Goal: Task Accomplishment & Management: Use online tool/utility

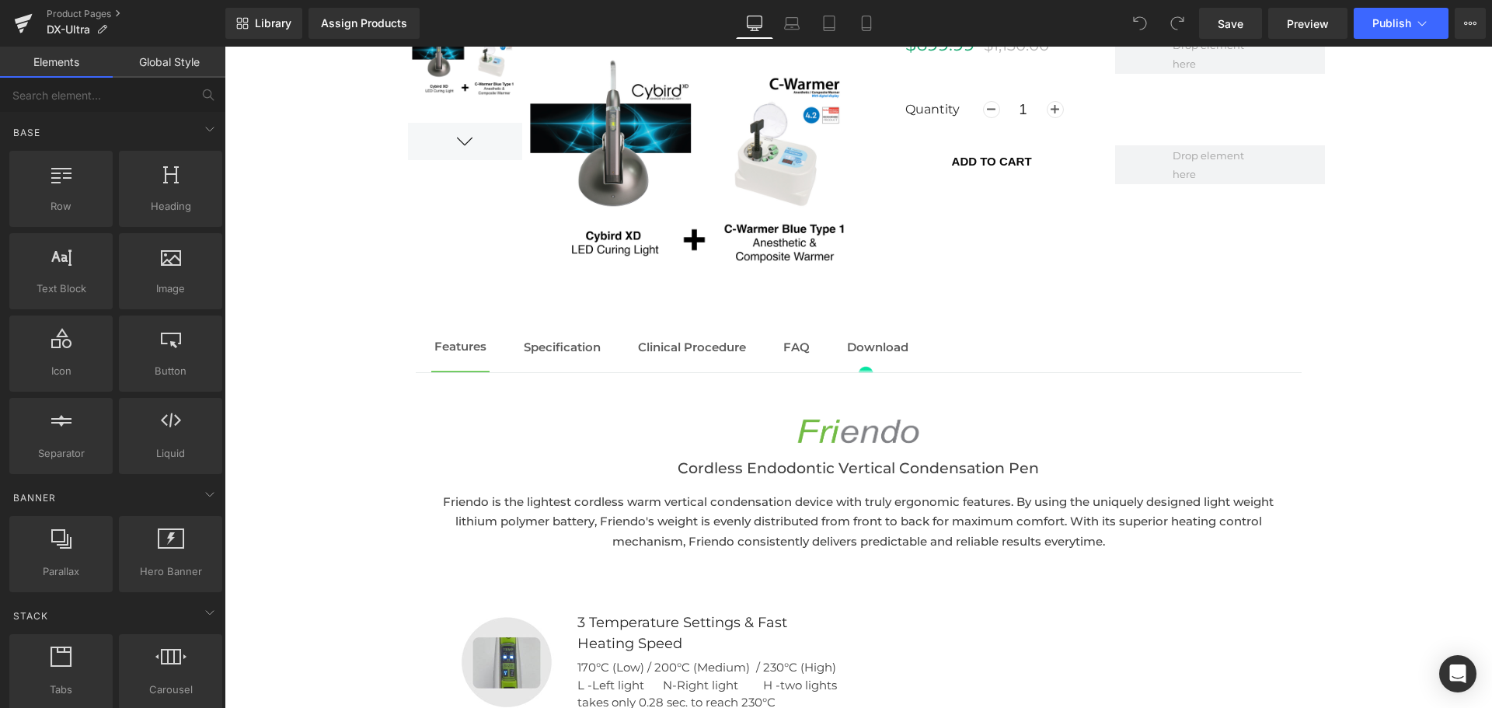
scroll to position [1424, 0]
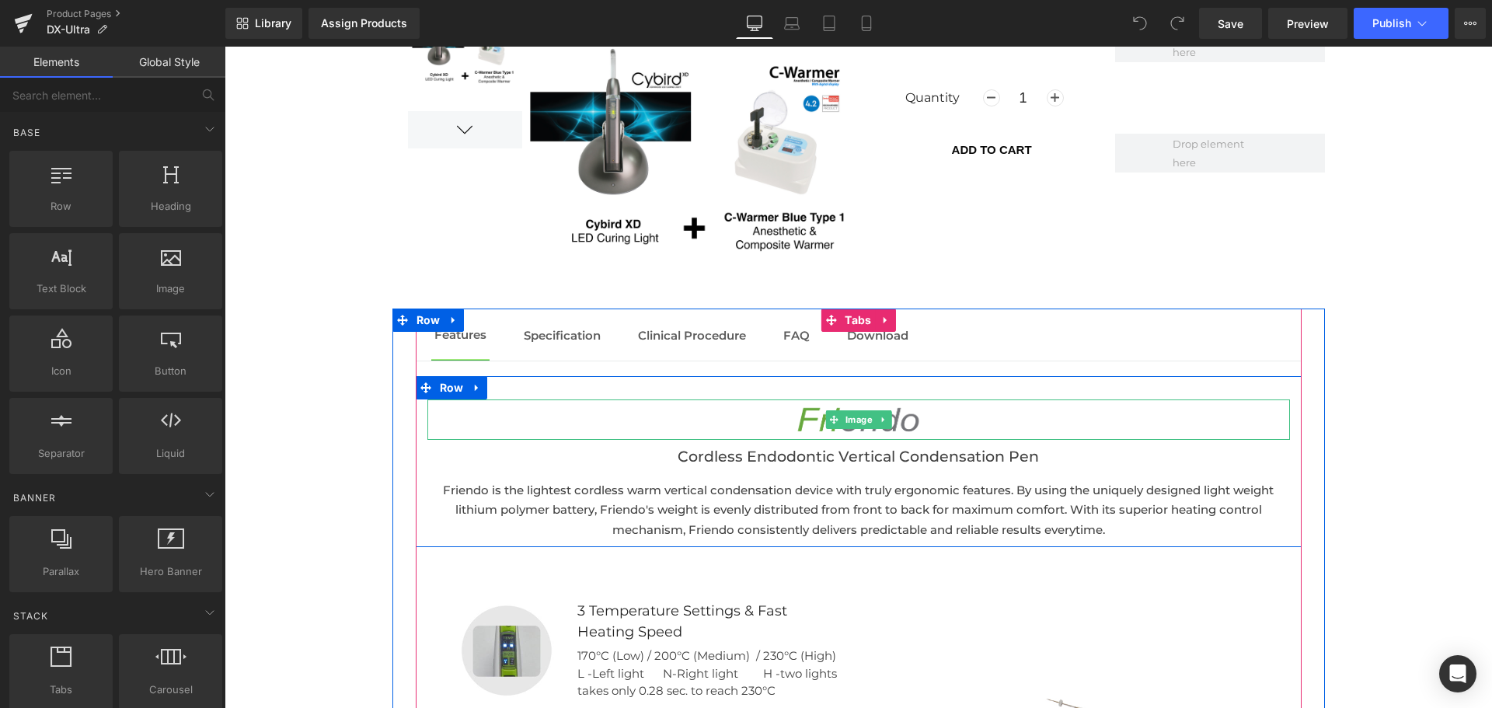
click at [830, 423] on icon at bounding box center [833, 419] width 9 height 9
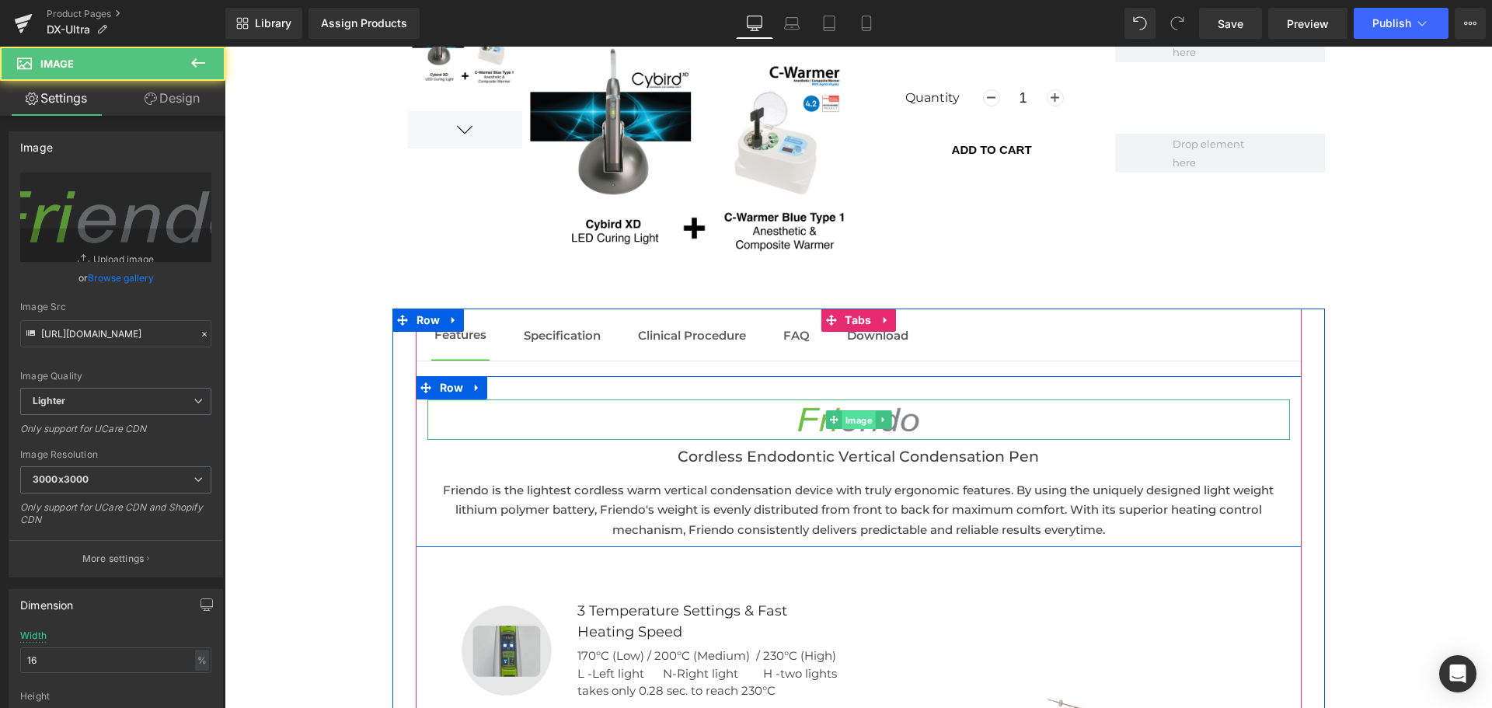
click at [850, 420] on span "Image" at bounding box center [857, 420] width 33 height 19
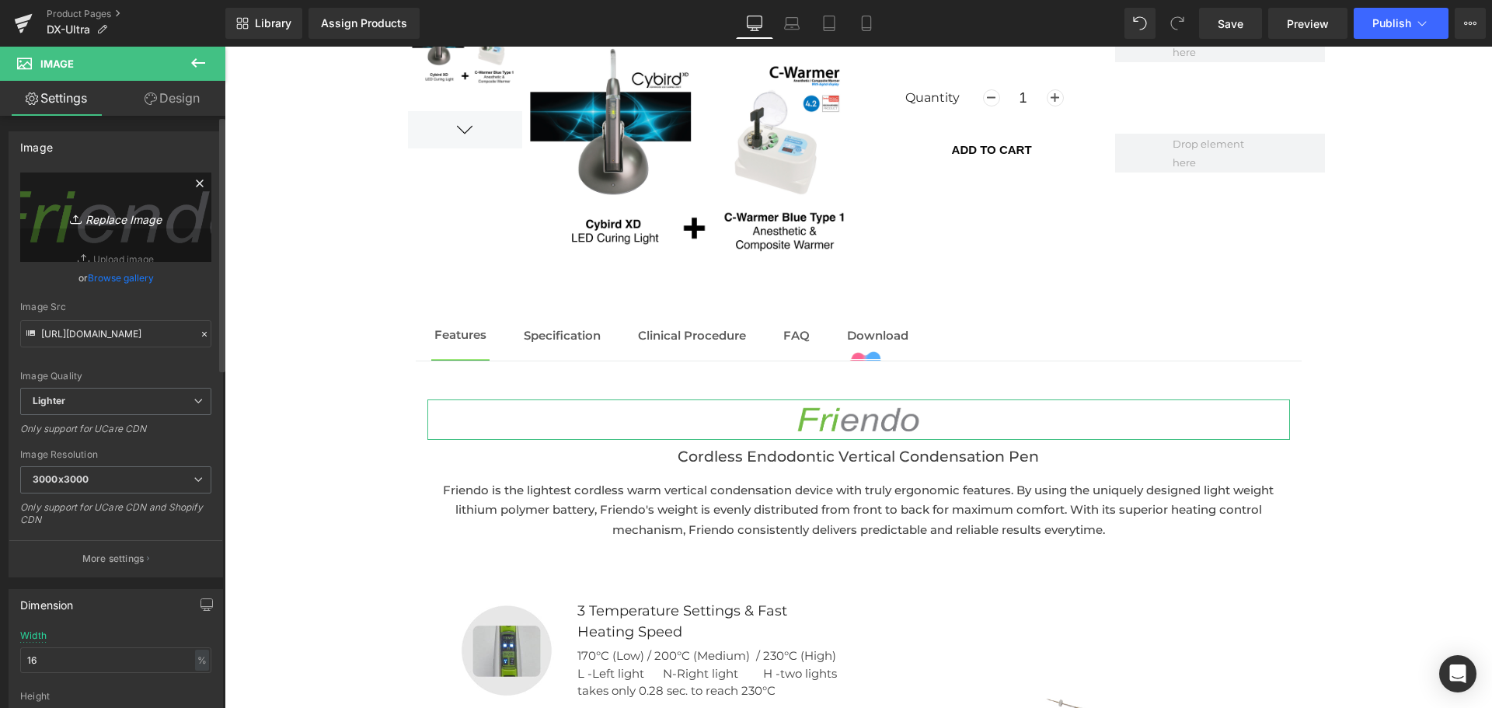
click at [129, 223] on icon "Replace Image" at bounding box center [116, 216] width 124 height 19
type input "C:\fakepath\Logo DX Ultra.png"
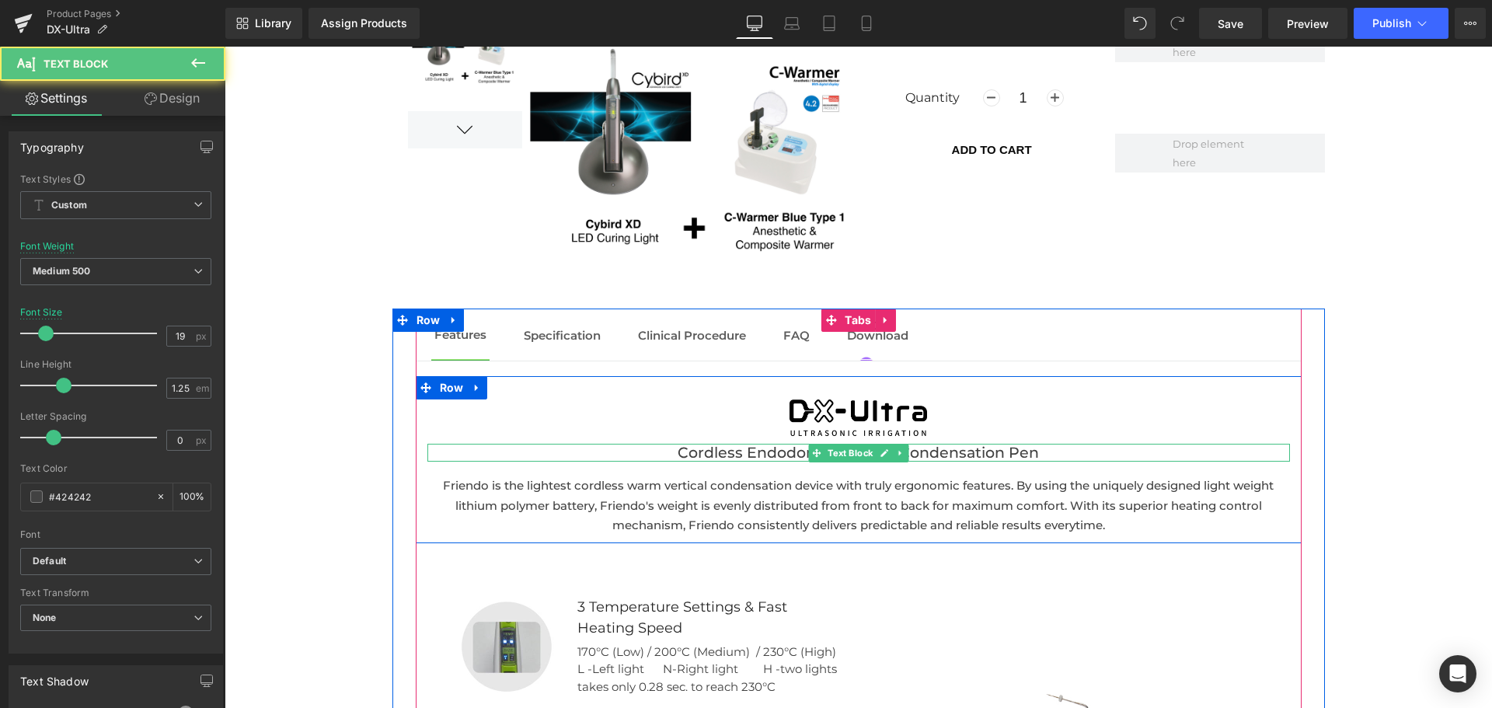
click at [712, 455] on div "Cordless Endodontic Vertical Condensation Pen" at bounding box center [858, 453] width 862 height 19
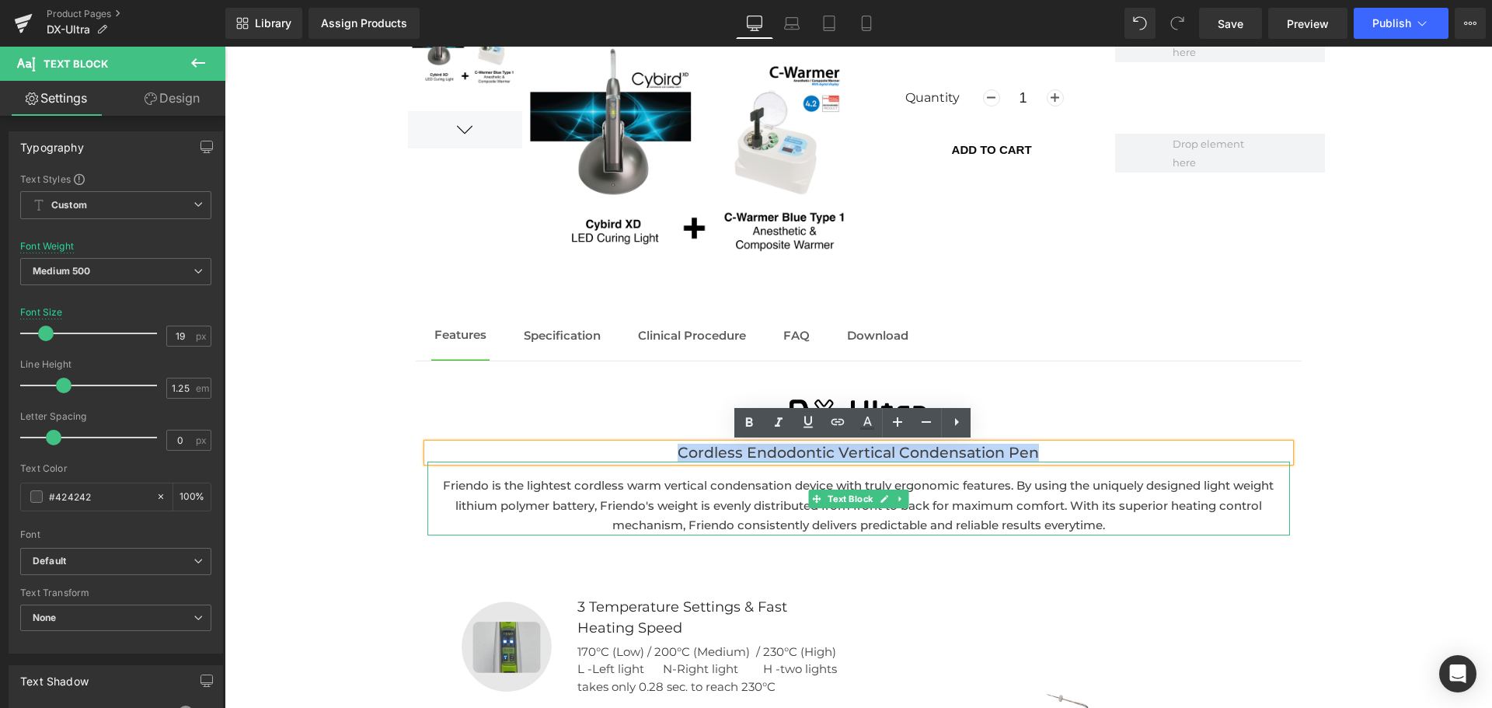
drag, startPoint x: 673, startPoint y: 455, endPoint x: 1294, endPoint y: 472, distance: 621.0
click at [1294, 472] on div "Image Cordless Endodontic Vertical Condensation Pen Text Block Friendo is the l…" at bounding box center [859, 467] width 886 height 136
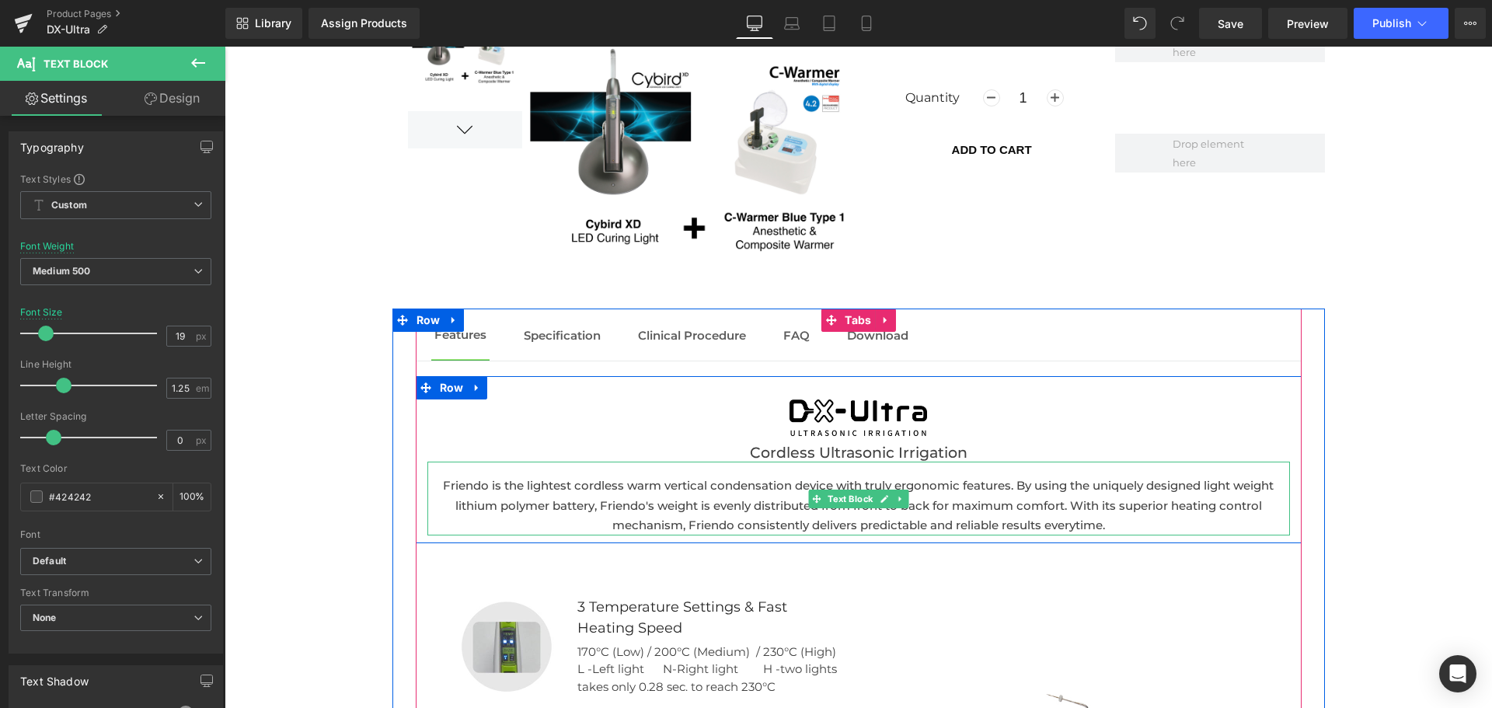
click at [613, 508] on p "Friendo is the lightest cordless warm vertical condensation device with truly e…" at bounding box center [858, 506] width 862 height 60
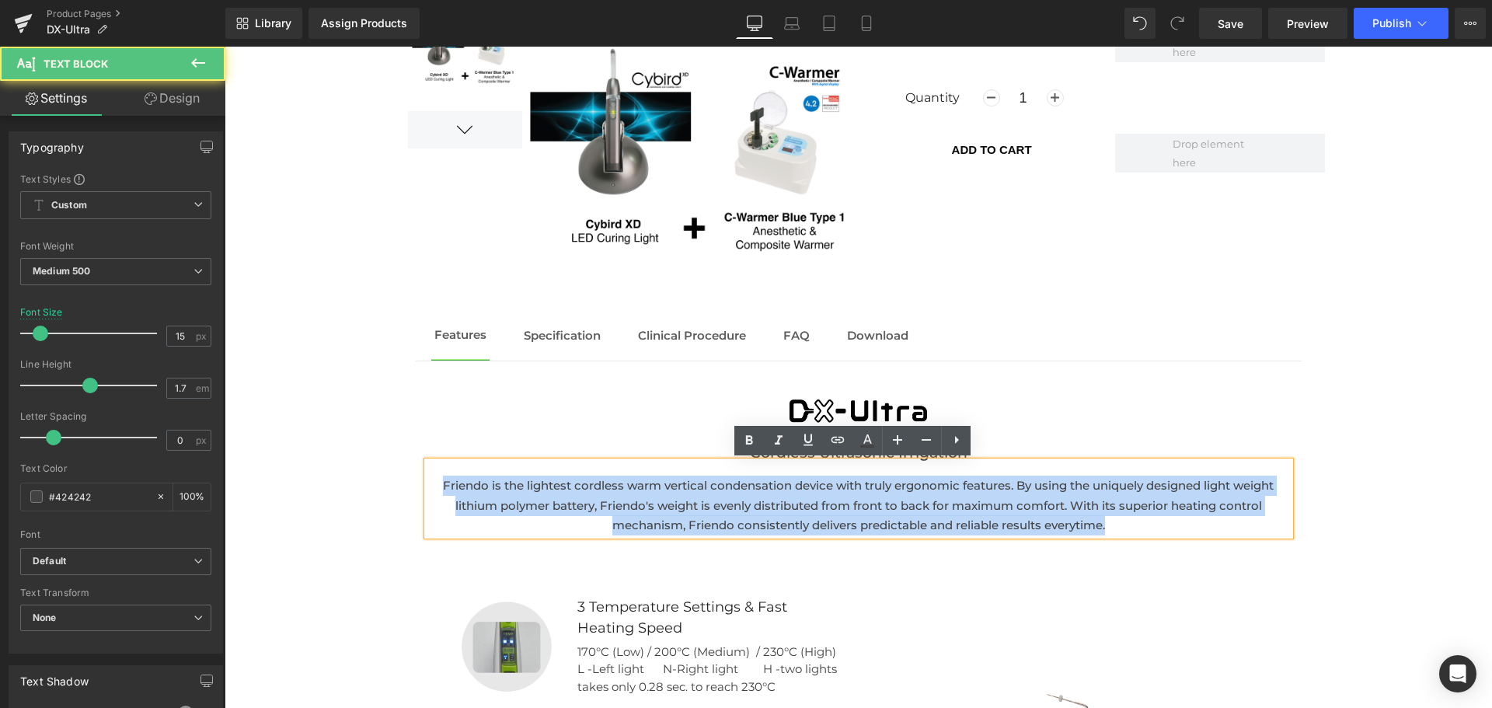
drag, startPoint x: 1105, startPoint y: 527, endPoint x: -96, endPoint y: 416, distance: 1205.5
click at [225, 416] on html "Skip to main content Free Shipping for $100+ (U.S.) ㅤ 📞 1-310-328-1600 Search M…" at bounding box center [858, 662] width 1267 height 4081
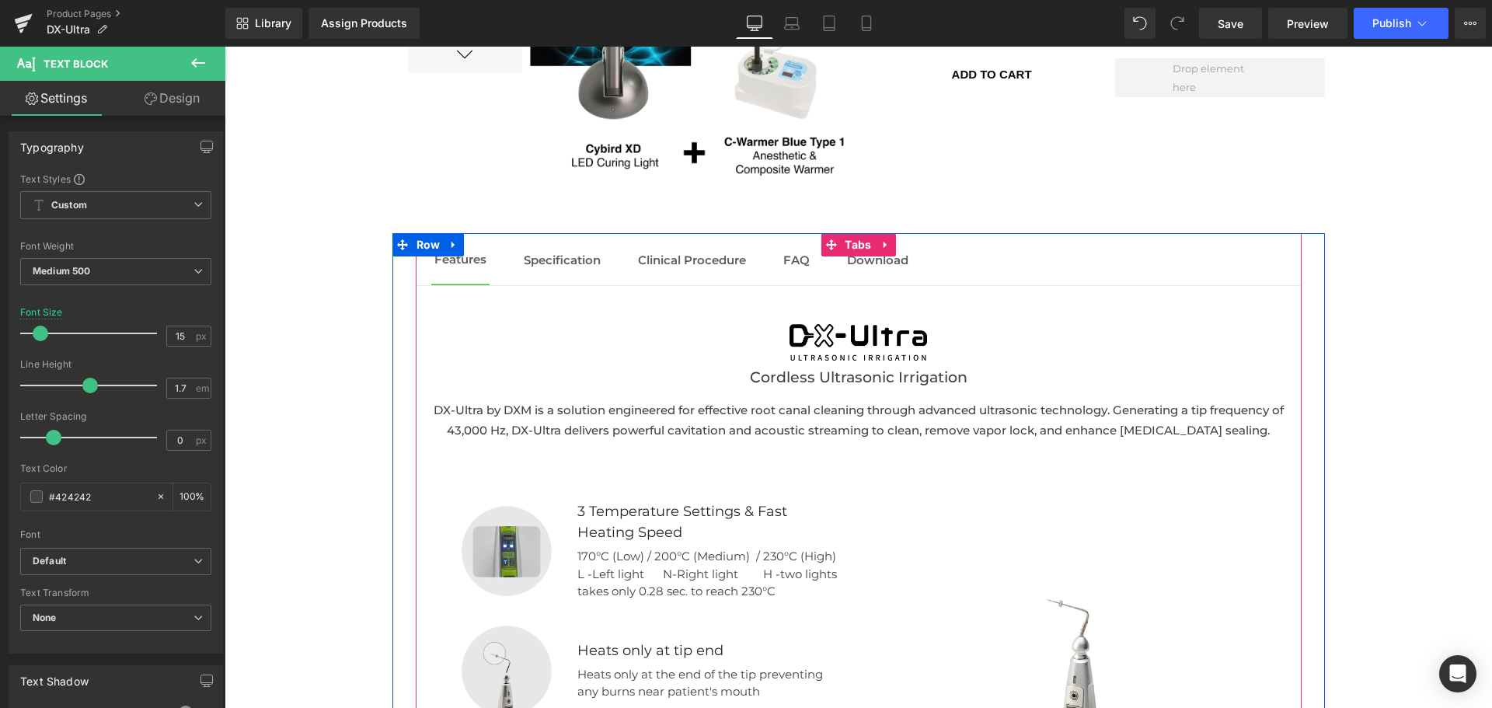
scroll to position [1576, 0]
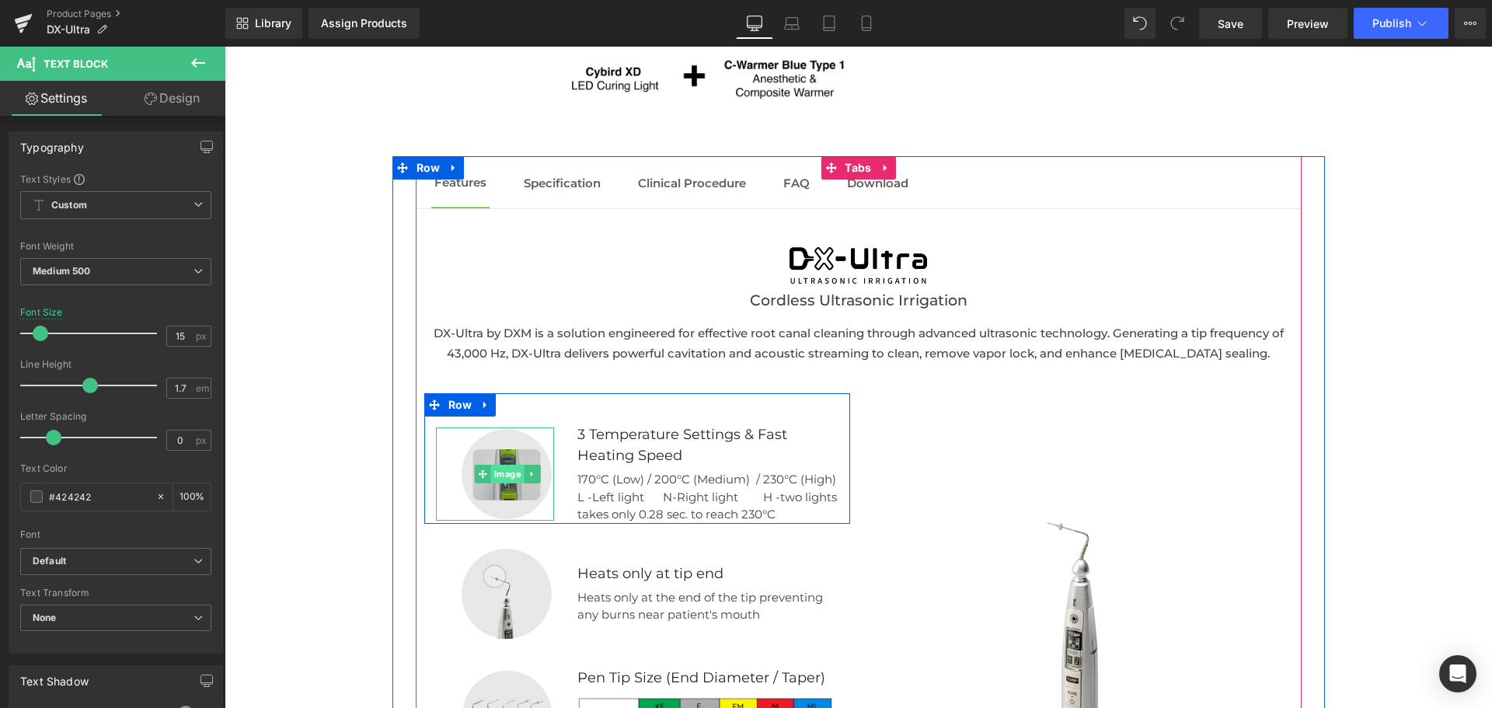
click at [507, 476] on span "Image" at bounding box center [507, 474] width 33 height 19
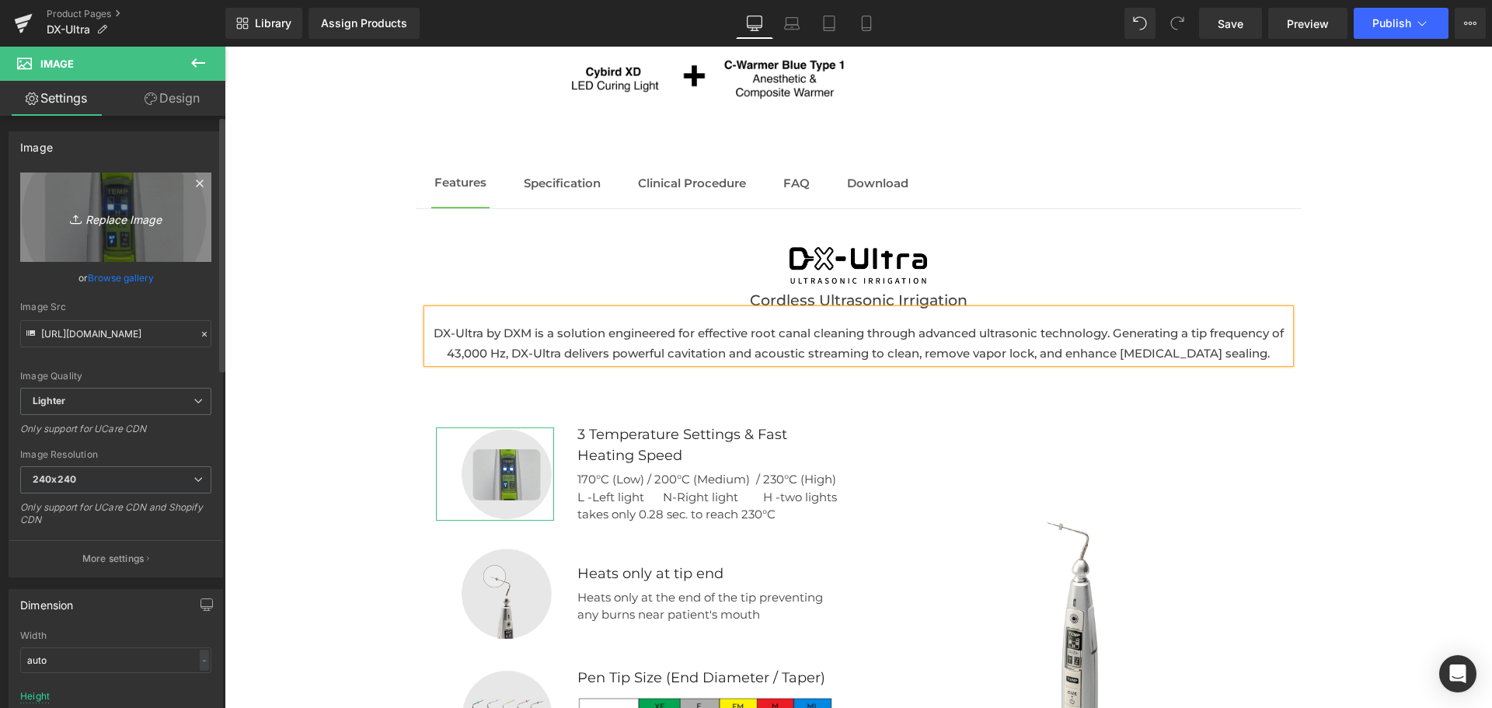
click at [117, 222] on icon "Replace Image" at bounding box center [116, 216] width 124 height 19
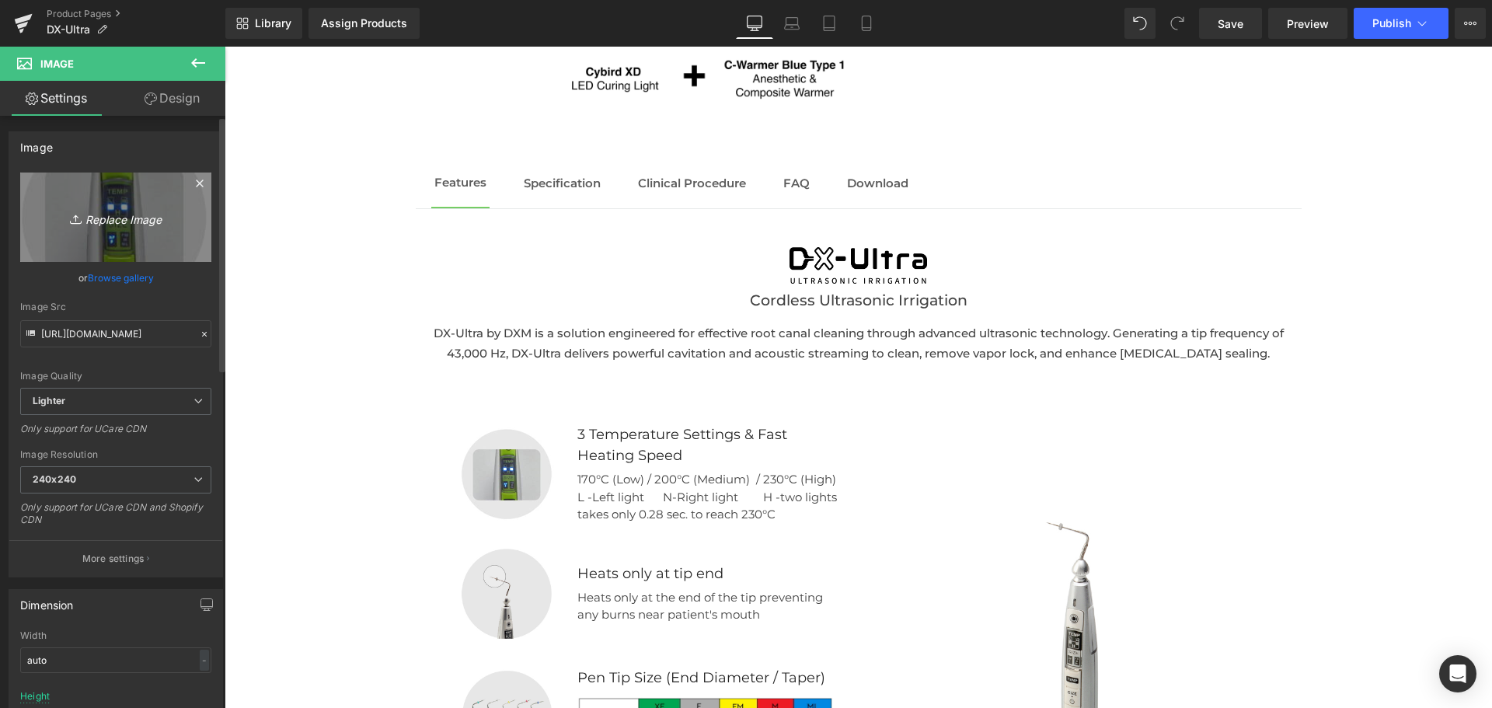
type input "C:\fakepath\Screenshot 2025-09-23 at 3.18.27 PM.png"
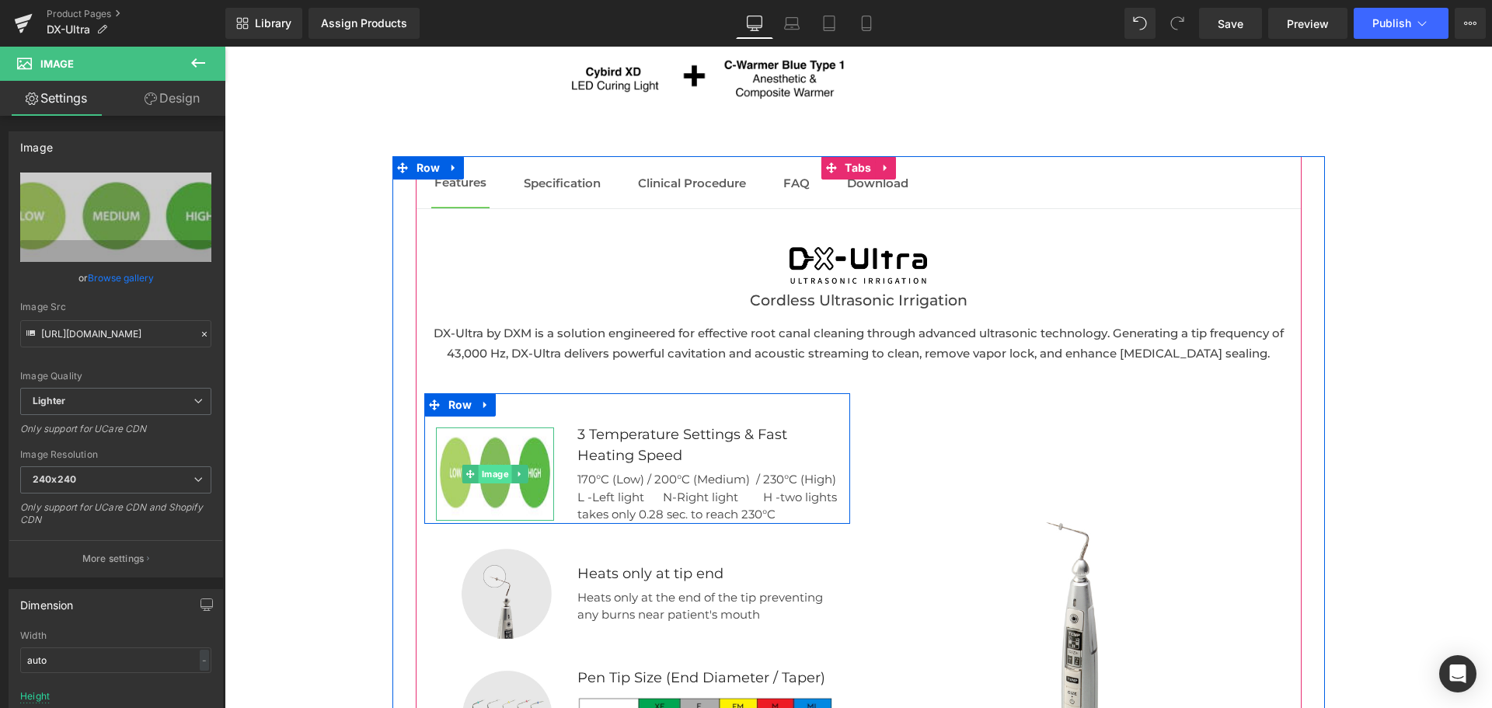
click at [487, 480] on span "Image" at bounding box center [494, 474] width 33 height 19
click at [491, 473] on span "Image" at bounding box center [494, 474] width 33 height 19
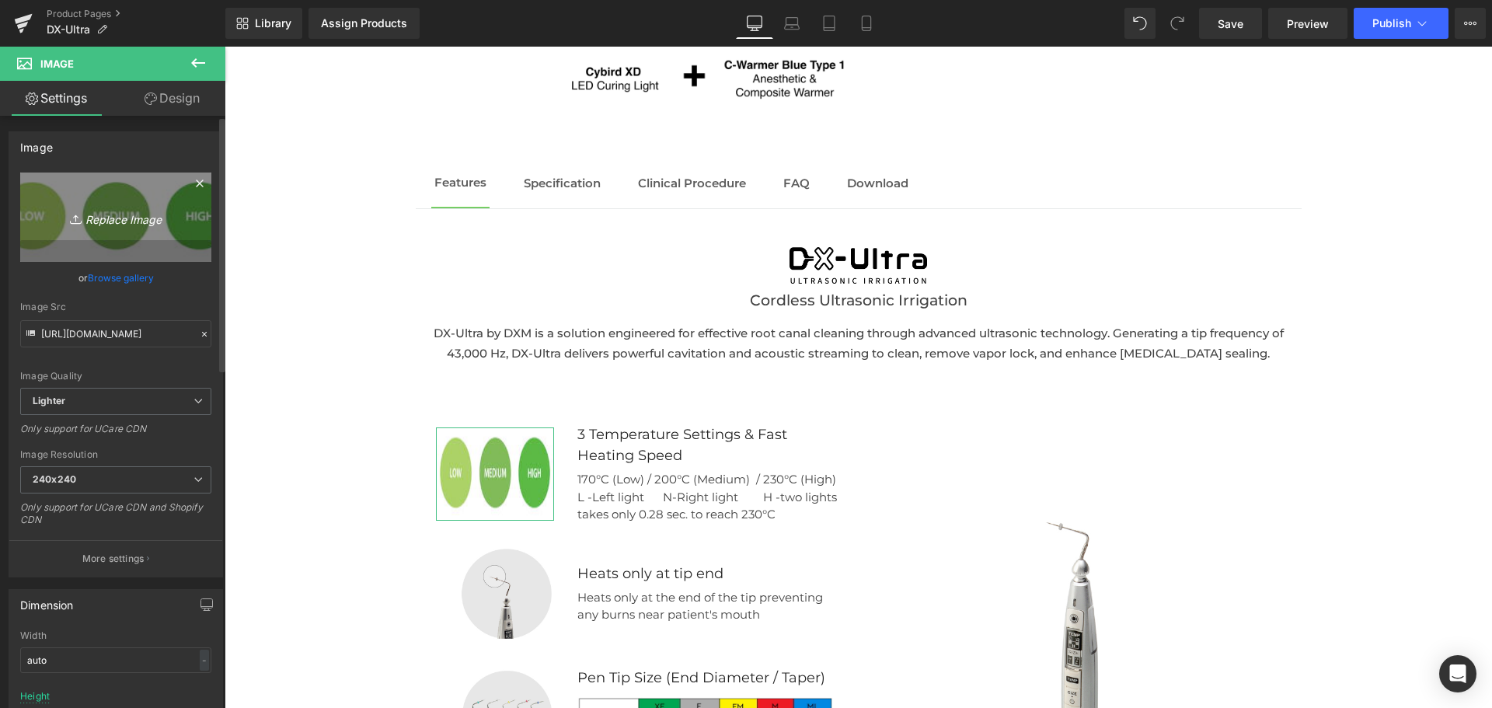
click at [117, 219] on icon "Replace Image" at bounding box center [116, 216] width 124 height 19
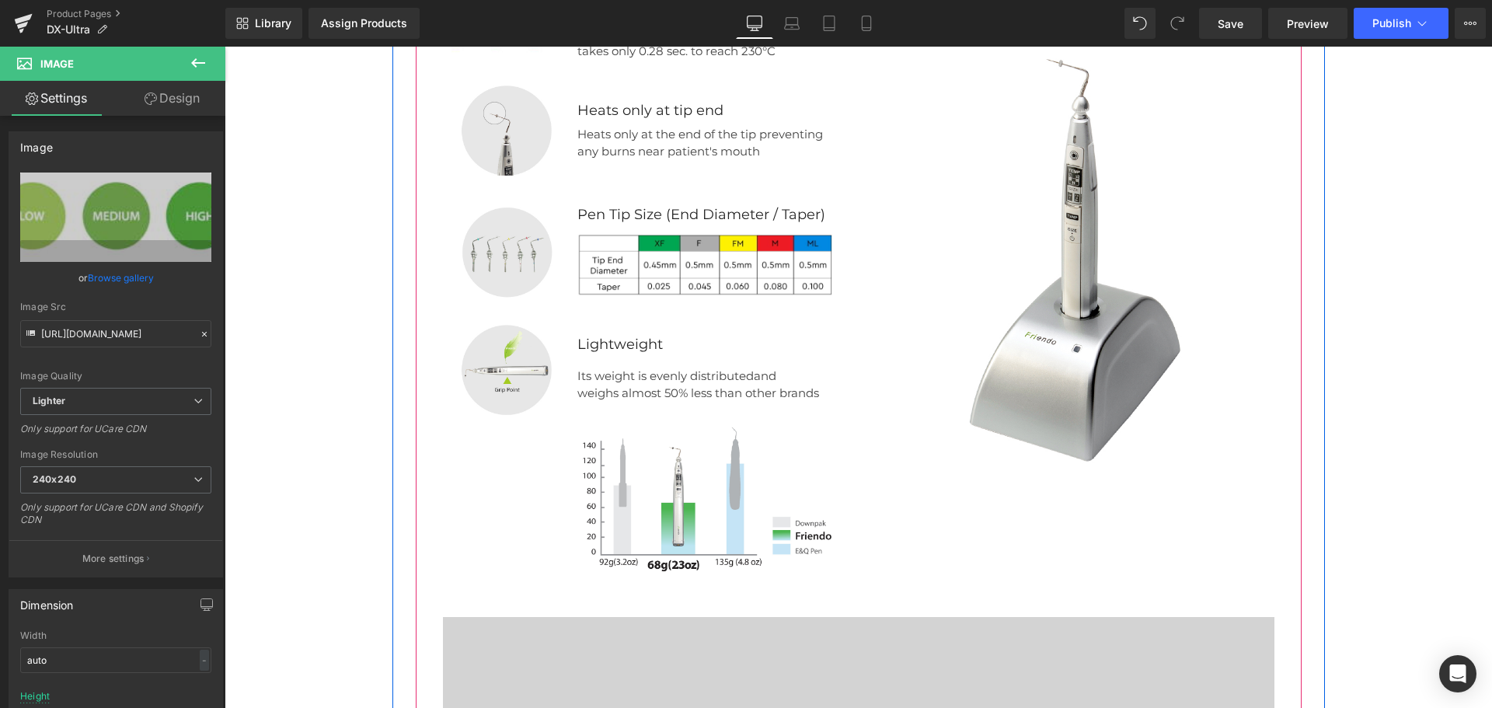
scroll to position [2103, 0]
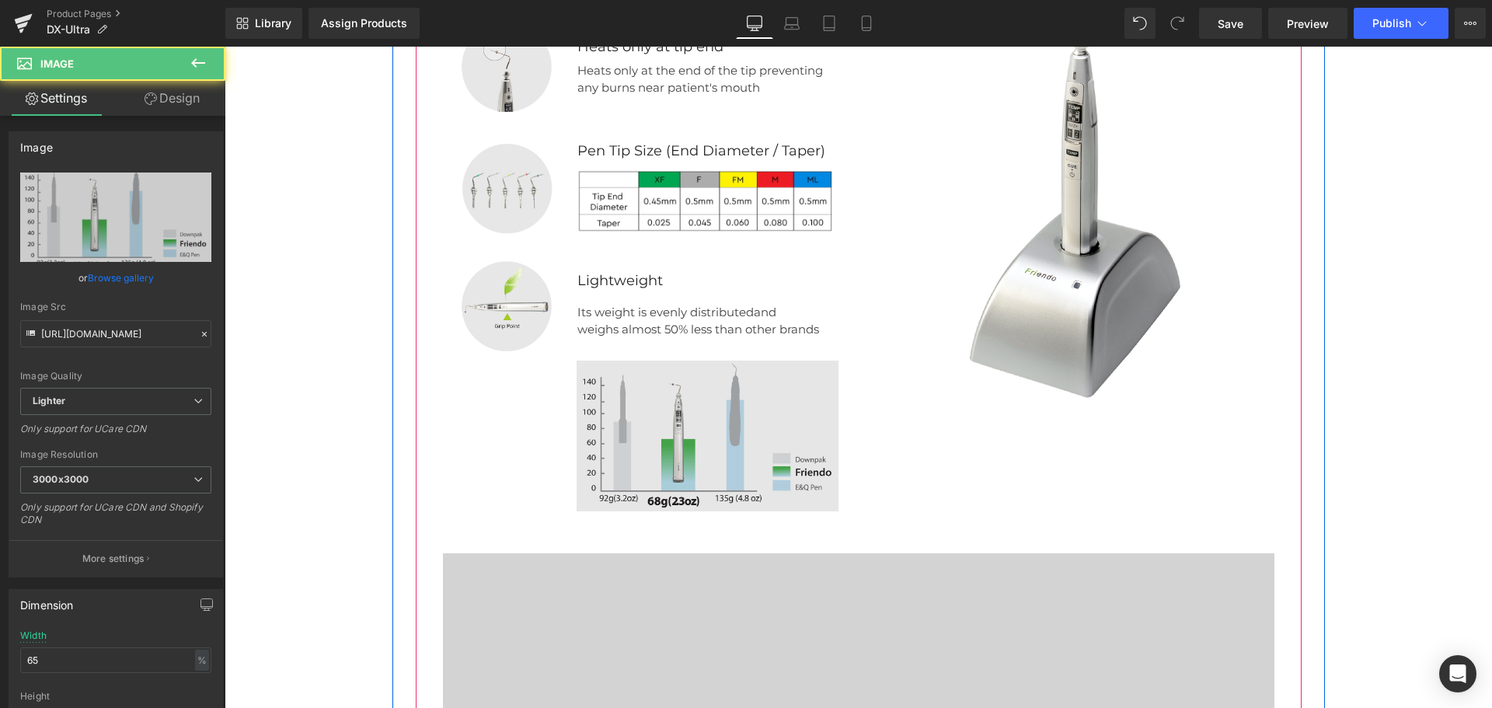
click at [642, 436] on img at bounding box center [708, 436] width 262 height 151
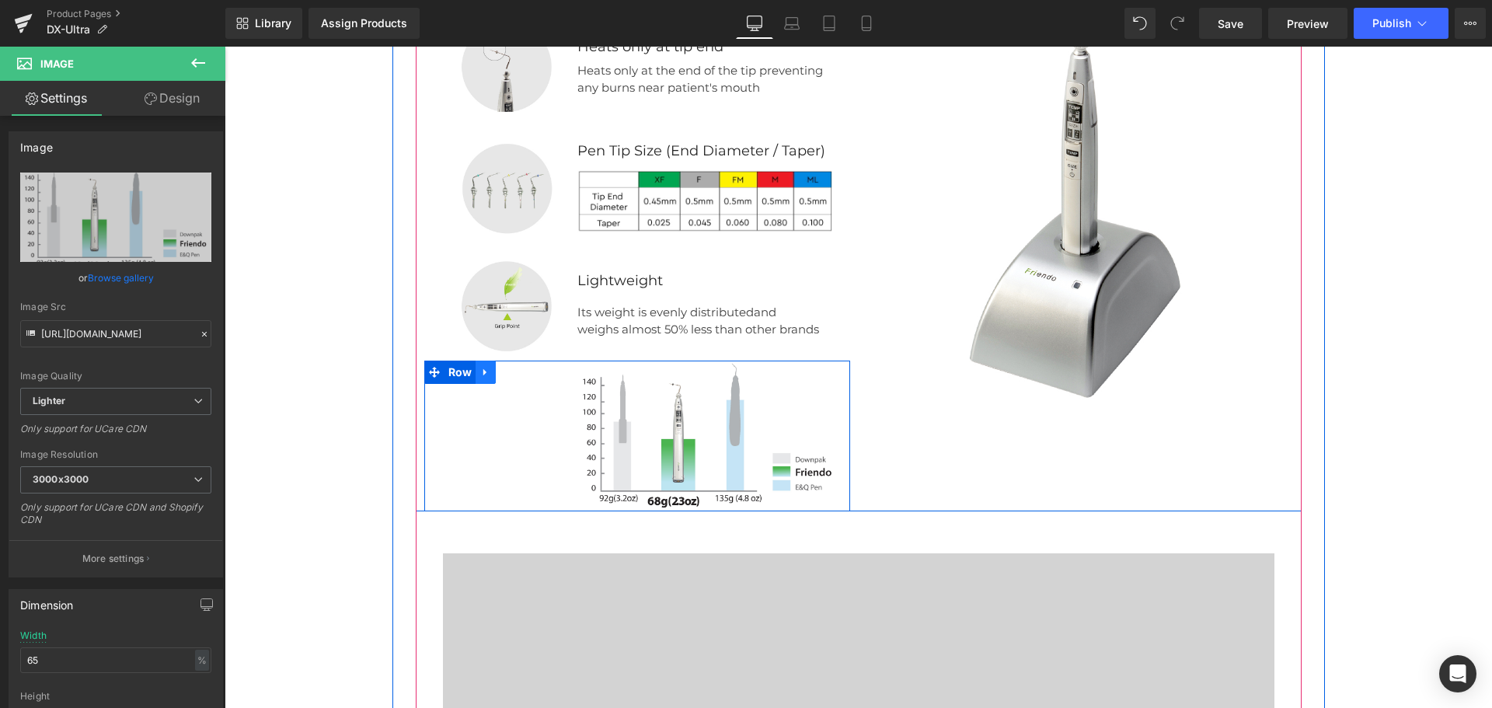
click at [480, 373] on icon at bounding box center [485, 373] width 11 height 12
click at [521, 373] on icon at bounding box center [526, 372] width 11 height 11
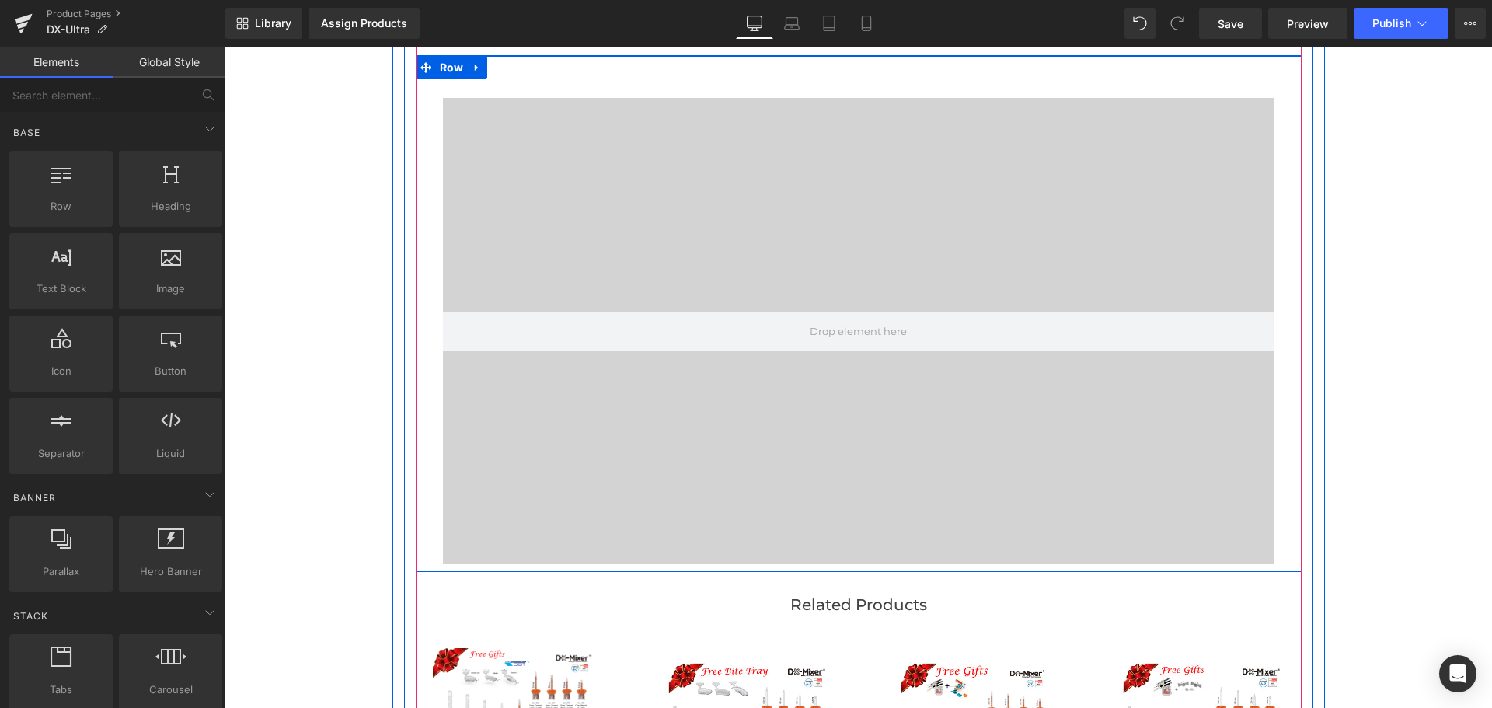
scroll to position [2375, 0]
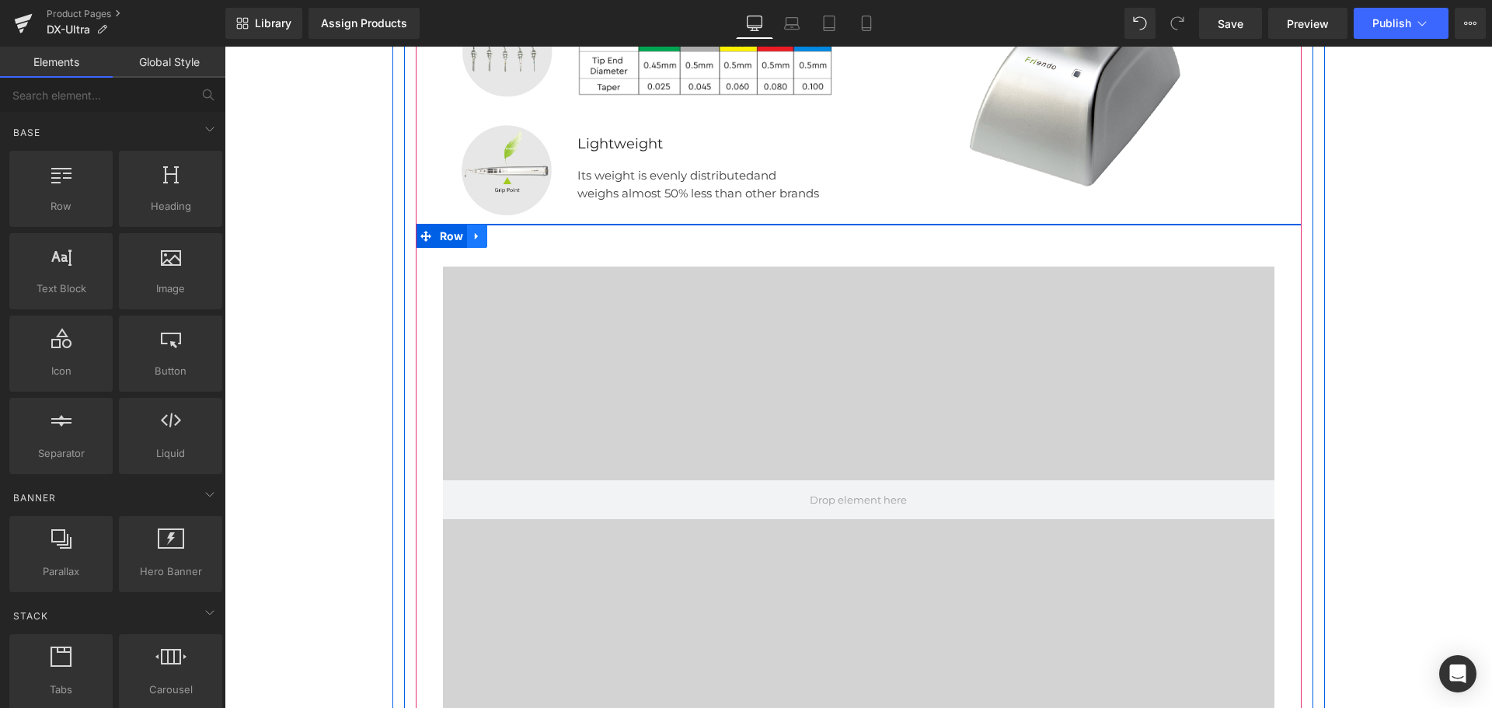
click at [475, 237] on icon at bounding box center [476, 236] width 3 height 7
click at [512, 234] on icon at bounding box center [517, 236] width 11 height 11
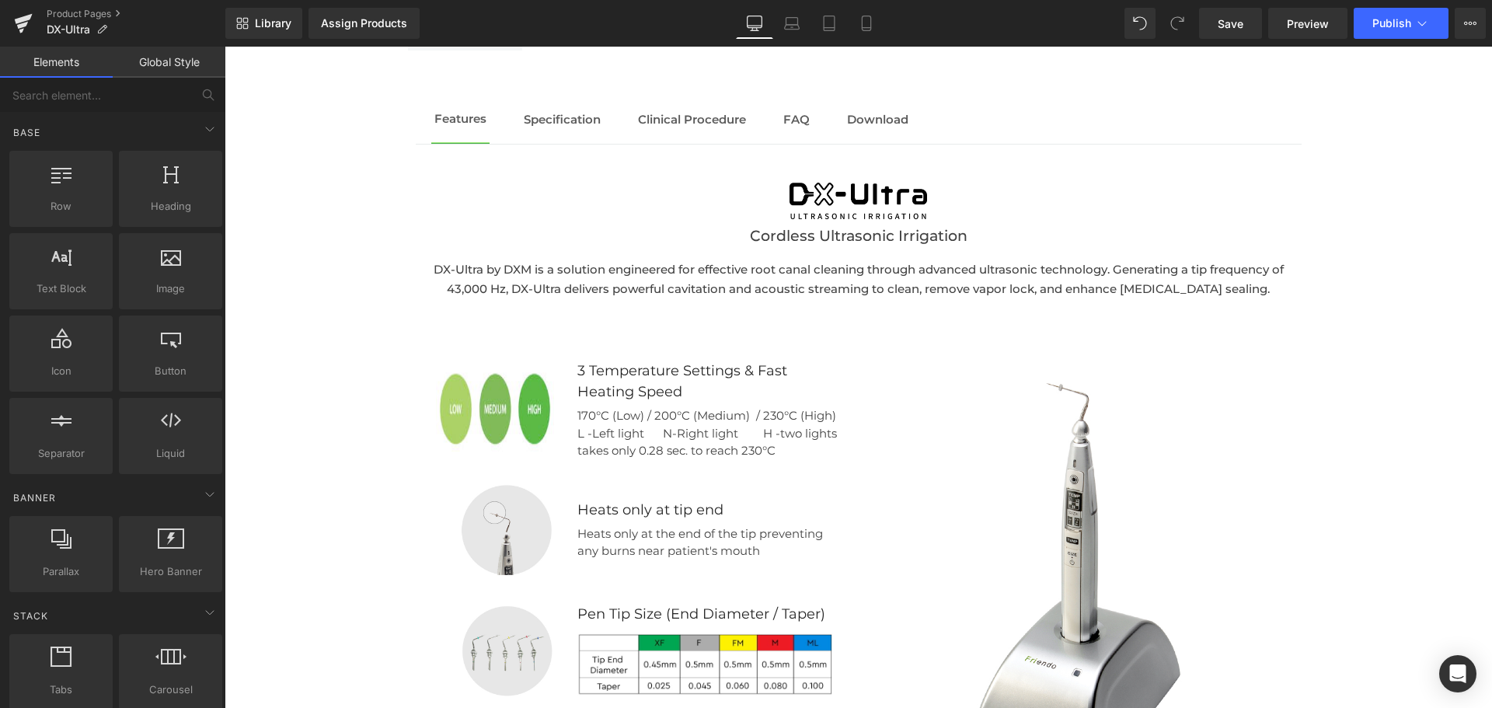
scroll to position [1538, 0]
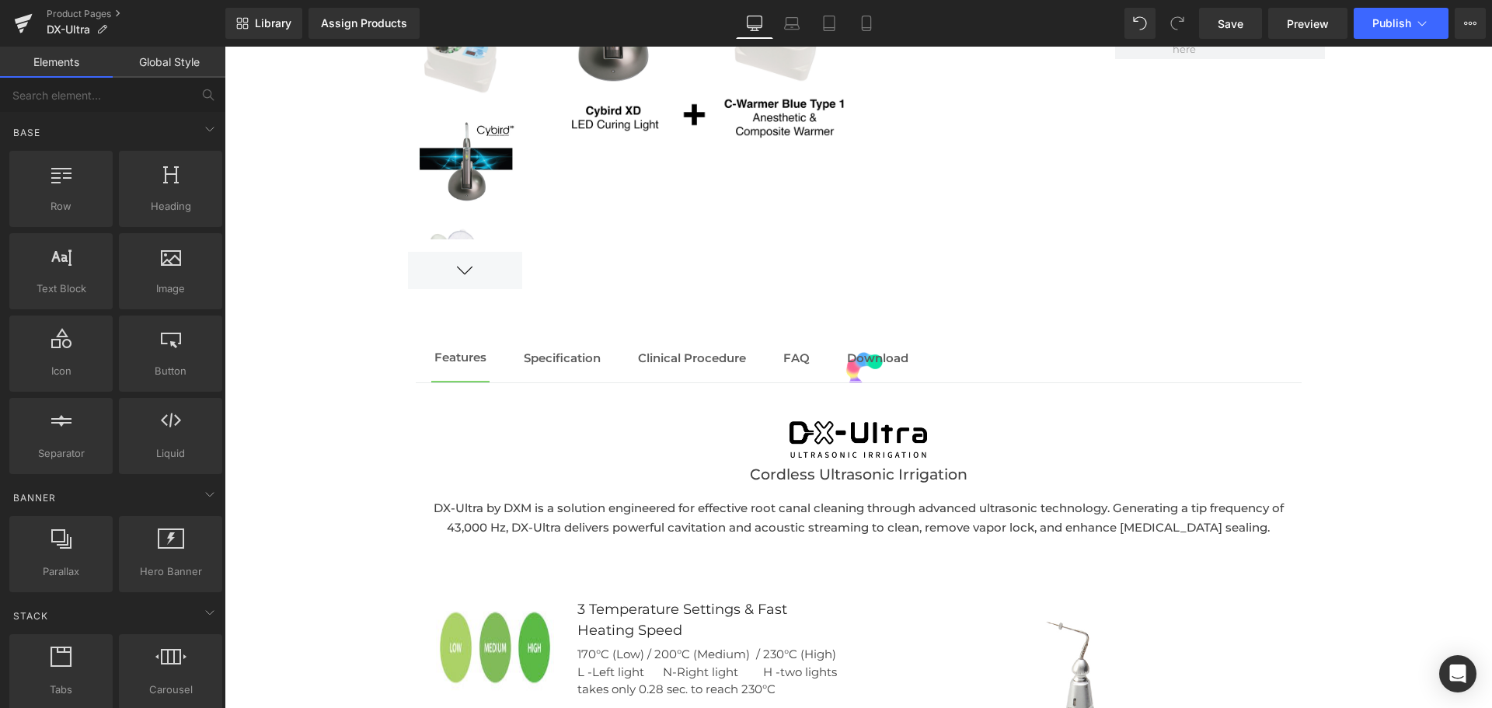
click at [561, 360] on span "Specification" at bounding box center [562, 357] width 77 height 15
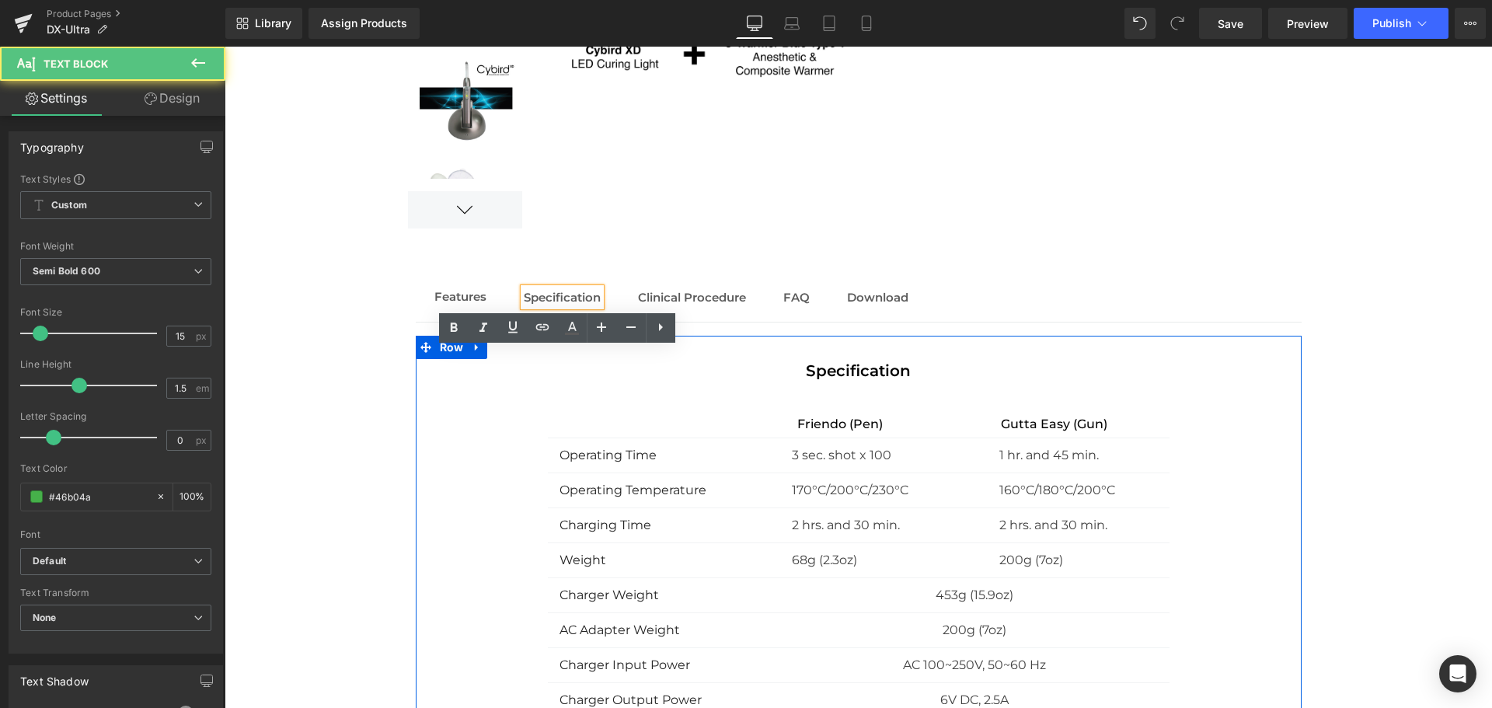
scroll to position [1767, 0]
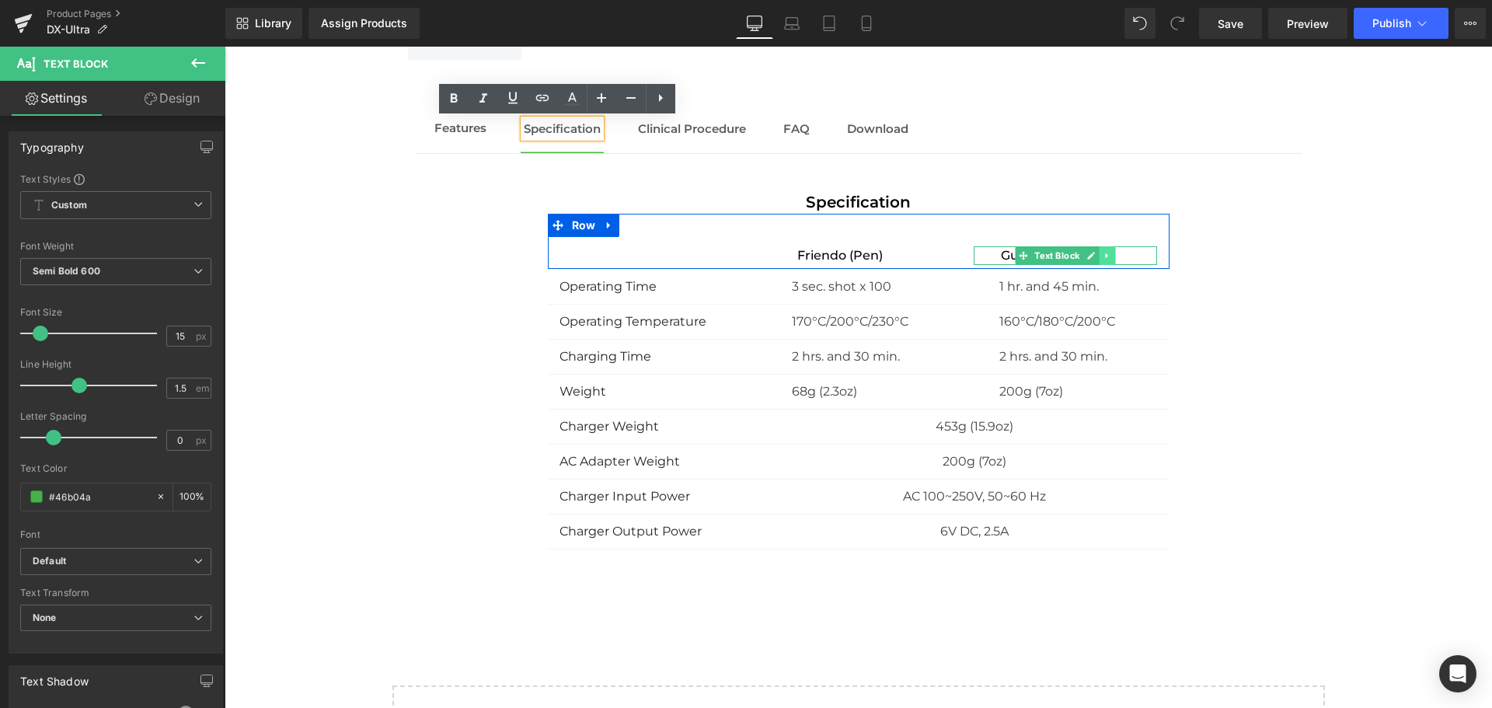
click at [1106, 254] on icon at bounding box center [1107, 255] width 2 height 5
click at [1111, 256] on icon at bounding box center [1115, 255] width 9 height 9
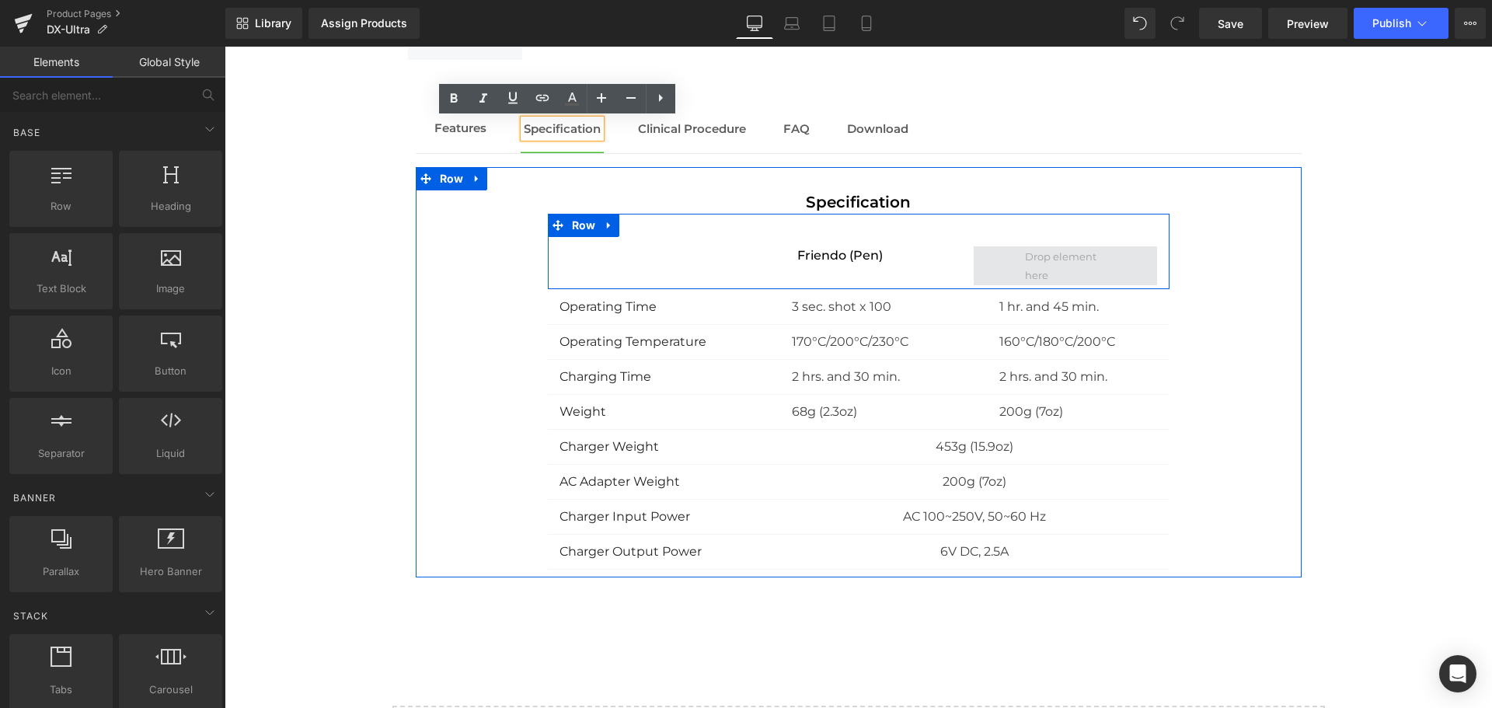
click at [1070, 250] on span at bounding box center [1065, 265] width 92 height 45
click at [1067, 259] on span at bounding box center [1065, 265] width 92 height 45
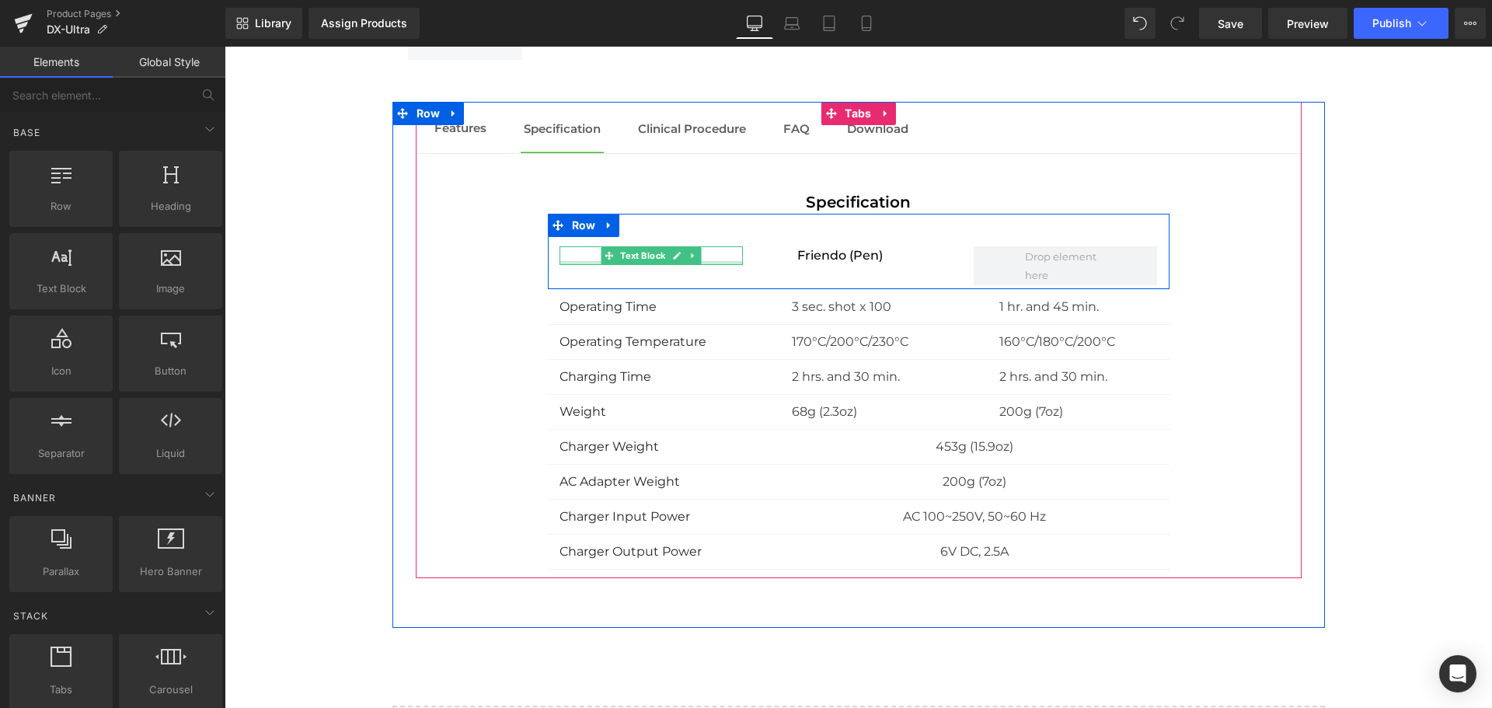
click at [563, 263] on div "Text Block" at bounding box center [651, 255] width 184 height 19
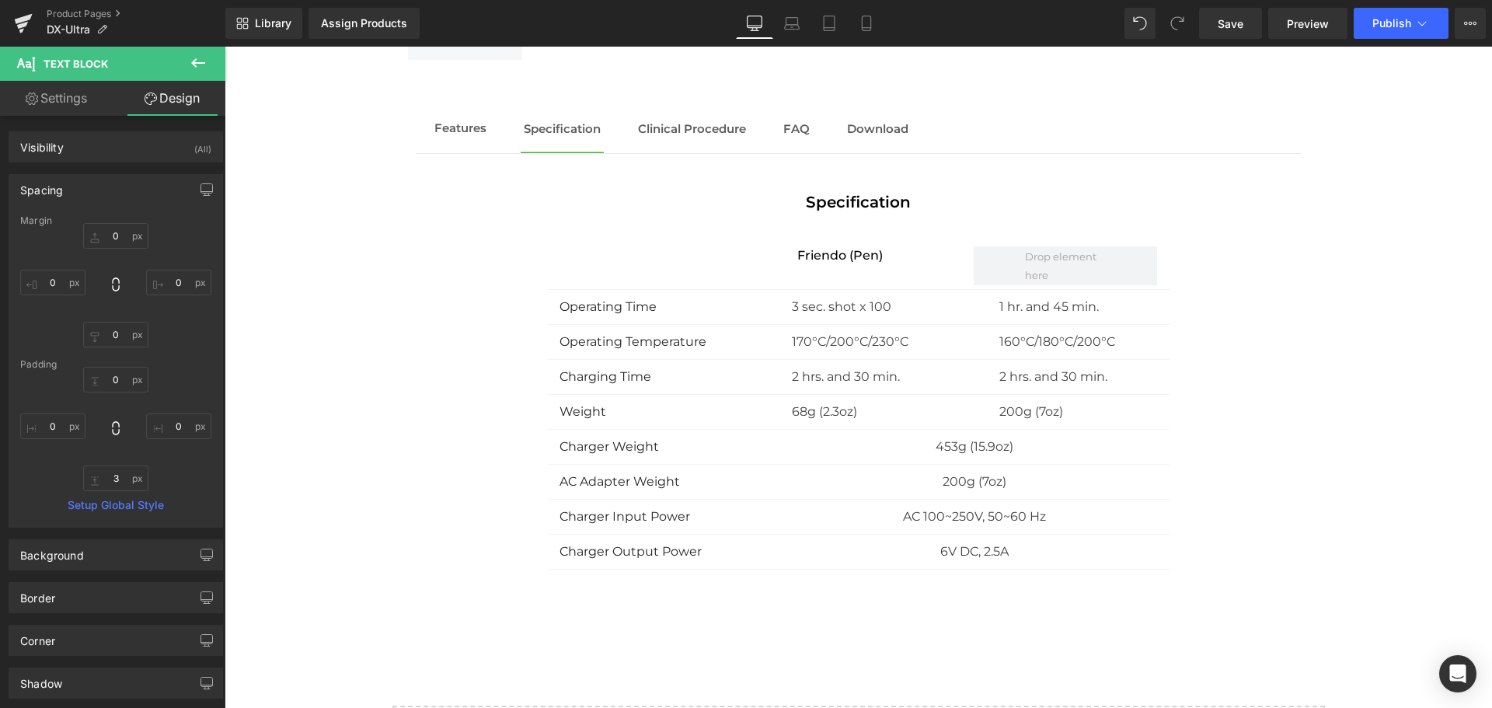
click at [38, 92] on link "Settings" at bounding box center [56, 98] width 113 height 35
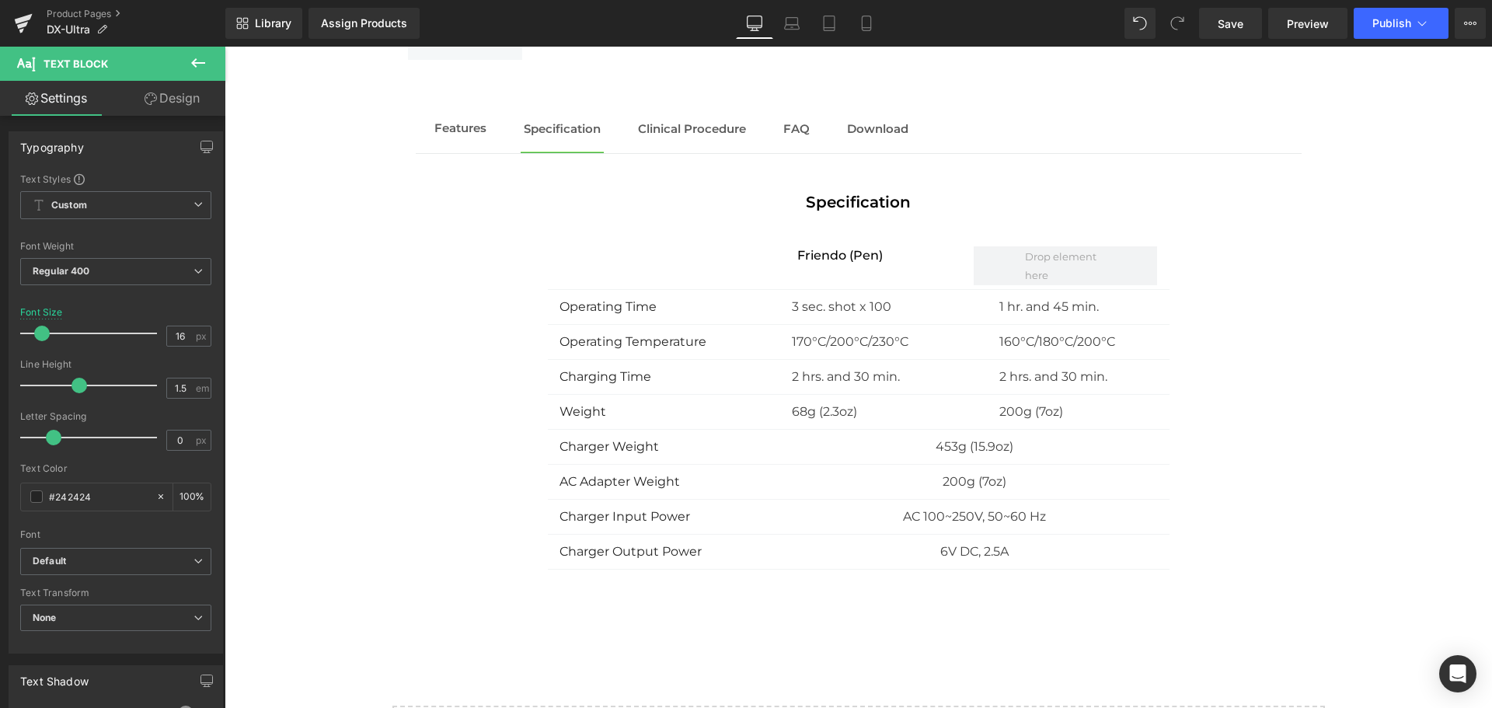
click at [147, 99] on icon at bounding box center [151, 98] width 12 height 12
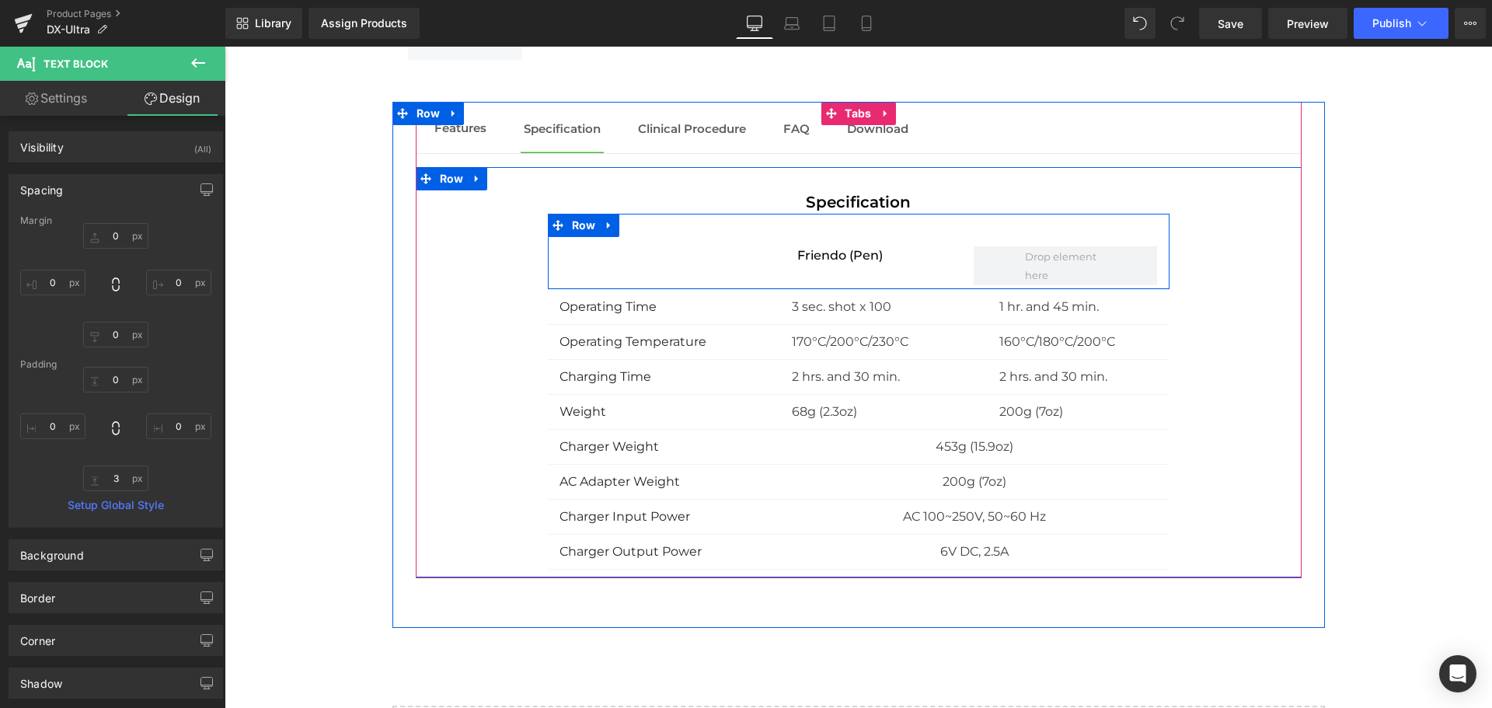
click at [679, 232] on div "Text Block Friendo (Pen) Text Block Row" at bounding box center [859, 252] width 622 height 76
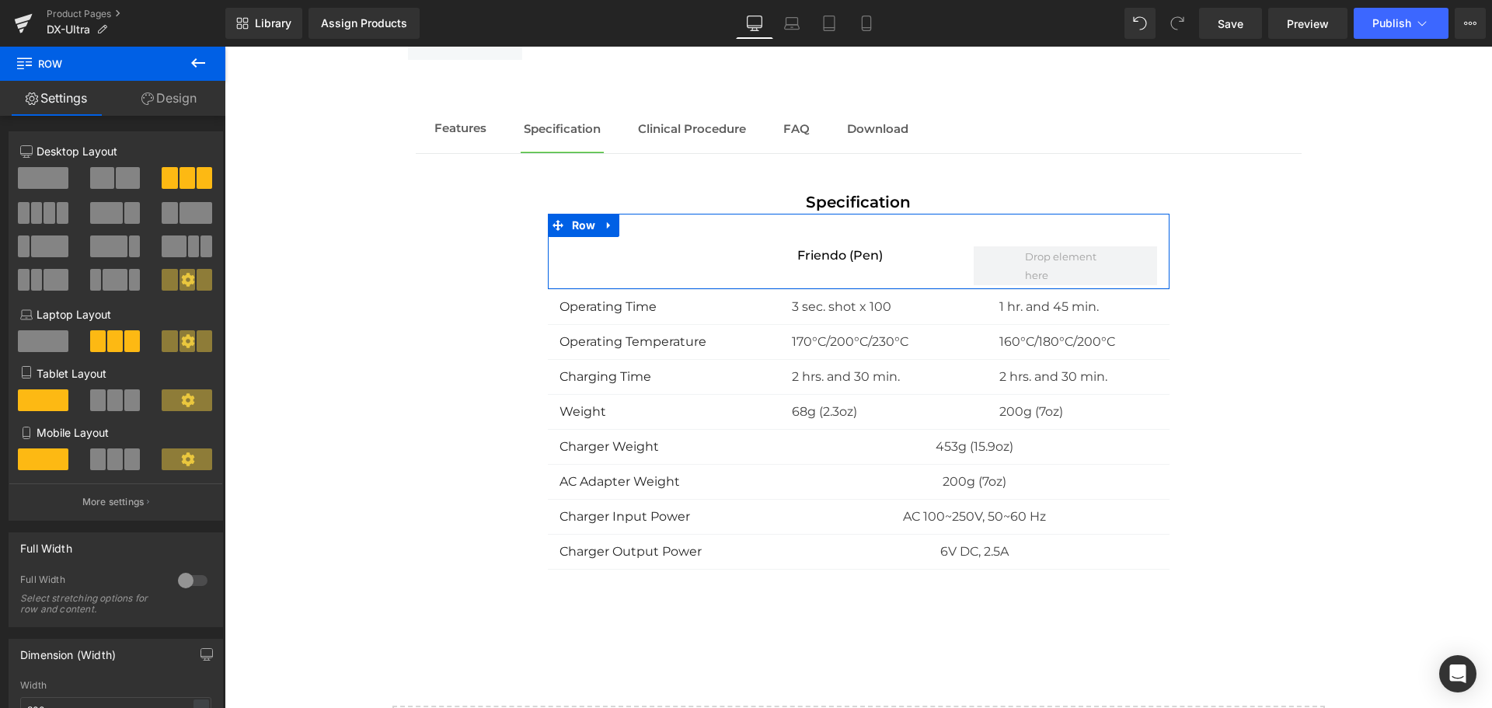
click at [110, 185] on span at bounding box center [102, 178] width 24 height 22
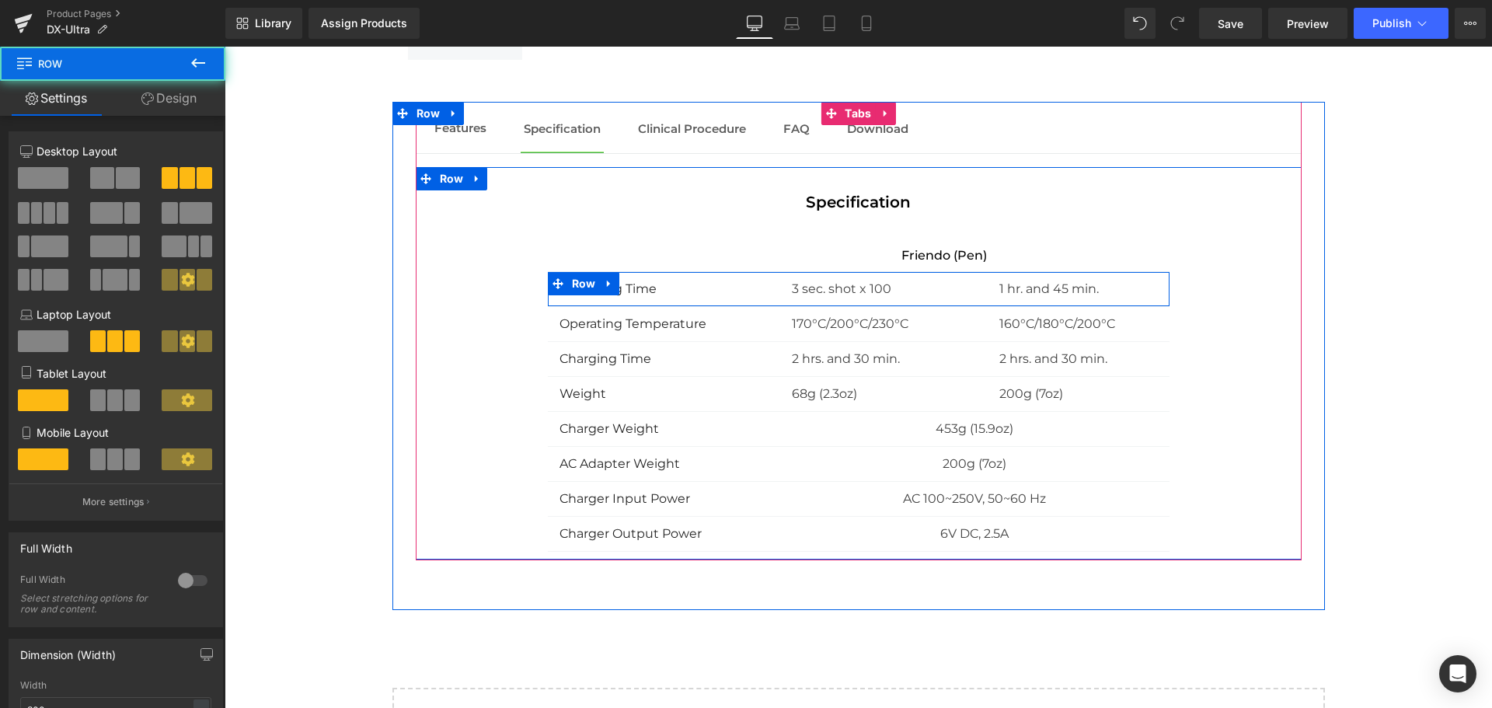
click at [754, 293] on div "3 sec. shot x 100 Text Block" at bounding box center [857, 289] width 207 height 19
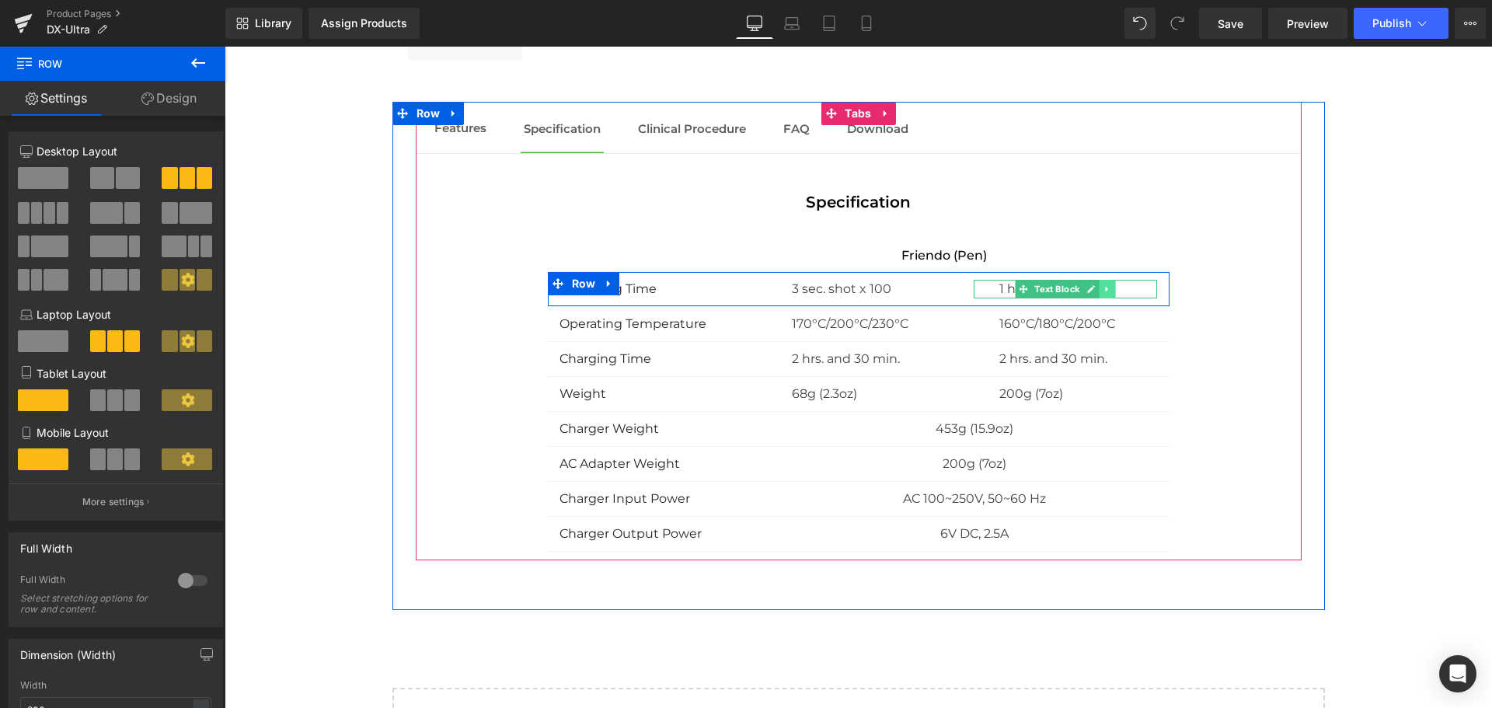
click at [1107, 288] on link at bounding box center [1107, 289] width 16 height 19
click at [1111, 291] on icon at bounding box center [1115, 288] width 9 height 9
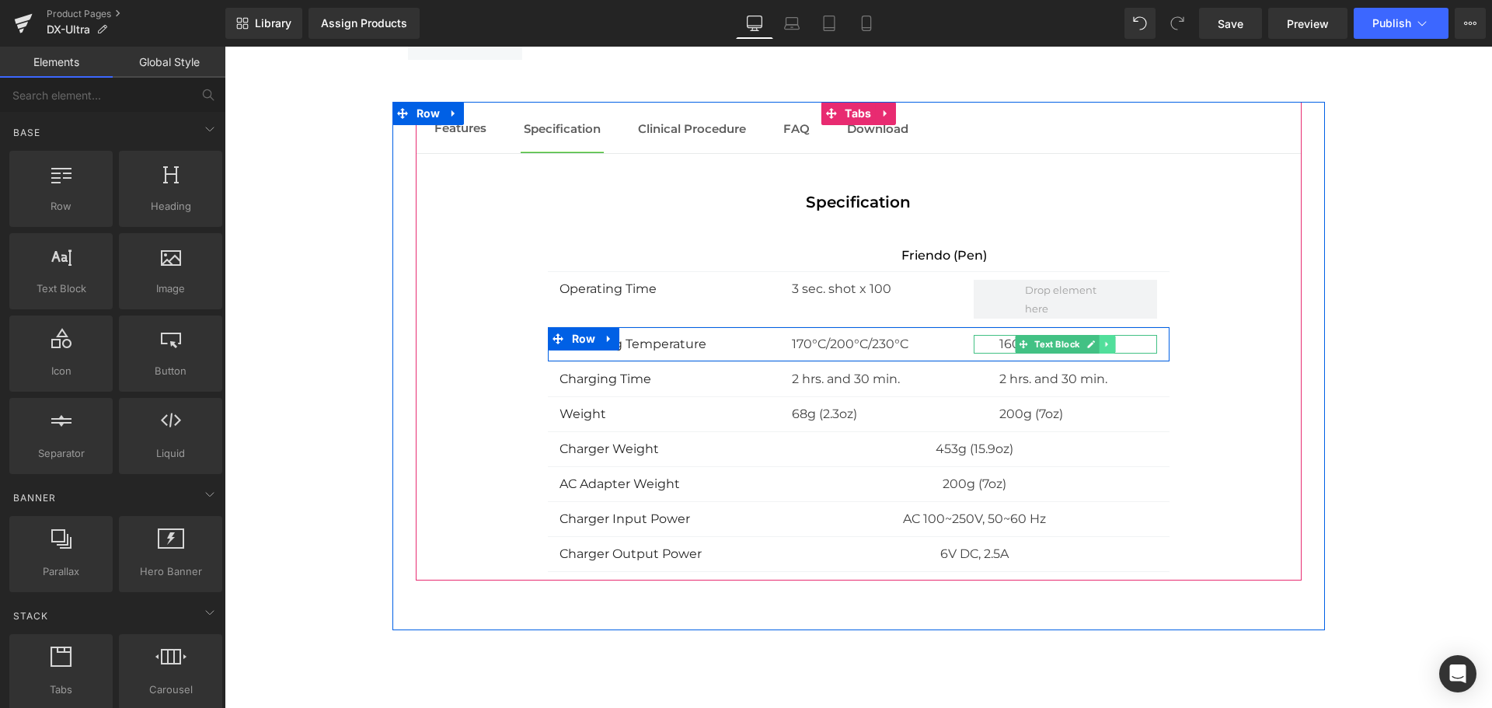
click at [1106, 342] on icon at bounding box center [1107, 344] width 9 height 9
click at [1113, 346] on icon at bounding box center [1115, 344] width 9 height 9
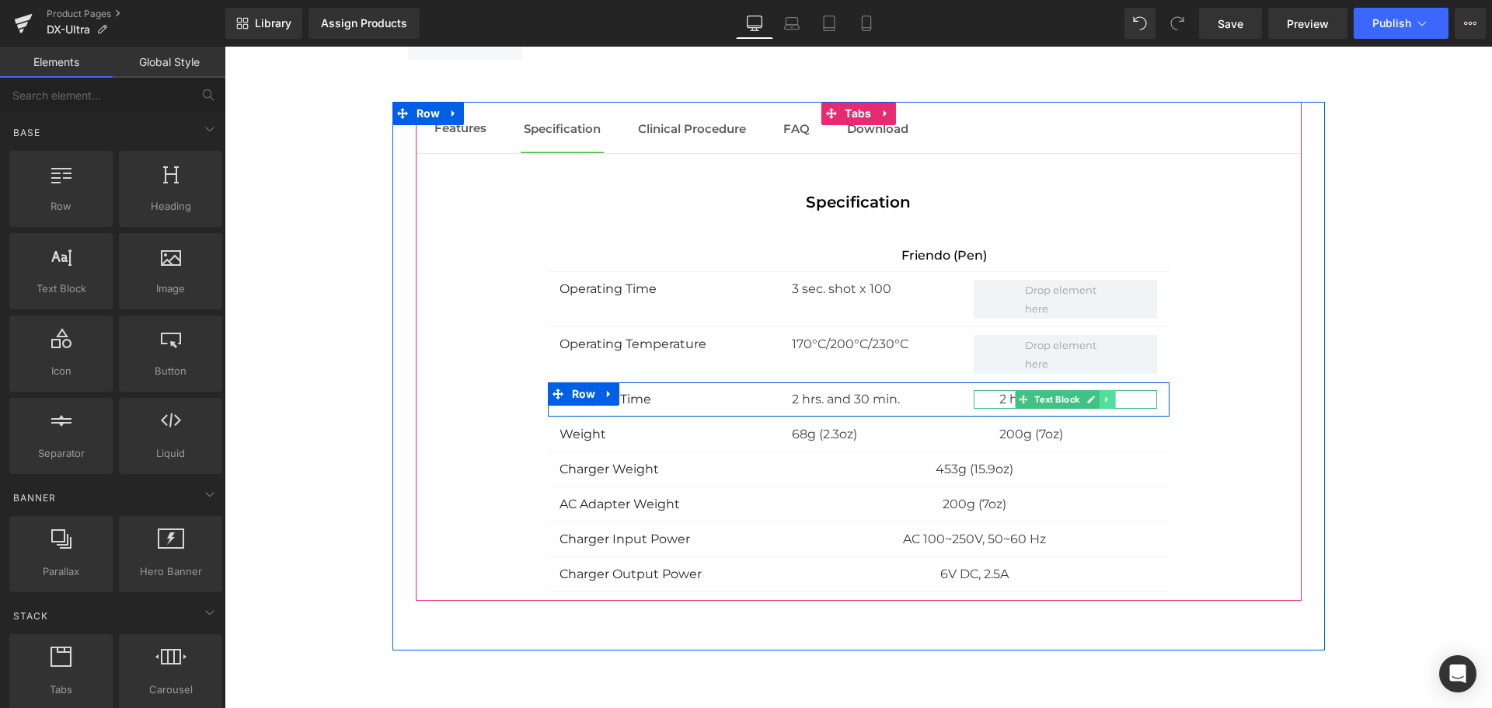
click at [1105, 401] on icon at bounding box center [1107, 399] width 9 height 9
click at [1111, 398] on icon at bounding box center [1115, 399] width 9 height 9
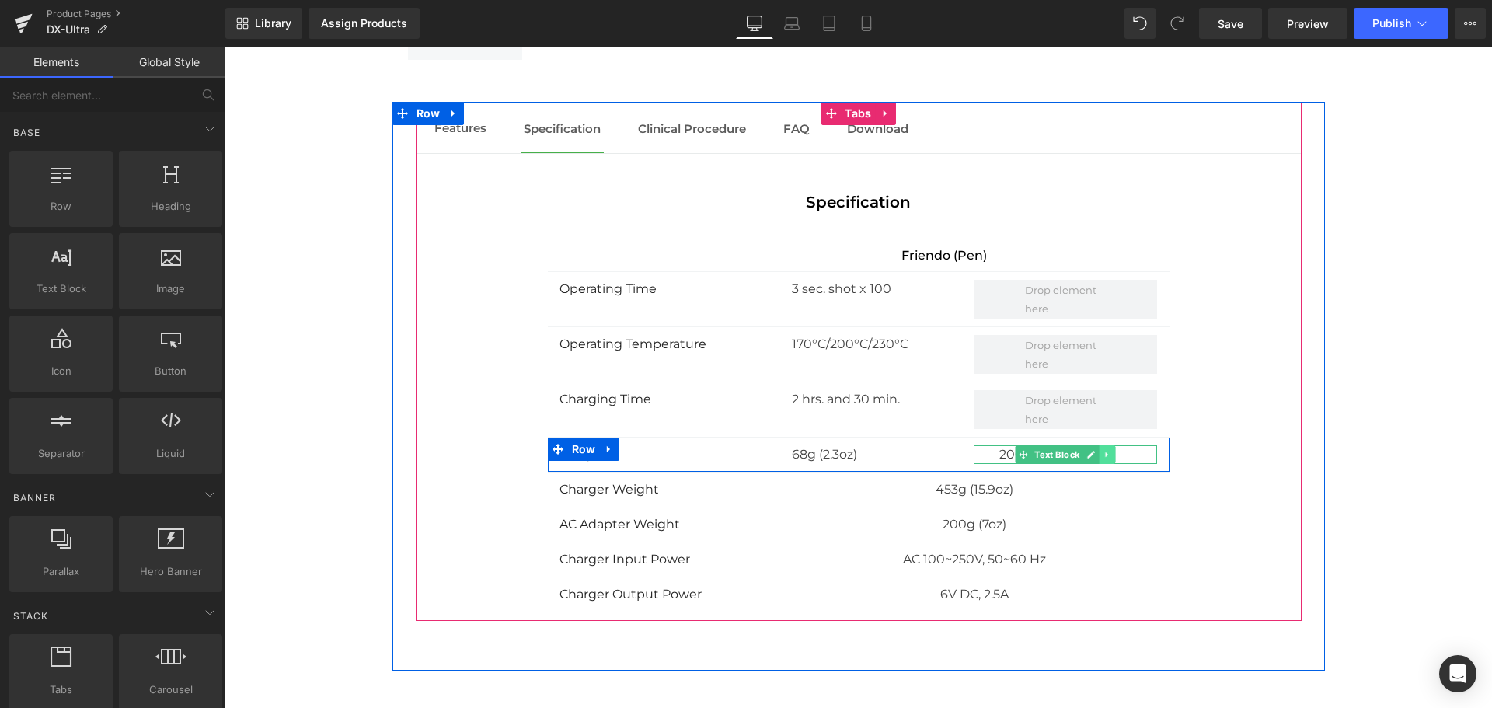
click at [1103, 455] on icon at bounding box center [1107, 454] width 9 height 9
click at [1111, 455] on icon at bounding box center [1115, 454] width 9 height 9
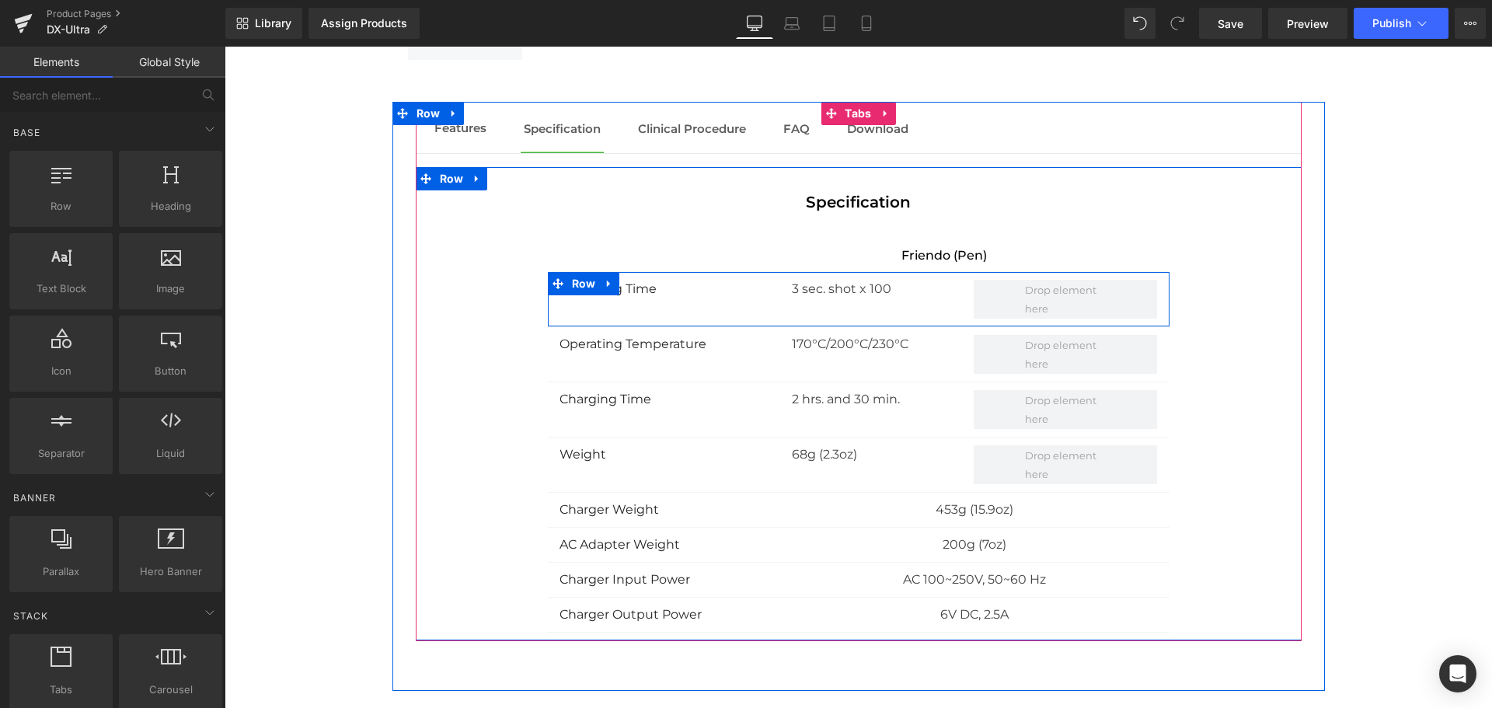
click at [745, 312] on div "Operating Time Text Block 3 sec. shot x 100 Text Block Row" at bounding box center [859, 299] width 622 height 55
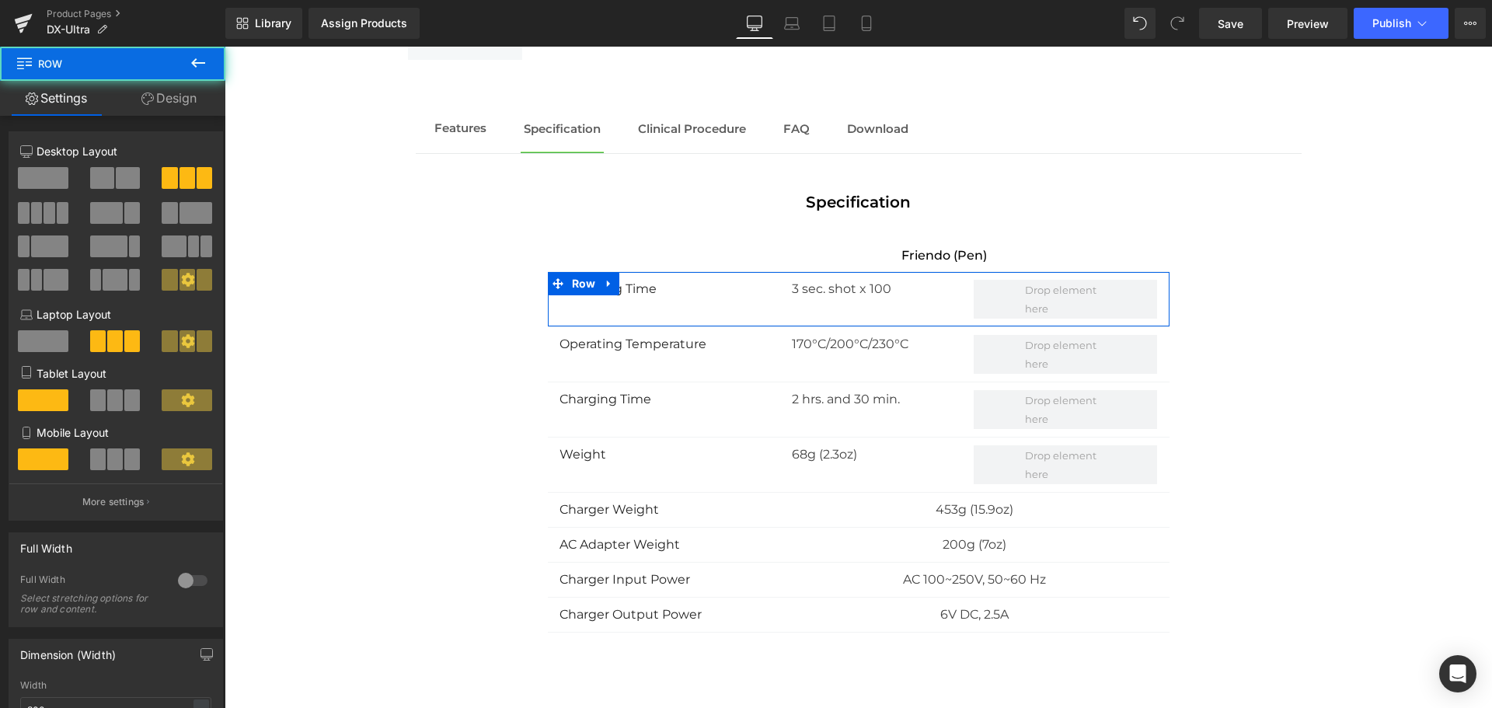
click at [124, 186] on span at bounding box center [128, 178] width 24 height 22
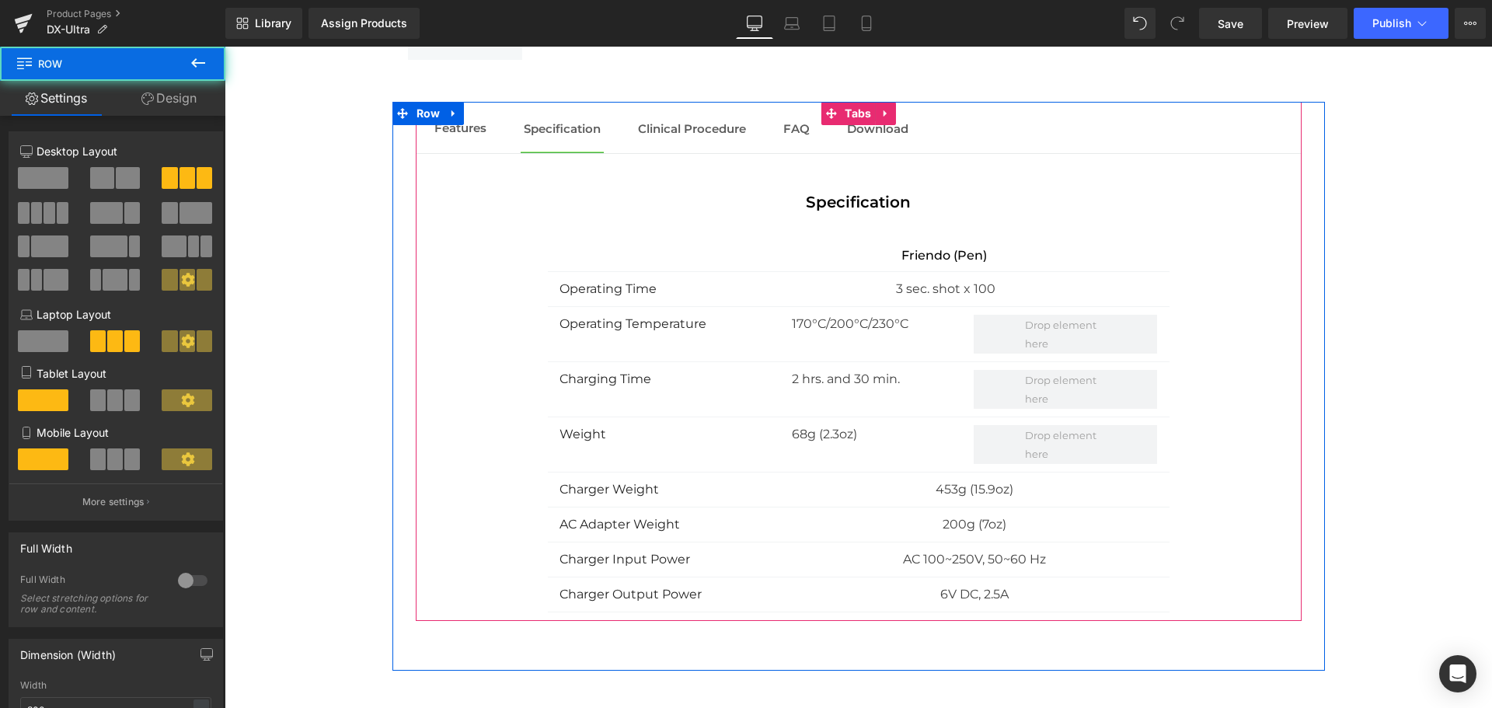
click at [723, 350] on div "Operating Temperature Text Block 170°C/200°C/230°C Text Block Row" at bounding box center [859, 334] width 622 height 55
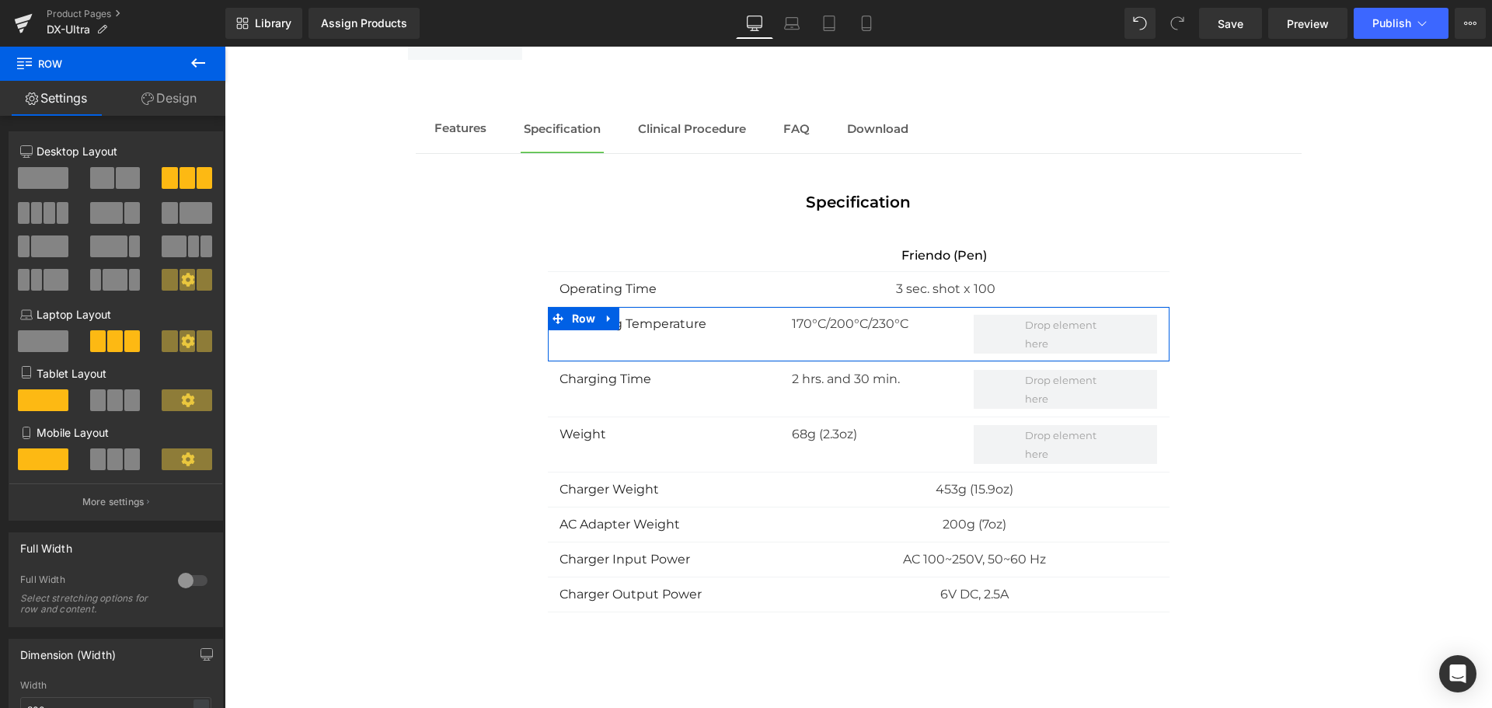
click at [125, 185] on span at bounding box center [128, 178] width 24 height 22
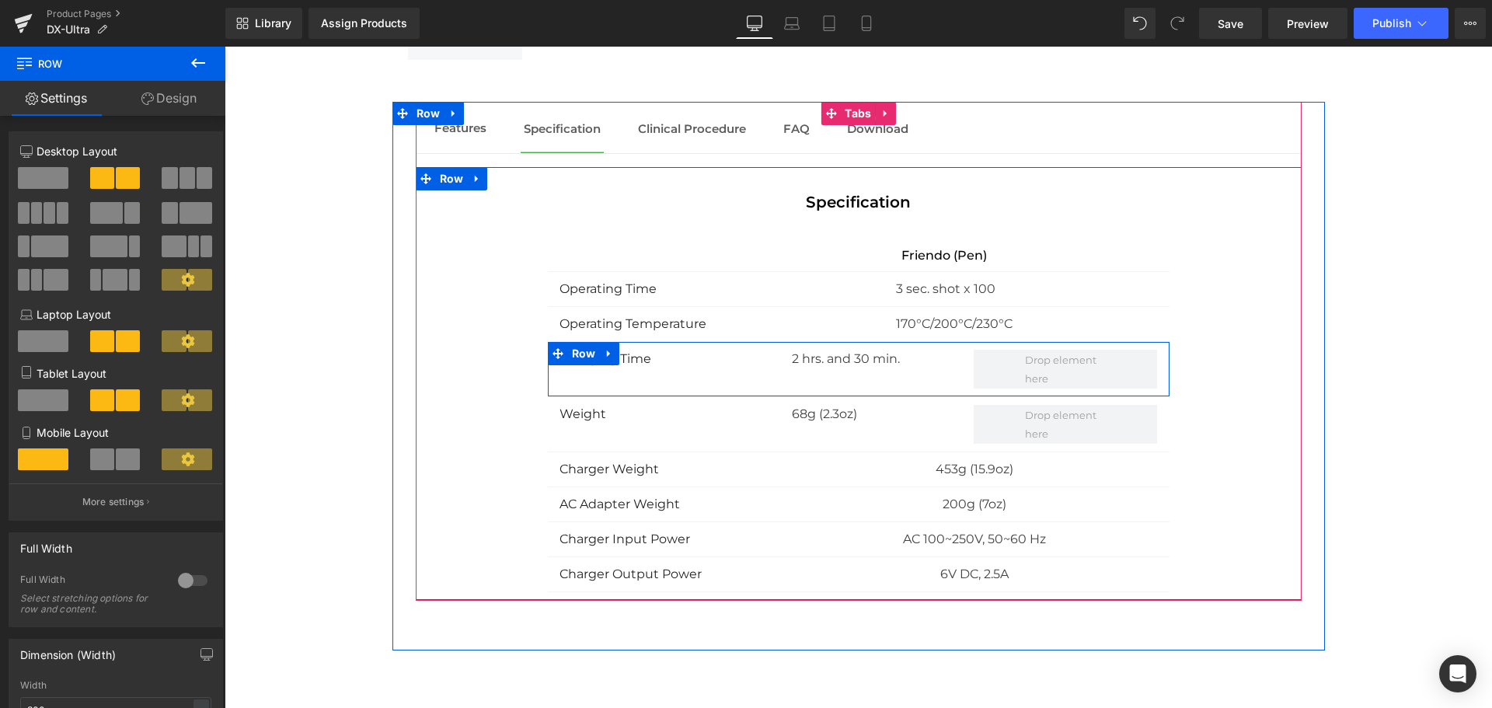
click at [744, 378] on div "Charging Time Text Block 2 hrs. and 30 min. Text Block Row" at bounding box center [859, 369] width 622 height 55
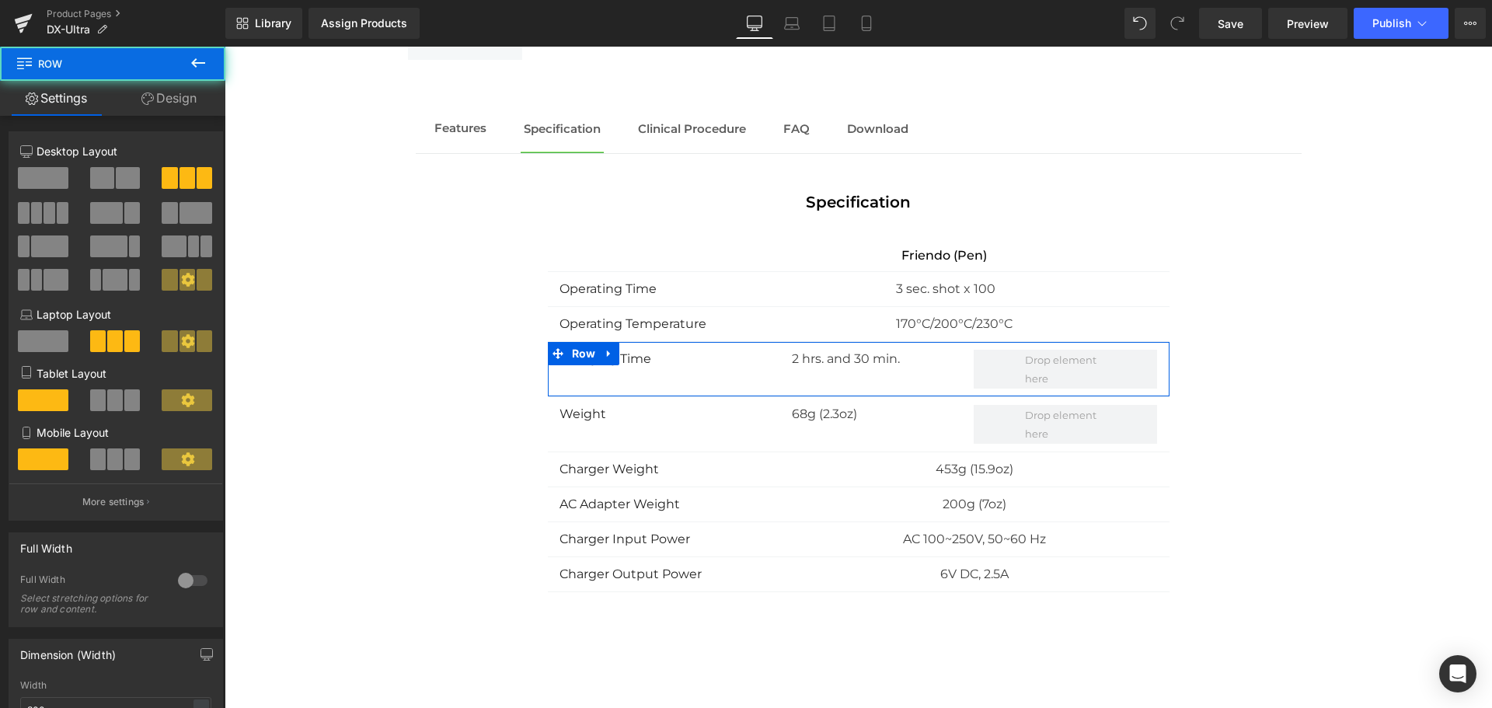
click at [136, 179] on button at bounding box center [116, 178] width 52 height 22
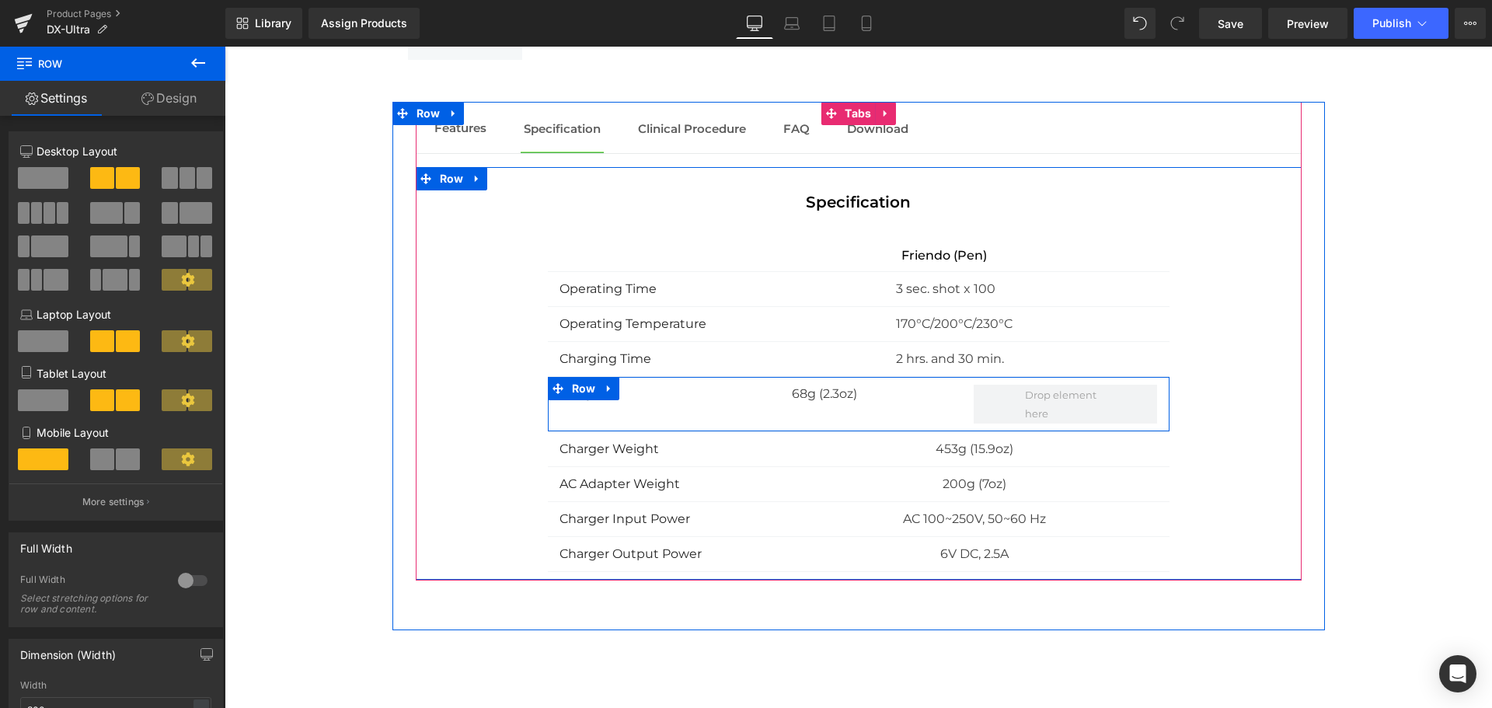
click at [727, 403] on div "Weight Text Block 68g (2.3oz) Text Block Row" at bounding box center [859, 404] width 622 height 55
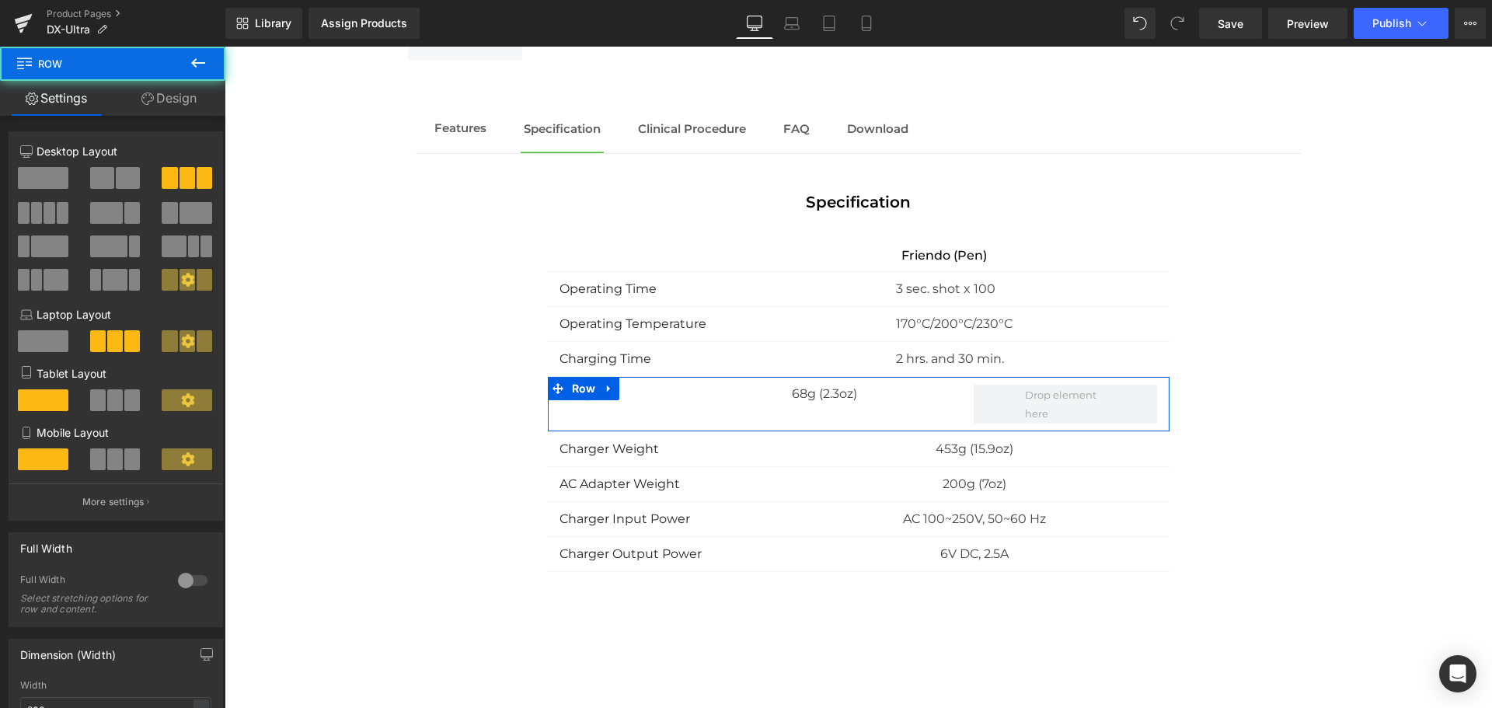
click at [116, 184] on span at bounding box center [128, 178] width 24 height 22
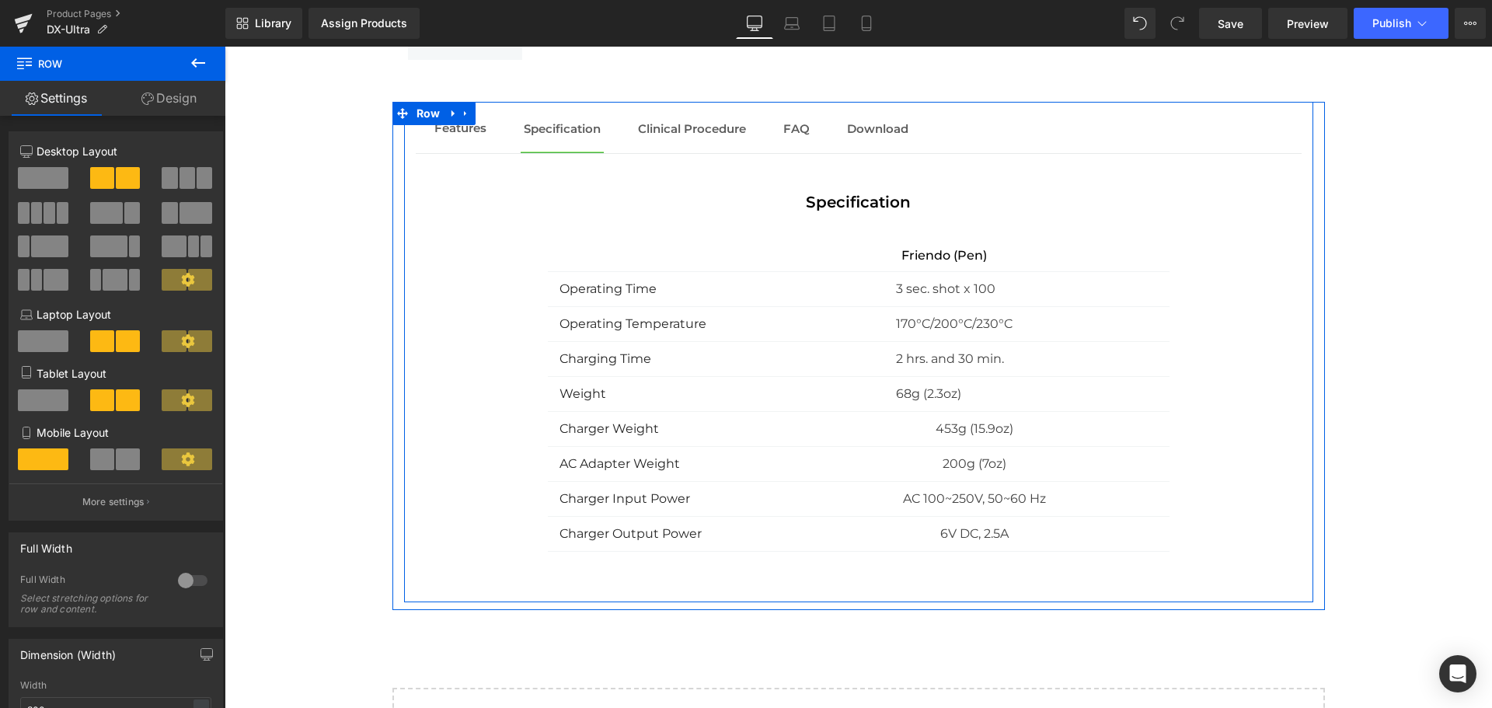
click at [766, 424] on div "453g (15.9oz)" at bounding box center [961, 429] width 391 height 19
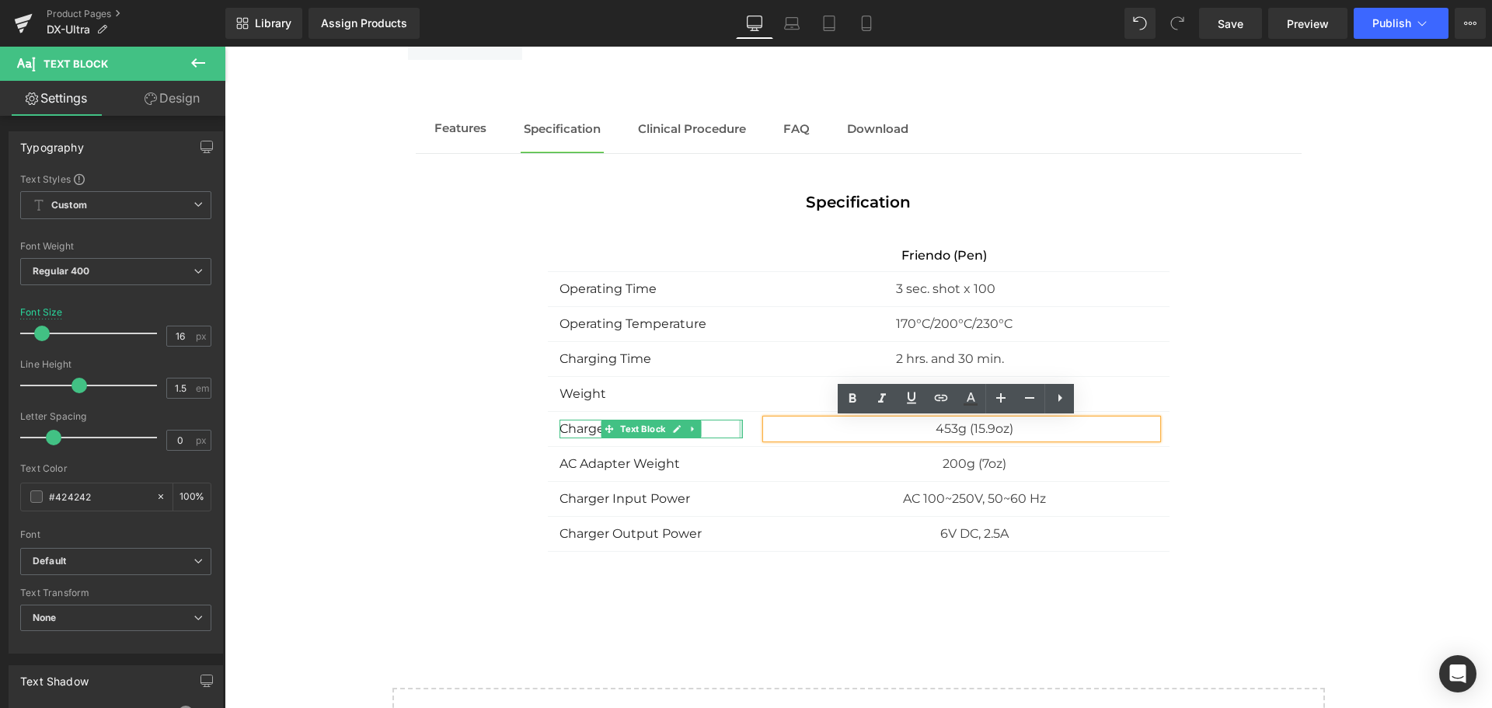
click at [735, 428] on div "Charger Weight Text Block" at bounding box center [651, 429] width 184 height 19
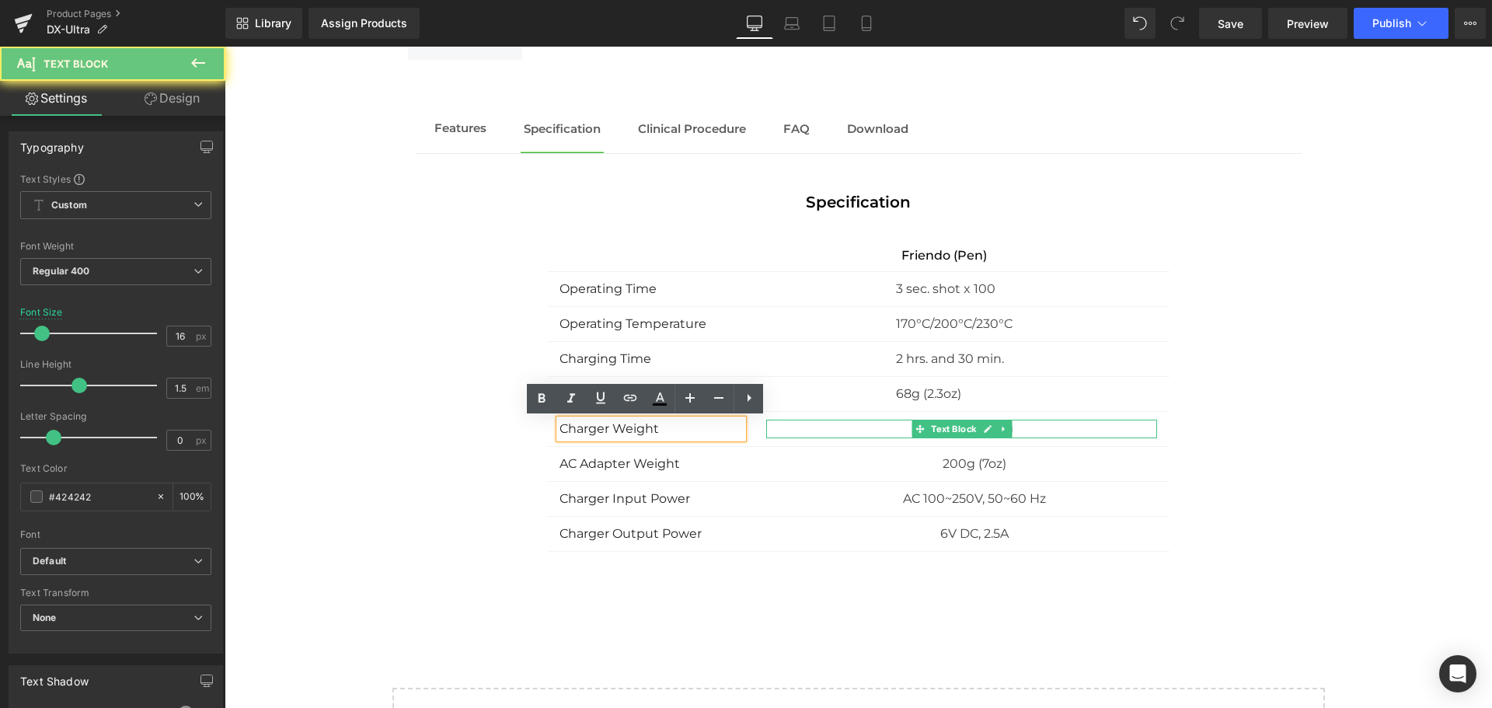
click at [822, 432] on p "453g (15.9oz)" at bounding box center [974, 429] width 365 height 19
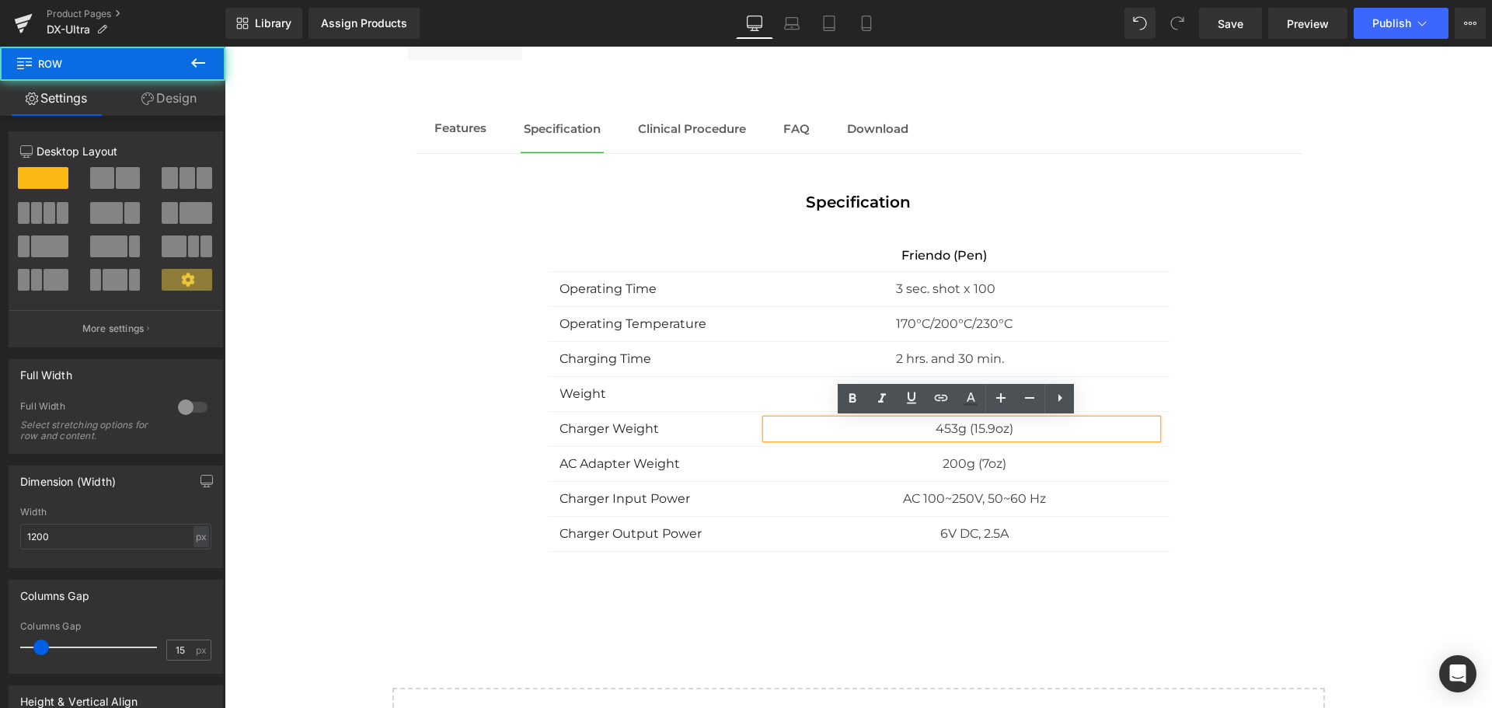
click at [535, 429] on div "Specification Text Block Text Block Friendo (Pen) Text Block Row Operating Time…" at bounding box center [859, 370] width 886 height 361
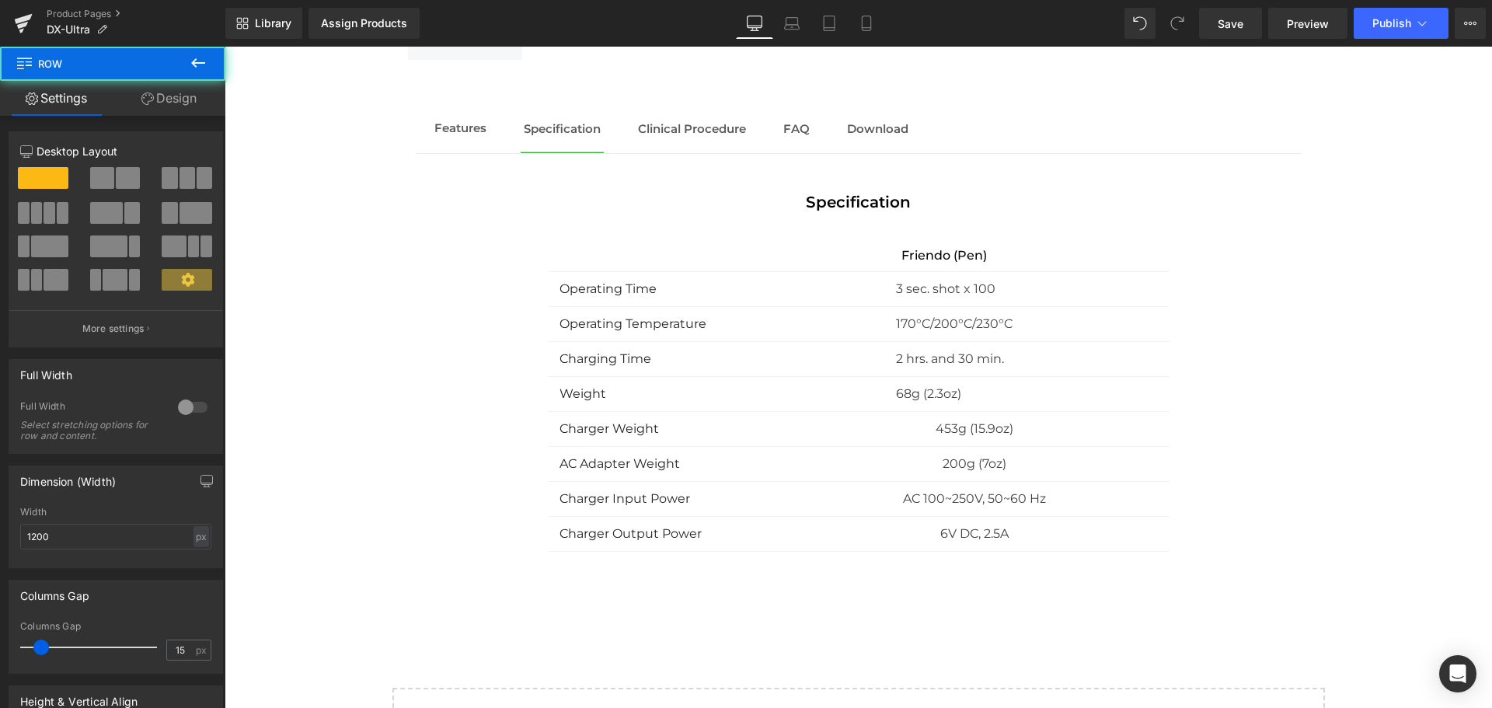
click at [548, 427] on div "Charger Weight Text Block 453g (15.9oz) Text Block Row" at bounding box center [859, 429] width 622 height 35
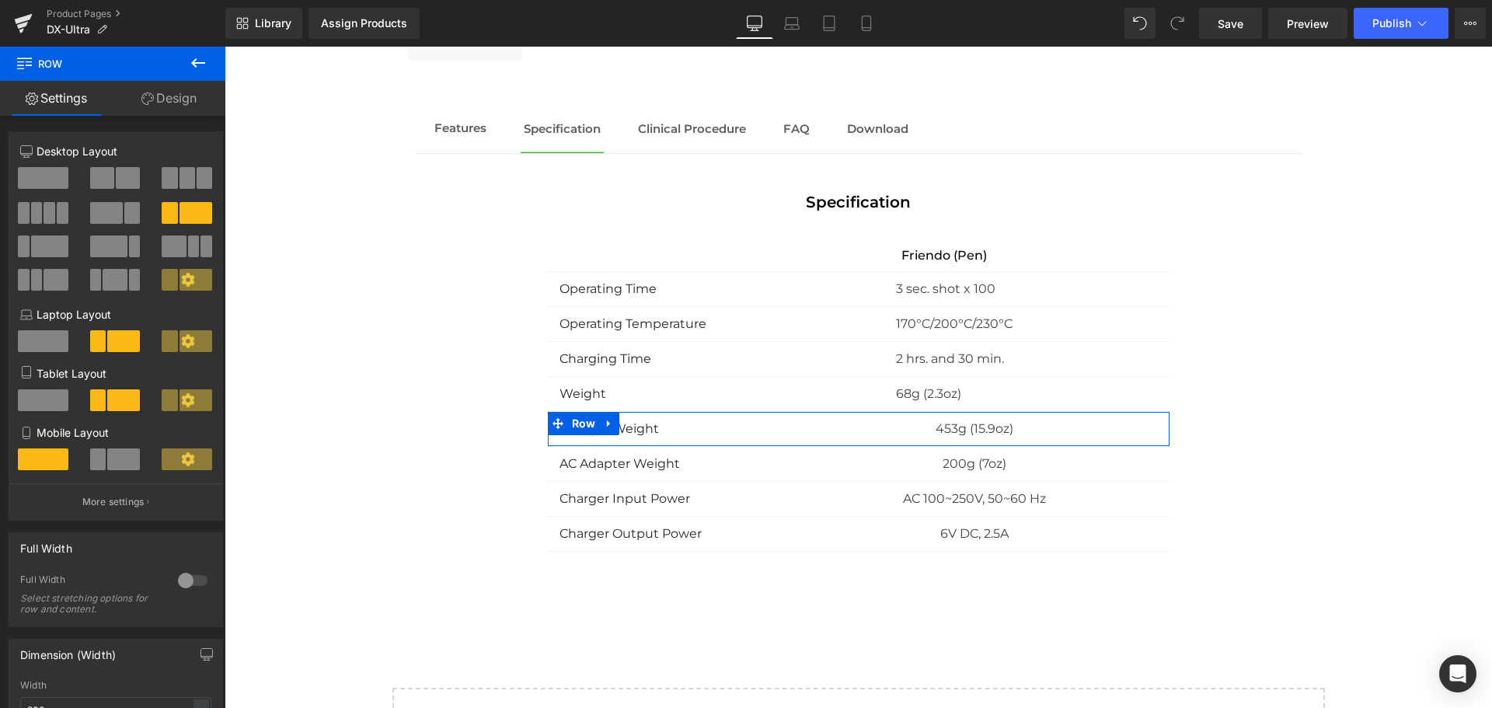
click at [116, 171] on span at bounding box center [128, 178] width 24 height 22
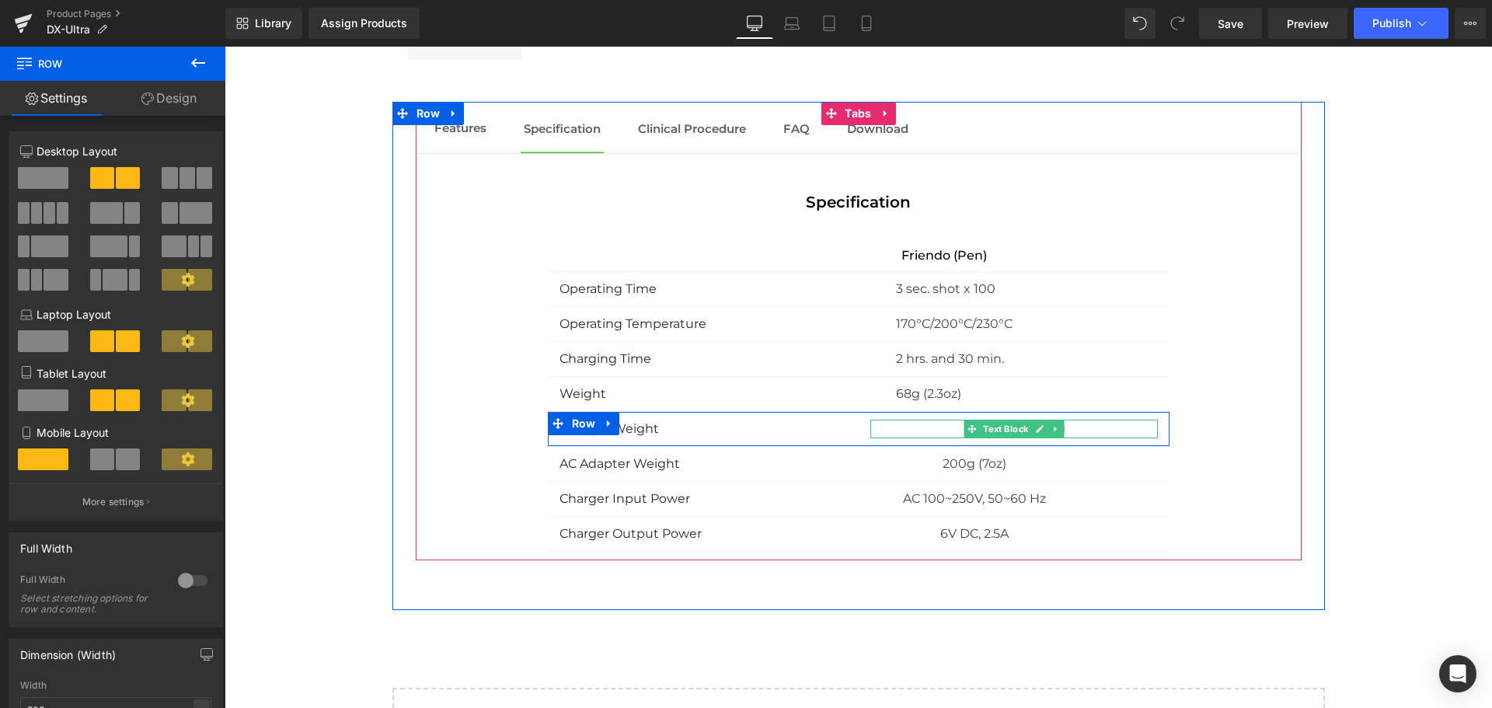
click at [947, 428] on p "453g (15.9oz)" at bounding box center [1027, 429] width 262 height 19
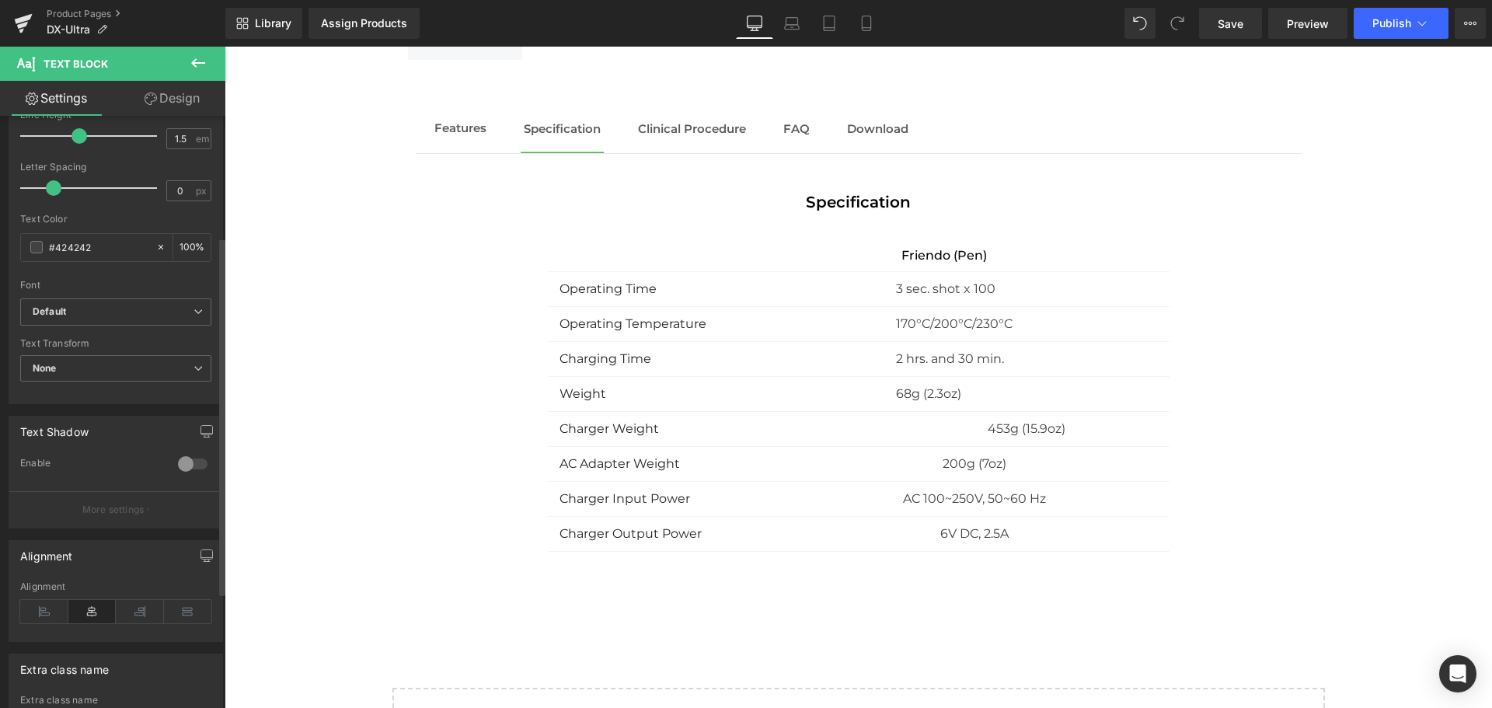
scroll to position [391, 0]
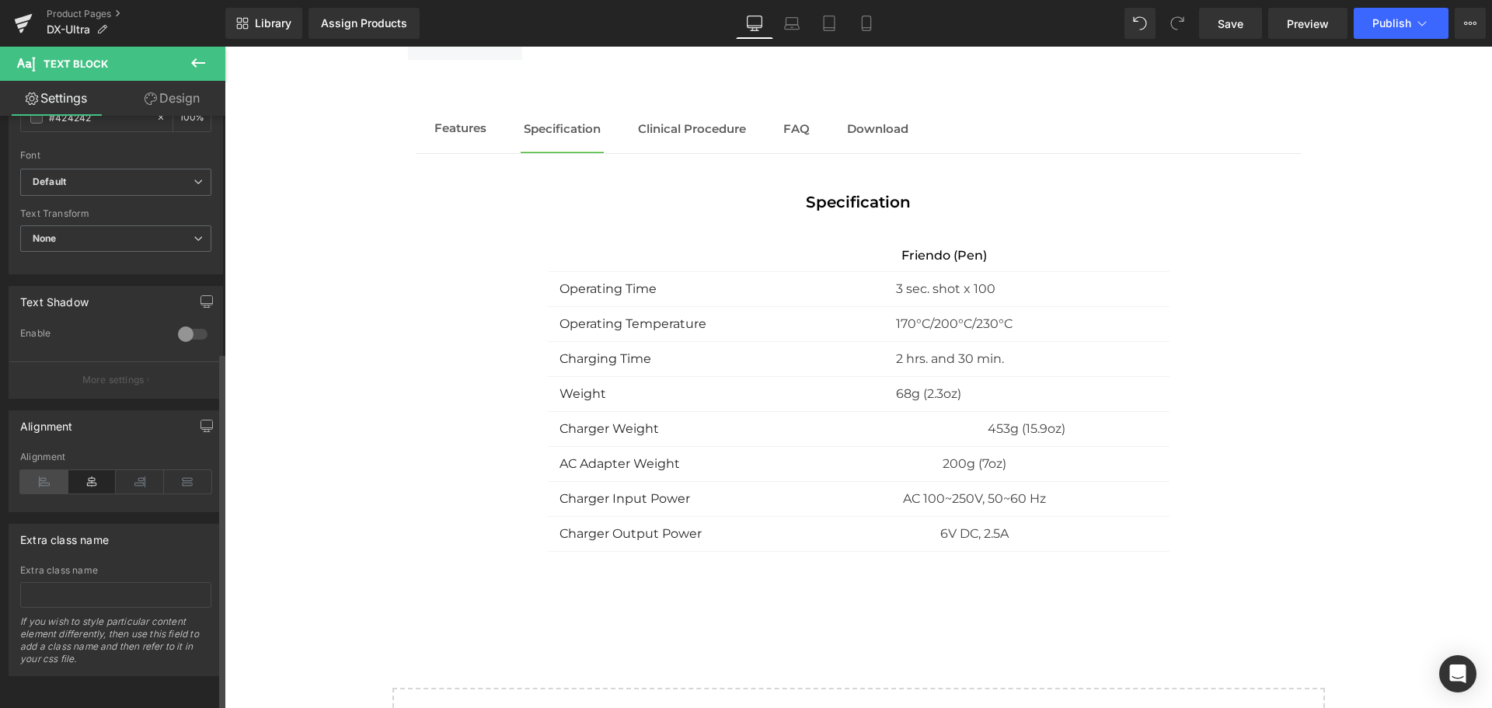
click at [48, 470] on icon at bounding box center [44, 481] width 48 height 23
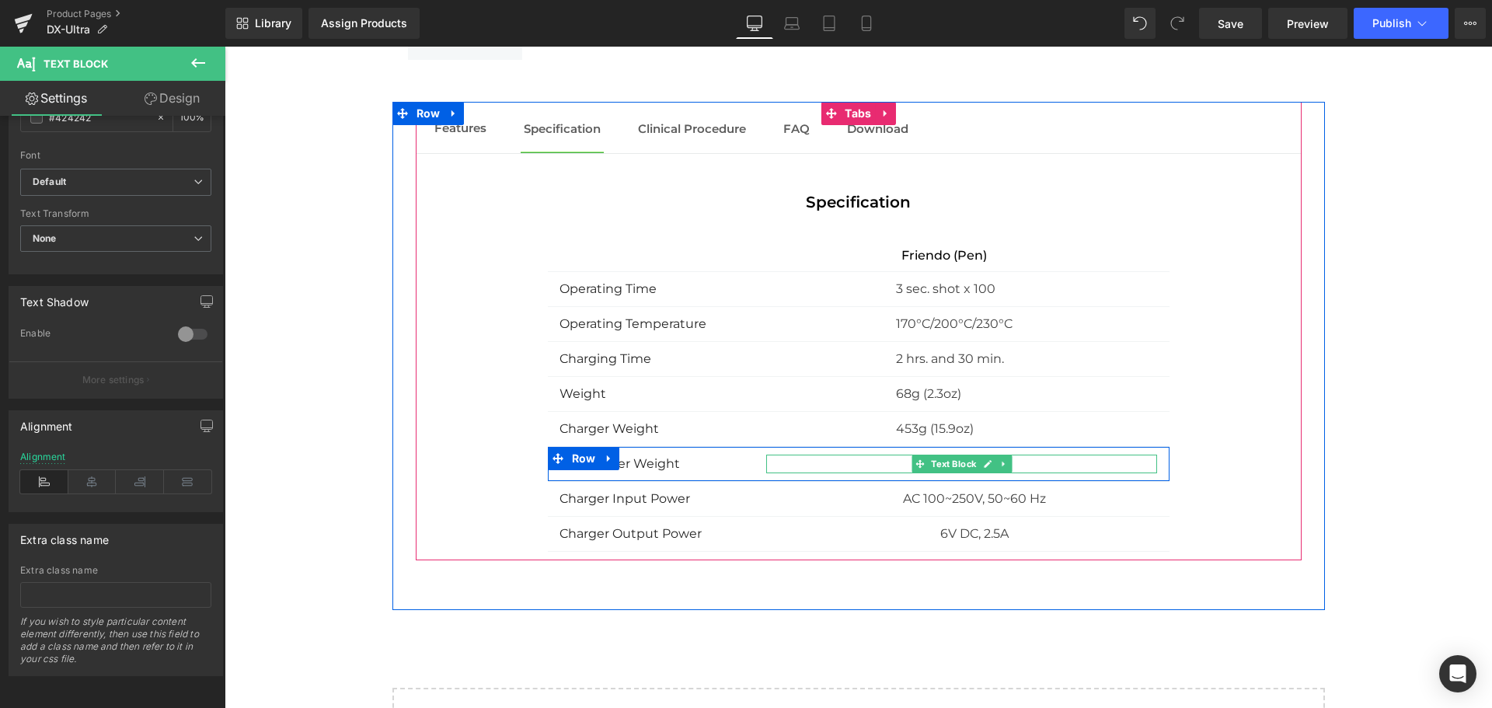
click at [869, 463] on p "200g (7oz)" at bounding box center [974, 464] width 365 height 19
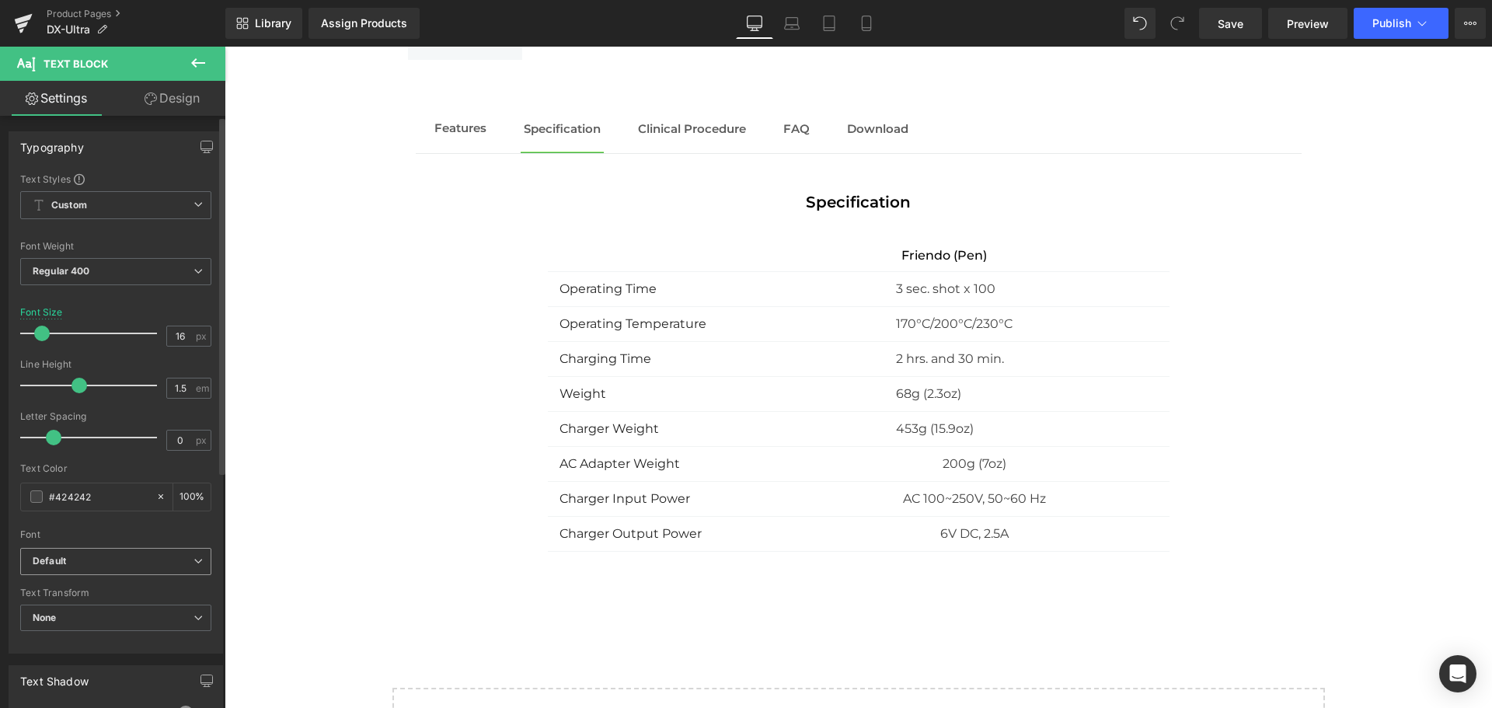
scroll to position [226, 0]
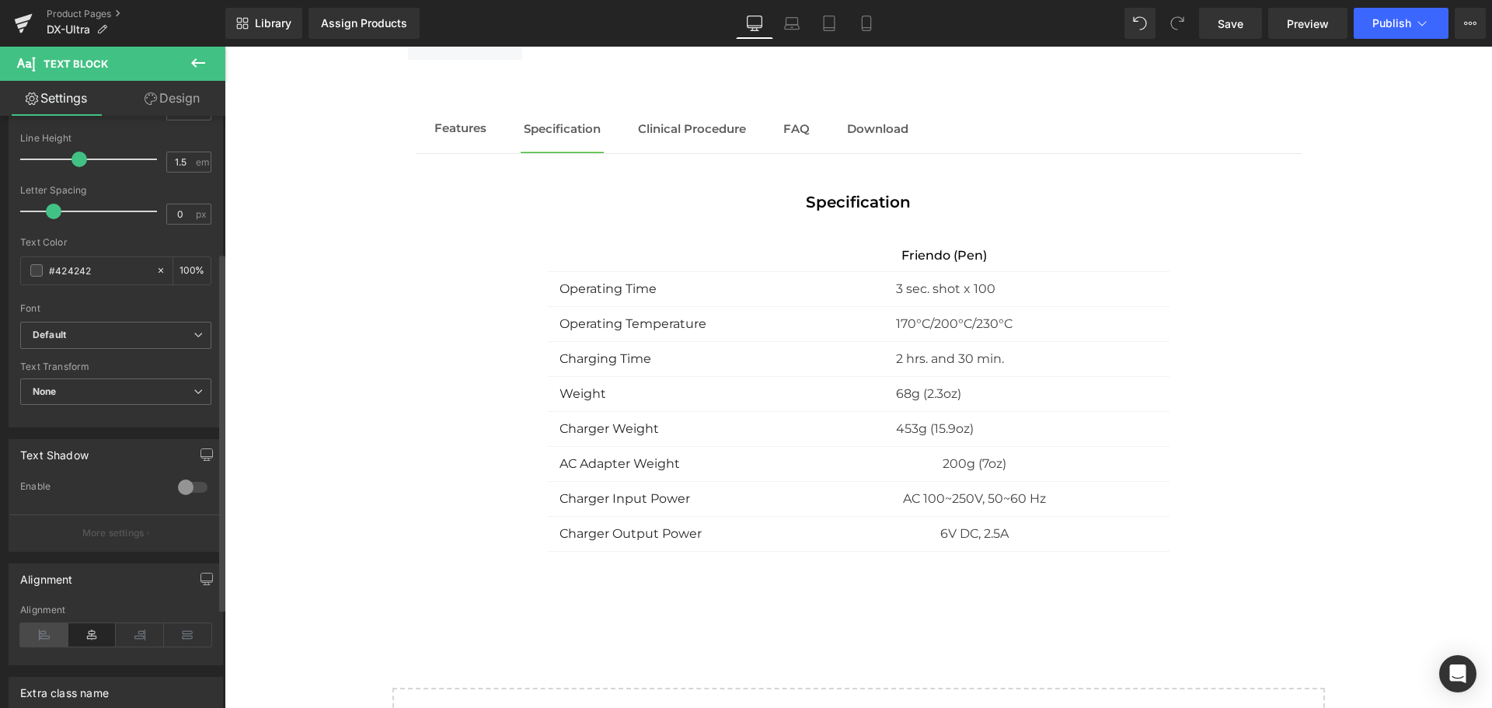
click at [60, 633] on icon at bounding box center [44, 634] width 48 height 23
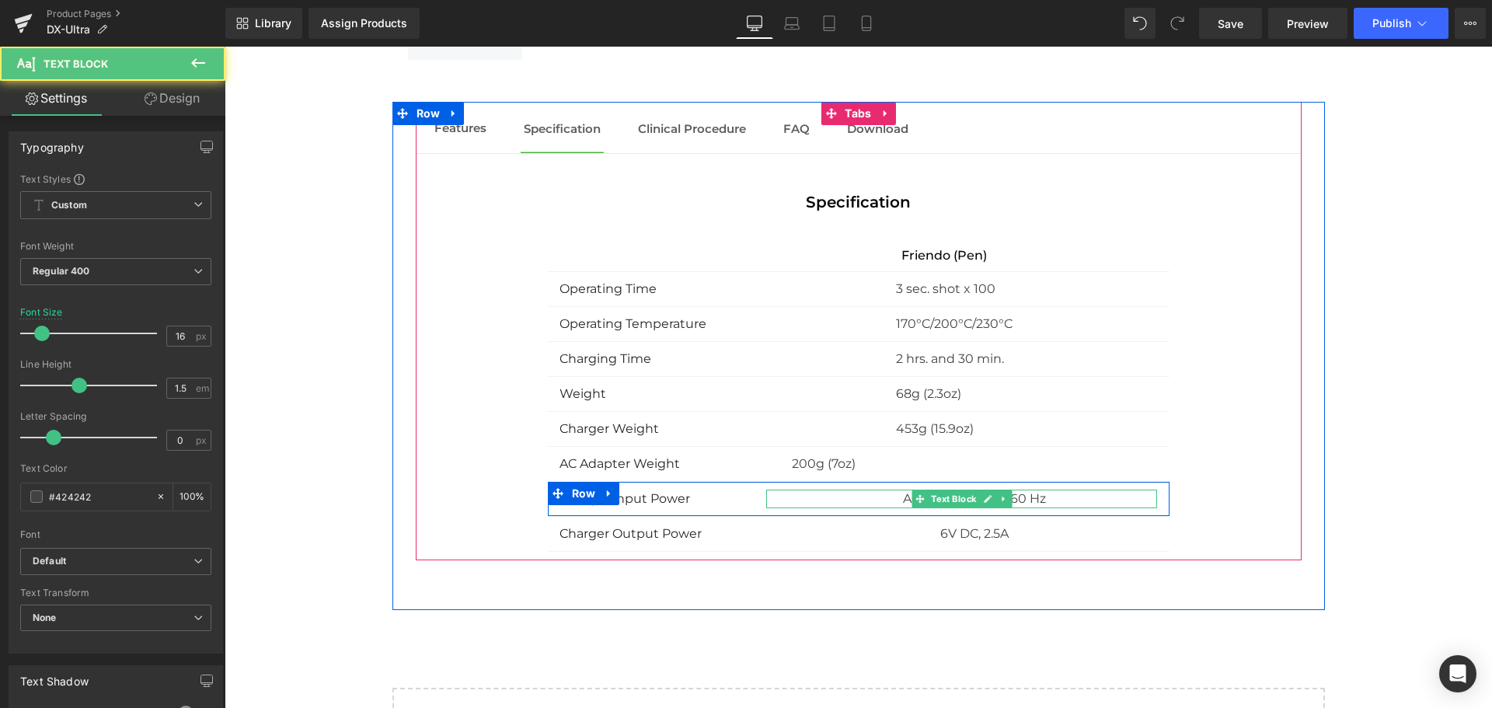
click at [852, 498] on p "AC 100~250V, 50~60 Hz" at bounding box center [974, 498] width 365 height 19
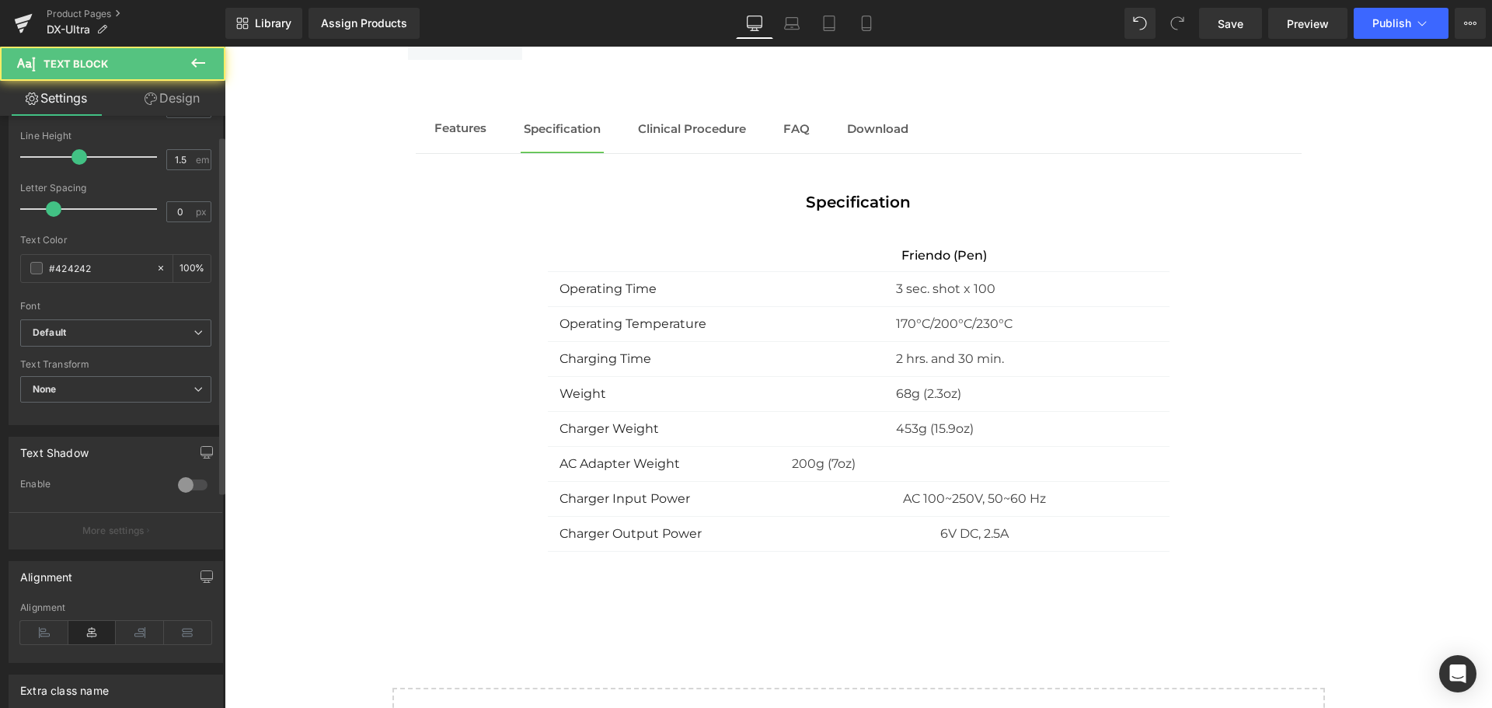
scroll to position [391, 0]
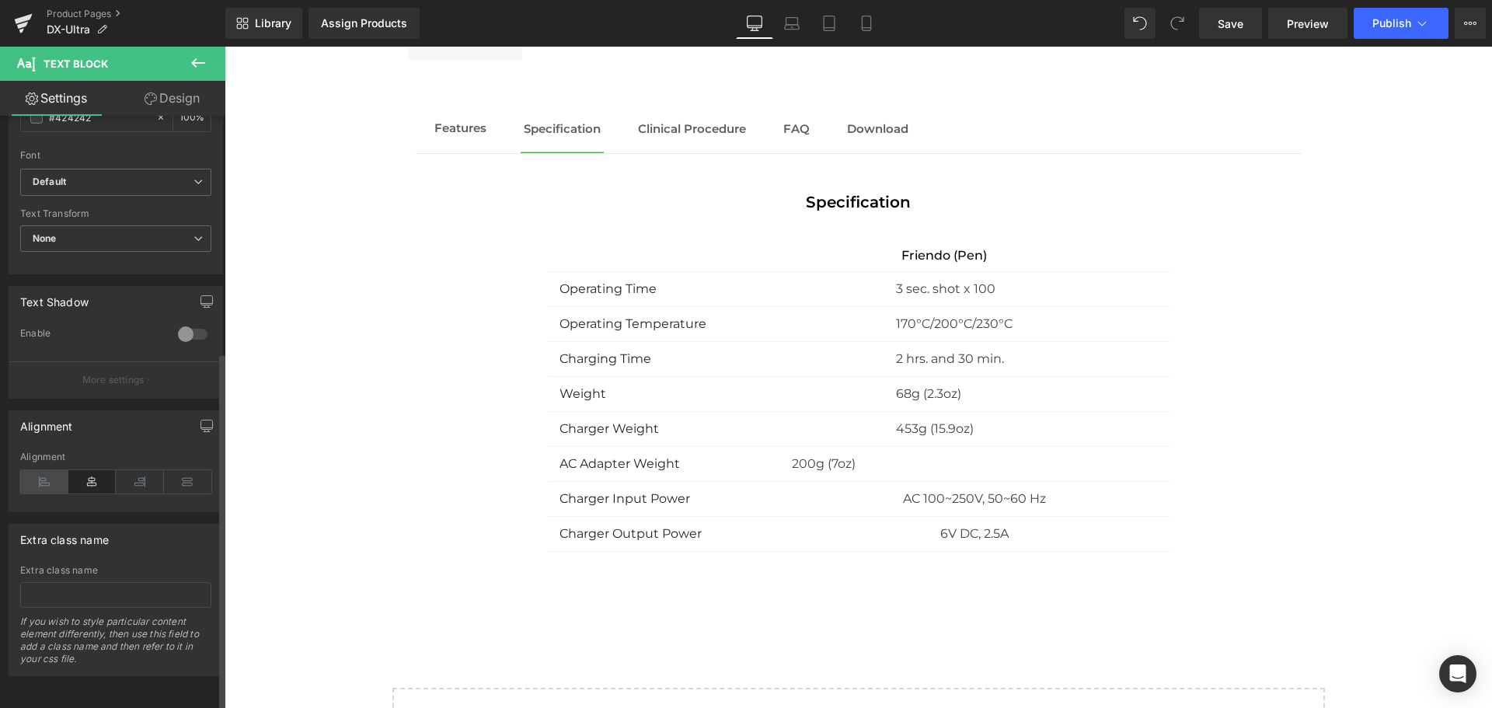
click at [45, 477] on icon at bounding box center [44, 481] width 48 height 23
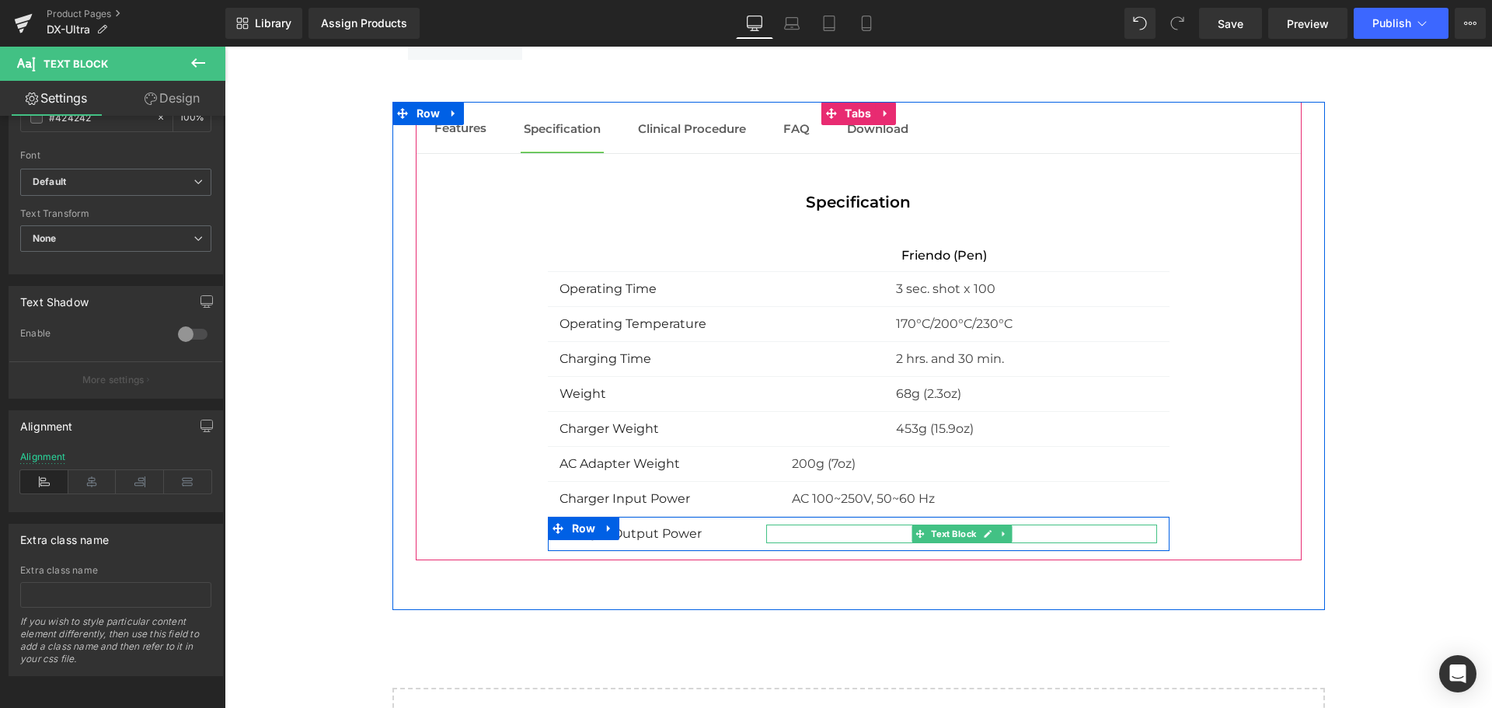
click at [863, 531] on p "6V DC, 2.5A" at bounding box center [974, 533] width 365 height 19
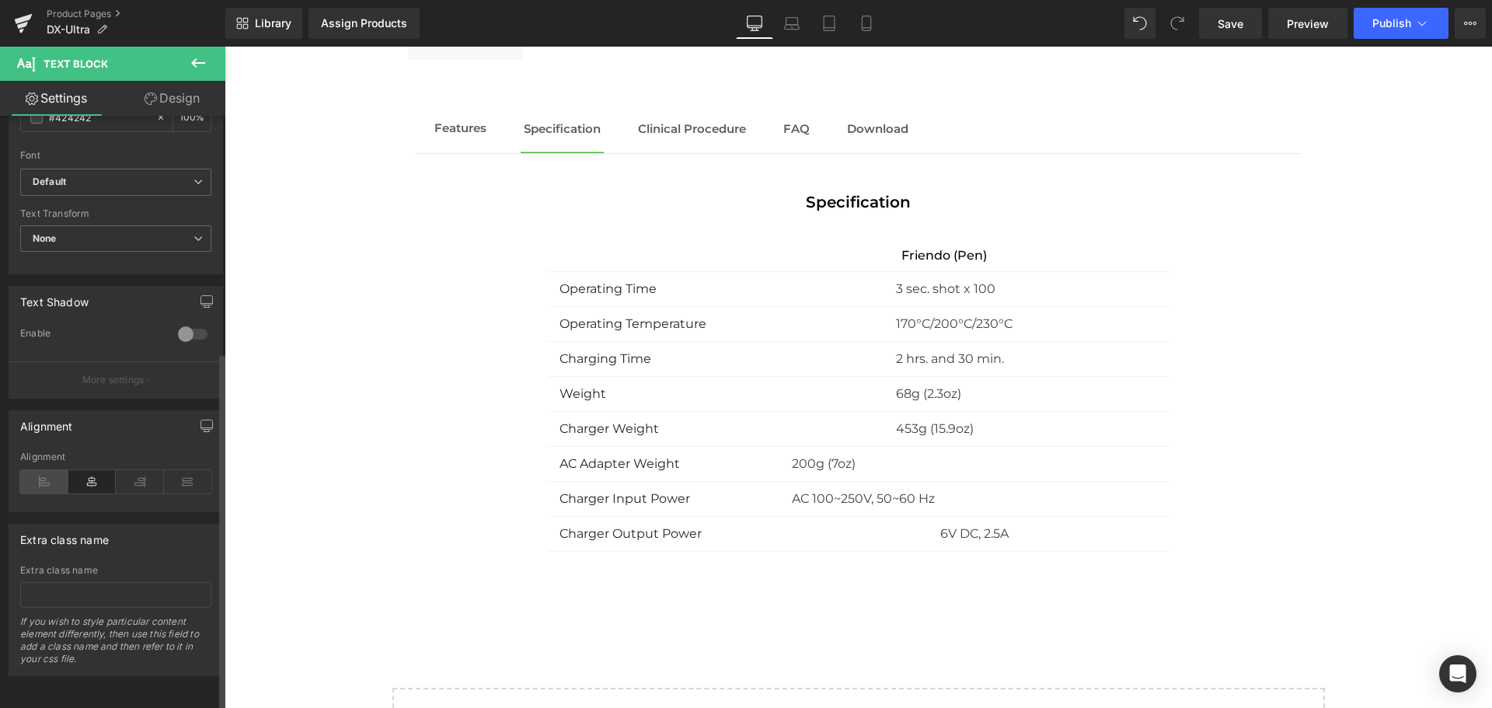
click at [43, 475] on icon at bounding box center [44, 481] width 48 height 23
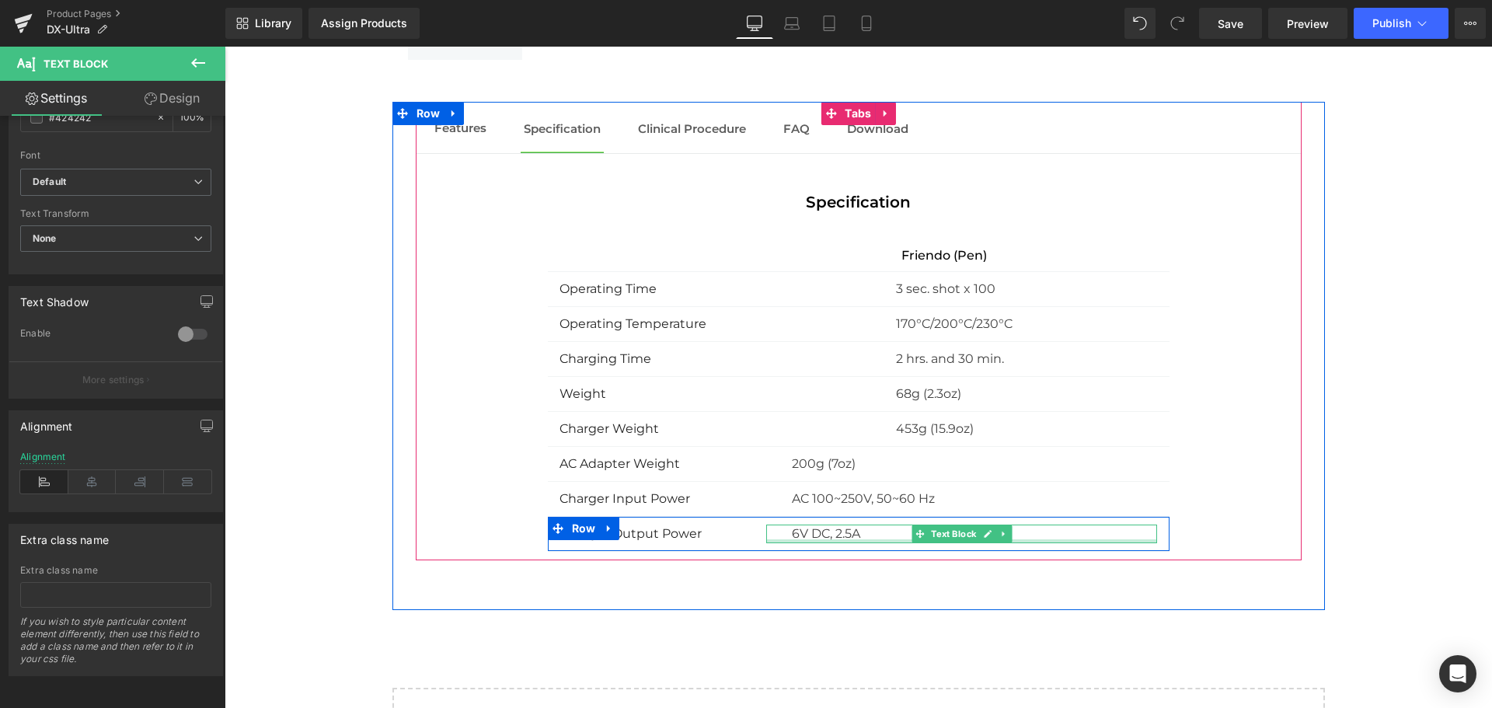
click at [1110, 539] on div at bounding box center [961, 541] width 391 height 4
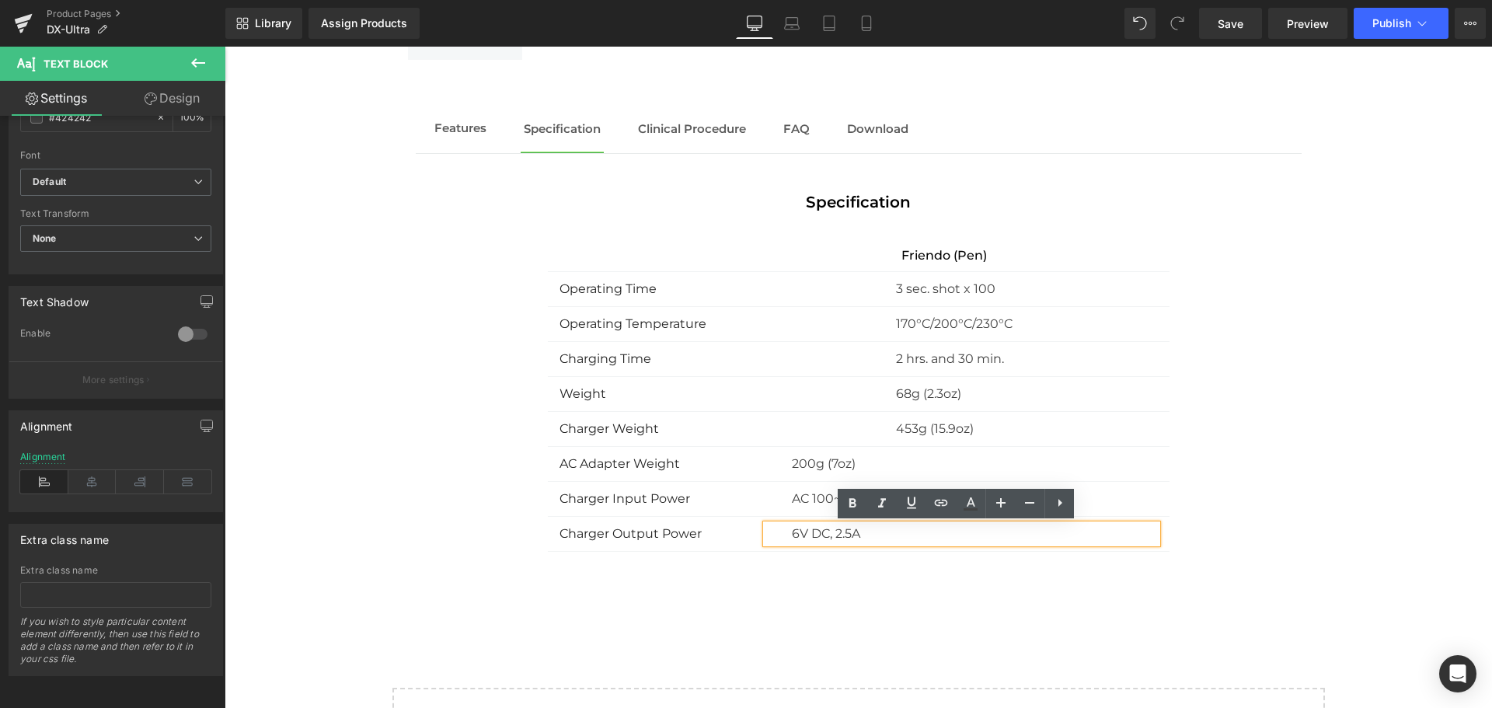
click at [1148, 536] on p "6V DC, 2.5A" at bounding box center [974, 533] width 365 height 19
click at [1163, 534] on div "Specification Text Block Text Block Friendo (Pen) Text Block Row Operating Time…" at bounding box center [859, 370] width 886 height 361
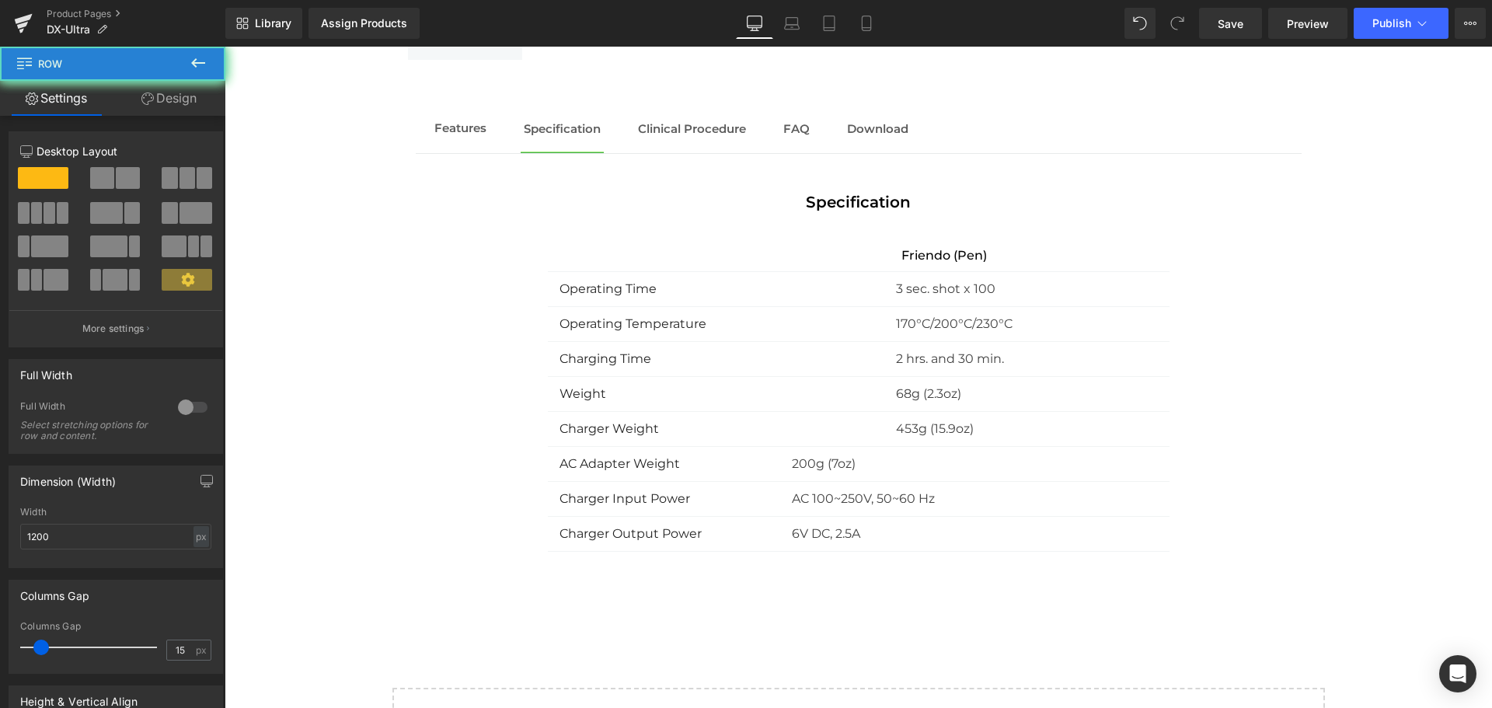
click at [1162, 535] on div "Specification Text Block Text Block Friendo (Pen) Text Block Row Operating Time…" at bounding box center [859, 370] width 886 height 361
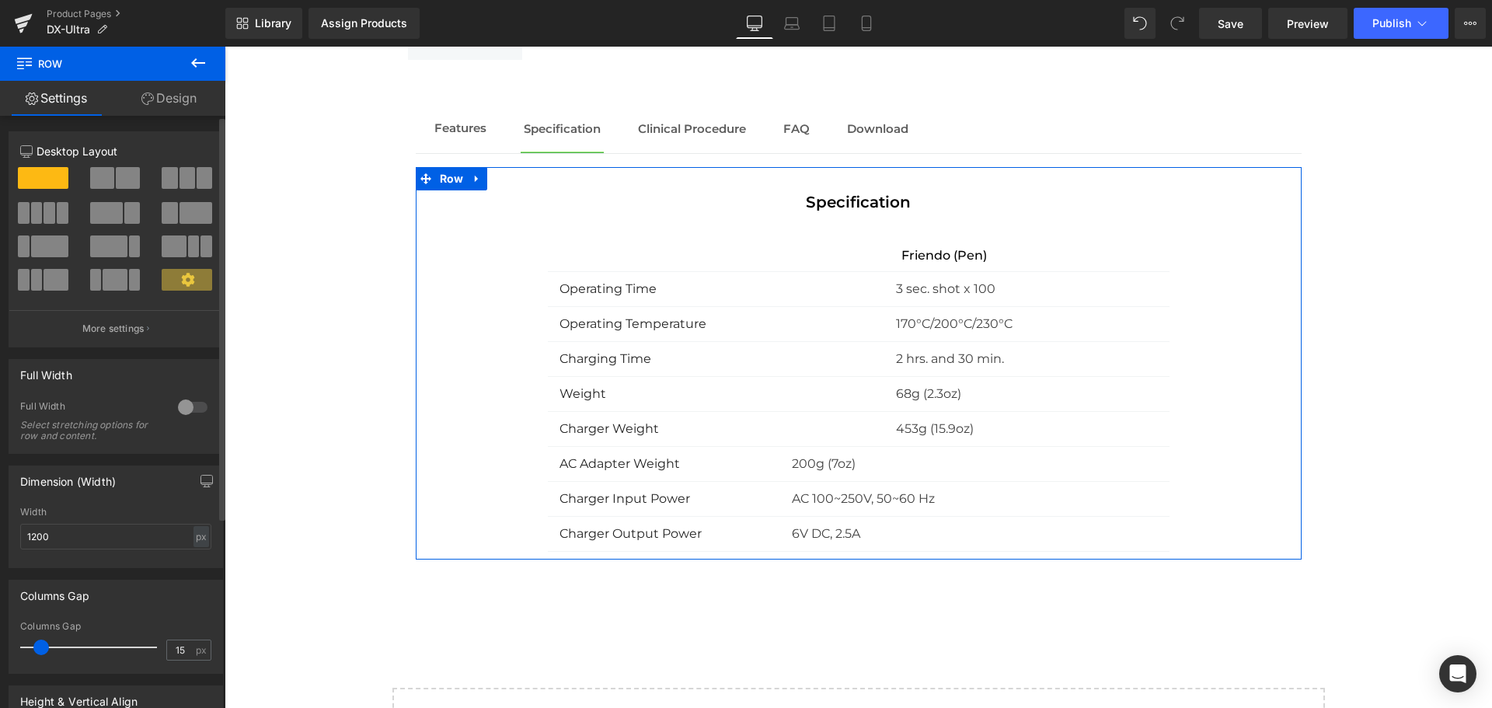
click at [106, 174] on span at bounding box center [102, 178] width 24 height 22
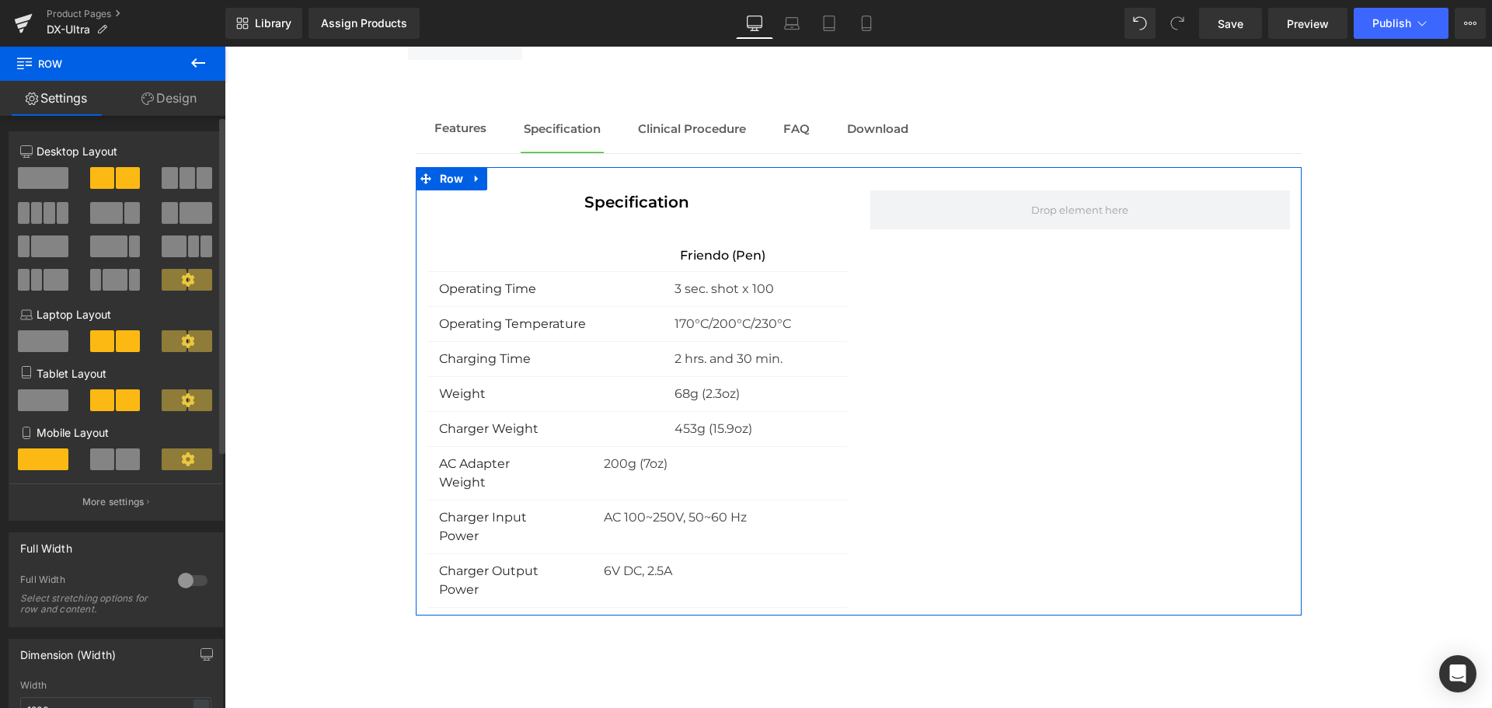
click at [51, 179] on span at bounding box center [43, 178] width 51 height 22
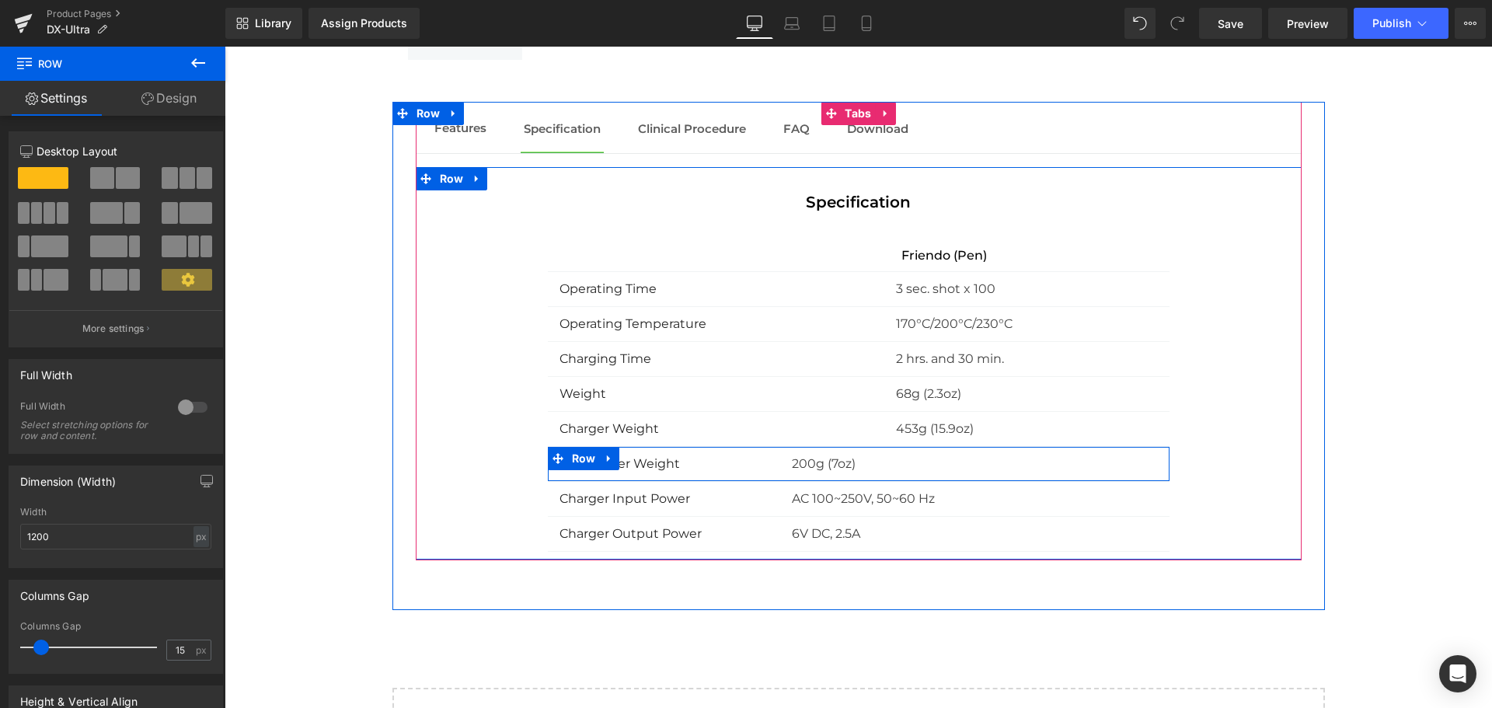
click at [1155, 458] on div "200g (7oz) Text Block" at bounding box center [961, 464] width 414 height 19
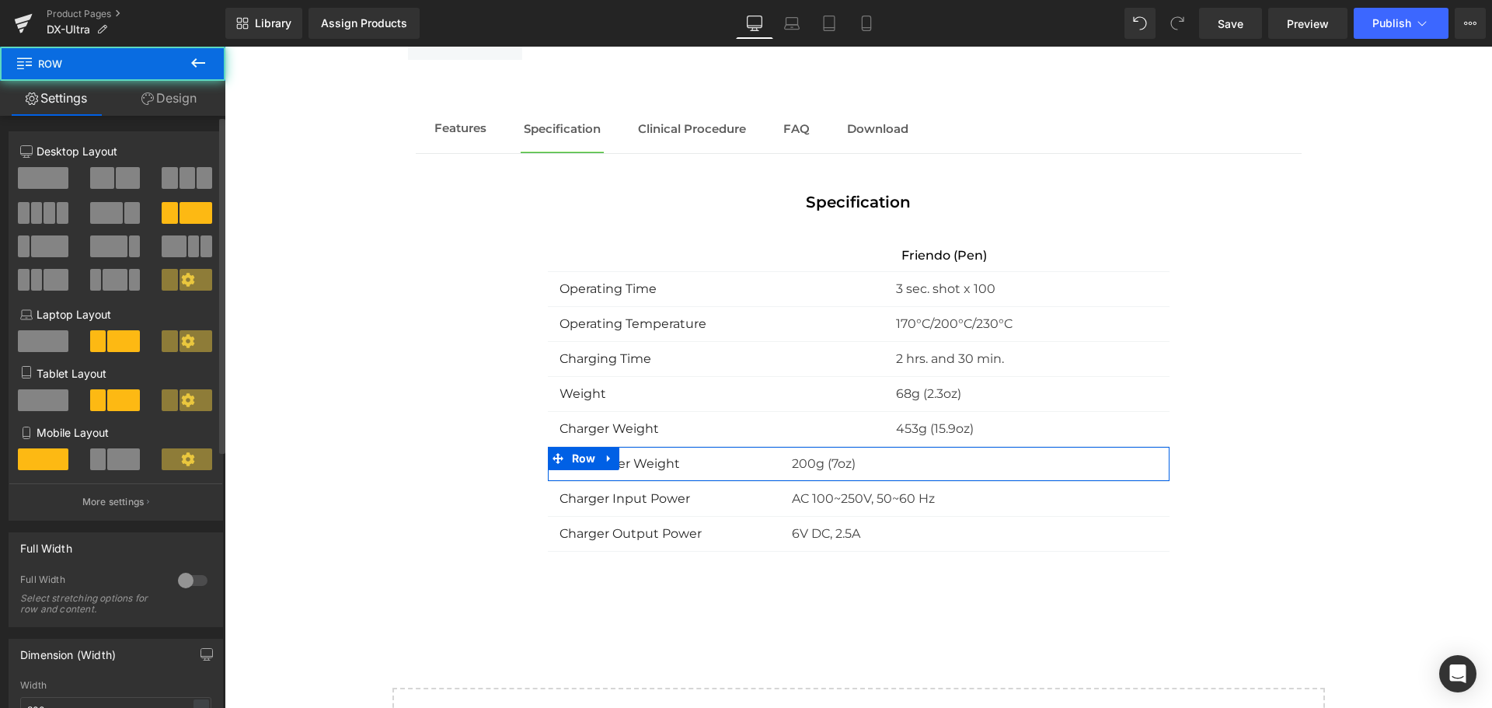
click at [98, 183] on span at bounding box center [102, 178] width 24 height 22
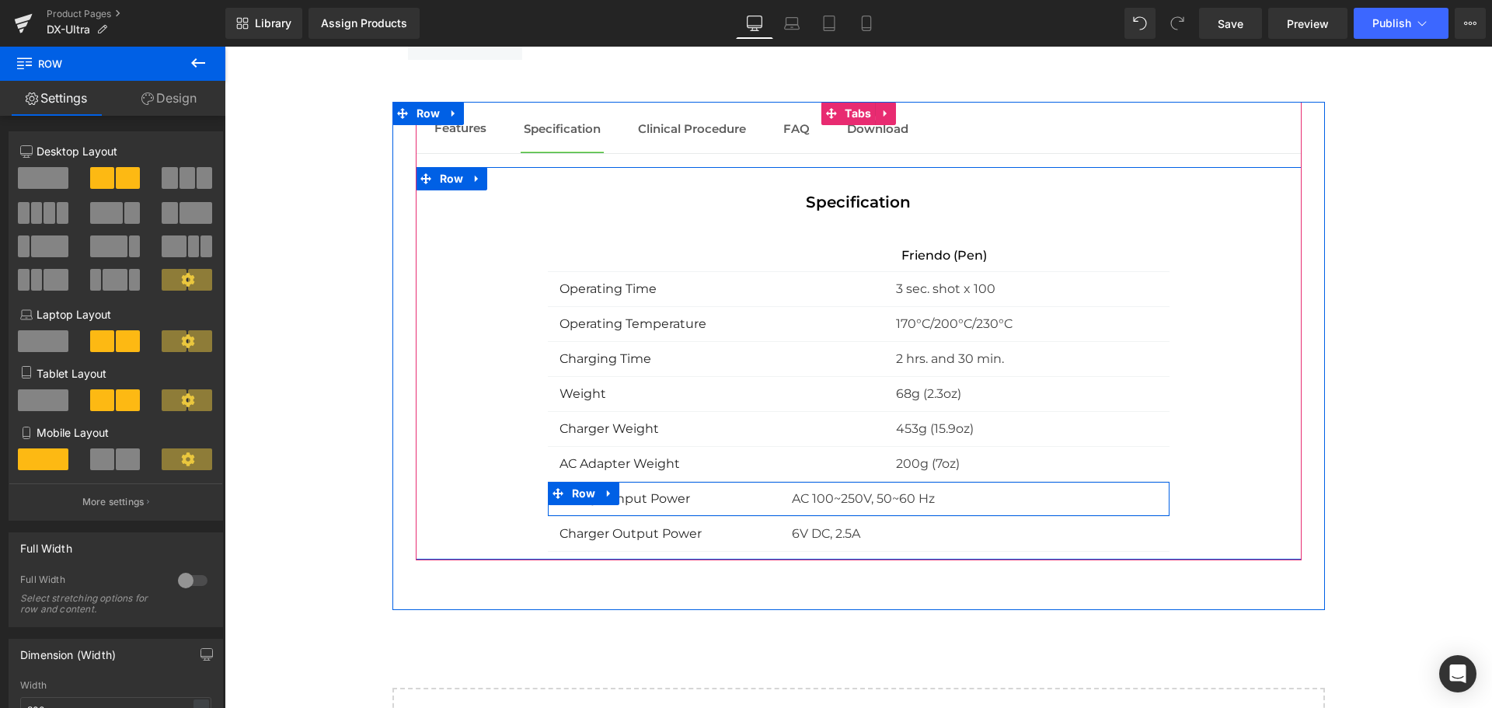
click at [1155, 496] on div "AC 100~250V, 50~60 Hz Text Block" at bounding box center [961, 498] width 414 height 19
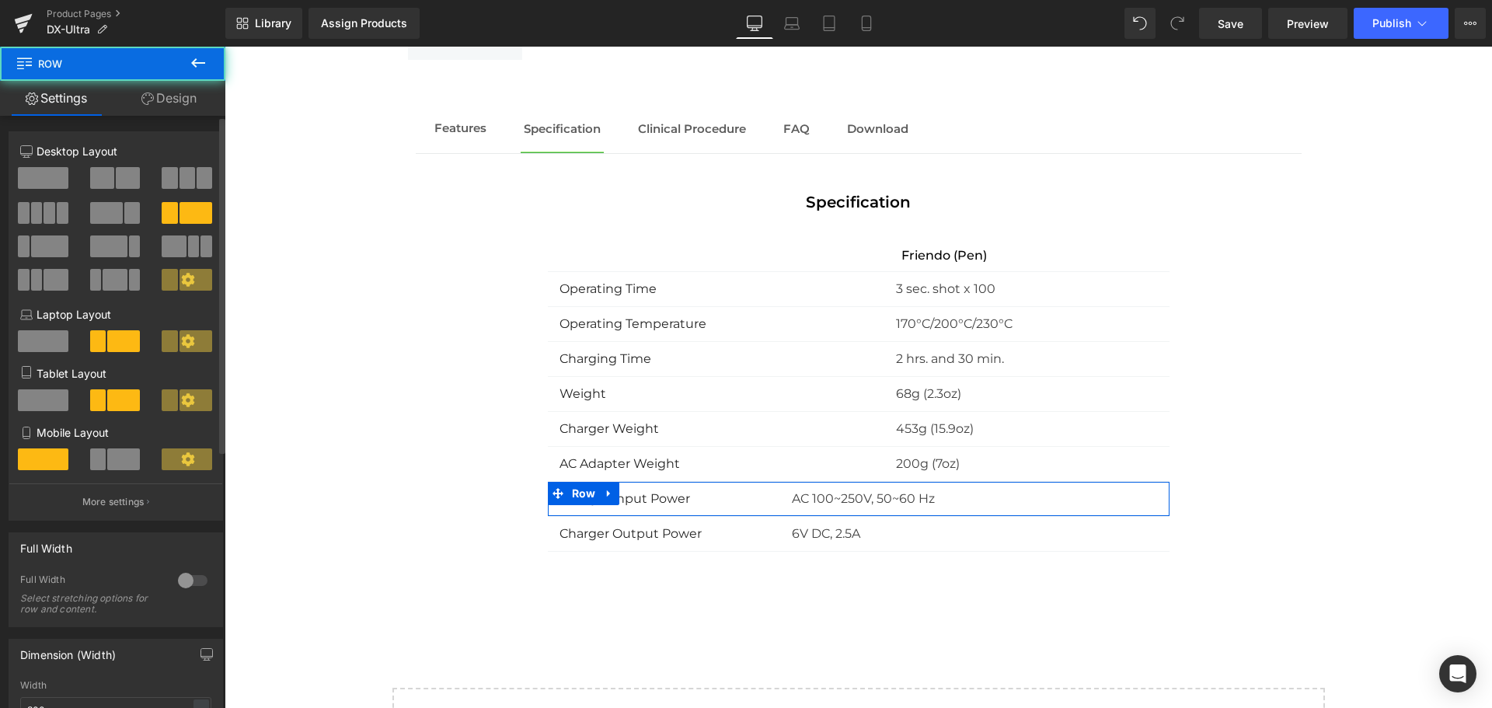
drag, startPoint x: 116, startPoint y: 172, endPoint x: 211, endPoint y: 219, distance: 106.7
click at [116, 172] on span at bounding box center [128, 178] width 24 height 22
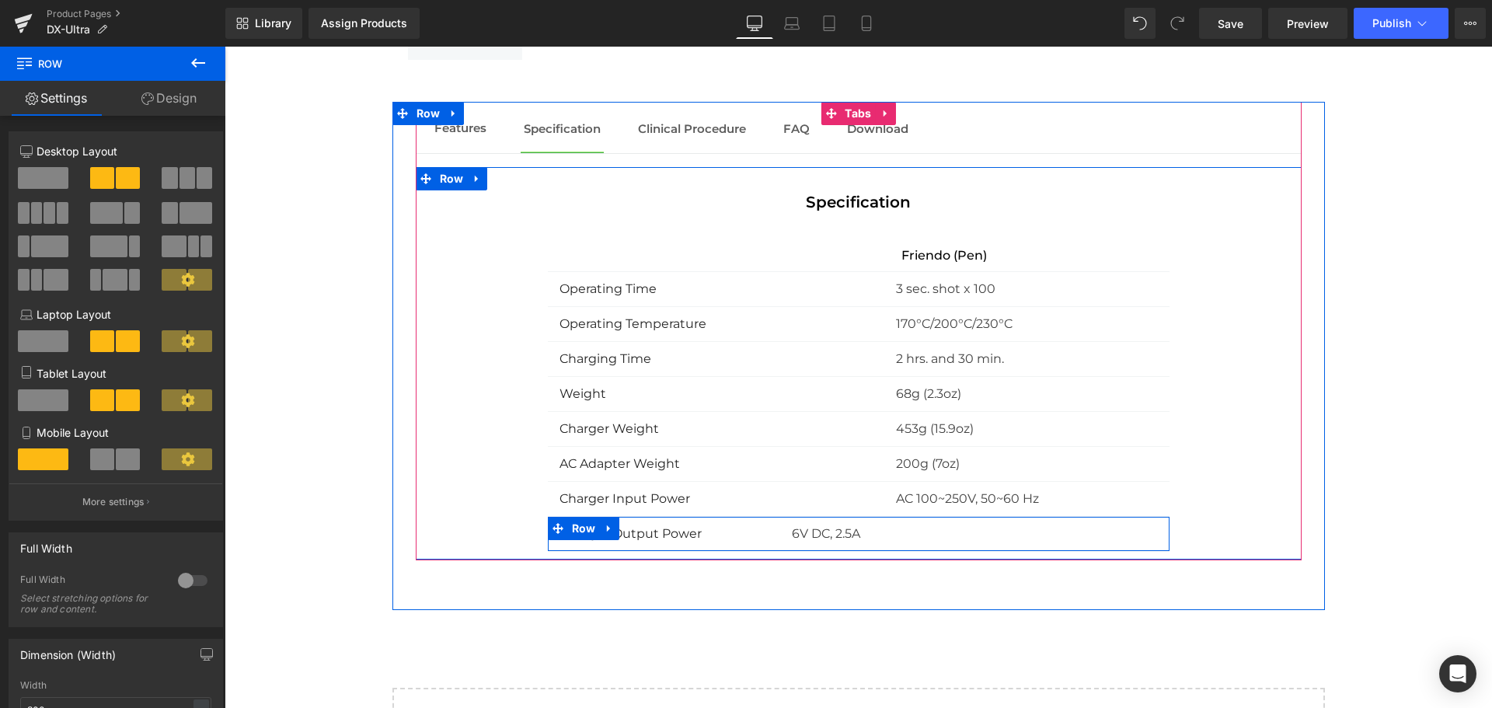
click at [1156, 532] on div "6V DC, 2.5A Text Block" at bounding box center [961, 533] width 414 height 19
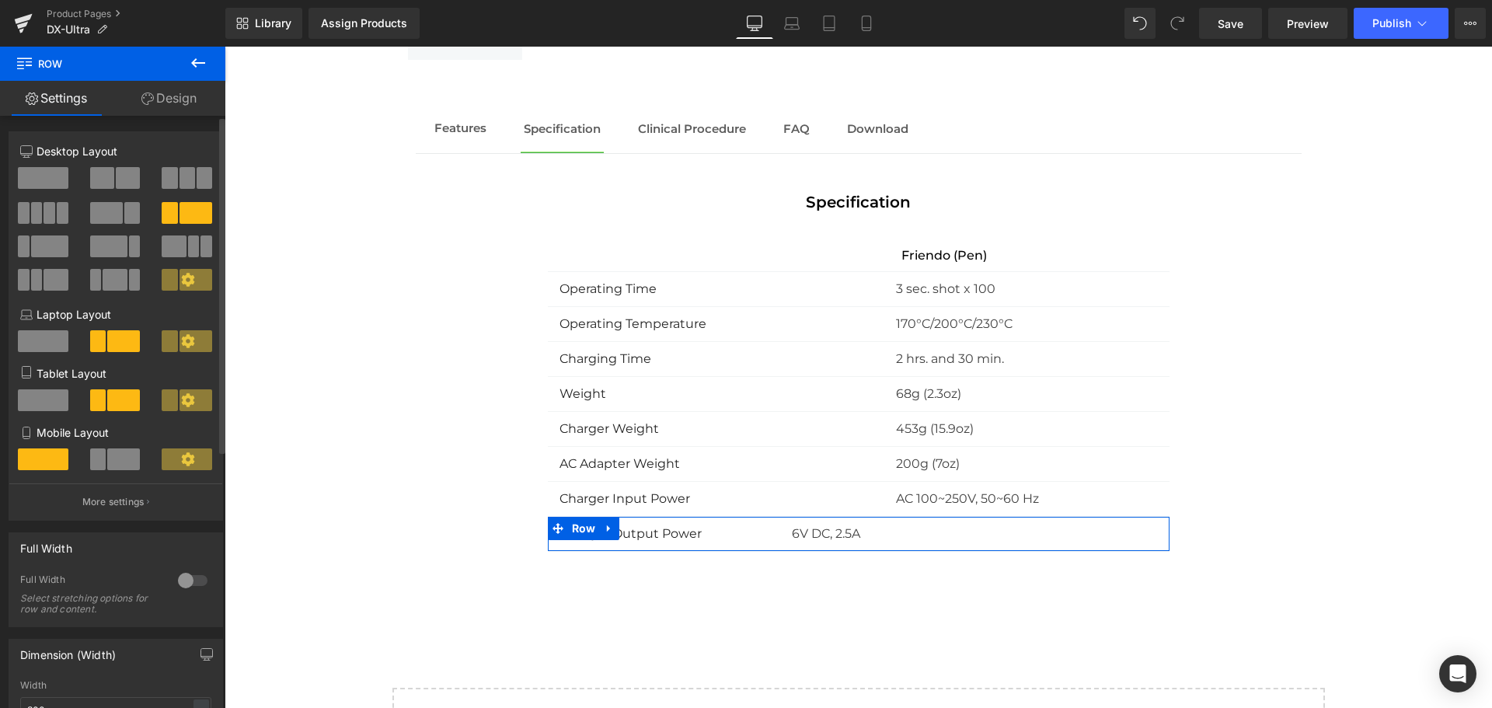
click at [103, 175] on span at bounding box center [102, 178] width 24 height 22
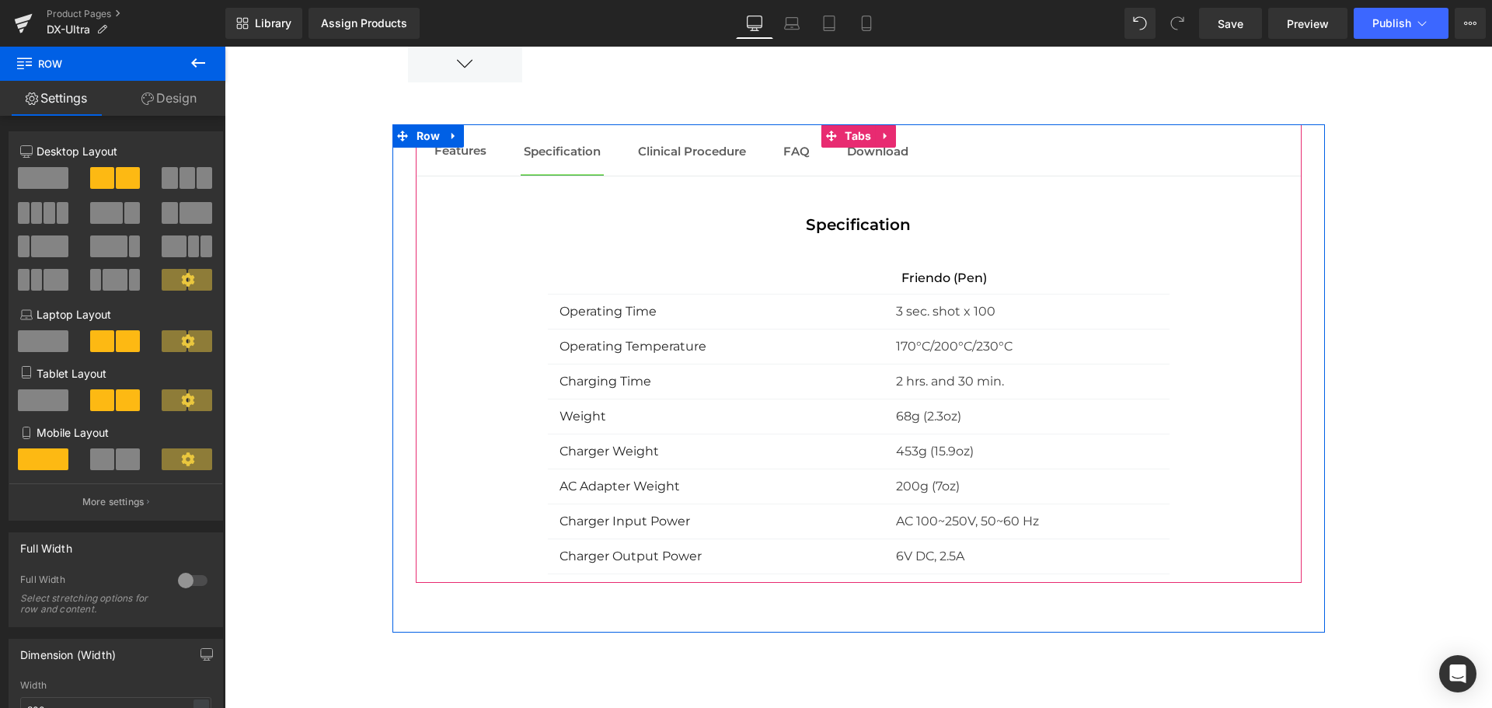
scroll to position [1717, 0]
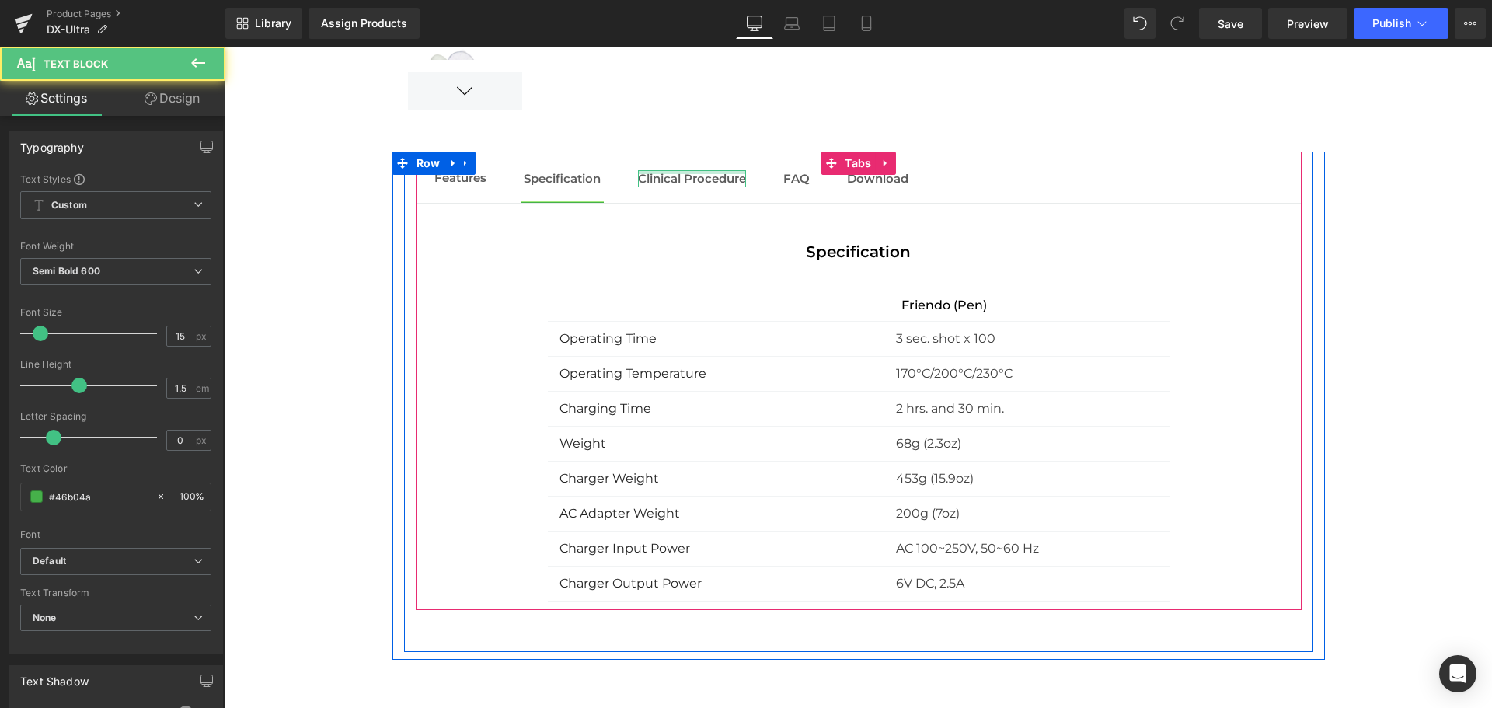
click at [691, 172] on div at bounding box center [692, 172] width 108 height 4
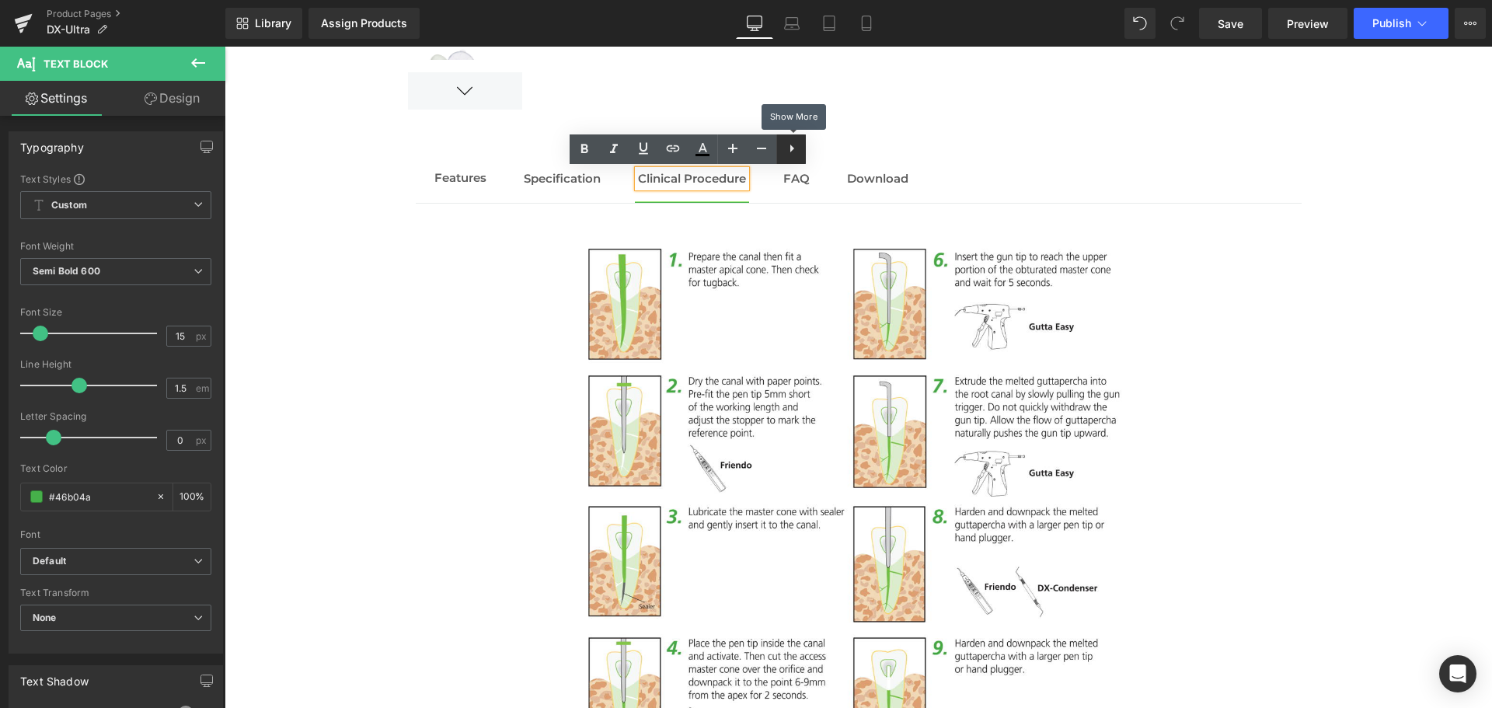
click at [789, 152] on icon at bounding box center [791, 148] width 19 height 19
click at [817, 149] on icon at bounding box center [821, 148] width 19 height 19
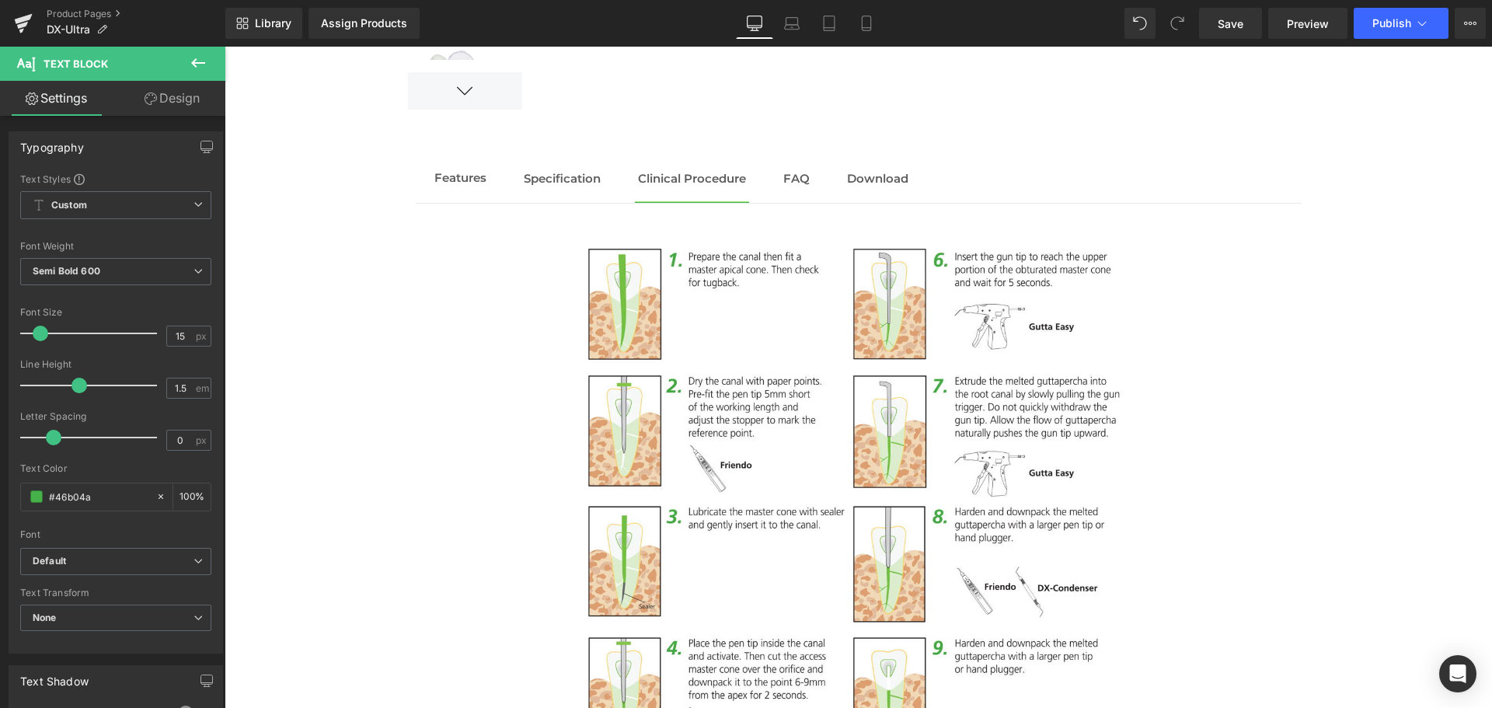
click at [190, 67] on icon at bounding box center [198, 63] width 19 height 19
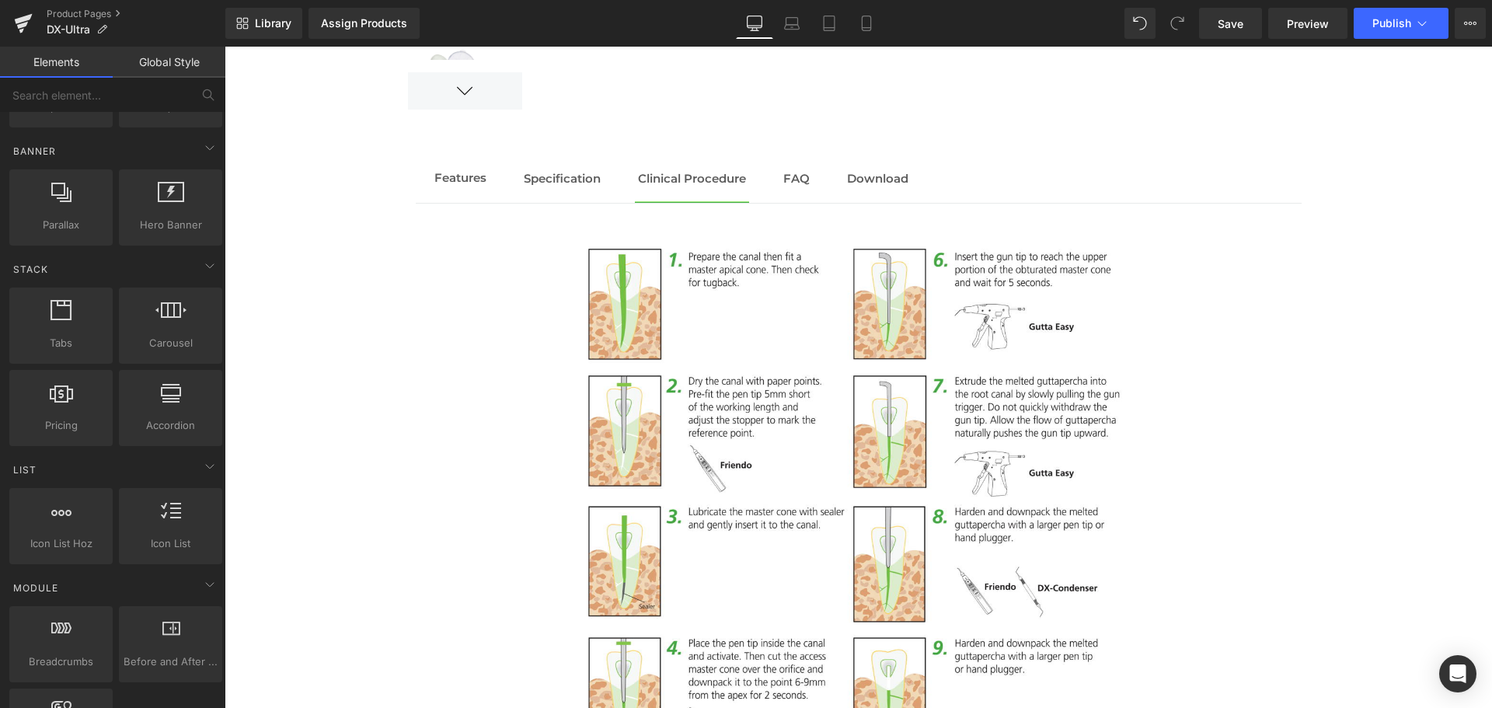
scroll to position [322, 0]
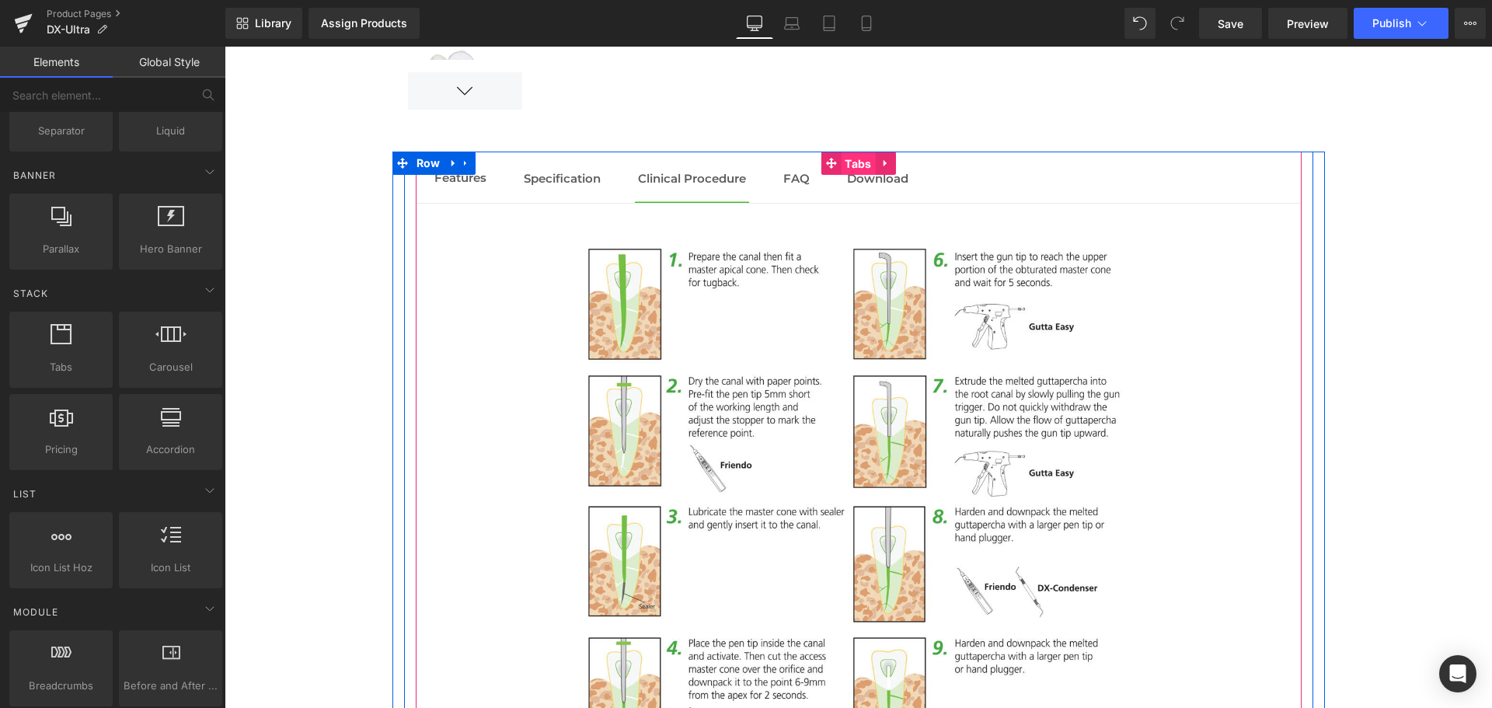
click at [850, 160] on span "Tabs" at bounding box center [858, 163] width 34 height 23
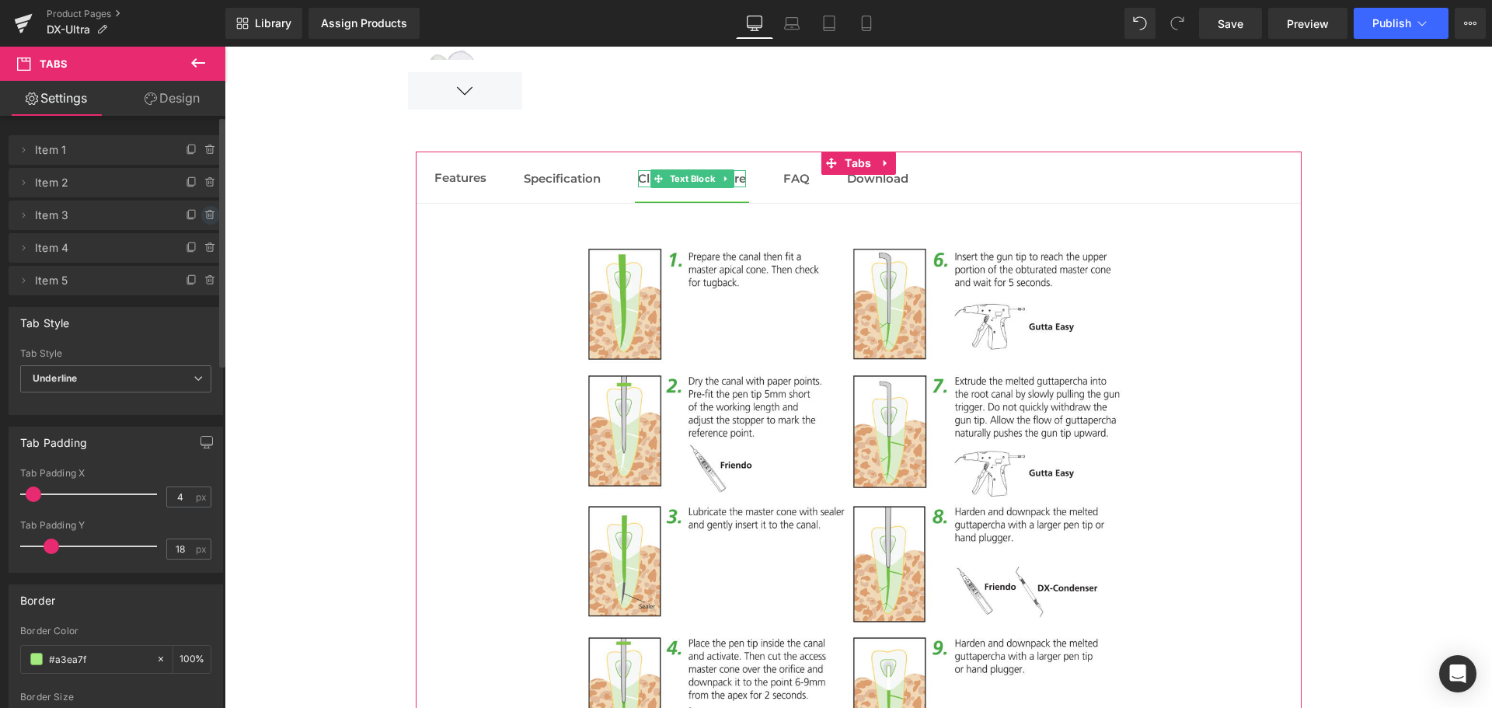
click at [205, 212] on icon at bounding box center [209, 212] width 9 height 0
click at [199, 217] on button "Delete" at bounding box center [193, 216] width 49 height 20
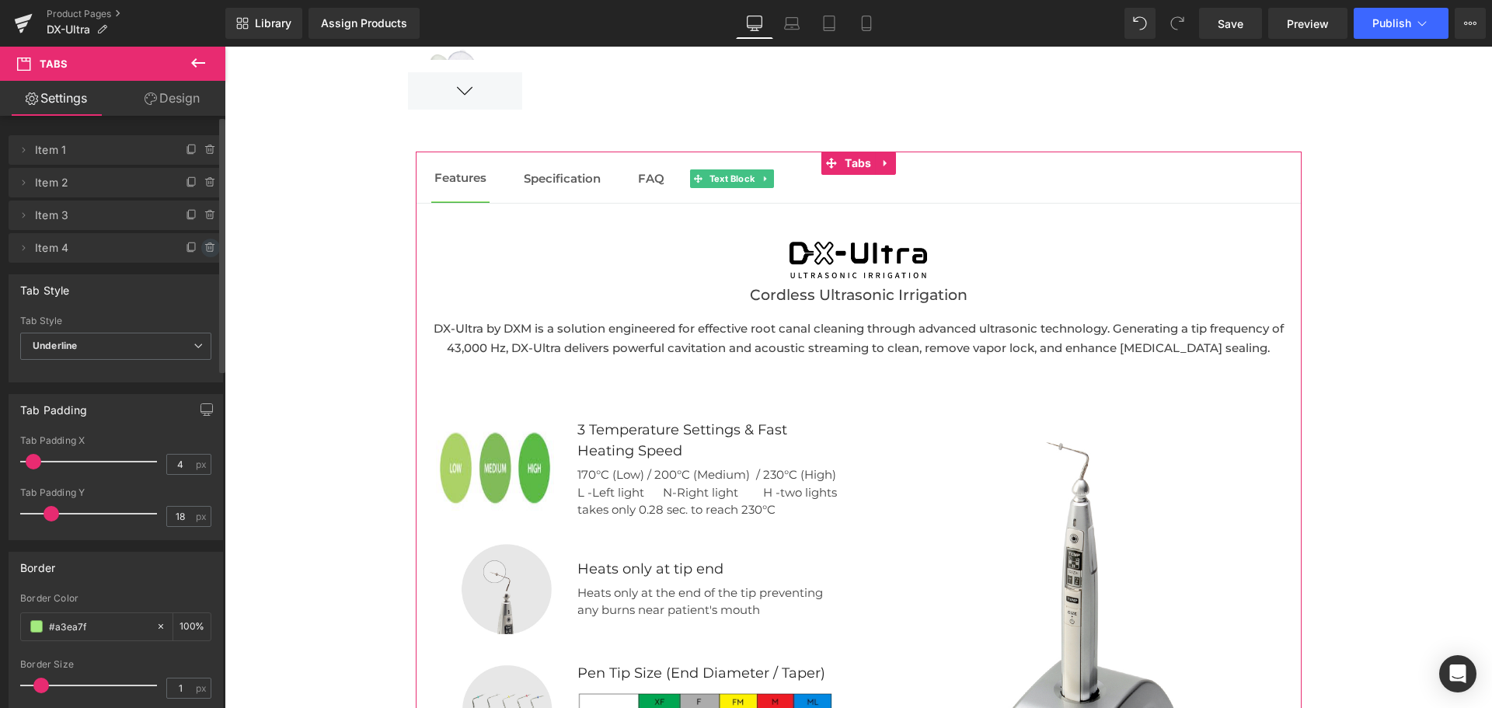
click at [204, 243] on icon at bounding box center [210, 248] width 12 height 12
click at [204, 251] on button "Delete" at bounding box center [193, 249] width 49 height 20
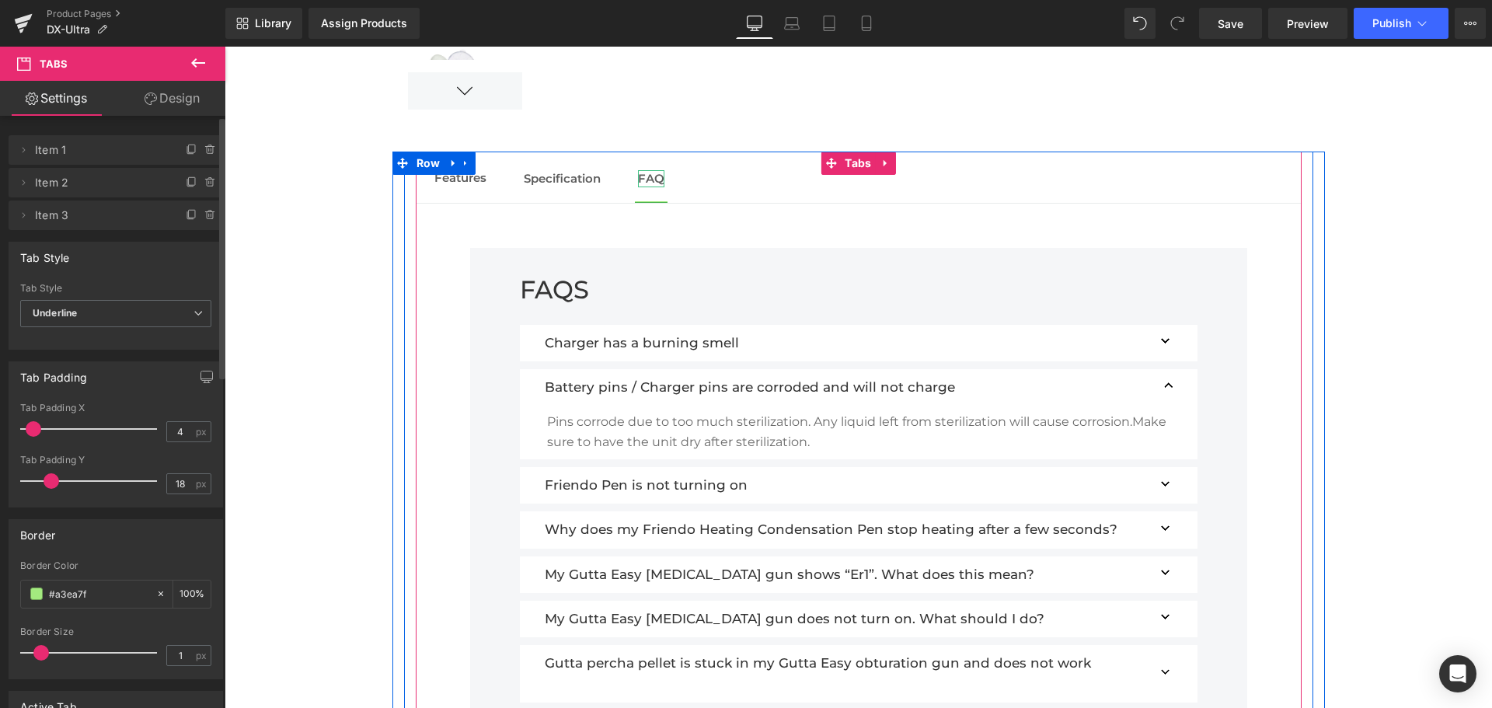
click at [647, 179] on font "FAQ" at bounding box center [651, 178] width 26 height 15
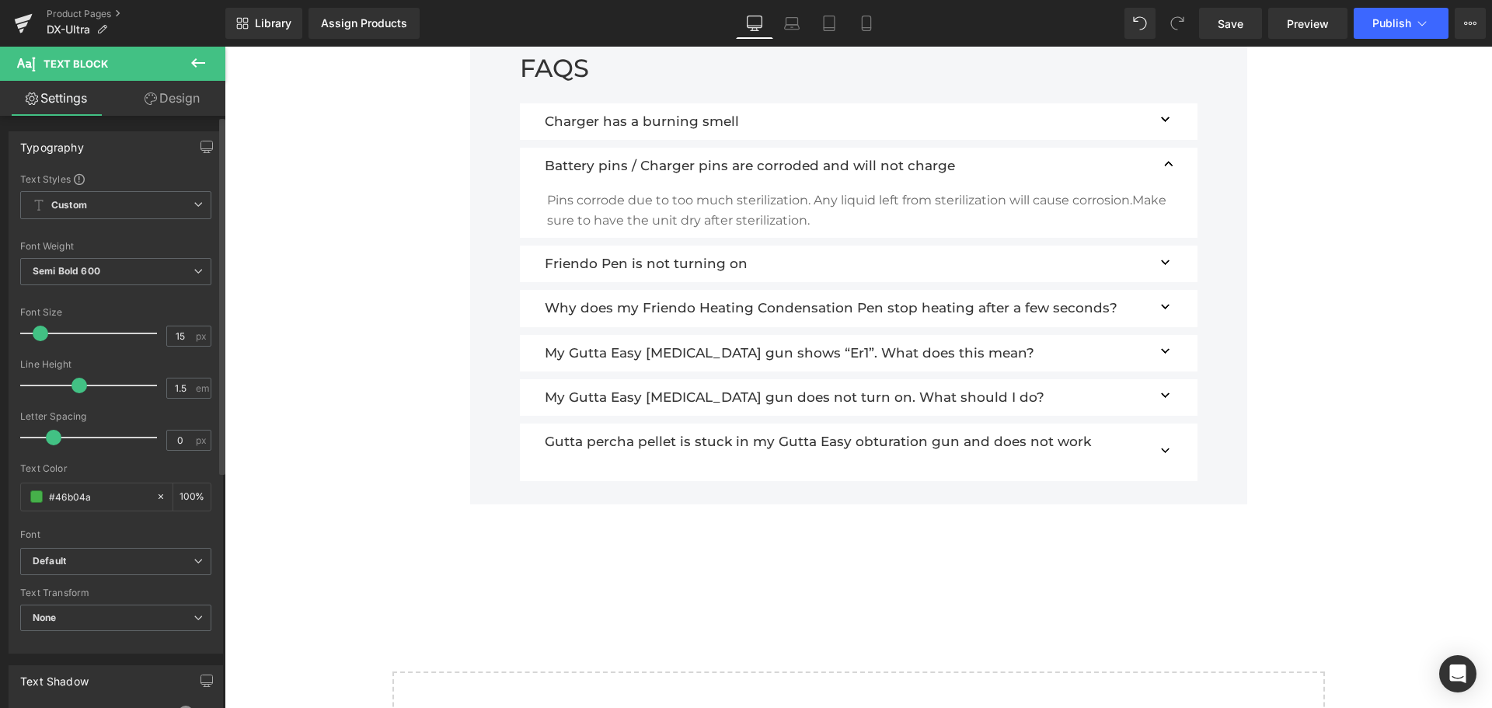
scroll to position [1806, 0]
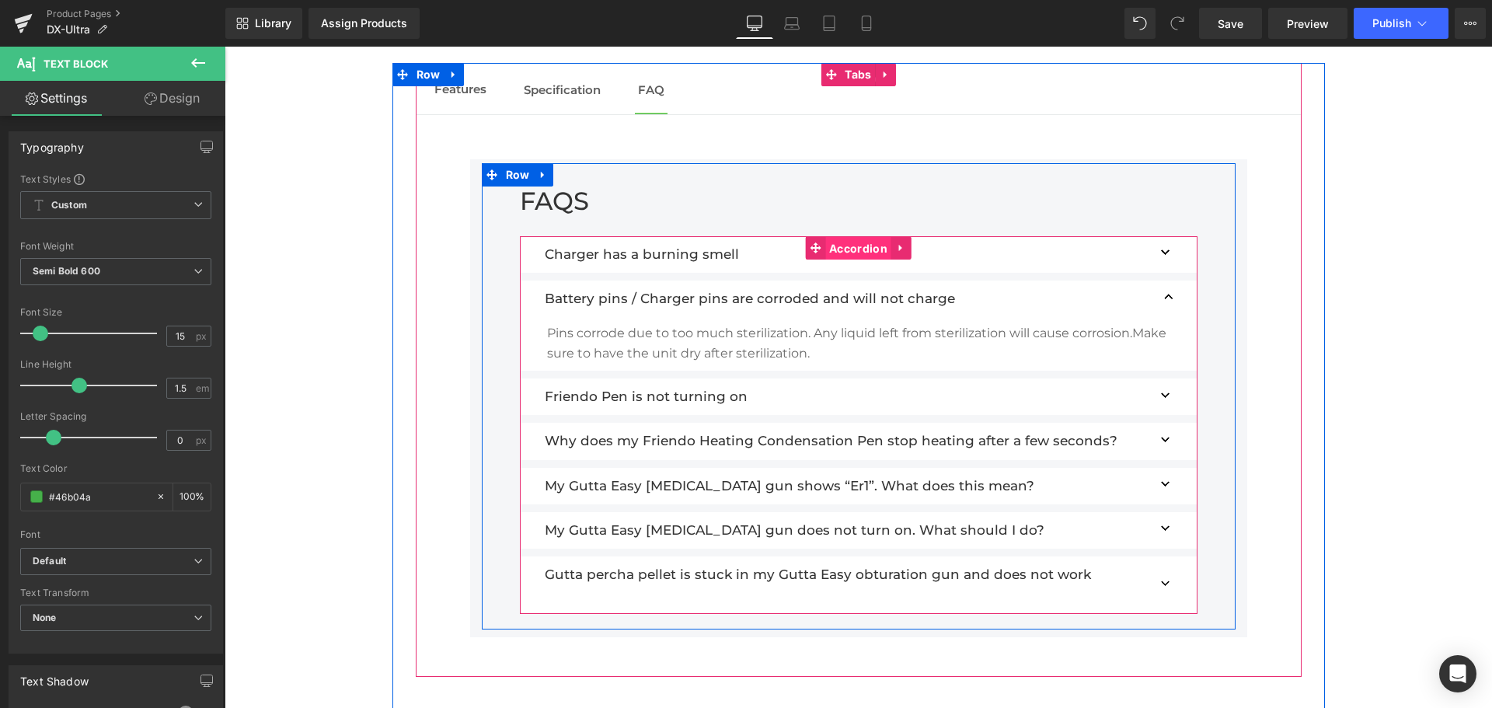
click at [835, 250] on span "Accordion" at bounding box center [858, 248] width 66 height 23
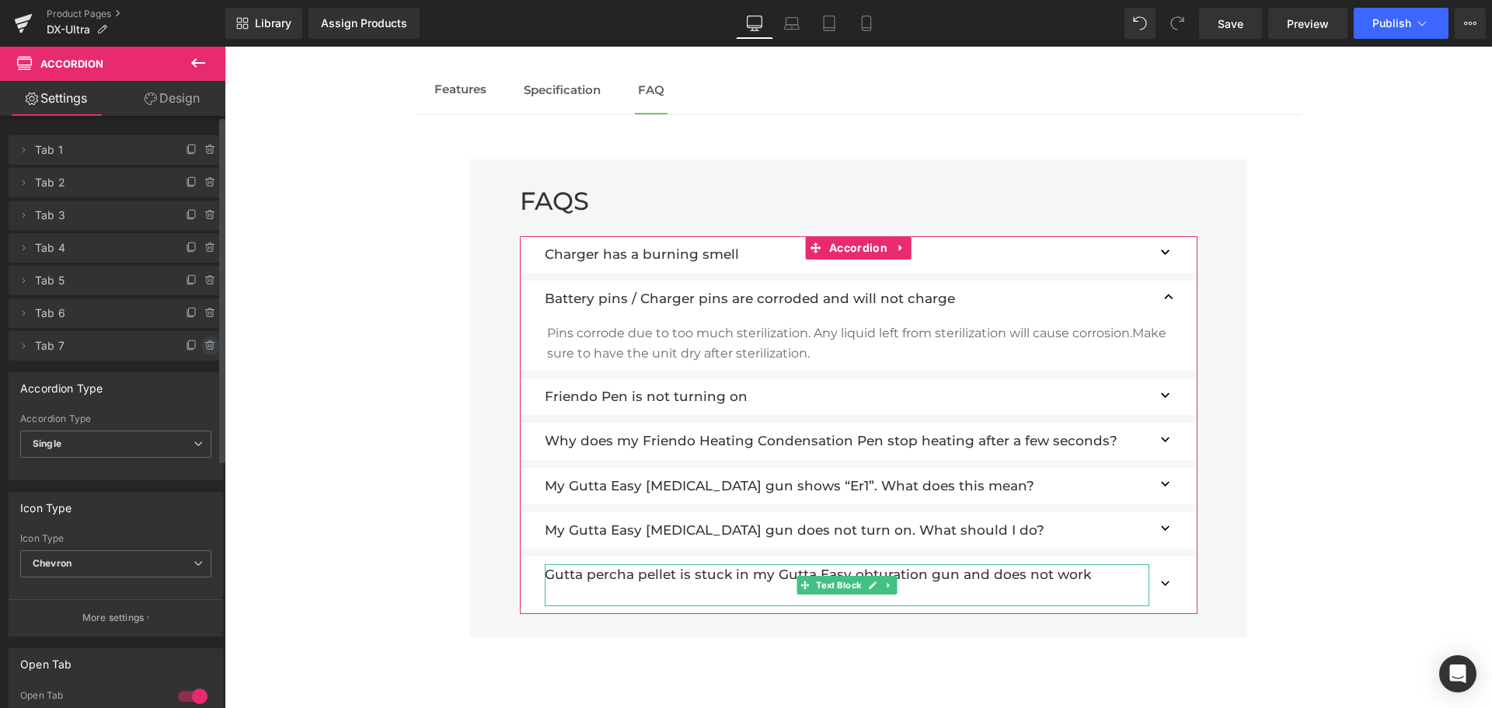
click at [204, 343] on icon at bounding box center [210, 346] width 12 height 12
click at [186, 341] on button "Delete" at bounding box center [193, 346] width 49 height 20
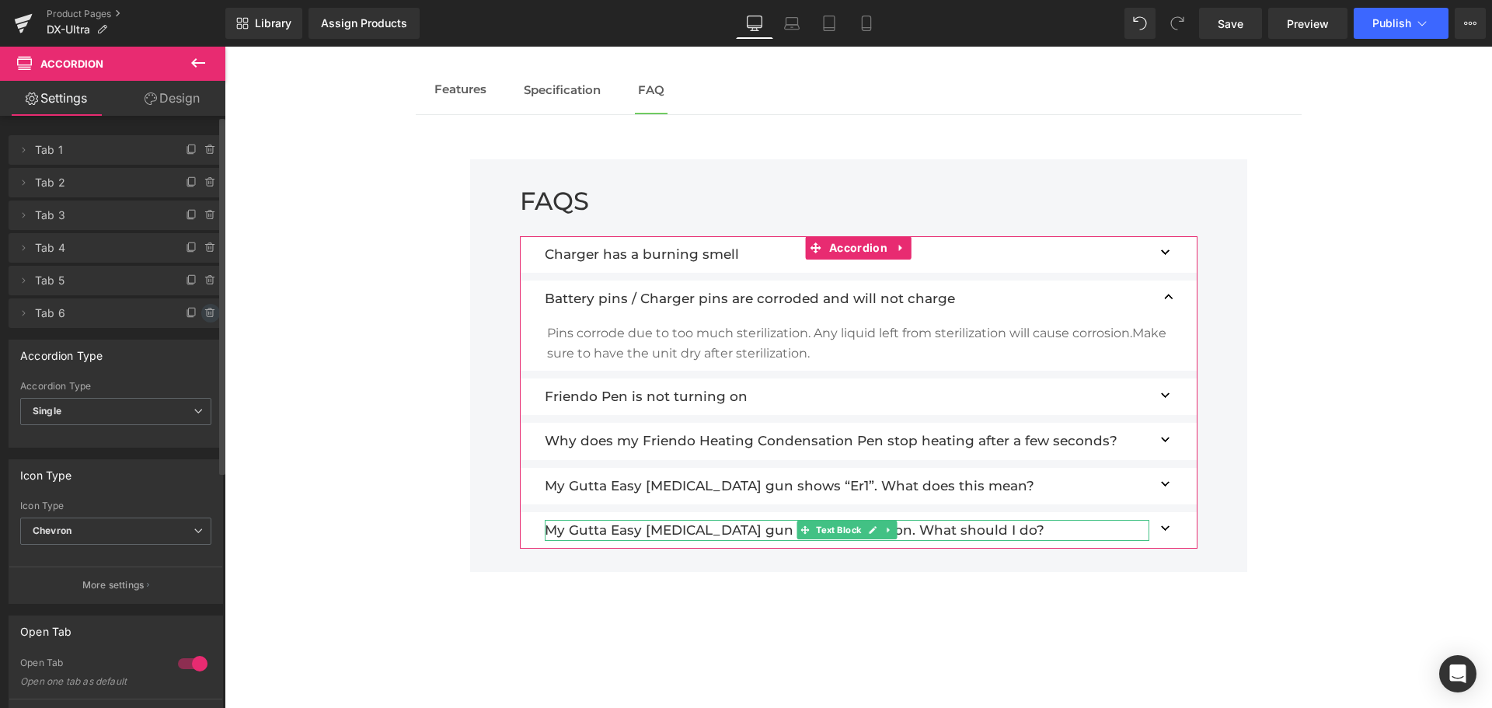
click at [204, 315] on icon at bounding box center [210, 313] width 12 height 12
click at [202, 318] on button "Delete" at bounding box center [193, 314] width 49 height 20
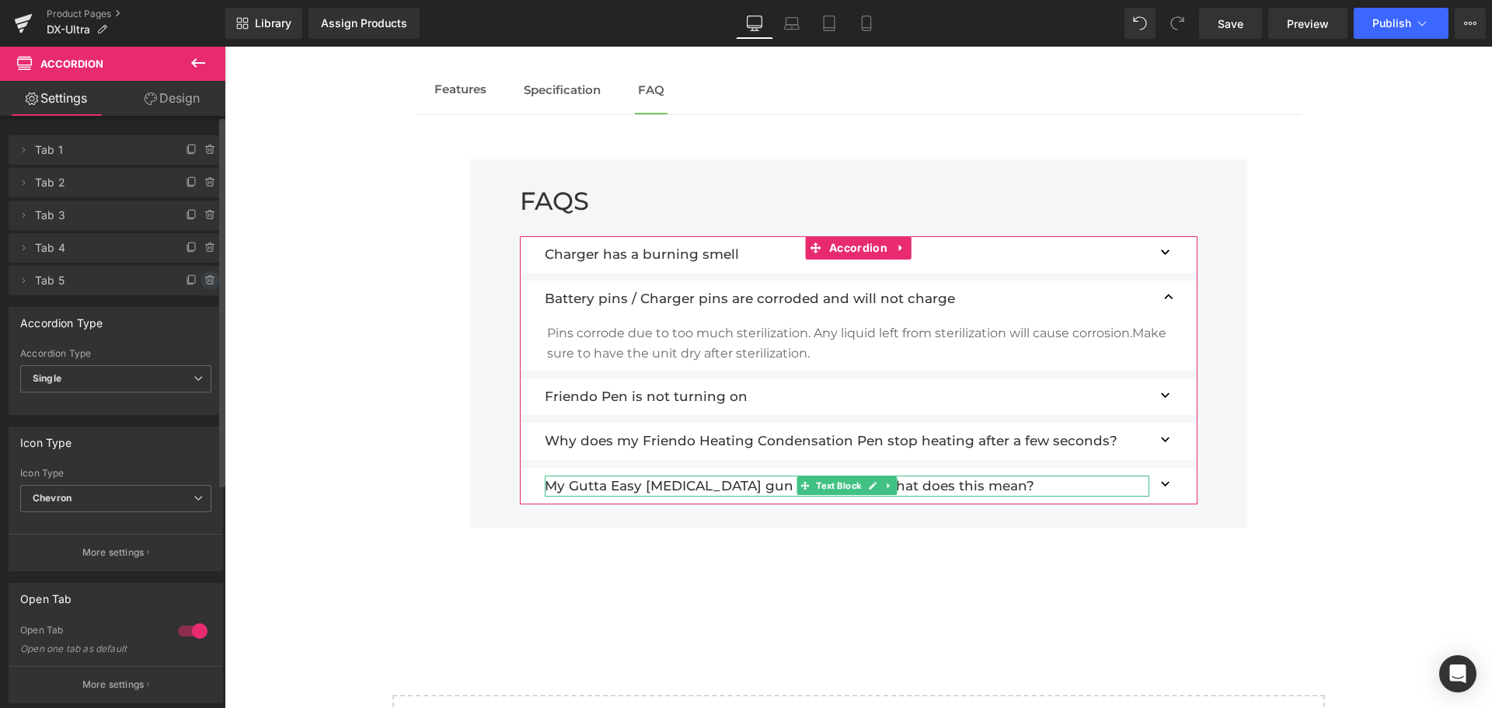
click at [206, 281] on icon at bounding box center [210, 280] width 12 height 12
drag, startPoint x: 204, startPoint y: 283, endPoint x: 204, endPoint y: 264, distance: 18.6
click at [204, 283] on button "Delete" at bounding box center [193, 281] width 49 height 20
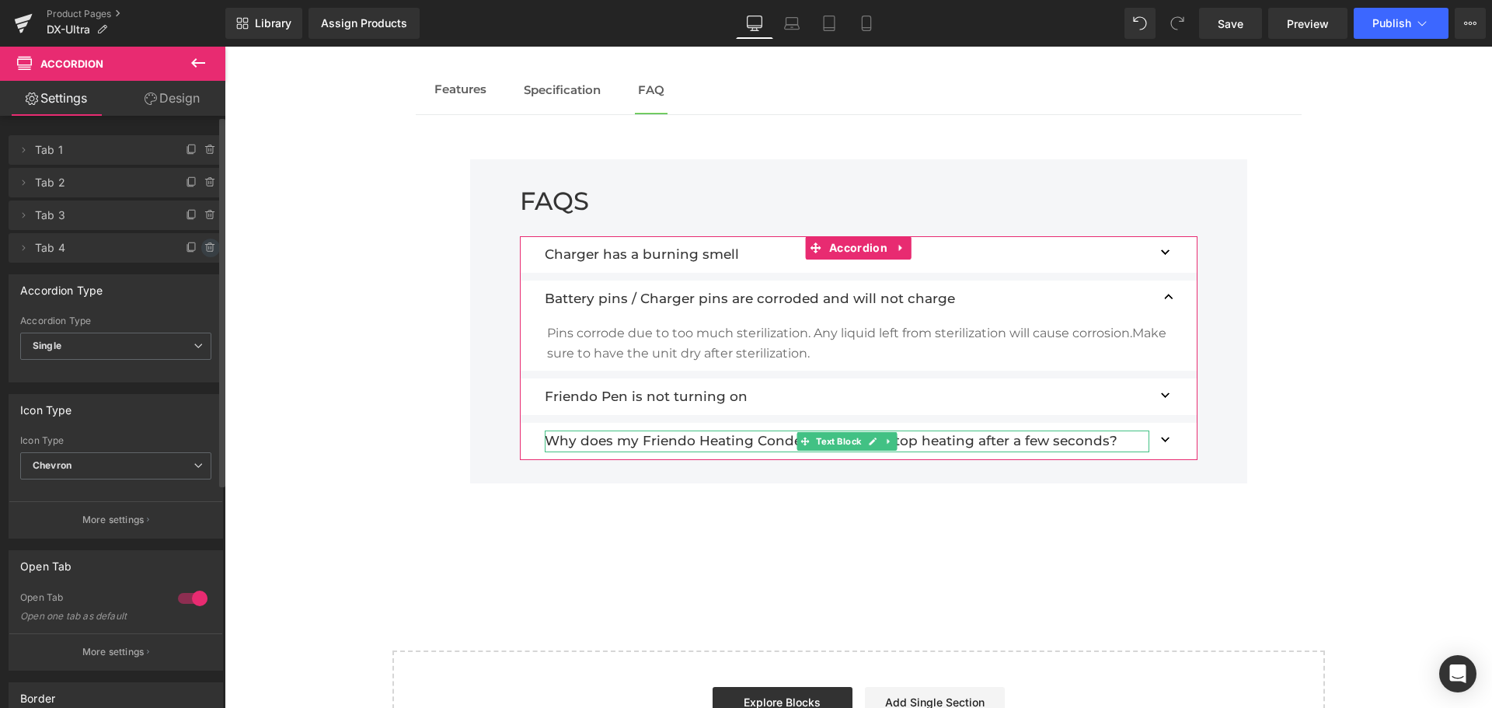
click at [204, 246] on icon at bounding box center [210, 248] width 12 height 12
click at [206, 245] on button "Delete" at bounding box center [193, 249] width 49 height 20
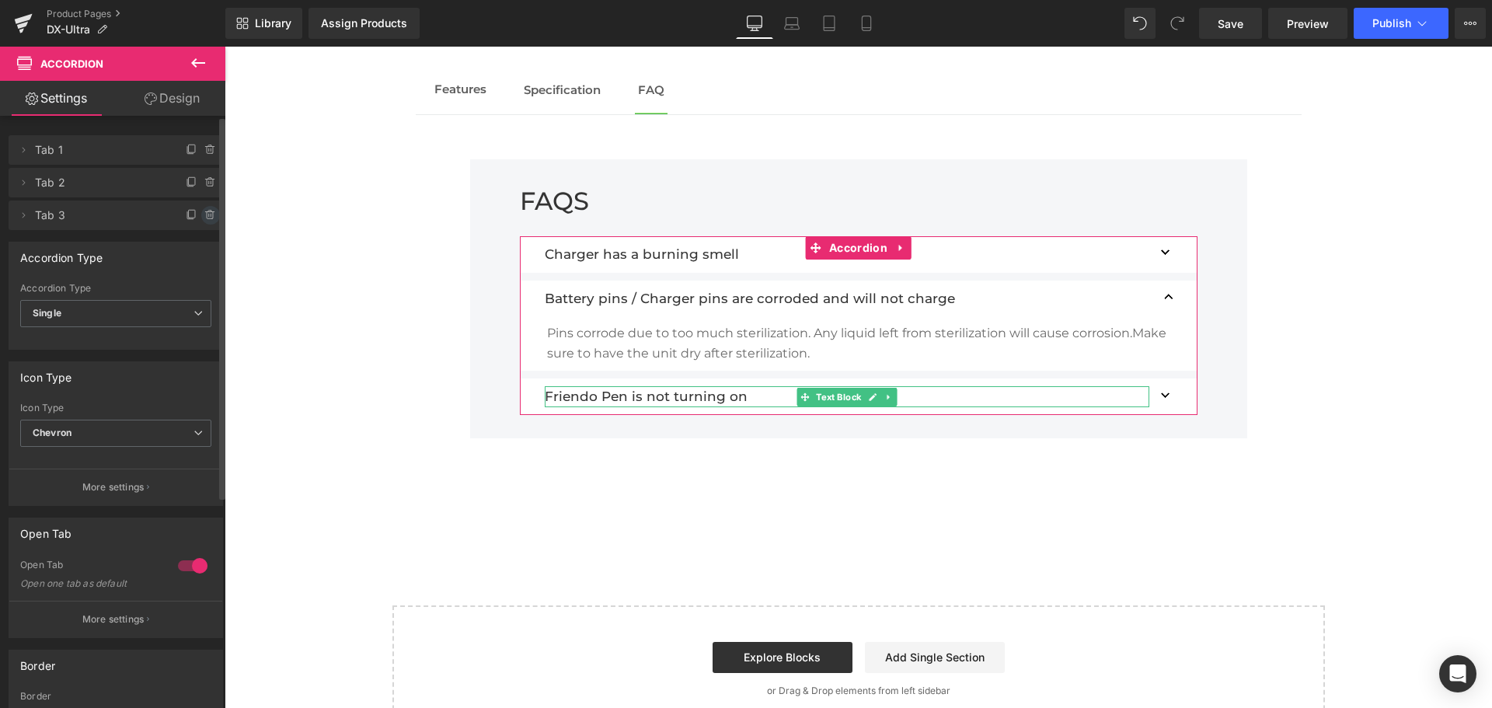
click at [204, 219] on icon at bounding box center [210, 215] width 12 height 12
click at [204, 224] on button "Delete" at bounding box center [193, 216] width 49 height 20
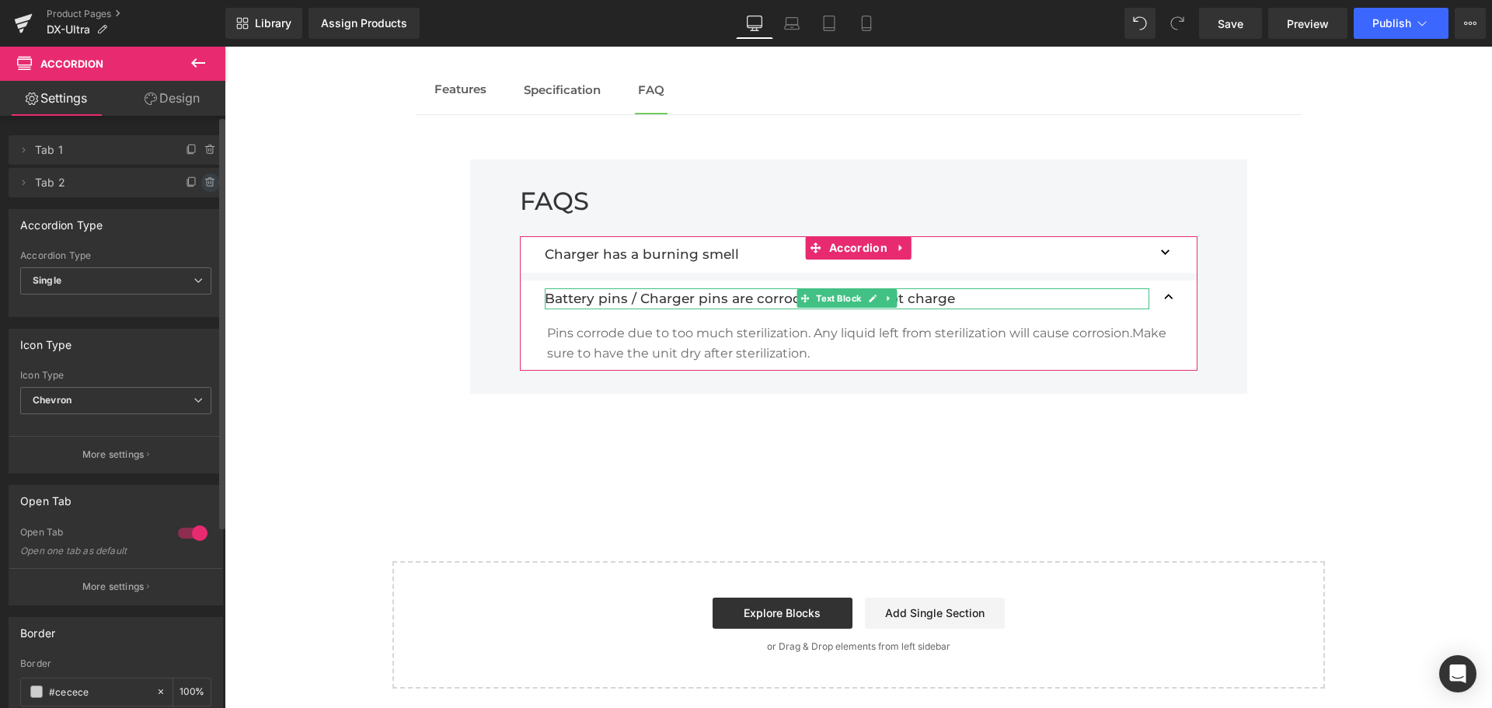
click at [211, 181] on icon at bounding box center [211, 182] width 0 height 3
click at [205, 185] on button "Delete" at bounding box center [193, 183] width 49 height 20
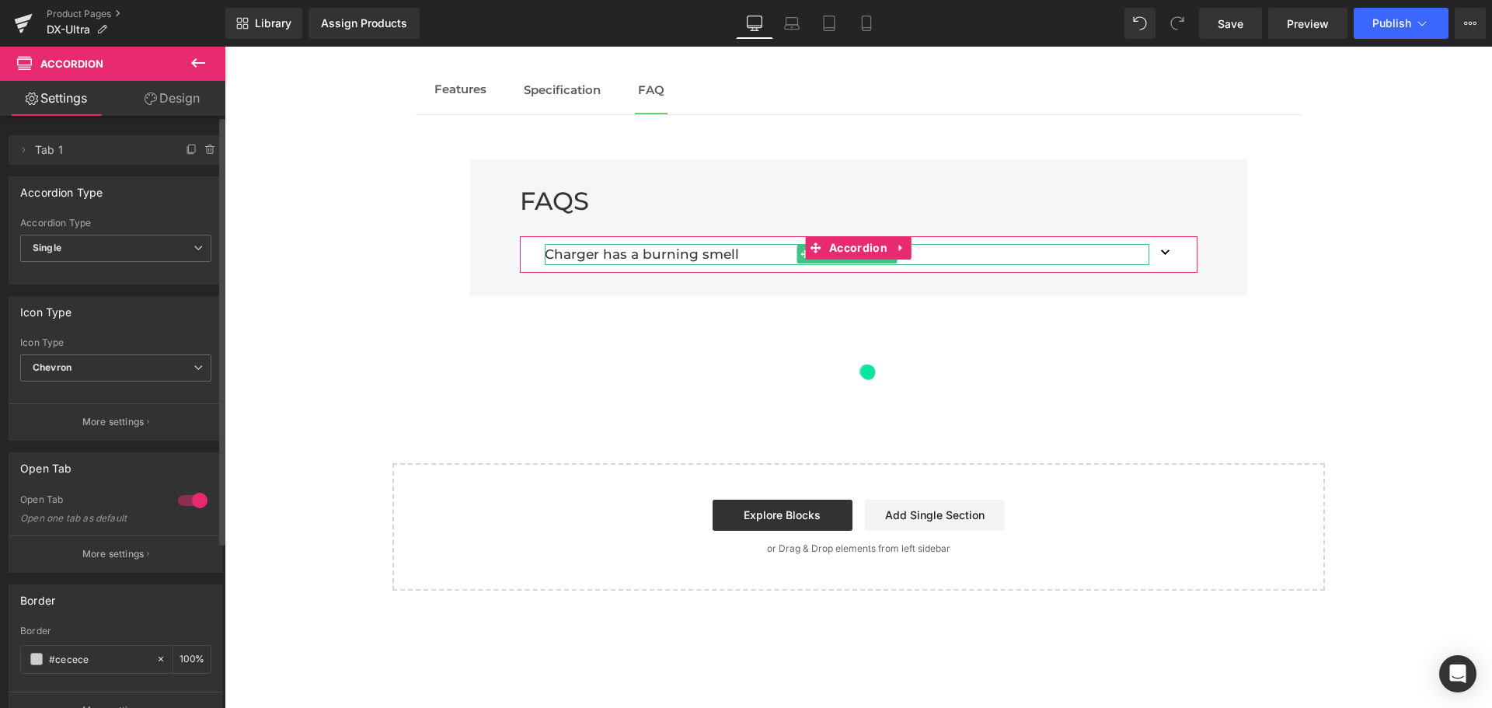
click at [148, 160] on span "Tab 1" at bounding box center [100, 150] width 131 height 30
click at [24, 156] on span at bounding box center [23, 150] width 19 height 19
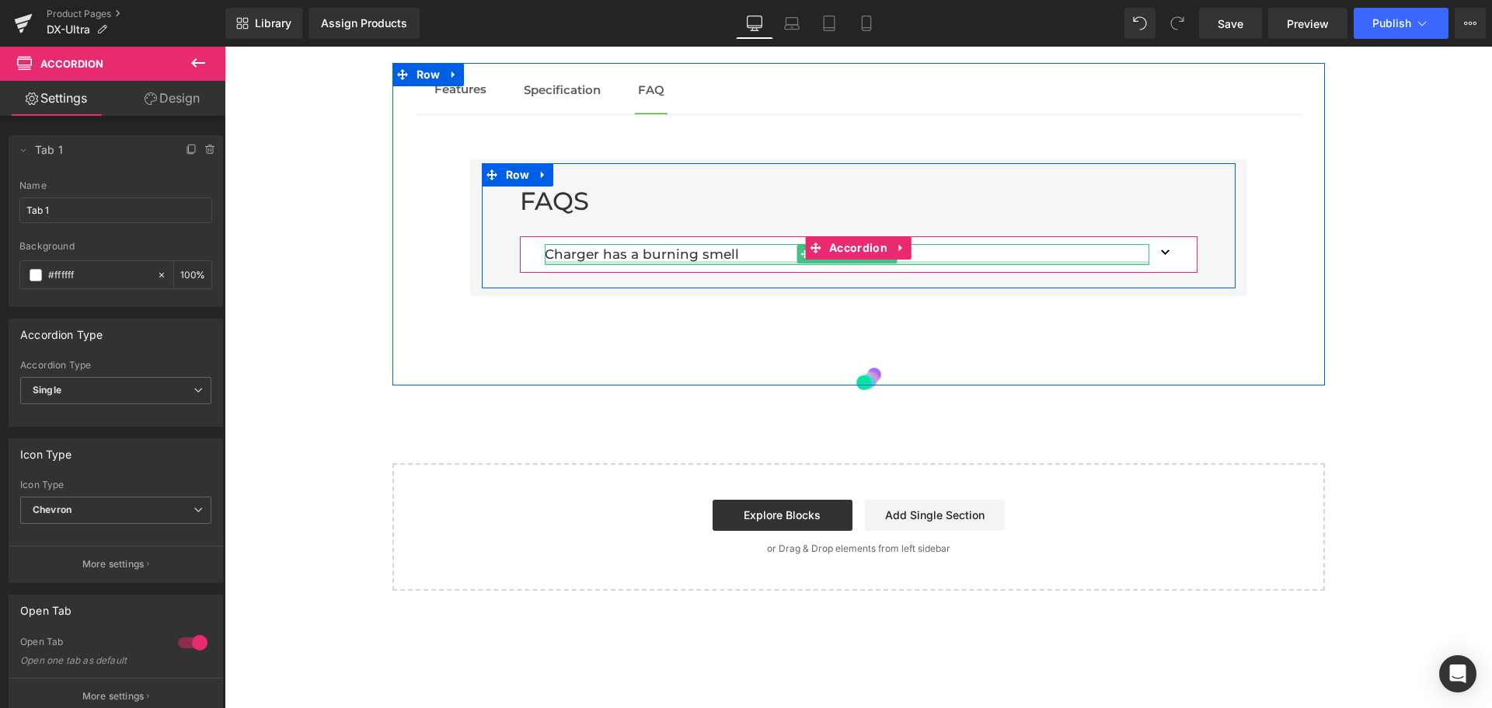
click at [691, 263] on div at bounding box center [847, 263] width 604 height 4
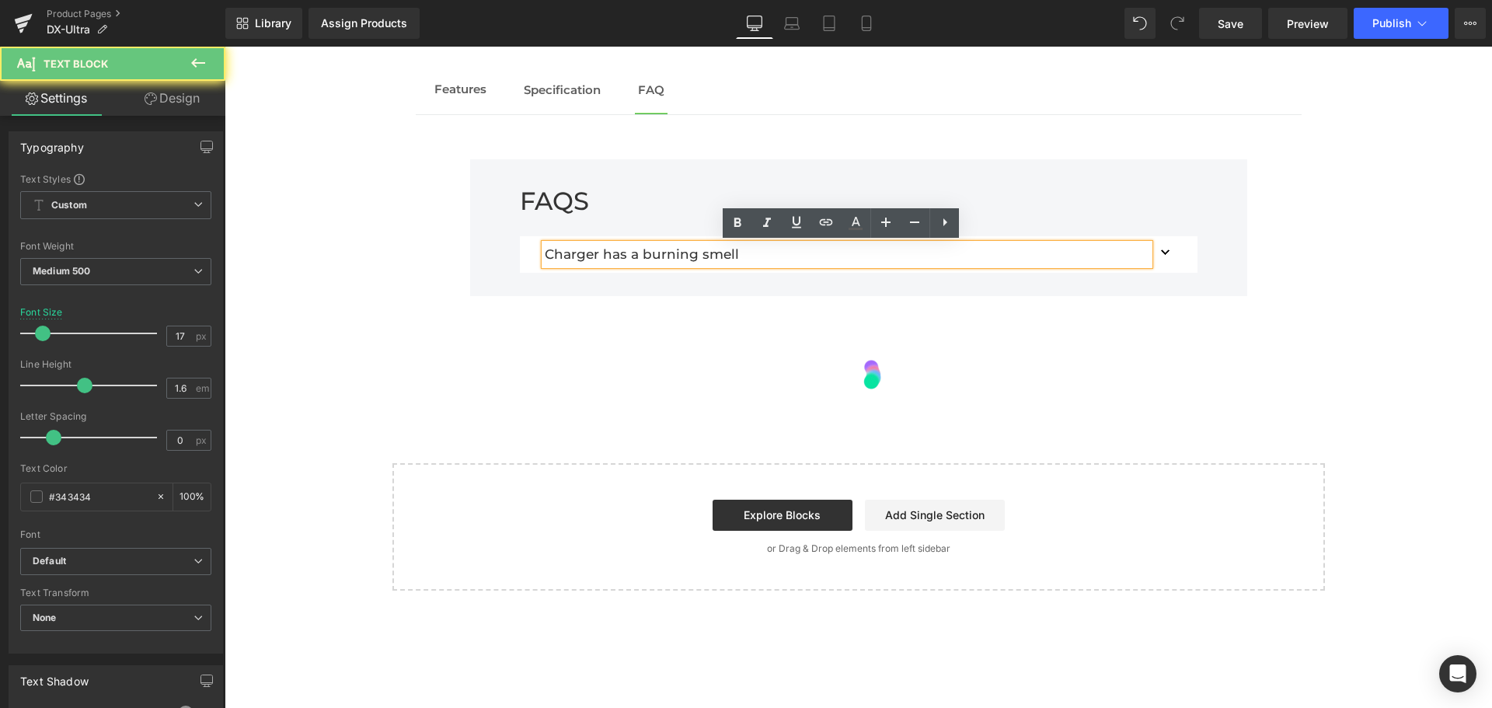
click at [730, 256] on p "Charger has a burning smell" at bounding box center [847, 254] width 604 height 21
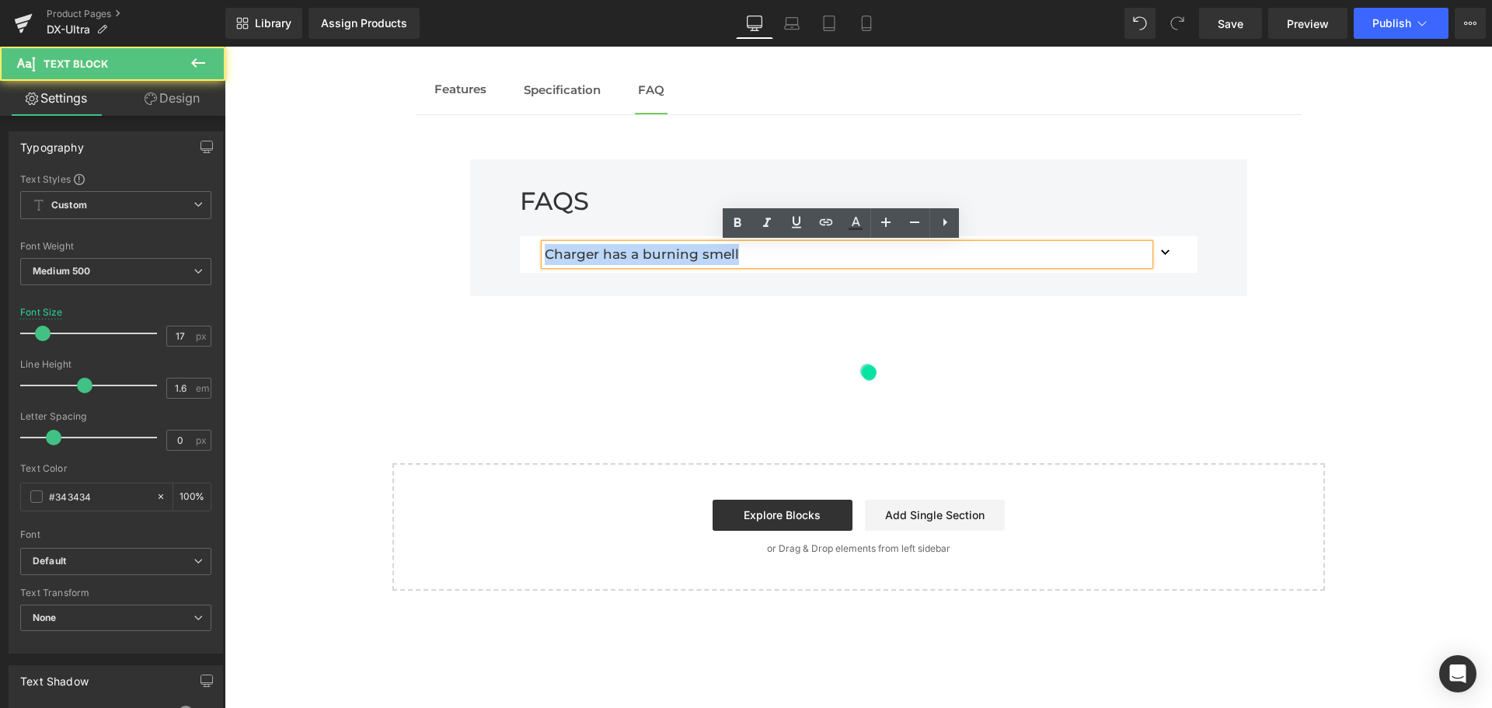
drag, startPoint x: 730, startPoint y: 256, endPoint x: 505, endPoint y: 256, distance: 224.5
click at [505, 256] on div "FAQS Text Block Charger has a burning smell Text Block When different adapter i…" at bounding box center [859, 233] width 754 height 94
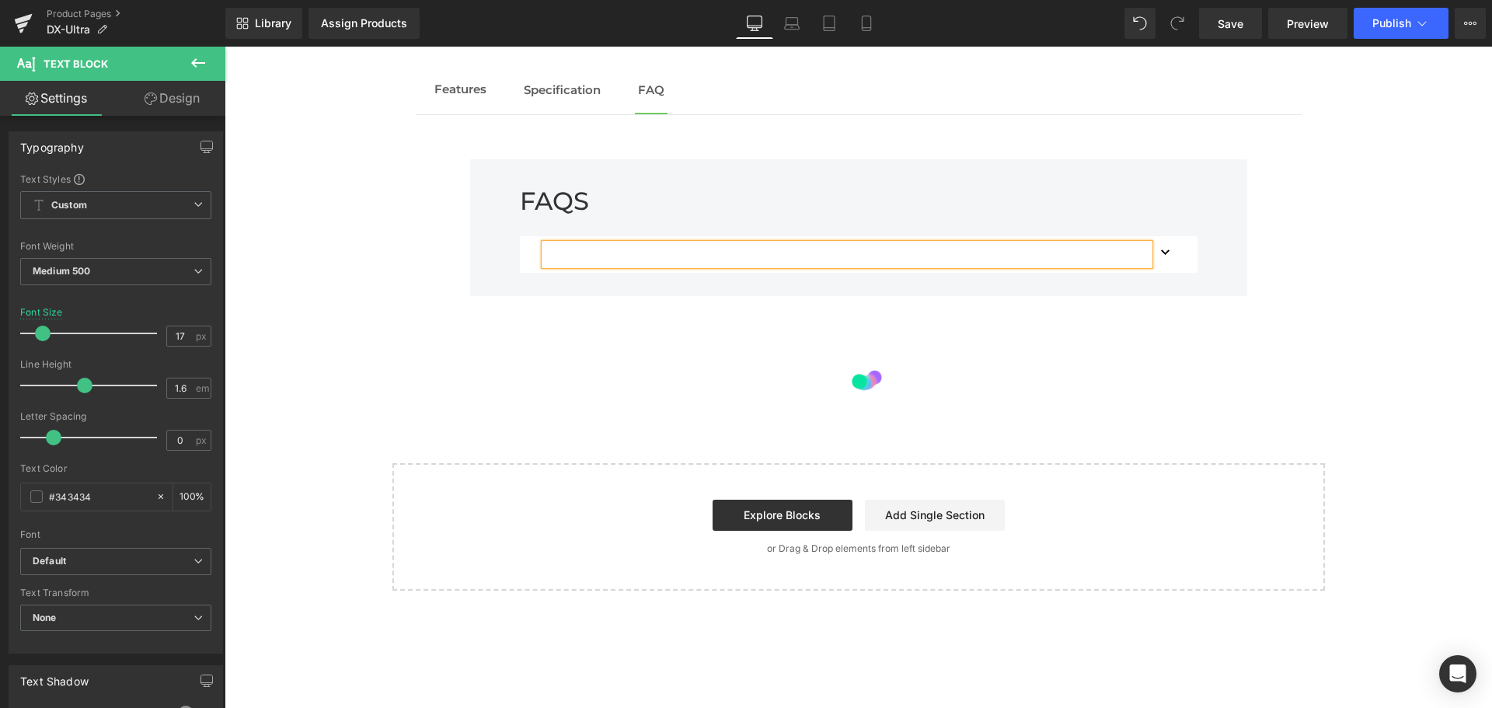
click at [1155, 256] on button "button" at bounding box center [1166, 254] width 31 height 37
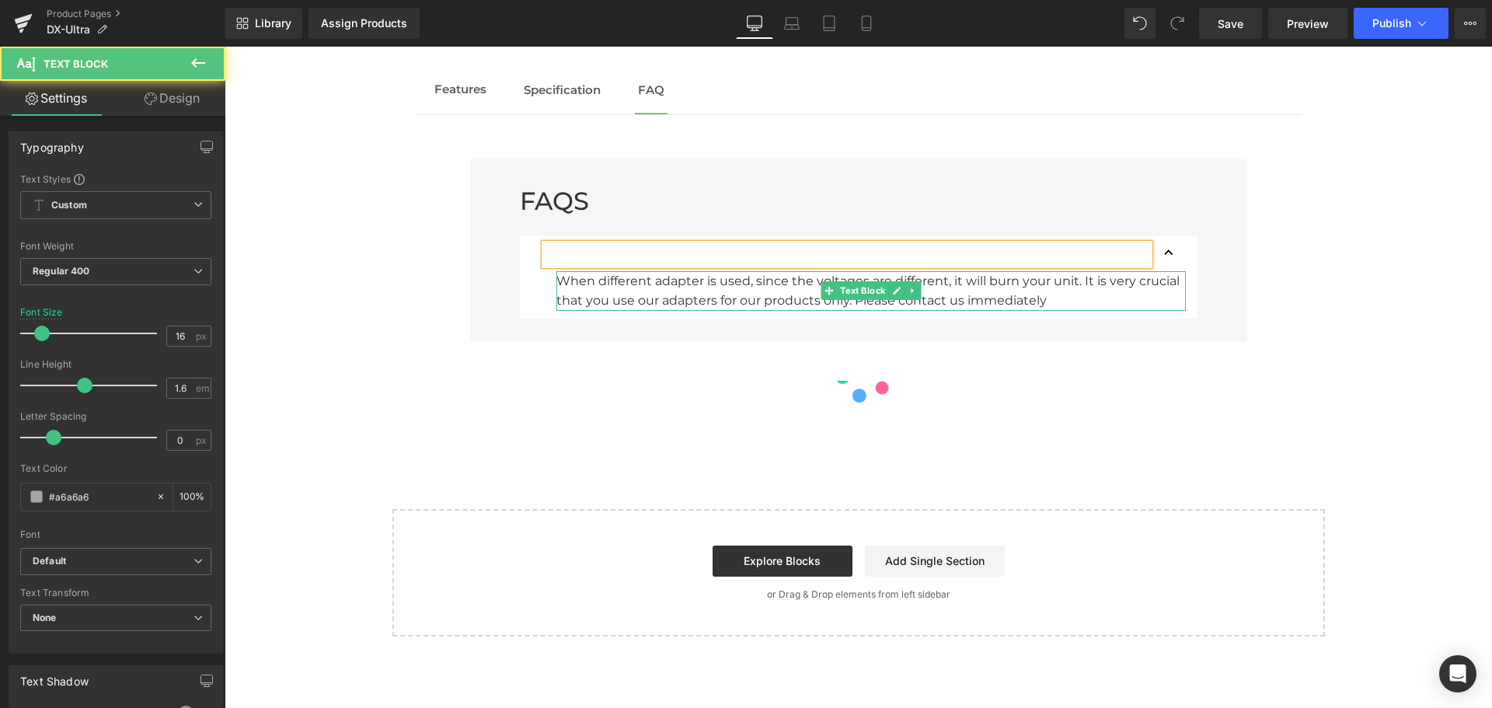
click at [1061, 301] on div "When different adapter is used, since the voltages are different, it will burn …" at bounding box center [870, 291] width 629 height 40
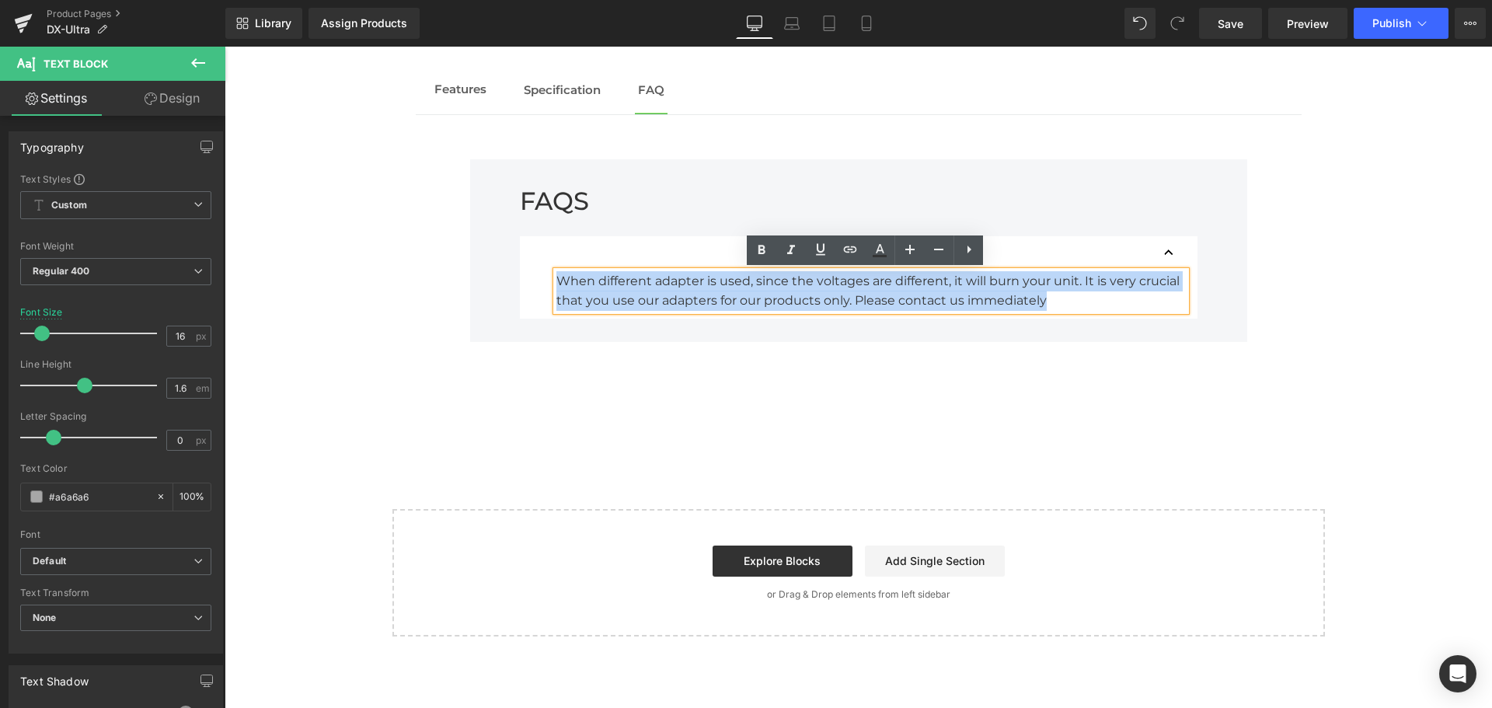
drag, startPoint x: 1053, startPoint y: 301, endPoint x: 499, endPoint y: 268, distance: 555.0
click at [499, 268] on div "FAQS Text Block Text Block When different adapter is used, since the voltages a…" at bounding box center [859, 256] width 754 height 140
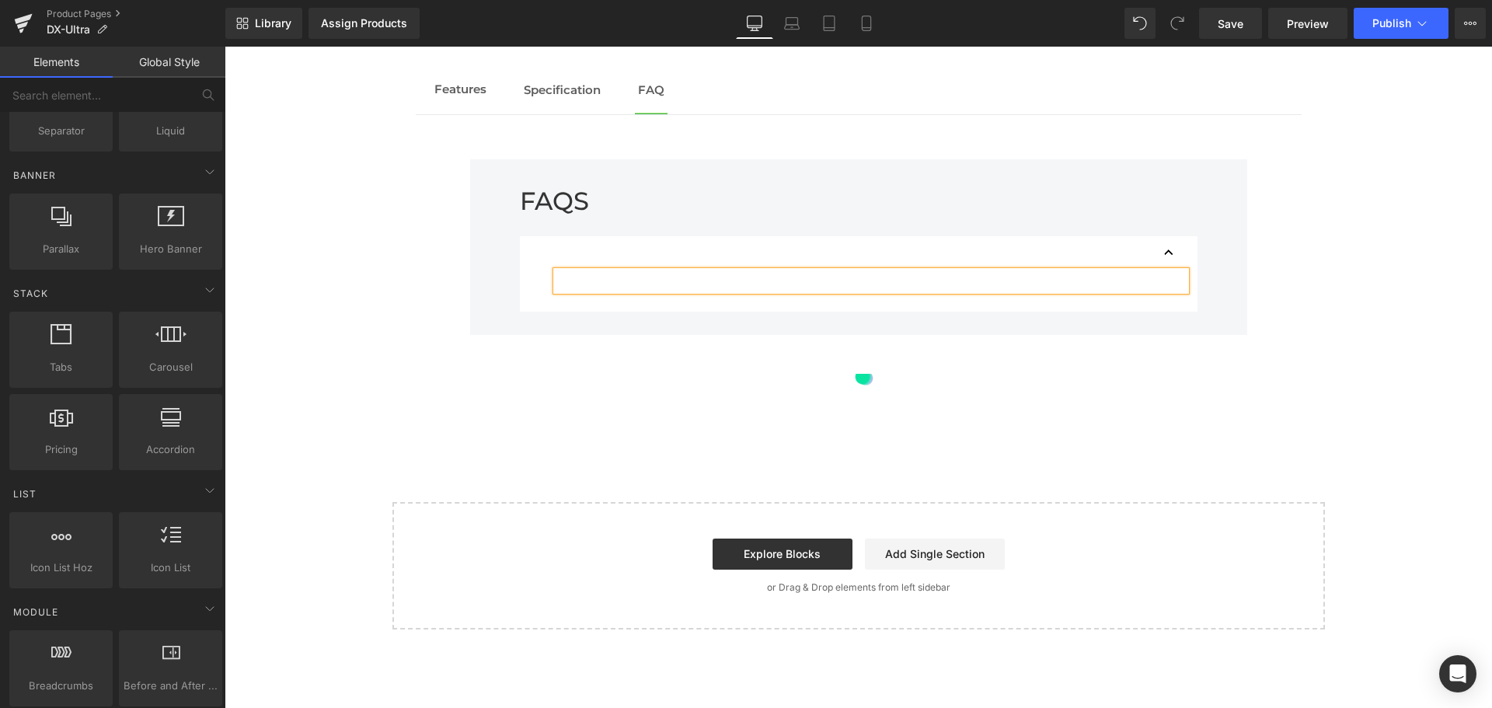
click at [328, 341] on div "Assign a product and use this template to present it on live store" at bounding box center [858, 74] width 1267 height 1112
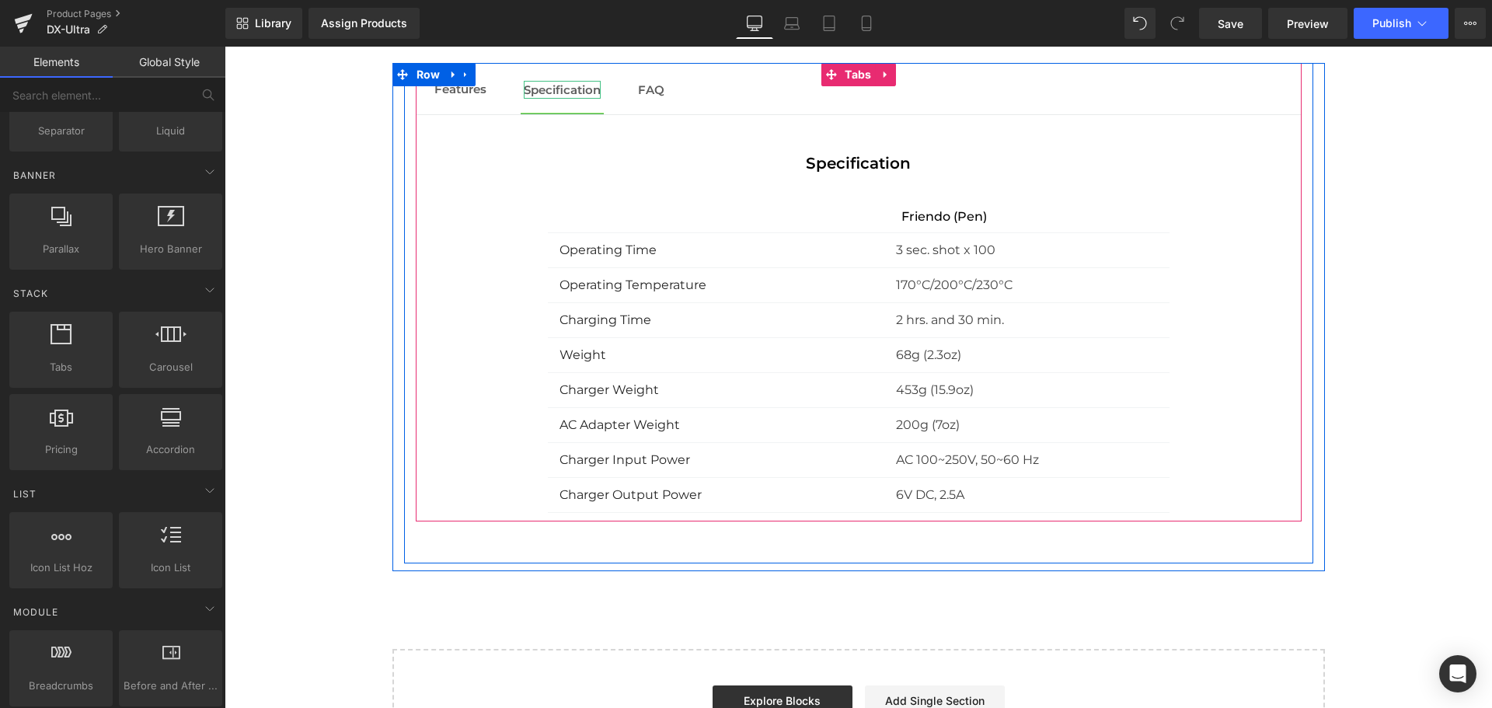
click at [561, 88] on span "Specification" at bounding box center [562, 89] width 77 height 15
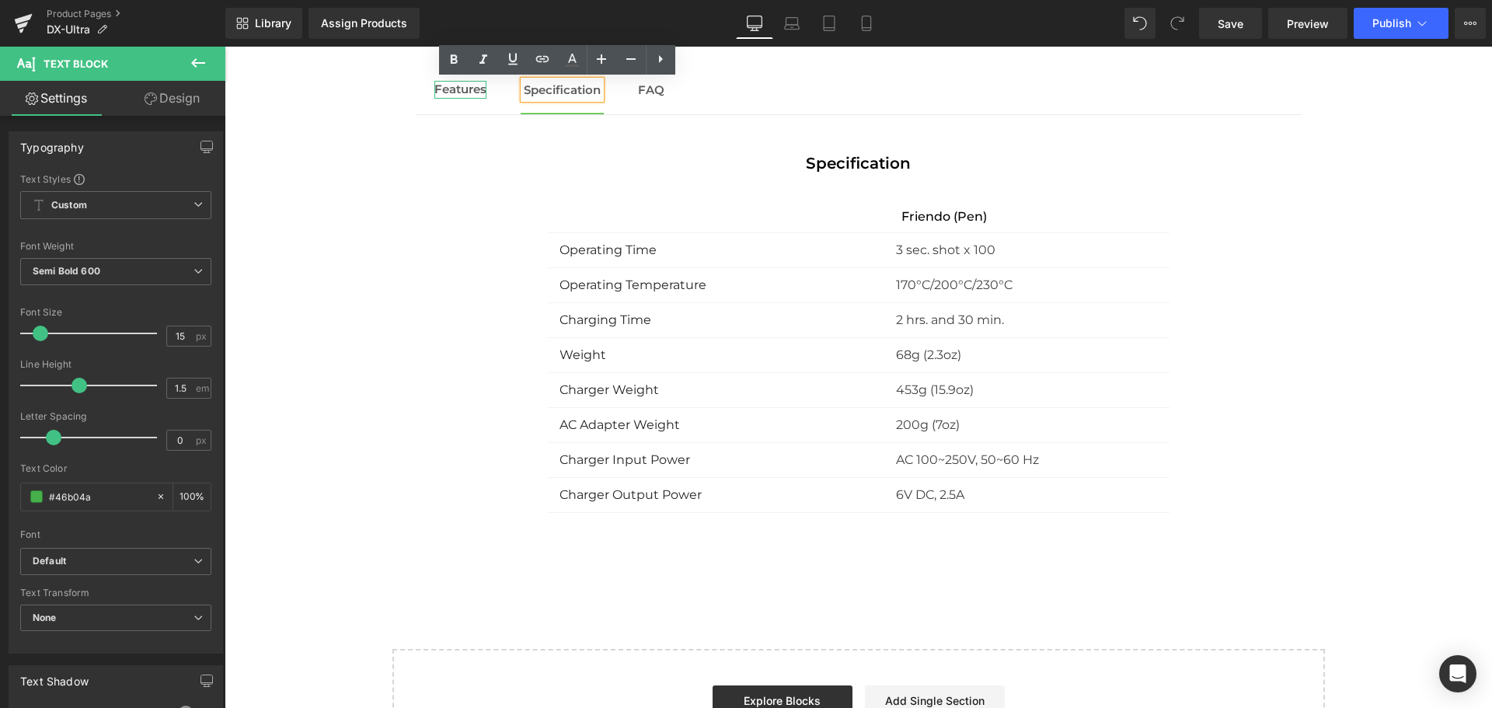
click at [444, 88] on span "Features" at bounding box center [460, 89] width 52 height 15
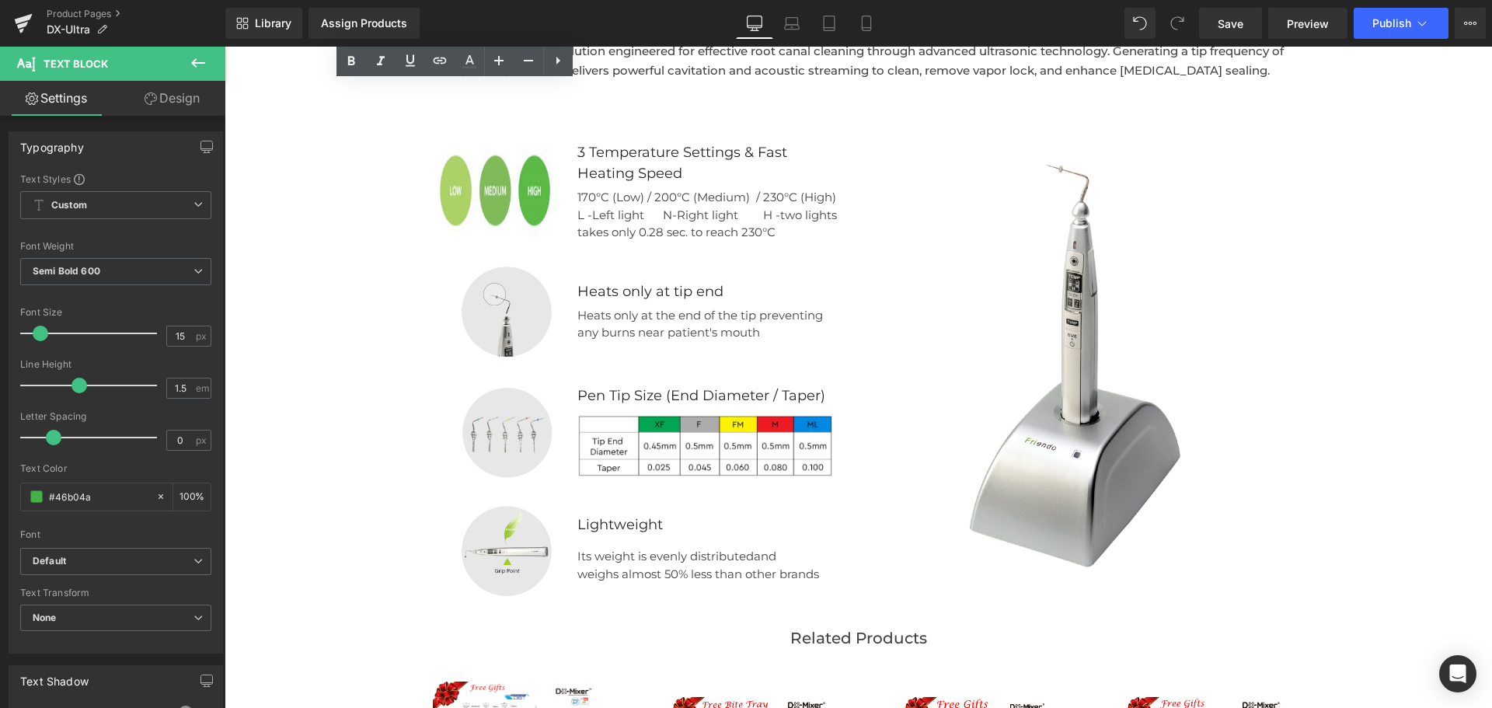
scroll to position [2152, 0]
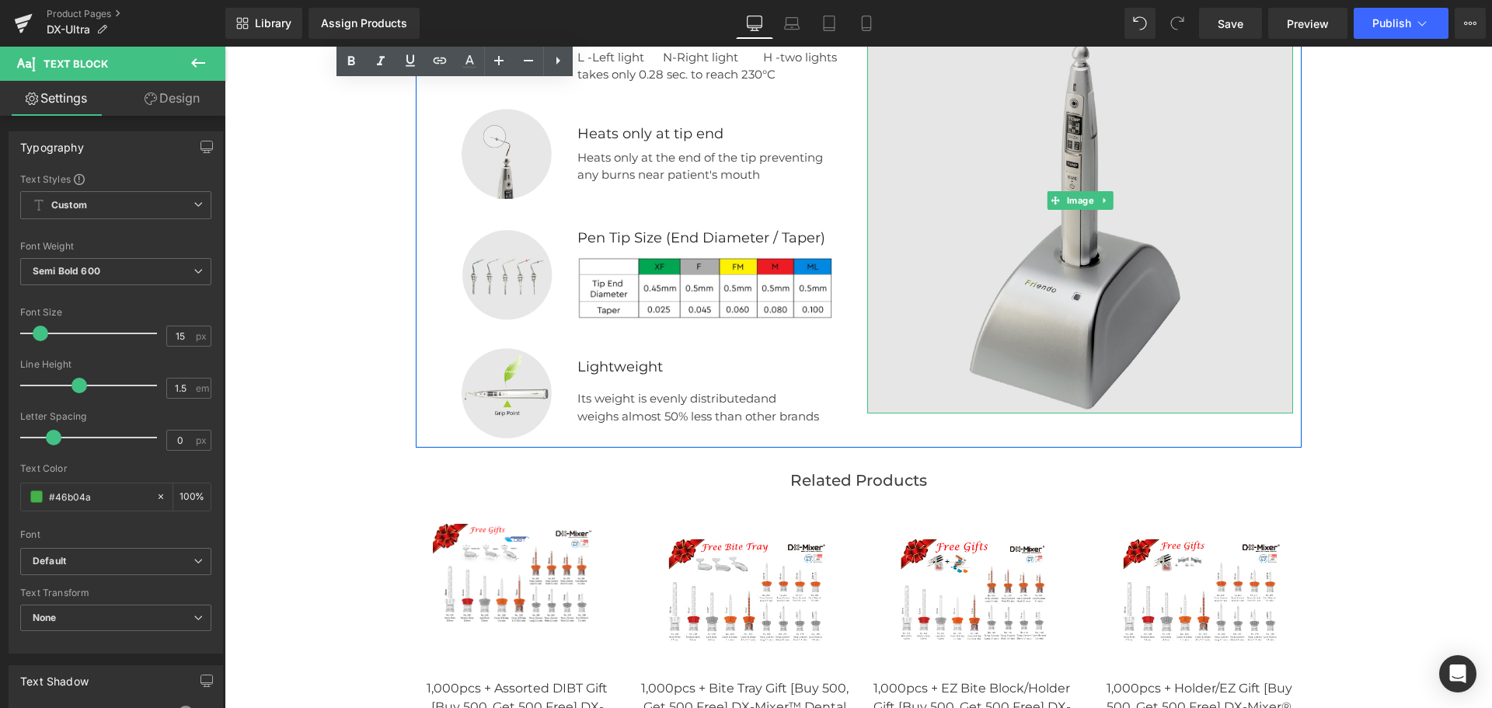
click at [1113, 283] on img at bounding box center [1080, 201] width 426 height 426
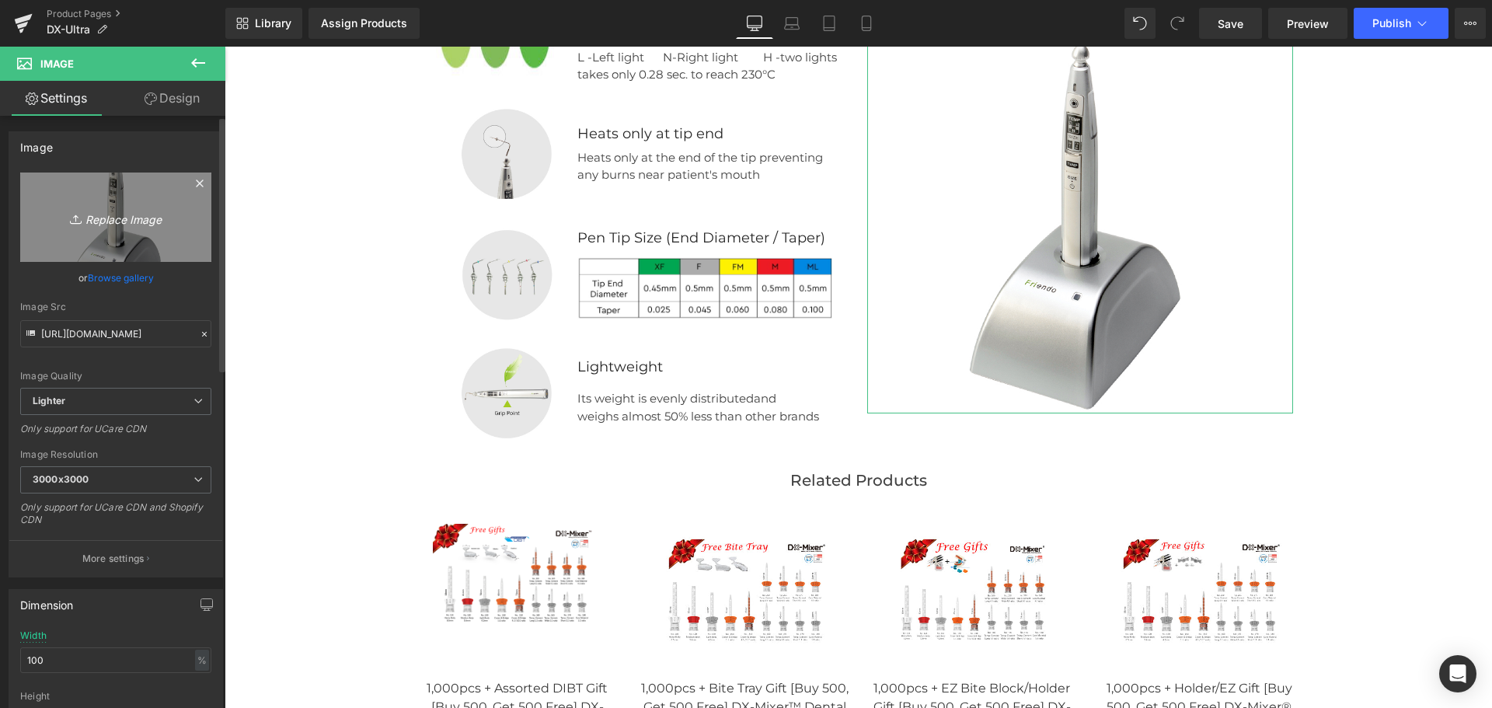
click at [131, 220] on icon "Replace Image" at bounding box center [116, 216] width 124 height 19
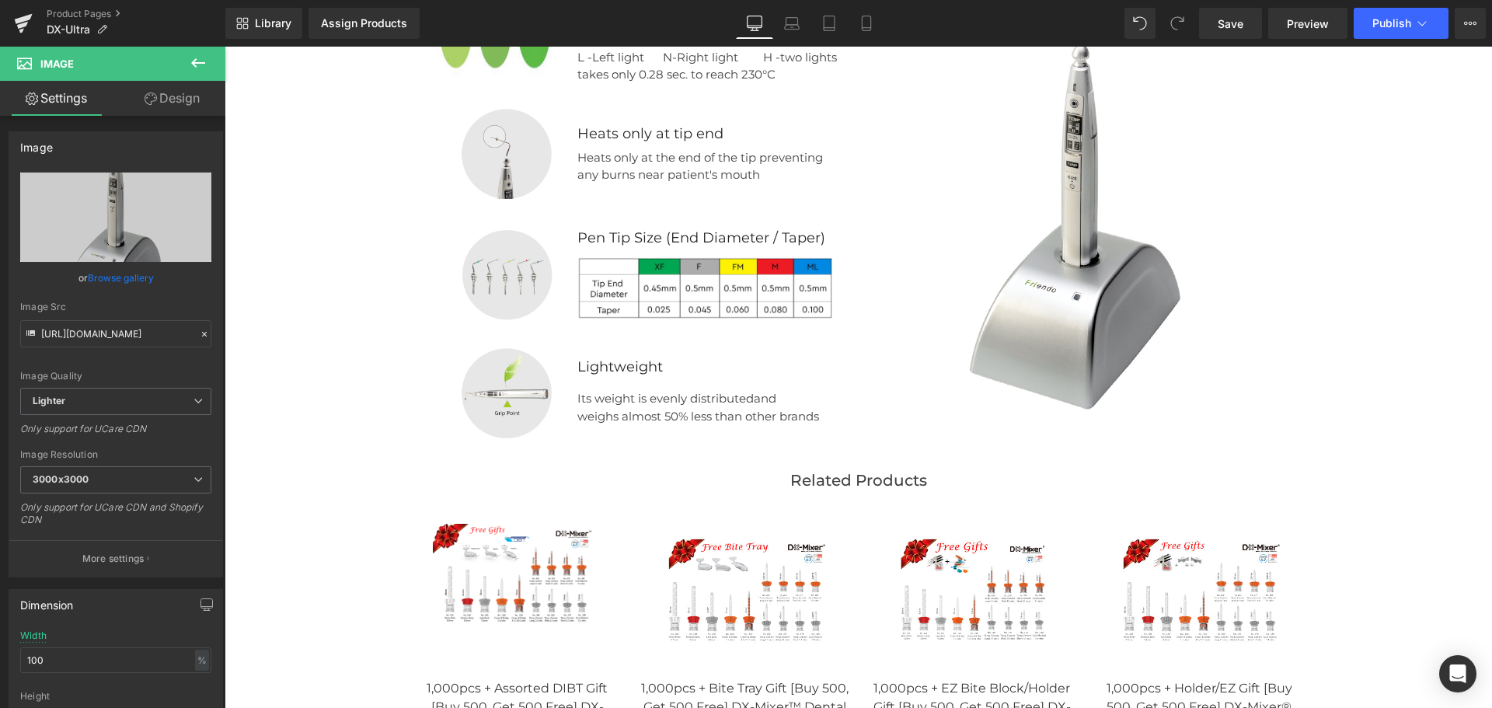
type input "C:\fakepath\Screenshot 2025-09-23 at 2.52.28 PM.png"
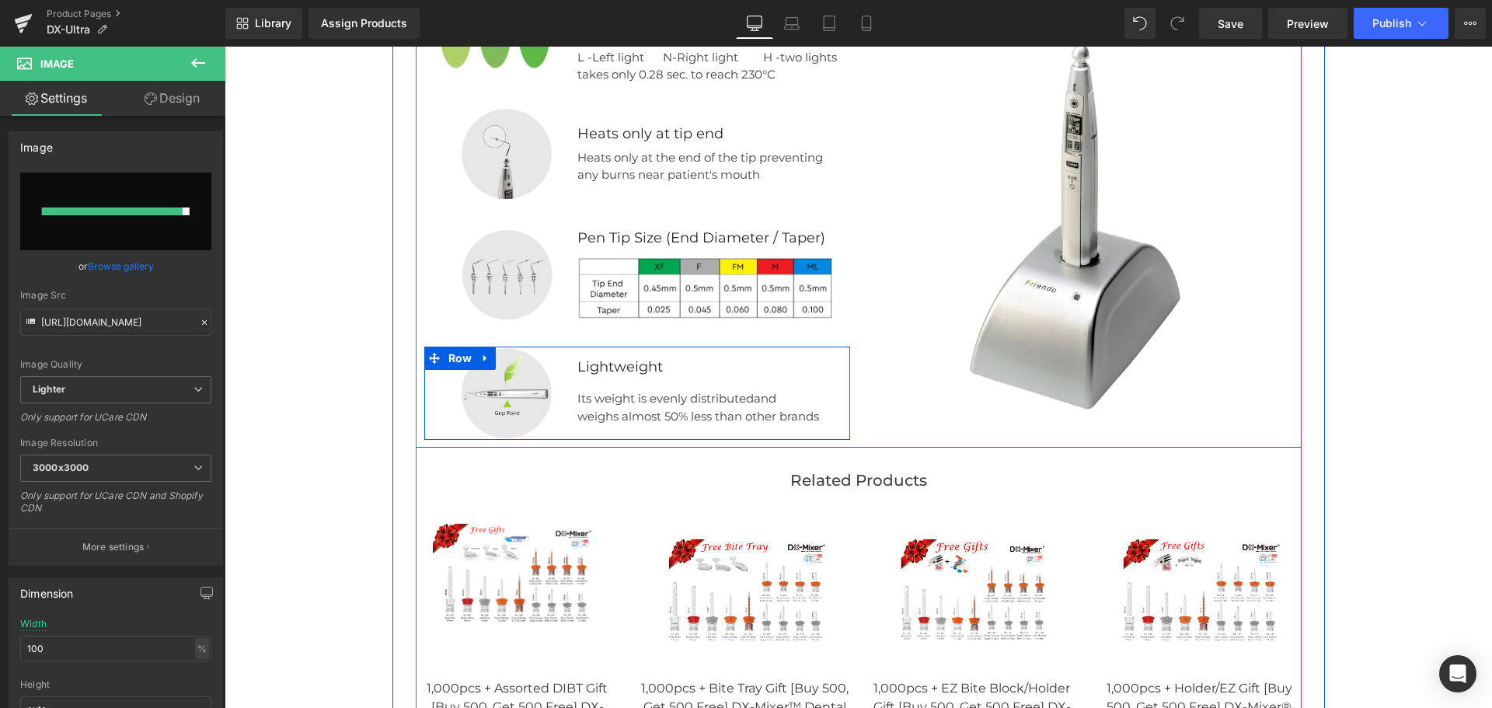
click at [225, 47] on div at bounding box center [225, 47] width 0 height 0
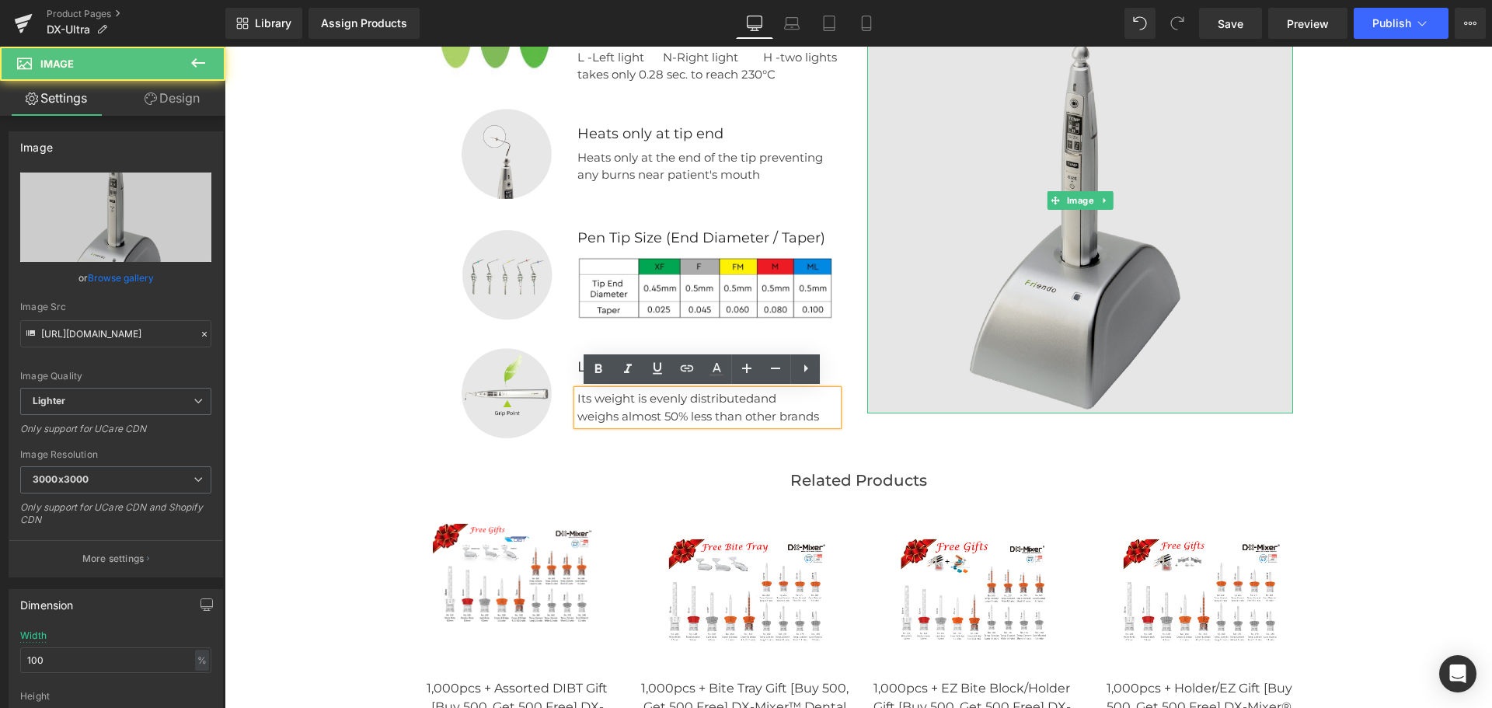
click at [1057, 336] on img at bounding box center [1080, 201] width 426 height 426
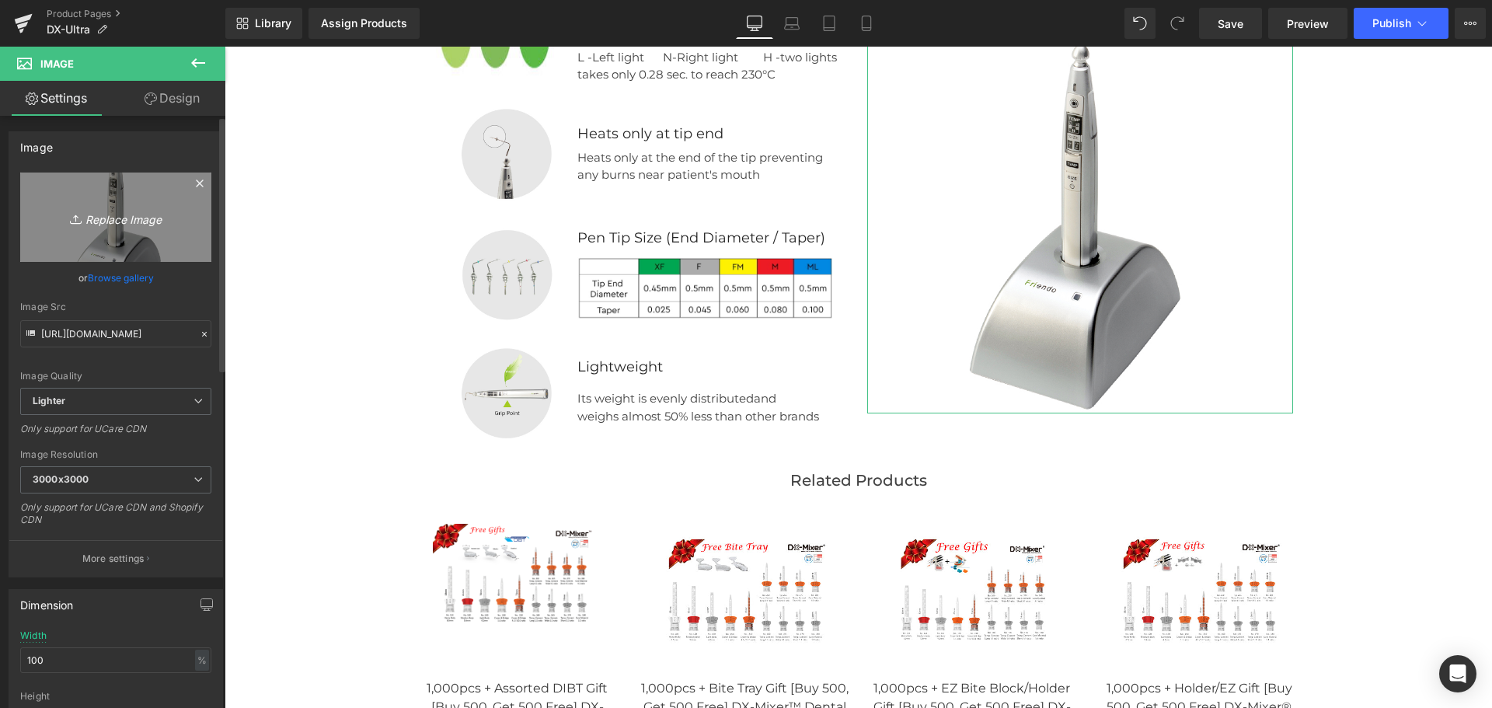
click at [97, 218] on icon "Replace Image" at bounding box center [116, 216] width 124 height 19
type input "C:\fakepath\Screenshot 2025-09-23 at 2.52.28 PM.png"
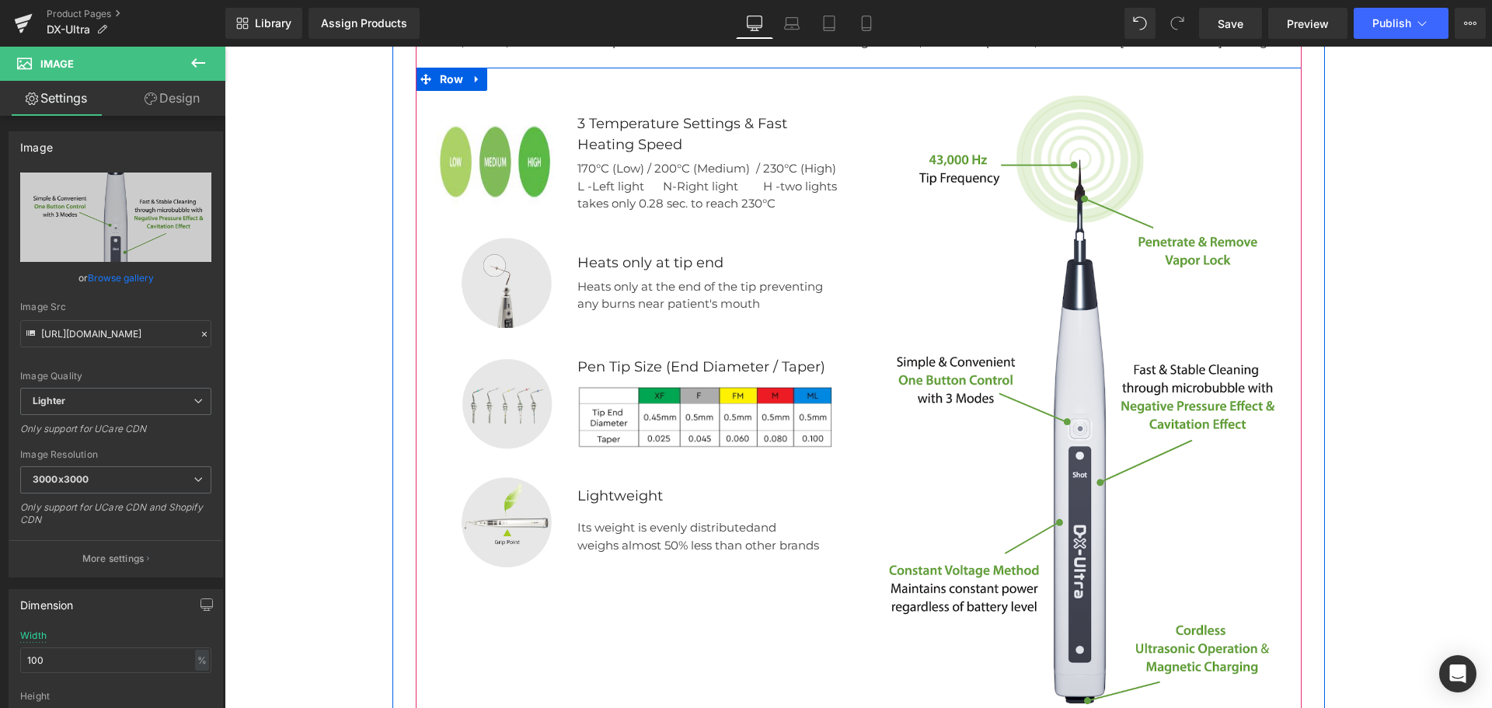
scroll to position [2047, 0]
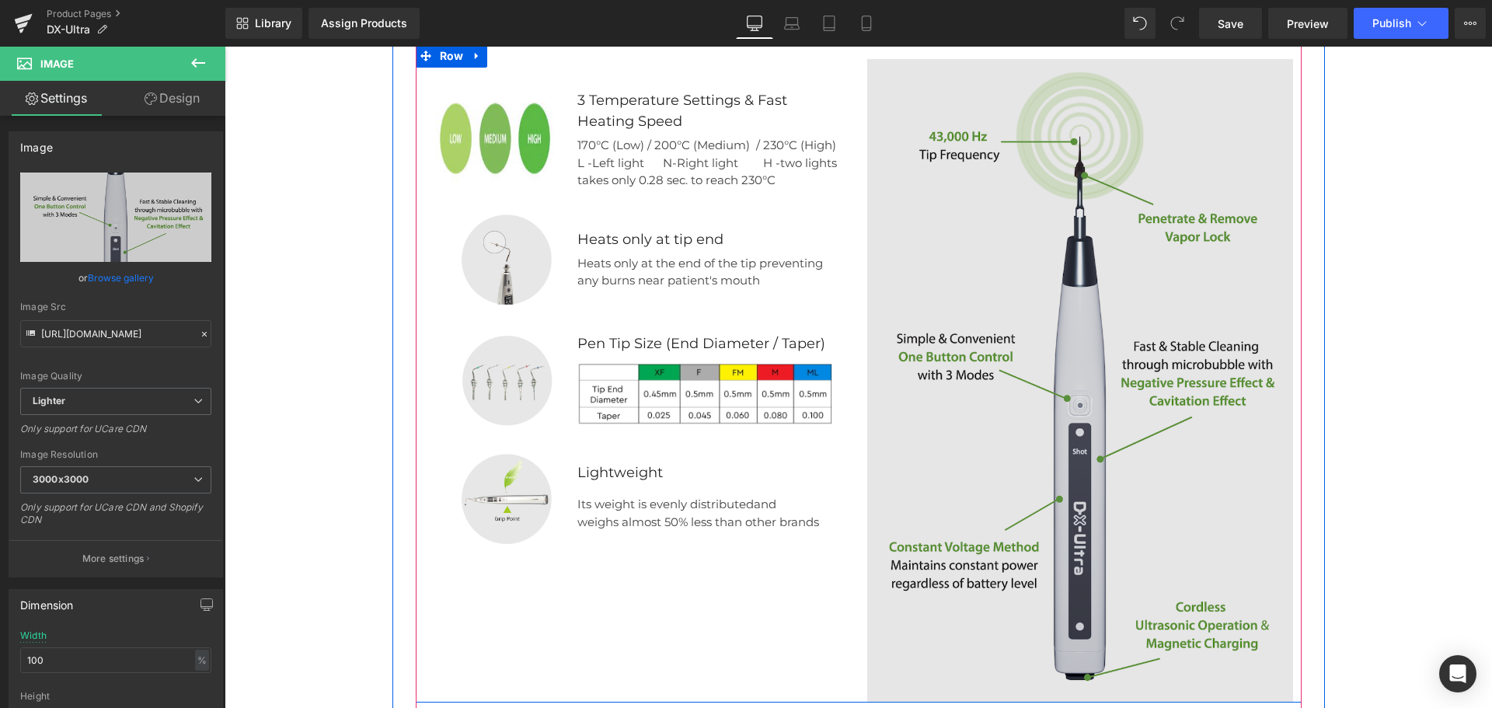
click at [1093, 351] on img at bounding box center [1080, 380] width 426 height 643
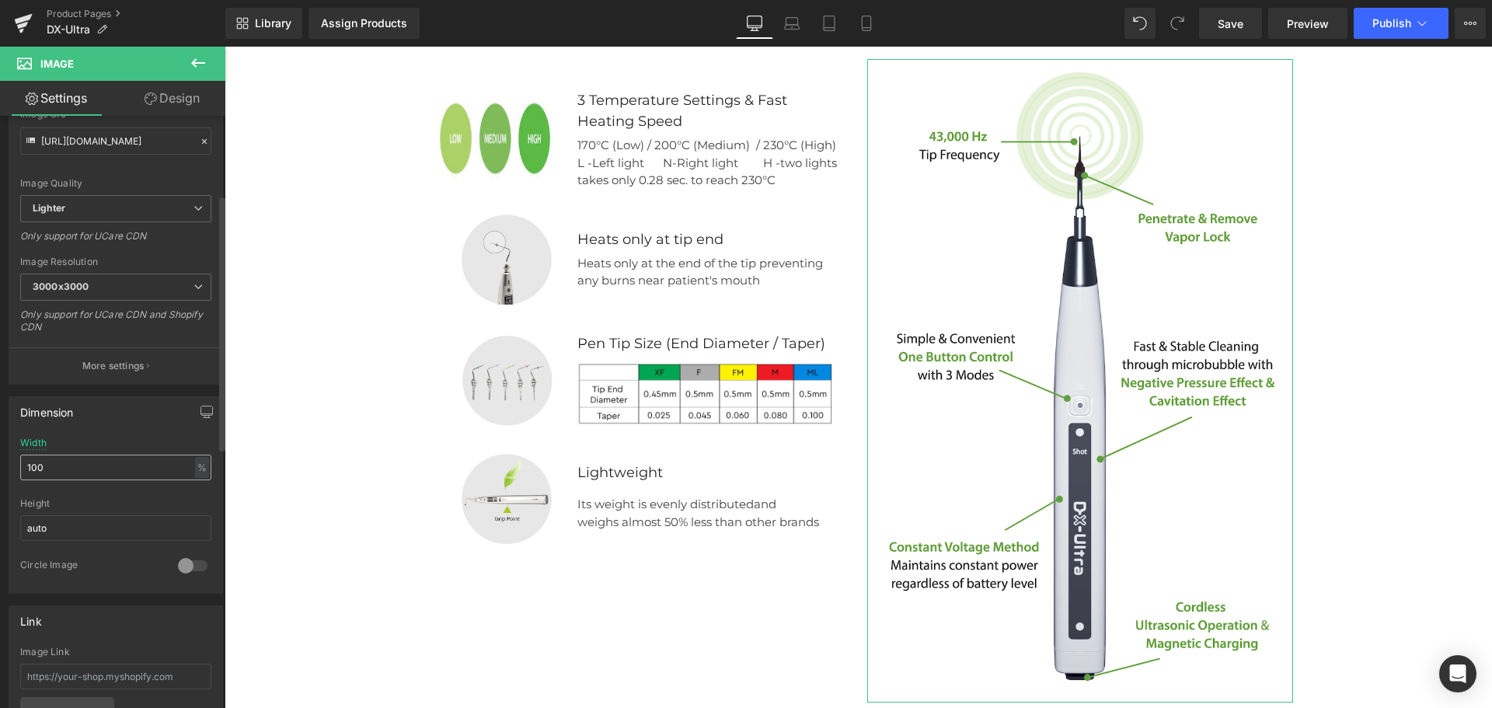
scroll to position [200, 0]
drag, startPoint x: 76, startPoint y: 466, endPoint x: -55, endPoint y: 455, distance: 131.8
click at [0, 455] on html "Accordion You are previewing how the will restyle your page. You can not edit E…" at bounding box center [746, 354] width 1492 height 708
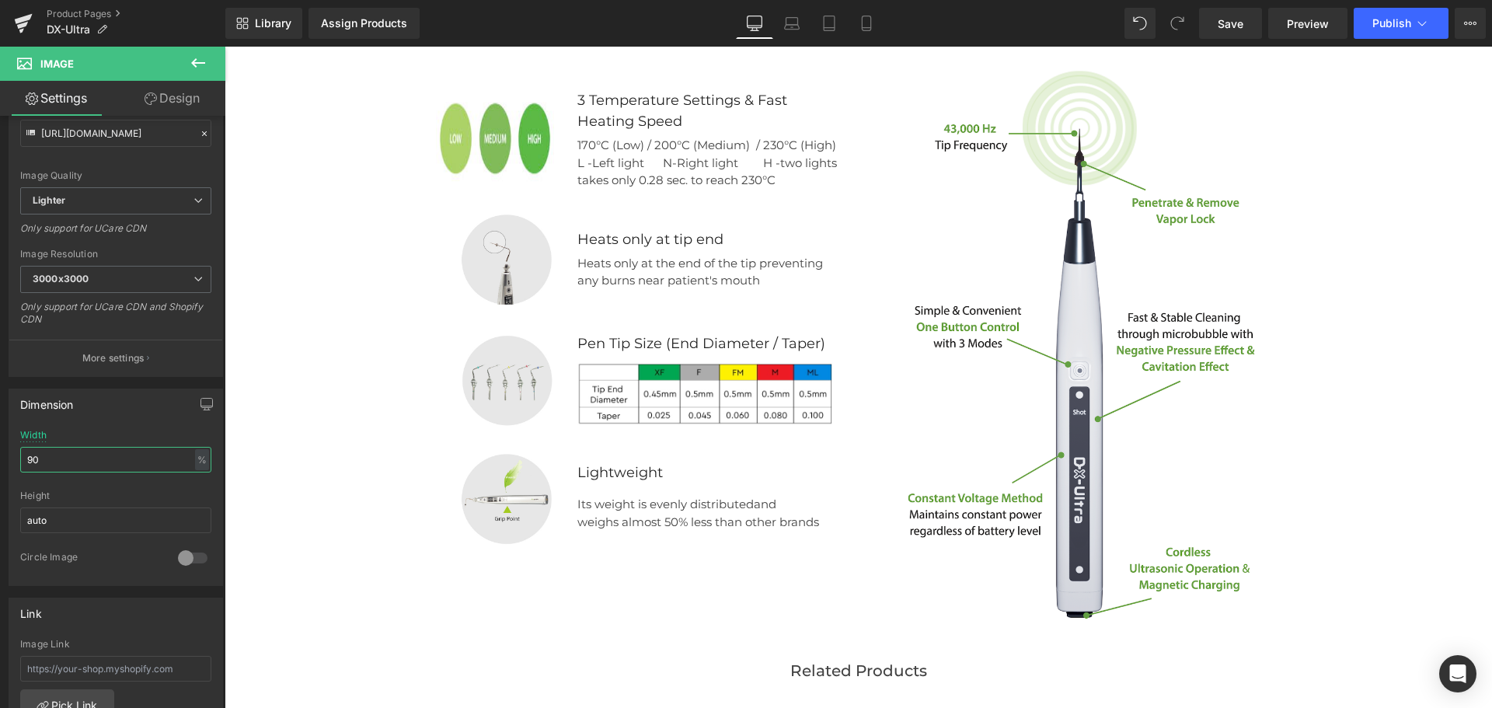
type input "9"
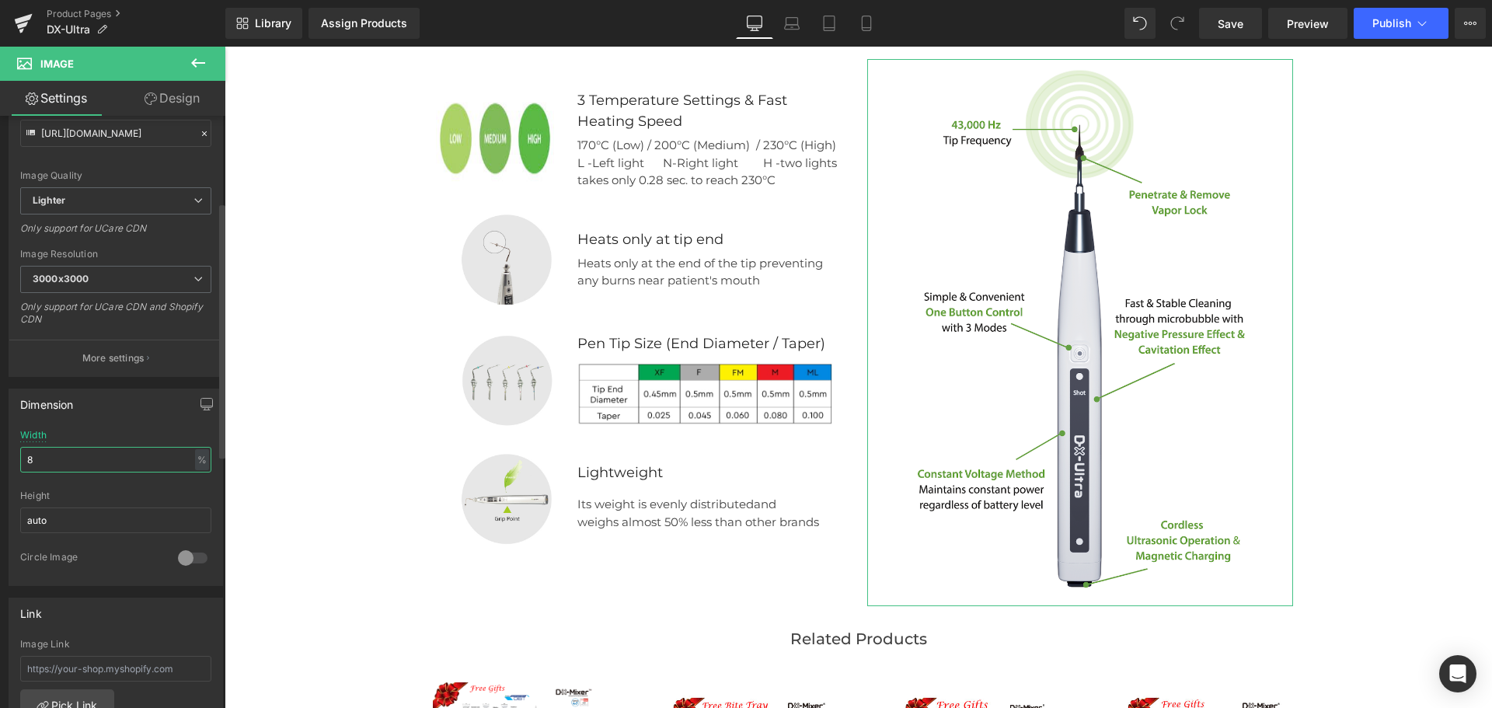
type input "80"
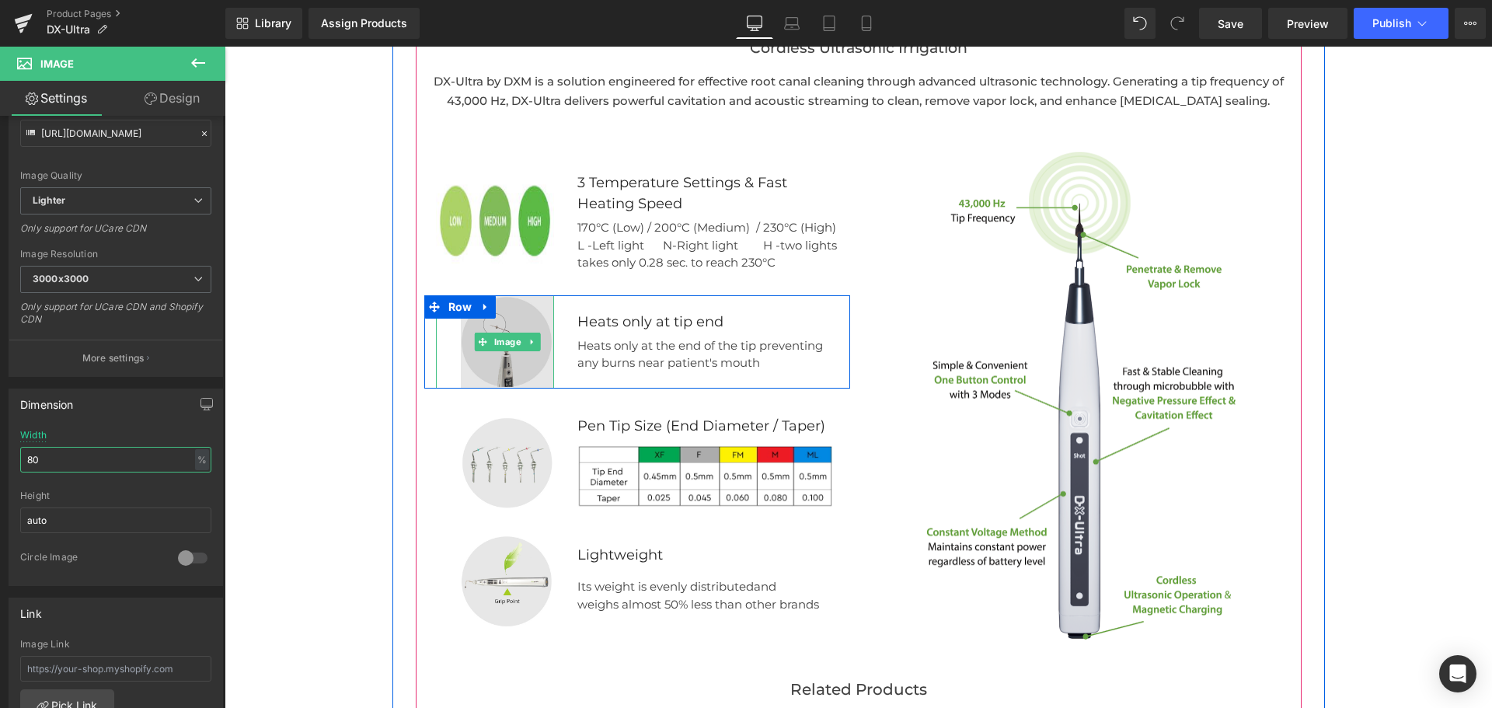
scroll to position [1982, 0]
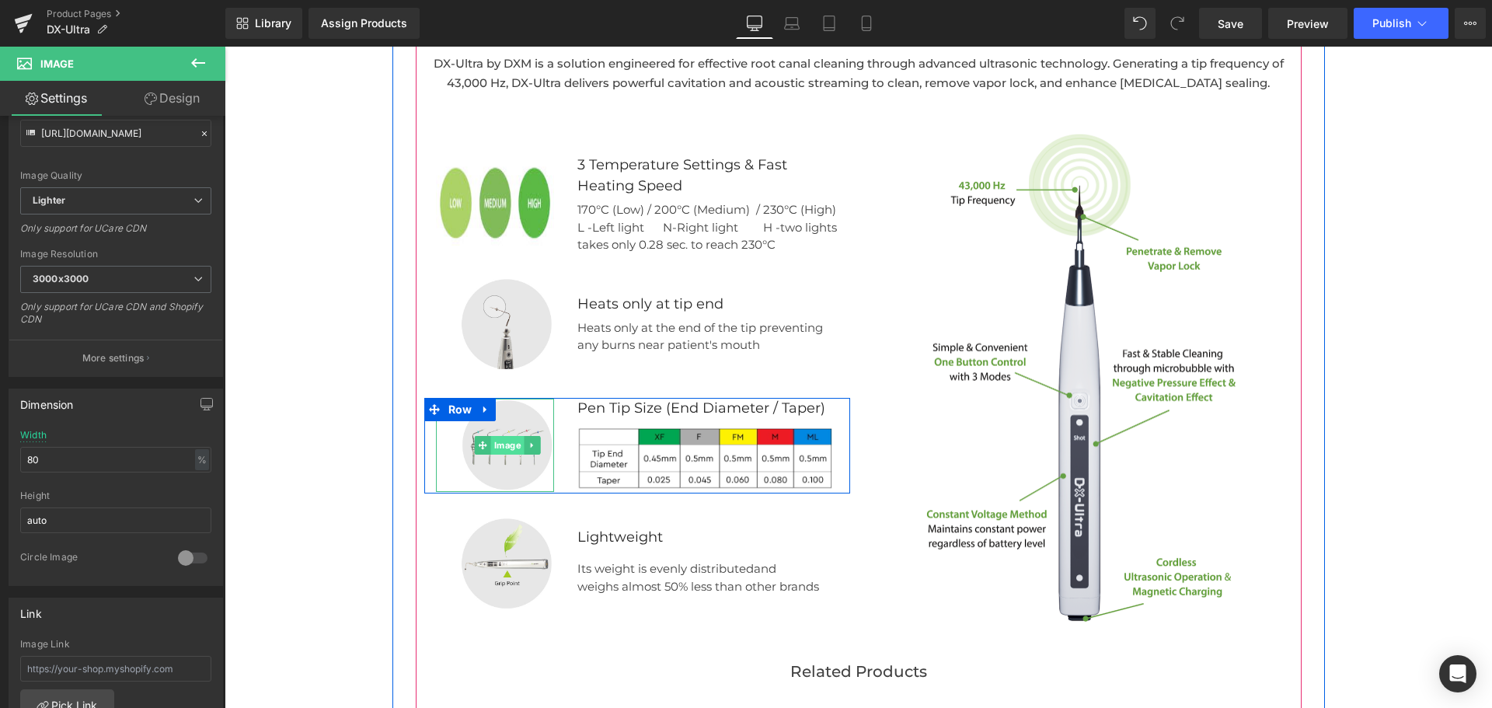
click at [502, 442] on span "Image" at bounding box center [507, 445] width 33 height 19
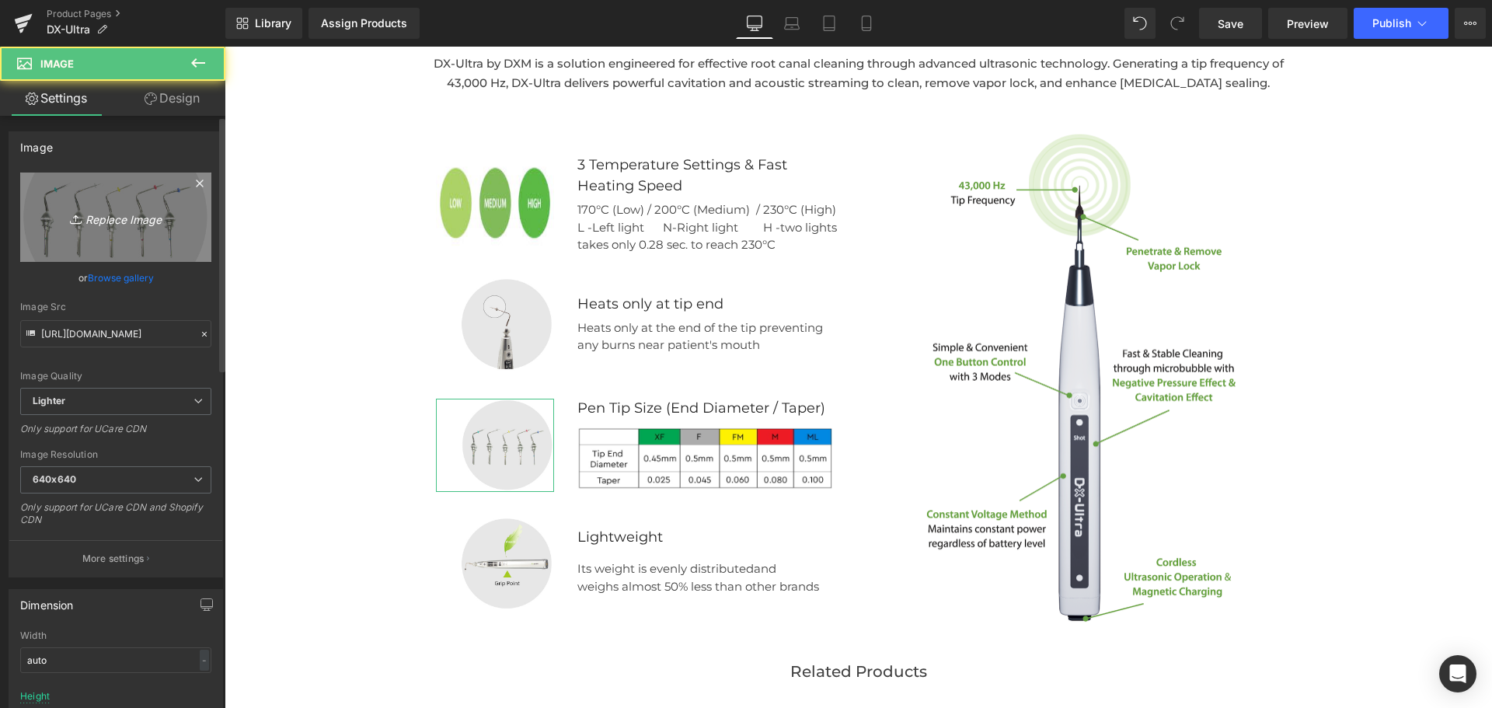
click at [115, 214] on icon "Replace Image" at bounding box center [116, 216] width 124 height 19
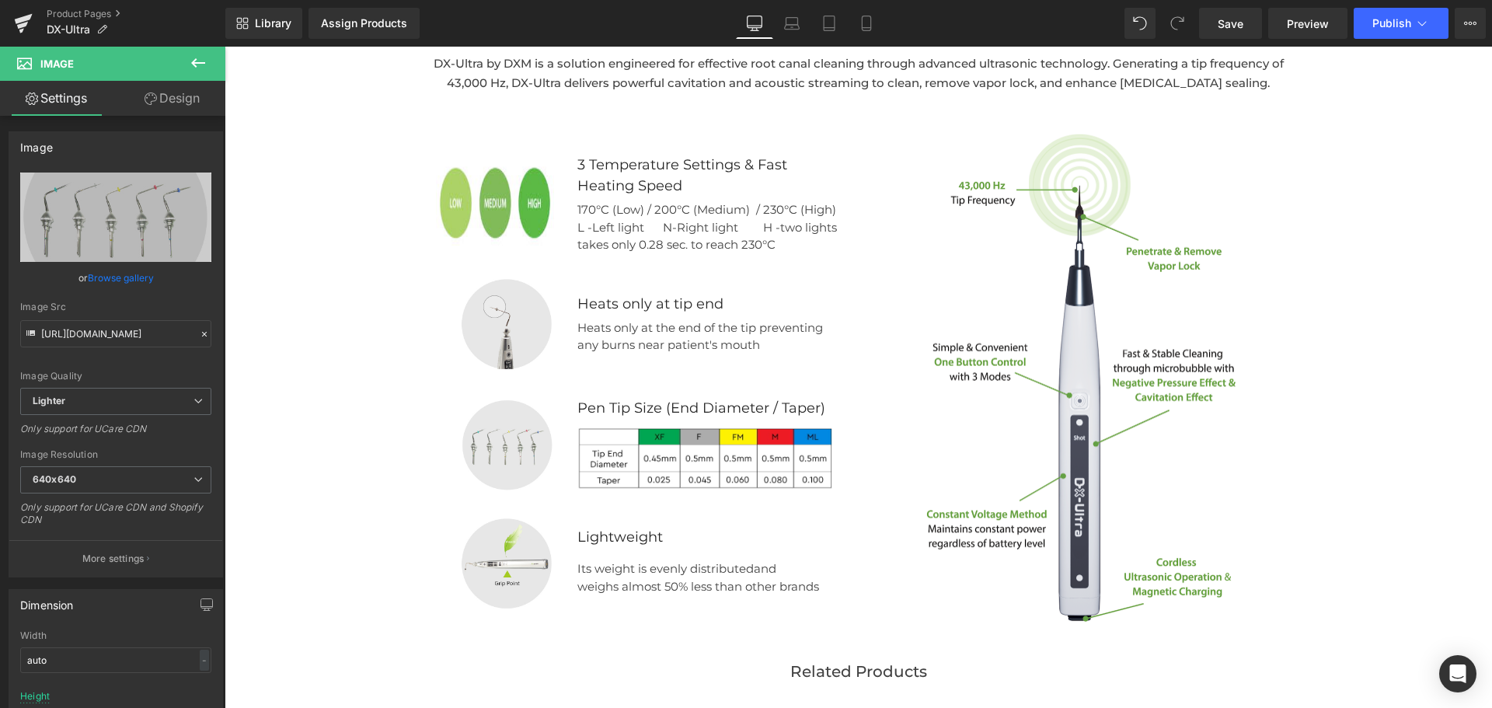
type input "C:\fakepath\Vector Smart Object.png"
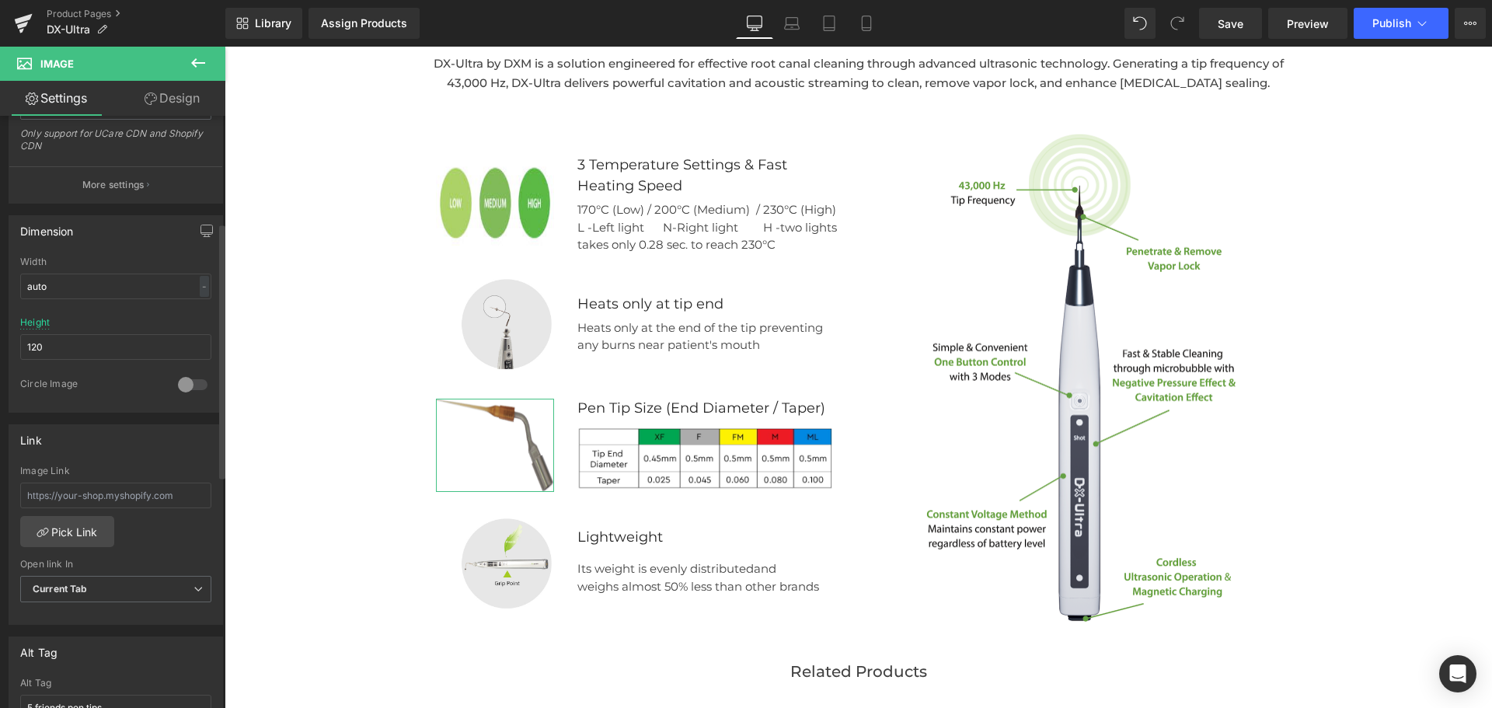
scroll to position [423, 0]
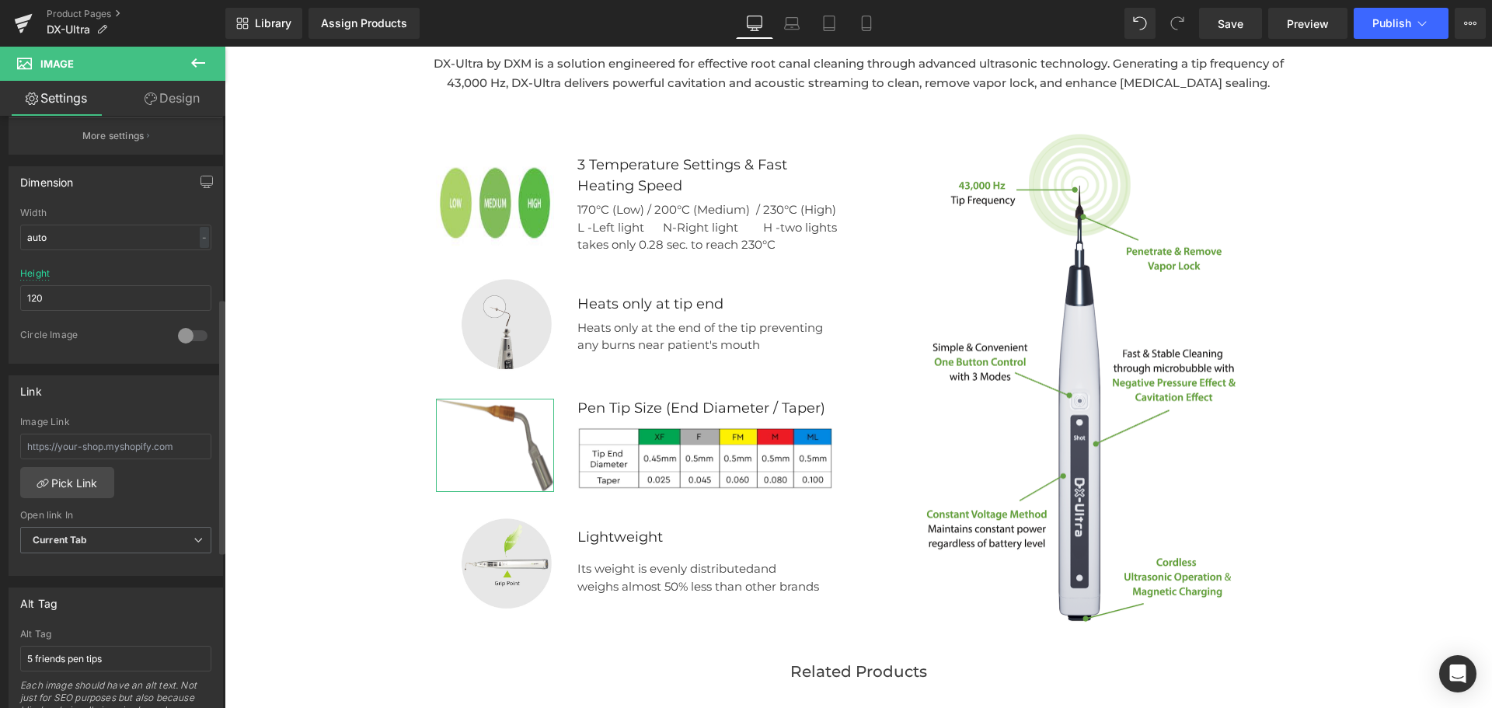
click at [179, 330] on div at bounding box center [192, 335] width 37 height 25
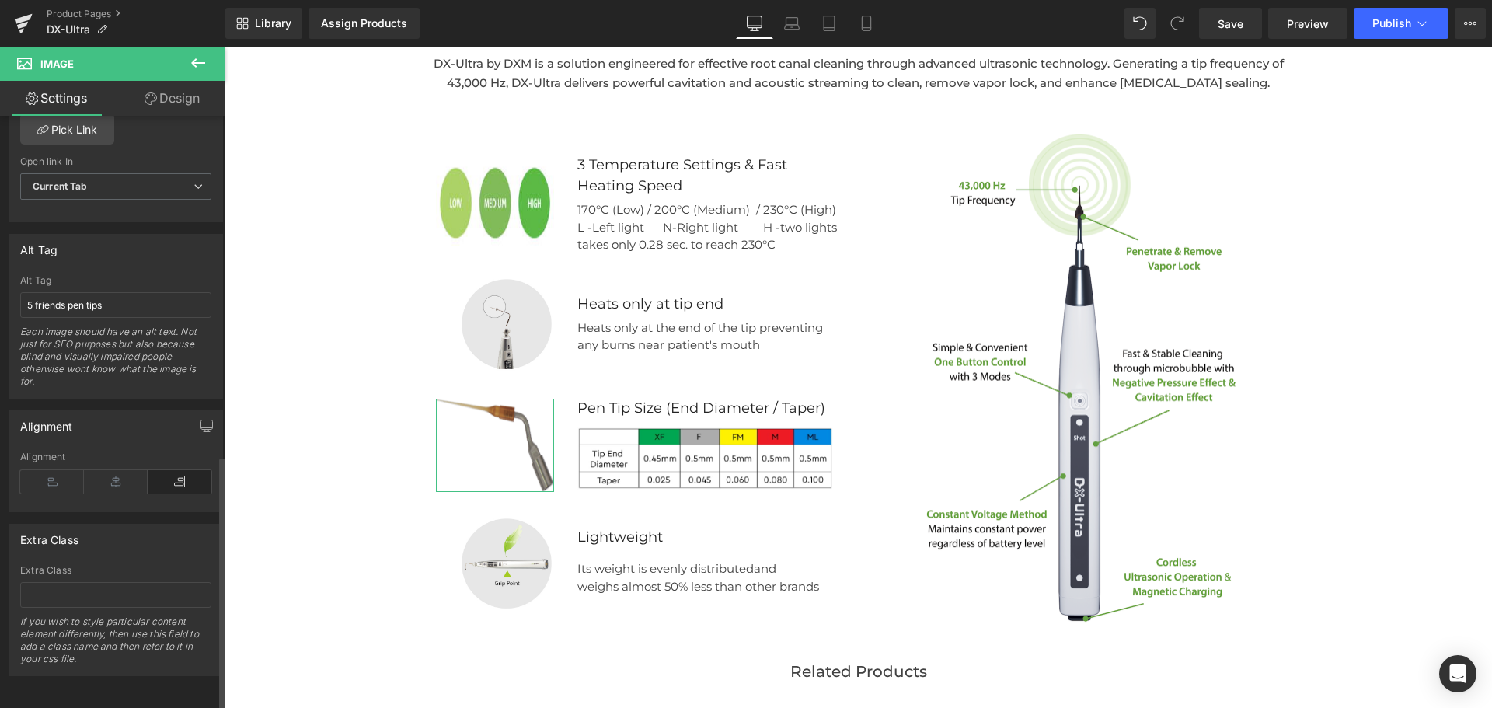
scroll to position [788, 0]
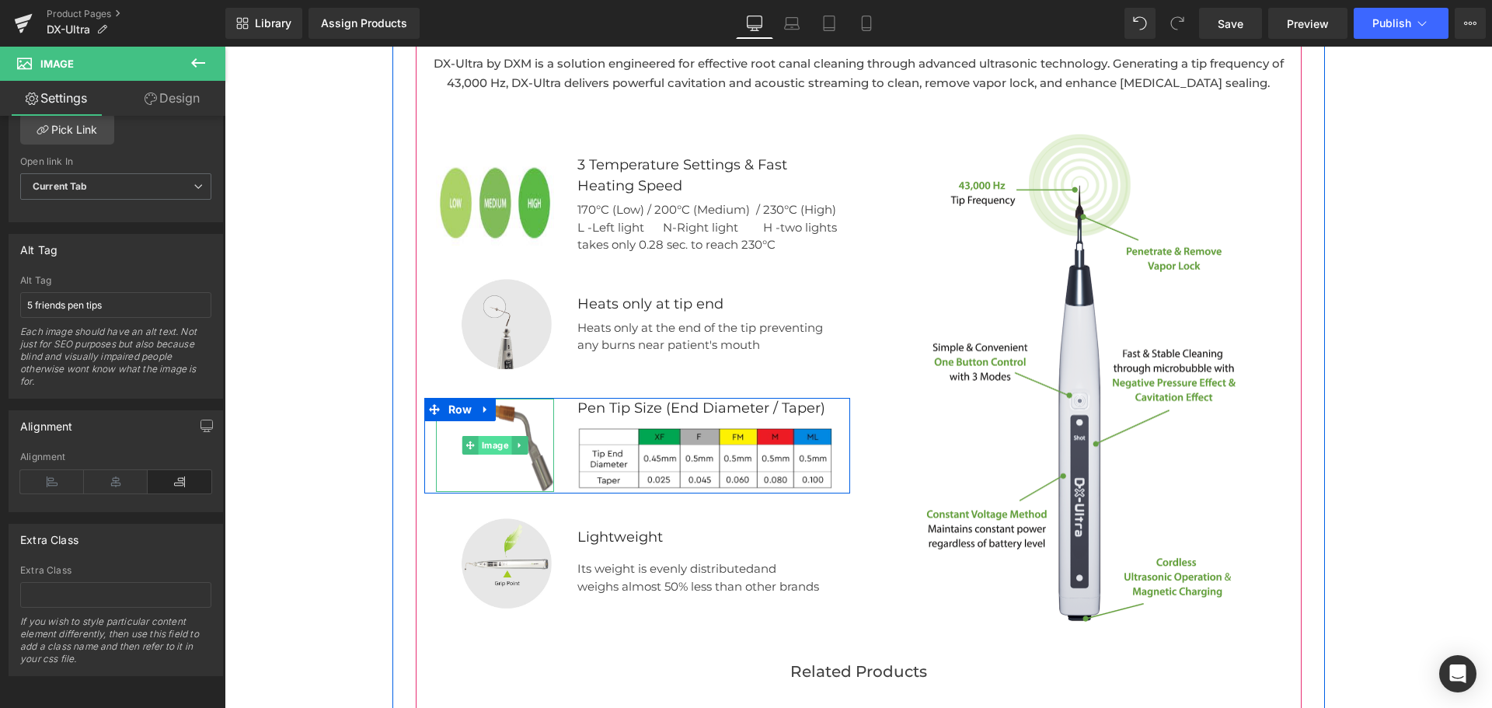
click at [493, 448] on span "Image" at bounding box center [494, 445] width 33 height 19
click at [486, 431] on img at bounding box center [495, 445] width 119 height 93
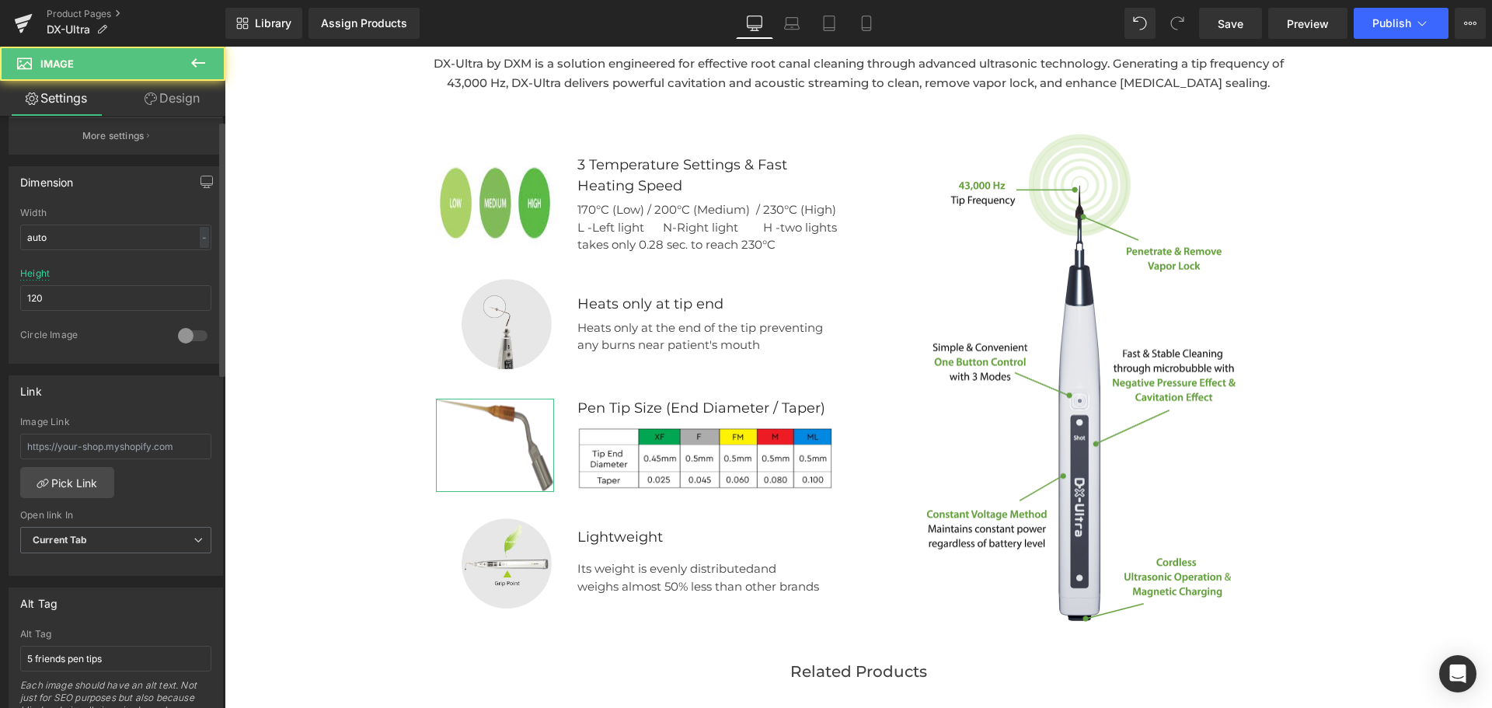
scroll to position [0, 0]
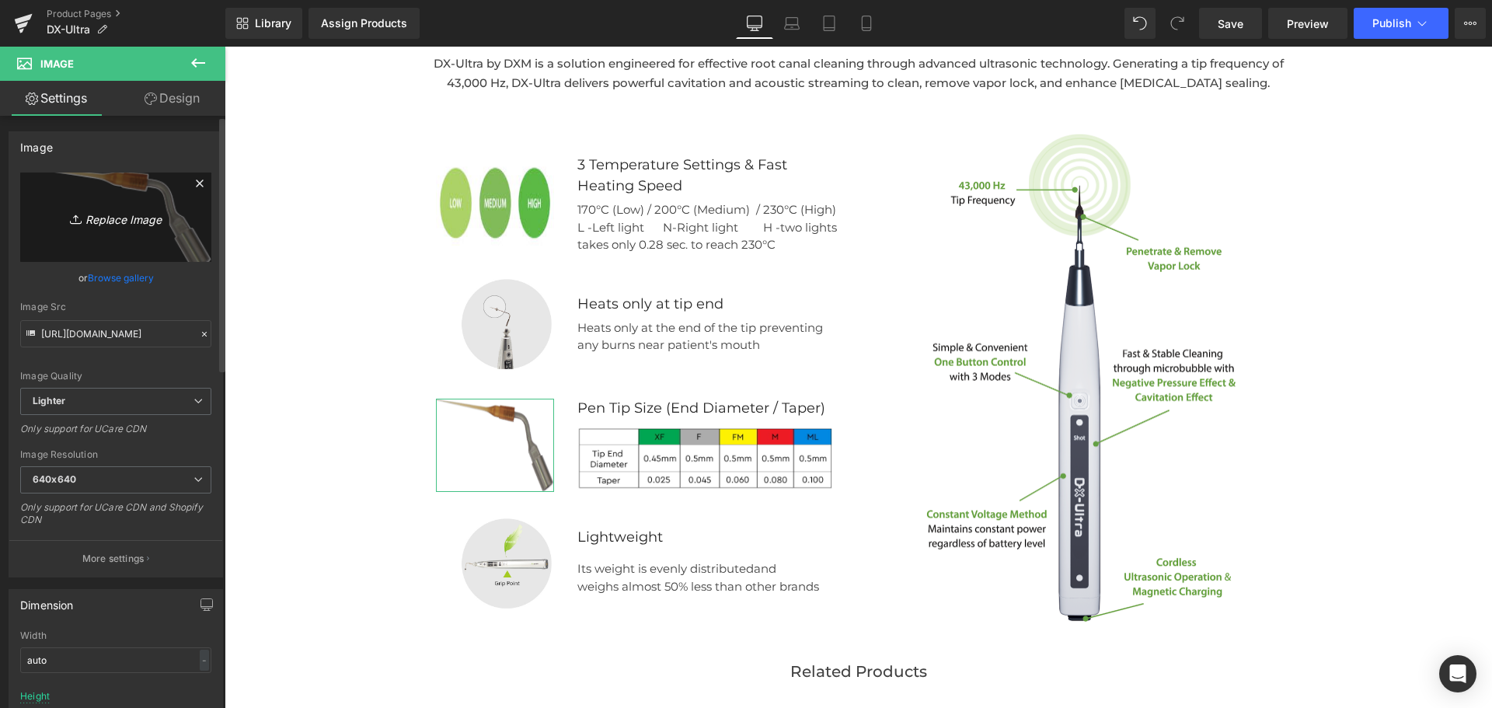
click at [122, 225] on icon "Replace Image" at bounding box center [116, 216] width 124 height 19
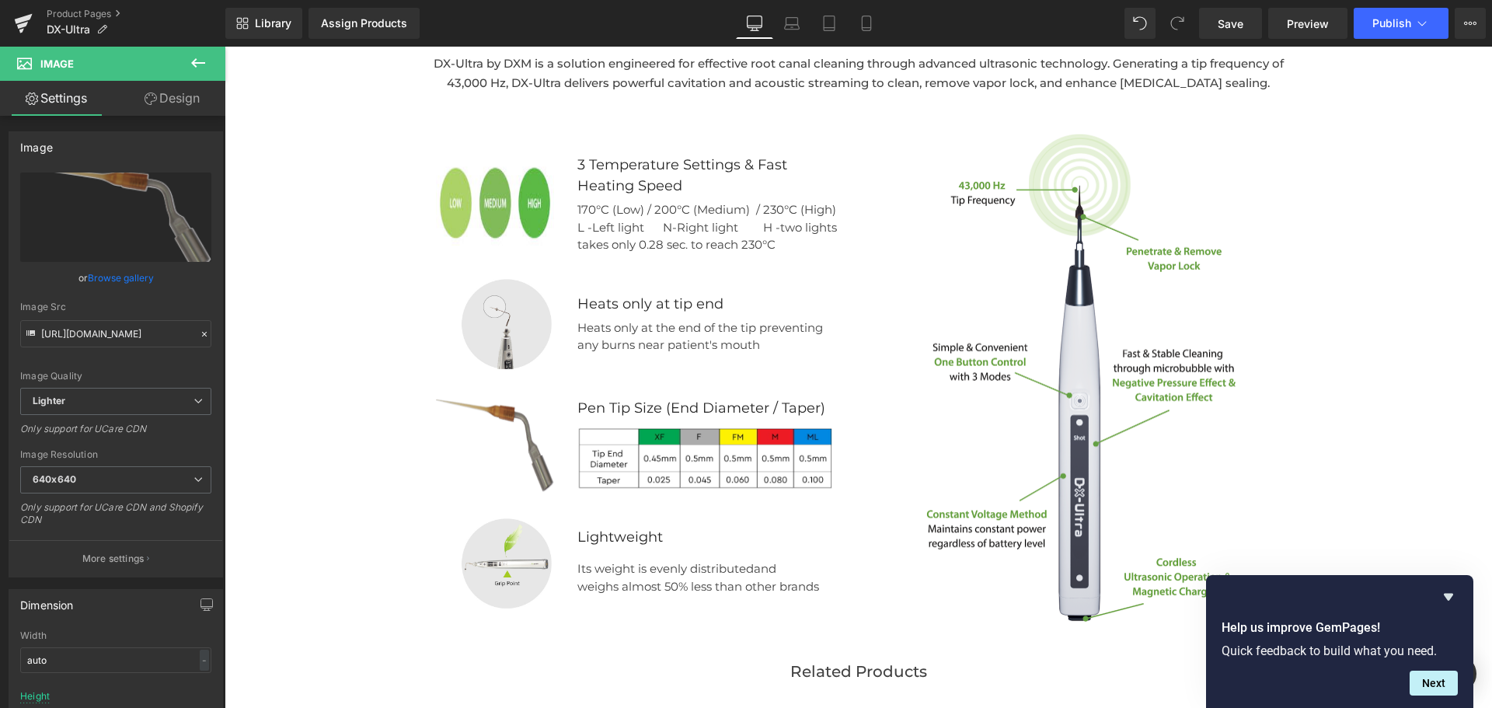
type input "C:\fakepath\Screenshot 2025-09-24 at 10.11.08 AM.png"
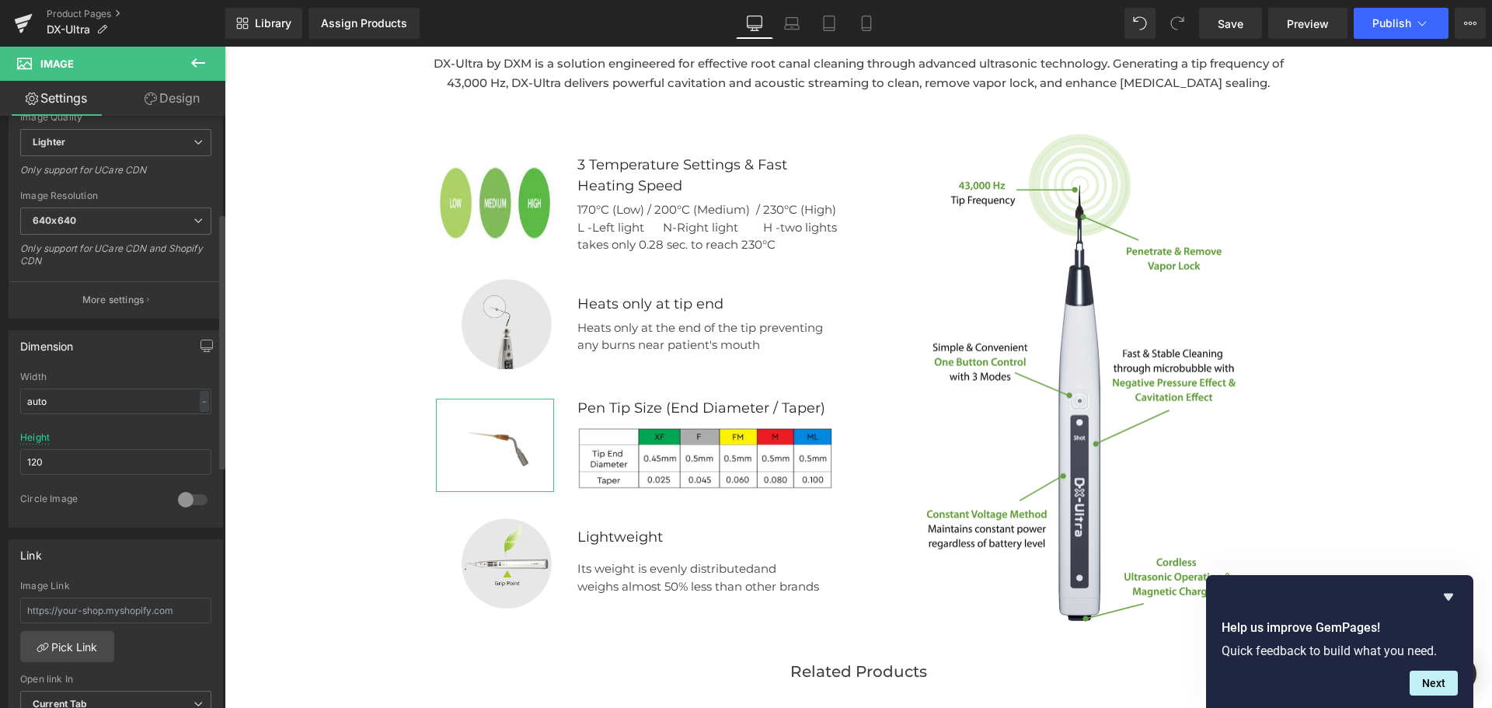
scroll to position [218, 0]
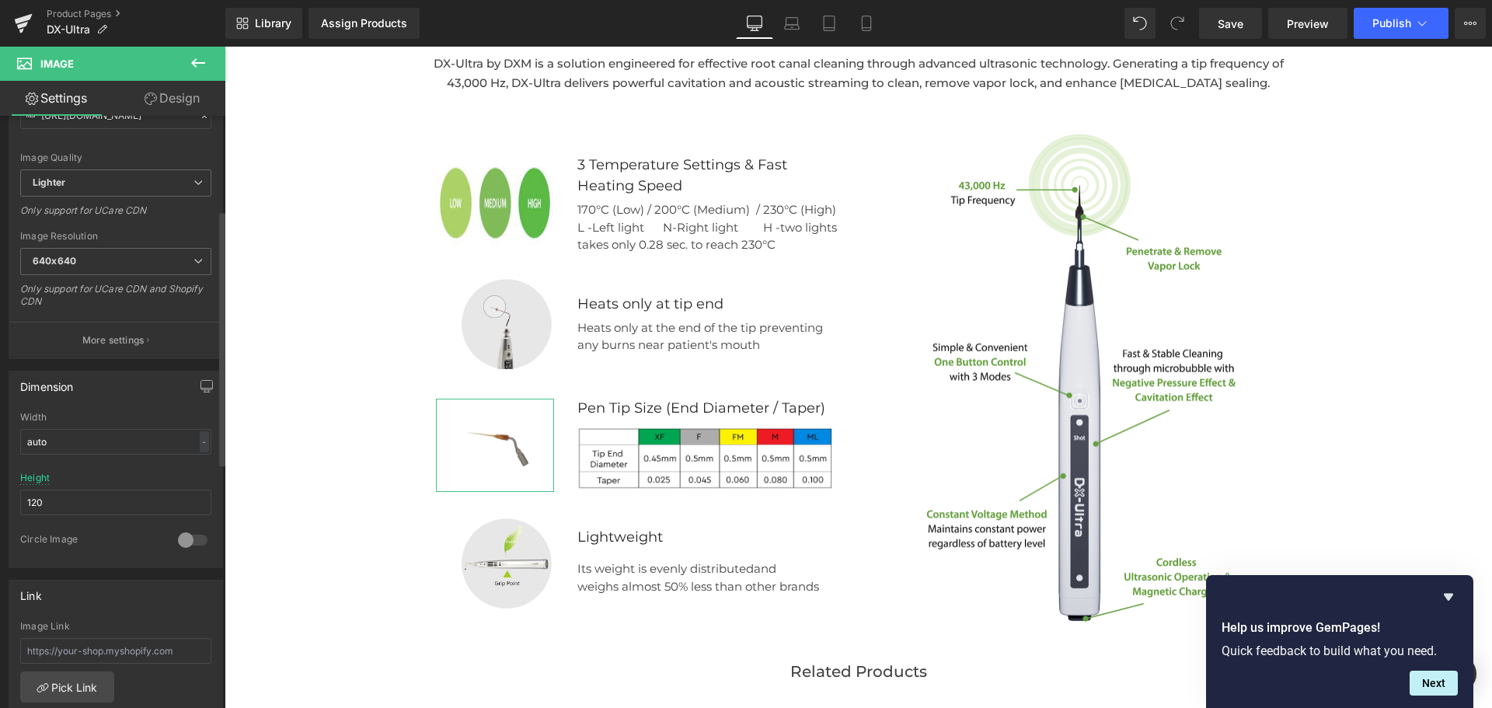
click at [186, 544] on div at bounding box center [192, 540] width 37 height 25
click at [187, 542] on div at bounding box center [192, 540] width 37 height 25
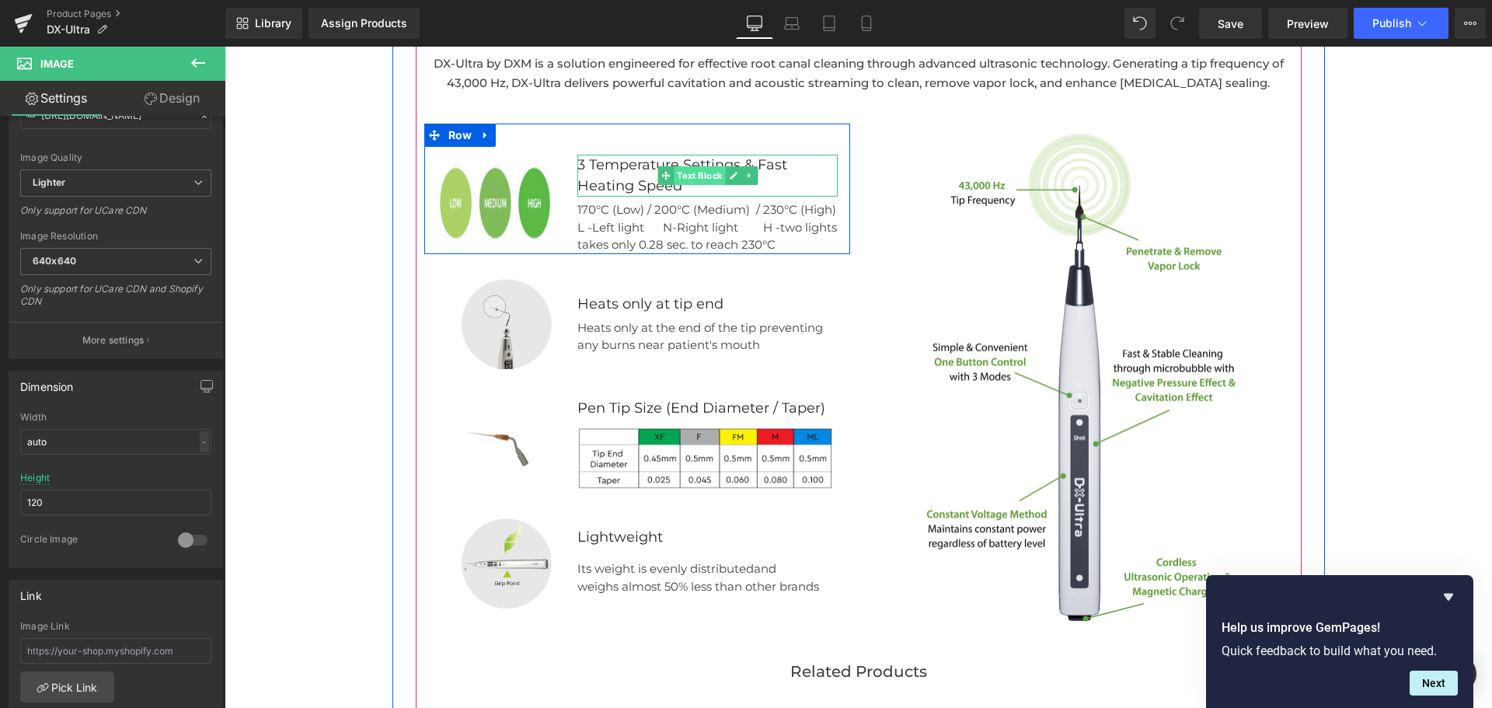
click at [685, 175] on span "Text Block" at bounding box center [699, 175] width 51 height 19
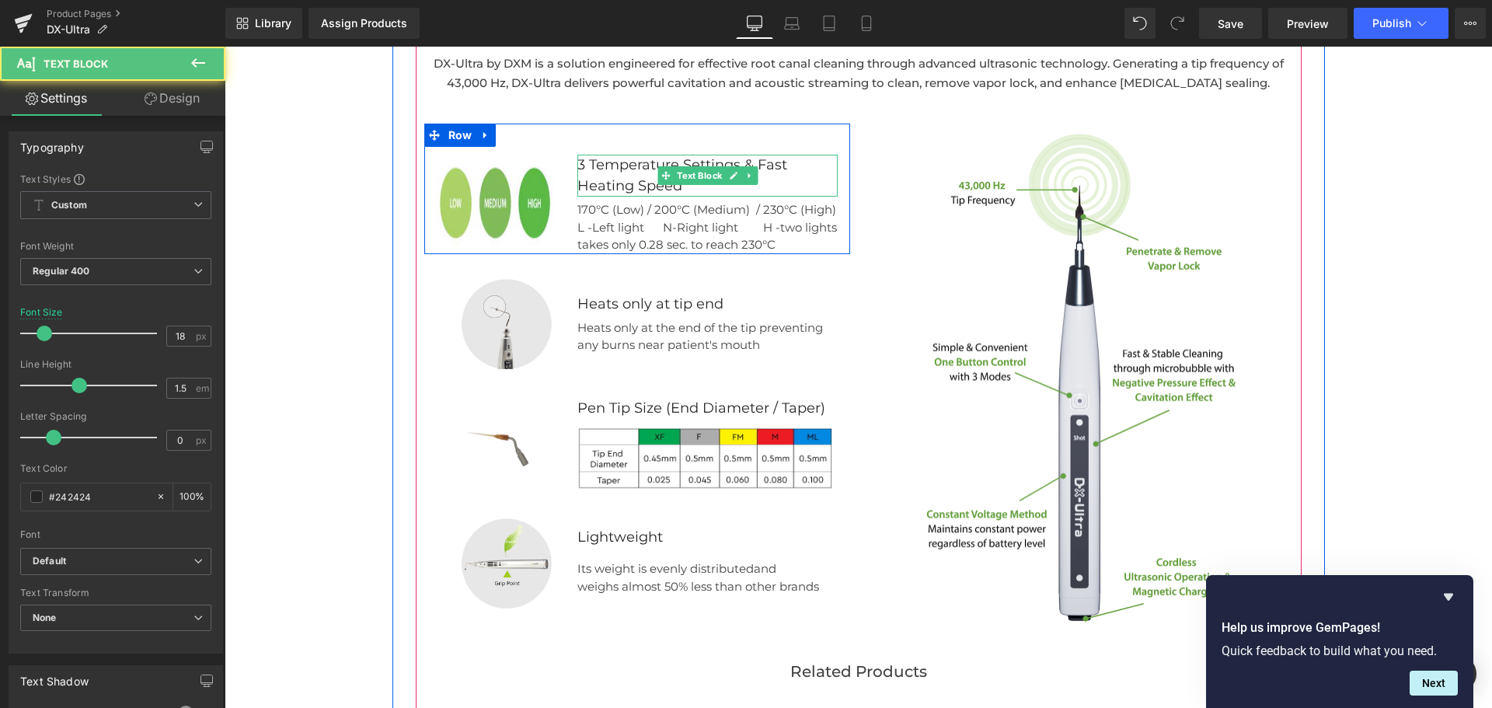
click at [684, 190] on p "Heating Speed" at bounding box center [707, 186] width 260 height 21
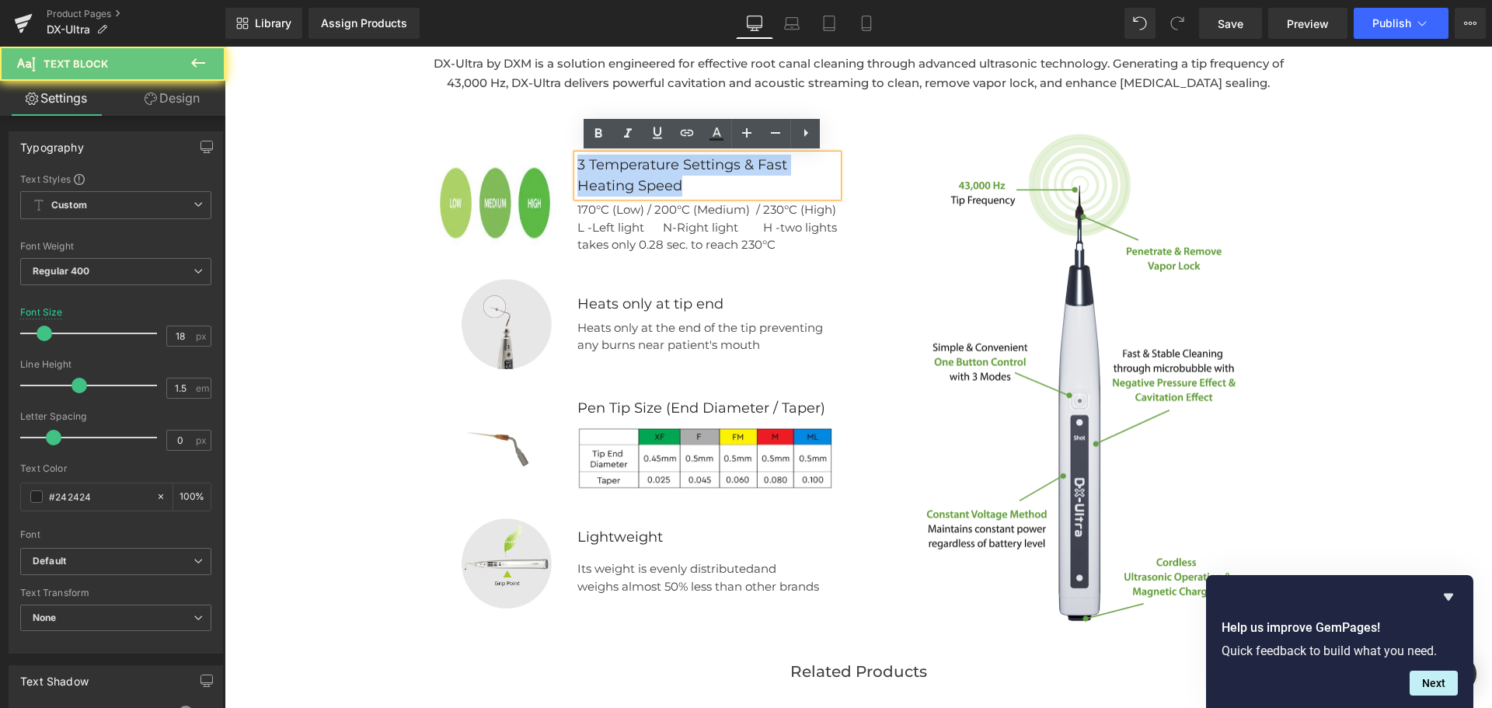
drag, startPoint x: 685, startPoint y: 185, endPoint x: 478, endPoint y: 152, distance: 209.2
click at [478, 152] on div "Image 3 Temperature Settings & Fast Heating Speed Text Block 170°C (Low) / 200°…" at bounding box center [637, 189] width 426 height 131
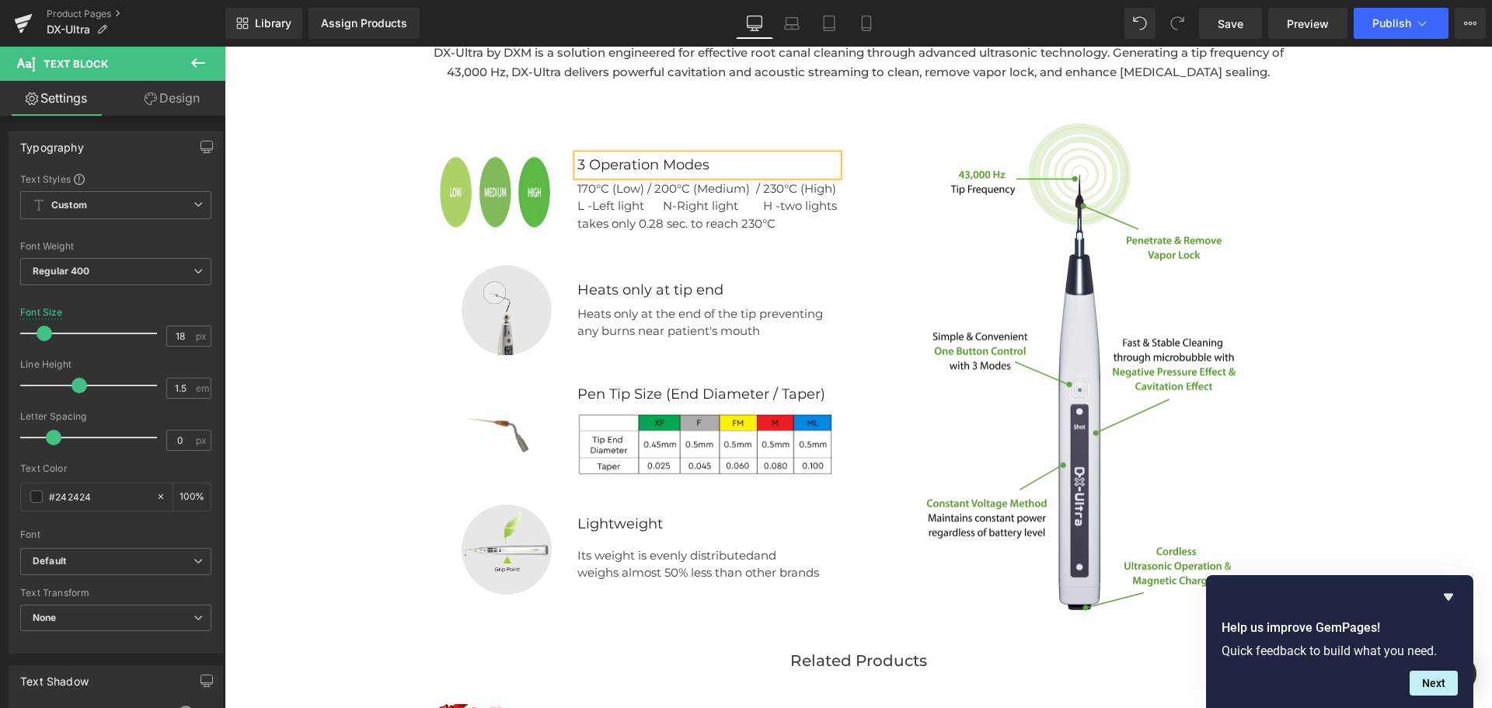
scroll to position [1982, 0]
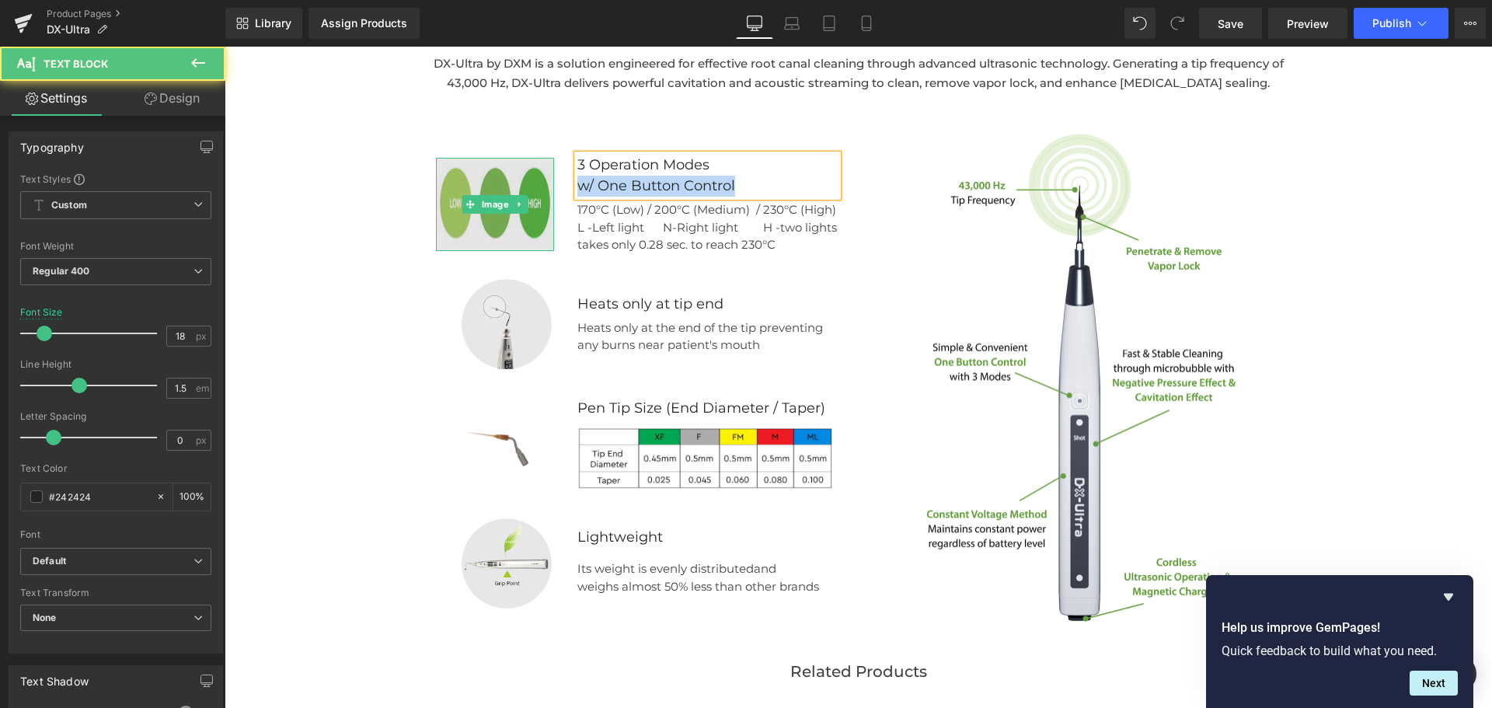
drag, startPoint x: 733, startPoint y: 182, endPoint x: 512, endPoint y: 188, distance: 220.7
click at [512, 188] on div "Image 3 Operation Modes w/ One Button Control Text Block 170°C (Low) / 200°C (M…" at bounding box center [637, 189] width 426 height 131
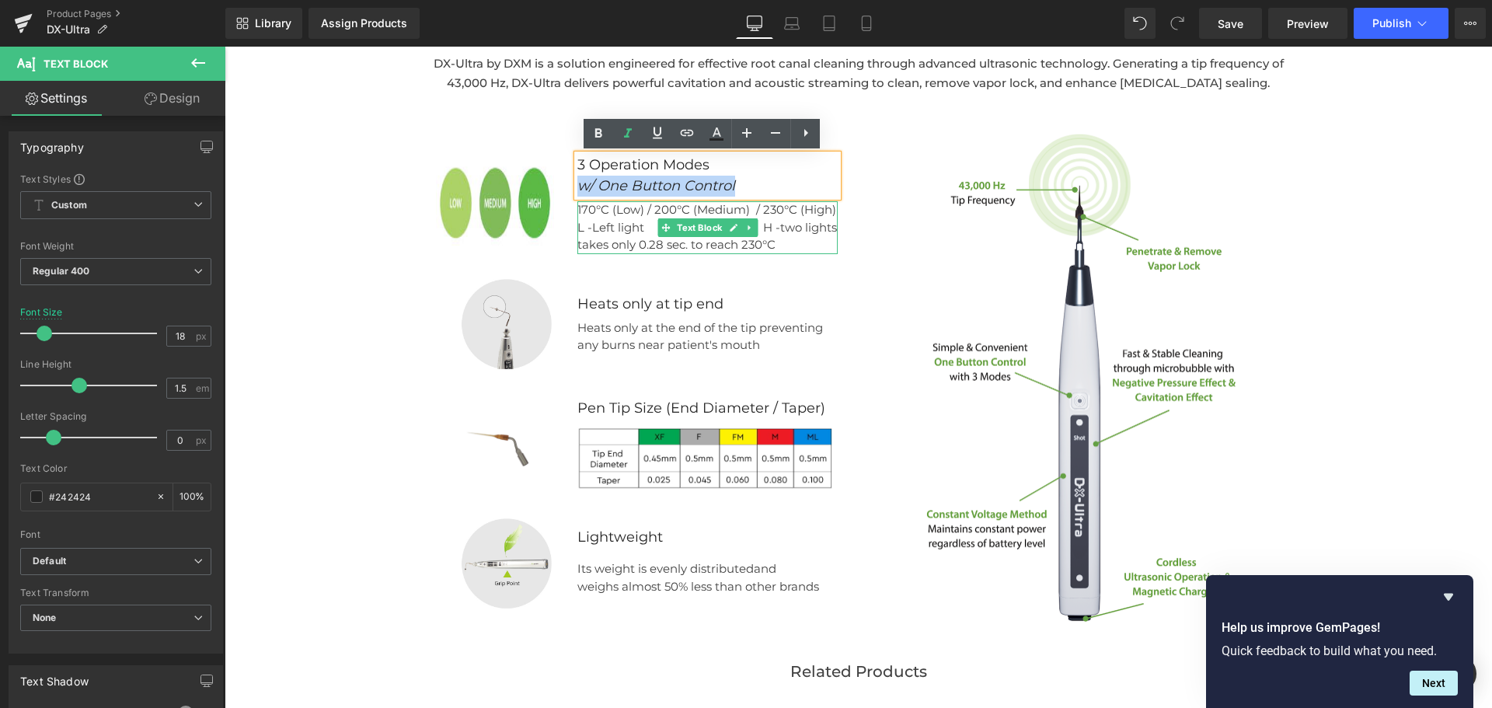
click at [806, 221] on div "L -Left light N-Right light H -two lights" at bounding box center [707, 228] width 260 height 18
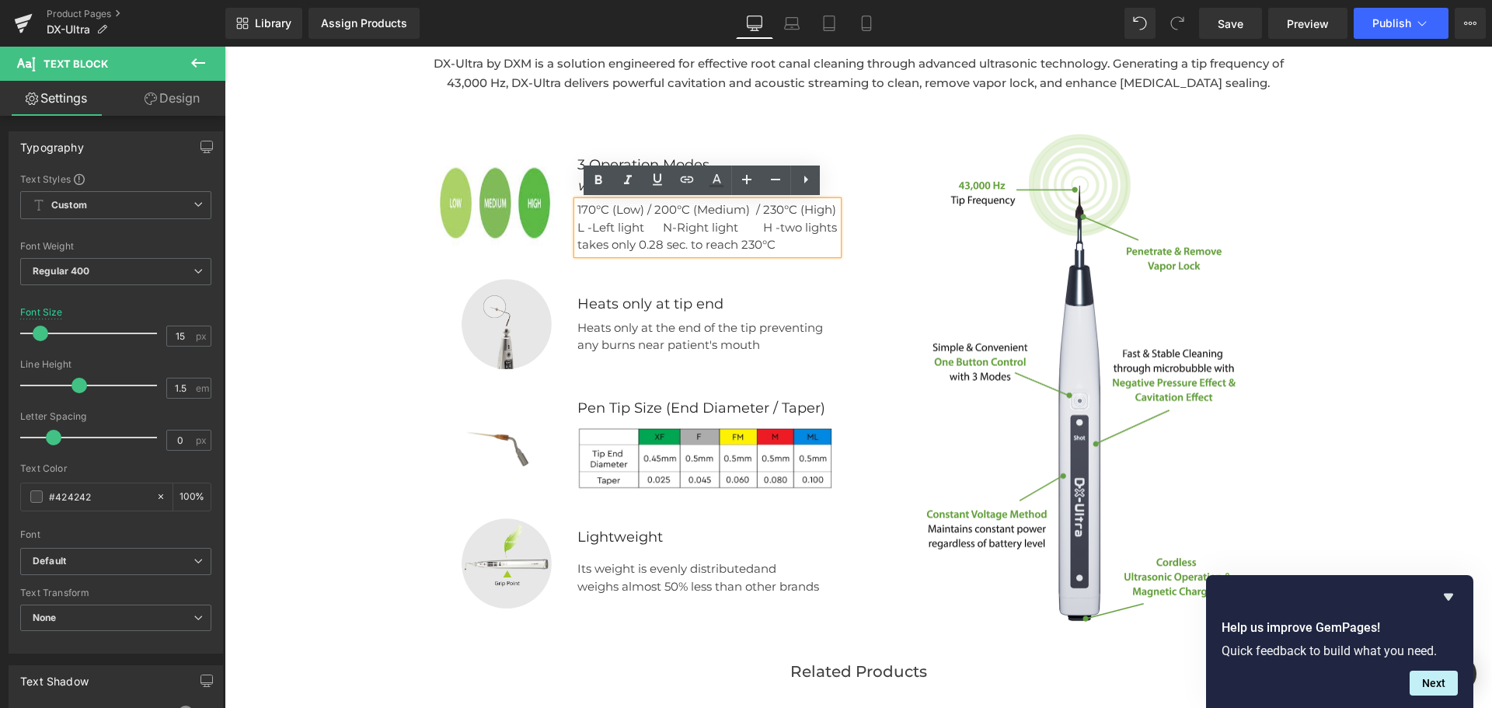
drag, startPoint x: 780, startPoint y: 246, endPoint x: 568, endPoint y: 212, distance: 214.7
click at [577, 212] on div "170°C (Low) / 200°C (Medium) / 230°C (High) L -Left light N-Right light H -two …" at bounding box center [707, 227] width 260 height 53
click at [719, 238] on div "takes only 0.28 sec. to reach 230°C" at bounding box center [707, 245] width 260 height 18
drag, startPoint x: 871, startPoint y: 241, endPoint x: 845, endPoint y: 239, distance: 26.5
click at [871, 241] on div at bounding box center [1080, 381] width 426 height 515
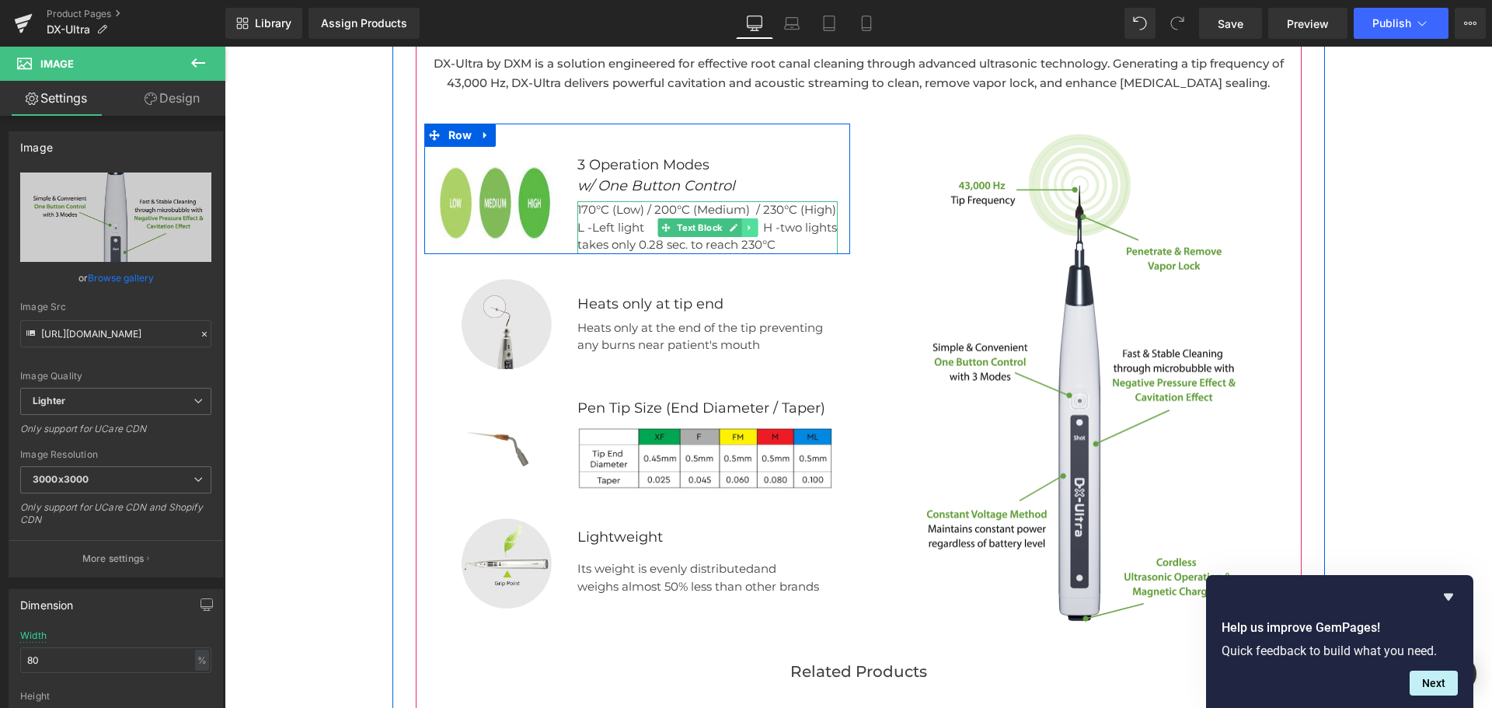
click at [745, 223] on icon at bounding box center [749, 227] width 9 height 9
click at [754, 229] on icon at bounding box center [758, 227] width 9 height 9
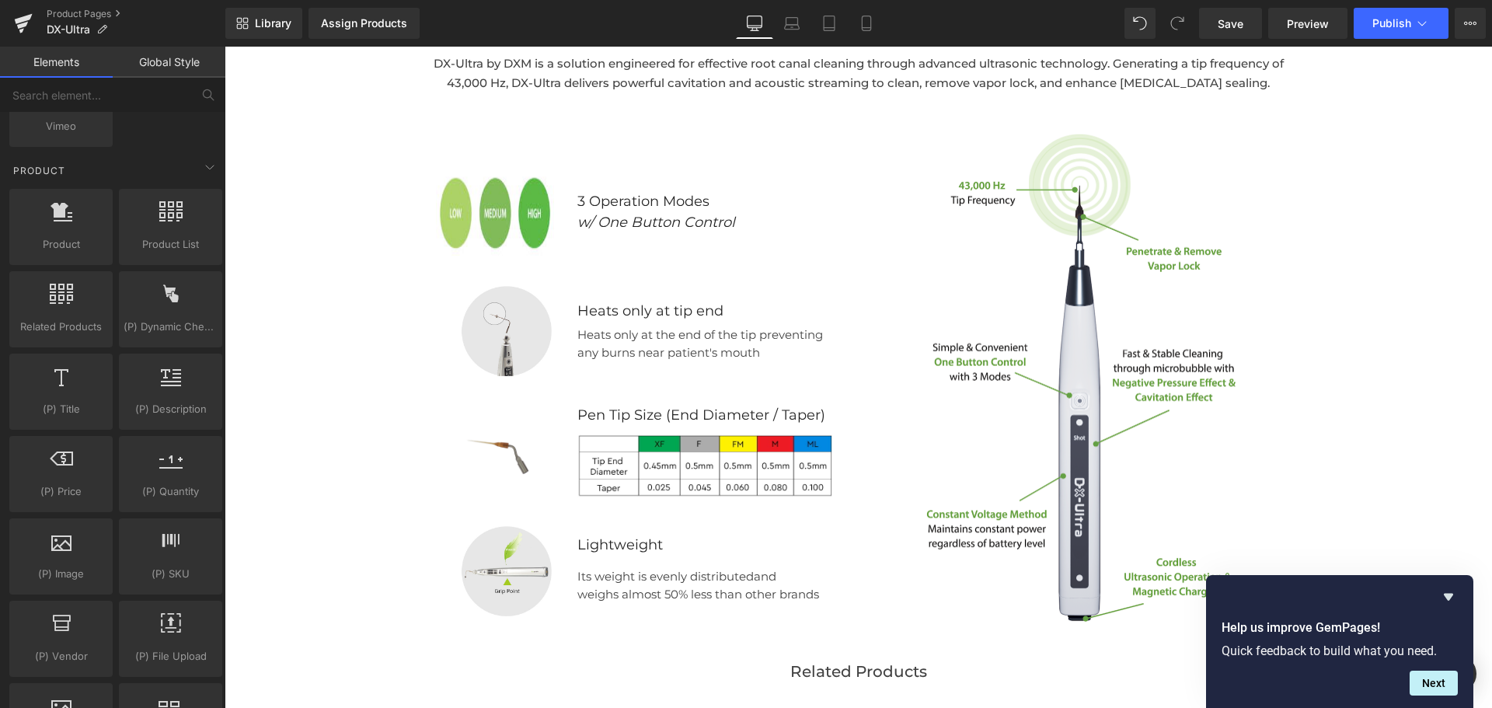
scroll to position [1509, 0]
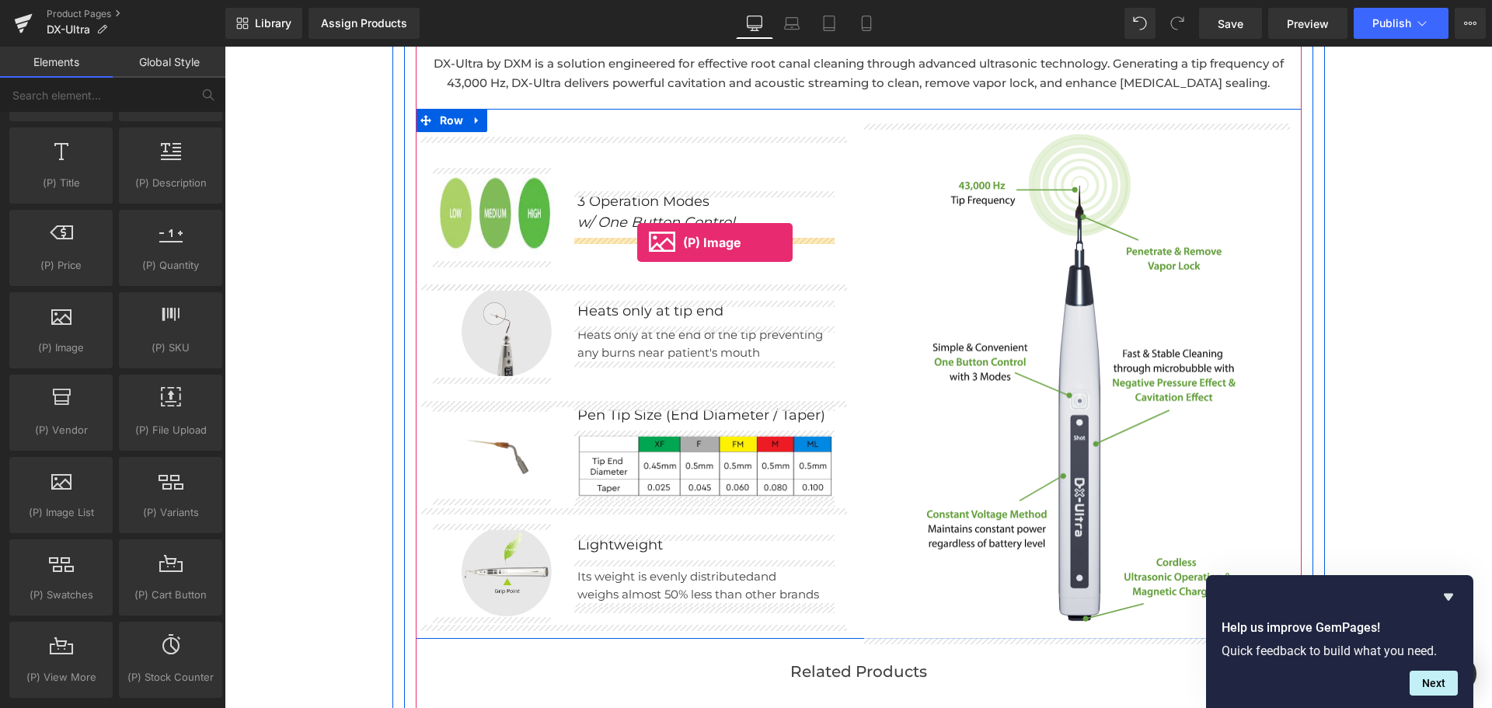
drag, startPoint x: 271, startPoint y: 376, endPoint x: 636, endPoint y: 242, distance: 388.9
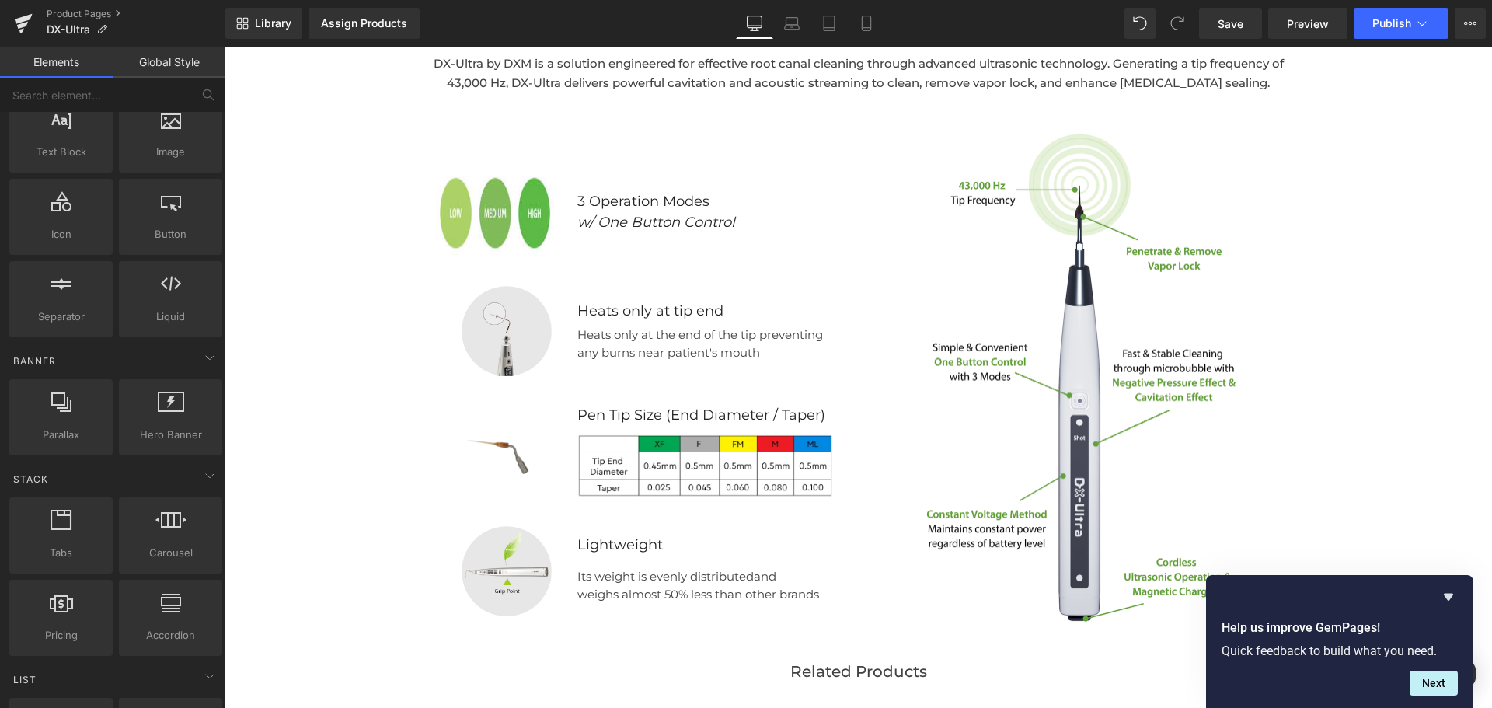
scroll to position [0, 0]
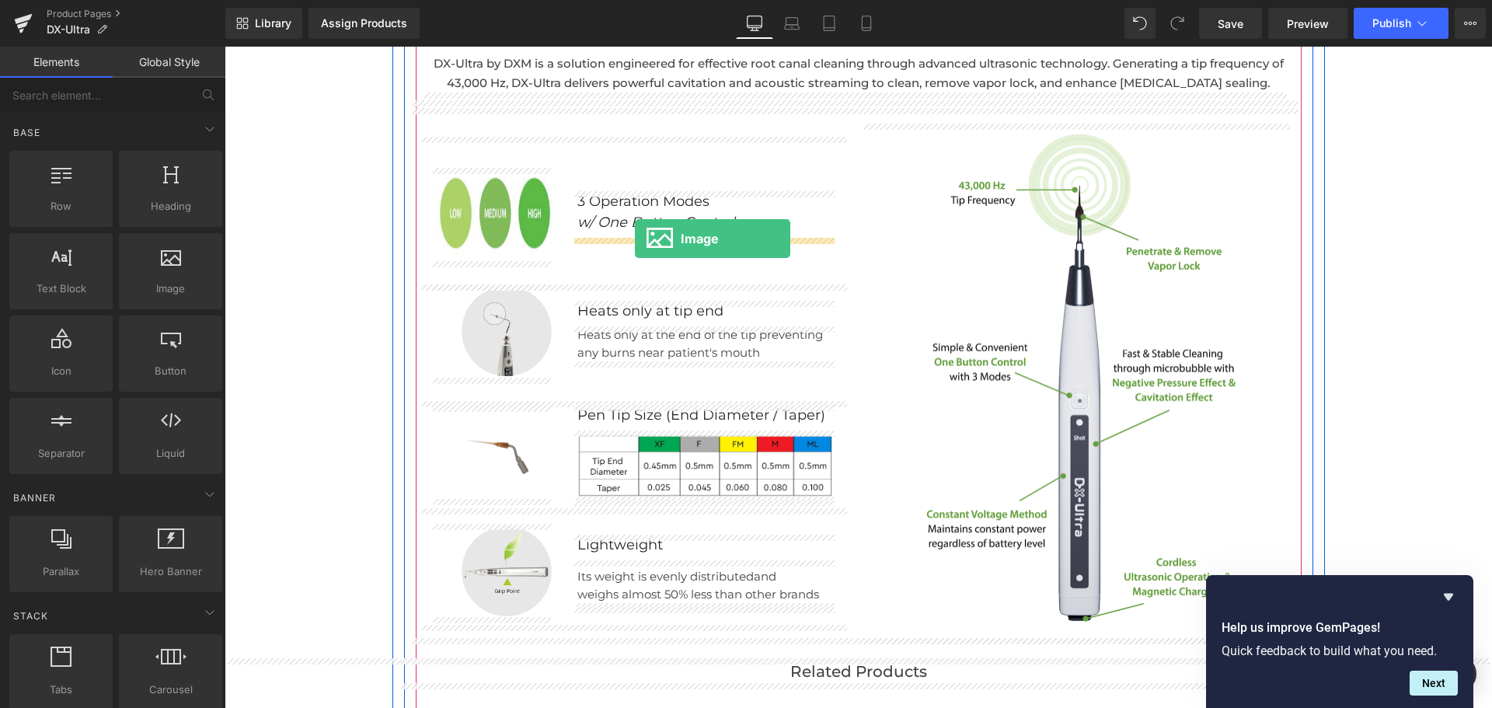
drag, startPoint x: 405, startPoint y: 326, endPoint x: 635, endPoint y: 239, distance: 245.9
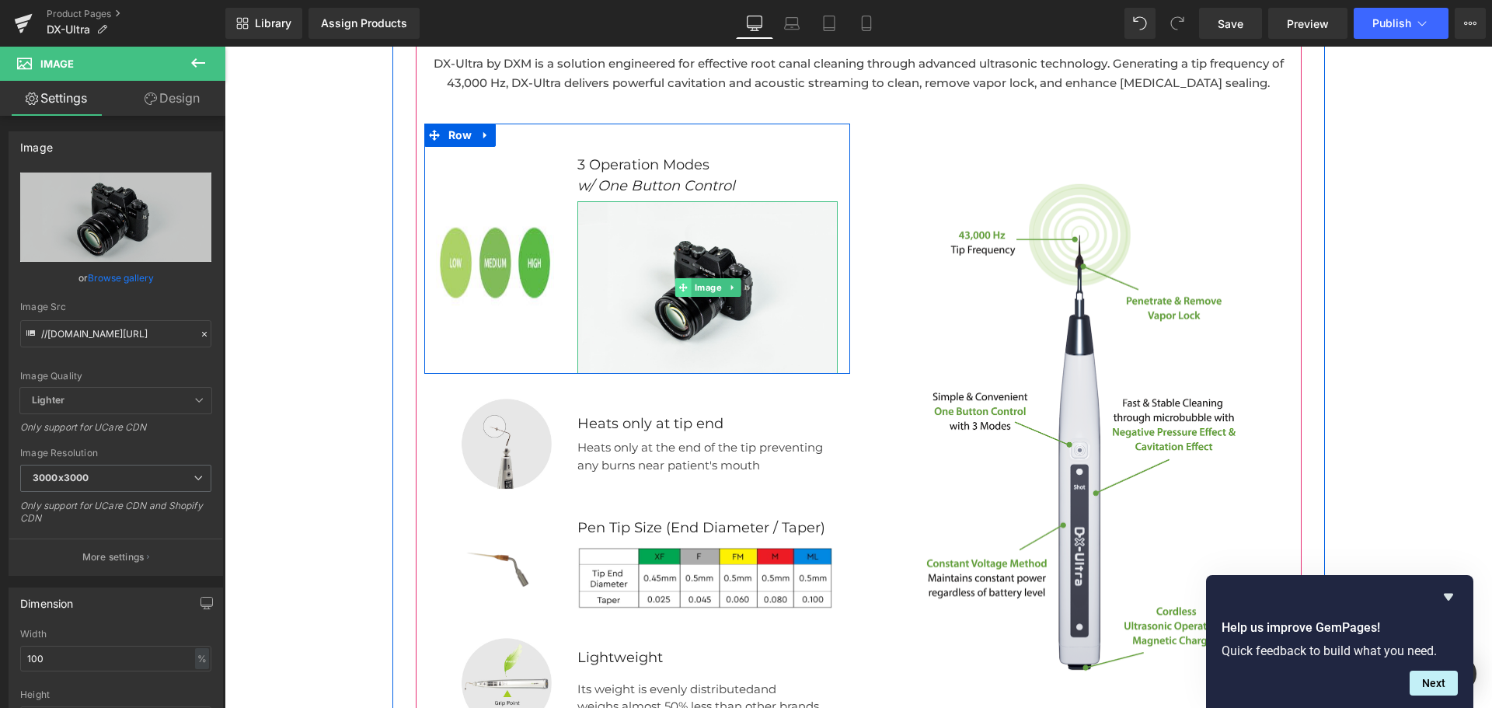
click at [681, 278] on span at bounding box center [683, 287] width 16 height 19
click at [692, 284] on span "Image" at bounding box center [707, 287] width 33 height 19
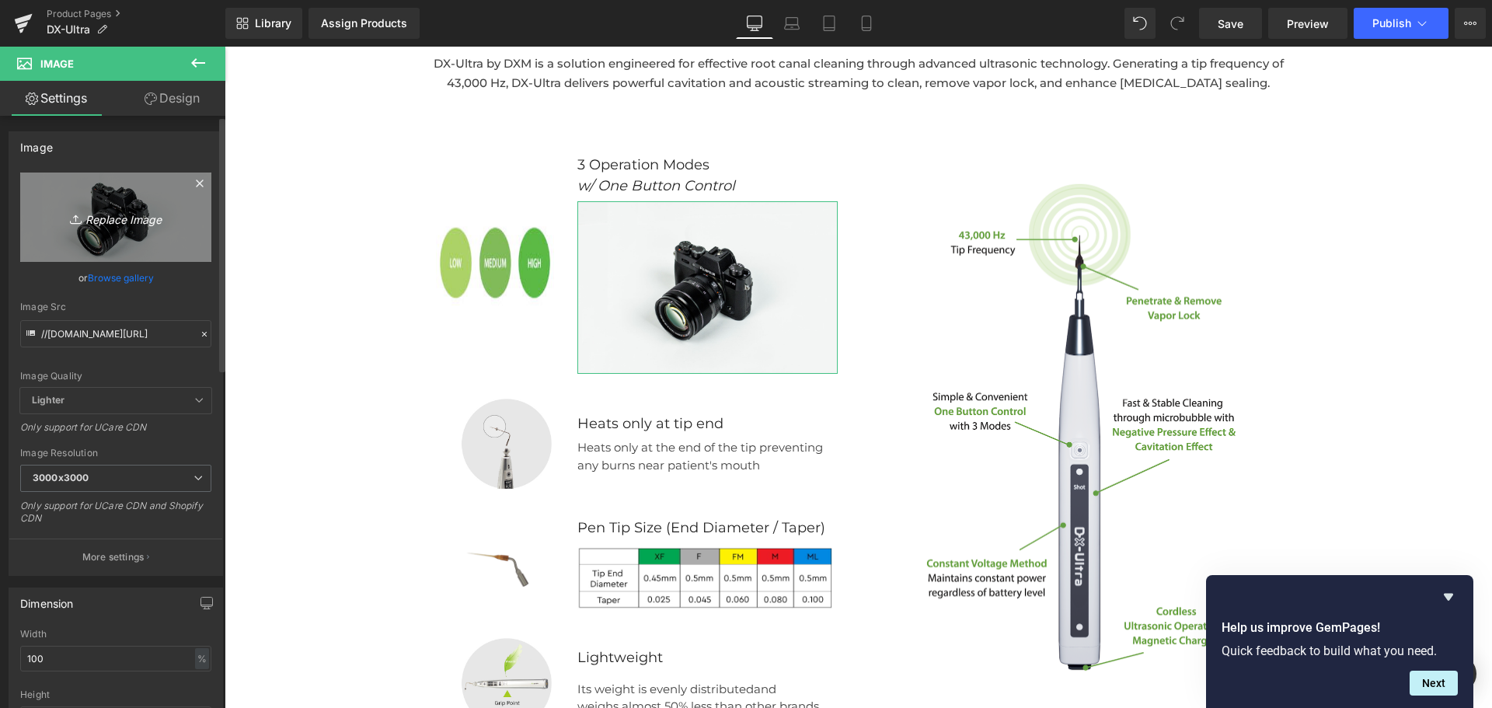
click at [100, 212] on icon "Replace Image" at bounding box center [116, 216] width 124 height 19
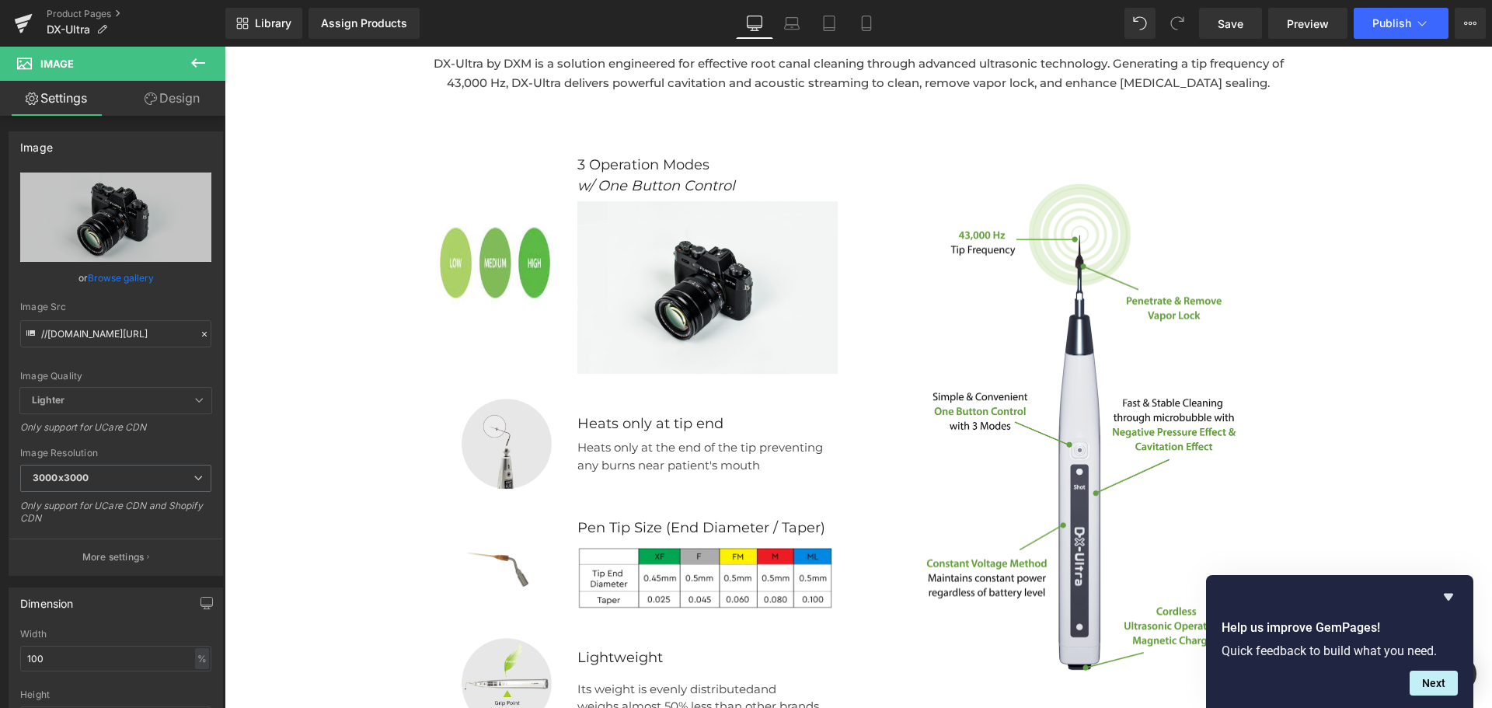
type input "C:\fakepath\Screenshot 2025-09-23 at 3.18.27 PM.png"
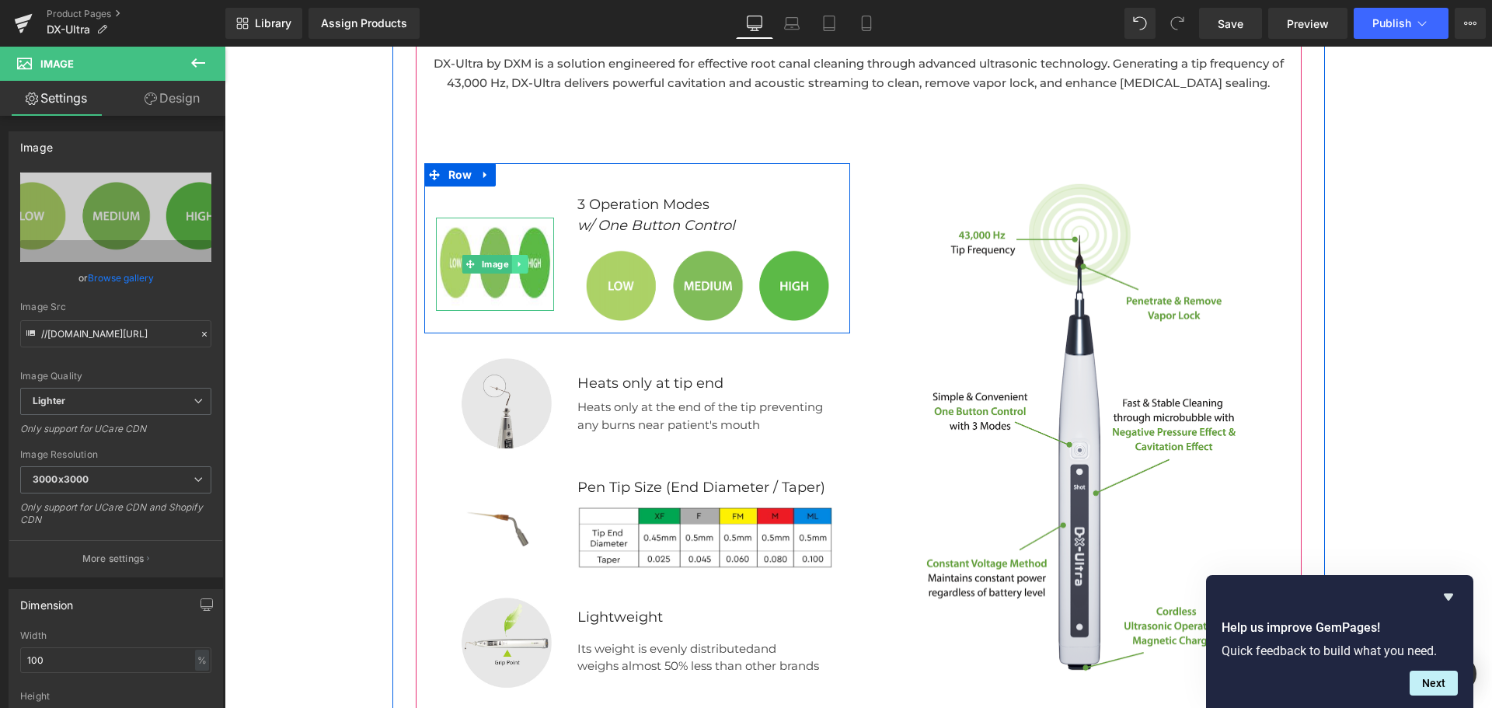
click at [515, 262] on icon at bounding box center [519, 264] width 9 height 9
click at [527, 263] on link at bounding box center [528, 264] width 16 height 19
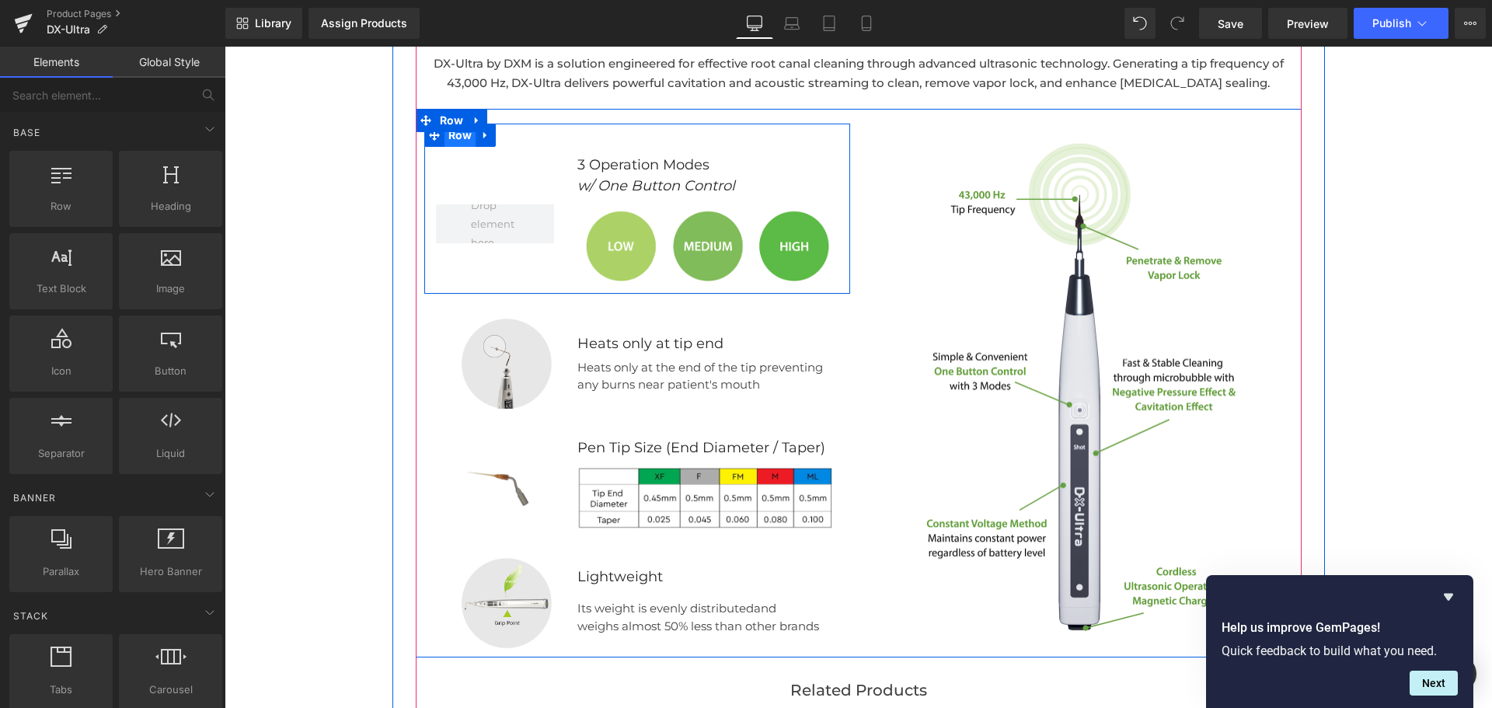
click at [457, 142] on span "Row" at bounding box center [460, 135] width 32 height 23
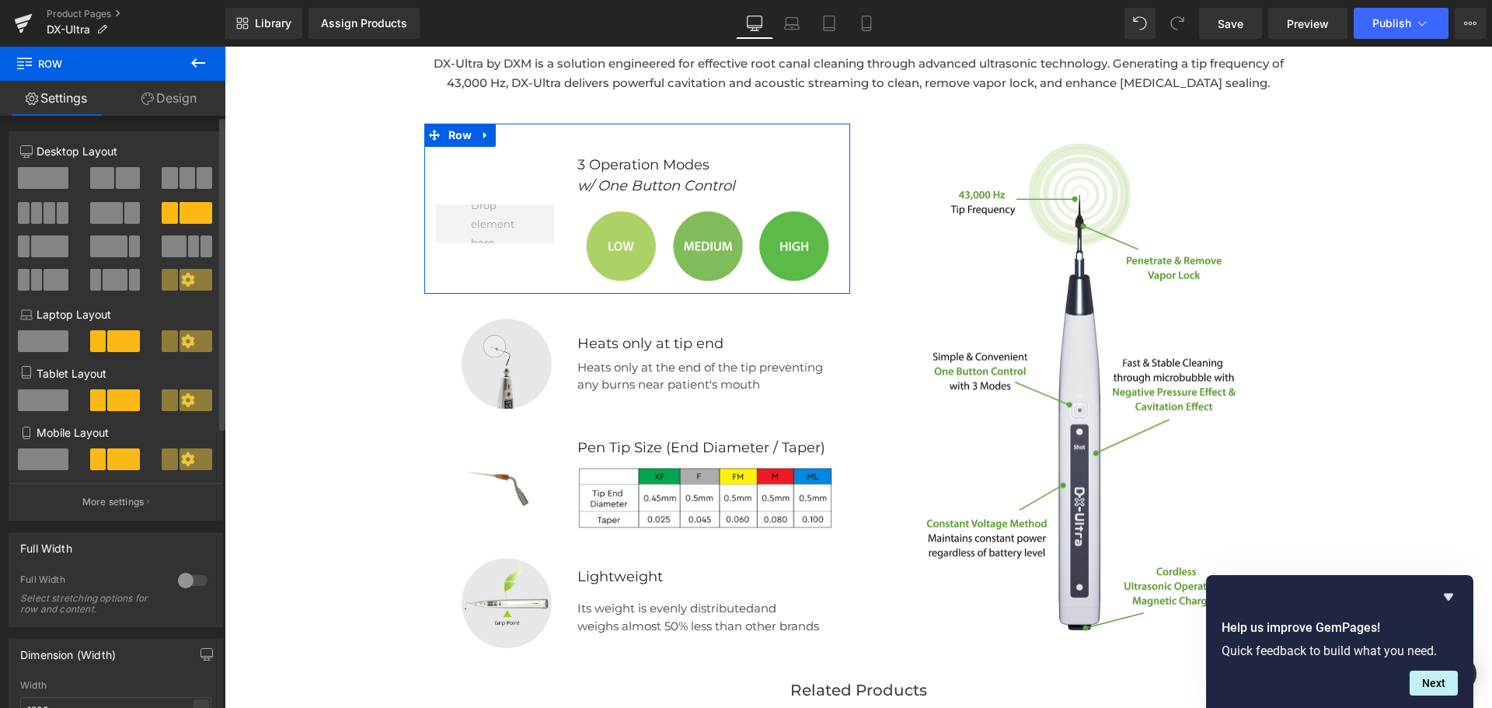
click at [26, 176] on span at bounding box center [43, 178] width 51 height 22
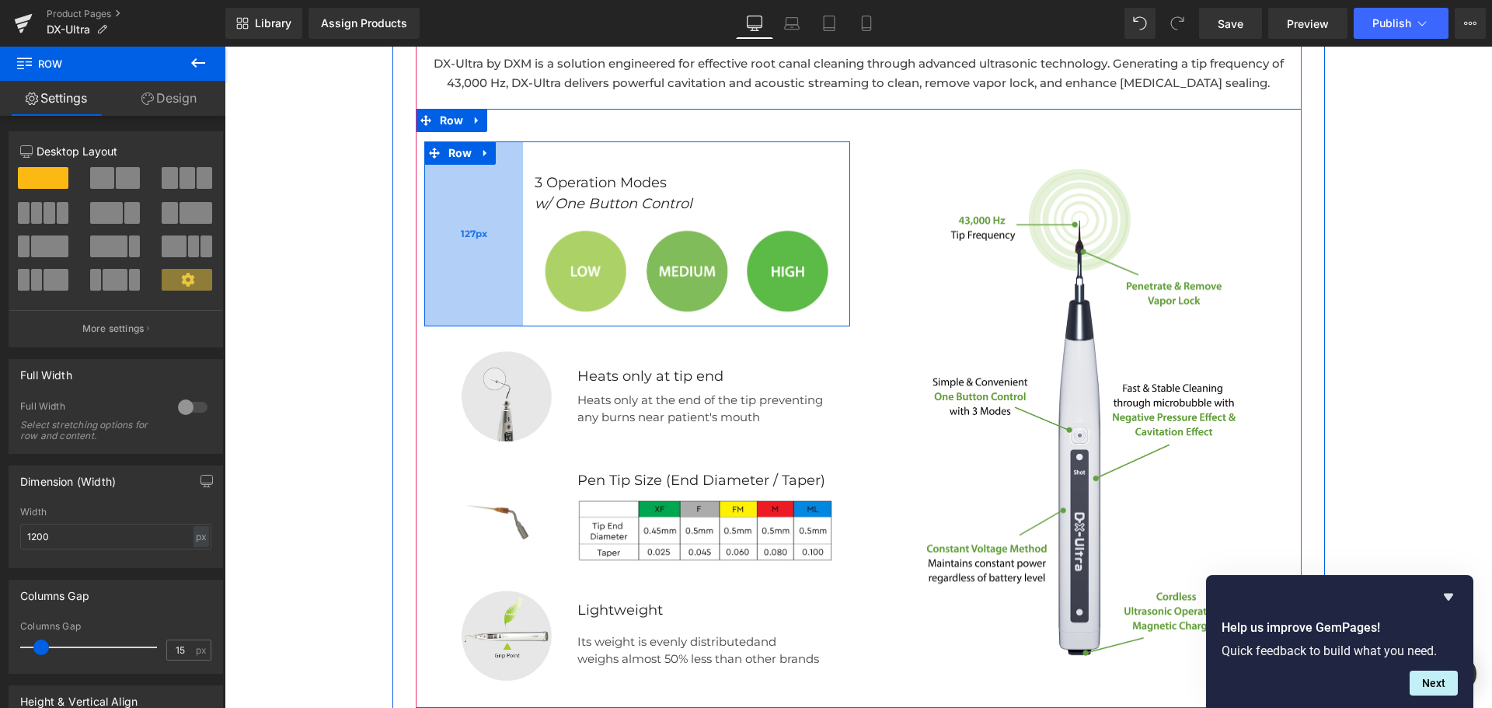
drag, startPoint x: 417, startPoint y: 152, endPoint x: 516, endPoint y: 155, distance: 98.8
click at [516, 155] on div "127px" at bounding box center [473, 233] width 99 height 185
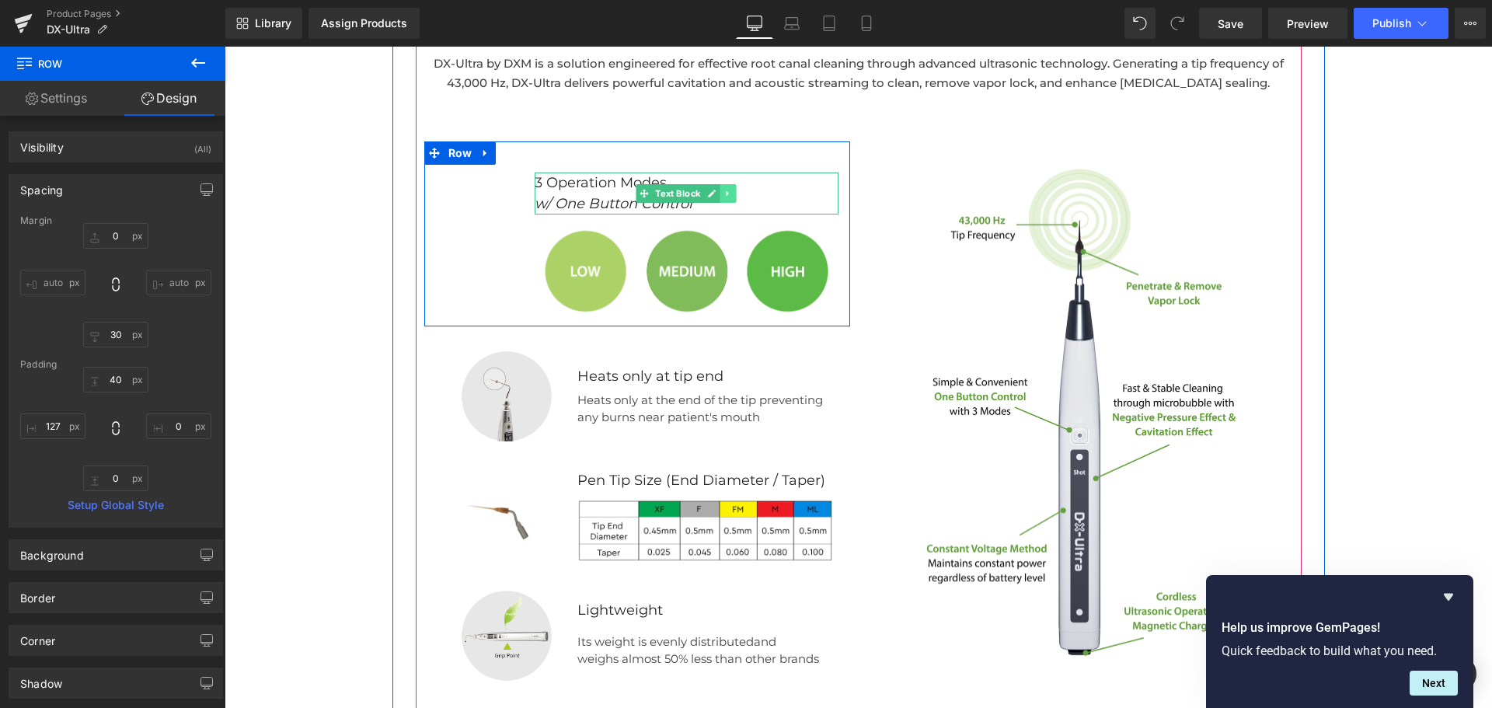
click at [726, 193] on icon at bounding box center [727, 193] width 9 height 9
click at [663, 194] on span "Text Block" at bounding box center [677, 193] width 51 height 19
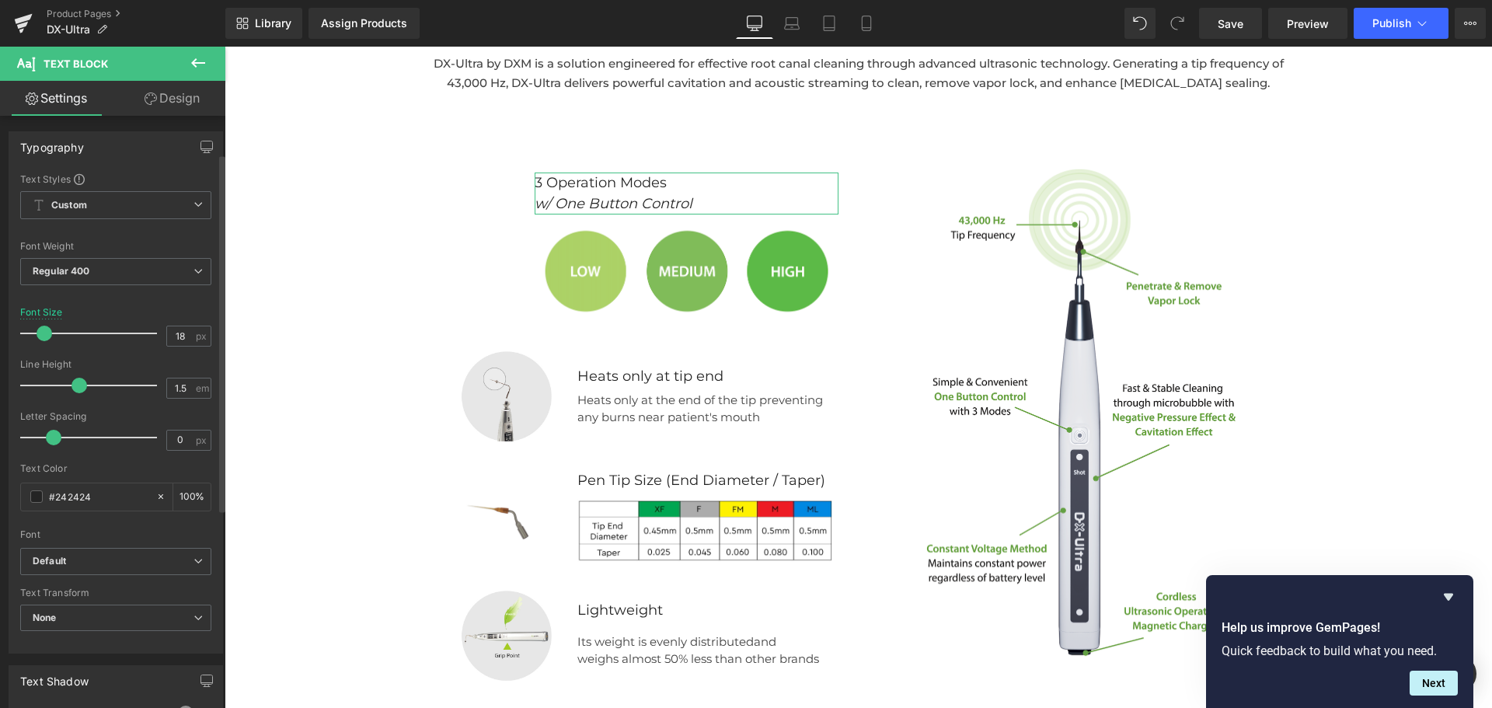
scroll to position [391, 0]
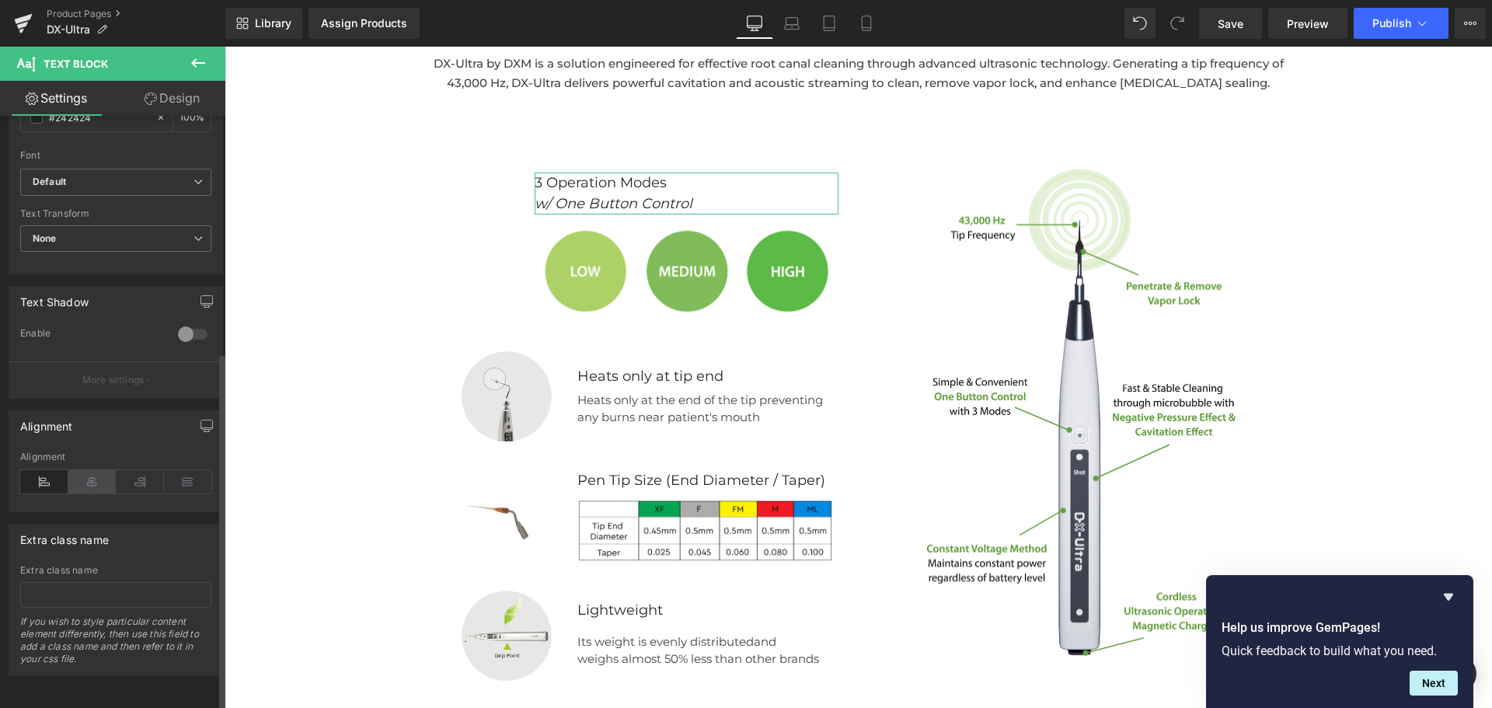
click at [84, 476] on icon at bounding box center [92, 481] width 48 height 23
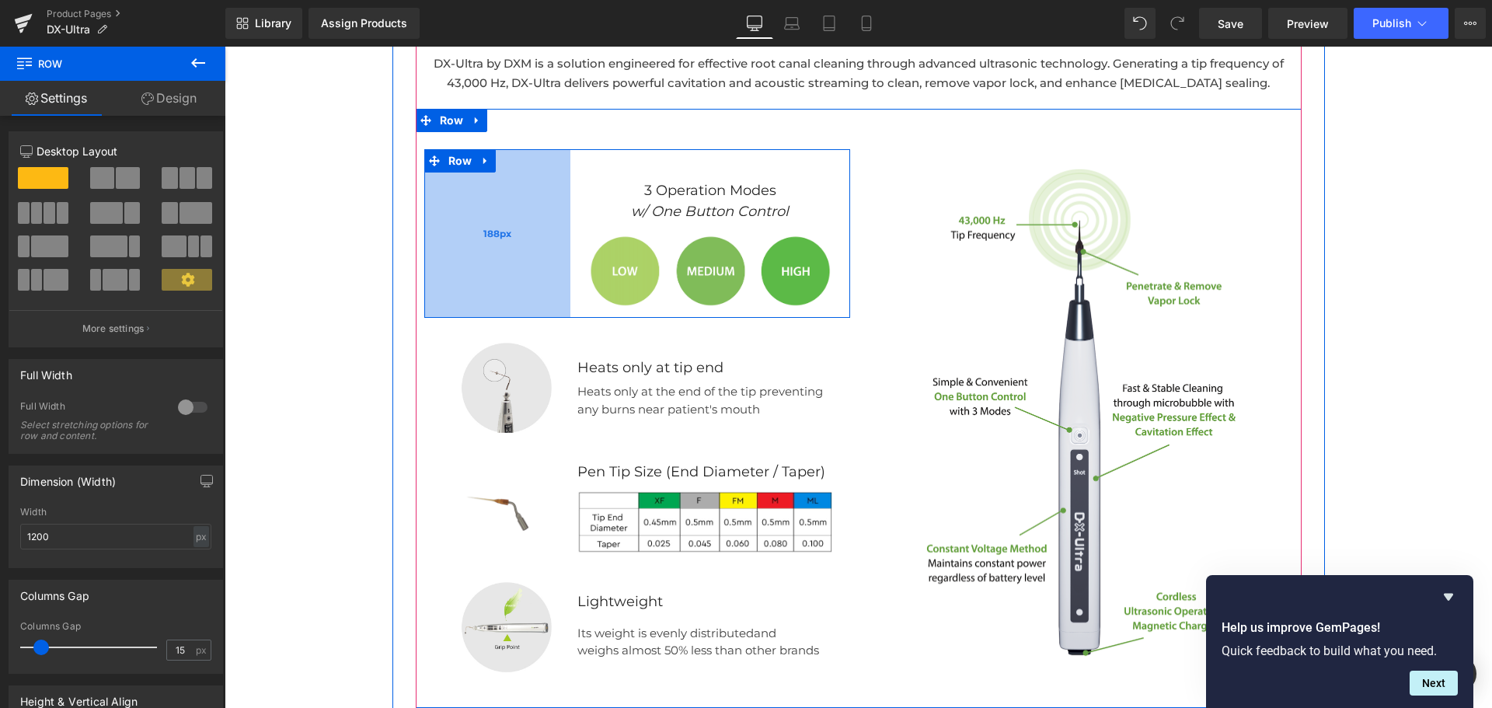
drag, startPoint x: 514, startPoint y: 226, endPoint x: 561, endPoint y: 218, distance: 48.0
click at [561, 218] on div "188px" at bounding box center [497, 233] width 146 height 169
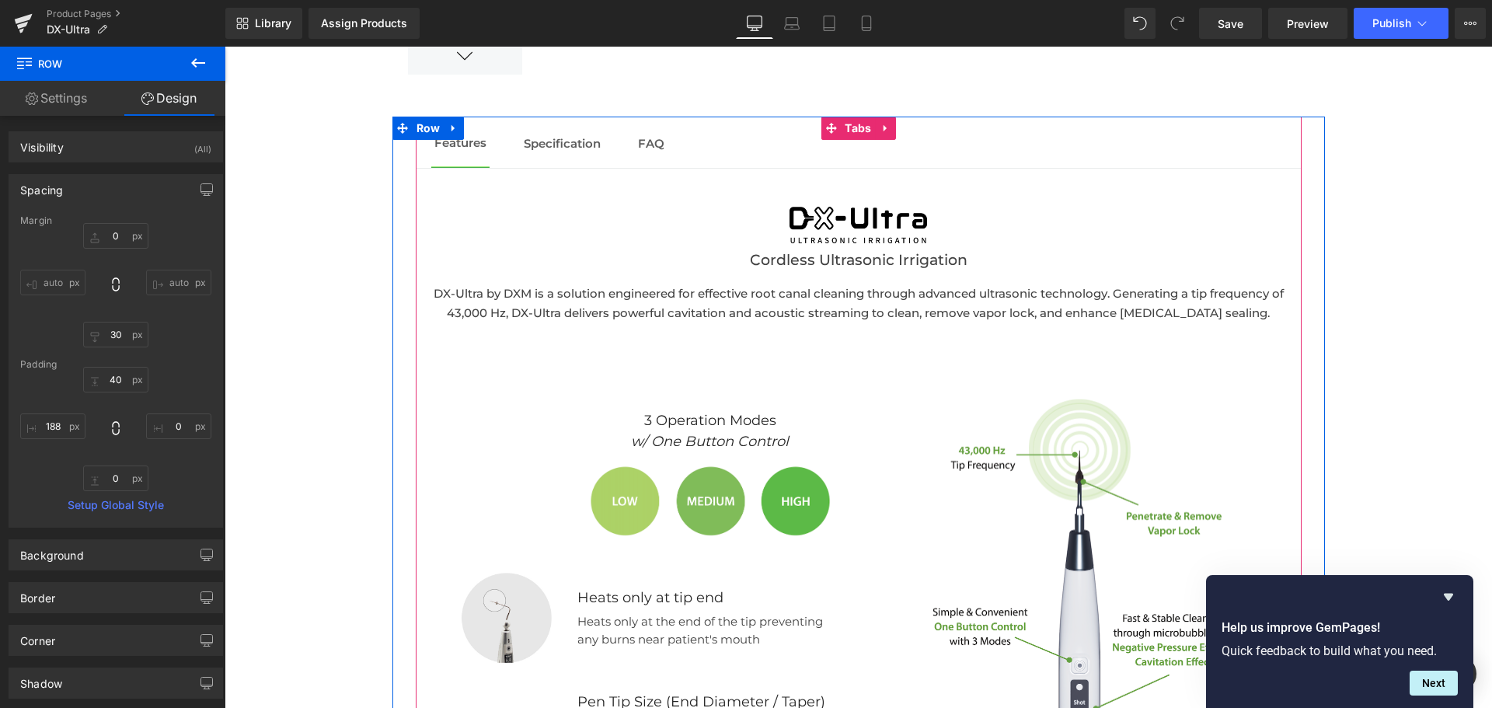
scroll to position [1798, 0]
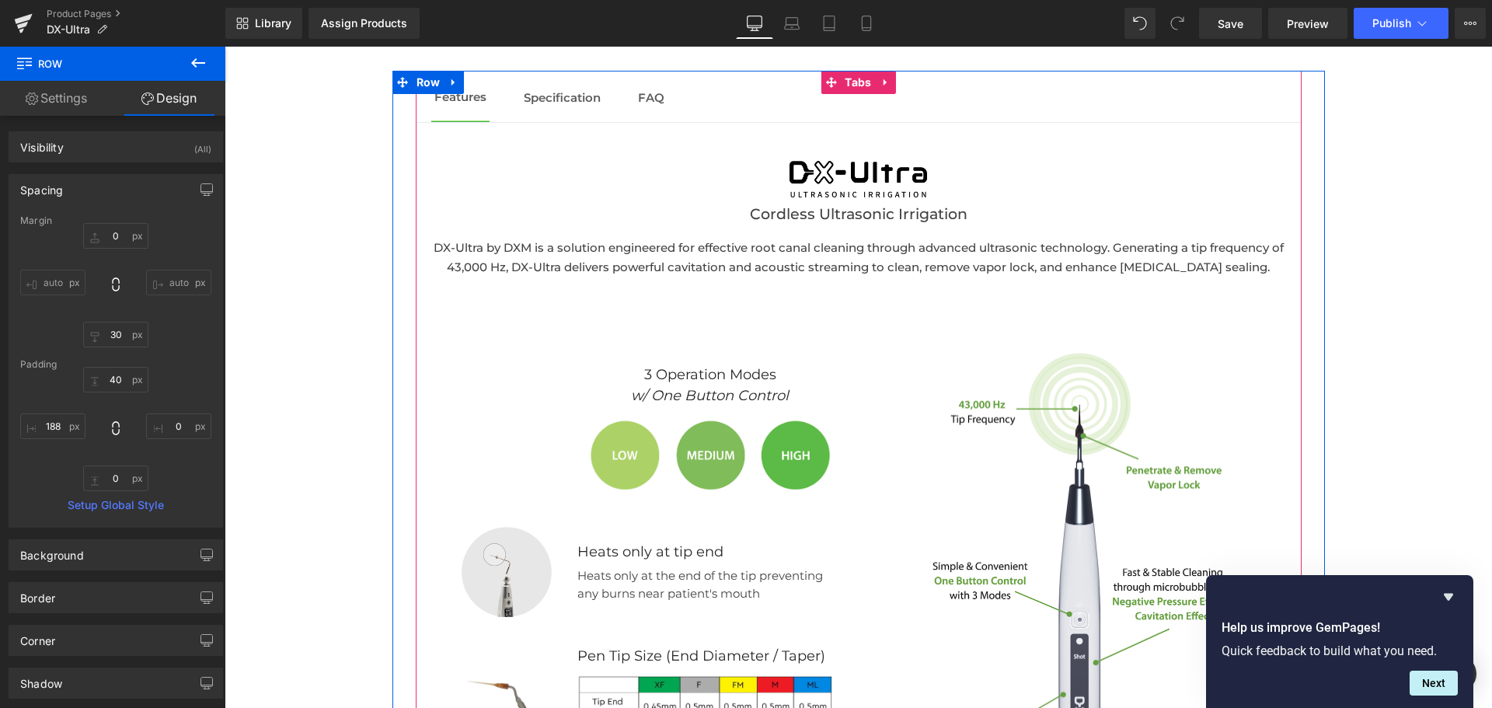
click at [793, 322] on div "3 Operation Modes w/ One Button Control Text Block Image Row 188px Image Heats …" at bounding box center [637, 600] width 443 height 584
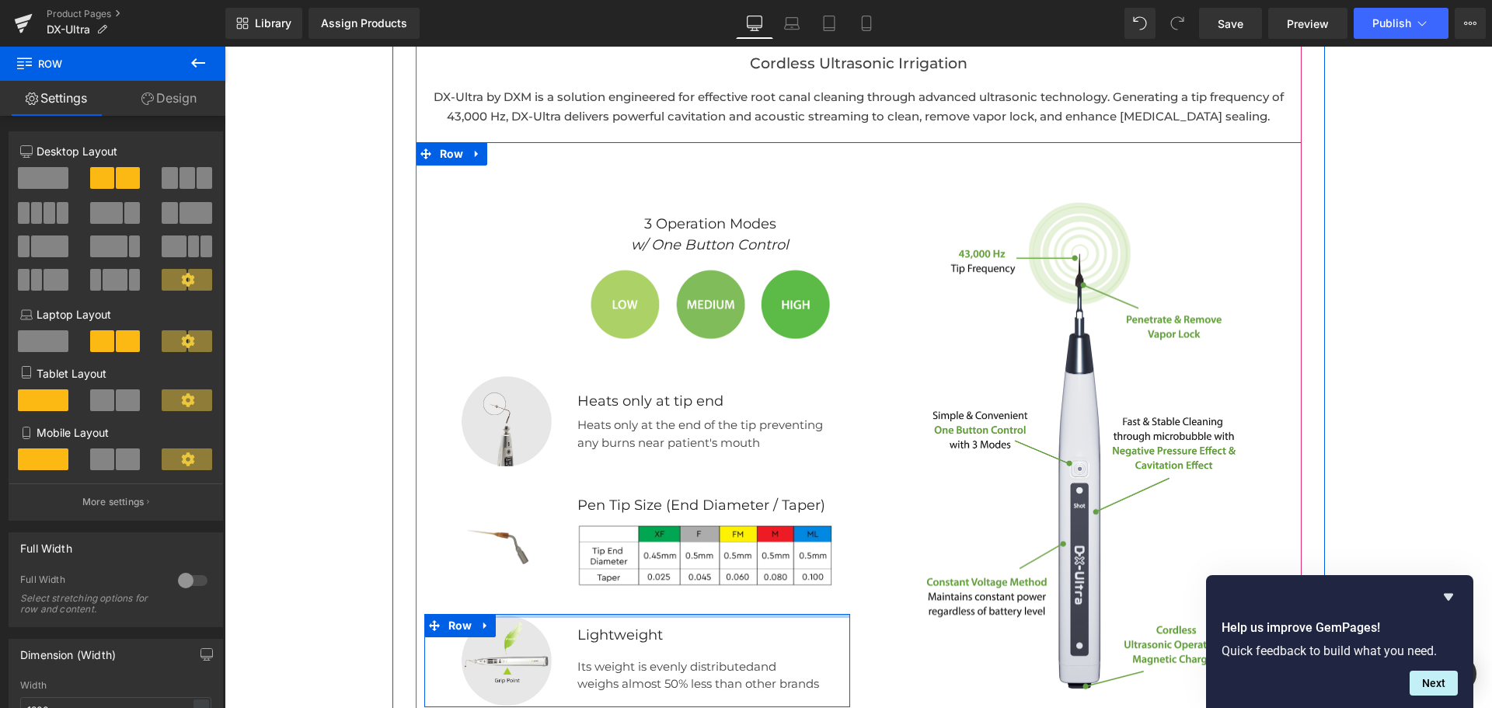
scroll to position [1946, 0]
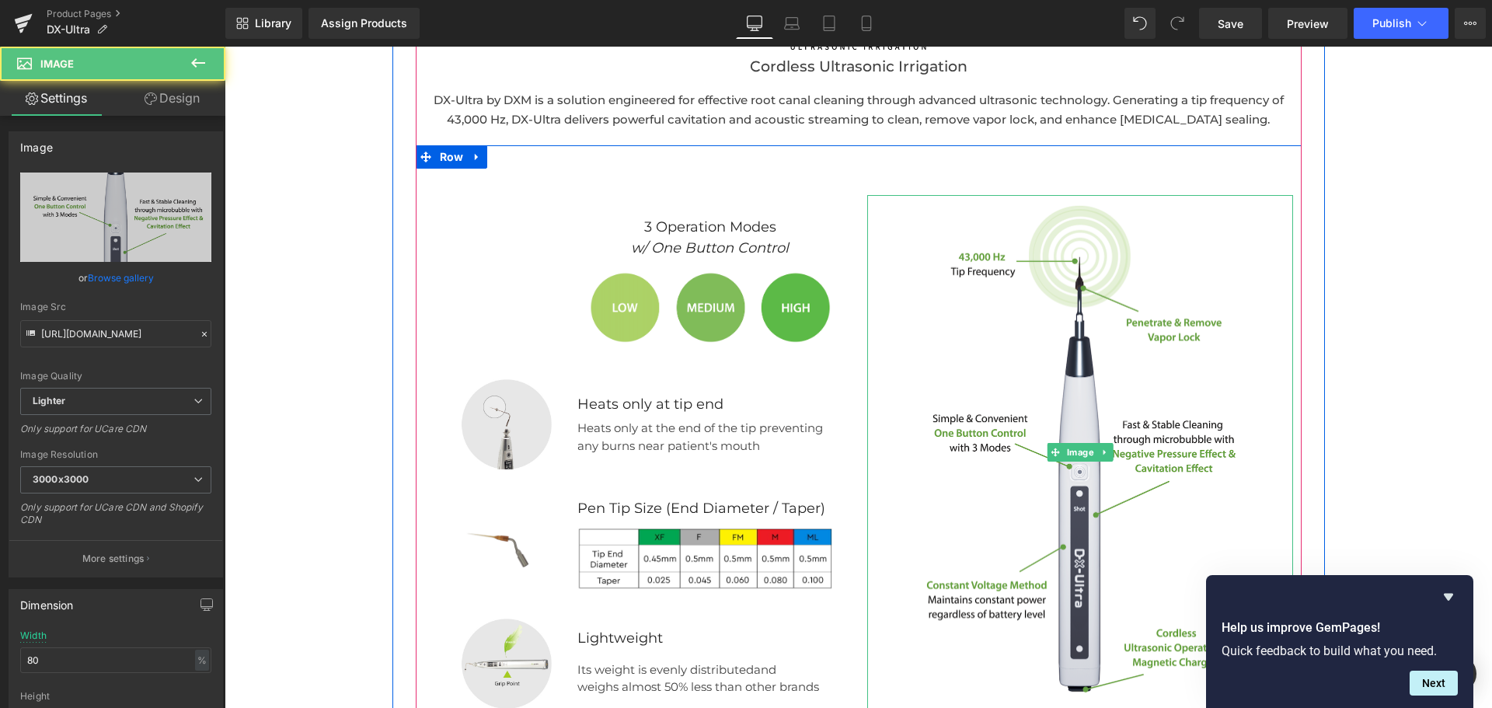
click at [876, 223] on div at bounding box center [1080, 452] width 426 height 515
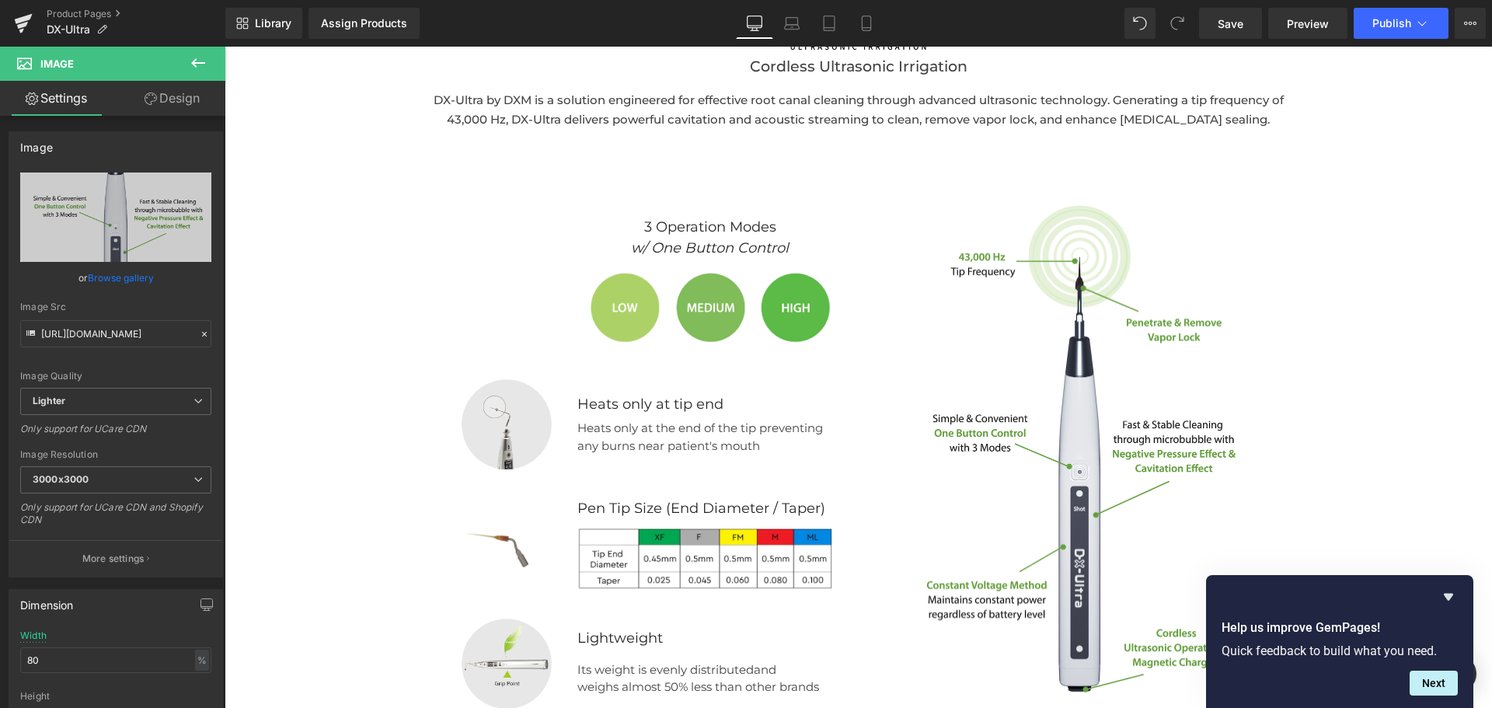
click at [202, 64] on icon at bounding box center [198, 63] width 19 height 19
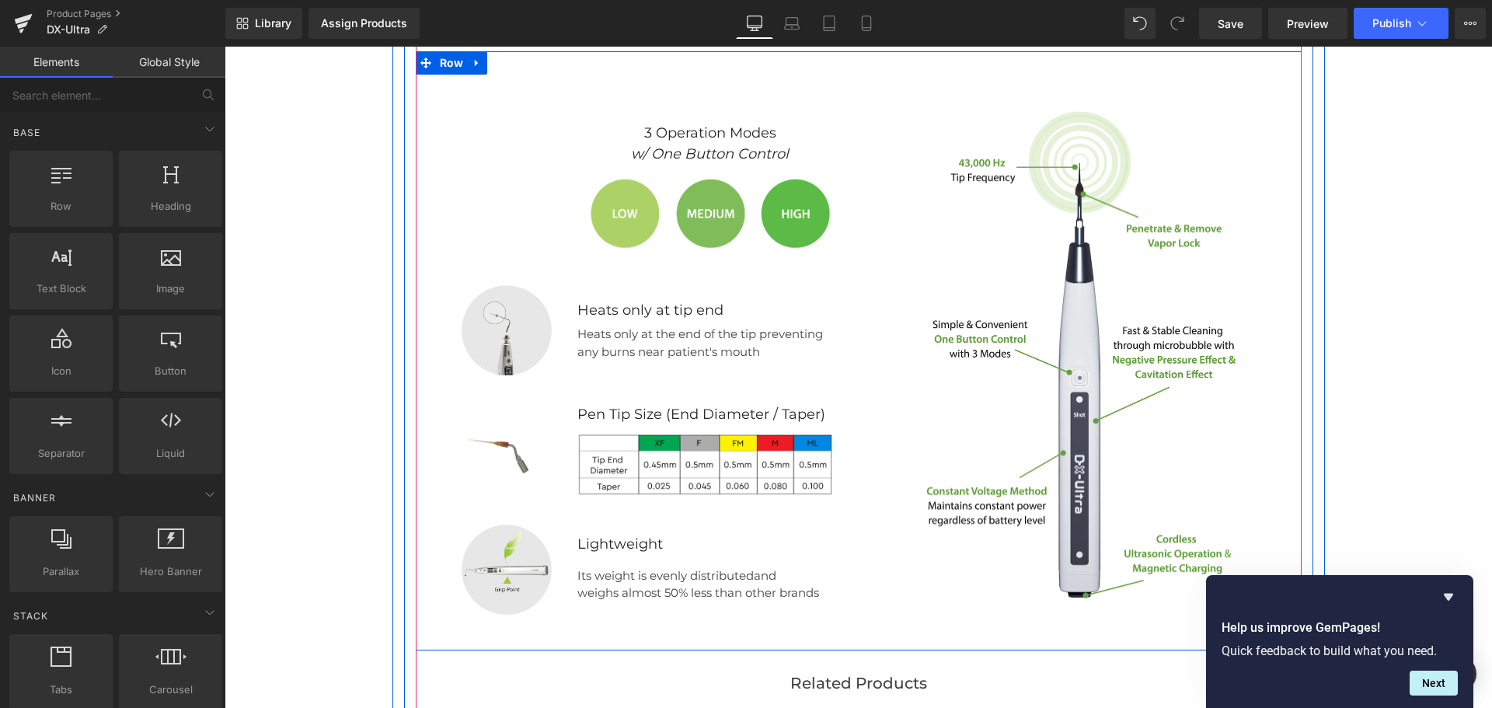
scroll to position [2019, 0]
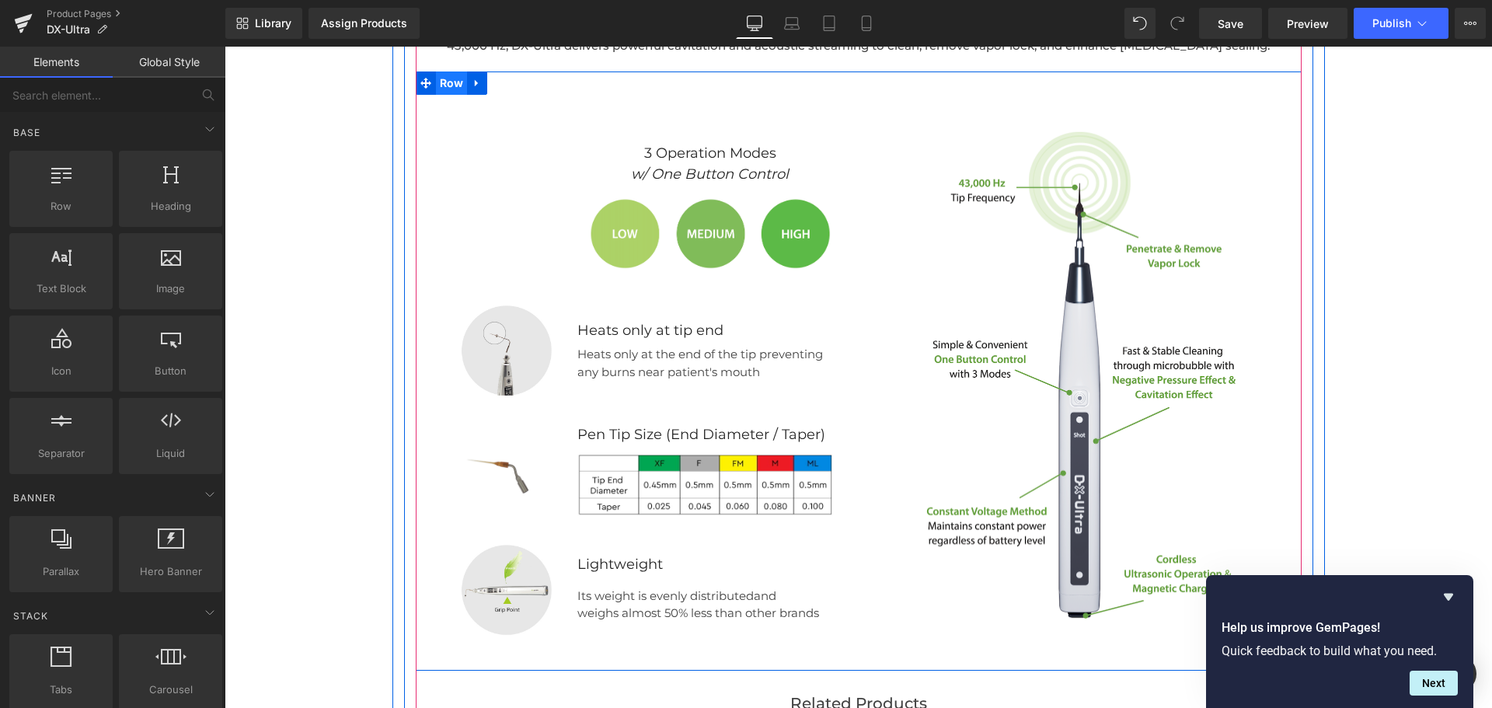
click at [440, 75] on span "Row" at bounding box center [452, 82] width 32 height 23
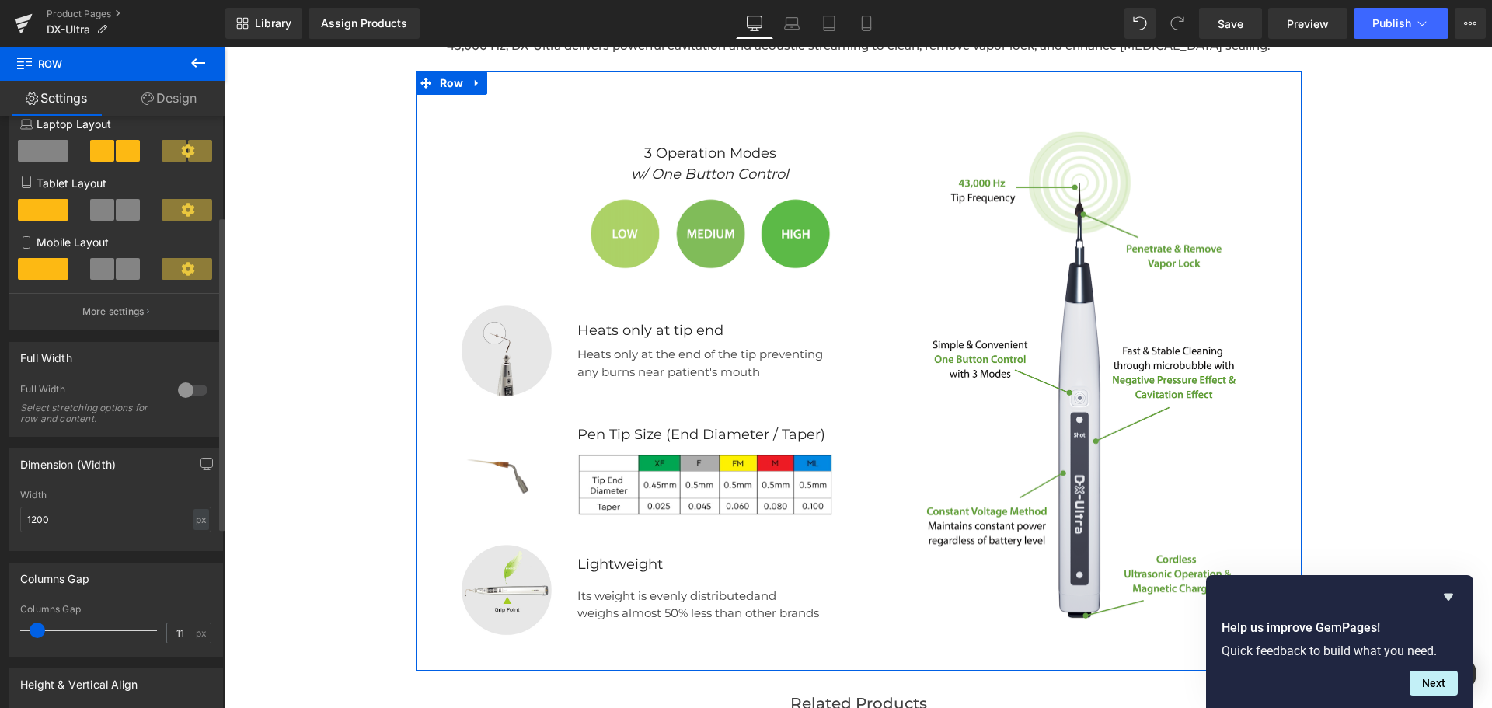
scroll to position [0, 0]
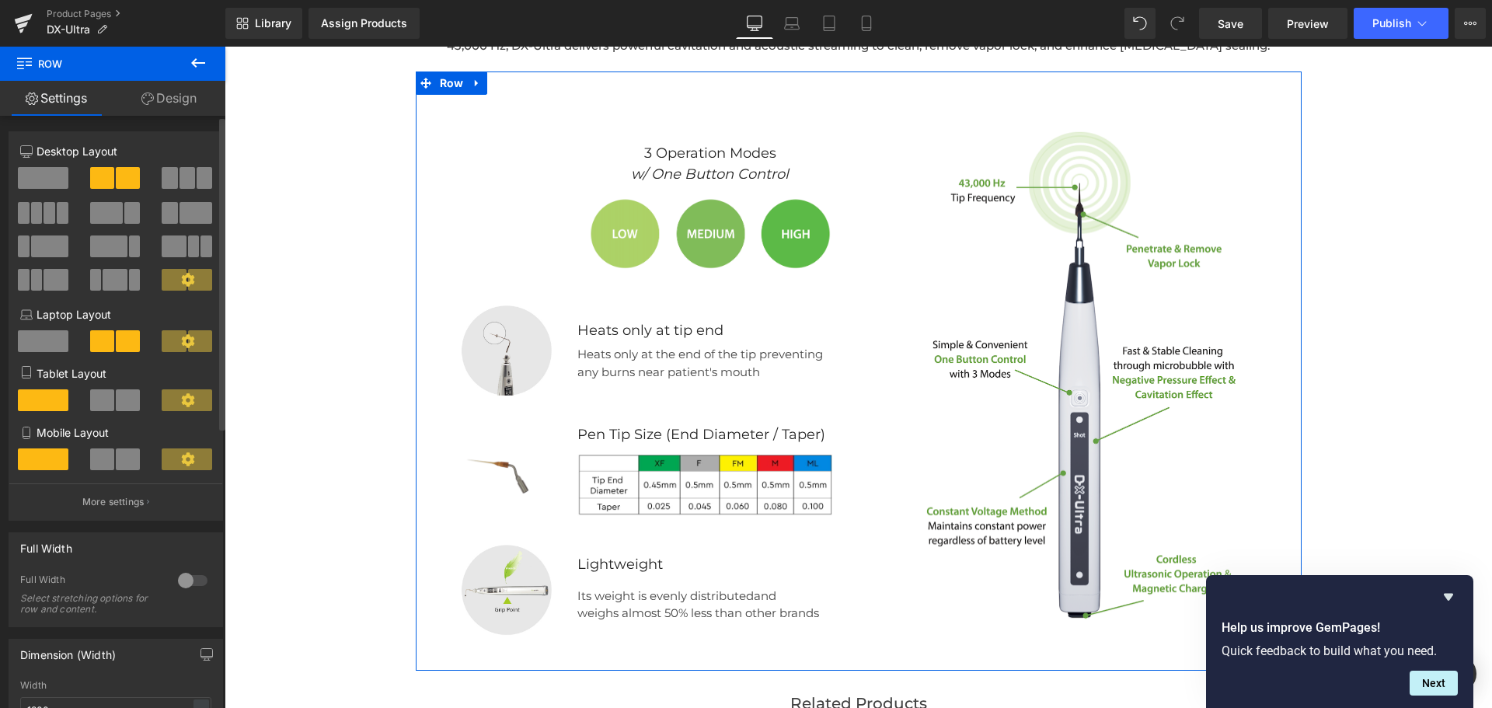
click at [181, 174] on span at bounding box center [187, 178] width 16 height 22
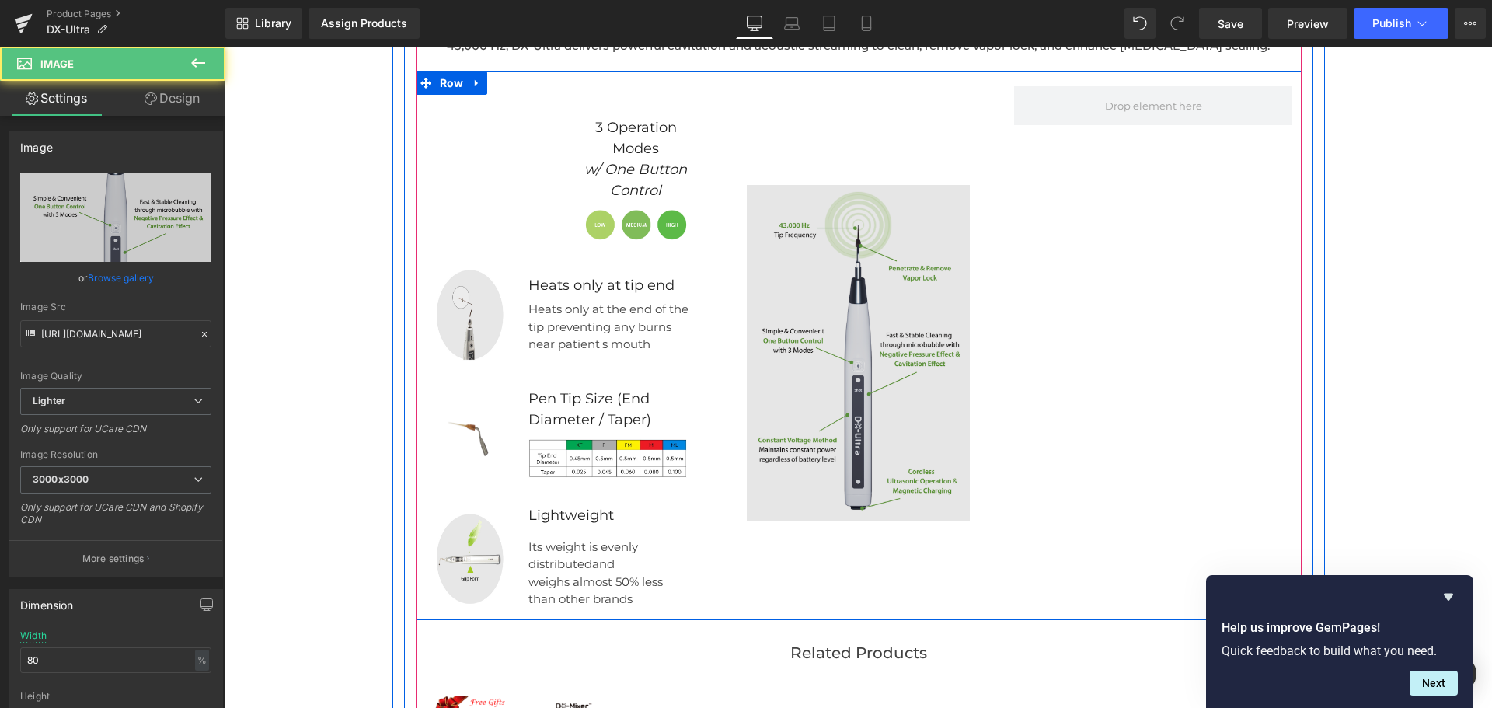
click at [953, 254] on img at bounding box center [858, 353] width 222 height 336
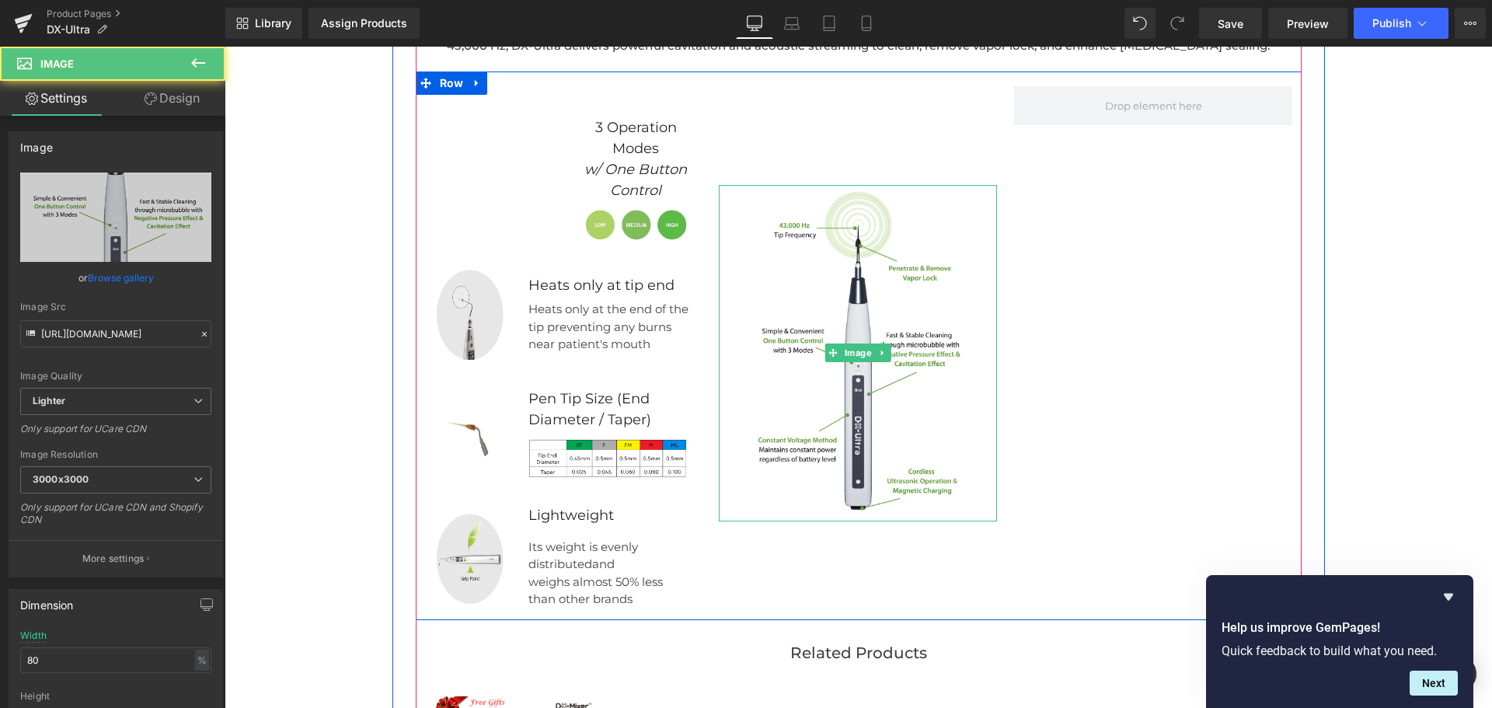
click at [969, 235] on div at bounding box center [858, 353] width 278 height 336
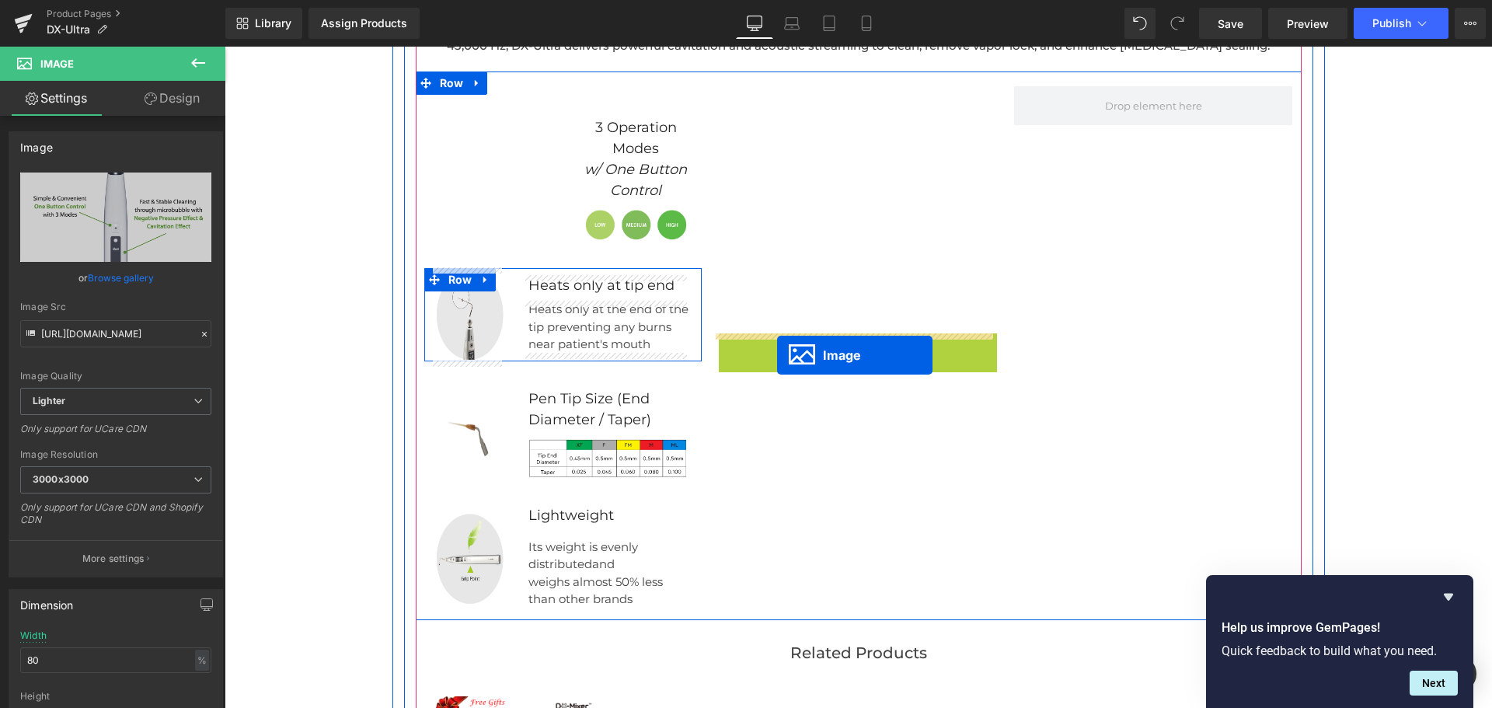
drag, startPoint x: 822, startPoint y: 352, endPoint x: 777, endPoint y: 355, distance: 45.2
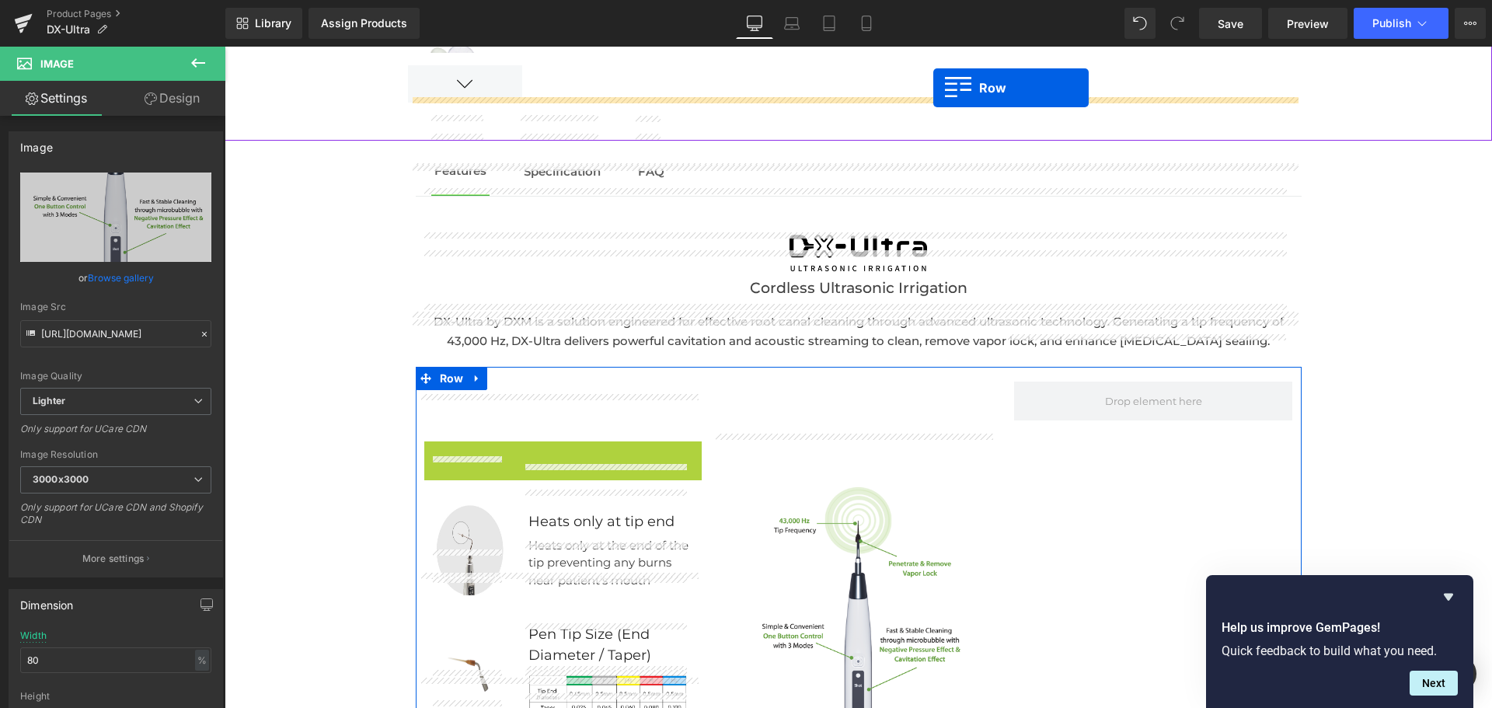
scroll to position [1709, 0]
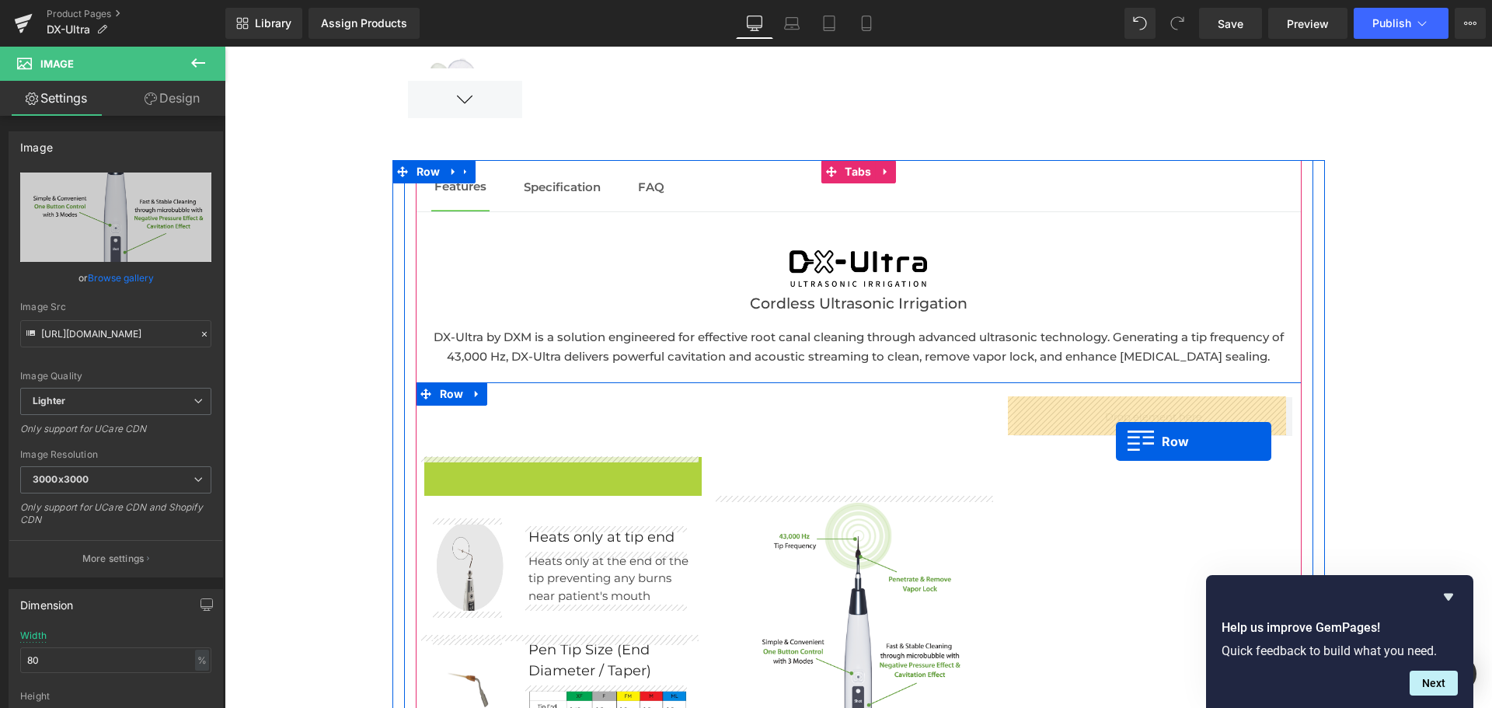
drag, startPoint x: 424, startPoint y: 102, endPoint x: 1116, endPoint y: 441, distance: 770.4
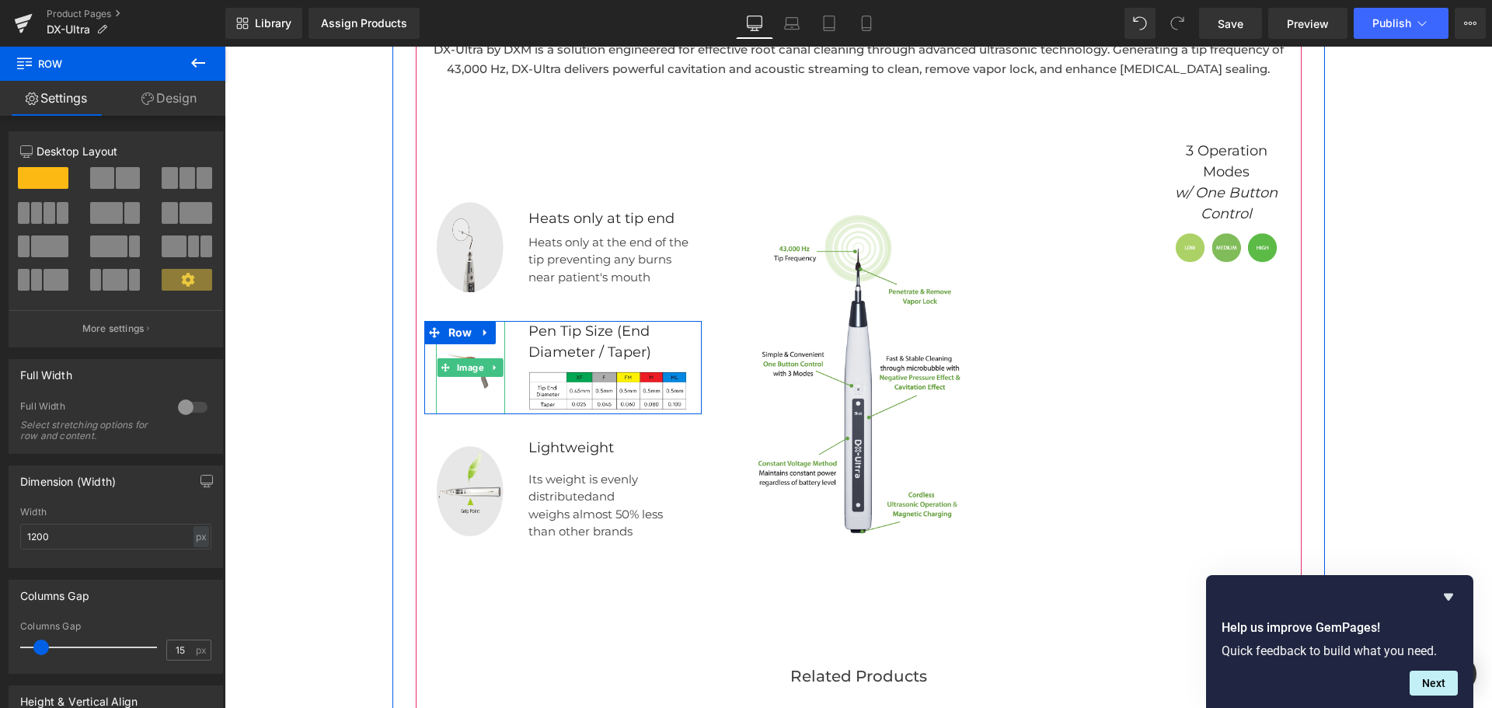
scroll to position [1989, 0]
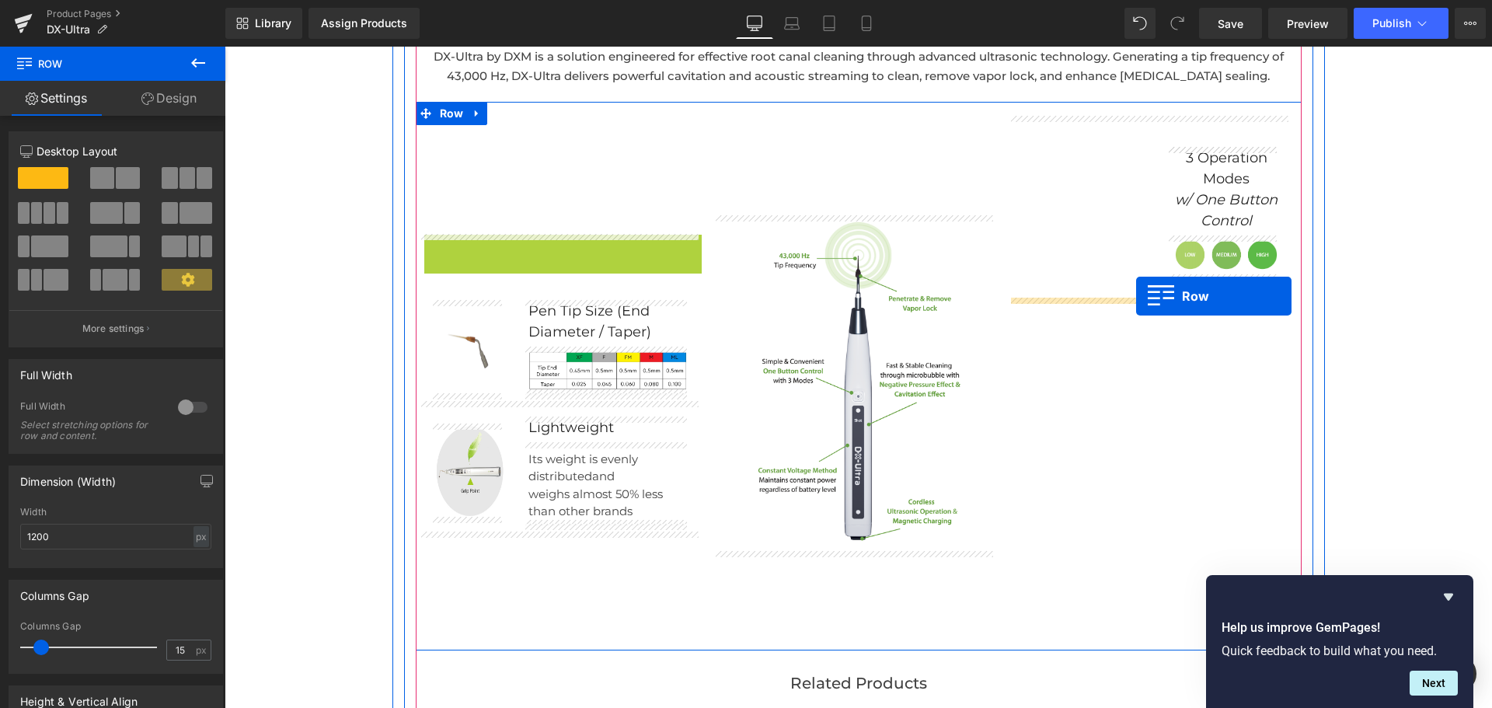
drag, startPoint x: 423, startPoint y: 221, endPoint x: 1136, endPoint y: 296, distance: 716.4
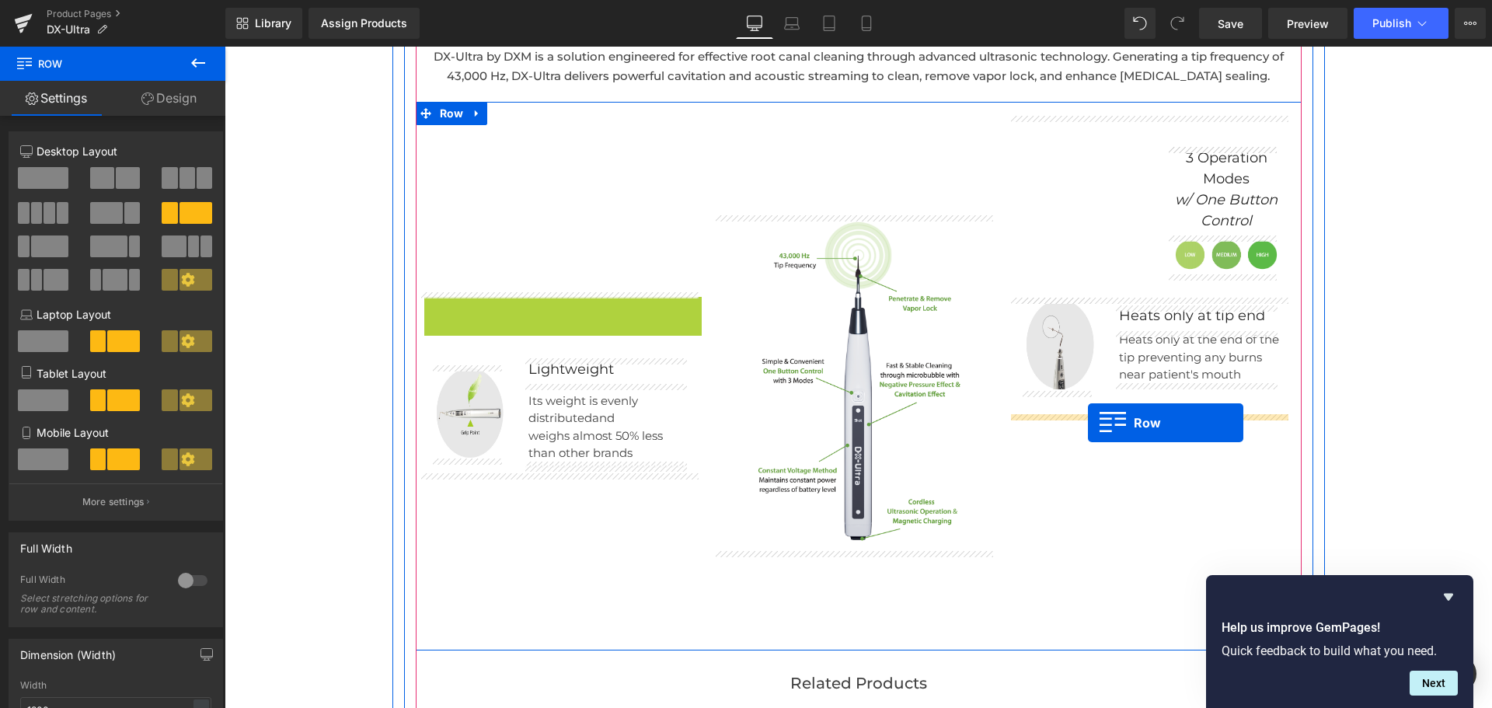
drag, startPoint x: 426, startPoint y: 281, endPoint x: 1088, endPoint y: 423, distance: 676.9
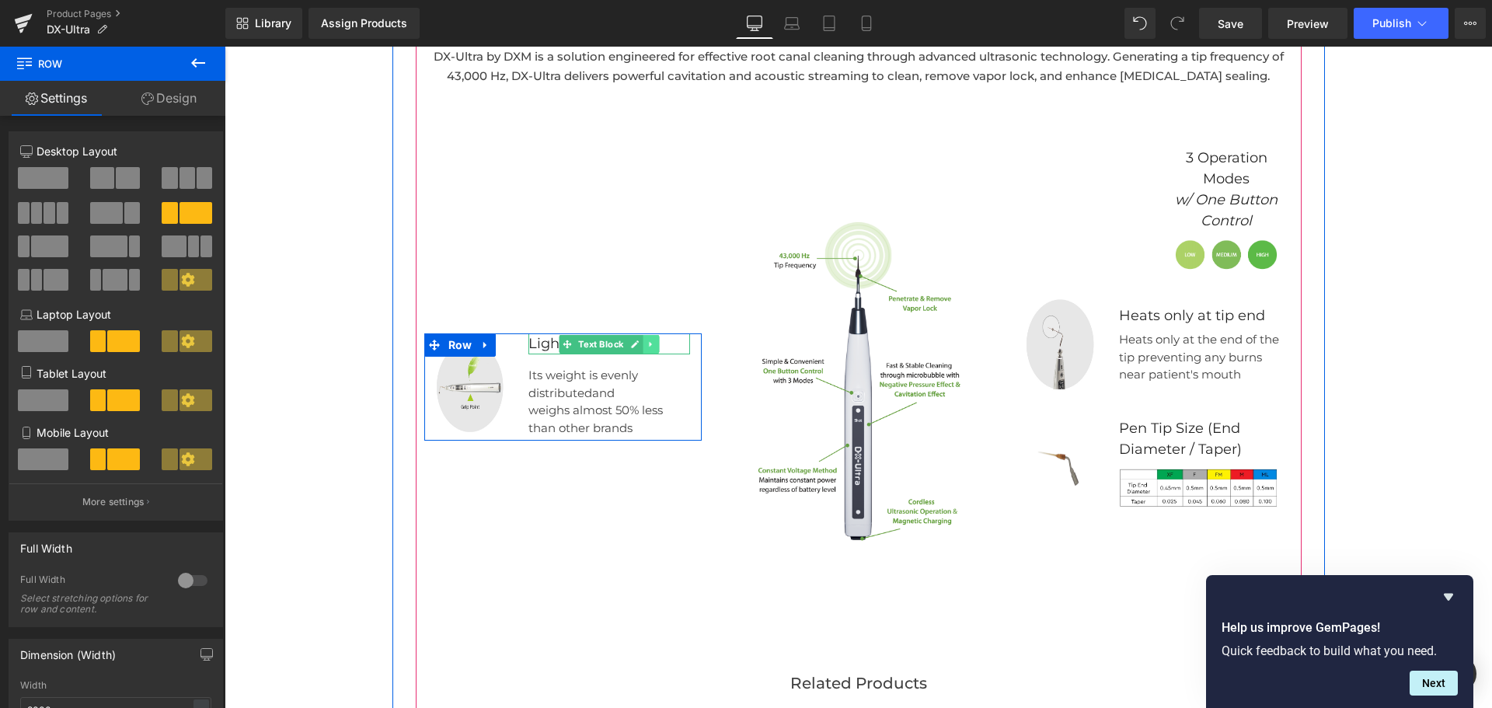
click at [650, 341] on link at bounding box center [651, 344] width 16 height 19
click at [655, 342] on icon at bounding box center [659, 344] width 9 height 9
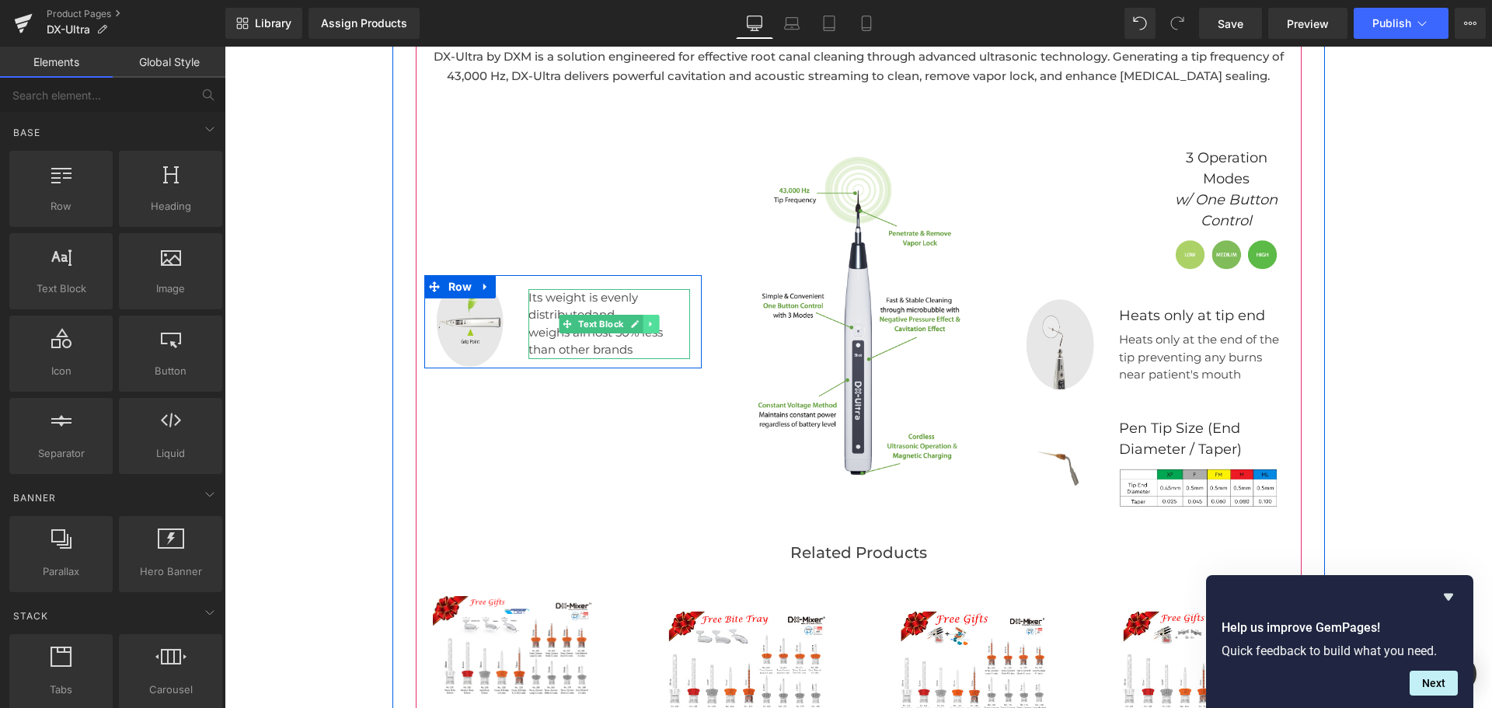
click at [653, 328] on link at bounding box center [651, 324] width 16 height 19
click at [655, 322] on icon at bounding box center [659, 323] width 9 height 9
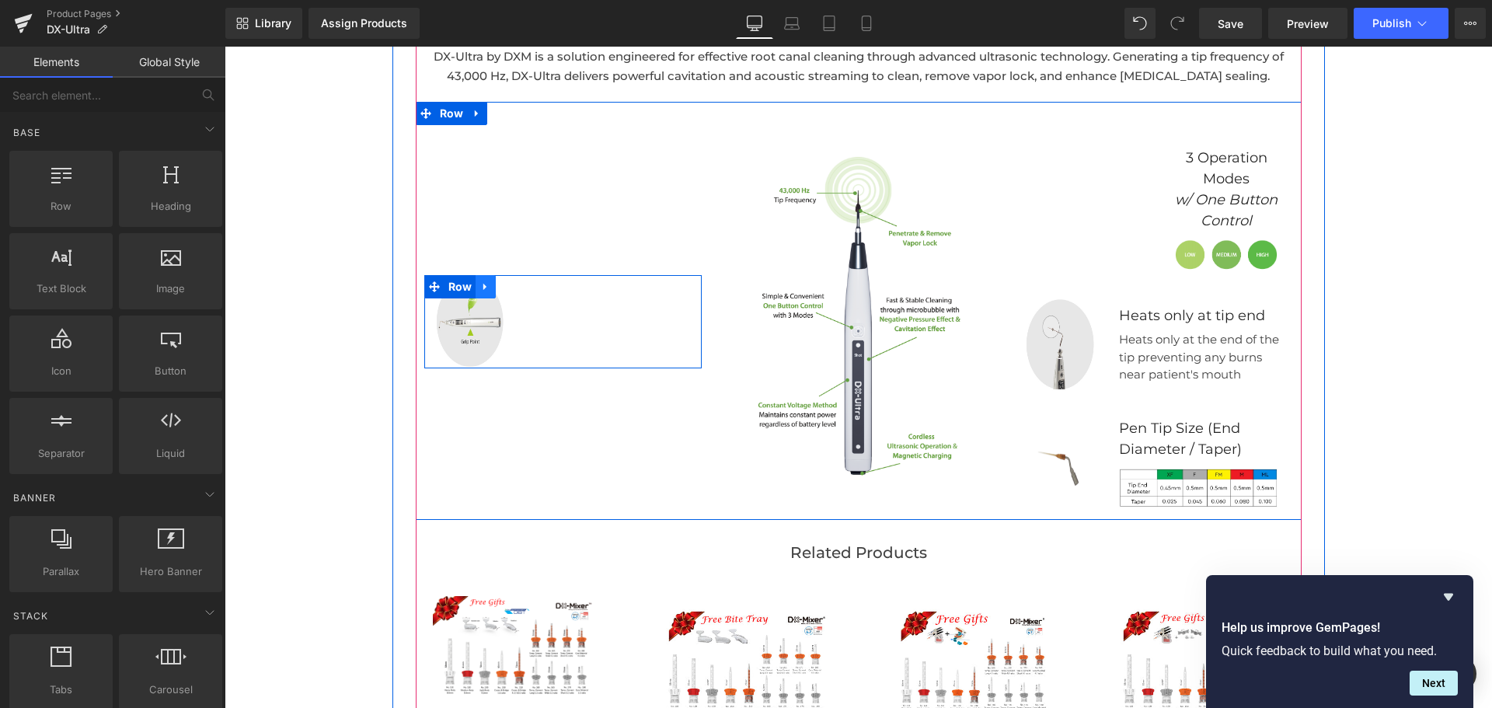
click at [485, 284] on link at bounding box center [486, 286] width 20 height 23
click at [525, 287] on link at bounding box center [526, 286] width 20 height 23
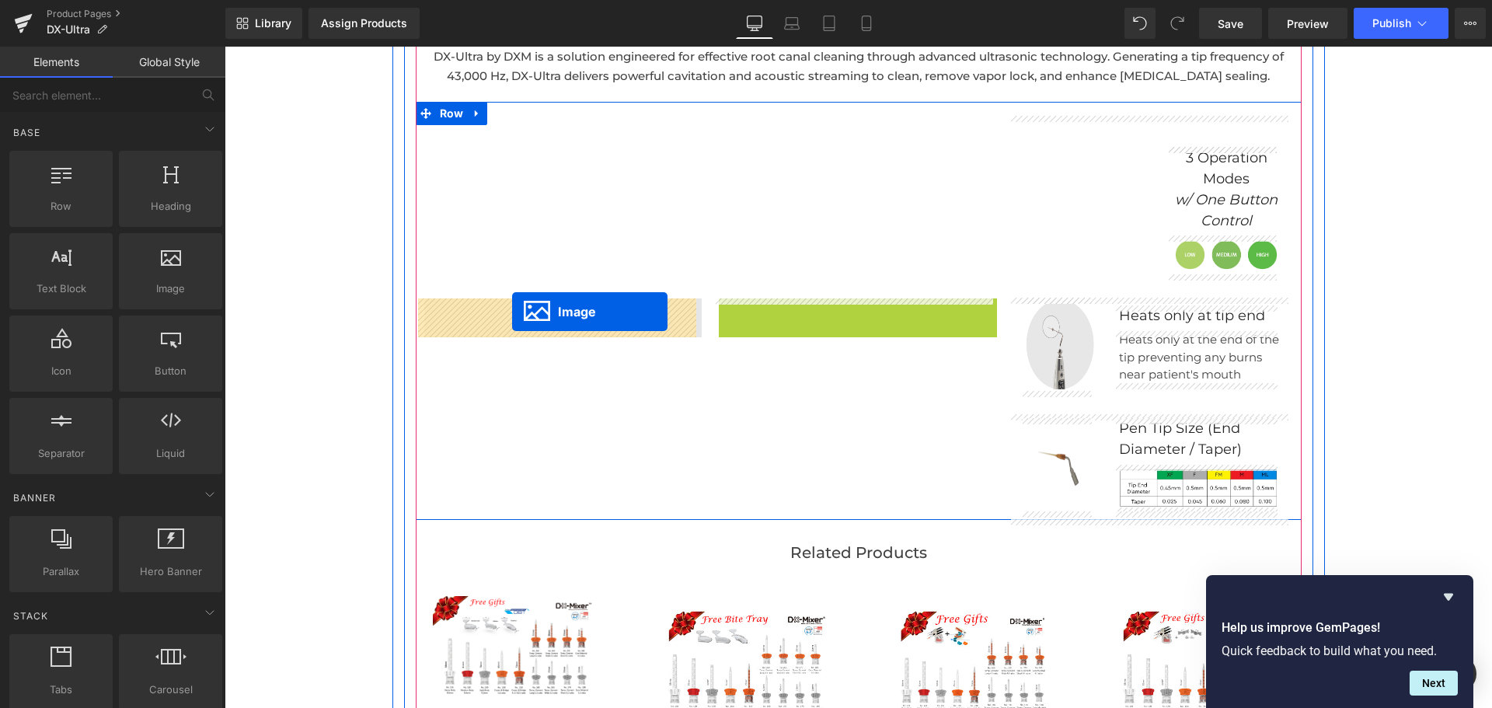
drag, startPoint x: 824, startPoint y: 318, endPoint x: 512, endPoint y: 312, distance: 312.4
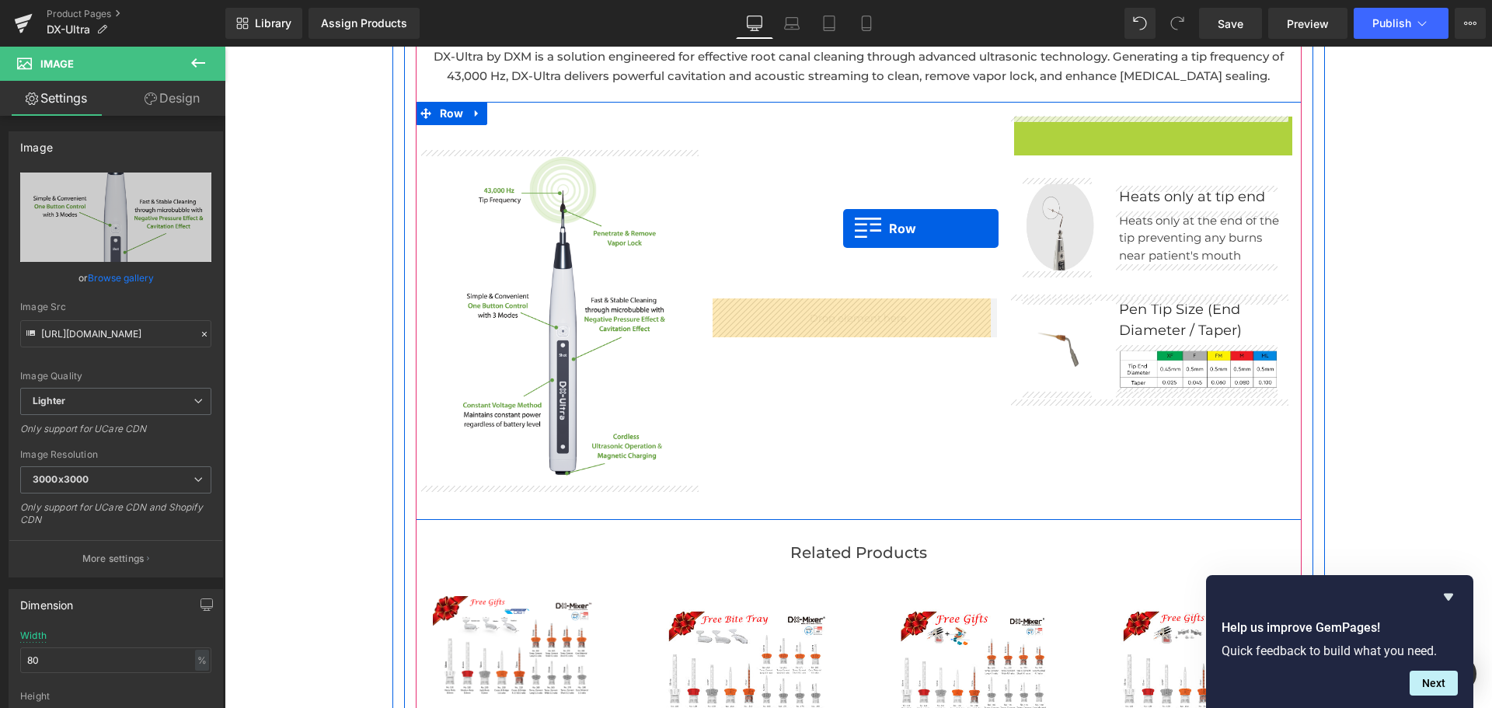
drag, startPoint x: 1027, startPoint y: 130, endPoint x: 842, endPoint y: 228, distance: 209.6
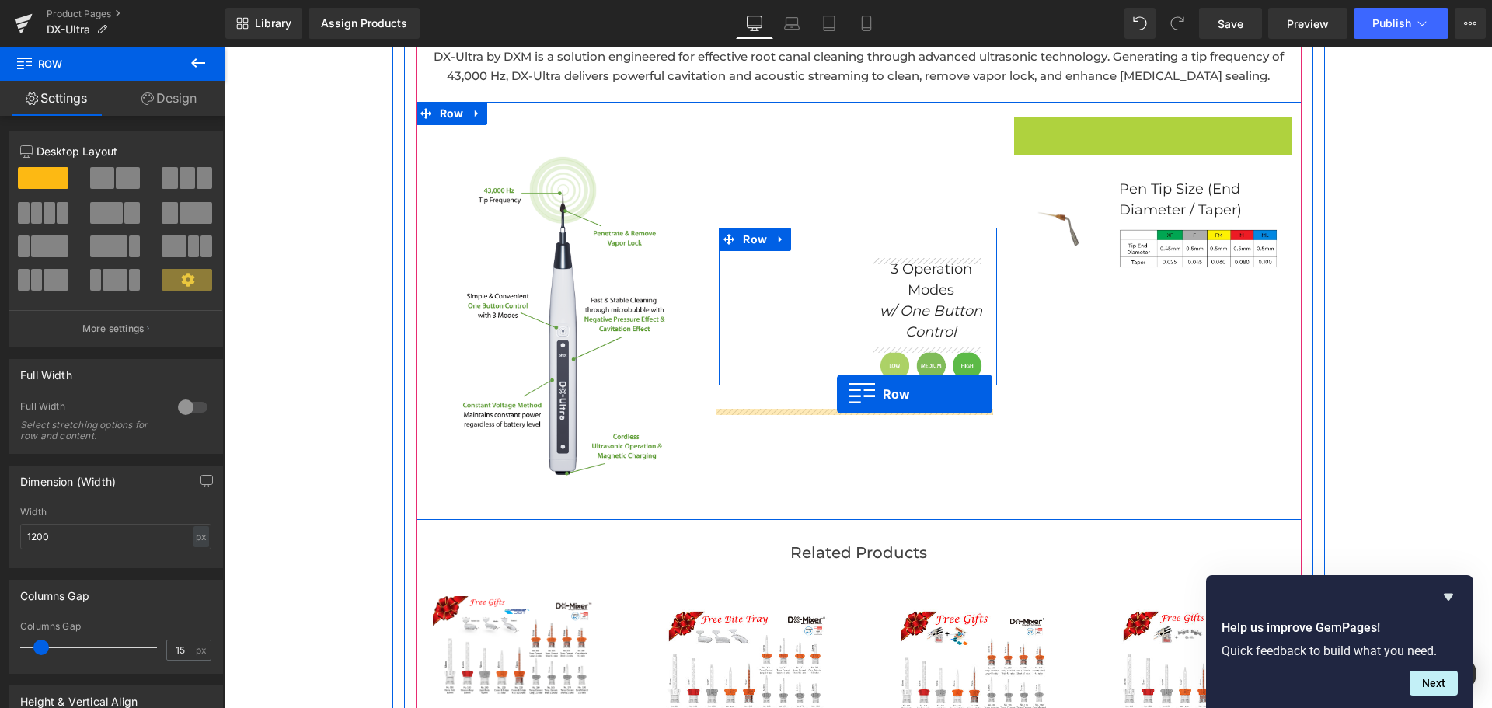
drag, startPoint x: 1017, startPoint y: 130, endPoint x: 837, endPoint y: 394, distance: 319.8
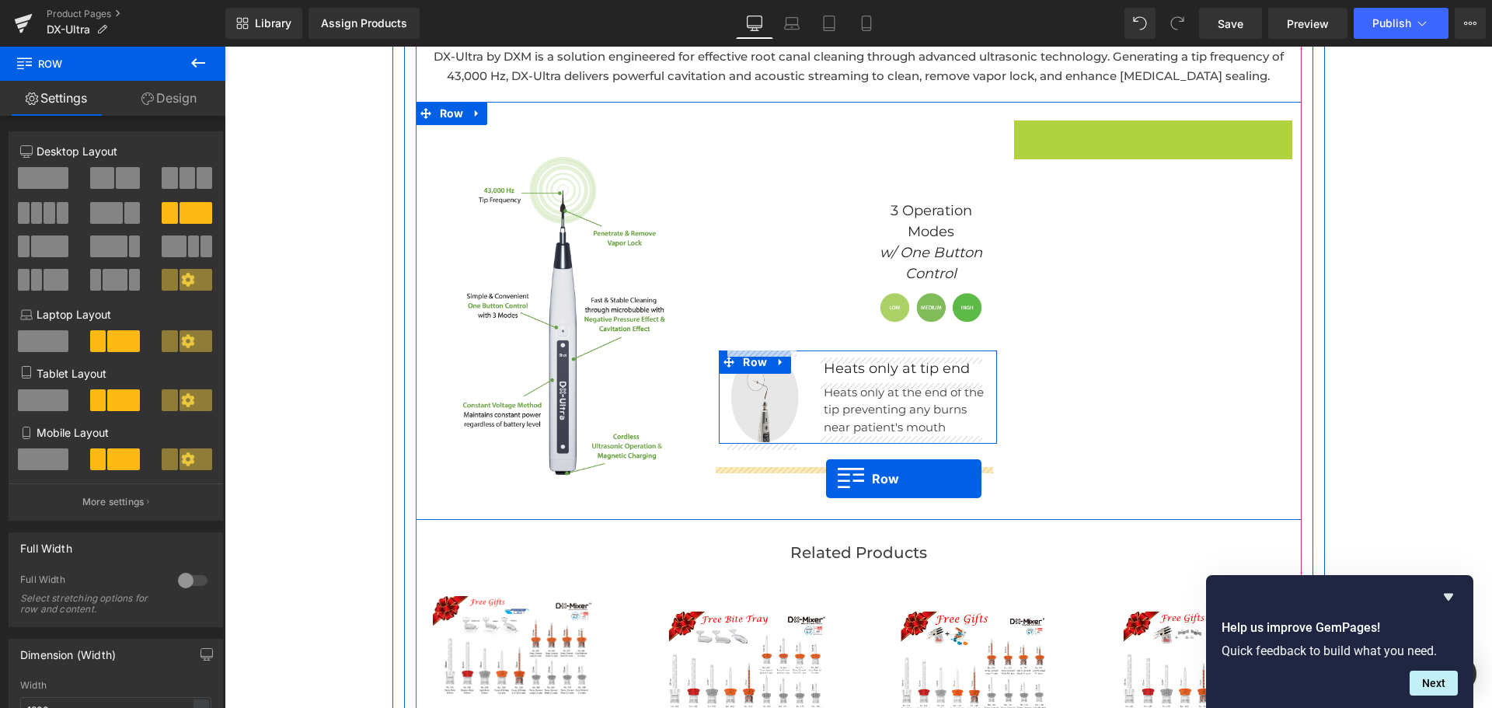
drag, startPoint x: 1020, startPoint y: 134, endPoint x: 826, endPoint y: 479, distance: 395.9
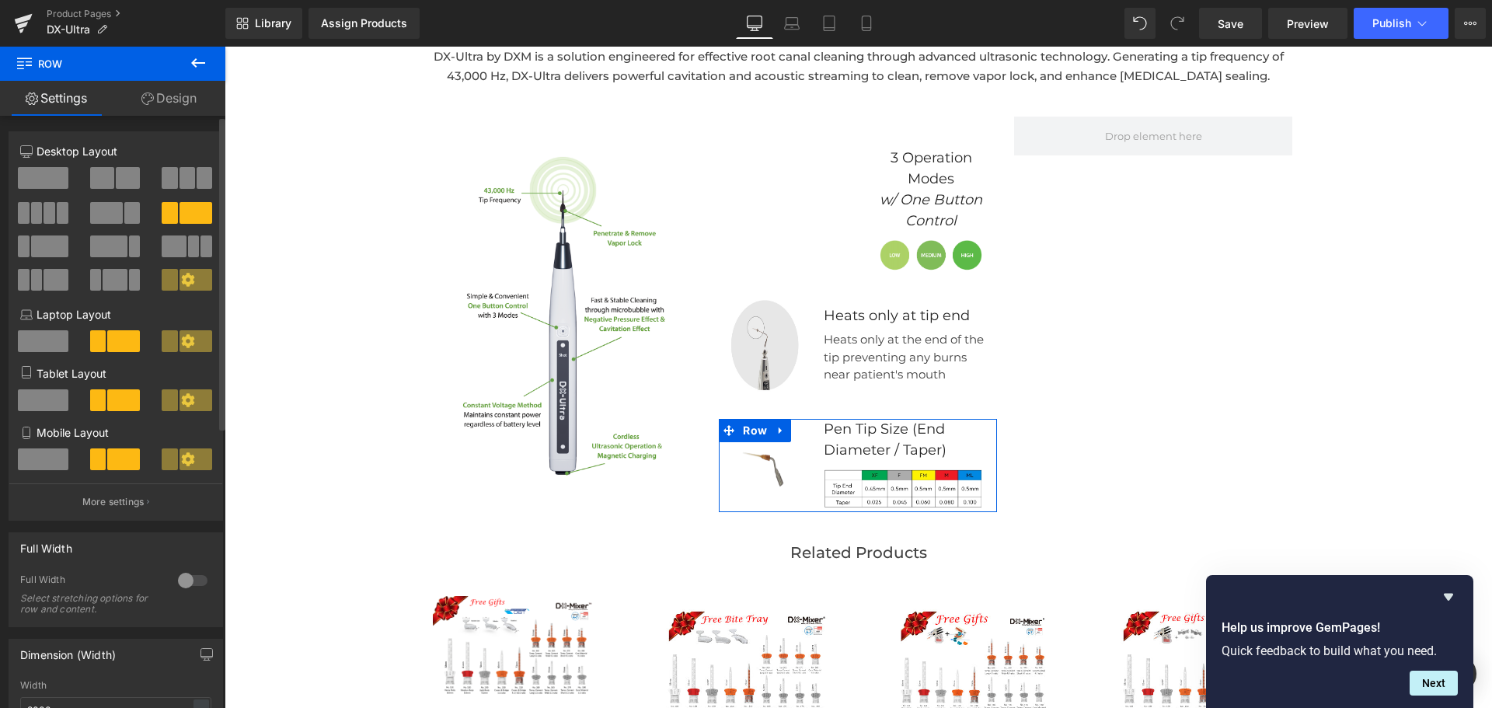
click at [116, 179] on span at bounding box center [128, 178] width 24 height 22
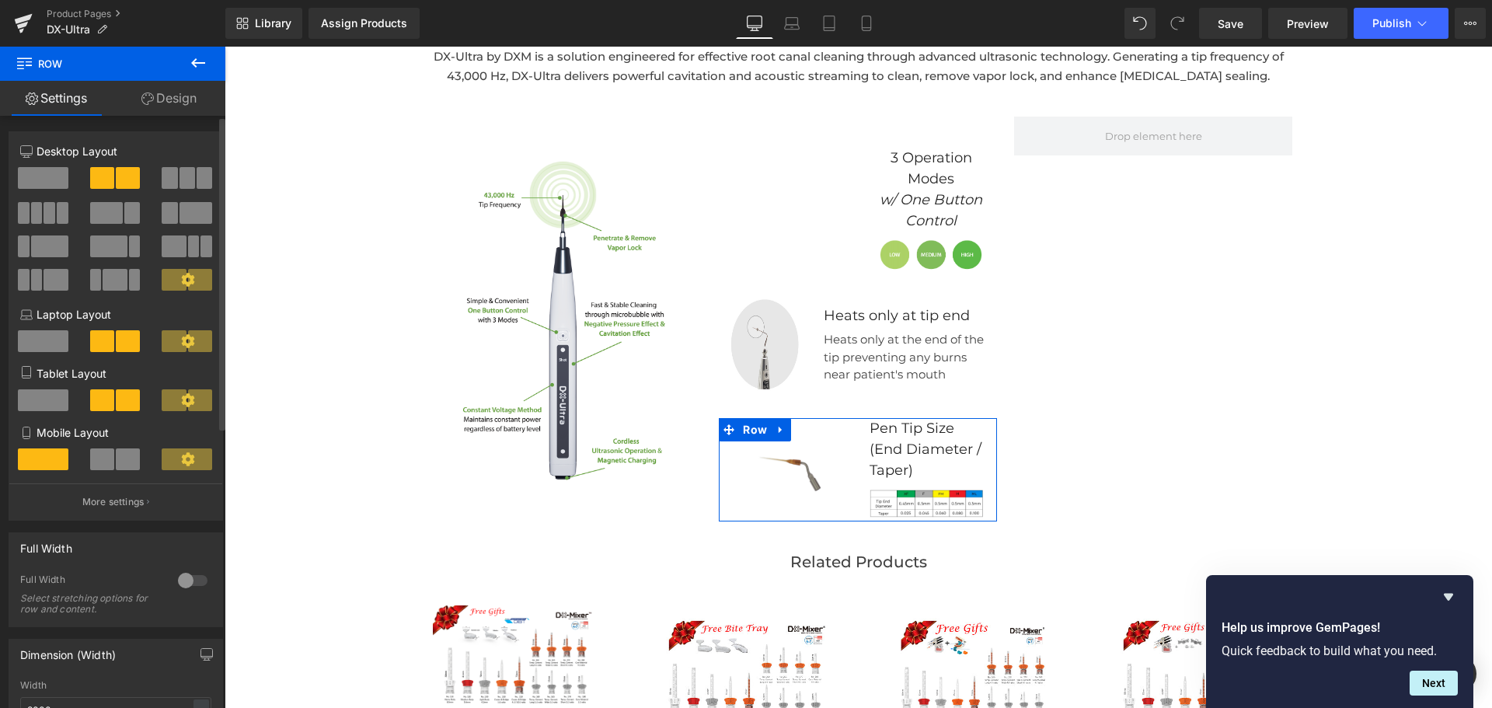
click at [116, 179] on span at bounding box center [128, 178] width 24 height 22
click at [57, 189] on button at bounding box center [44, 178] width 52 height 23
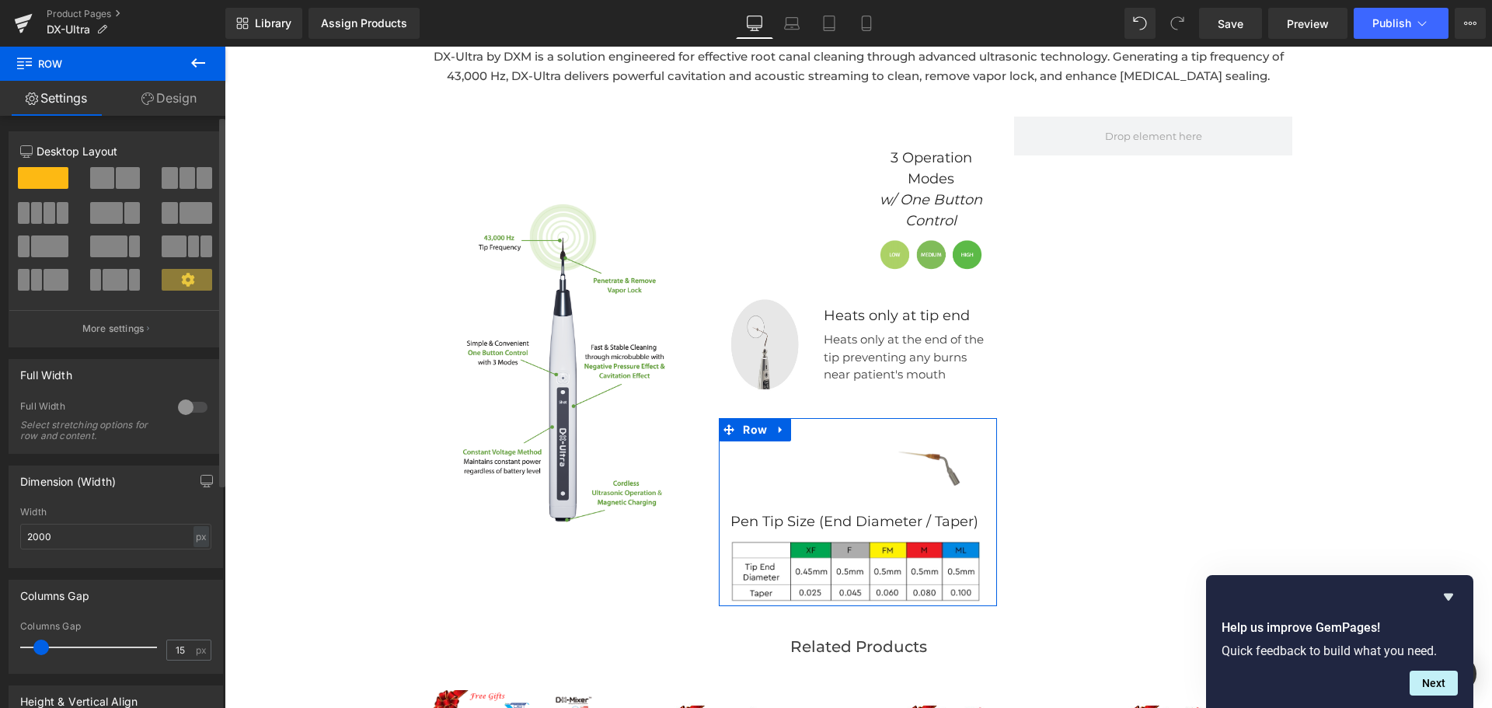
click at [116, 179] on span at bounding box center [128, 178] width 24 height 22
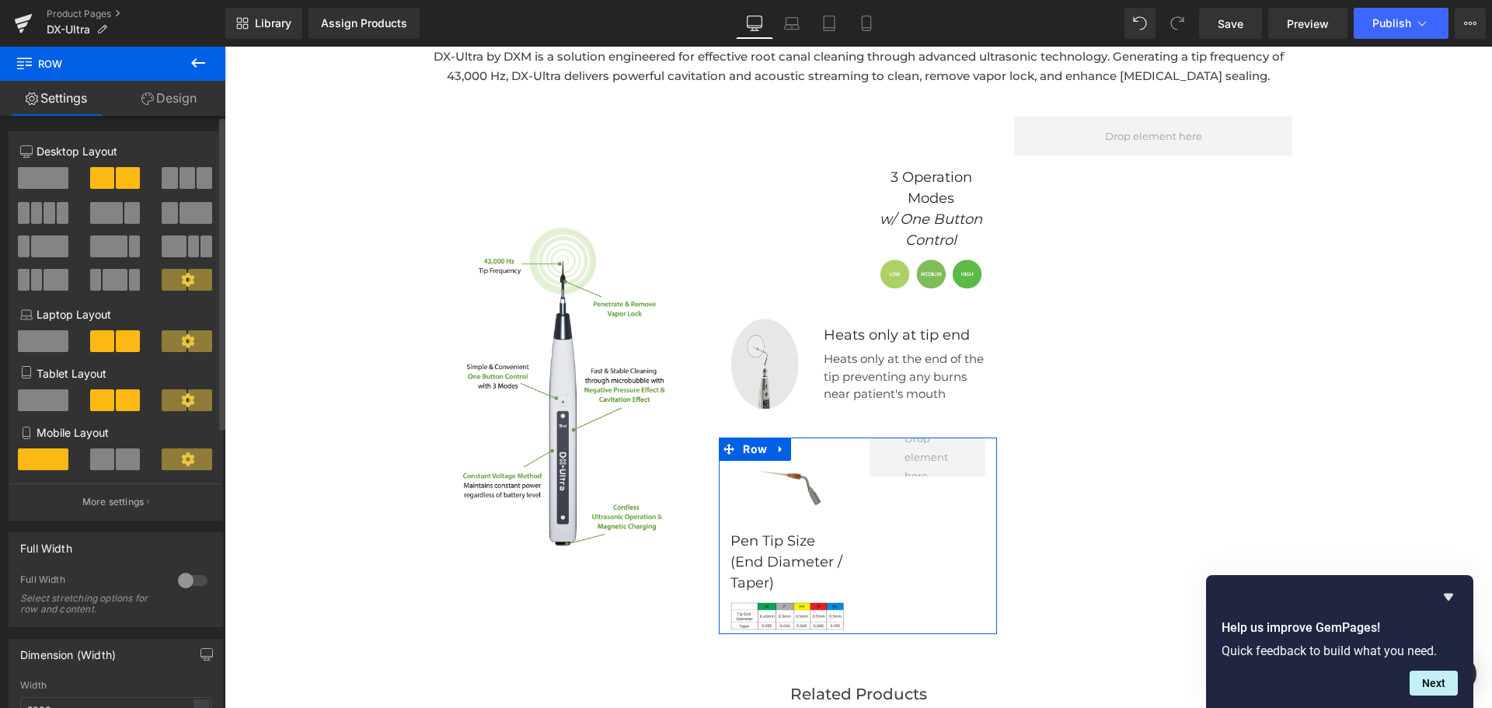
click at [179, 207] on span at bounding box center [195, 213] width 33 height 22
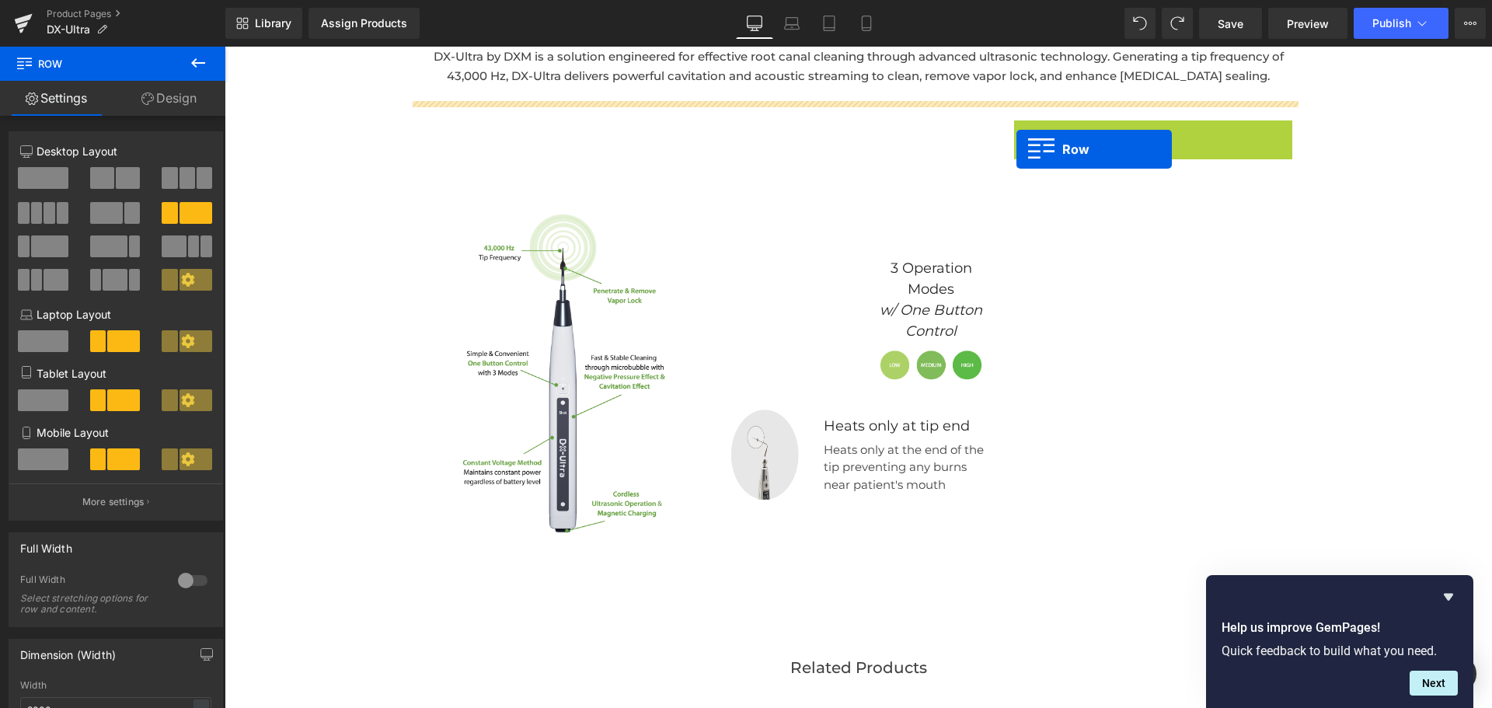
drag, startPoint x: 1019, startPoint y: 137, endPoint x: 1016, endPoint y: 148, distance: 12.1
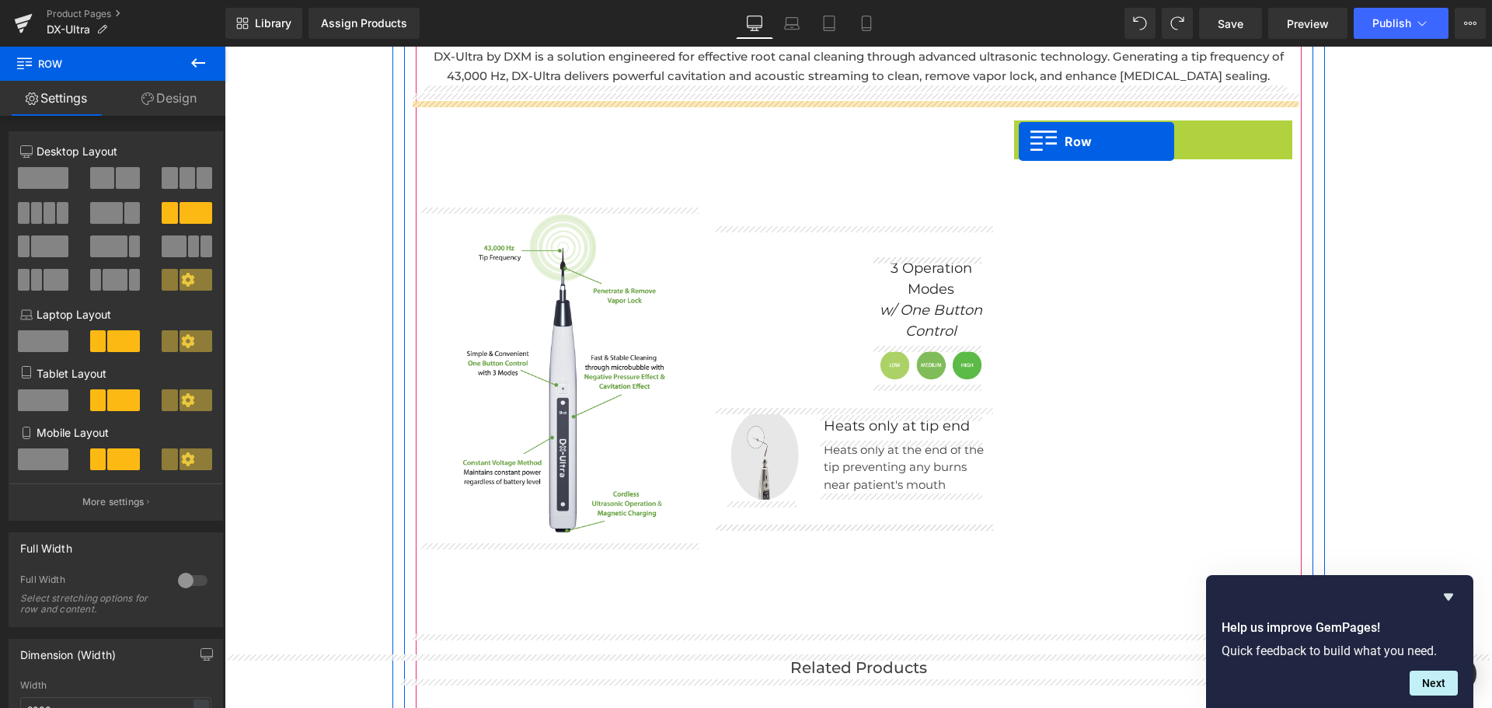
drag, startPoint x: 1021, startPoint y: 133, endPoint x: 1019, endPoint y: 141, distance: 8.9
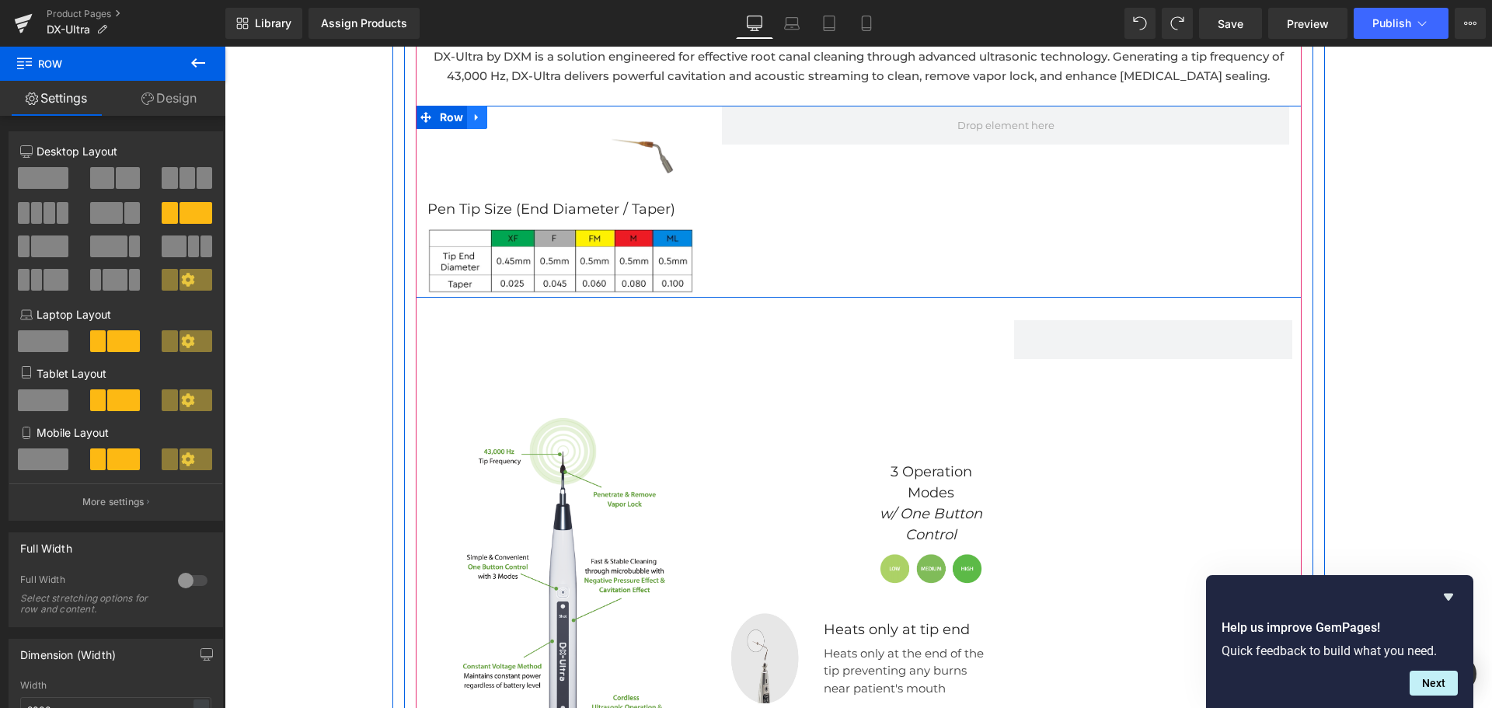
click at [475, 118] on icon at bounding box center [476, 117] width 3 height 7
click at [512, 115] on icon at bounding box center [517, 117] width 11 height 11
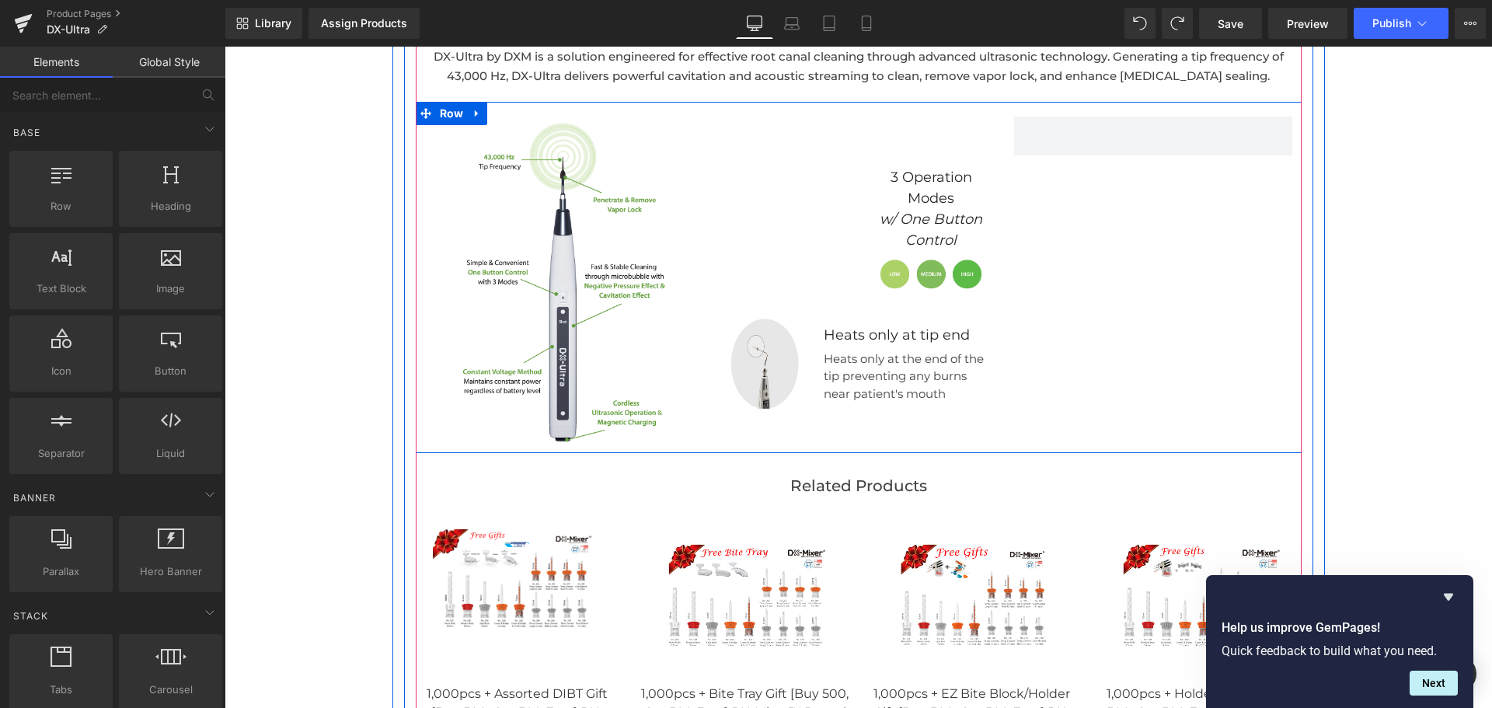
click at [1279, 225] on div at bounding box center [1152, 285] width 295 height 336
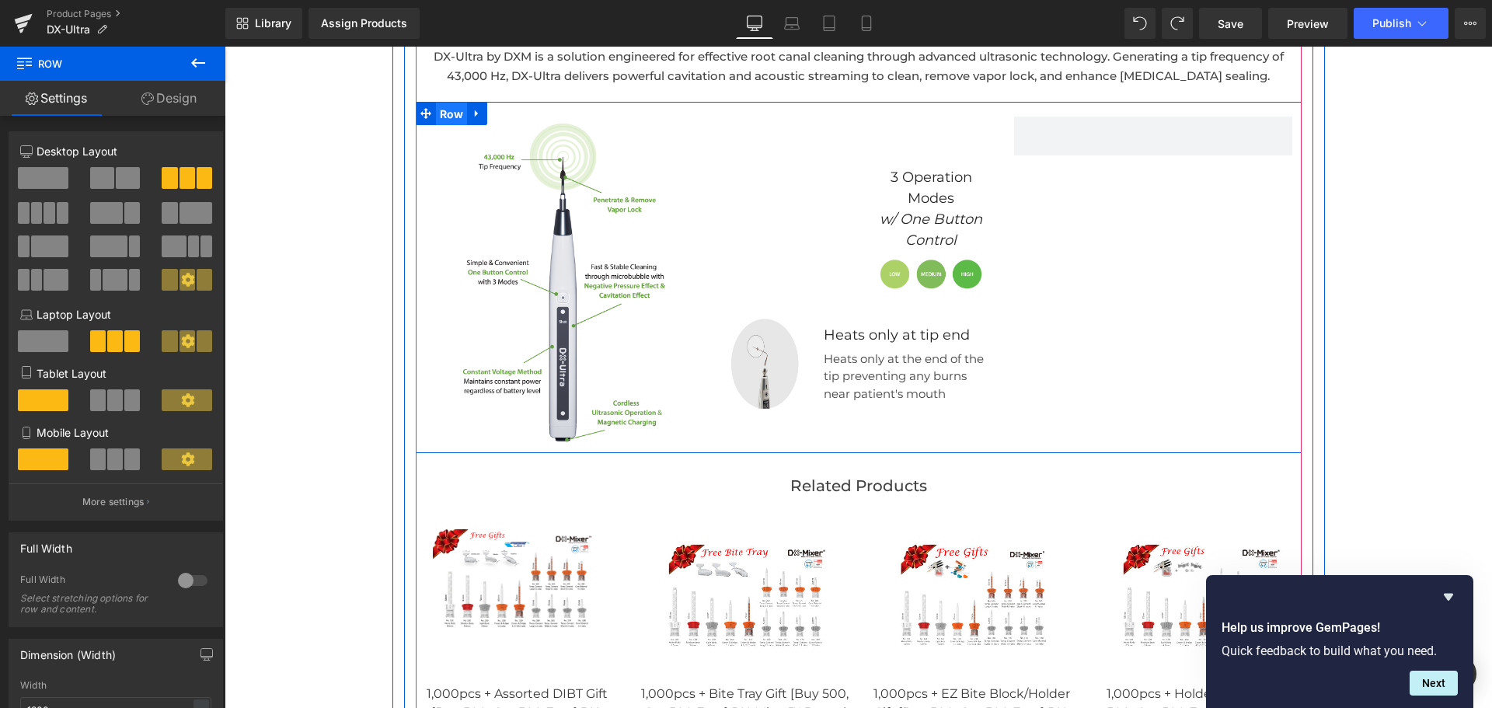
click at [448, 120] on span "Row" at bounding box center [452, 114] width 32 height 23
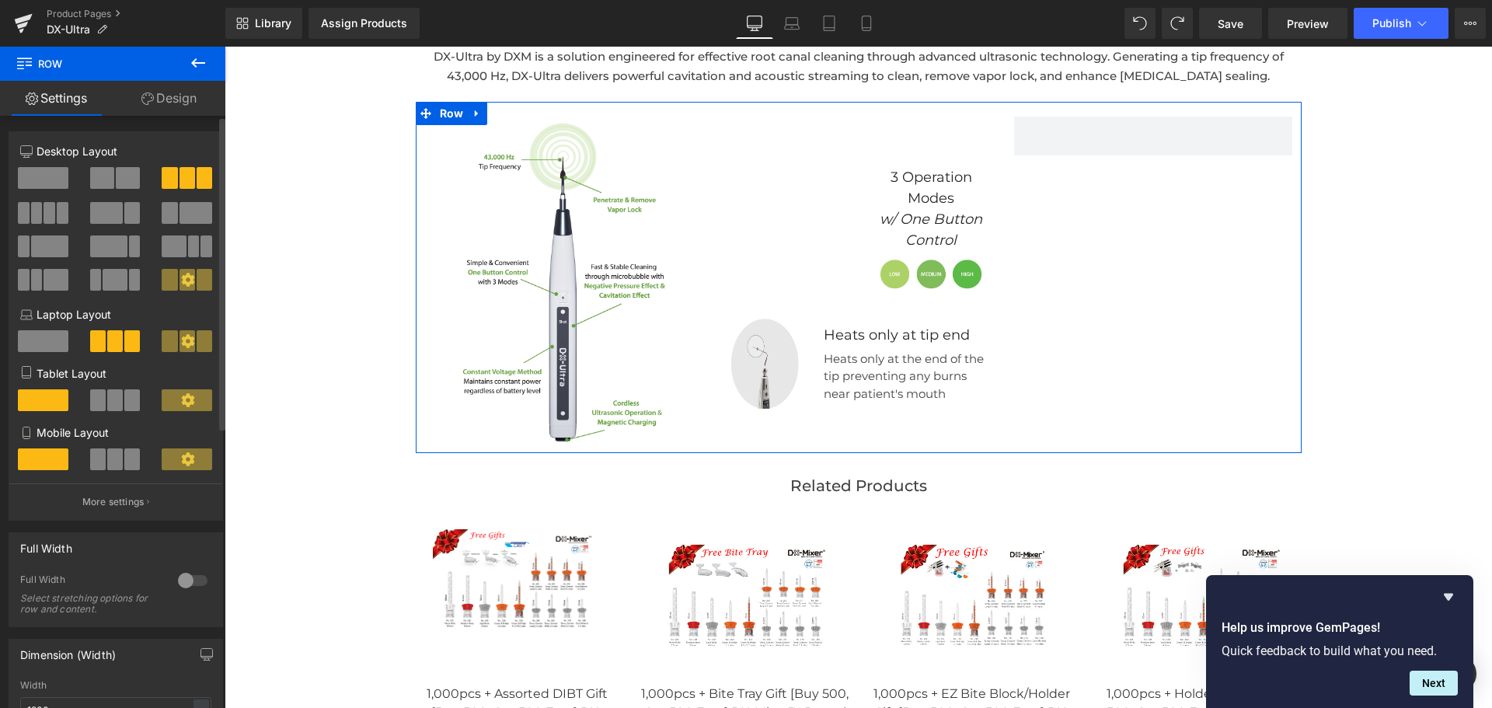
click at [118, 176] on span at bounding box center [128, 178] width 24 height 22
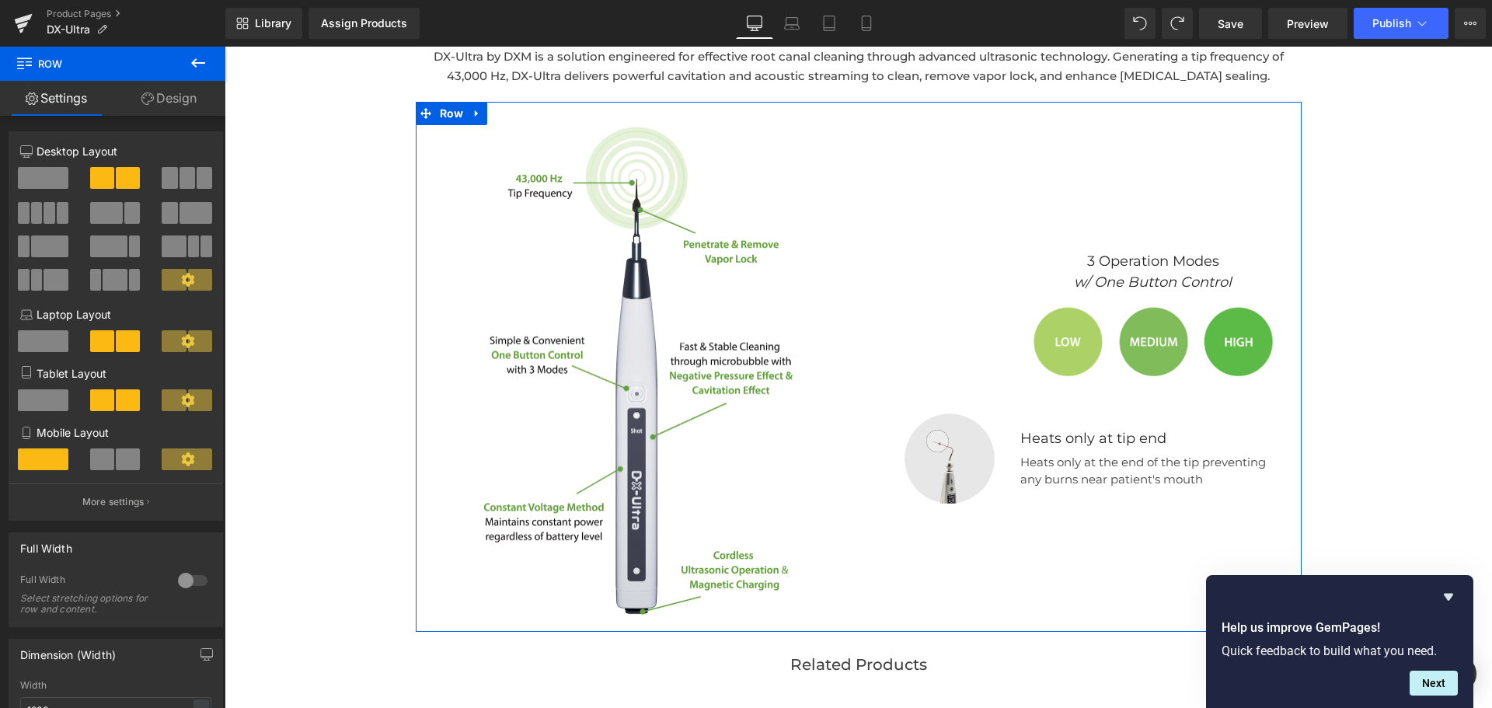
click at [65, 103] on link "Settings" at bounding box center [56, 98] width 113 height 35
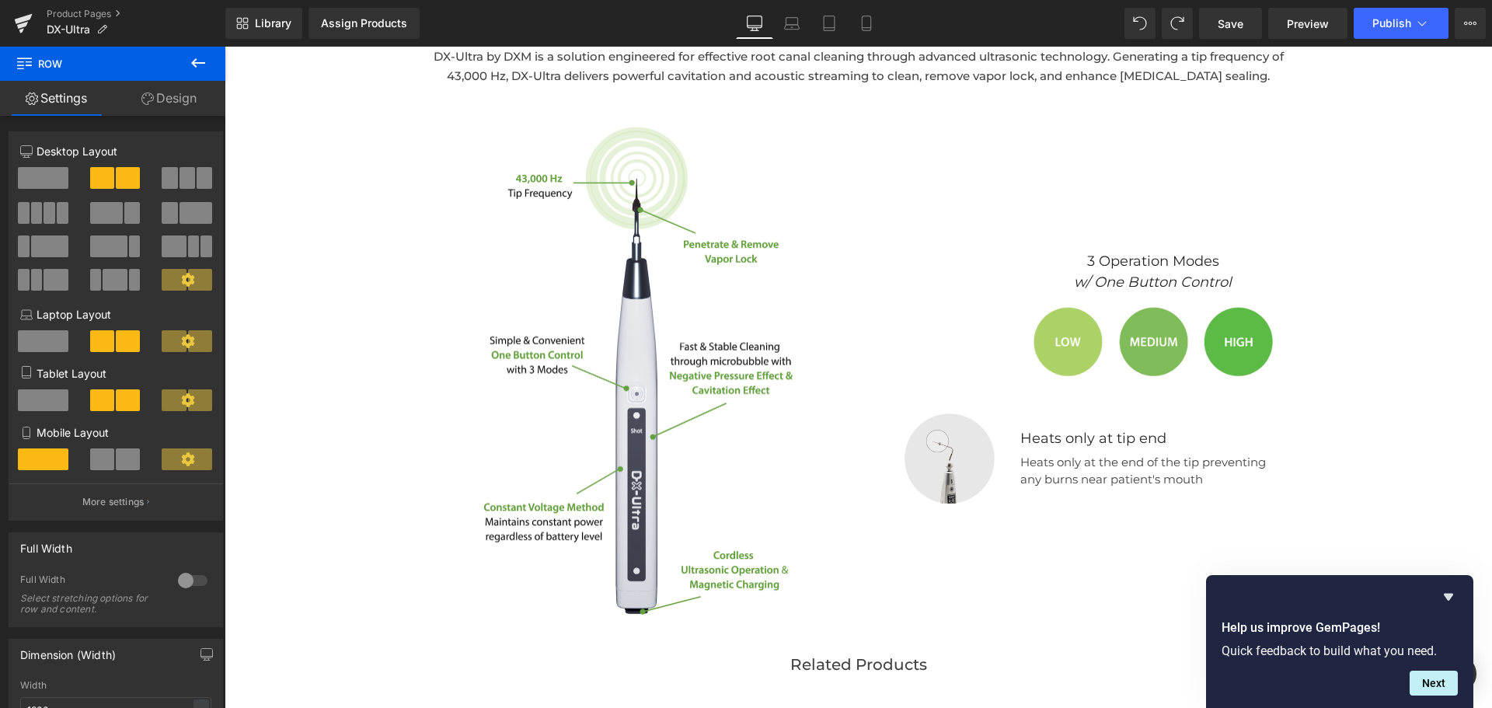
click at [187, 60] on button at bounding box center [198, 64] width 54 height 34
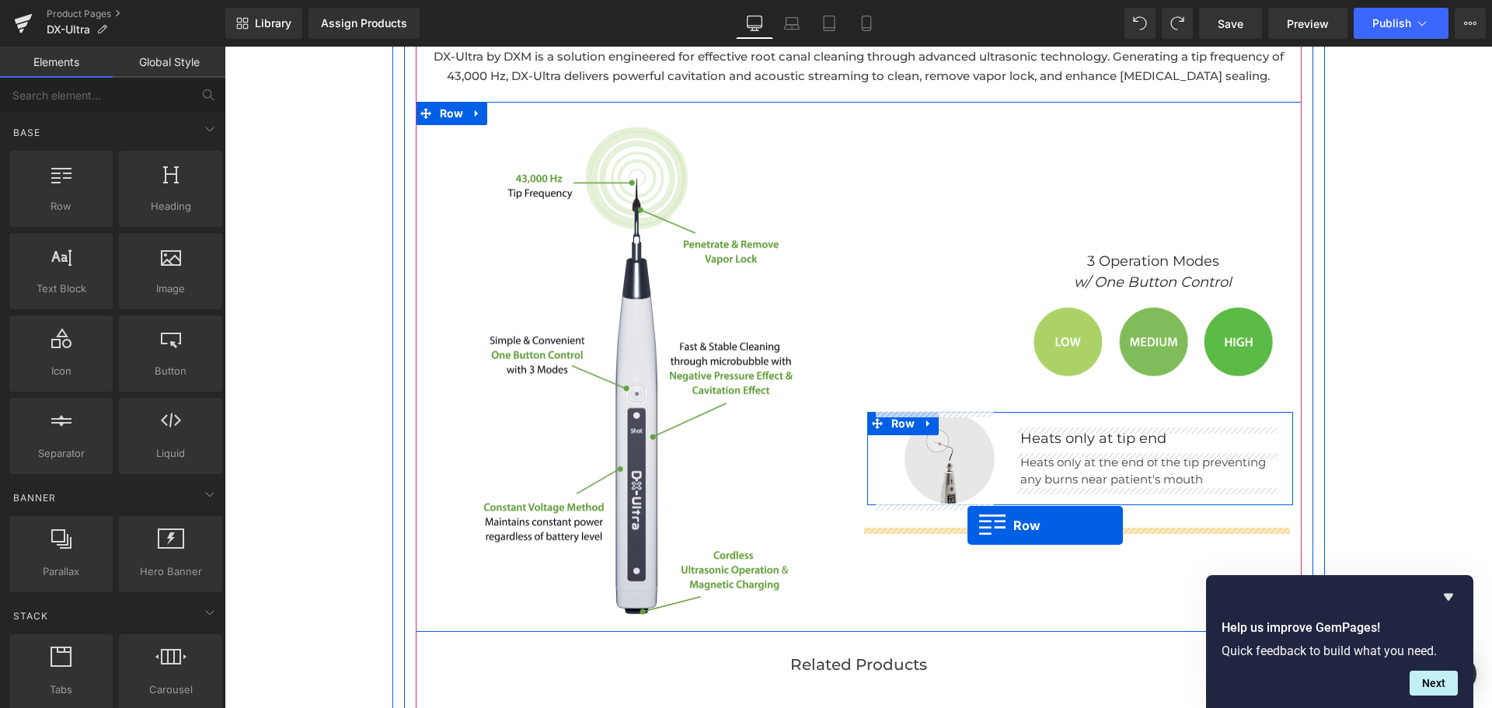
drag, startPoint x: 328, startPoint y: 258, endPoint x: 967, endPoint y: 525, distance: 693.1
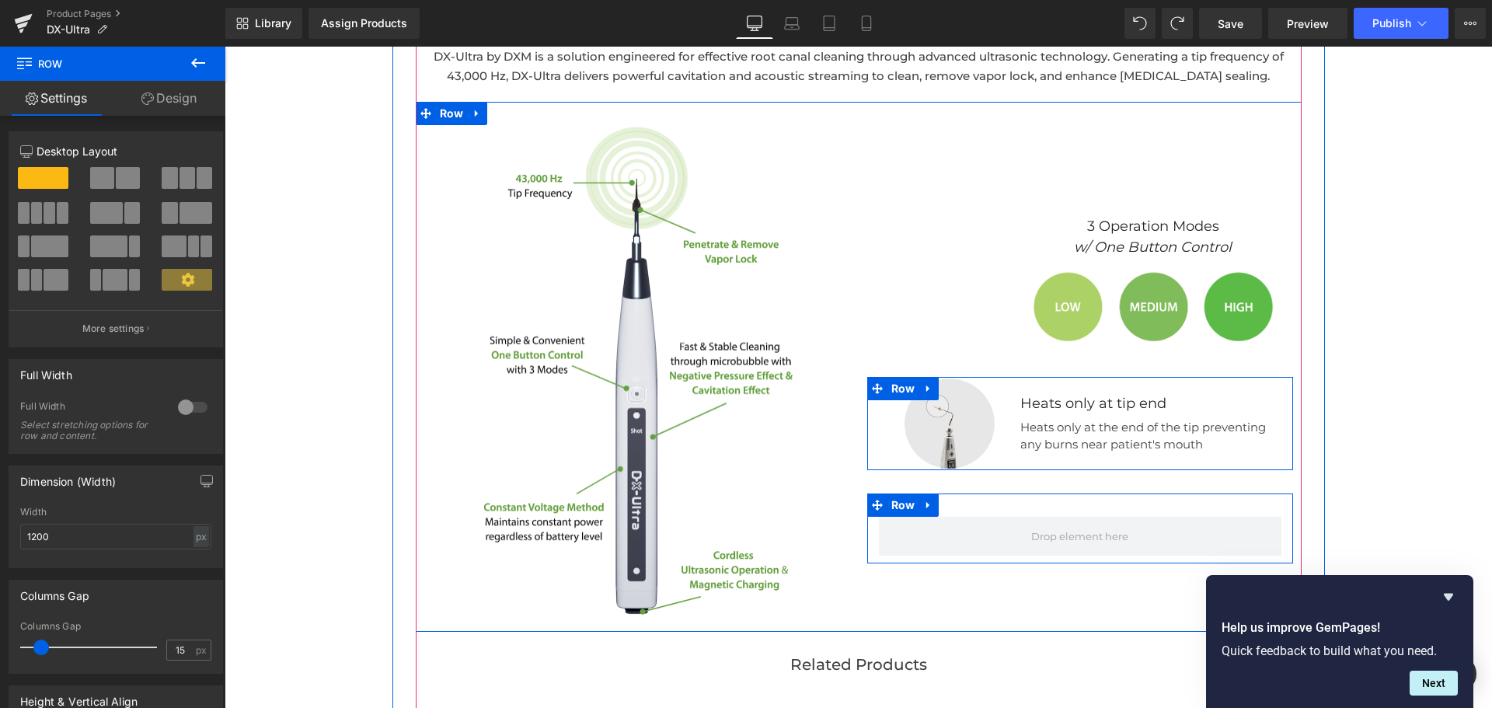
click at [963, 514] on div "Row" at bounding box center [1080, 528] width 426 height 70
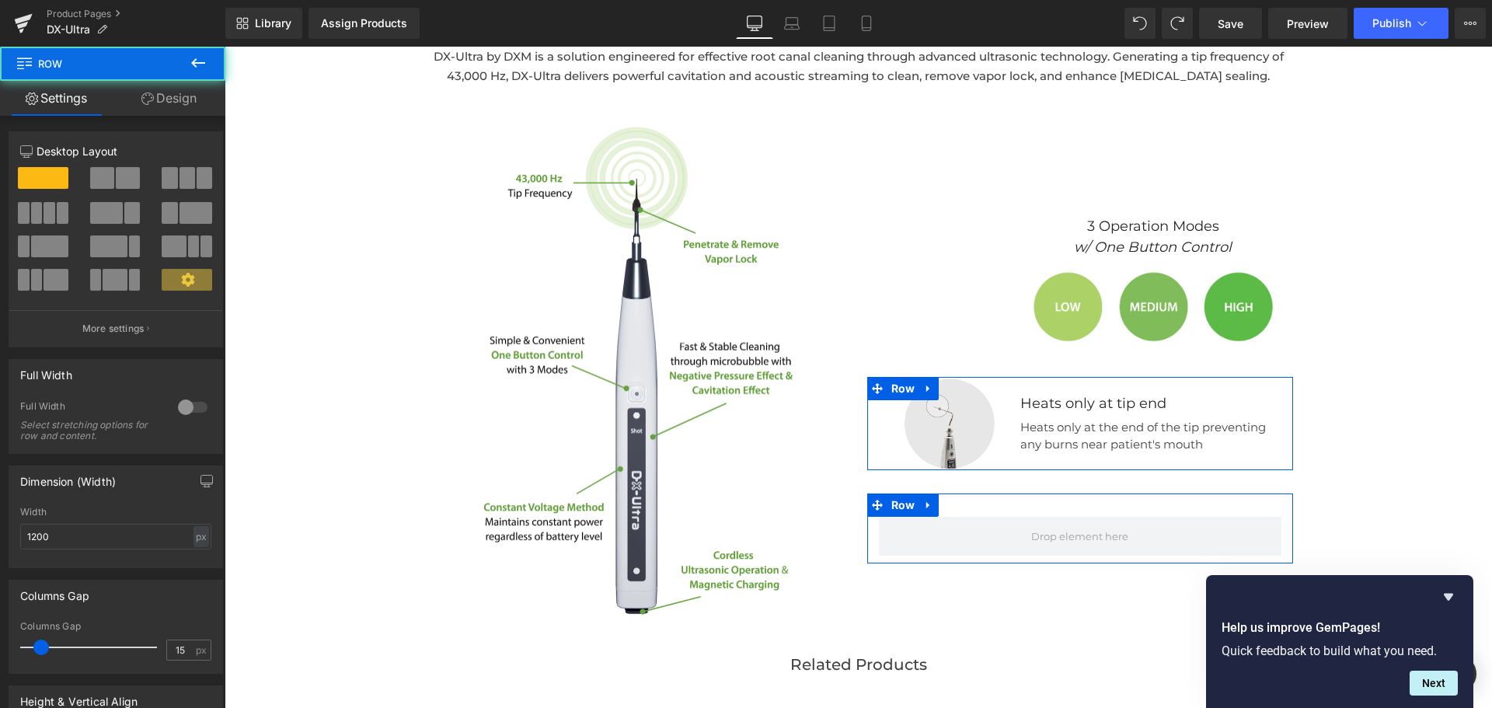
click at [163, 212] on span at bounding box center [170, 213] width 16 height 22
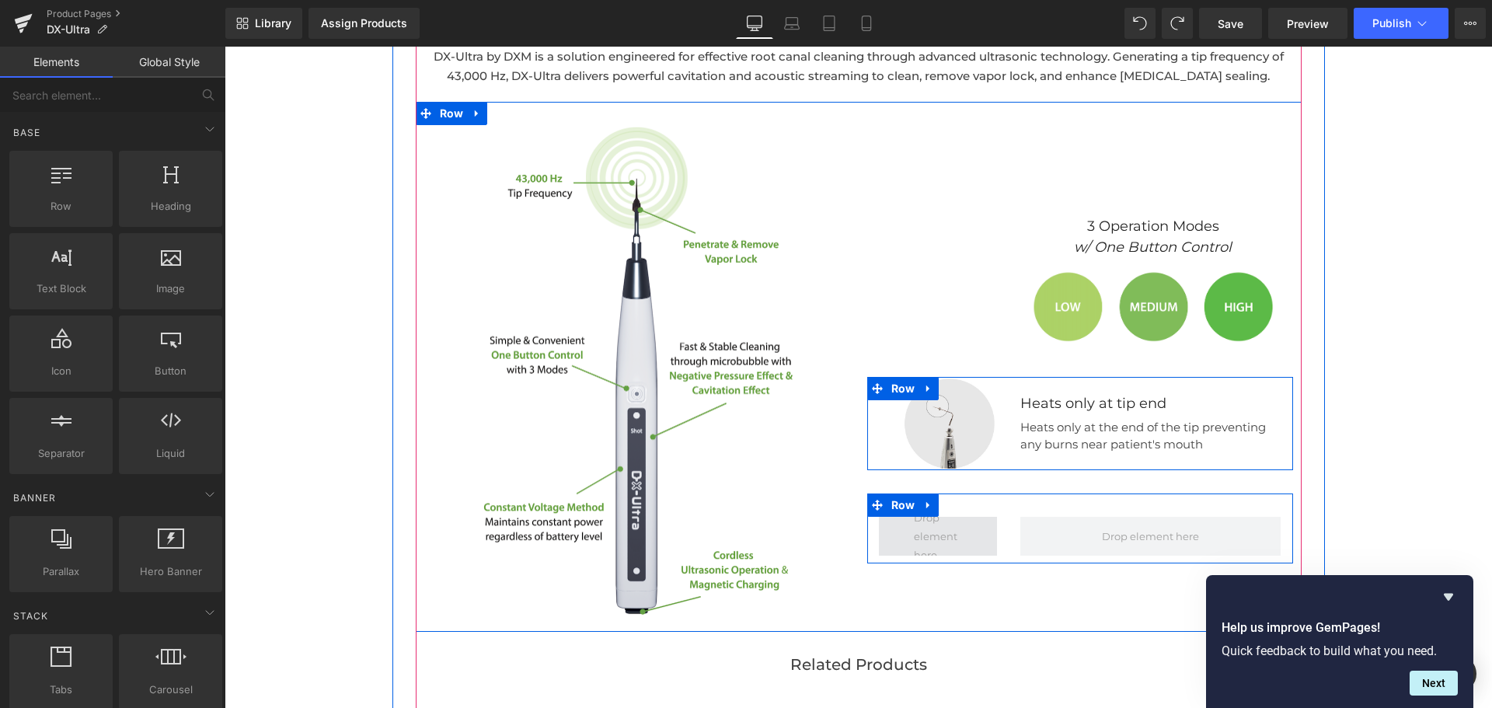
click at [914, 528] on span at bounding box center [937, 536] width 59 height 64
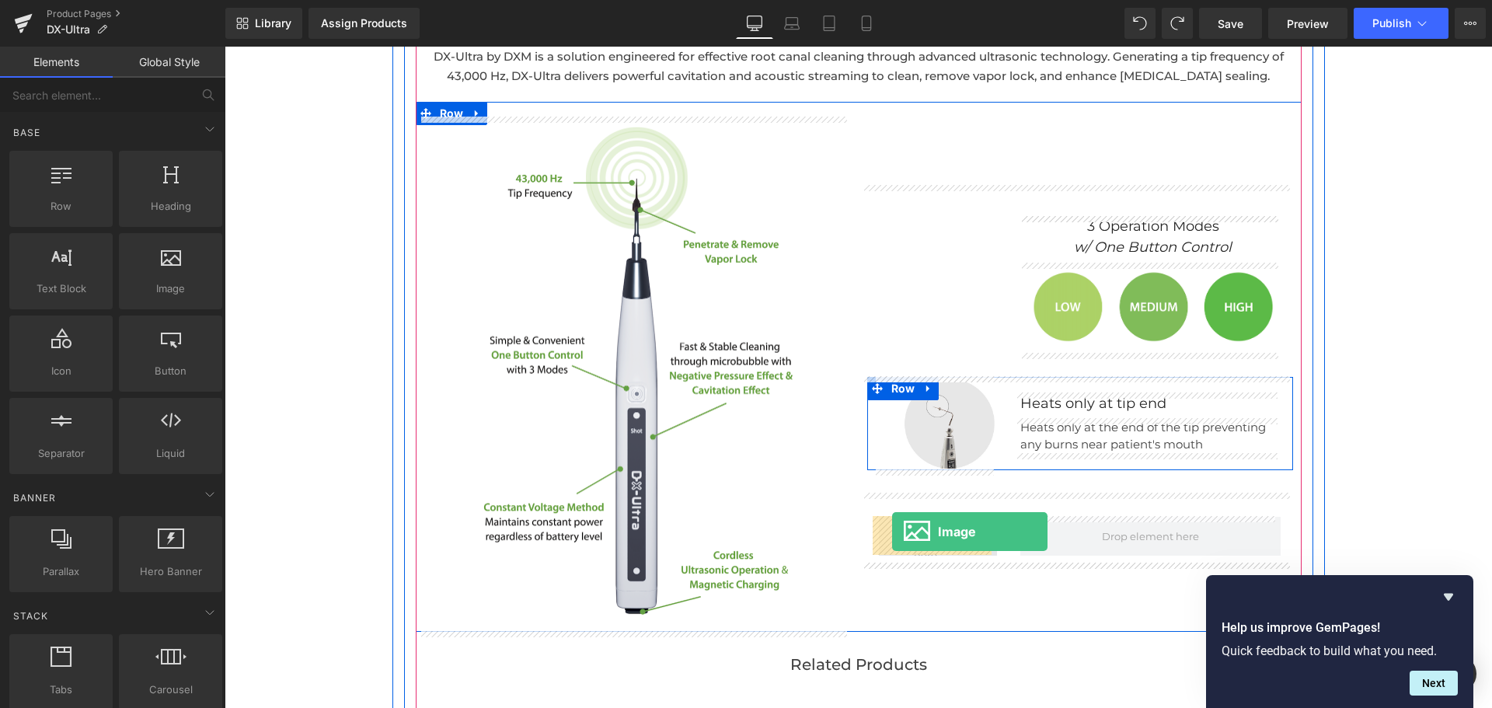
drag, startPoint x: 361, startPoint y: 339, endPoint x: 892, endPoint y: 531, distance: 564.6
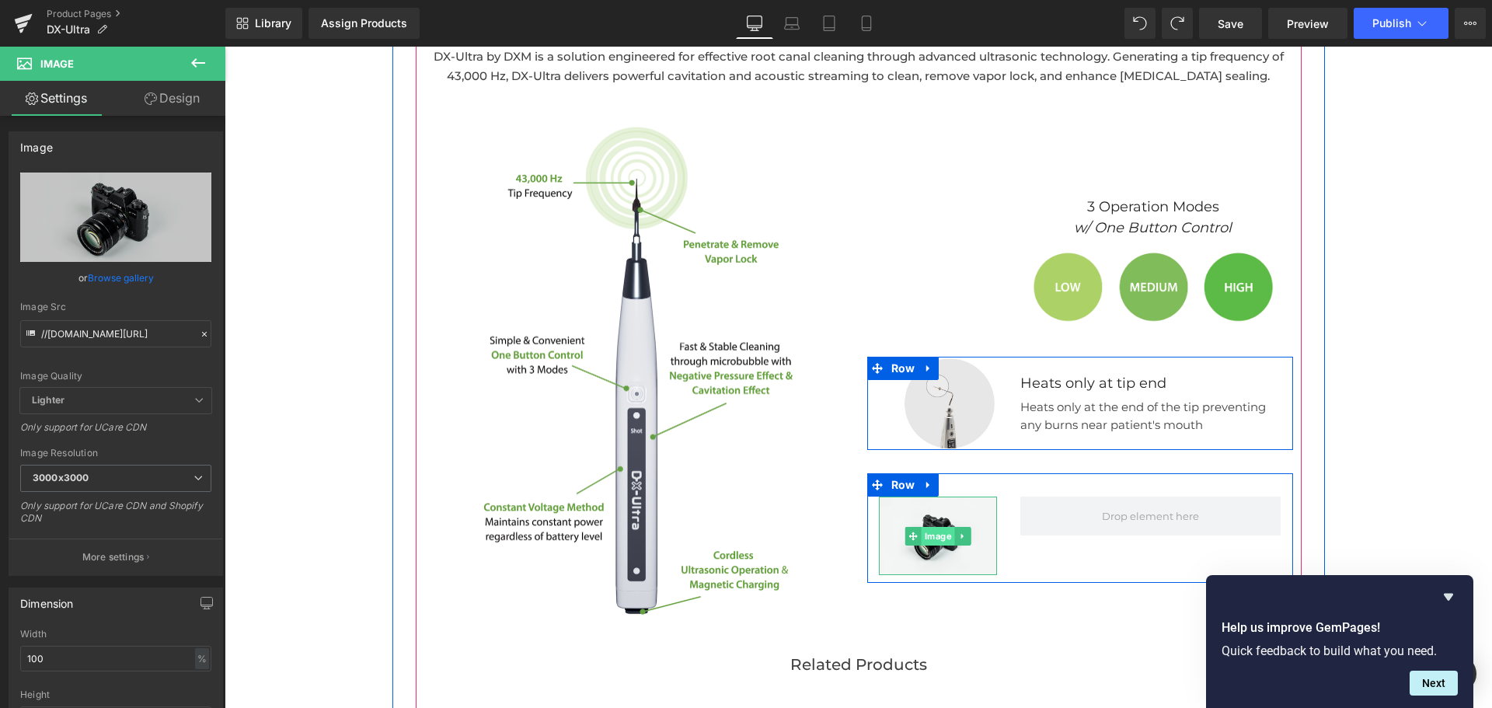
click at [937, 533] on span "Image" at bounding box center [937, 536] width 33 height 19
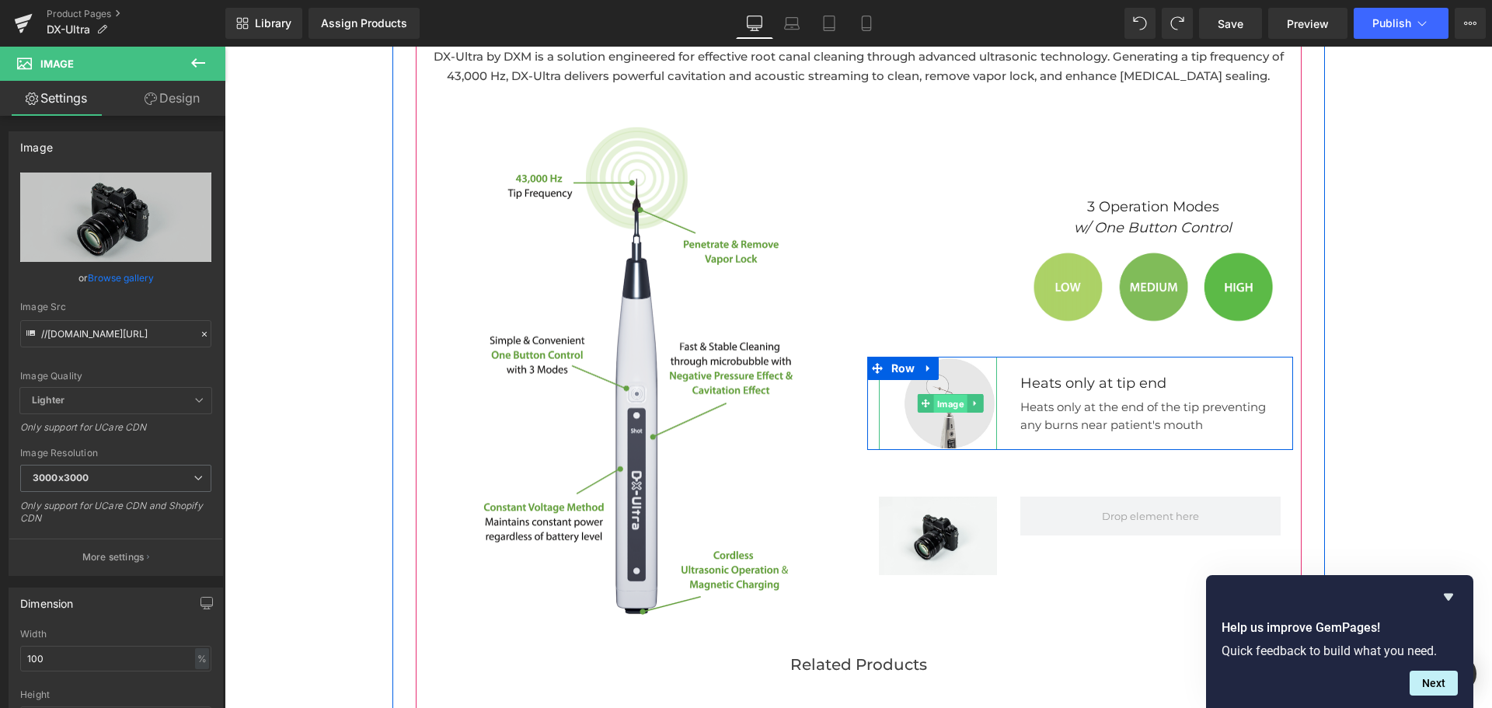
click at [951, 403] on span "Image" at bounding box center [950, 404] width 33 height 19
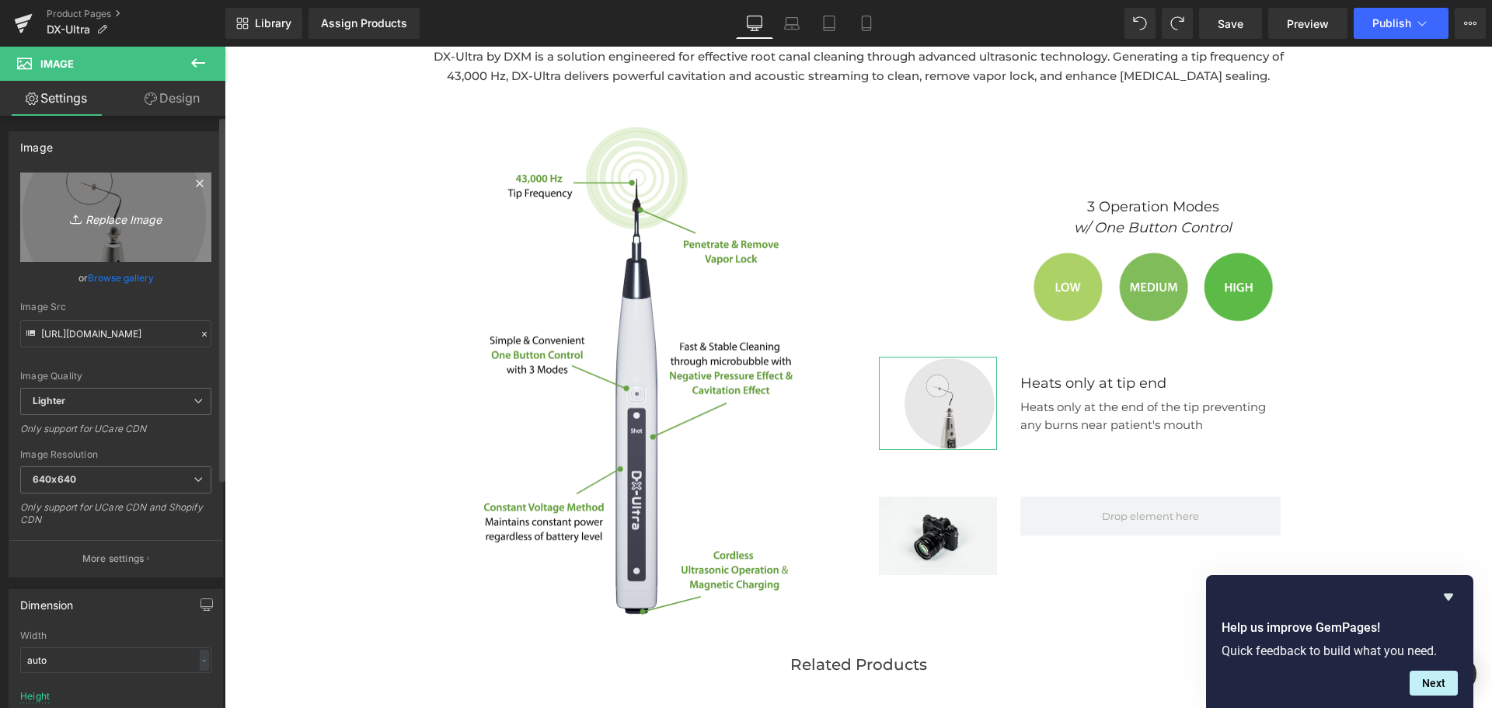
click at [137, 217] on icon "Replace Image" at bounding box center [116, 216] width 124 height 19
type input "C:\fakepath\Screenshot 2025-09-25 at 10.22.30 AM.png"
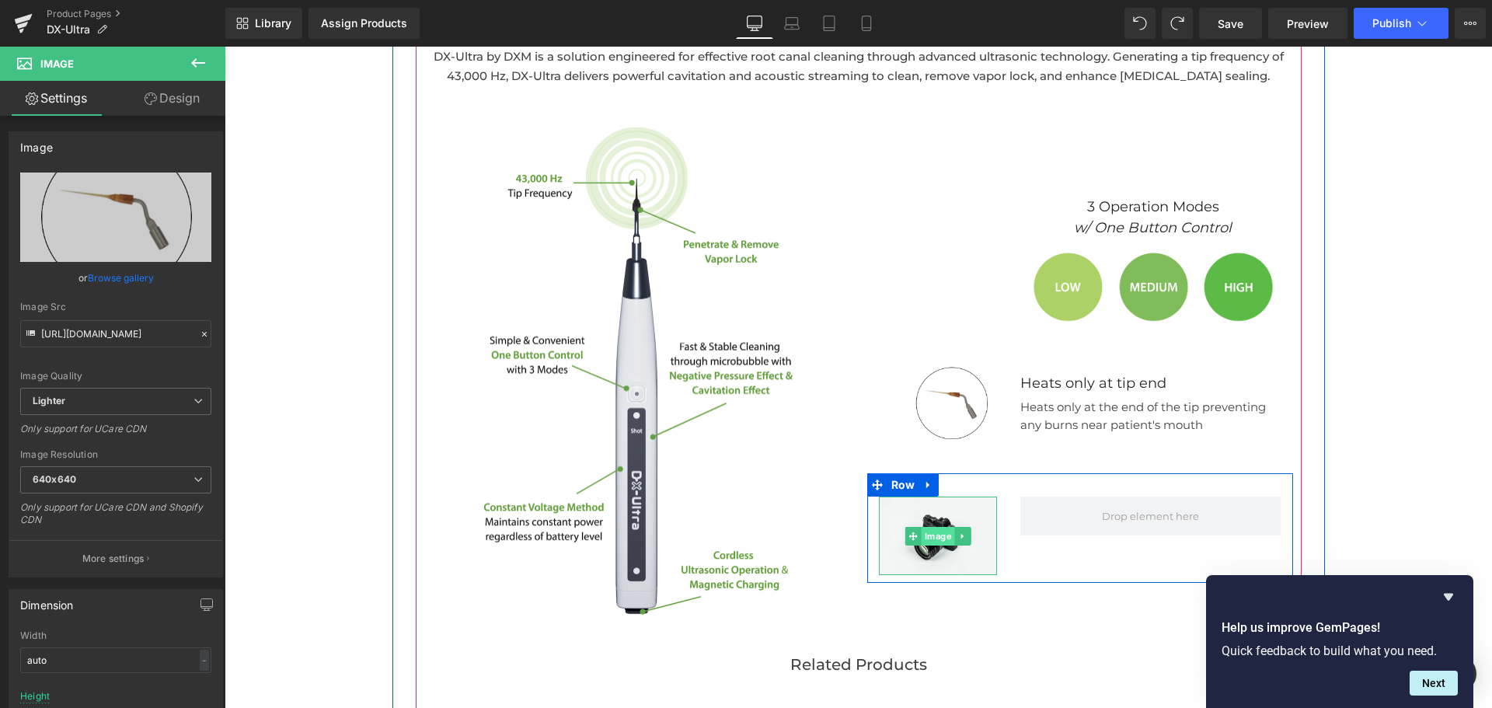
click at [935, 532] on span "Image" at bounding box center [937, 536] width 33 height 19
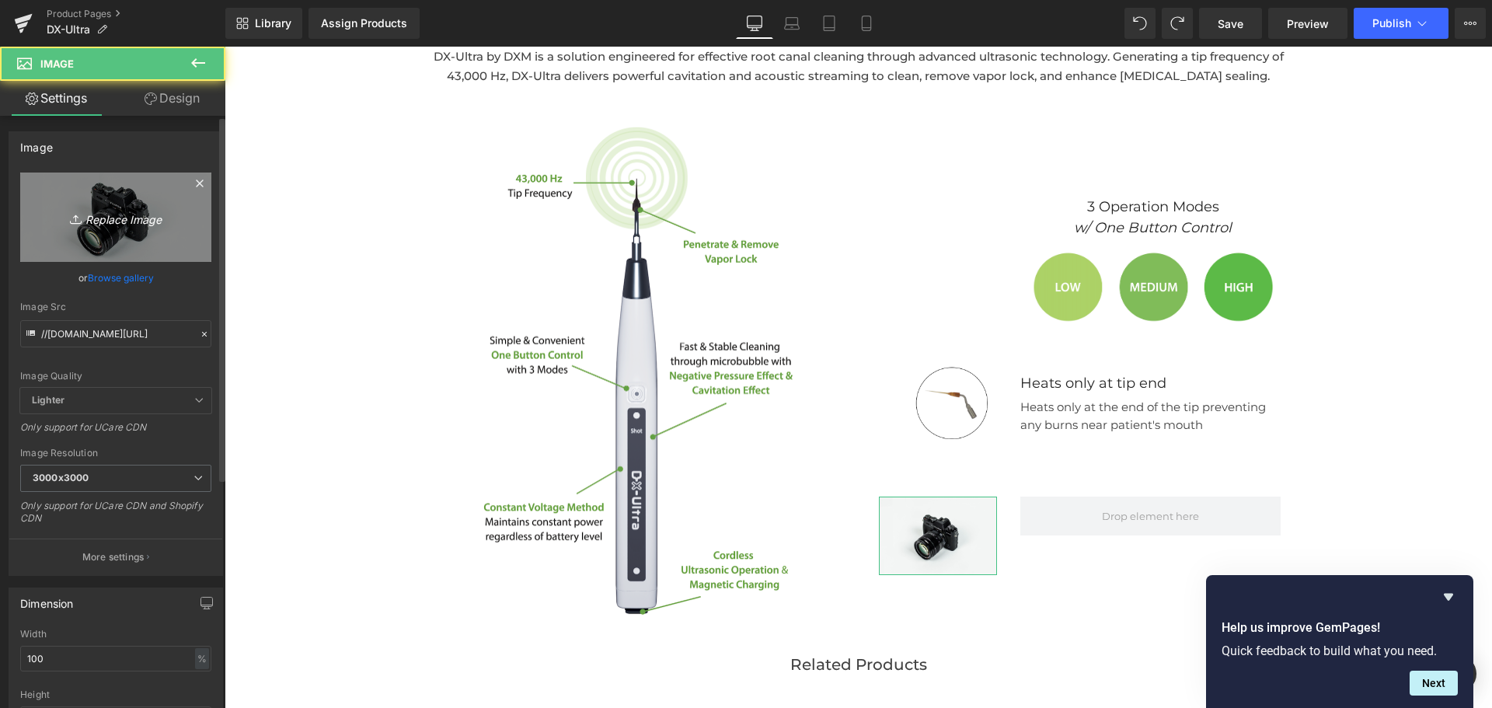
click at [103, 218] on icon "Replace Image" at bounding box center [116, 216] width 124 height 19
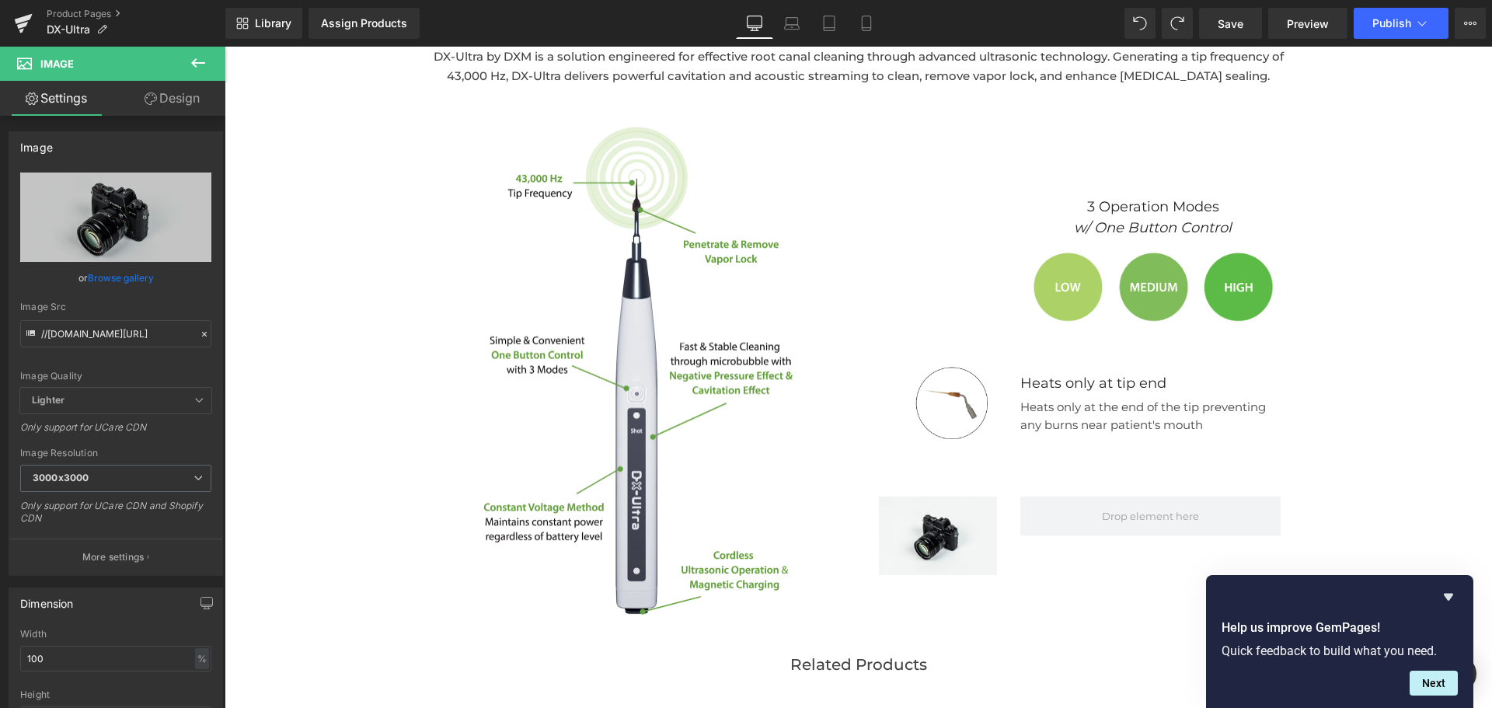
type input "C:\fakepath\Screenshot 2025-09-25 at 10.22.14 AM.png"
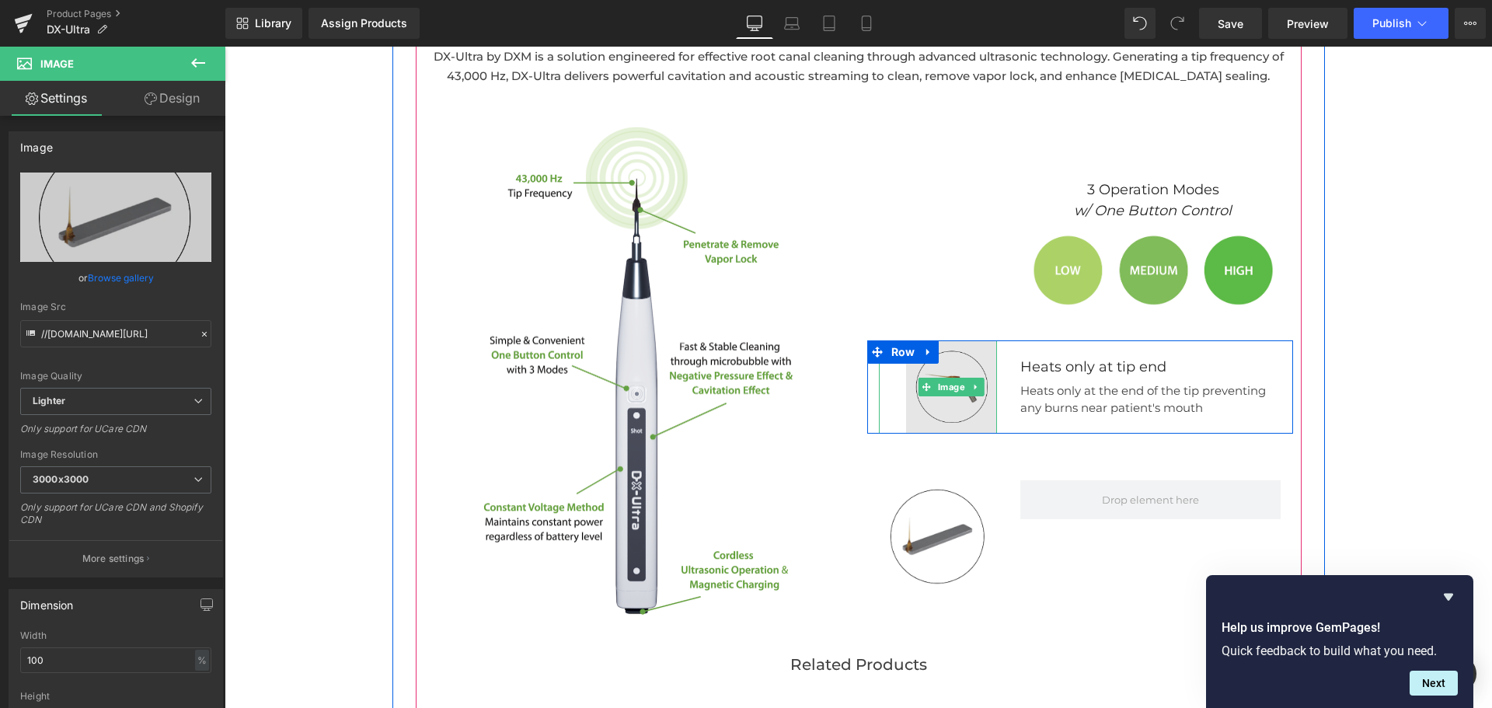
click at [913, 406] on img at bounding box center [951, 386] width 91 height 93
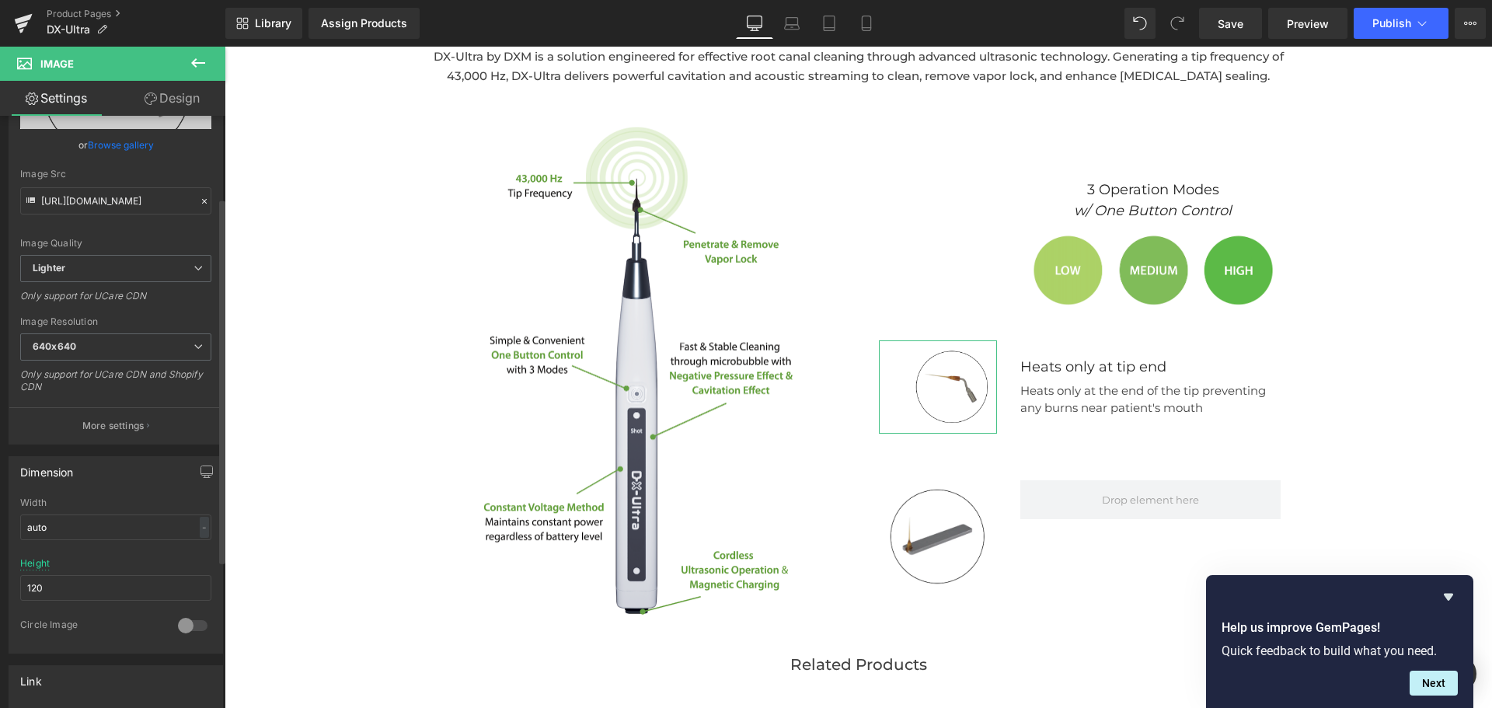
scroll to position [176, 0]
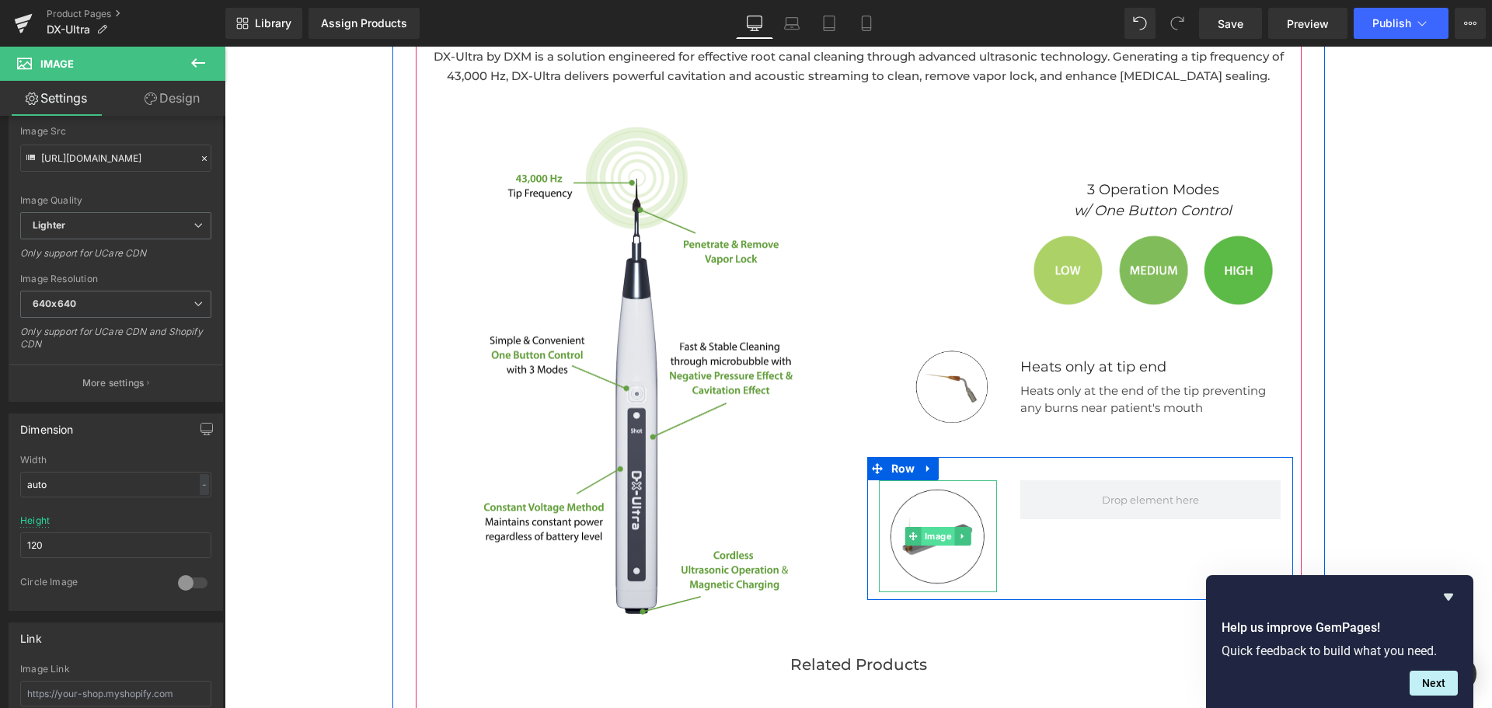
click at [921, 545] on span "Image" at bounding box center [937, 536] width 33 height 19
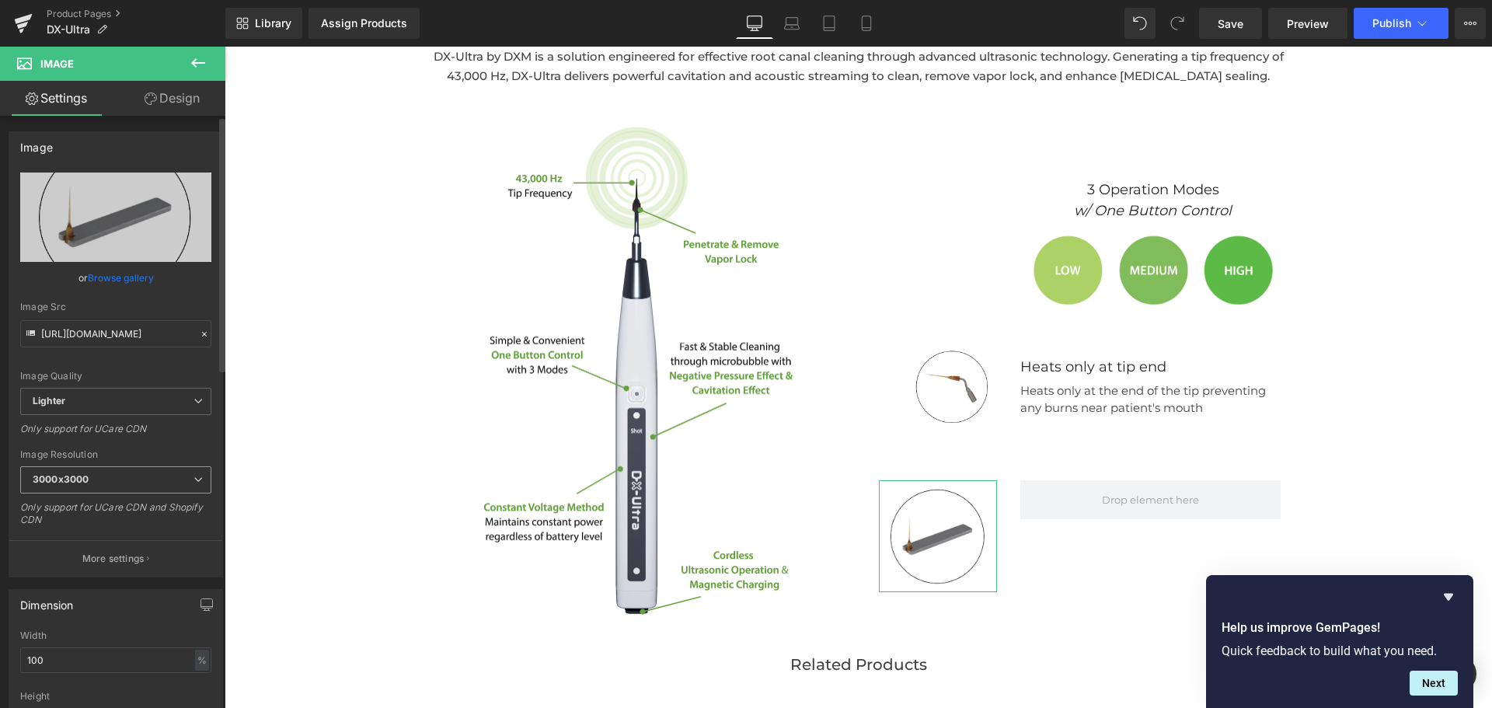
click at [125, 476] on span "3000x3000" at bounding box center [115, 479] width 191 height 27
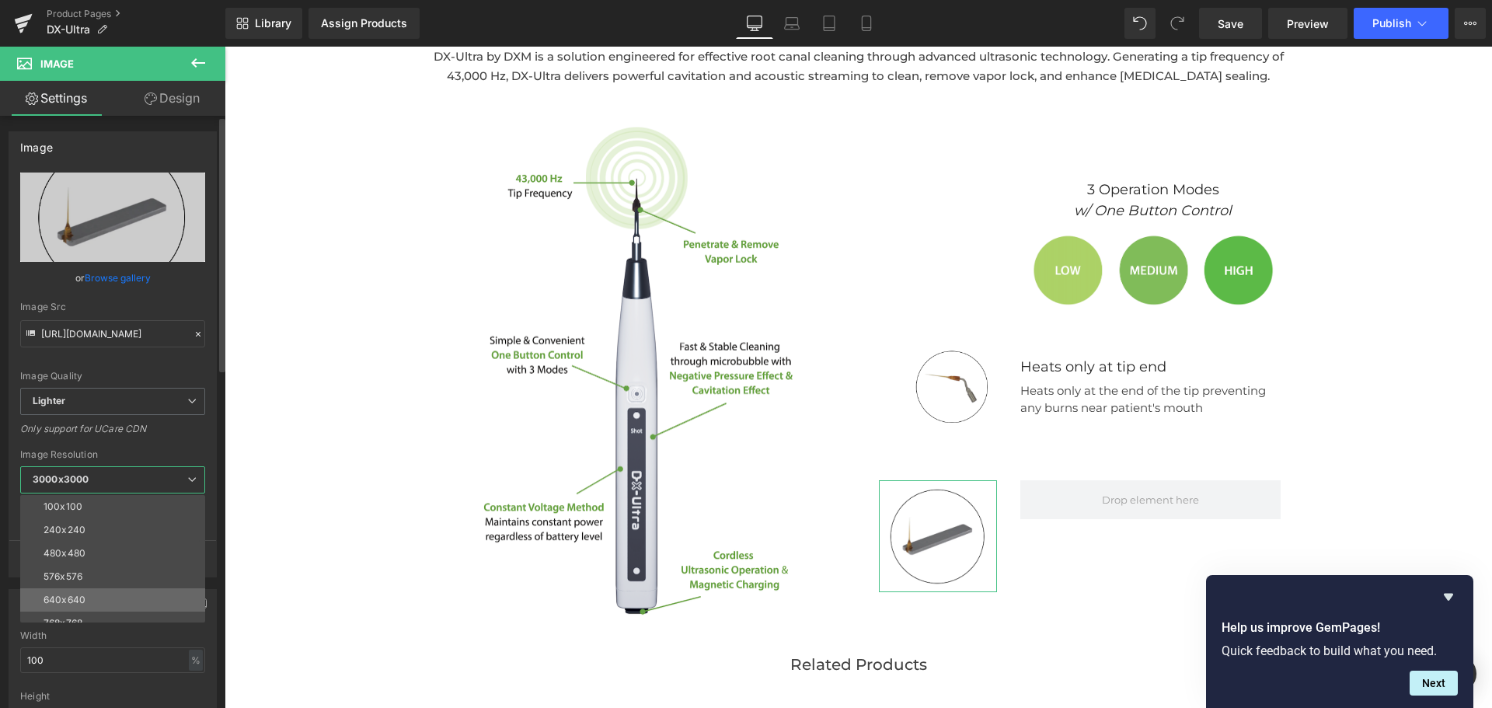
click at [82, 588] on li "640x640" at bounding box center [116, 599] width 192 height 23
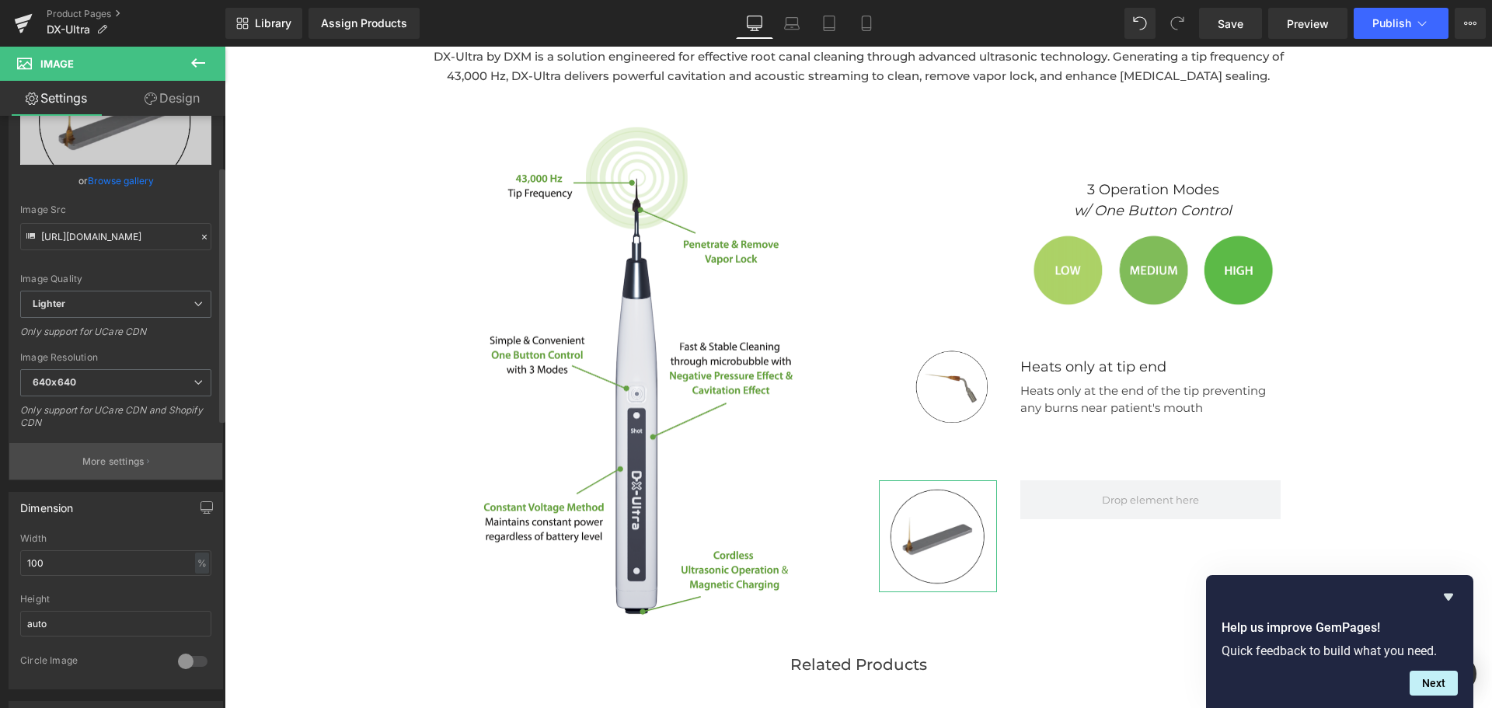
scroll to position [126, 0]
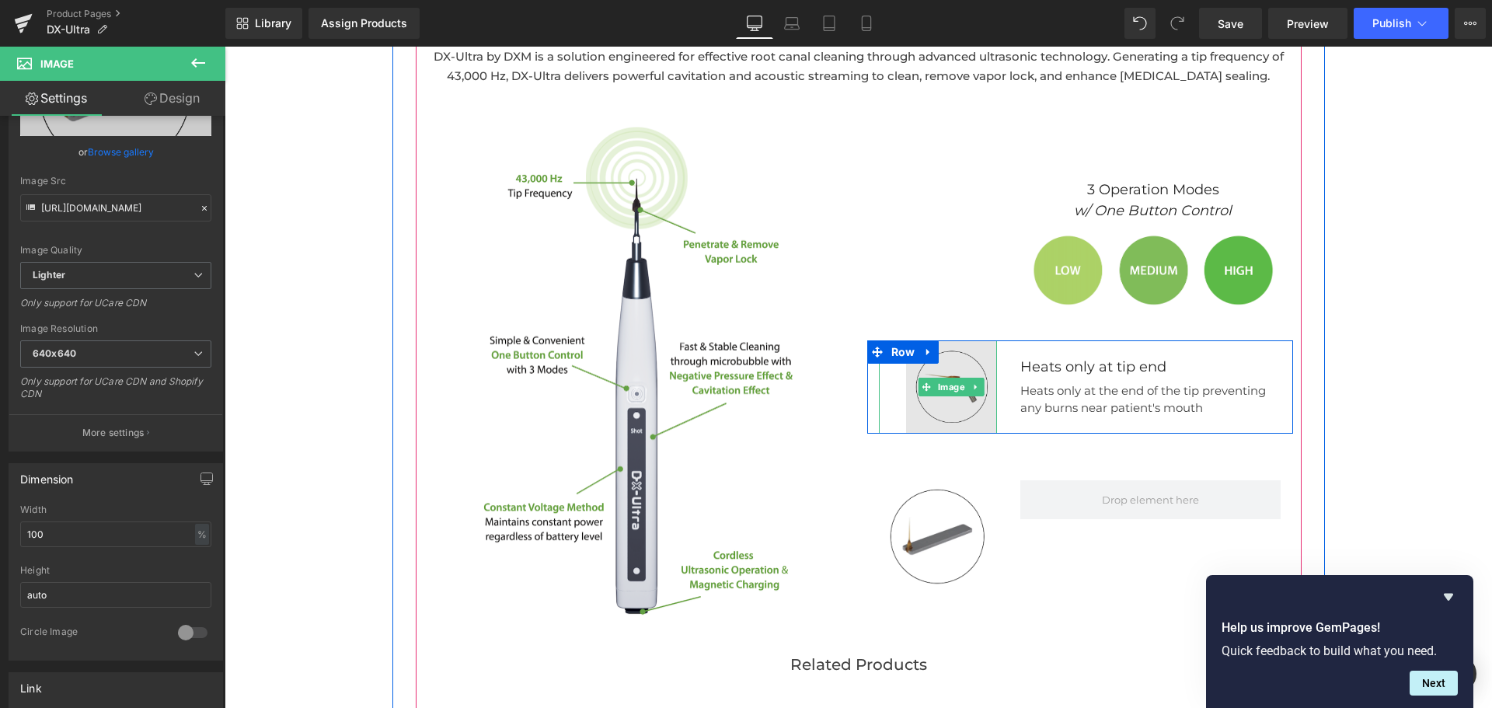
click at [936, 405] on img at bounding box center [951, 386] width 91 height 93
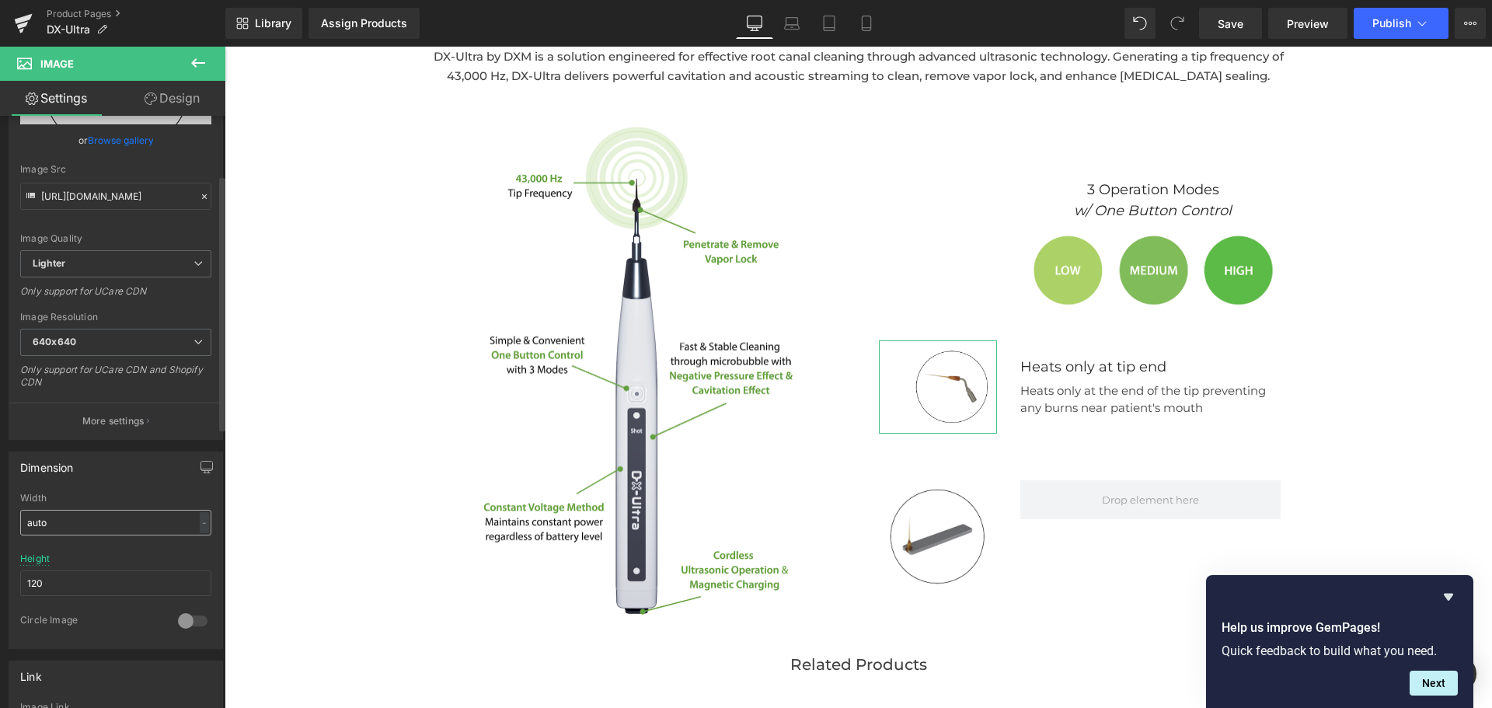
scroll to position [155, 0]
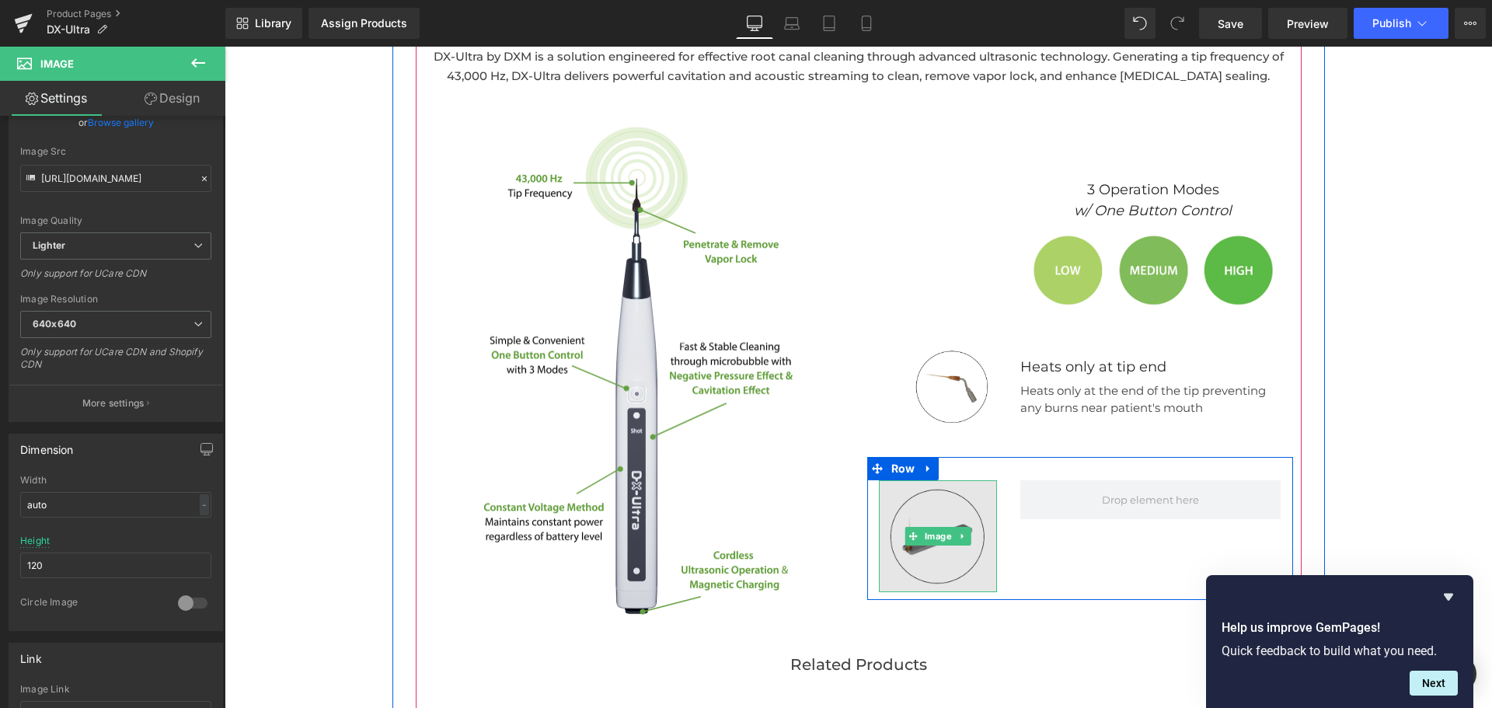
click at [950, 551] on img at bounding box center [938, 536] width 119 height 112
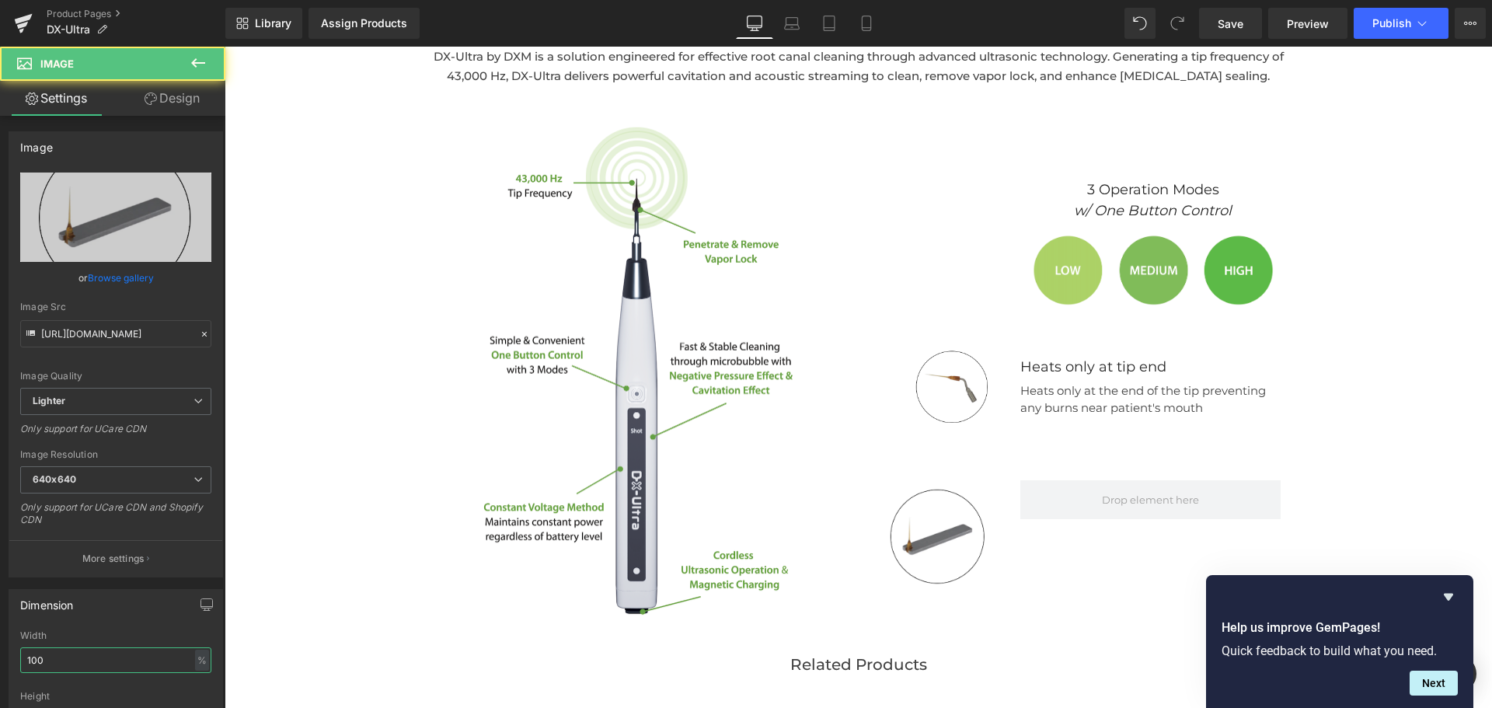
drag, startPoint x: 103, startPoint y: 663, endPoint x: -97, endPoint y: 651, distance: 200.0
click at [0, 651] on html "Image You are previewing how the will restyle your page. You can not edit Eleme…" at bounding box center [746, 354] width 1492 height 708
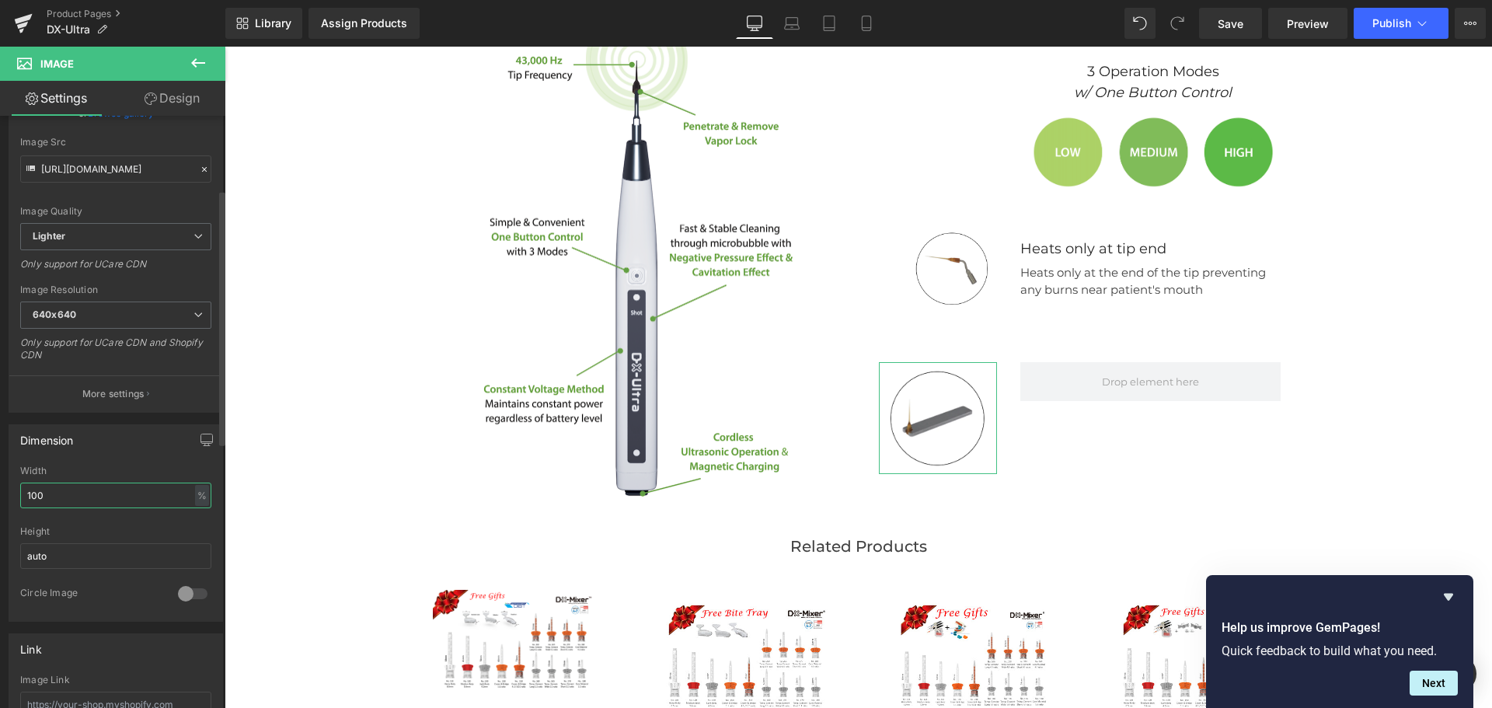
scroll to position [187, 0]
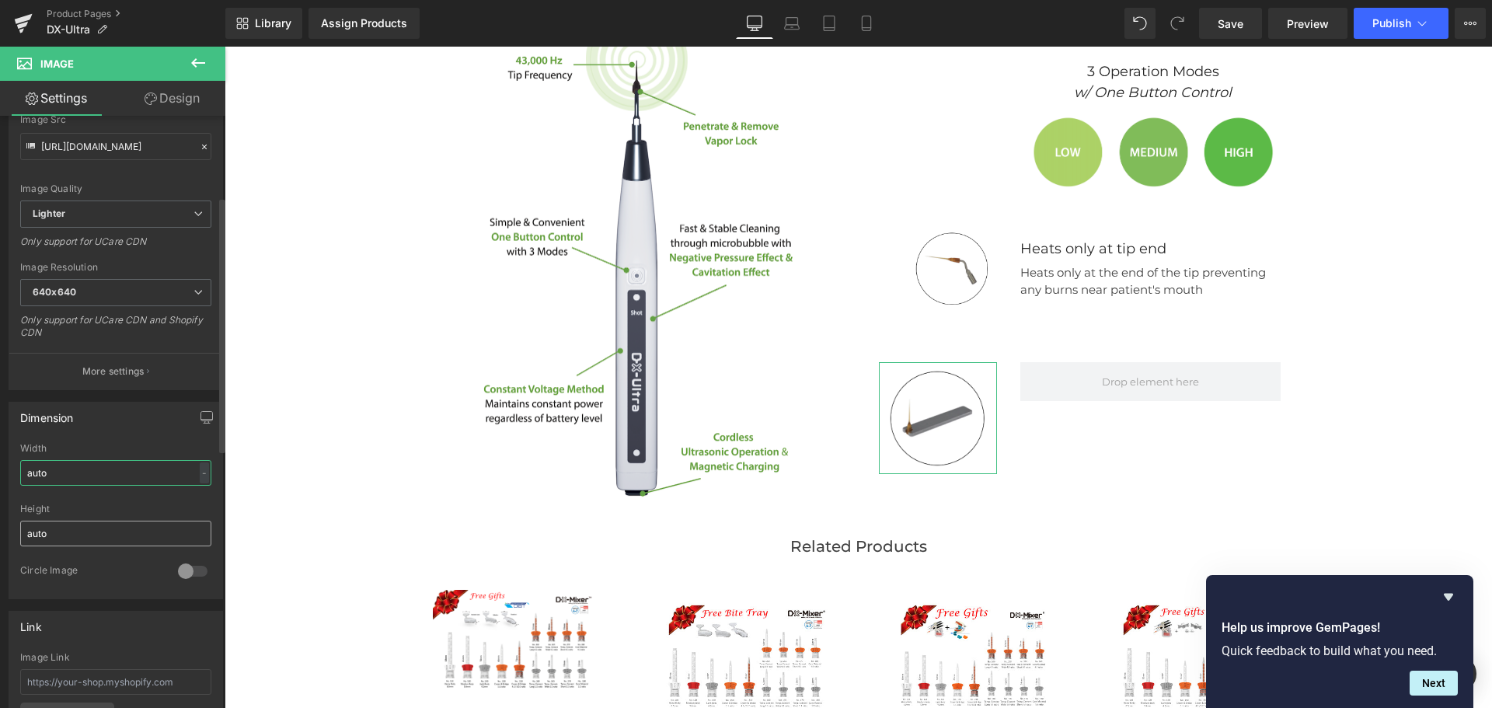
type input "auto"
drag, startPoint x: 96, startPoint y: 533, endPoint x: -144, endPoint y: 524, distance: 240.2
click at [0, 524] on html "Image You are previewing how the will restyle your page. You can not edit Eleme…" at bounding box center [746, 354] width 1492 height 708
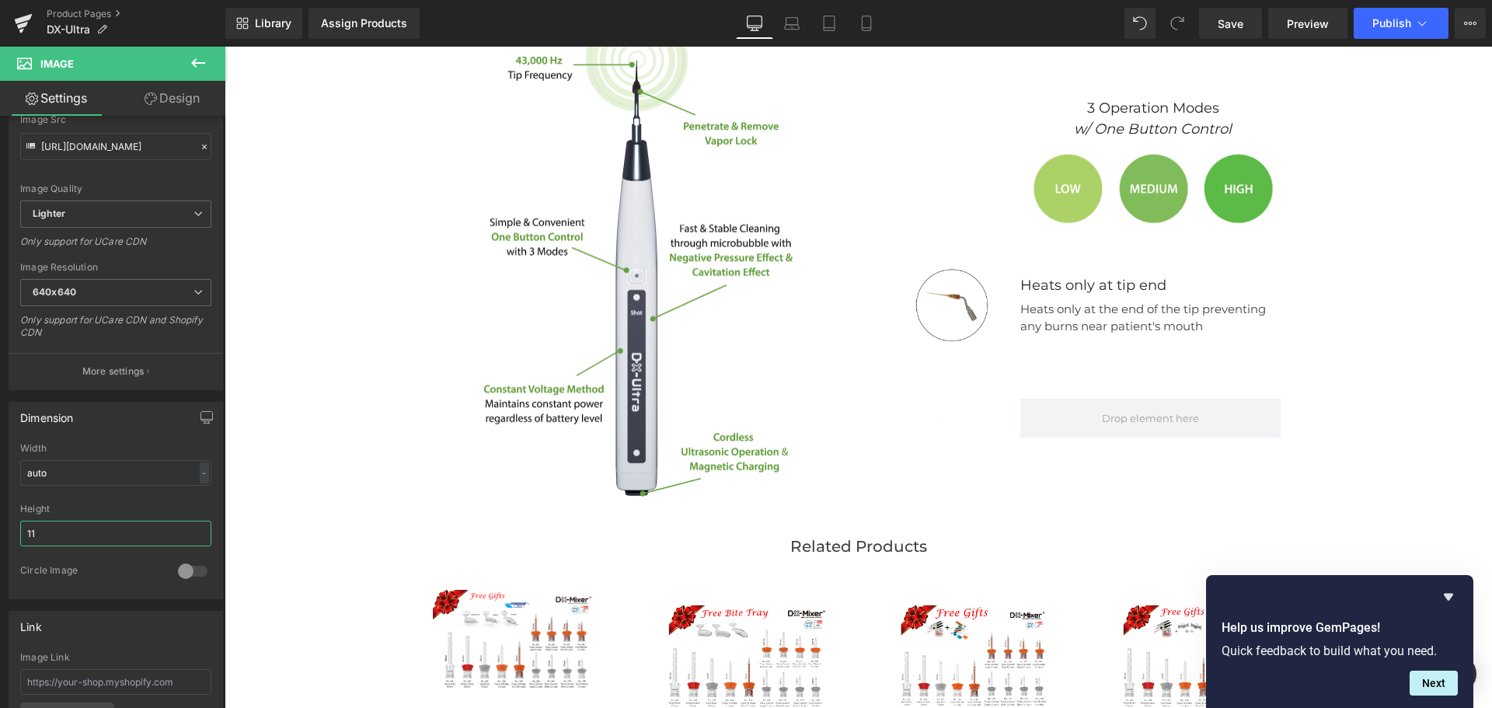
type input "110"
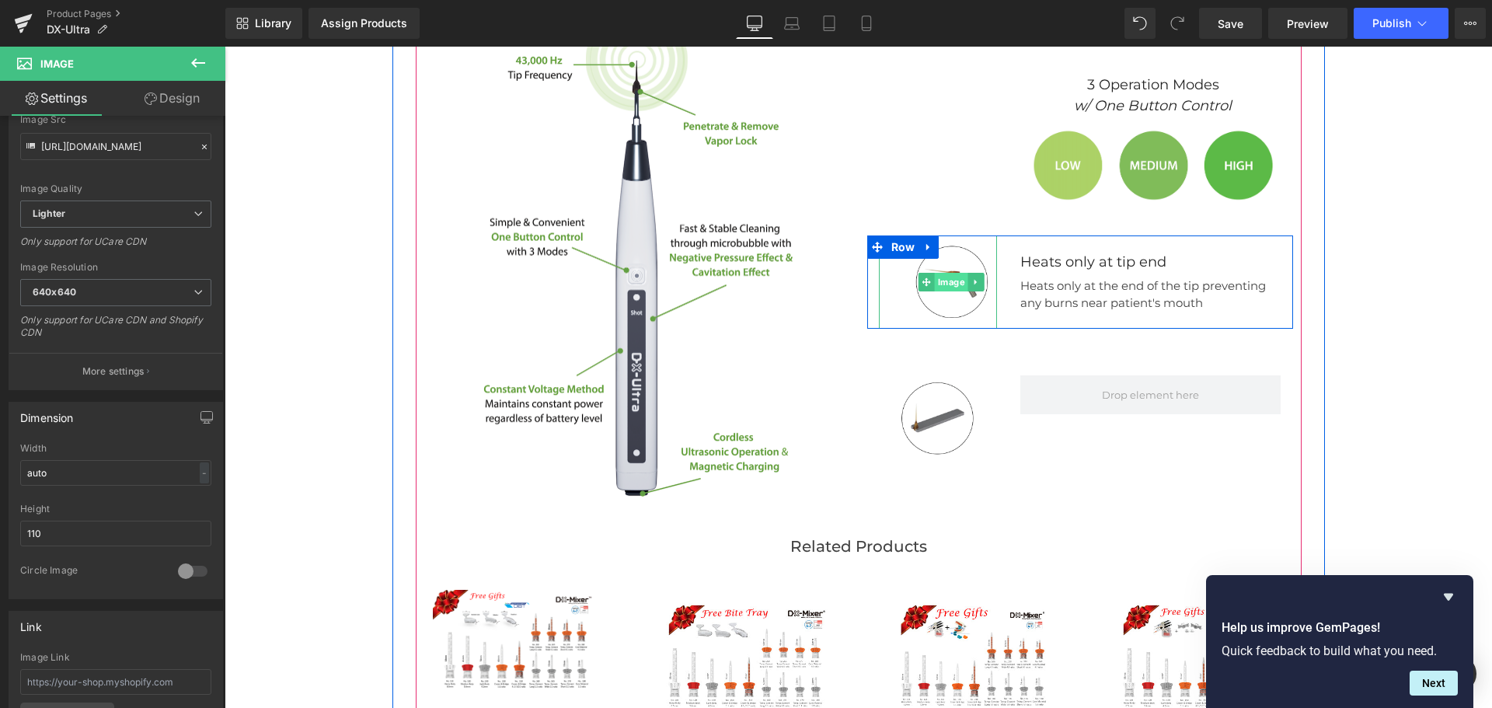
click at [935, 279] on span "Image" at bounding box center [951, 282] width 33 height 19
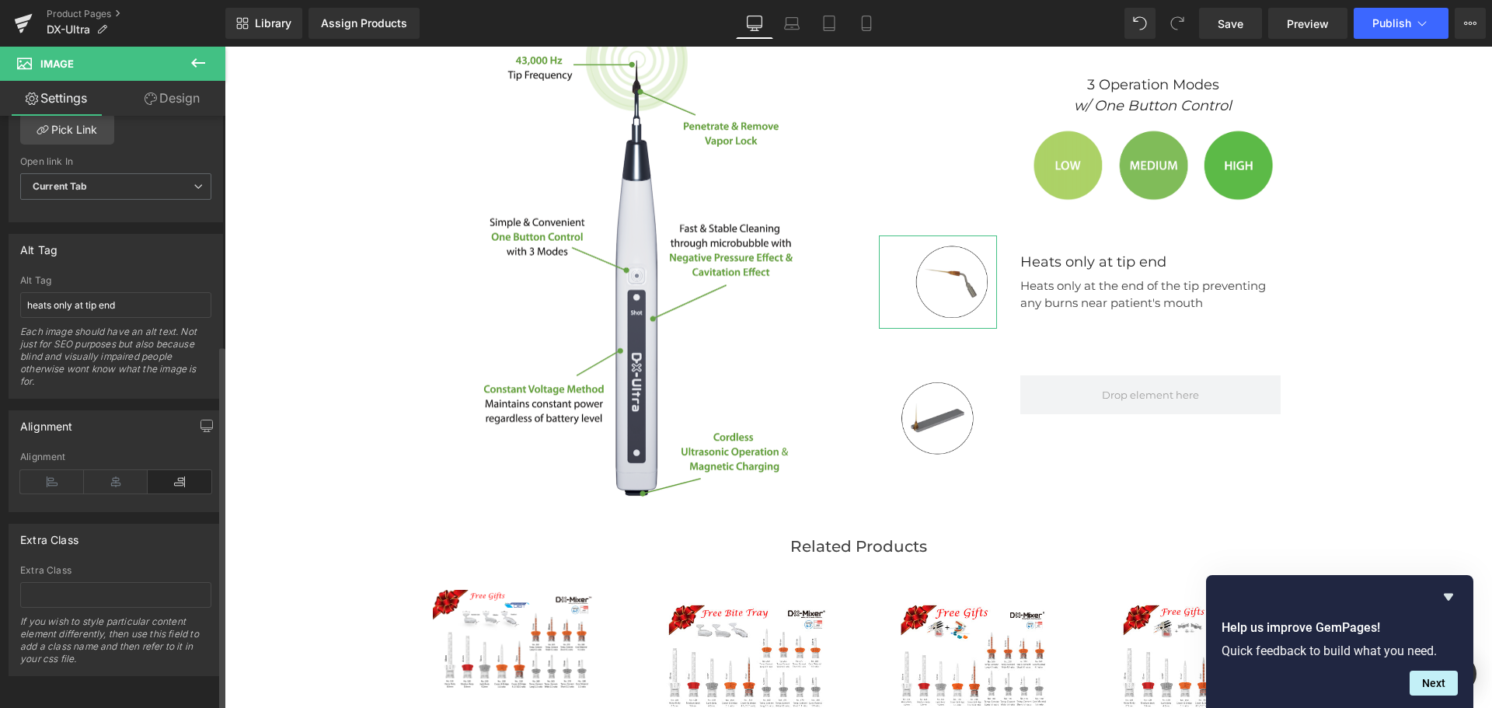
scroll to position [788, 0]
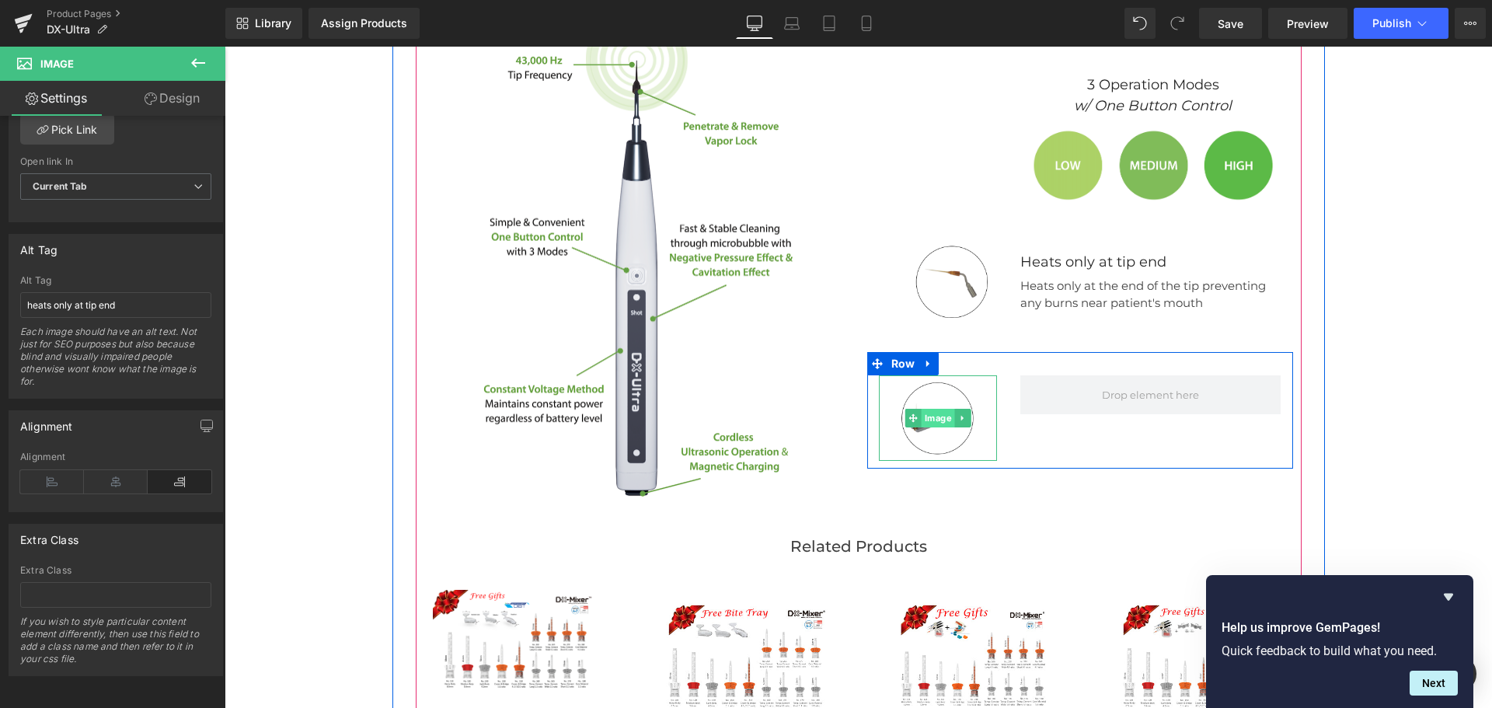
click at [936, 415] on span "Image" at bounding box center [937, 418] width 33 height 19
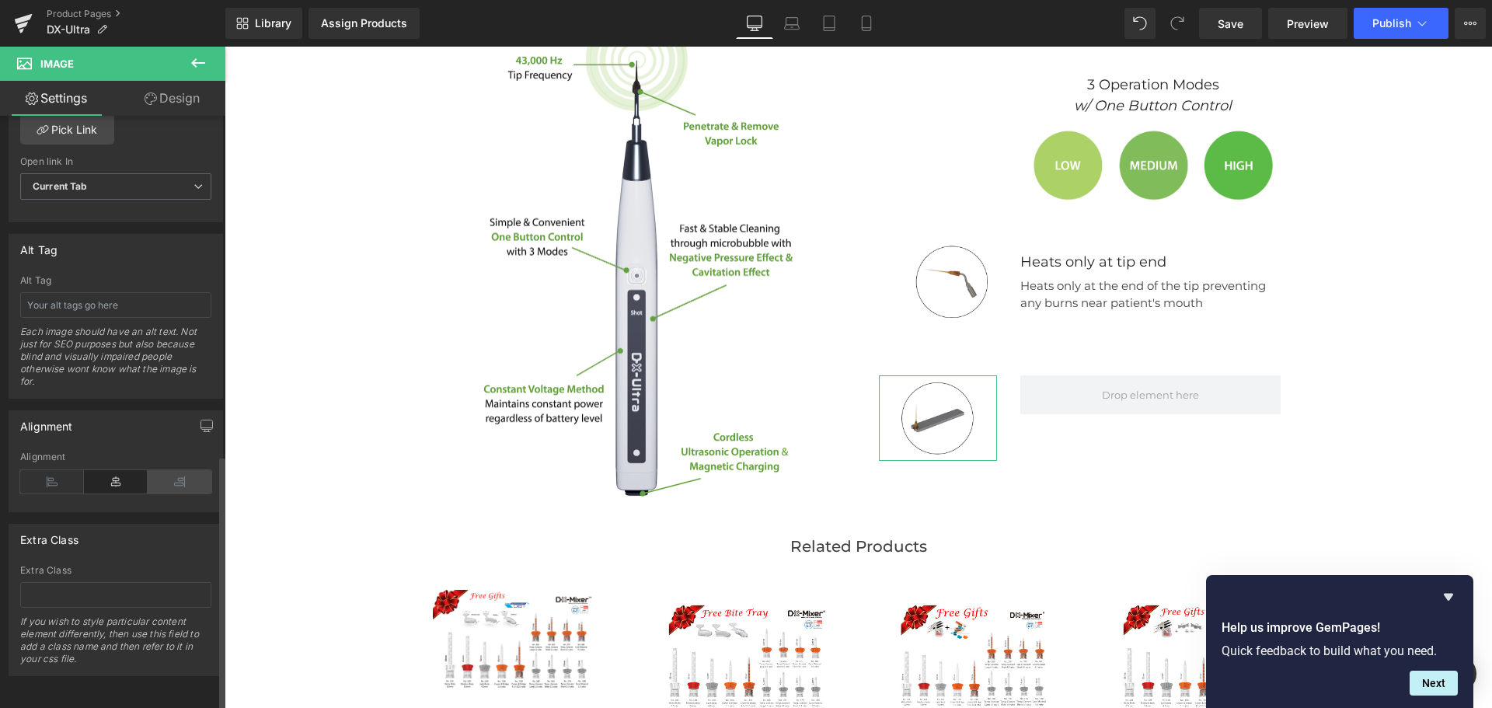
click at [183, 470] on icon at bounding box center [180, 481] width 64 height 23
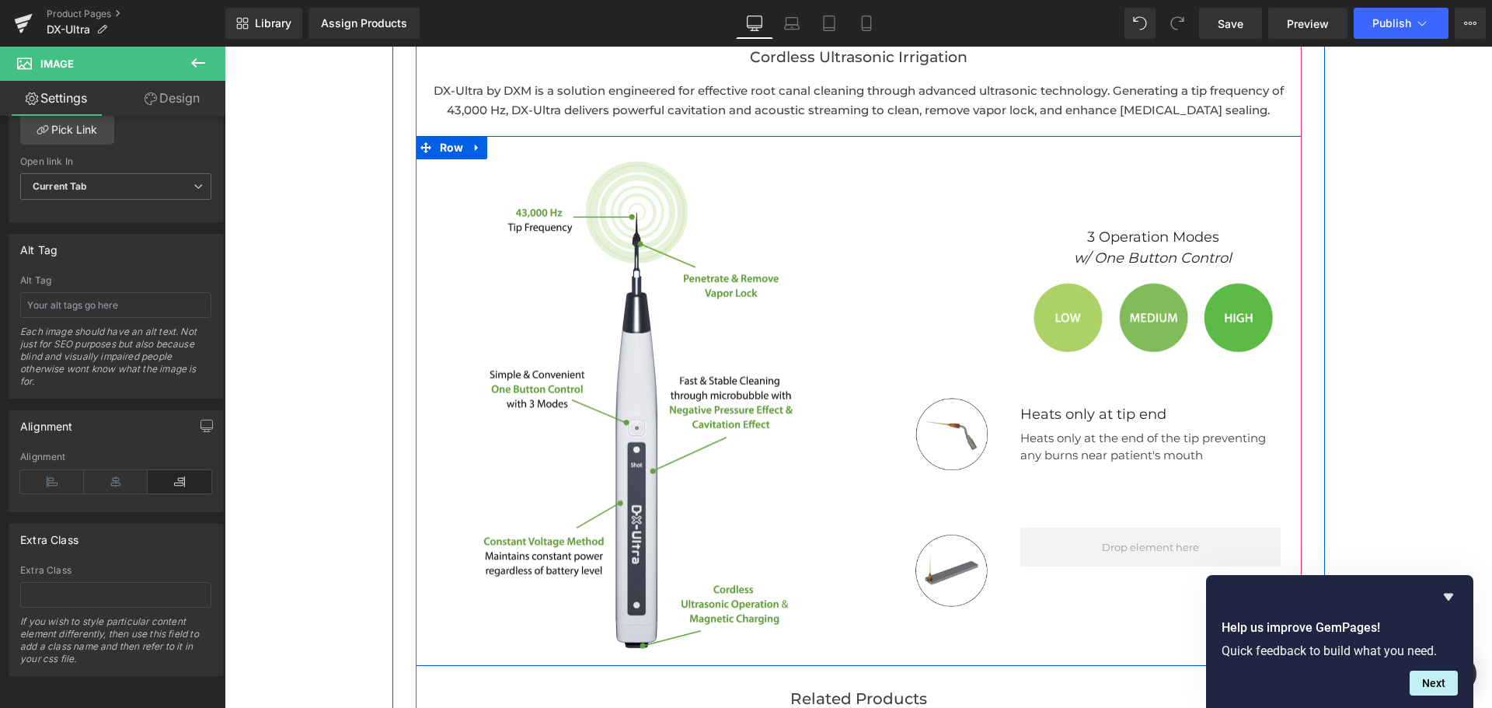
scroll to position [1963, 0]
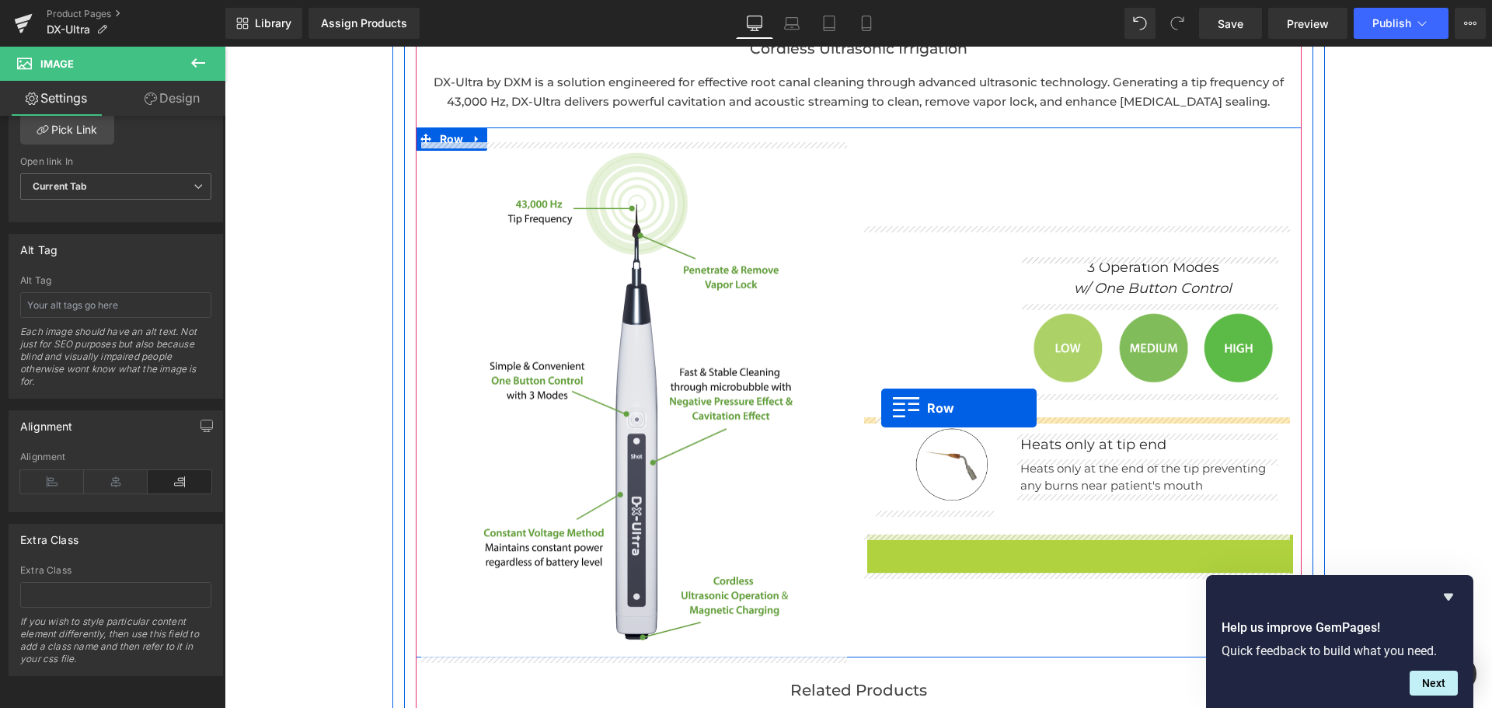
drag, startPoint x: 874, startPoint y: 510, endPoint x: 880, endPoint y: 411, distance: 99.6
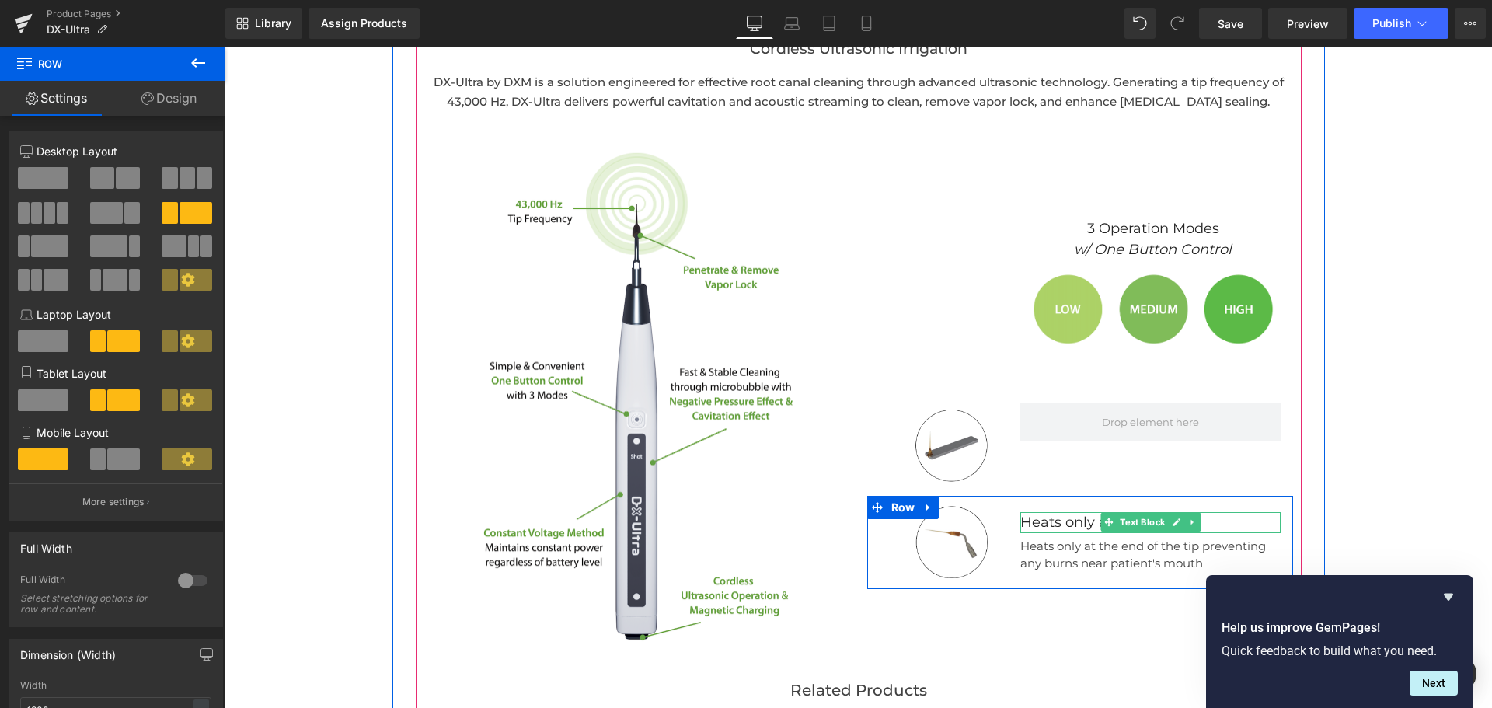
click at [1071, 522] on b "Heats only at tip end" at bounding box center [1093, 522] width 146 height 17
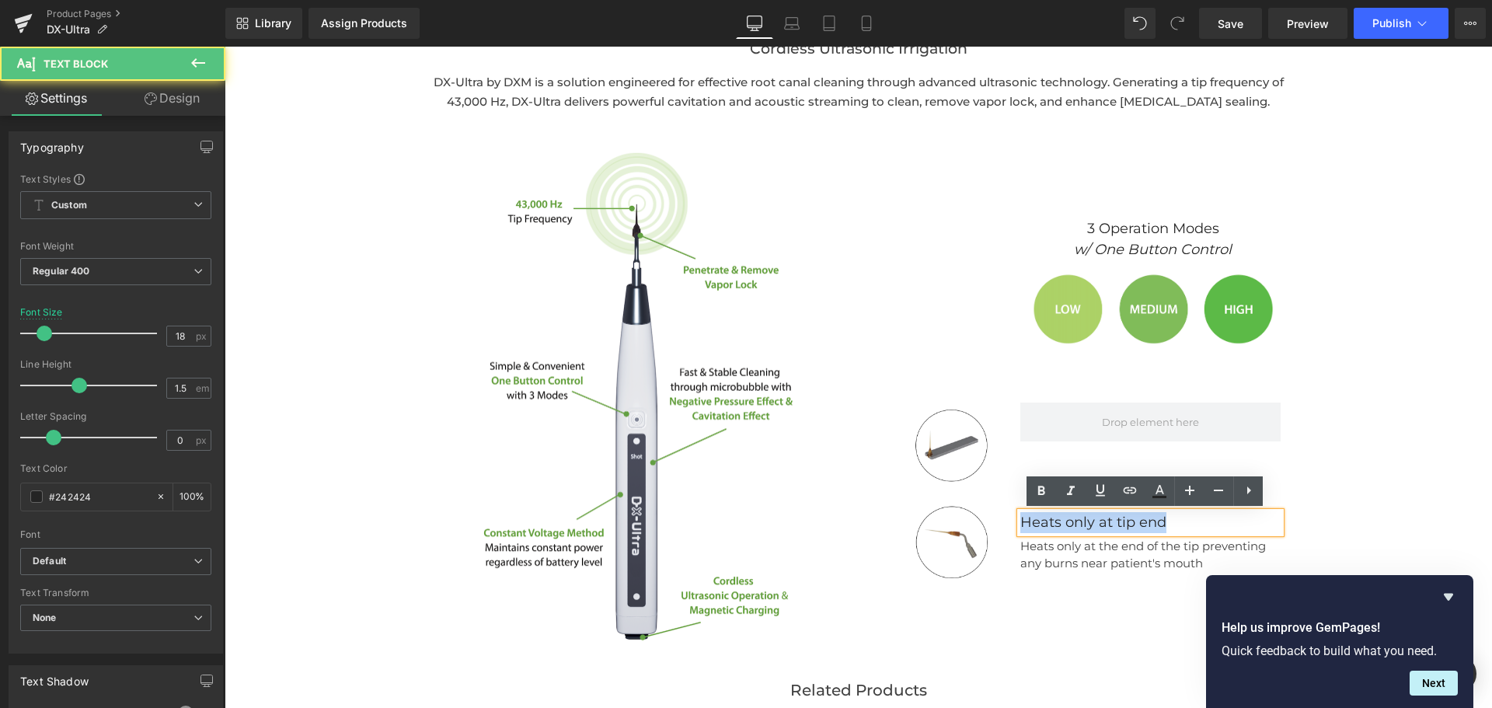
drag, startPoint x: 1163, startPoint y: 523, endPoint x: 957, endPoint y: 499, distance: 207.3
click at [957, 499] on div "Image Heats only at tip end Text Block Heats only at the end of the tip prevent…" at bounding box center [1080, 542] width 426 height 93
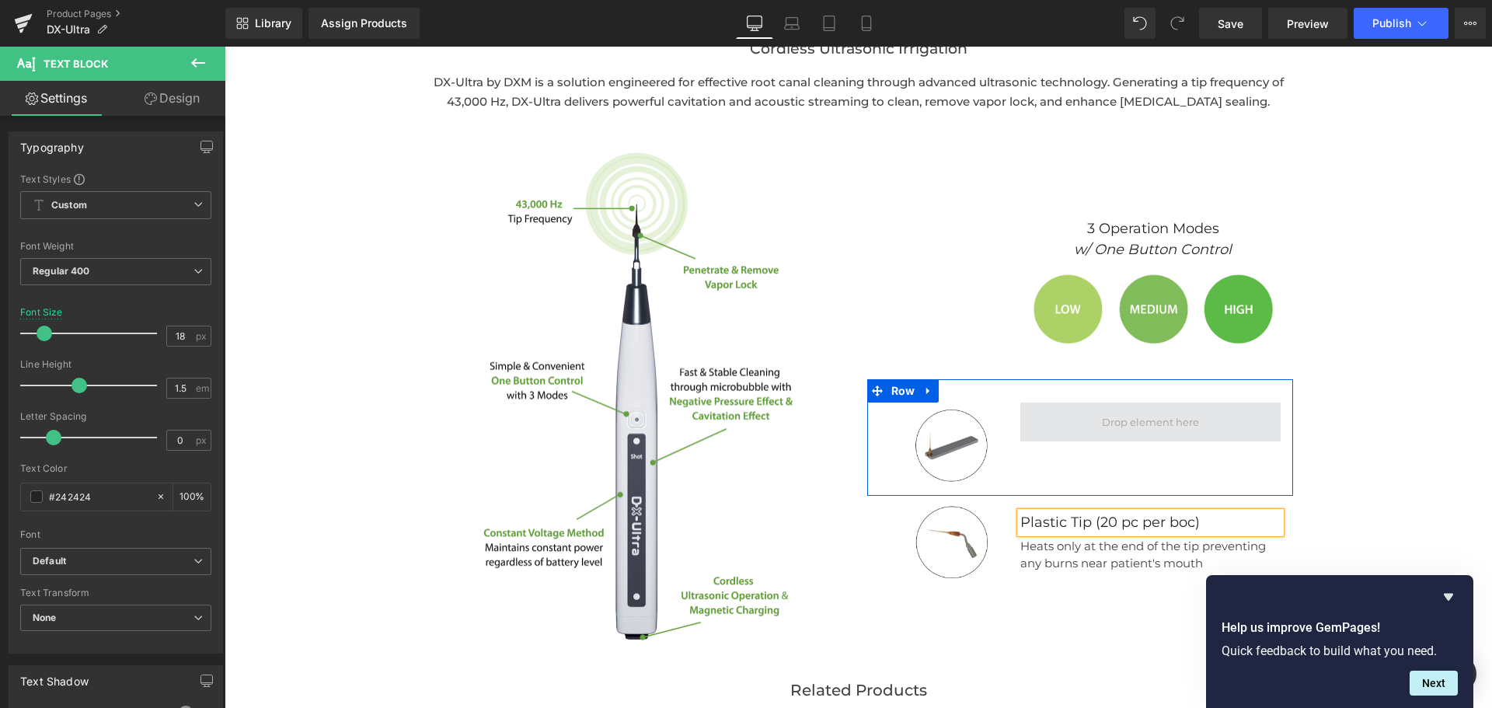
click at [1029, 410] on span at bounding box center [1150, 421] width 260 height 39
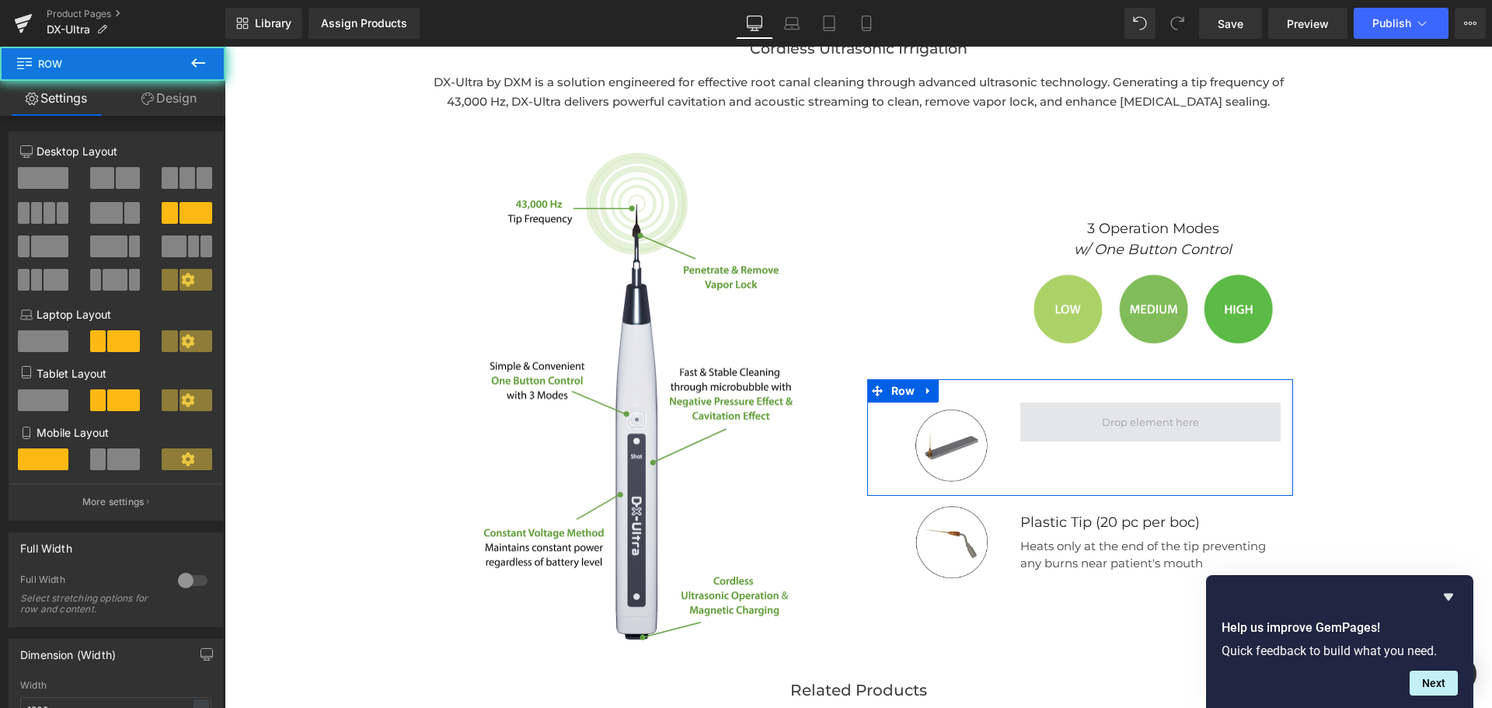
click at [1035, 419] on span at bounding box center [1150, 421] width 260 height 39
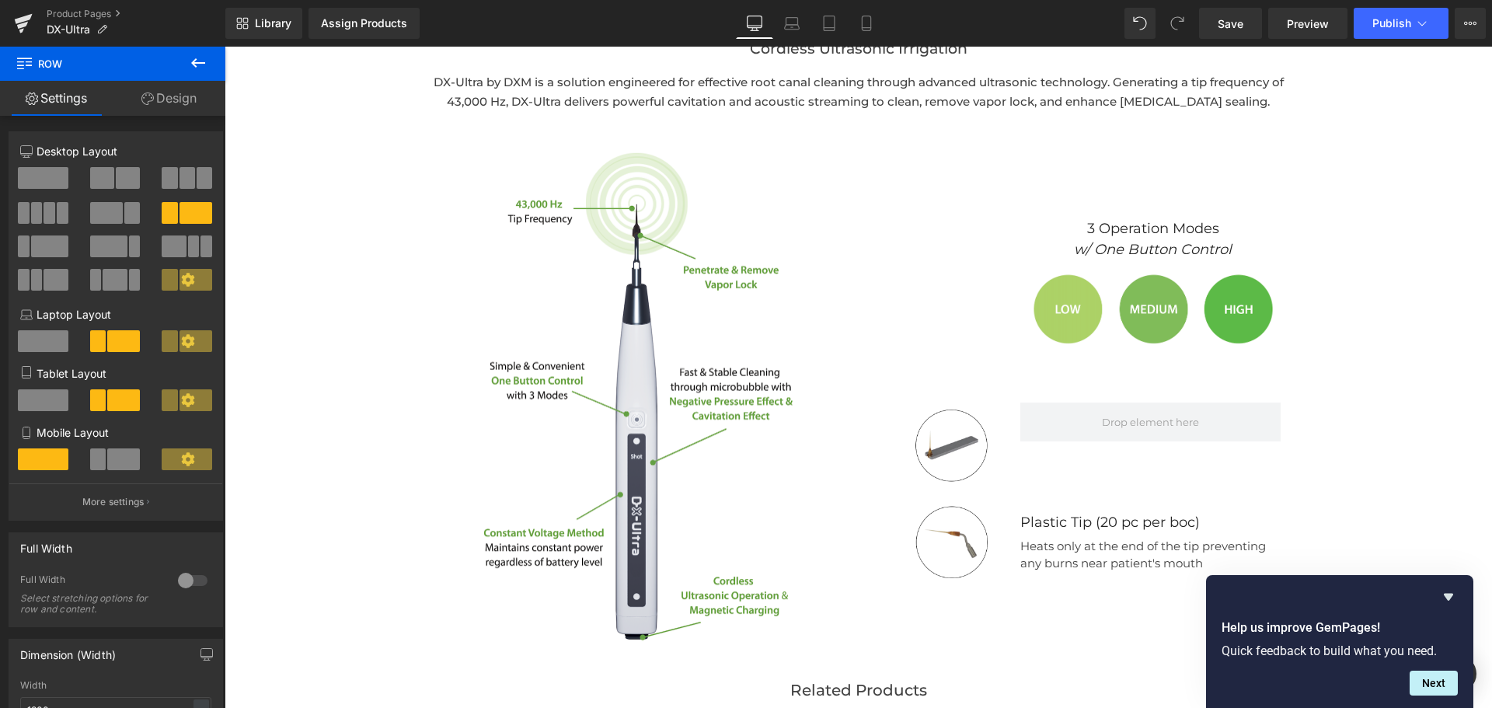
click at [193, 60] on icon at bounding box center [198, 63] width 19 height 19
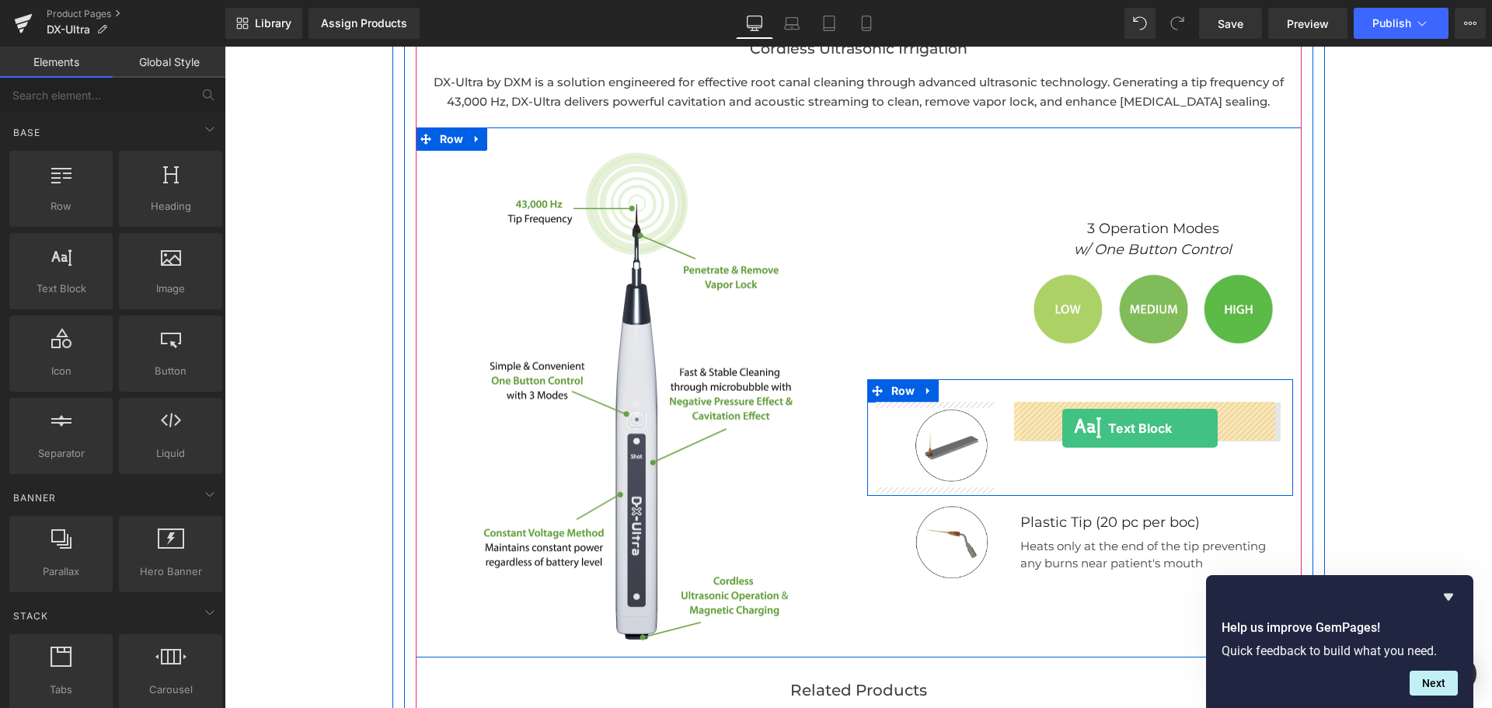
drag, startPoint x: 270, startPoint y: 325, endPoint x: 1062, endPoint y: 429, distance: 798.5
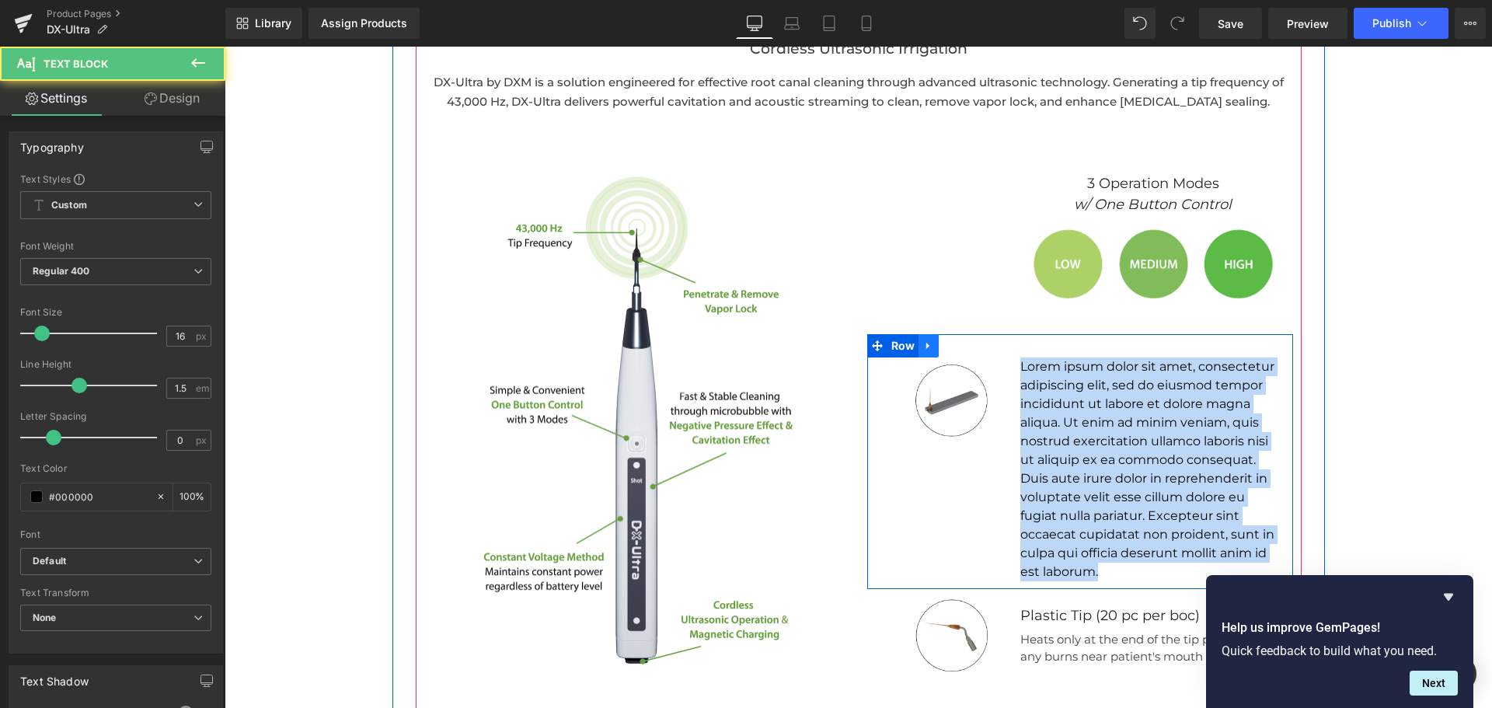
drag, startPoint x: 1096, startPoint y: 572, endPoint x: 921, endPoint y: 347, distance: 284.1
click at [921, 347] on div "Image Lorem ipsum dolor sit amet, consectetur adipiscing elit, sed do eiusmod t…" at bounding box center [1080, 461] width 426 height 255
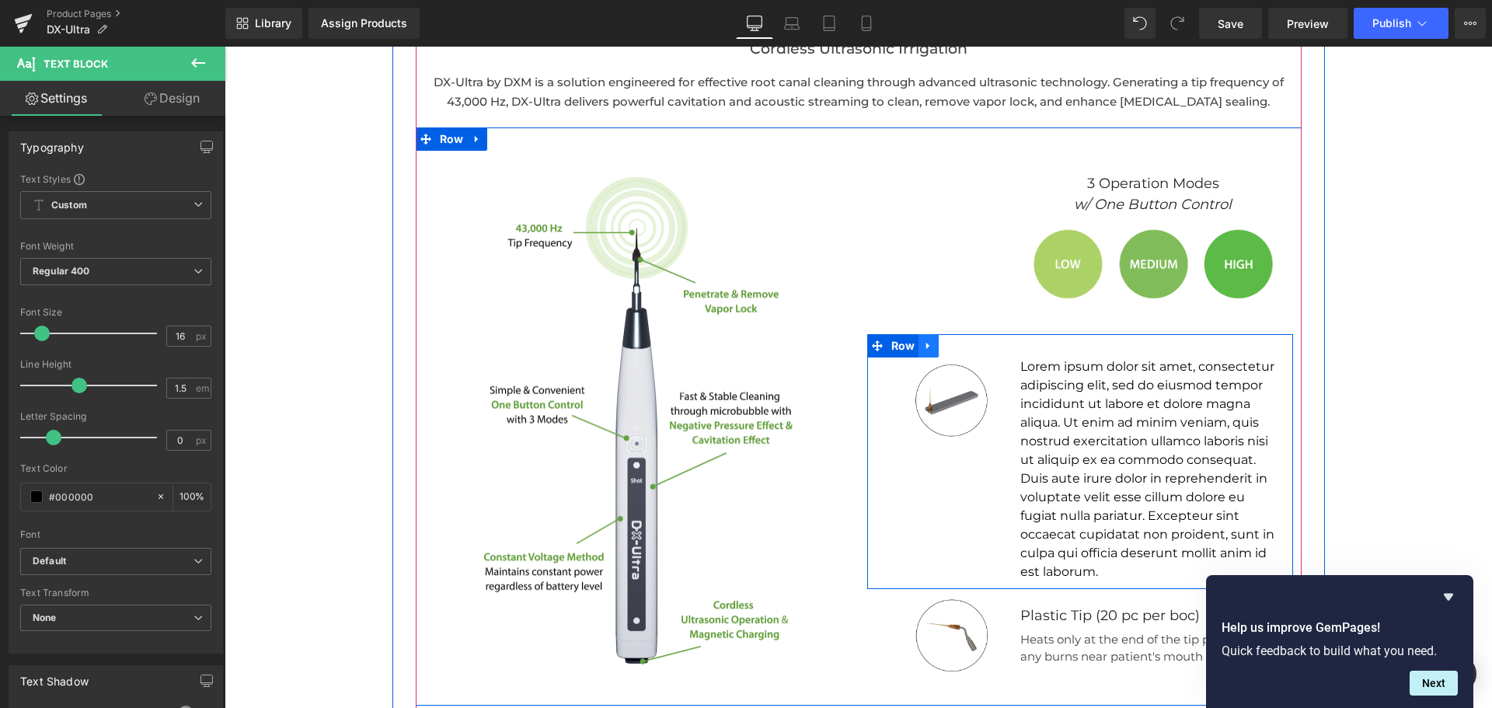
scroll to position [2033, 0]
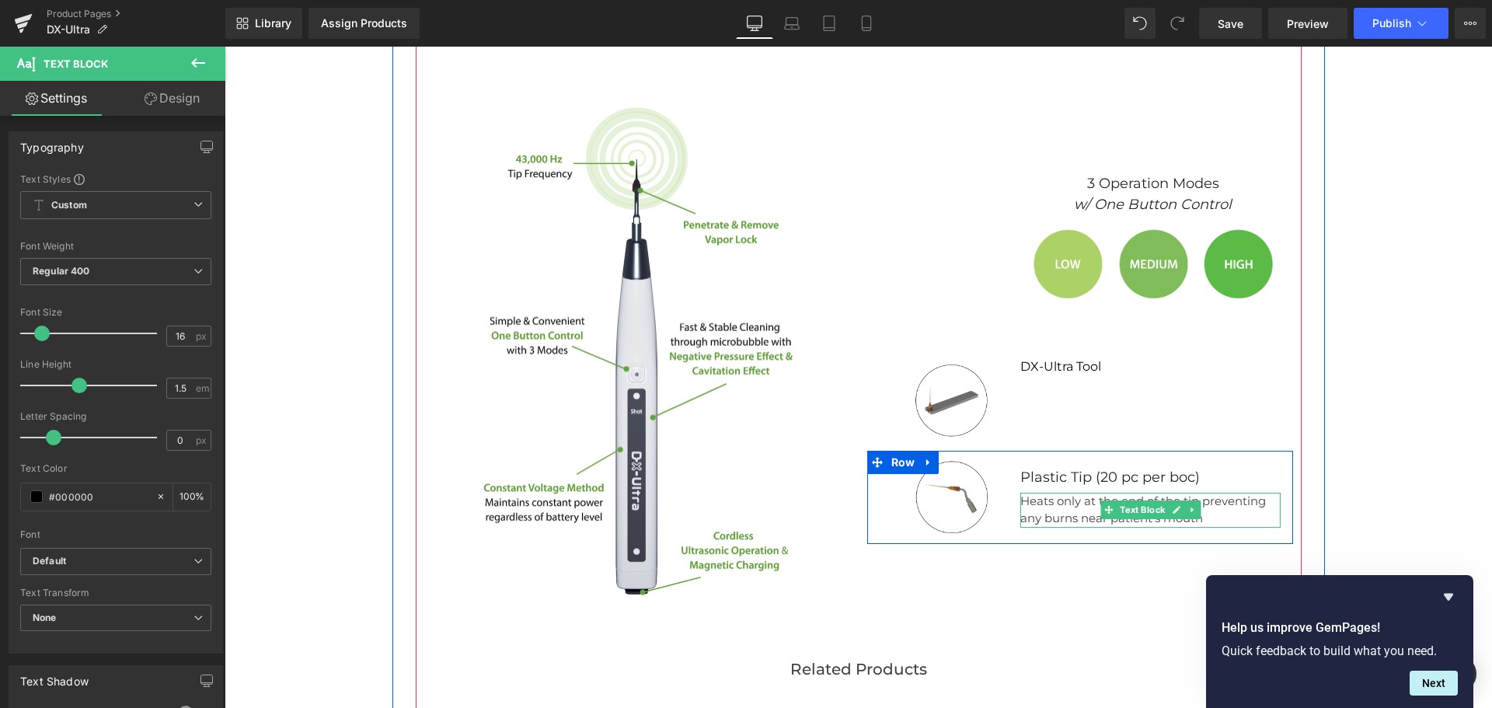
click at [1068, 499] on p "Heats only at the end of the tip preventing any burns near patient's mouth" at bounding box center [1150, 510] width 260 height 35
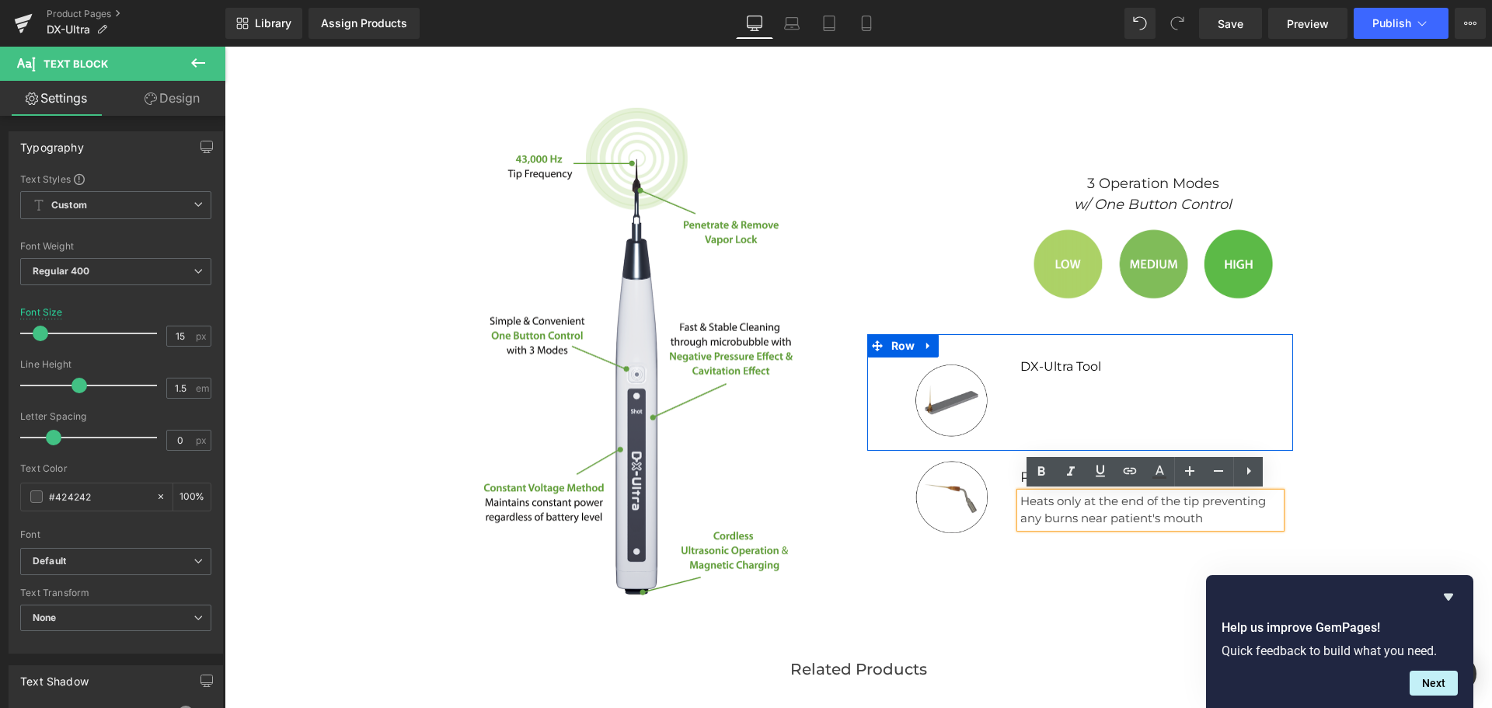
click at [1061, 403] on div "Image DX-Ultra Tool Text Block Row" at bounding box center [1080, 392] width 426 height 117
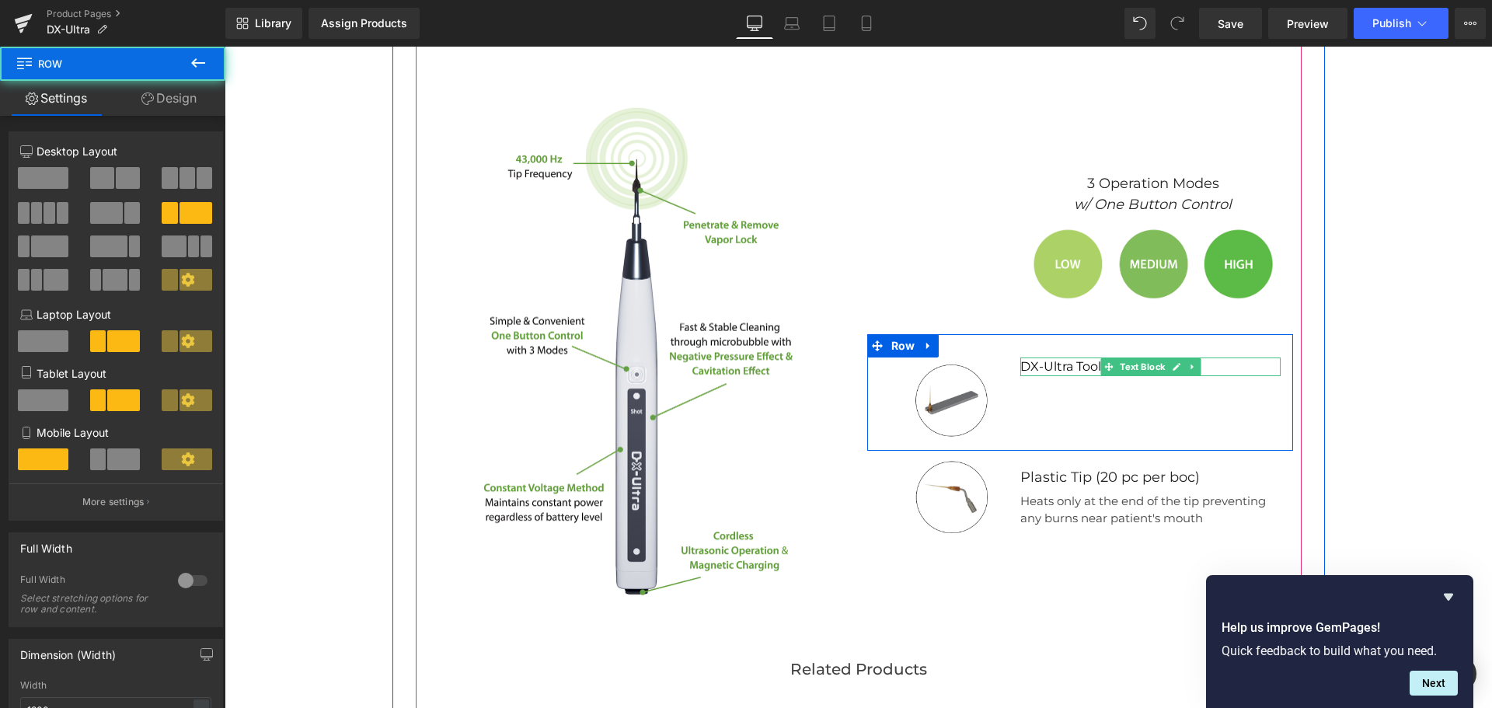
click at [1050, 368] on p "DX-Ultra Tool" at bounding box center [1150, 366] width 260 height 19
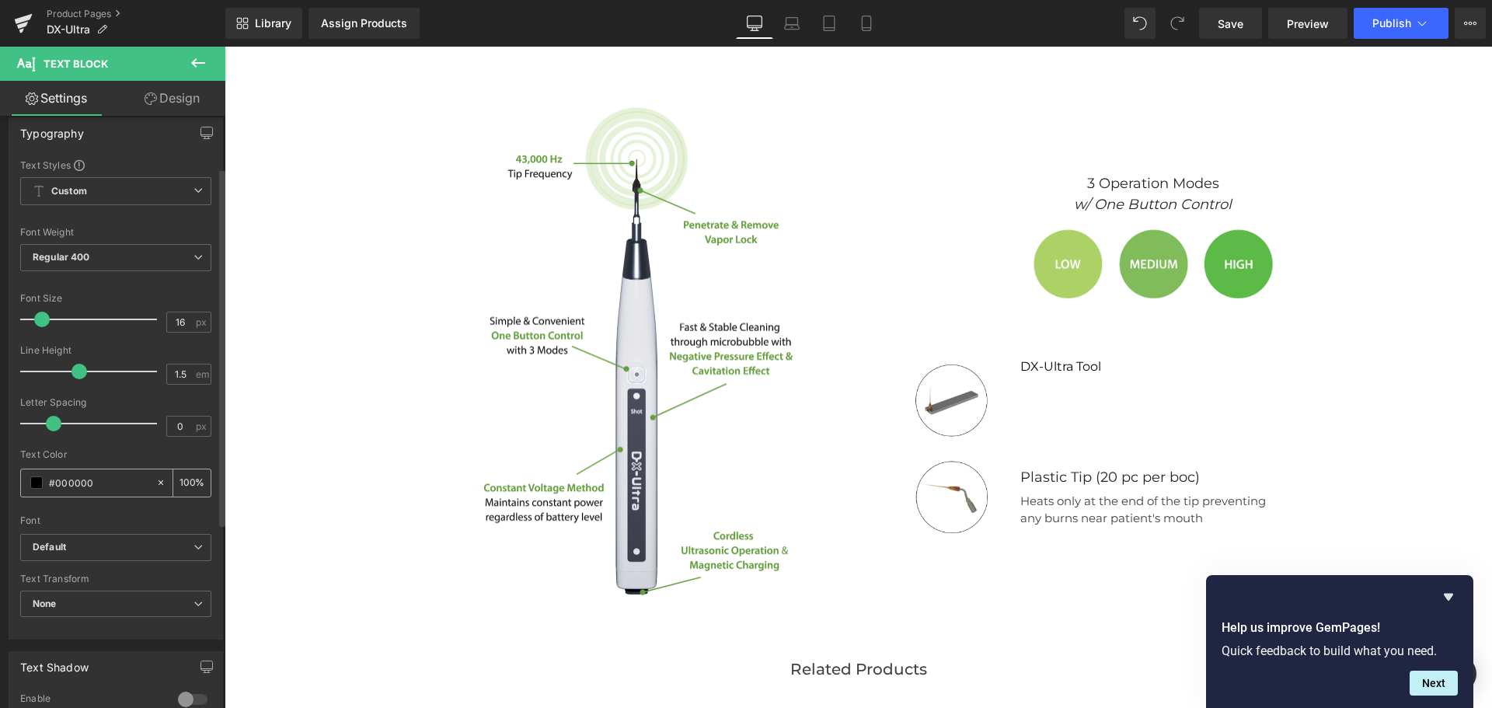
scroll to position [0, 0]
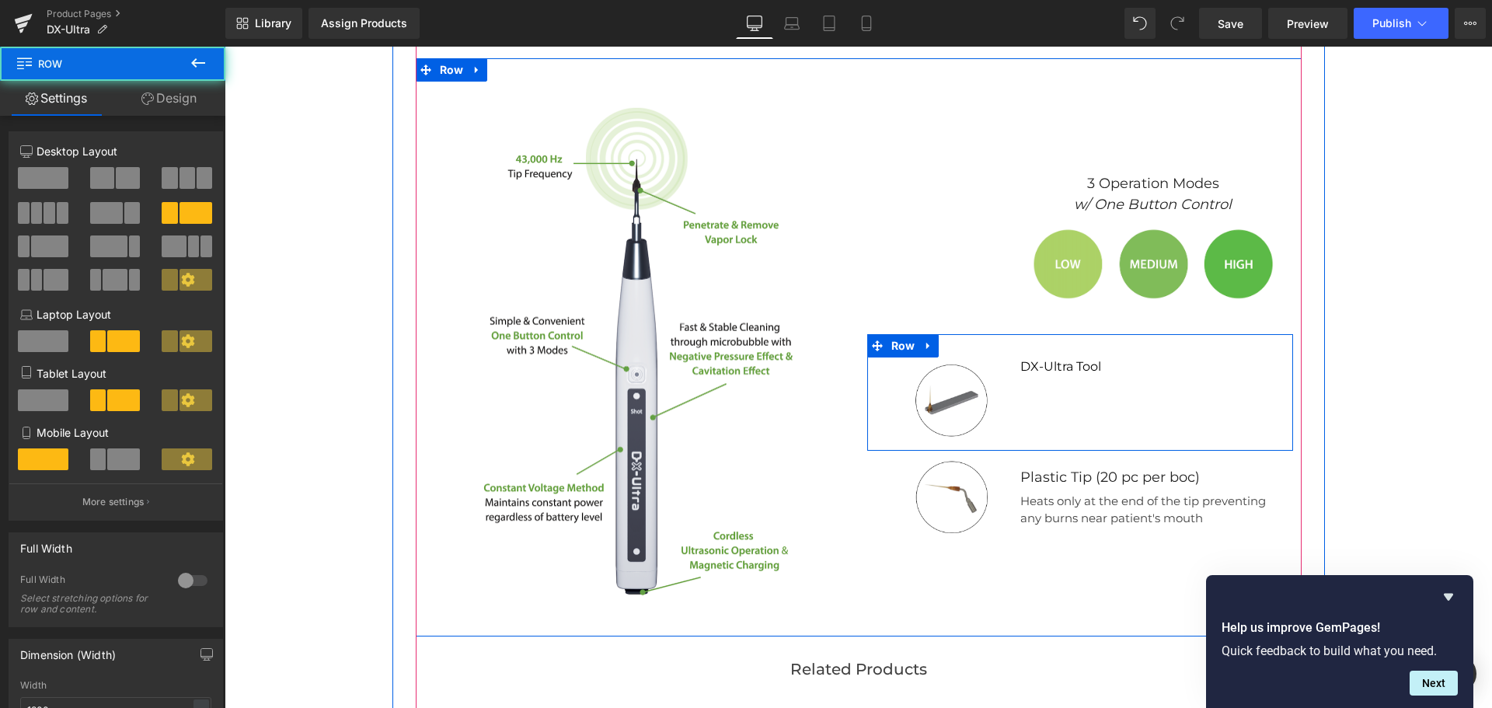
click at [1057, 395] on div "Image DX-Ultra Tool Text Block Row" at bounding box center [1080, 392] width 426 height 117
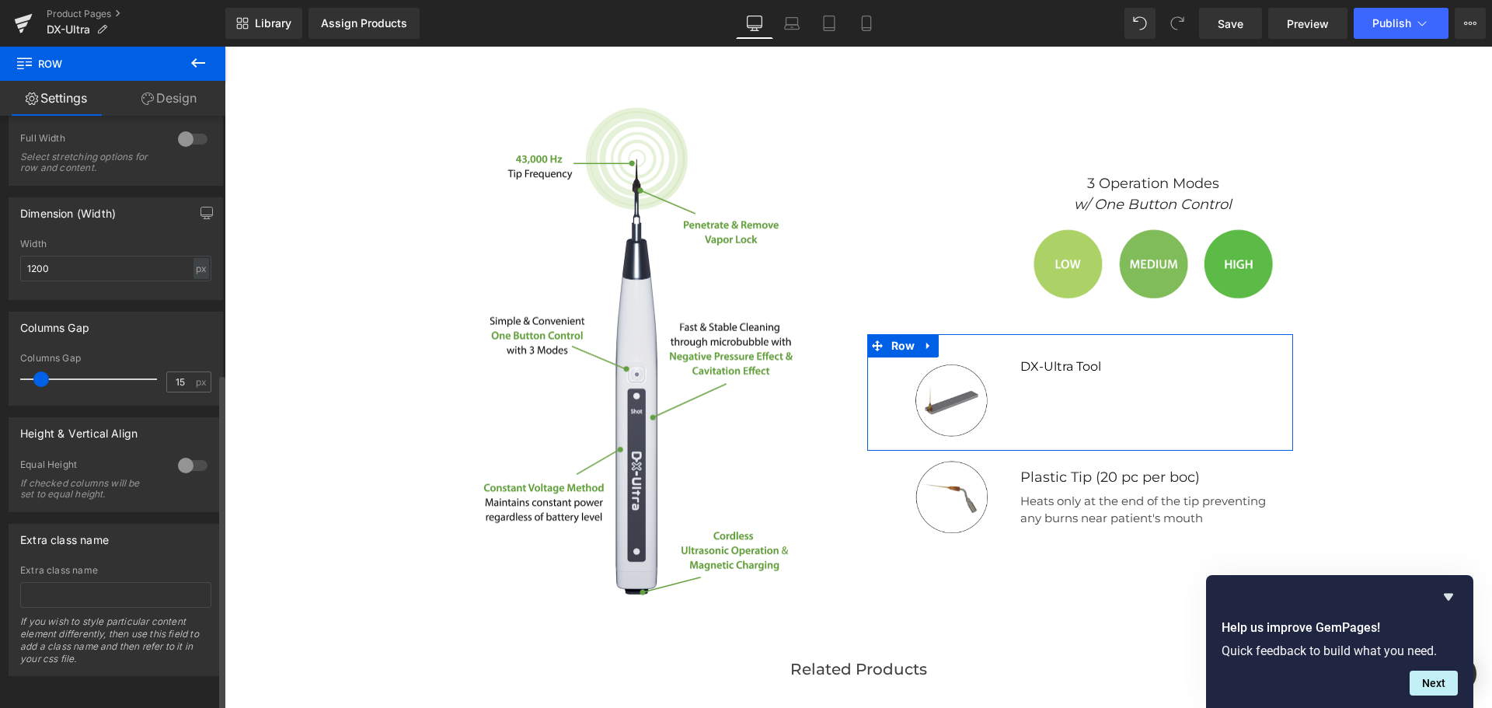
scroll to position [453, 0]
click at [179, 457] on div at bounding box center [192, 465] width 37 height 25
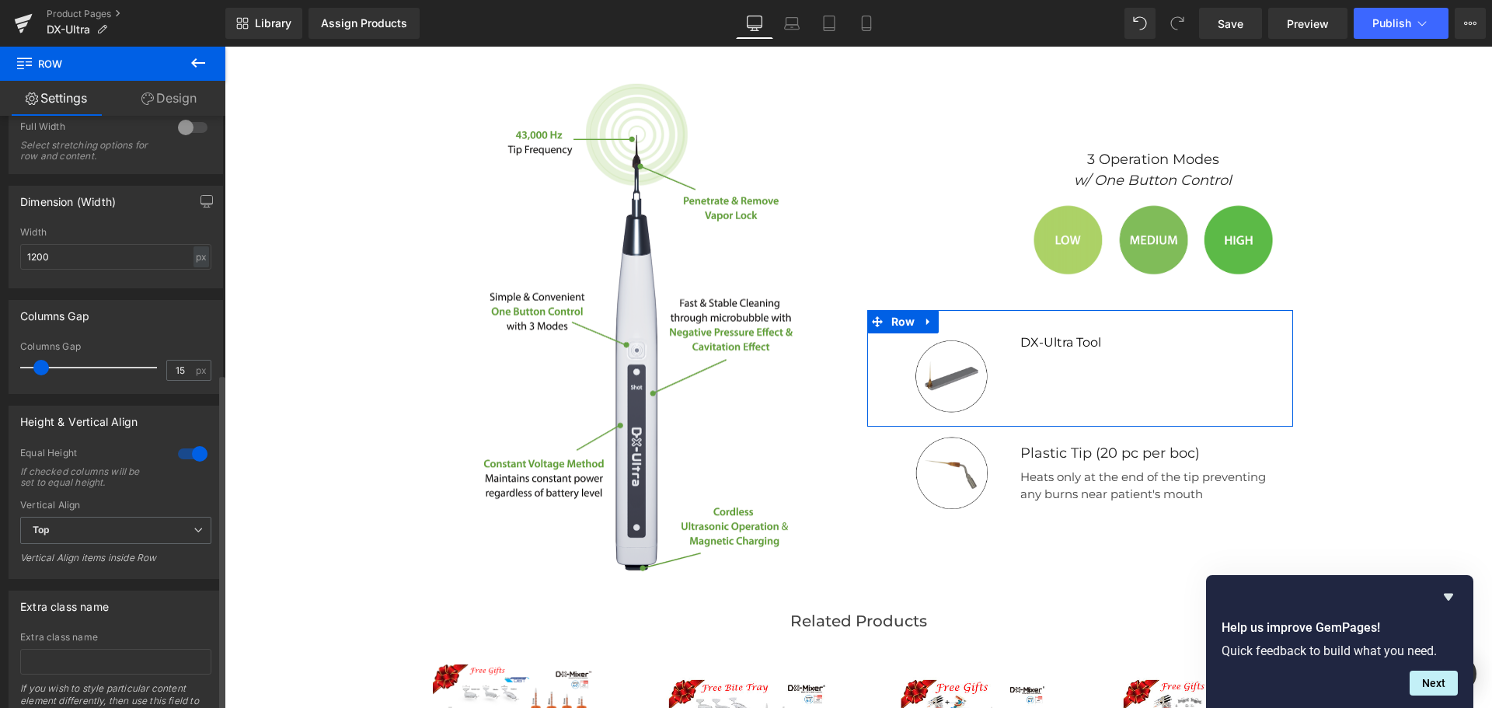
click at [179, 457] on div at bounding box center [192, 453] width 37 height 25
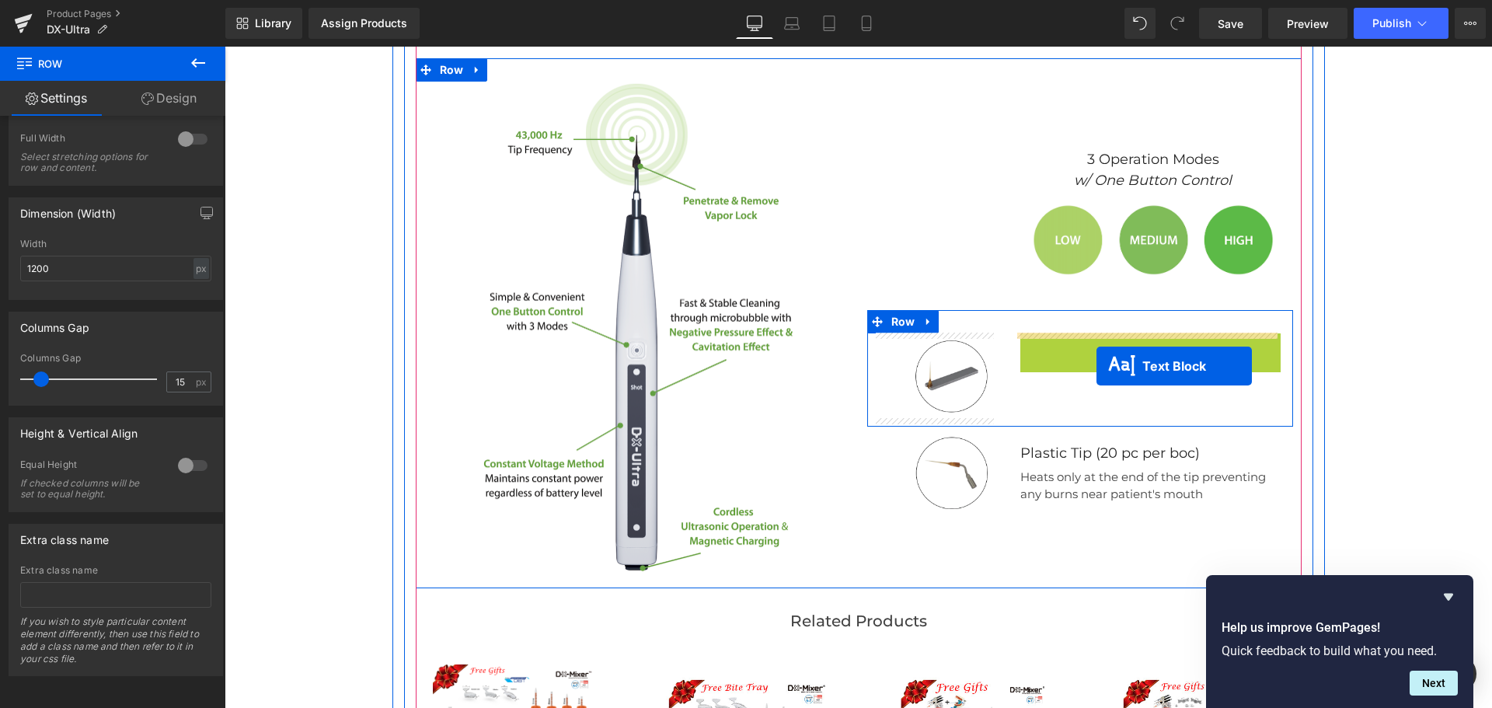
drag, startPoint x: 1100, startPoint y: 347, endPoint x: 1096, endPoint y: 366, distance: 19.0
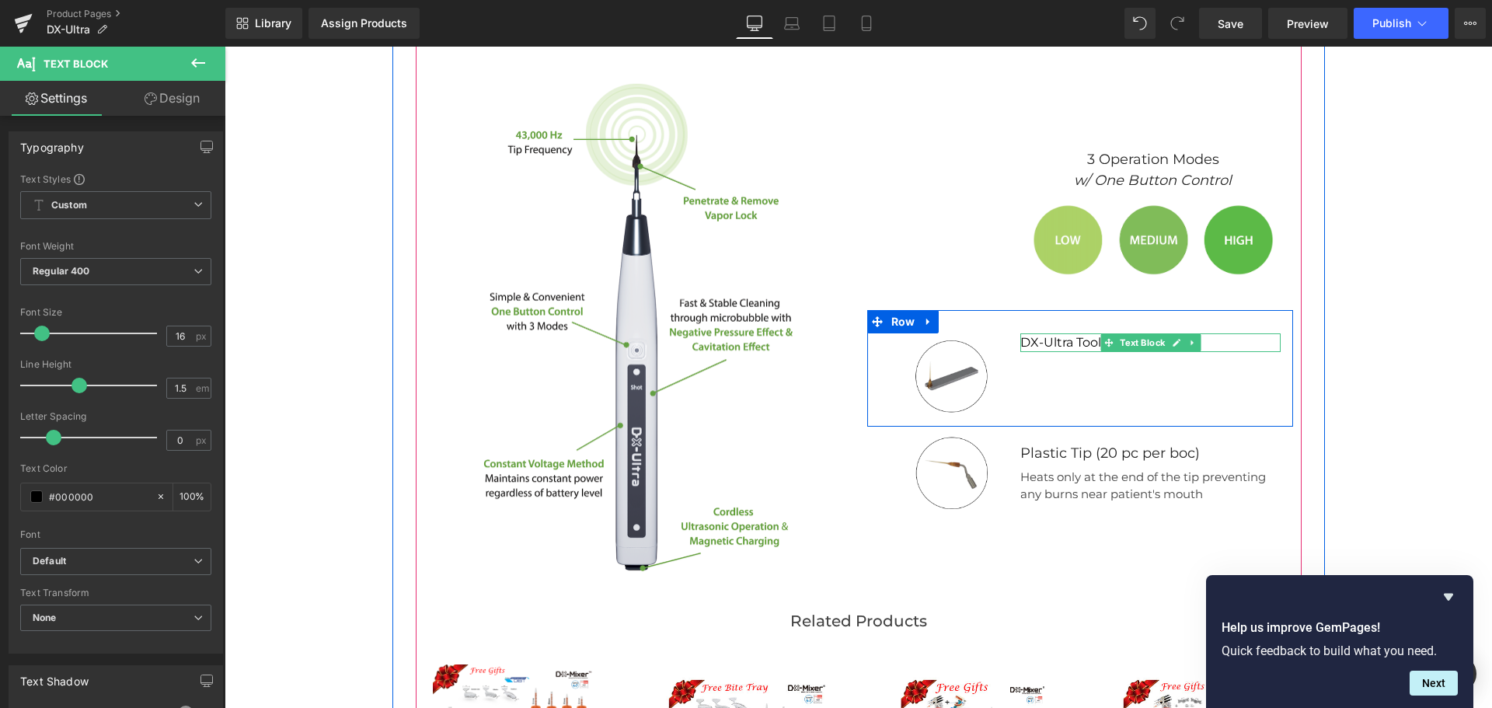
click at [1020, 343] on p "DX-Ultra Tool" at bounding box center [1150, 342] width 260 height 19
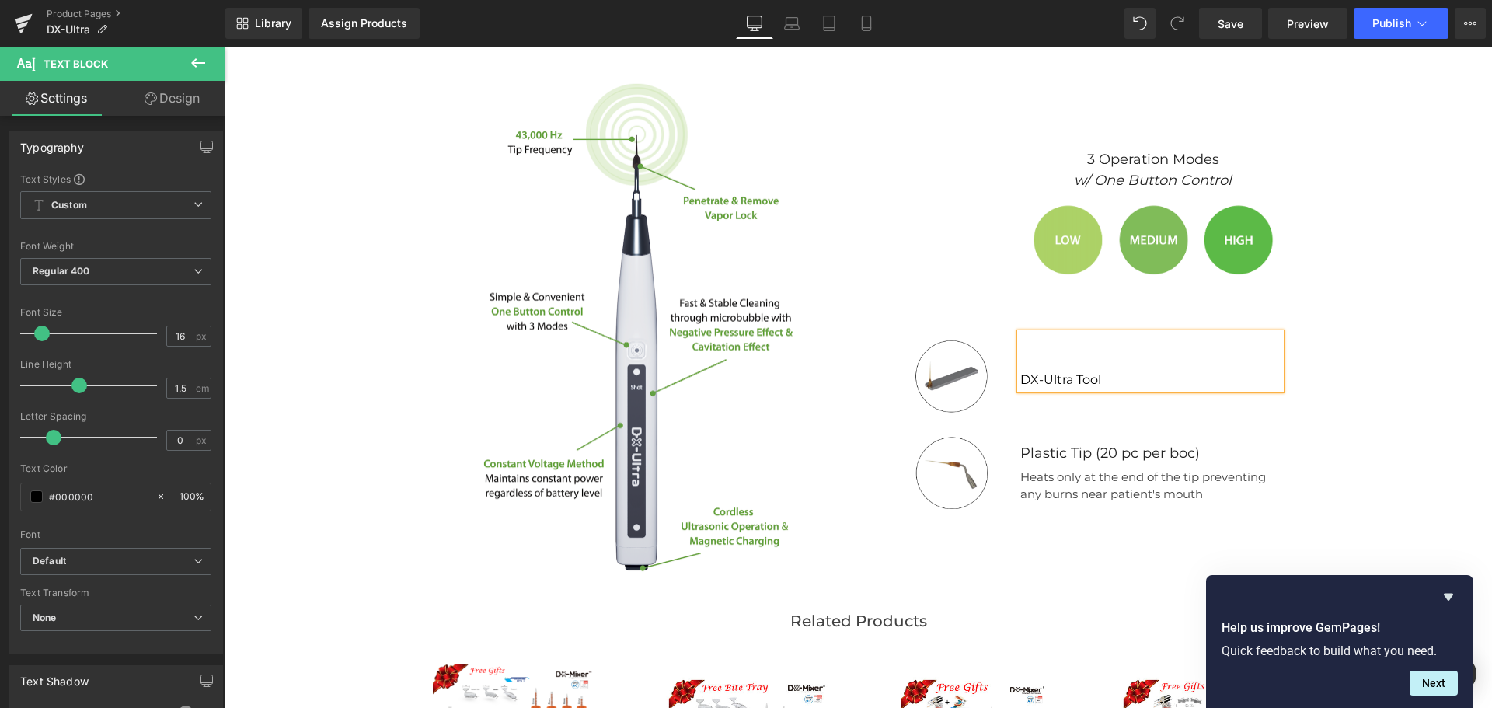
click at [1386, 398] on div "Assign a product and use this template to present it on live store" at bounding box center [858, 255] width 1267 height 1928
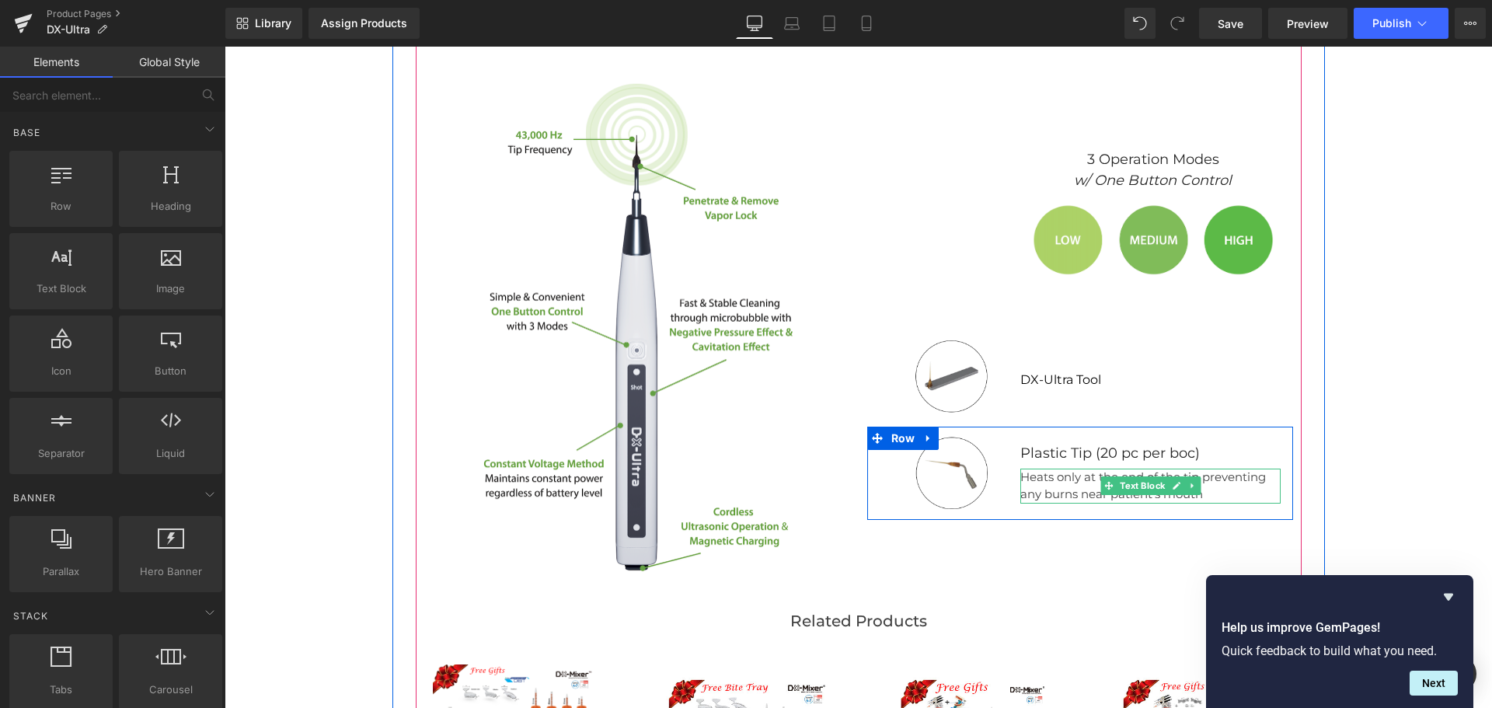
click at [1050, 486] on p "Heats only at the end of the tip preventing any burns near patient's mouth" at bounding box center [1150, 486] width 260 height 35
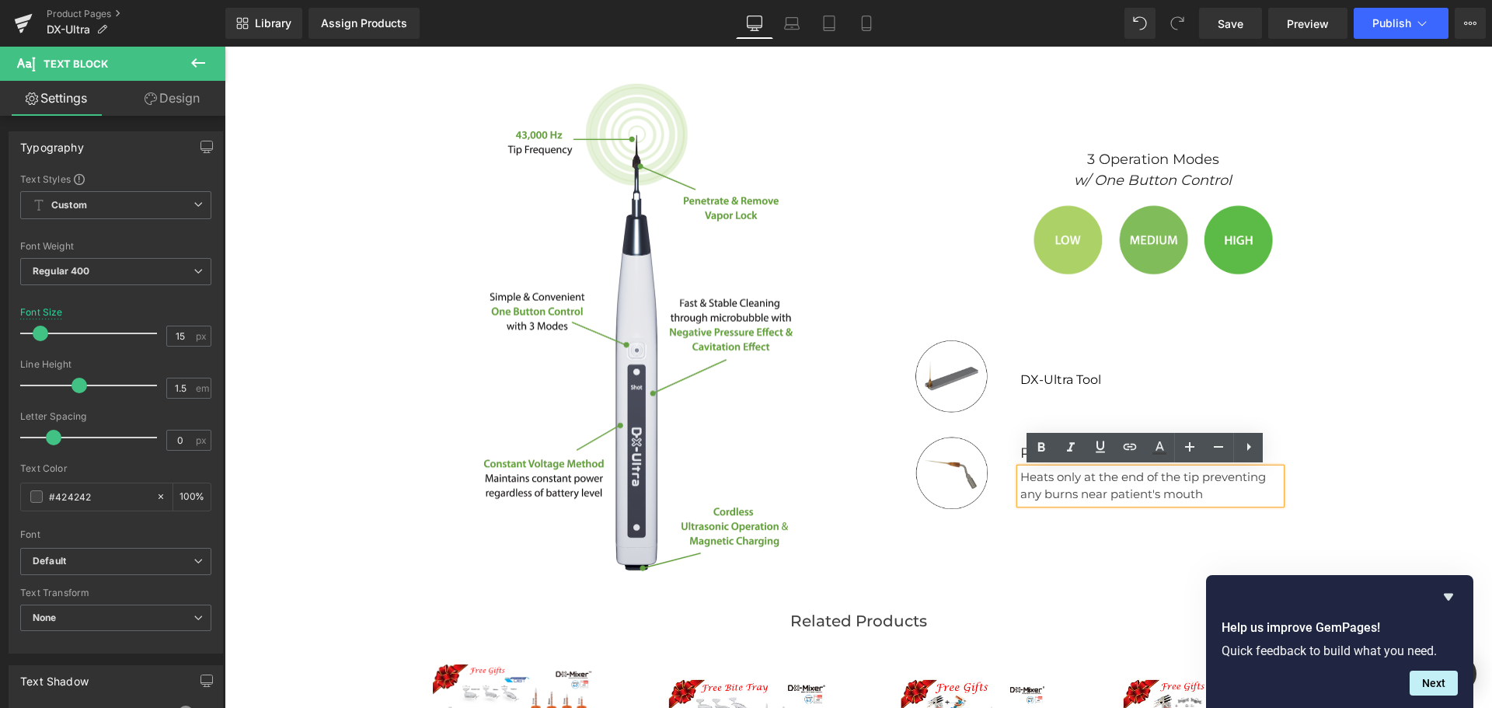
drag, startPoint x: 1381, startPoint y: 462, endPoint x: 1306, endPoint y: 460, distance: 74.6
click at [1381, 462] on div "Assign a product and use this template to present it on live store" at bounding box center [858, 255] width 1267 height 1928
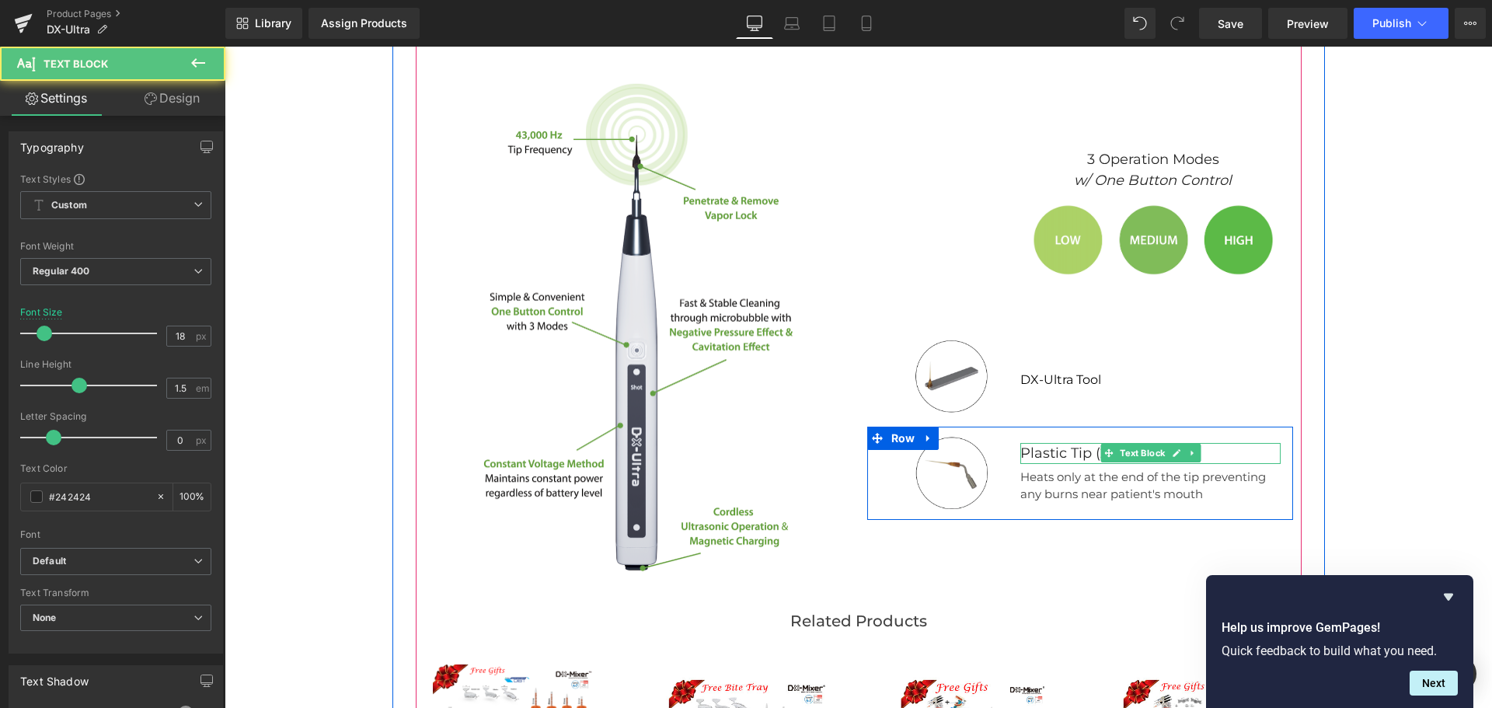
click at [1215, 450] on p "Plastic Tip (20 pc per boc)" at bounding box center [1150, 453] width 260 height 21
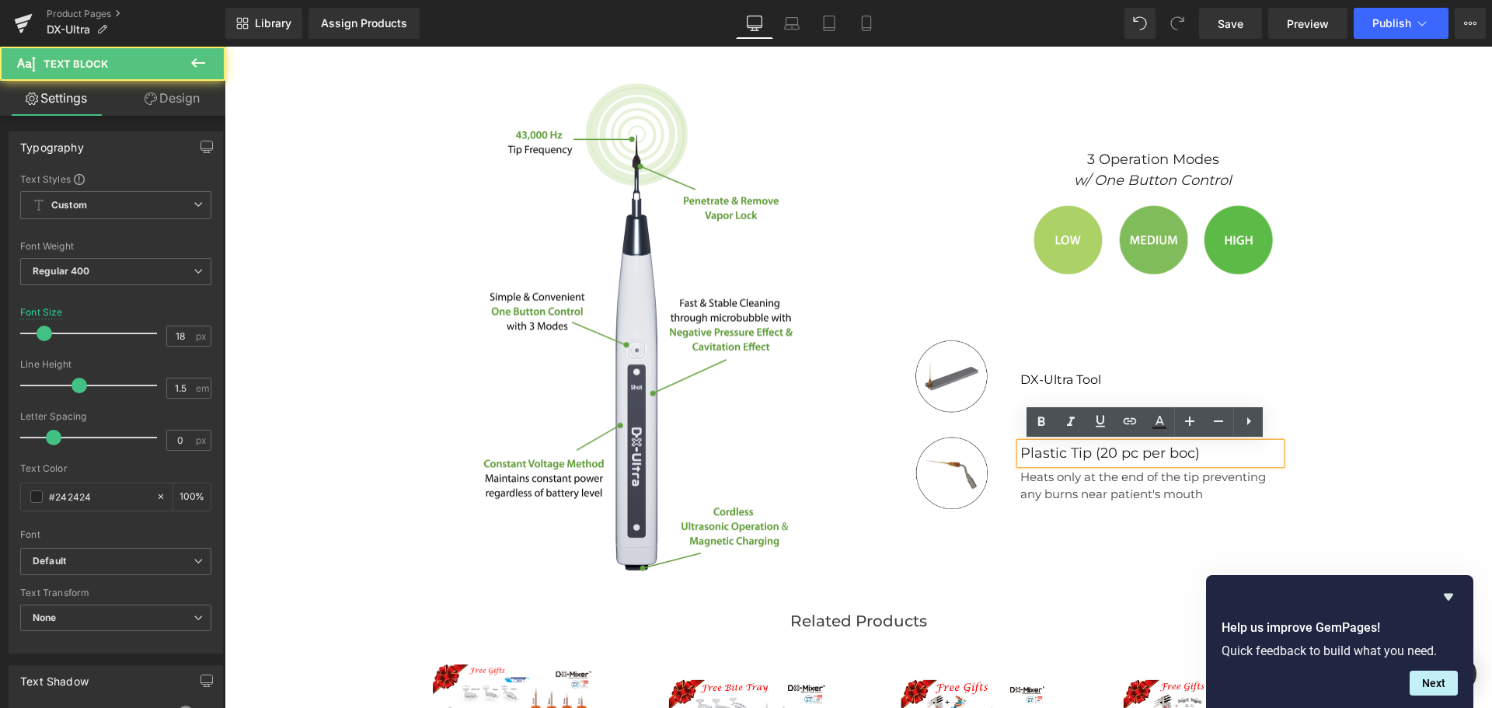
click at [1190, 456] on b "Plastic Tip (20 pc per boc)" at bounding box center [1109, 452] width 179 height 17
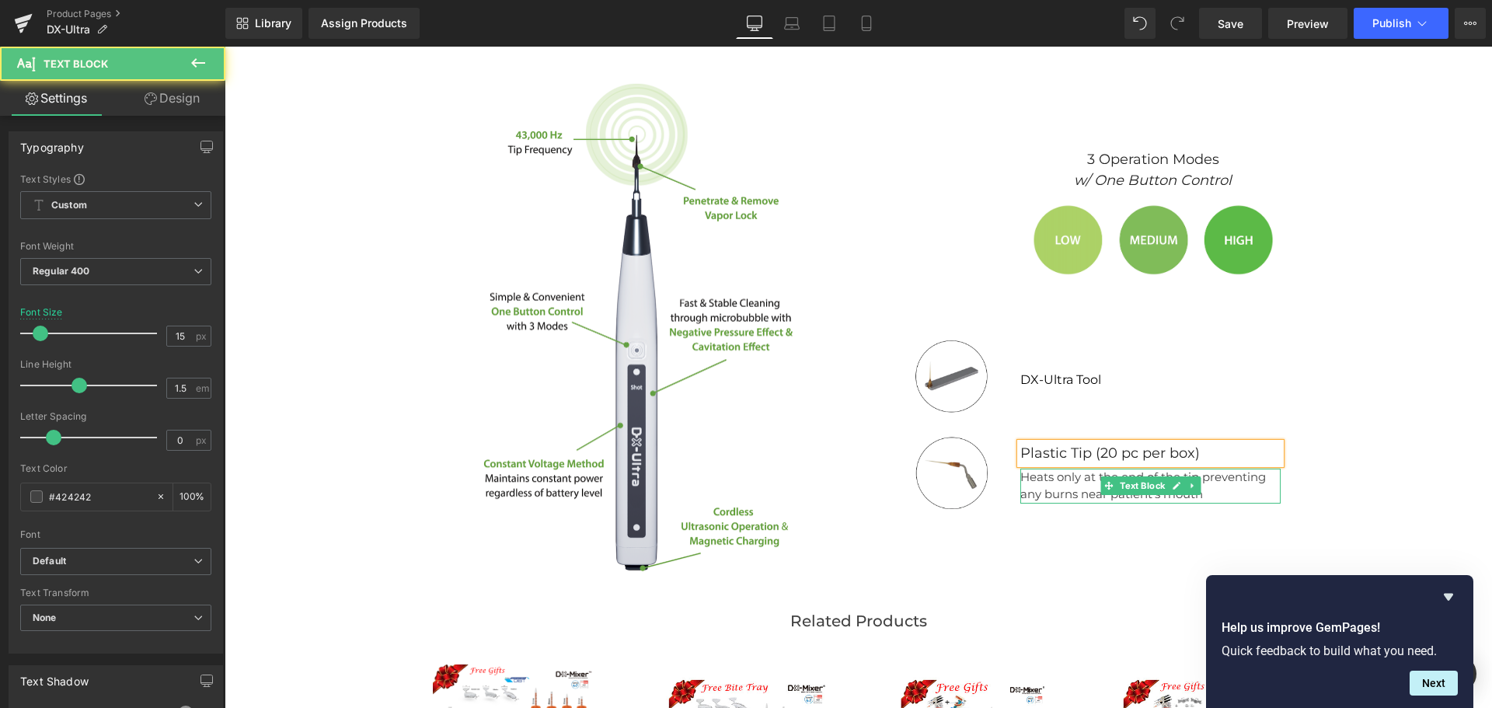
click at [1240, 489] on p "Heats only at the end of the tip preventing any burns near patient's mouth" at bounding box center [1150, 486] width 260 height 35
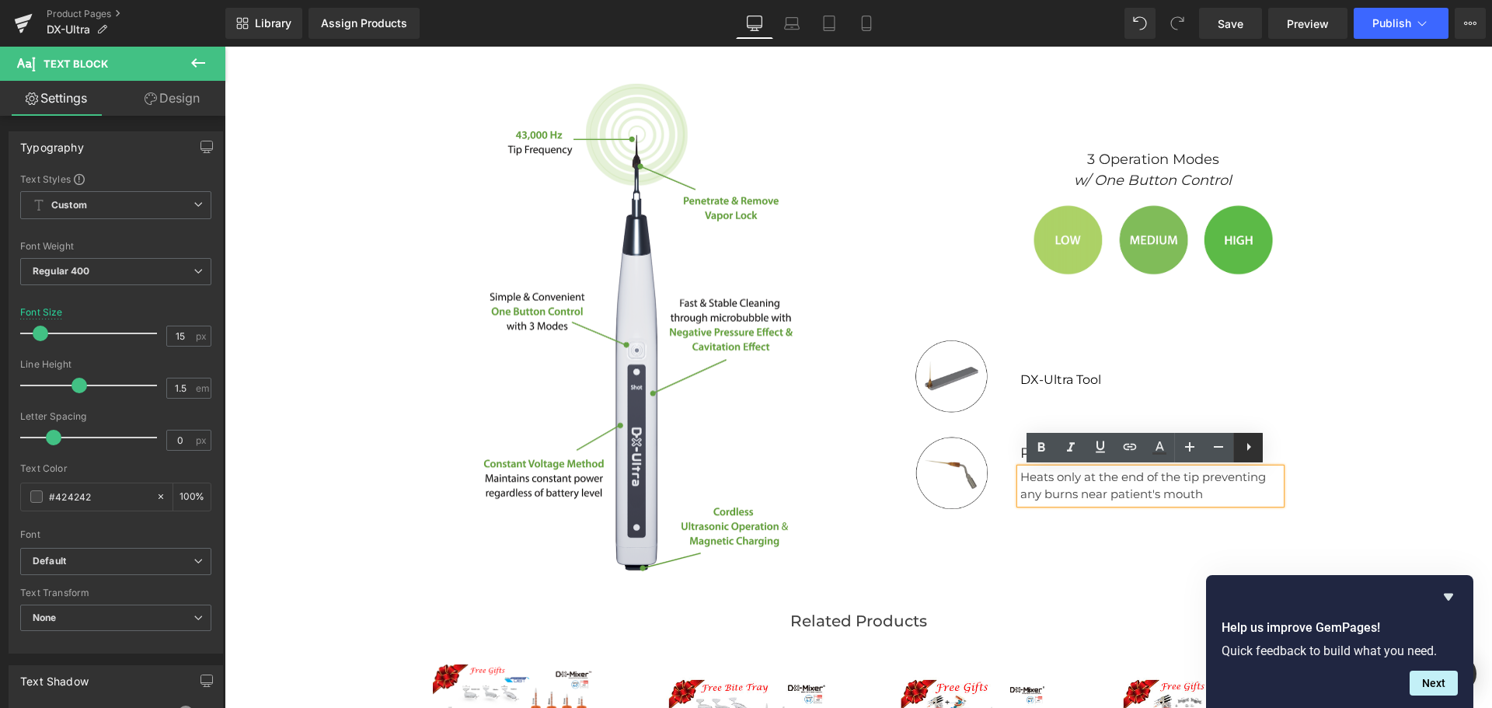
click at [1245, 448] on icon at bounding box center [1248, 446] width 19 height 19
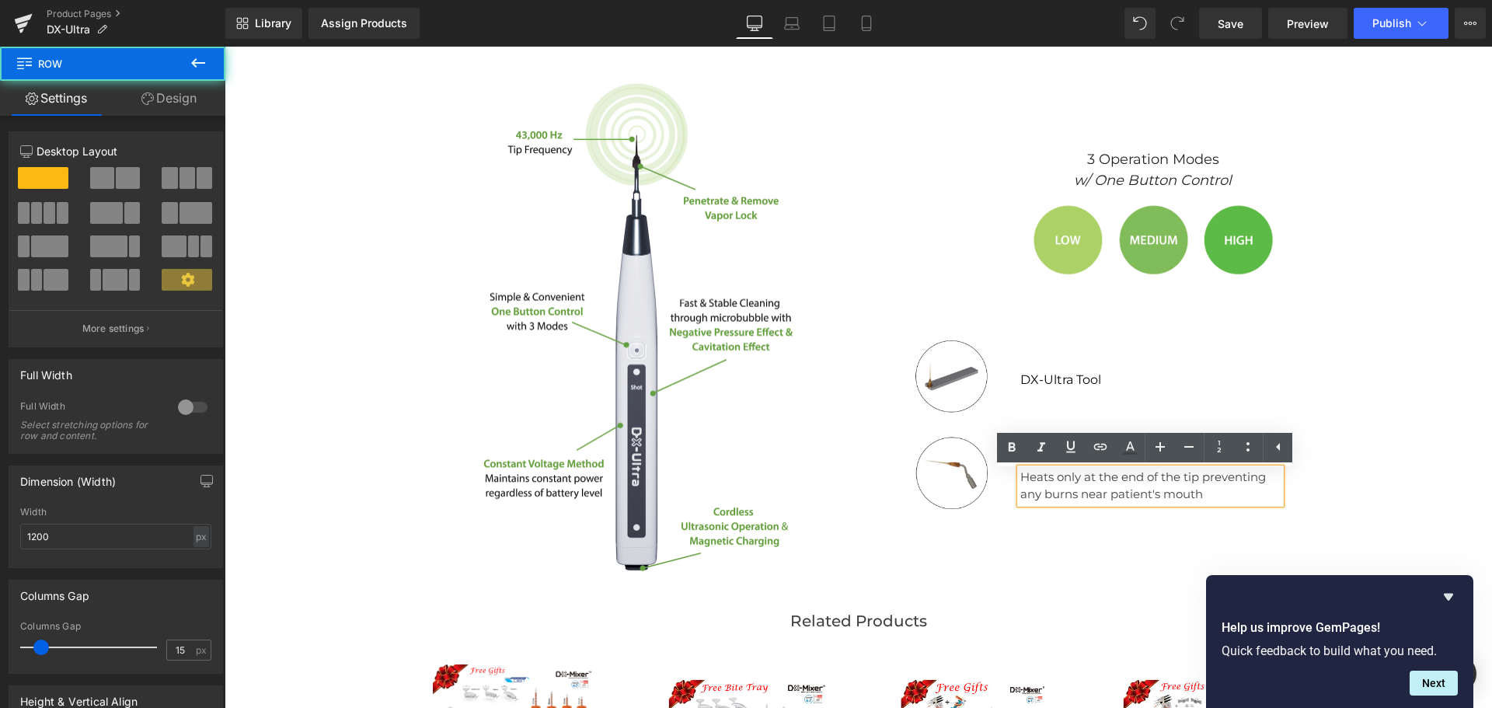
click at [1314, 498] on div "Features Text Block Specification Text Block FAQ Text Block Image Cordless Ultr…" at bounding box center [858, 421] width 932 height 1170
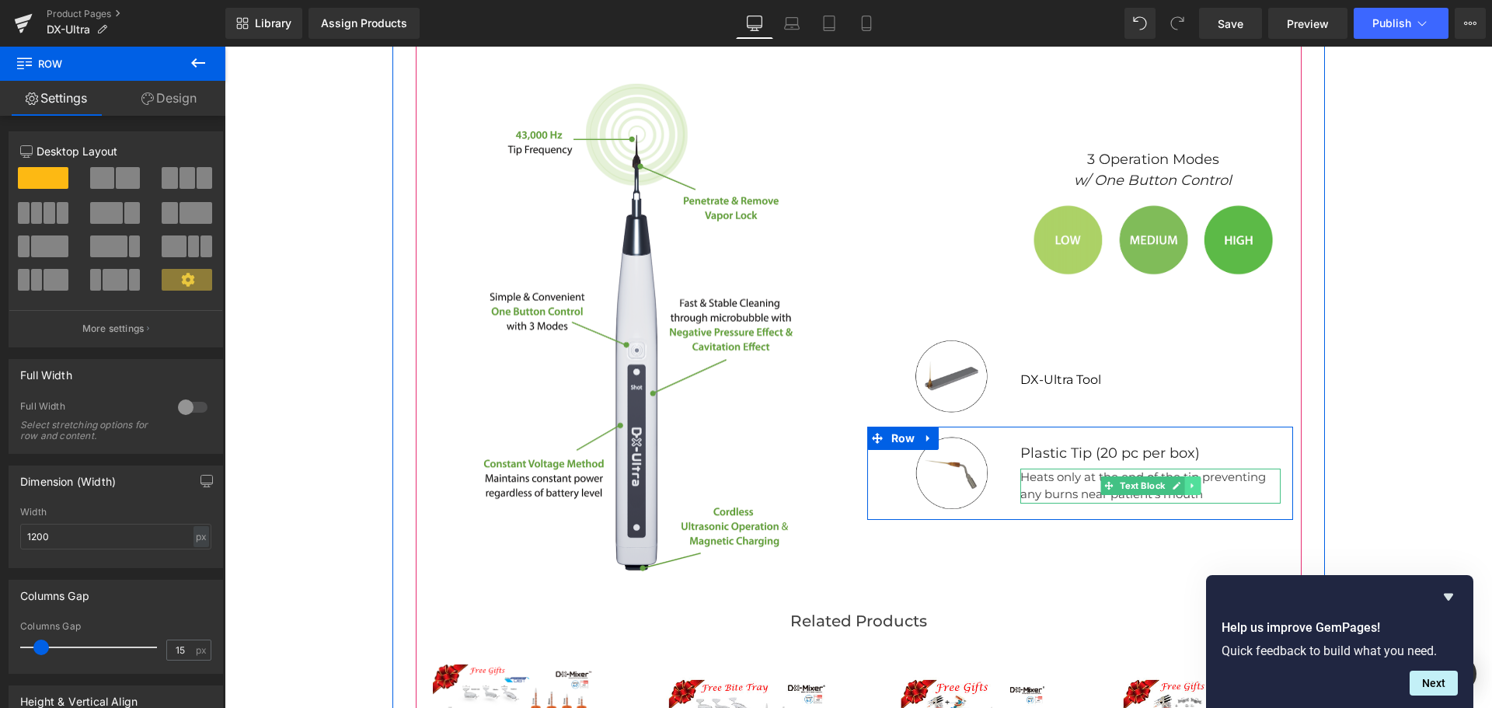
click at [1191, 491] on link at bounding box center [1192, 485] width 16 height 19
click at [1197, 488] on icon at bounding box center [1201, 486] width 9 height 9
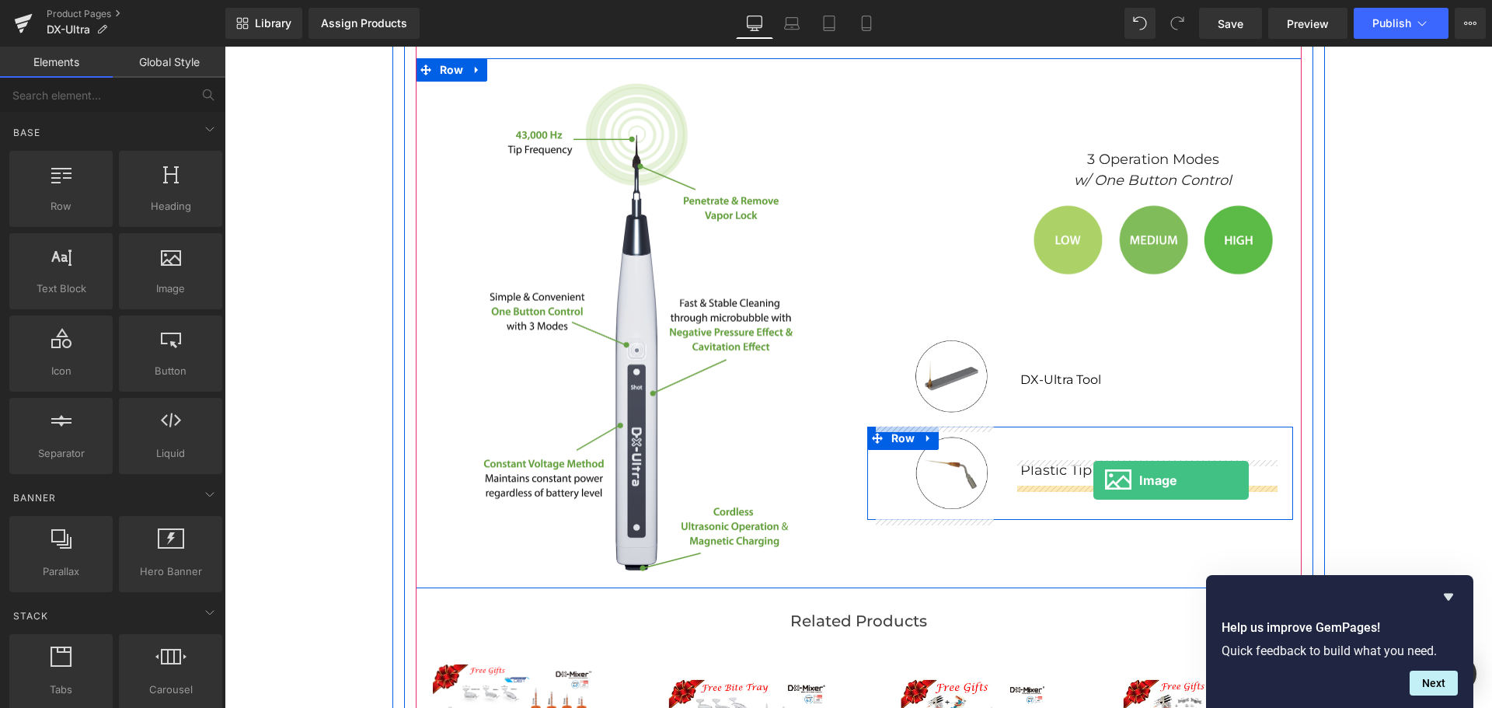
drag, startPoint x: 394, startPoint y: 326, endPoint x: 1093, endPoint y: 480, distance: 716.2
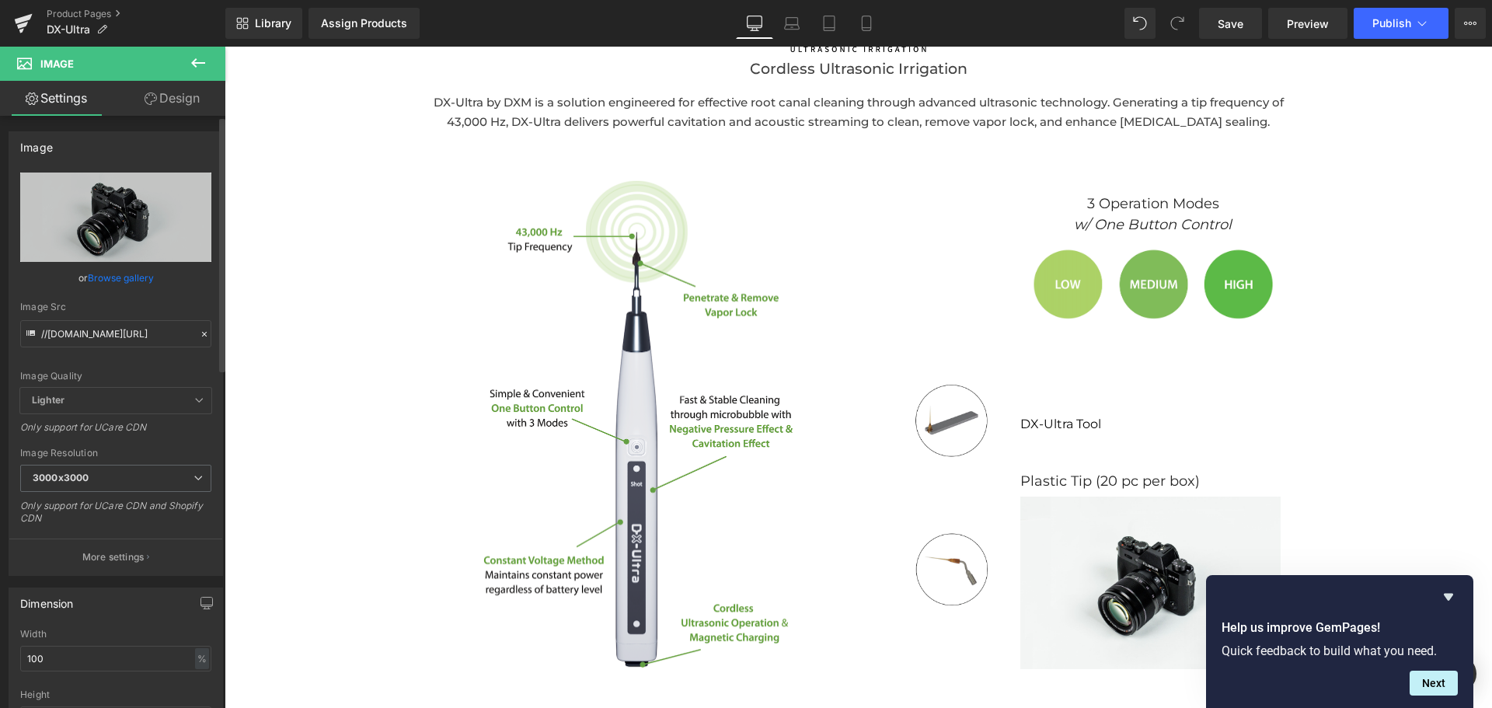
scroll to position [1928, 0]
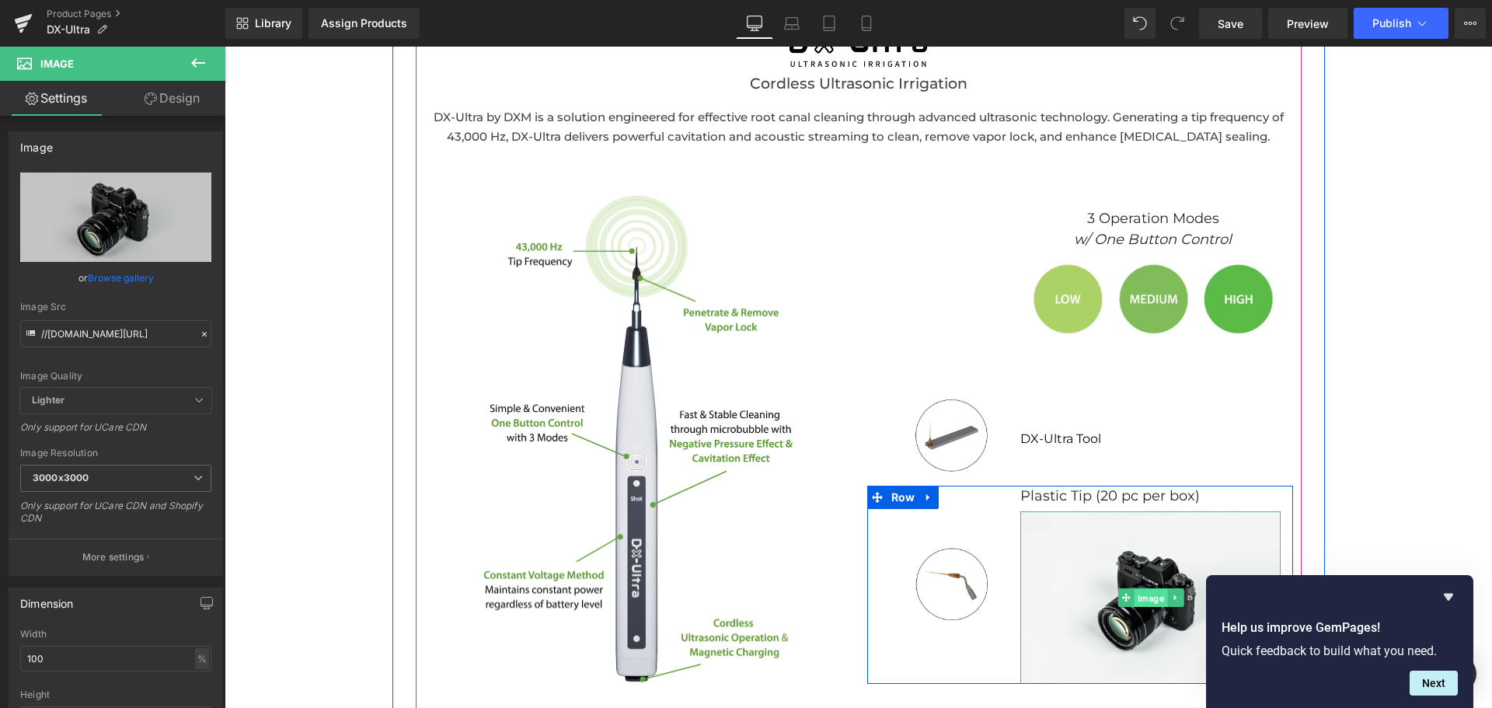
click at [1137, 597] on span "Image" at bounding box center [1150, 598] width 33 height 19
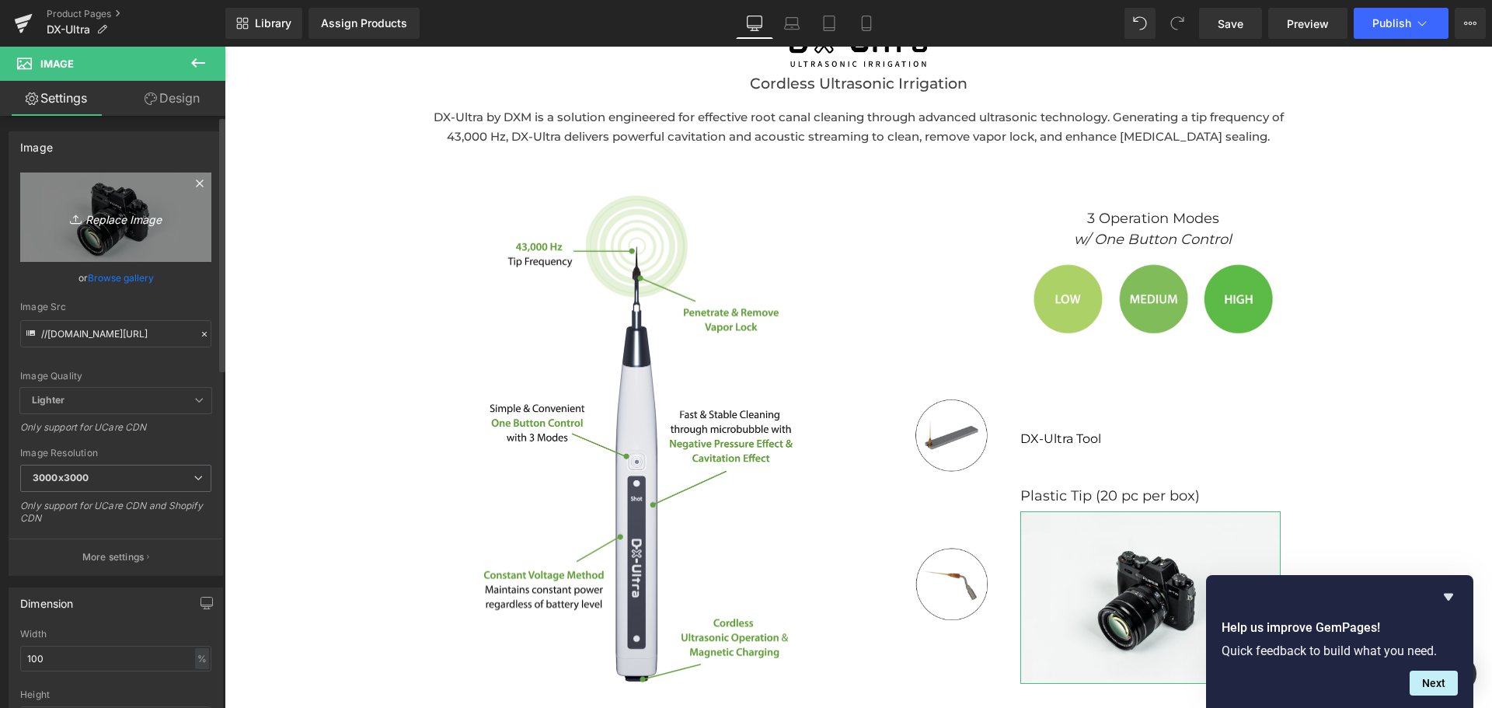
click at [124, 211] on icon "Replace Image" at bounding box center [116, 216] width 124 height 19
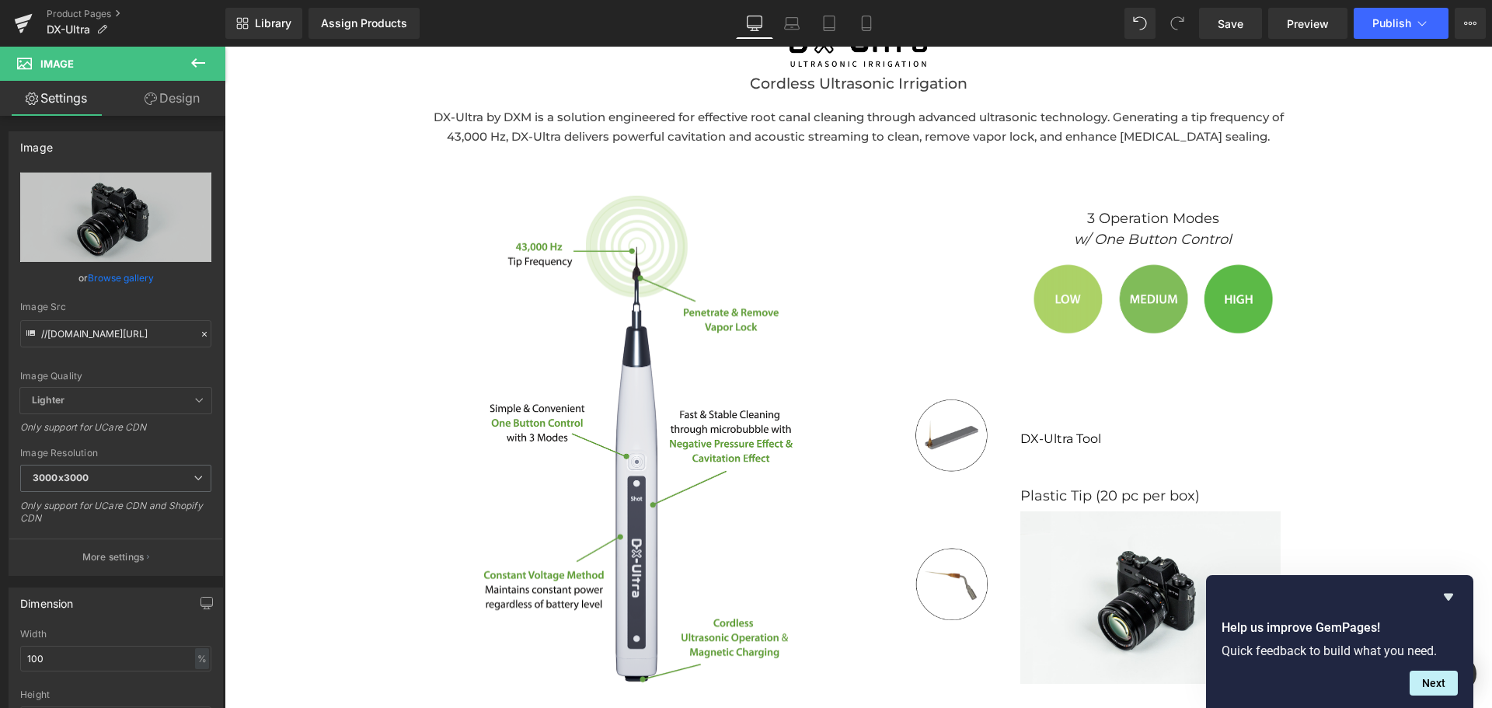
type input "C:\fakepath\Screenshot 2025-09-25 at 10.35.36 AM.png"
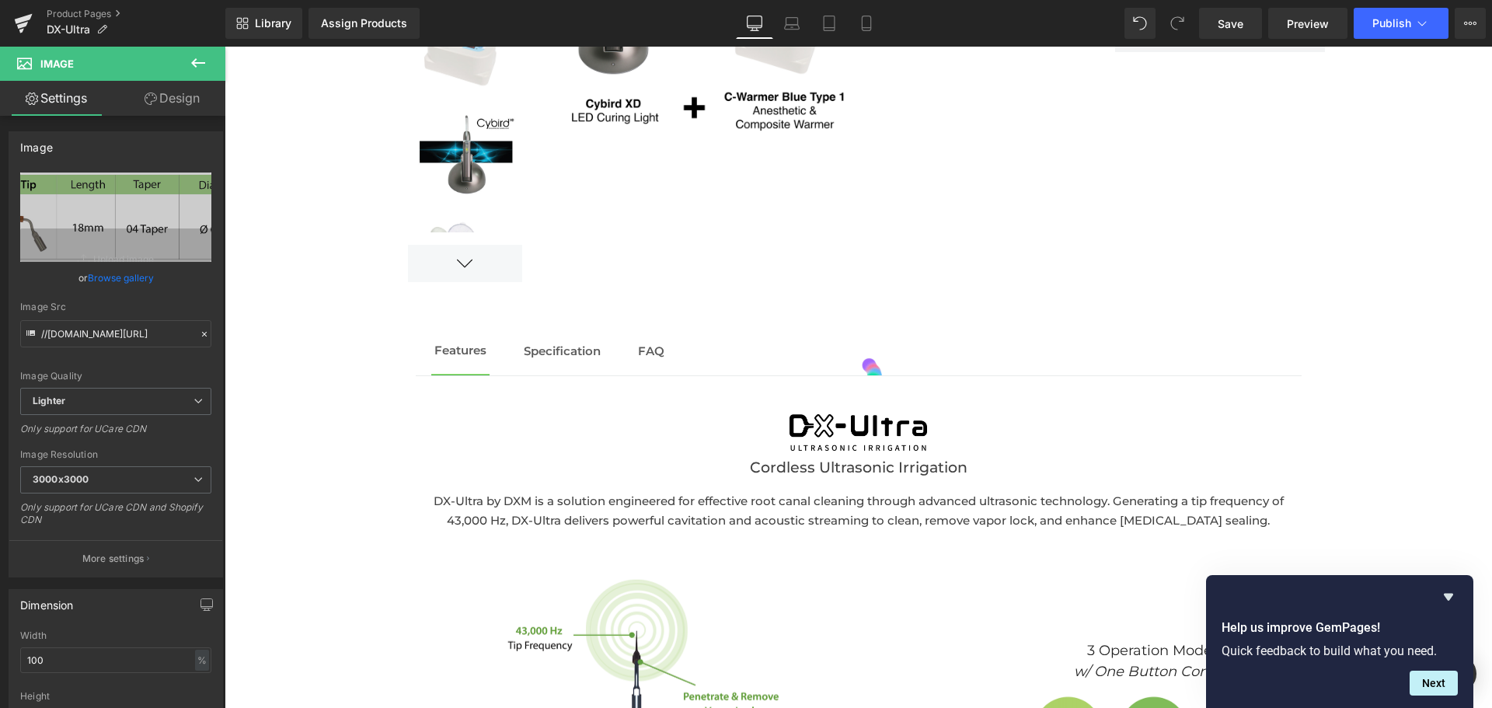
scroll to position [1461, 0]
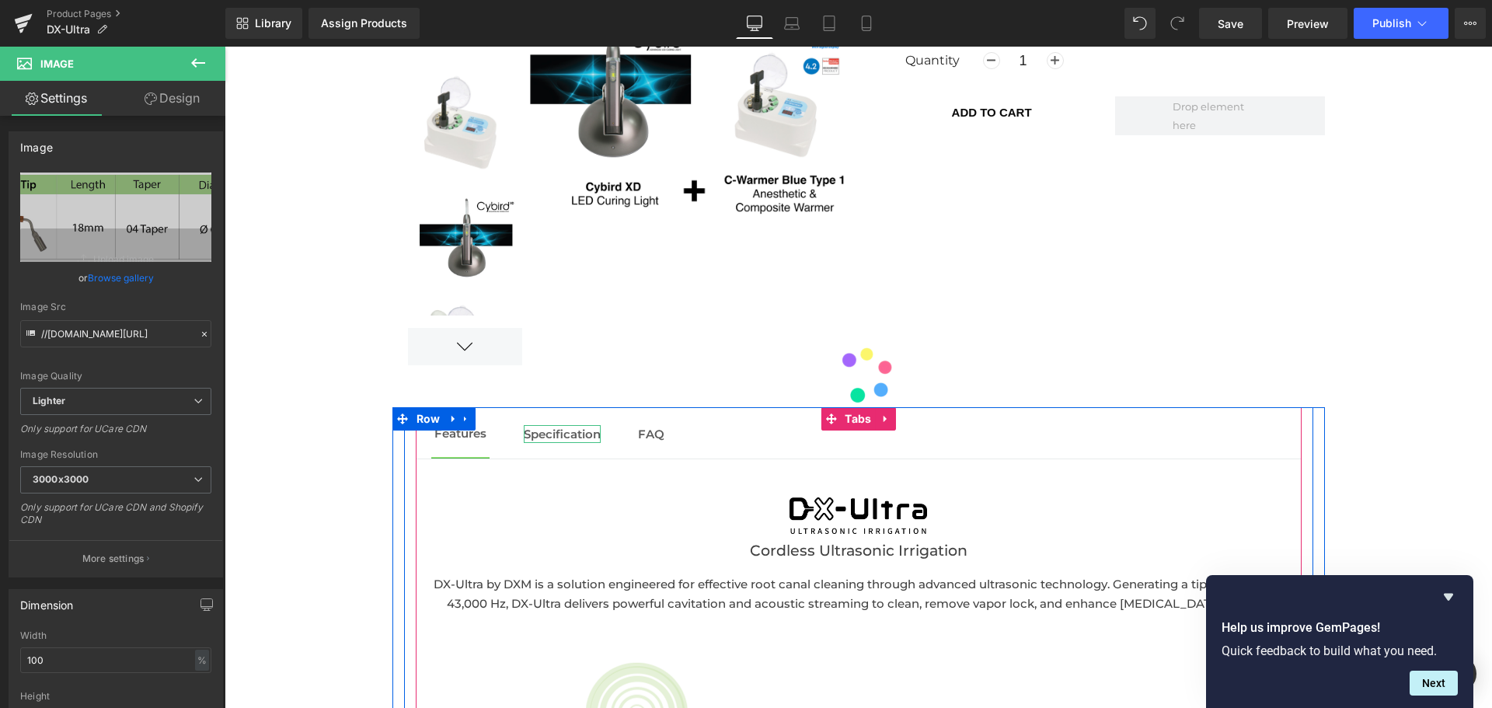
click at [549, 432] on span "Specification" at bounding box center [562, 434] width 77 height 15
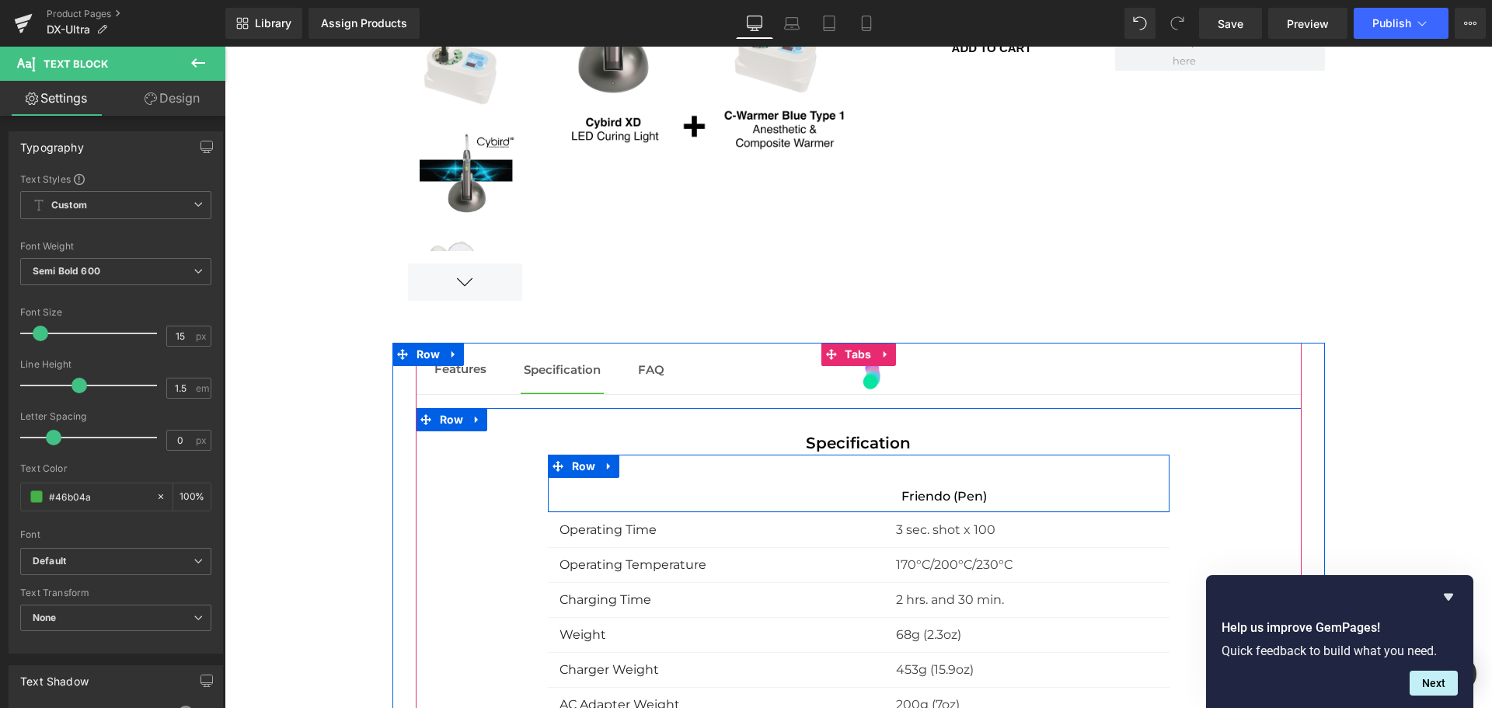
scroll to position [1660, 0]
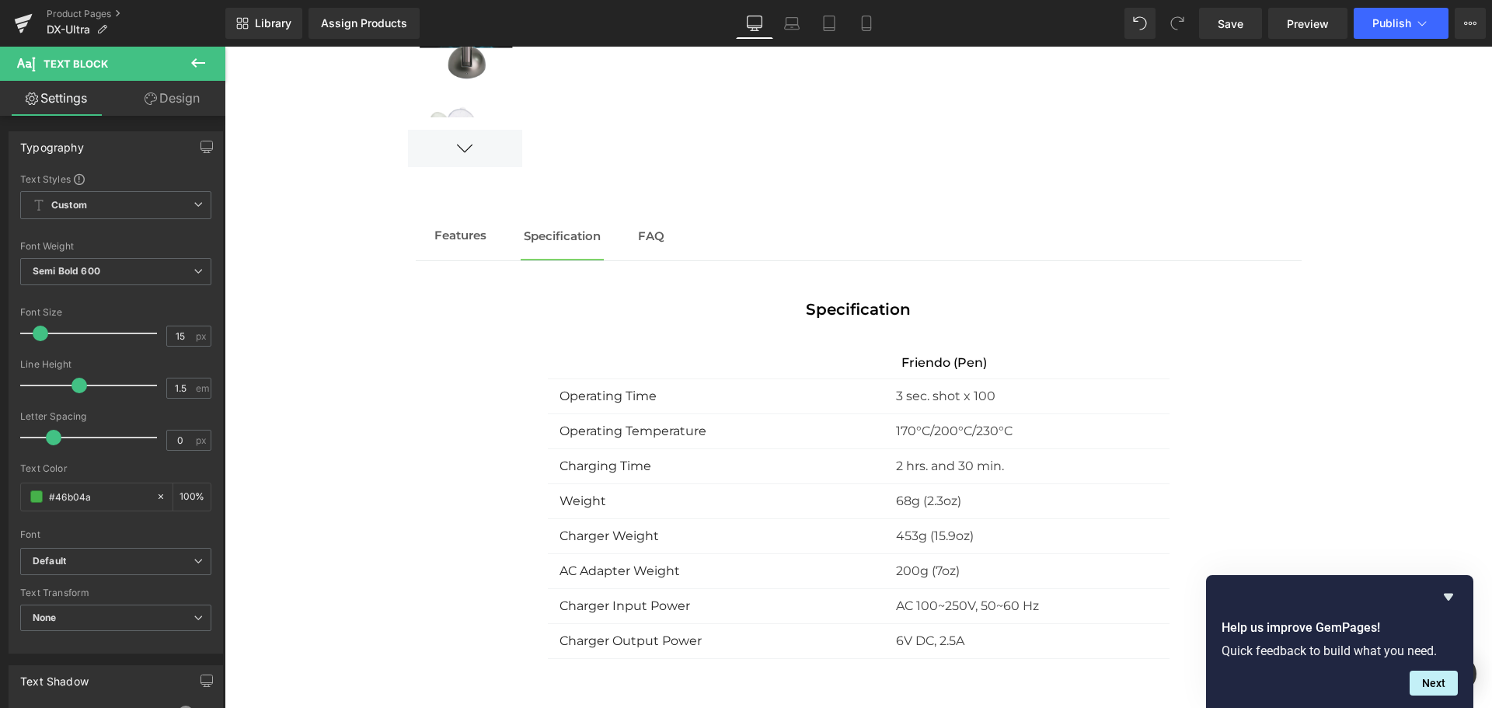
click at [191, 61] on icon at bounding box center [198, 63] width 19 height 19
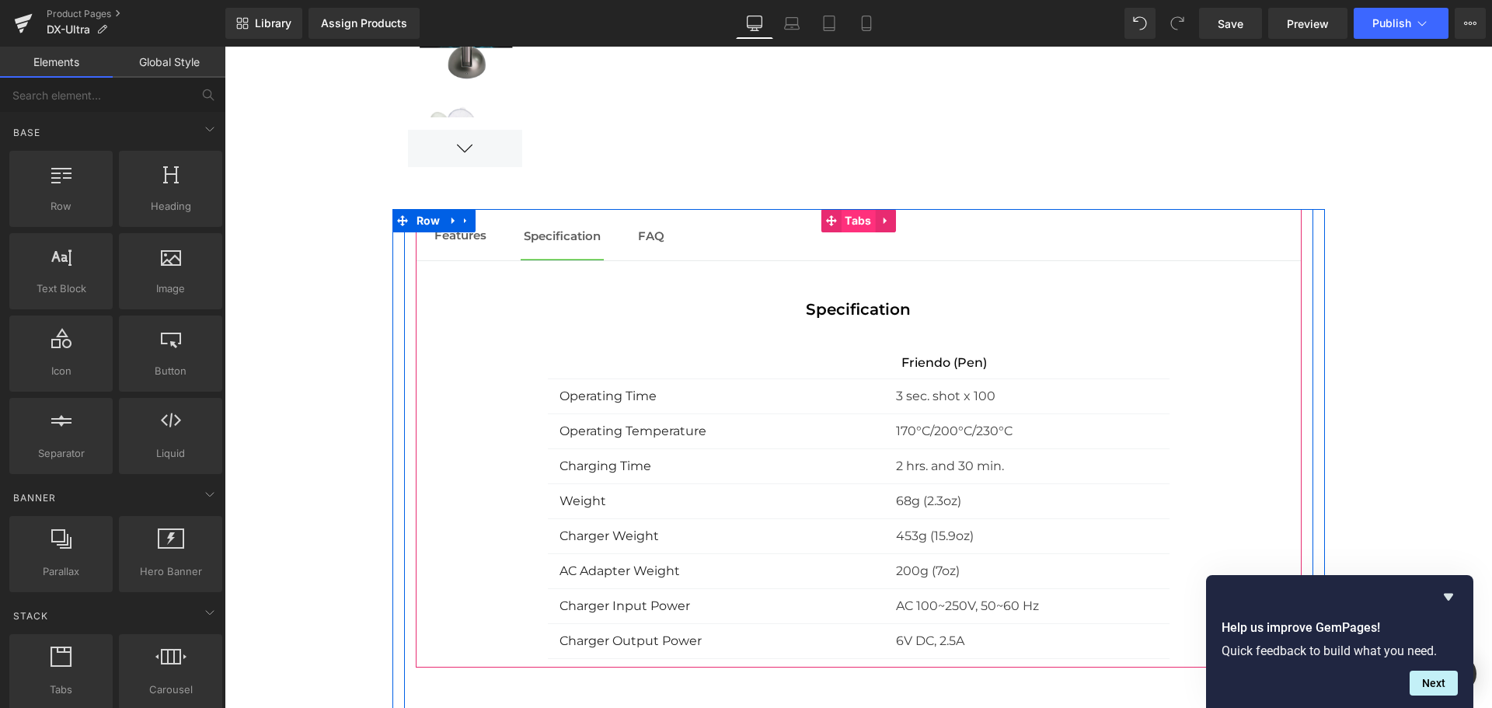
click at [852, 228] on span "Tabs" at bounding box center [858, 220] width 34 height 23
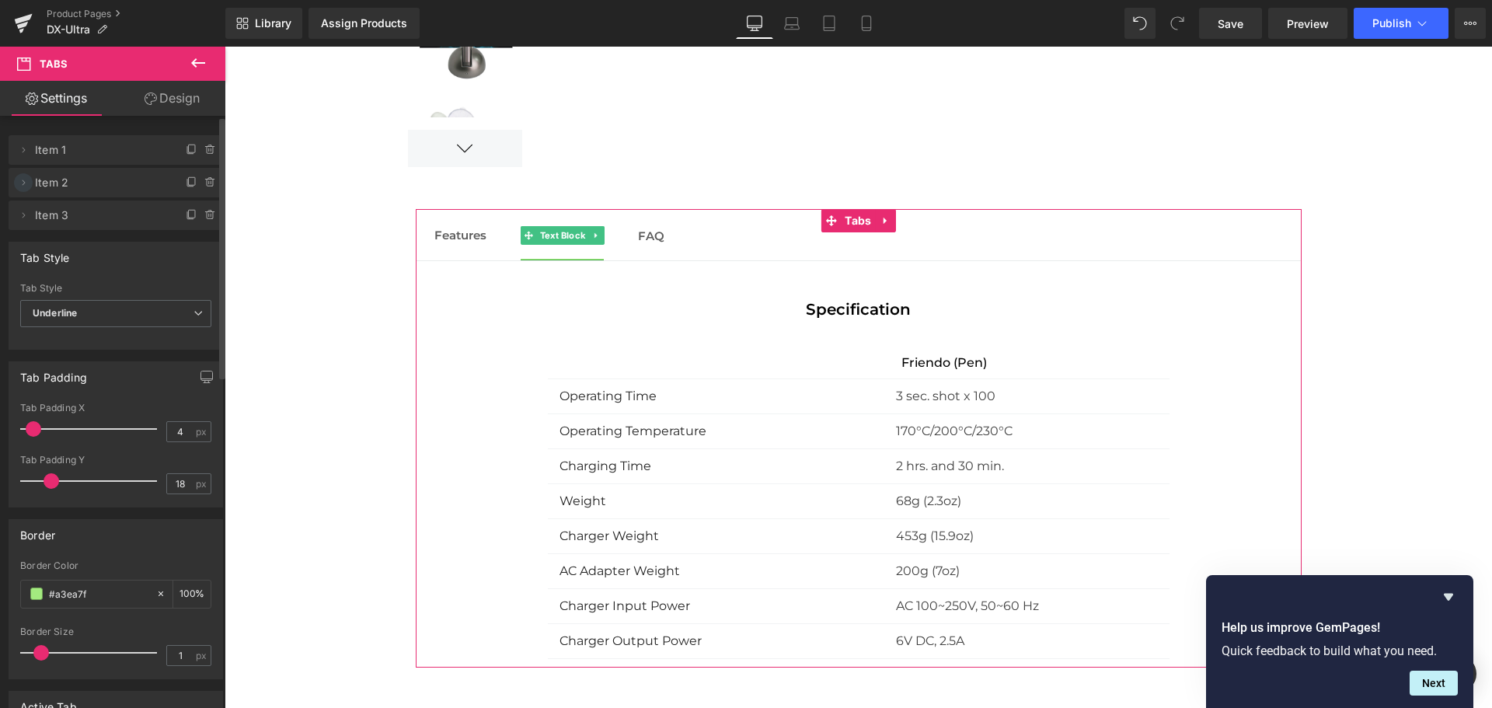
click at [17, 186] on icon at bounding box center [23, 182] width 12 height 12
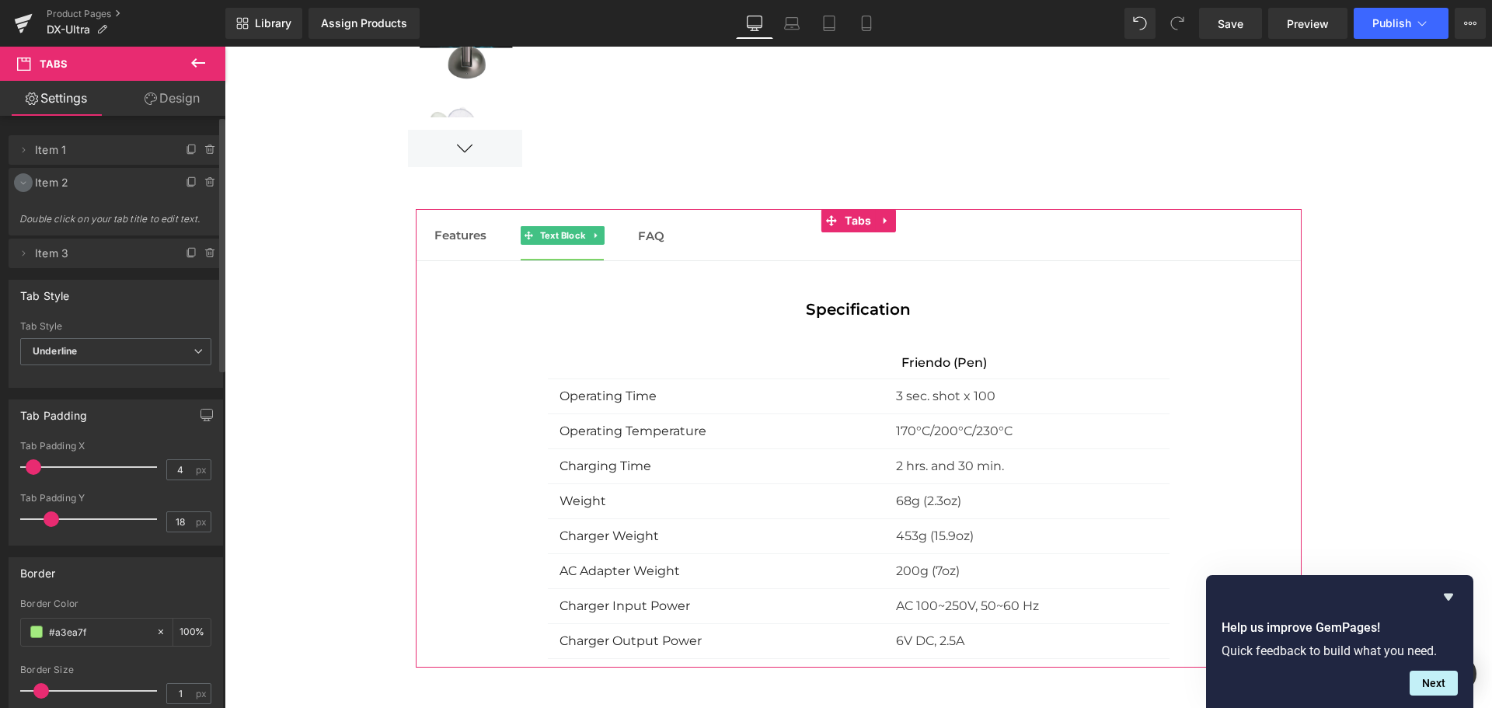
click at [17, 186] on icon at bounding box center [23, 182] width 12 height 12
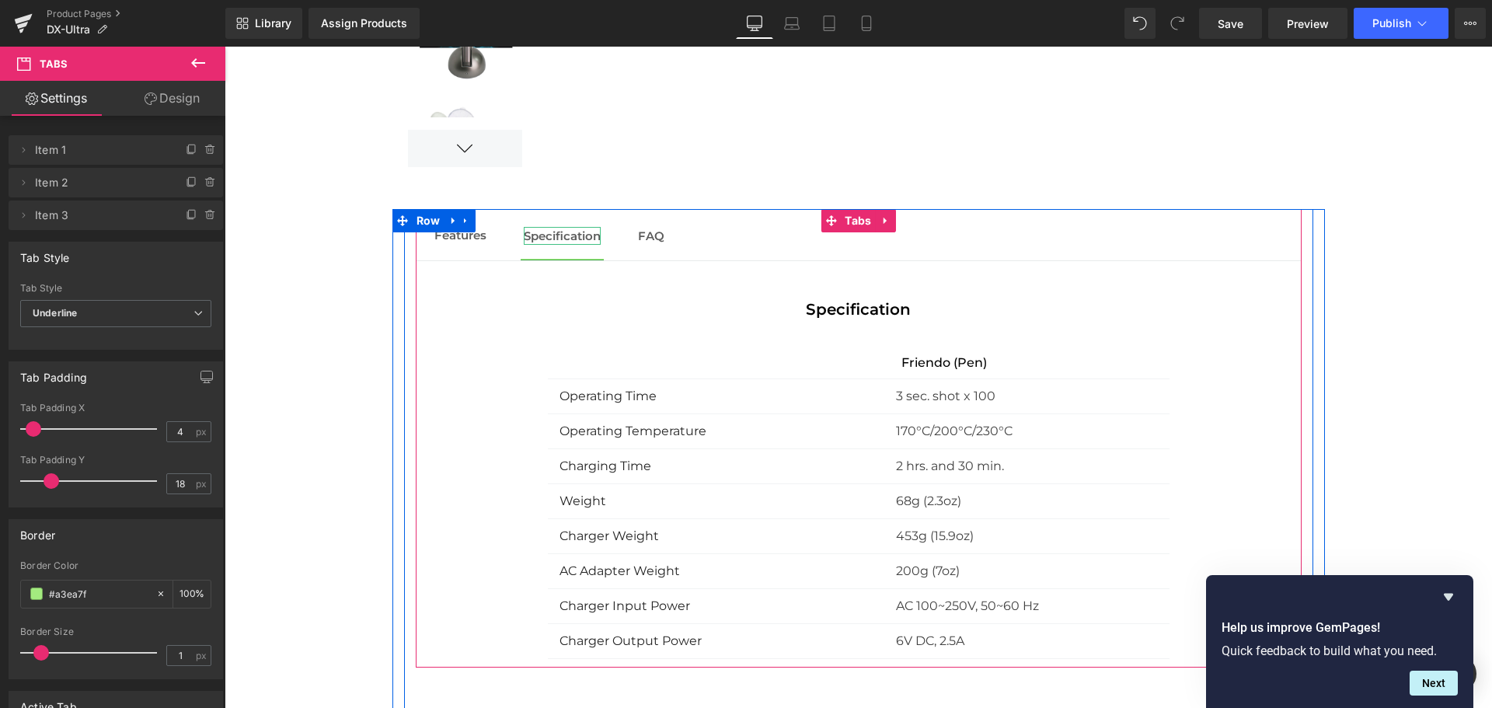
click at [590, 239] on span "Specification" at bounding box center [562, 235] width 77 height 15
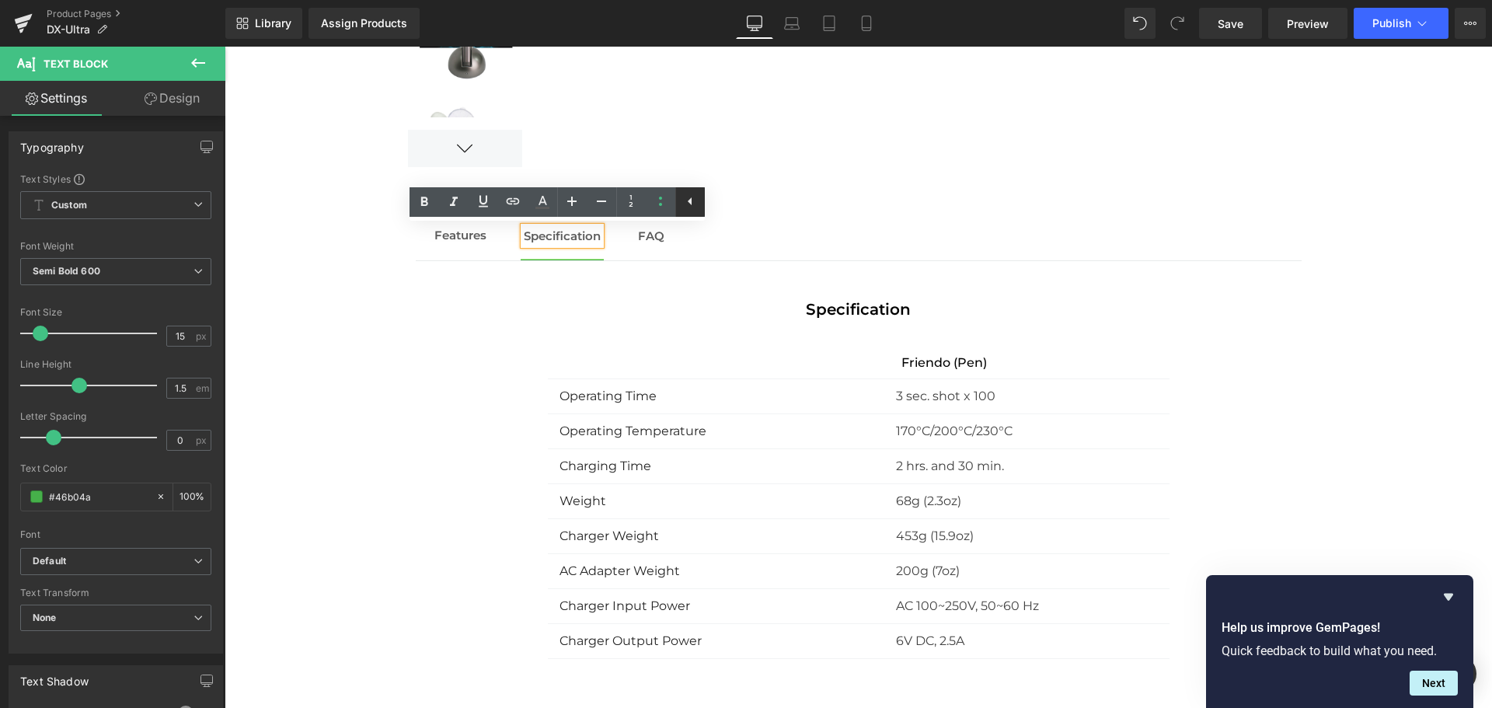
click at [695, 202] on icon at bounding box center [690, 201] width 19 height 19
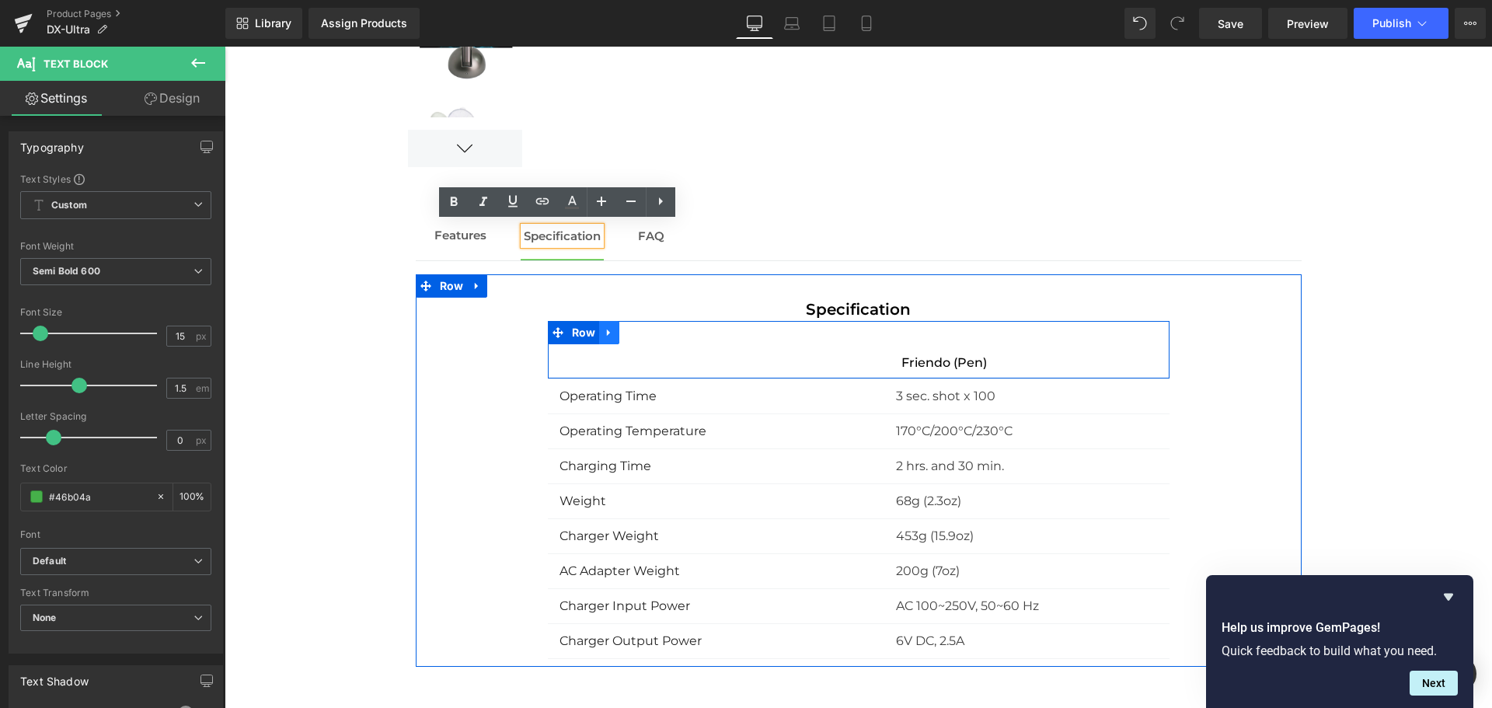
click at [605, 336] on icon at bounding box center [609, 333] width 11 height 12
click at [644, 332] on icon at bounding box center [649, 333] width 11 height 12
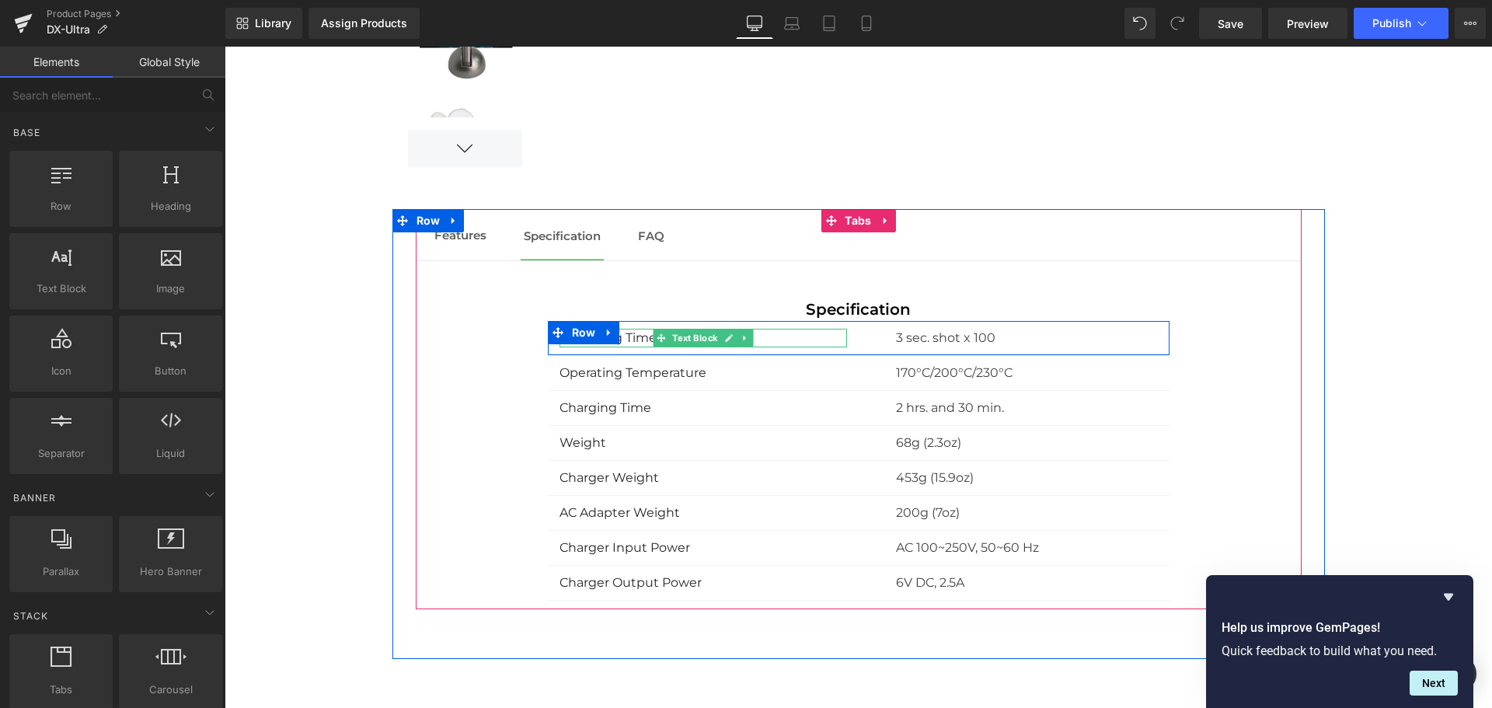
click at [769, 337] on p "Operating Time" at bounding box center [702, 338] width 287 height 19
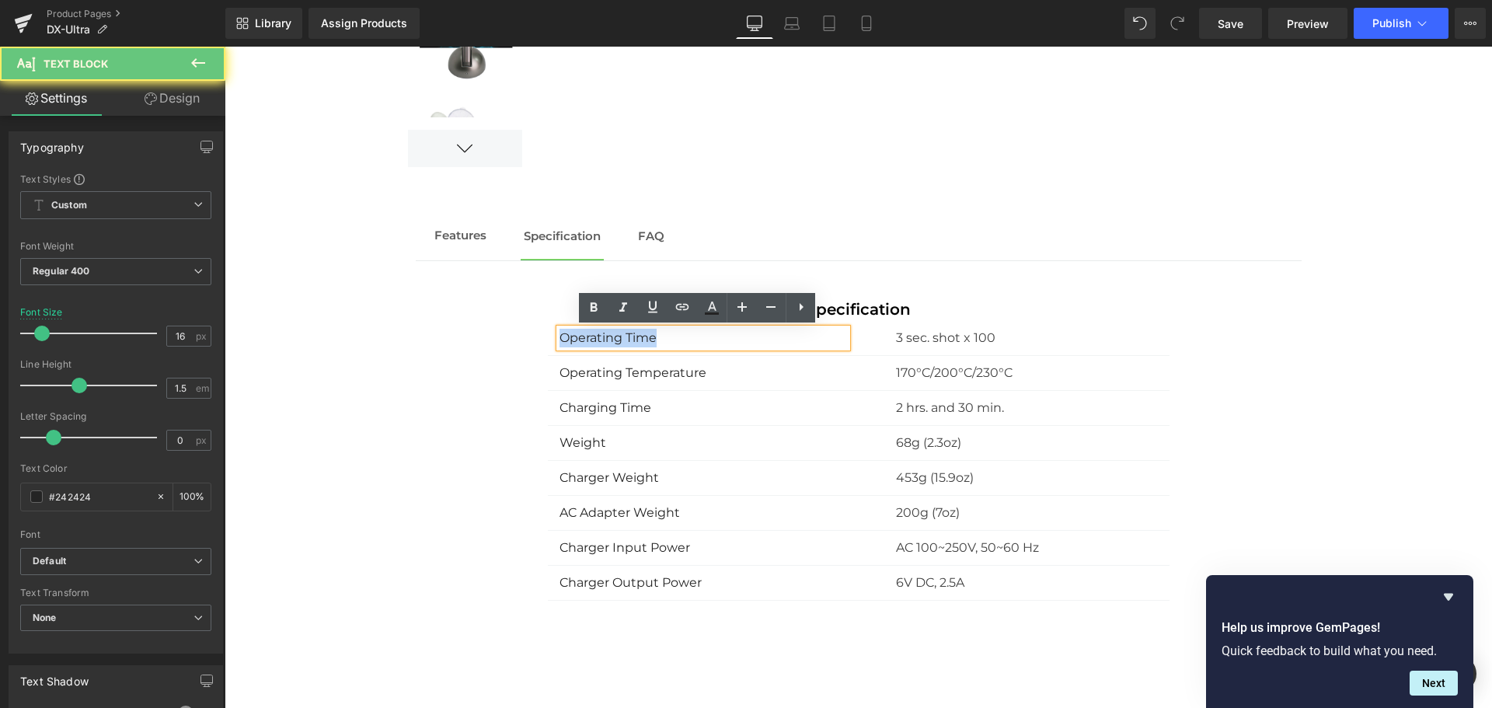
drag, startPoint x: 764, startPoint y: 337, endPoint x: 529, endPoint y: 333, distance: 234.7
click at [529, 333] on div "Specification Text Block Operating Time Text Block 3 sec. shot x 100 Text Block…" at bounding box center [859, 449] width 886 height 303
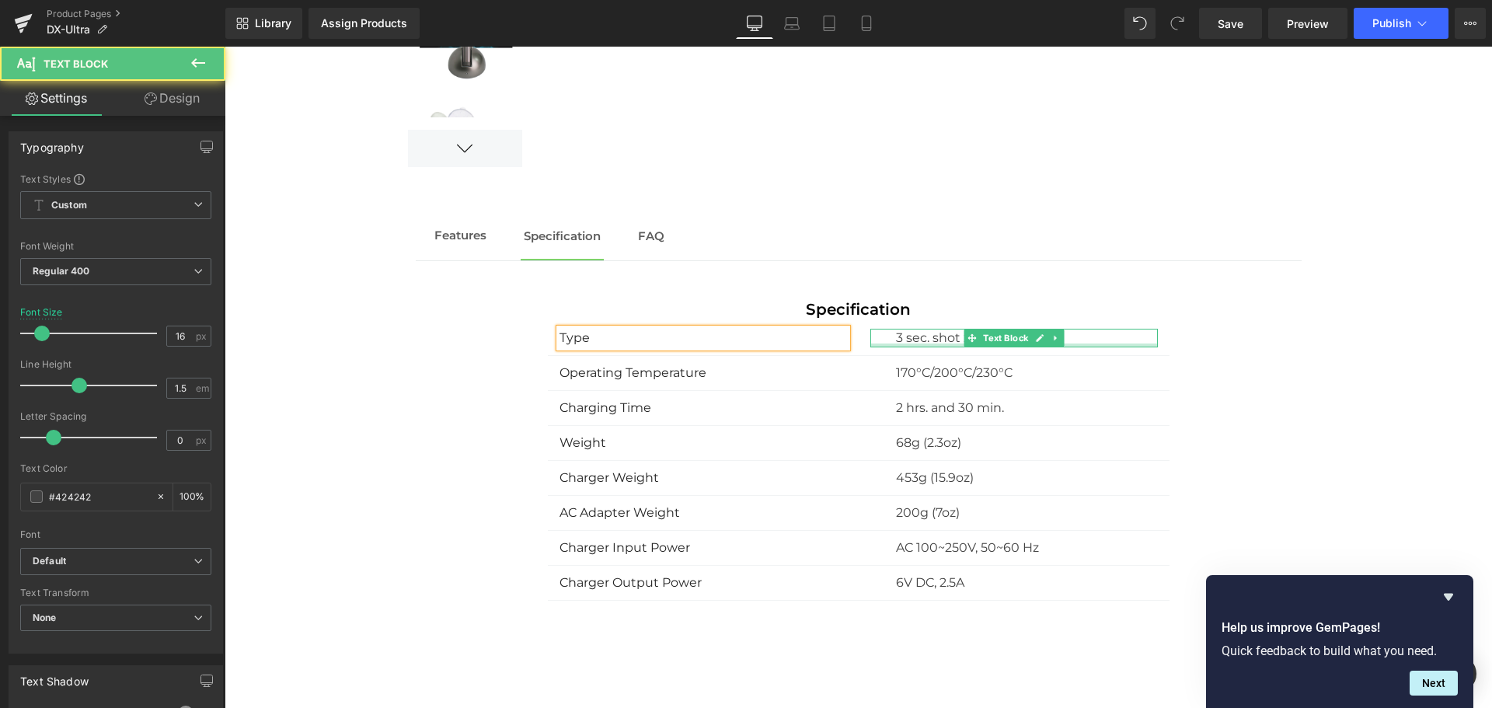
click at [904, 343] on div at bounding box center [1013, 345] width 287 height 4
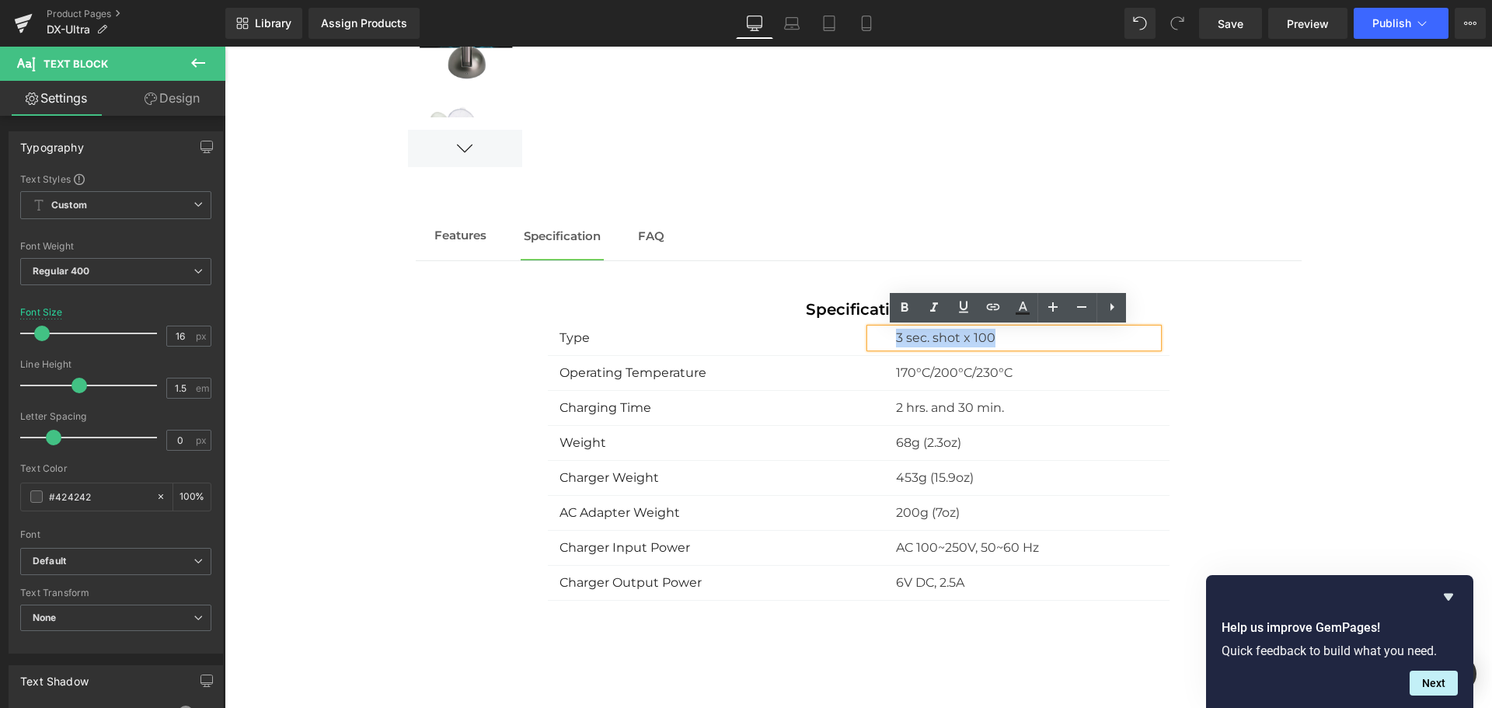
drag, startPoint x: 884, startPoint y: 335, endPoint x: 1106, endPoint y: 350, distance: 222.0
click at [1106, 347] on div "3 sec. shot x 100" at bounding box center [1013, 338] width 287 height 19
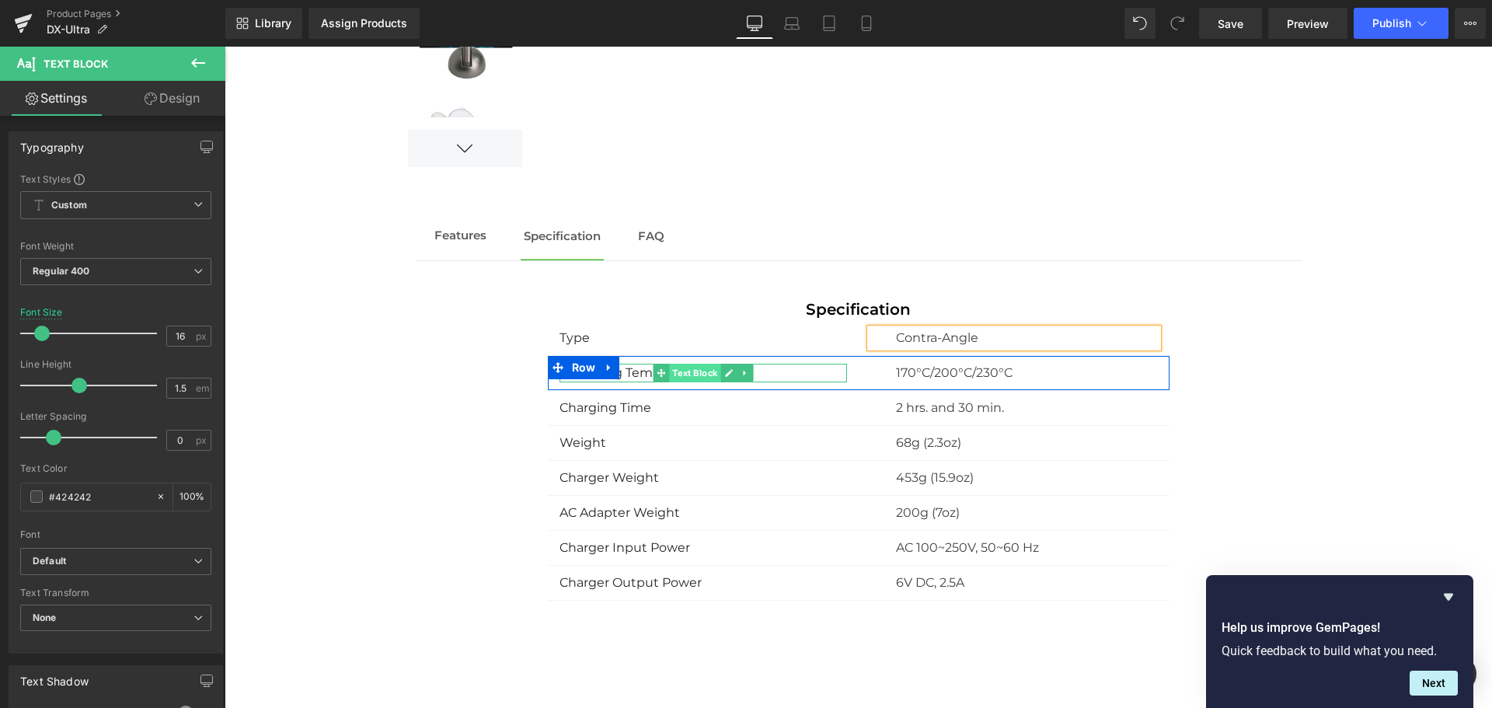
click at [708, 365] on span "Text Block" at bounding box center [694, 373] width 51 height 19
click at [779, 376] on p "Operating Temperature" at bounding box center [702, 373] width 287 height 19
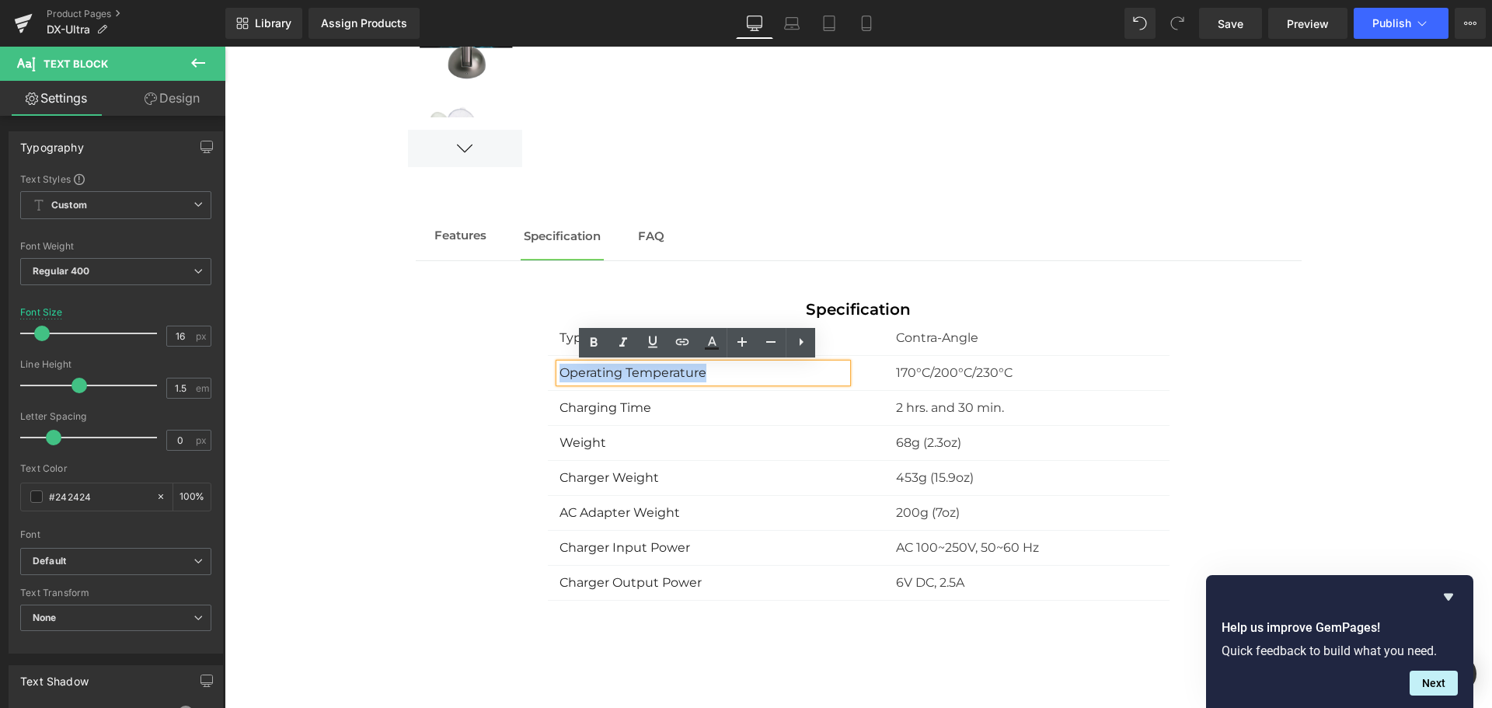
drag, startPoint x: 778, startPoint y: 374, endPoint x: 507, endPoint y: 365, distance: 270.5
click at [507, 365] on div "Specification Text Block Type Text Block Contra-Angle Text Block Row Operating …" at bounding box center [859, 449] width 886 height 303
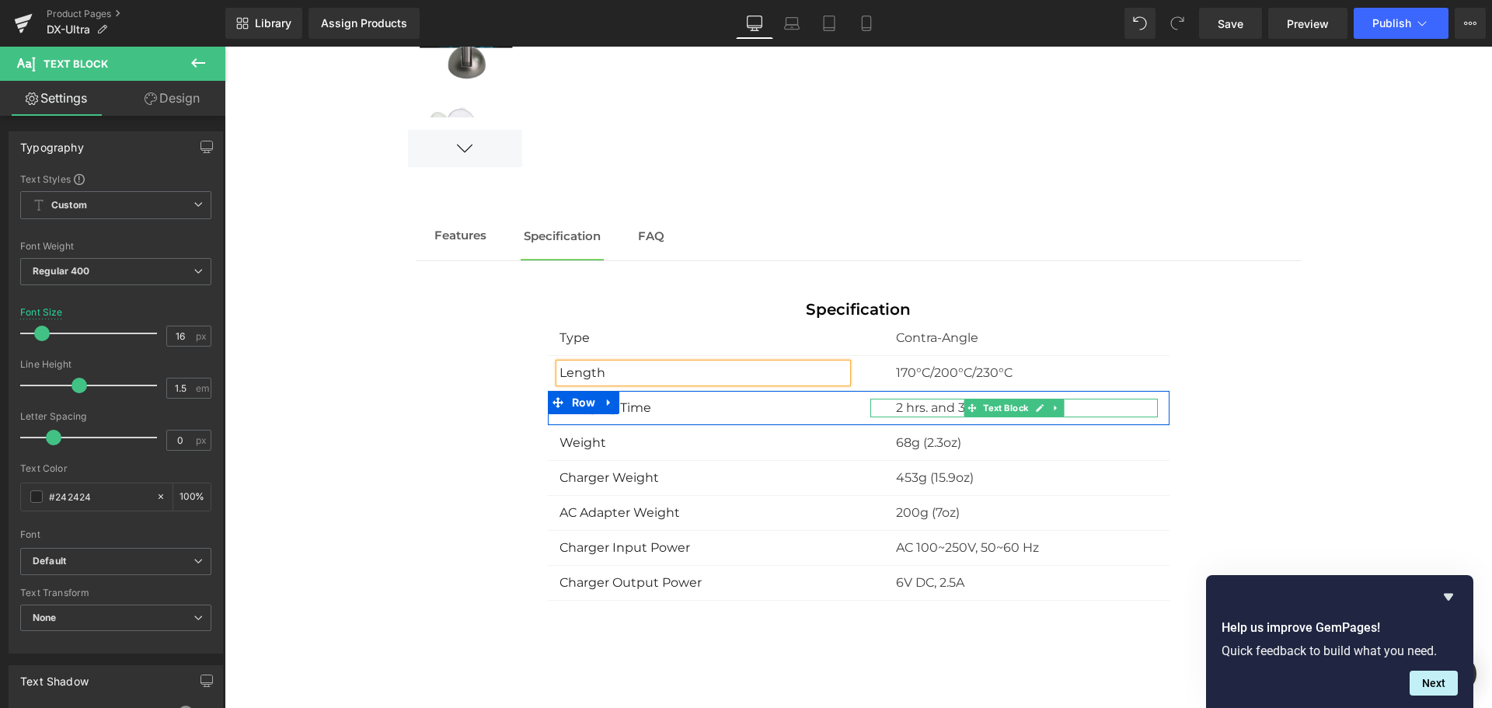
click at [897, 407] on p "2 hrs. and 30 min." at bounding box center [1027, 408] width 262 height 19
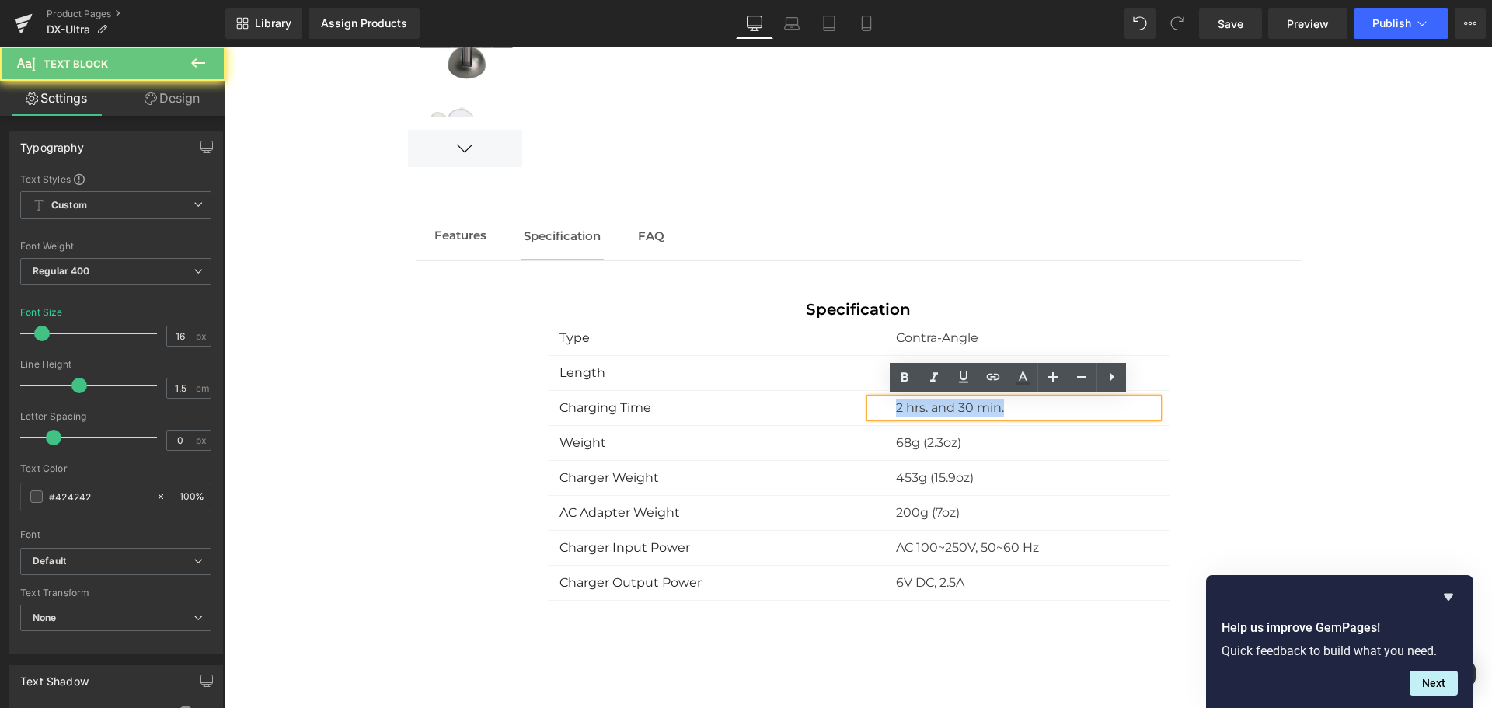
drag, startPoint x: 883, startPoint y: 409, endPoint x: 1077, endPoint y: 417, distance: 193.6
click at [1077, 417] on div "2 hrs. and 30 min." at bounding box center [1013, 408] width 287 height 19
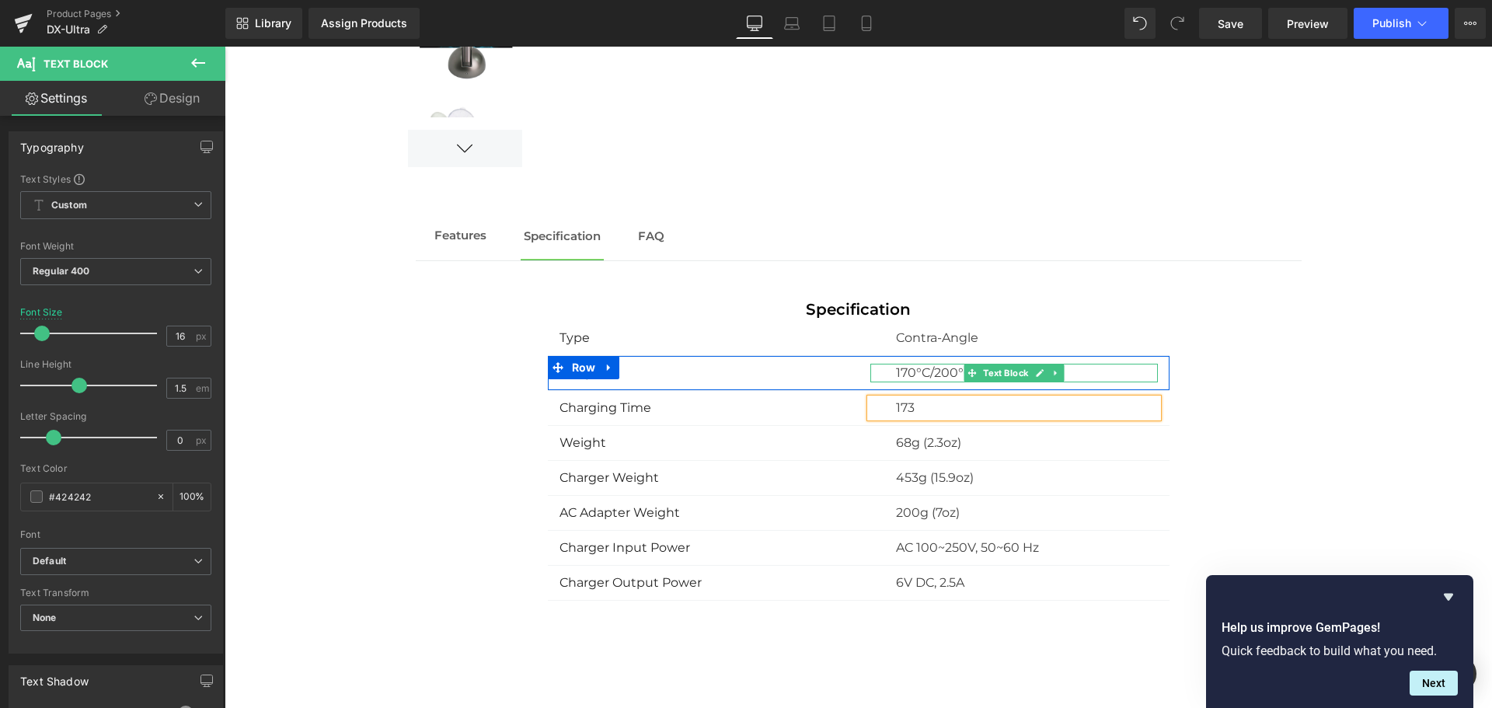
click at [897, 378] on p "170°C/200°C/230°C" at bounding box center [1027, 373] width 262 height 19
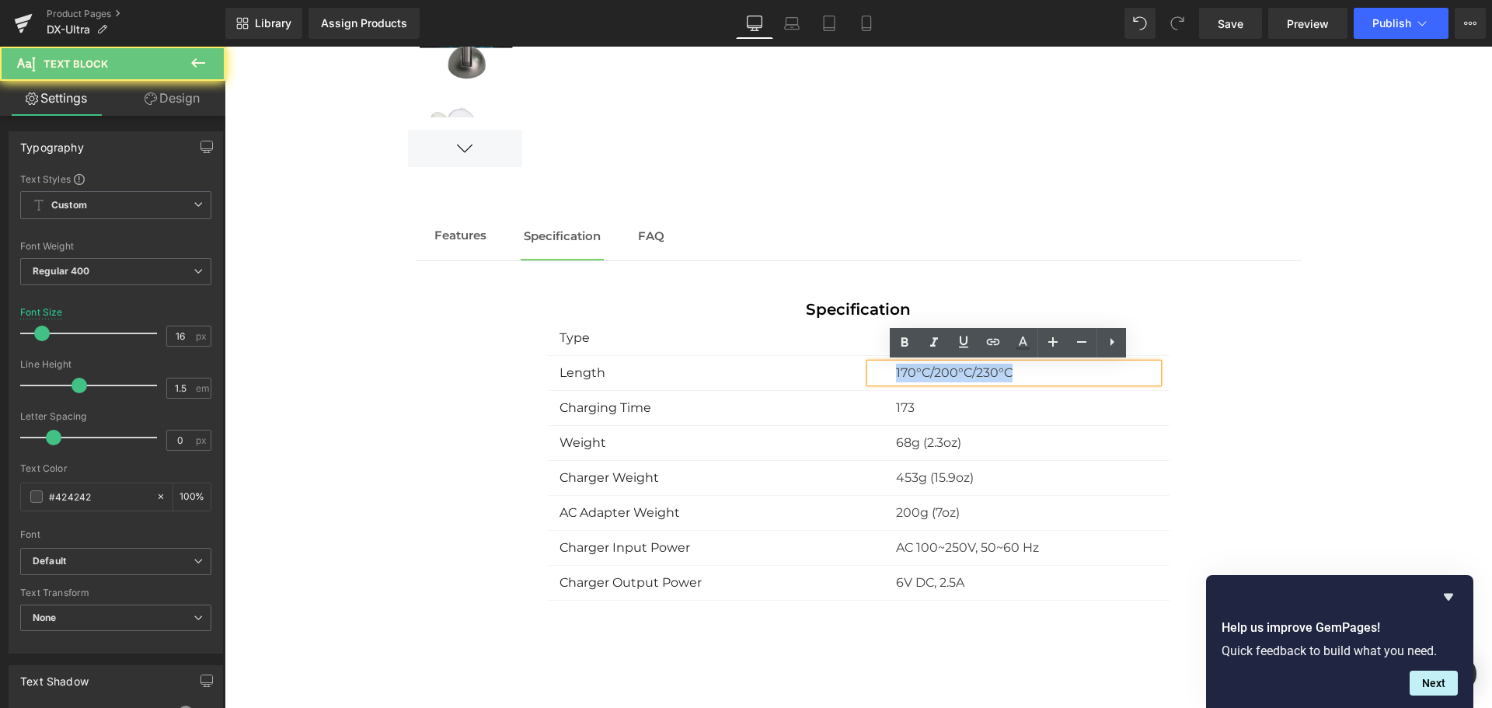
drag, startPoint x: 887, startPoint y: 375, endPoint x: 1165, endPoint y: 370, distance: 277.4
click at [1165, 370] on div "Specification Text Block Type Text Block Contra-Angle Text Block Row Length Tex…" at bounding box center [859, 449] width 886 height 303
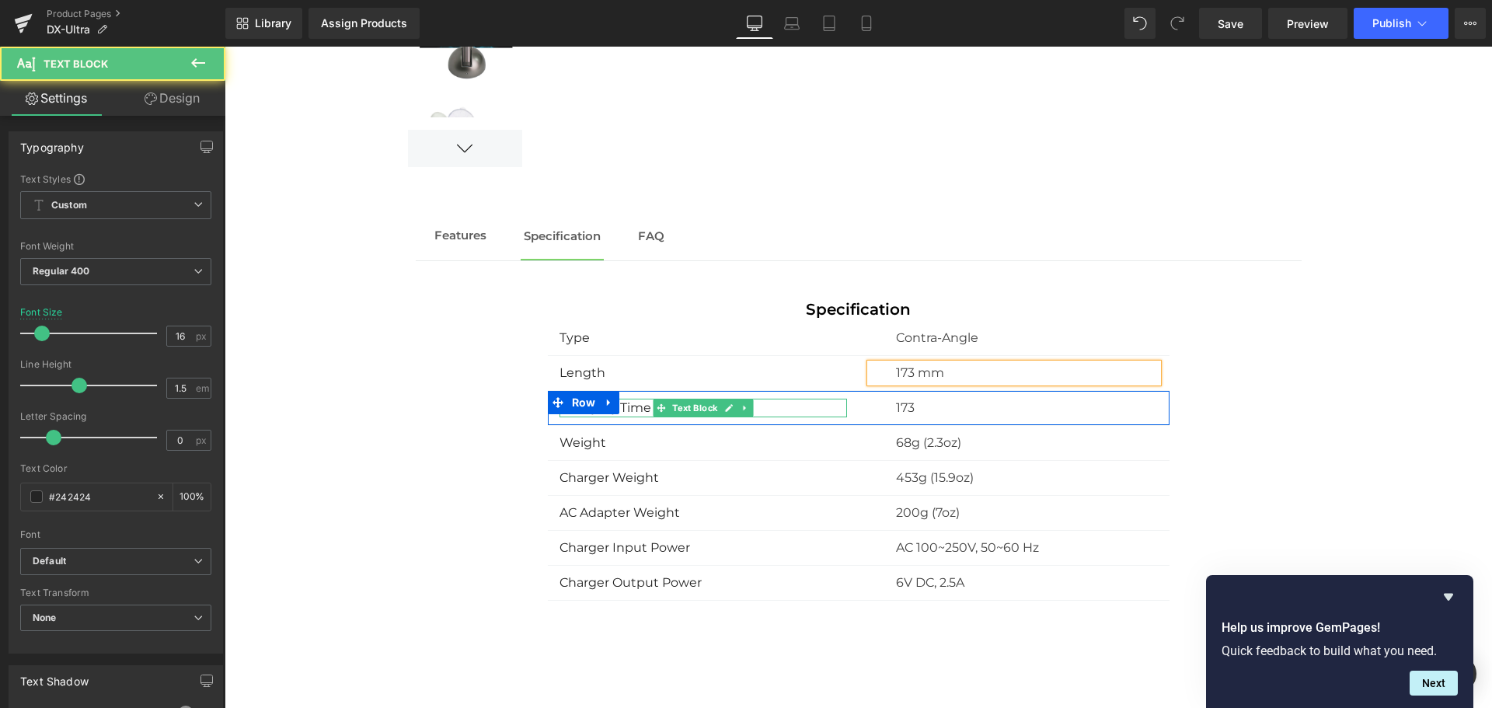
click at [633, 409] on strong "Charging Time" at bounding box center [605, 407] width 92 height 15
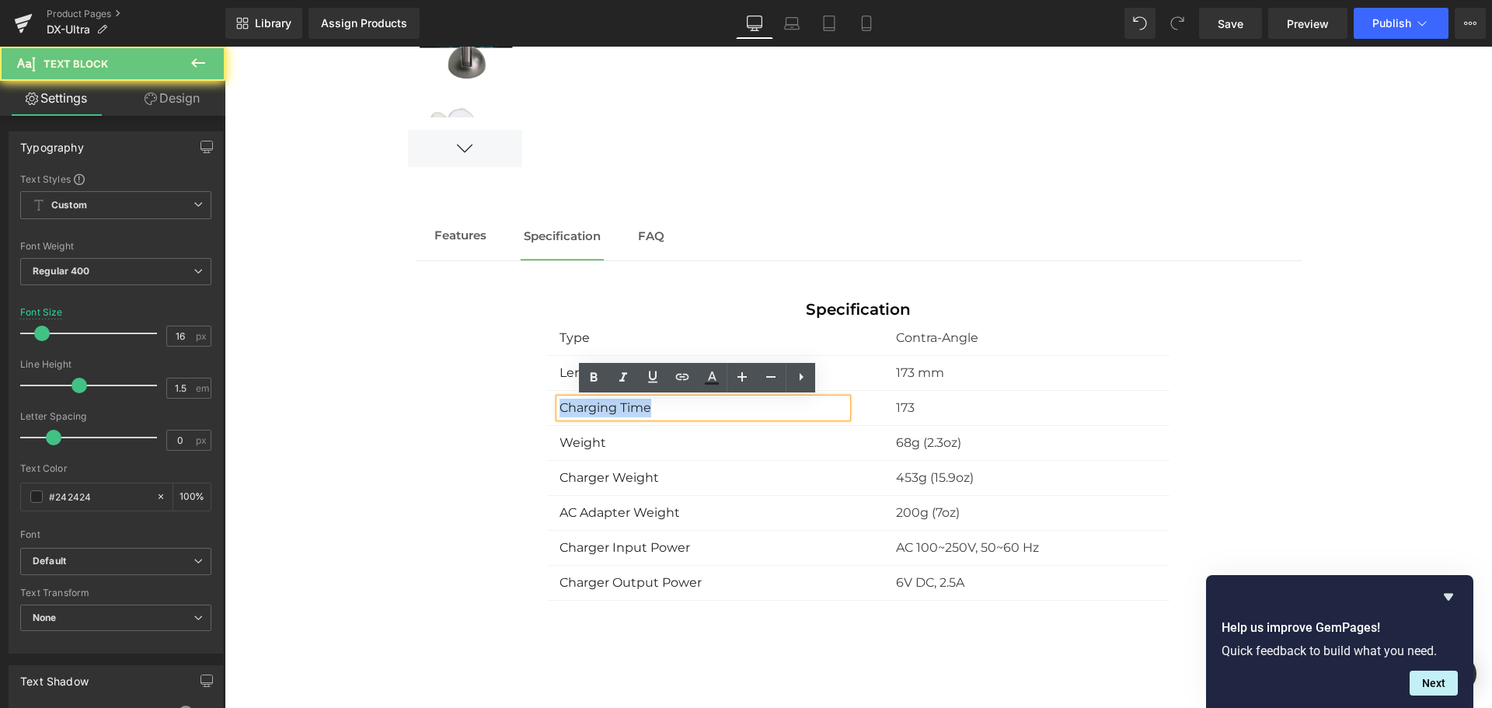
drag, startPoint x: 651, startPoint y: 407, endPoint x: 259, endPoint y: 355, distance: 395.8
click at [259, 355] on div "Assign a product and use this template to present it on live store" at bounding box center [858, 264] width 1267 height 1201
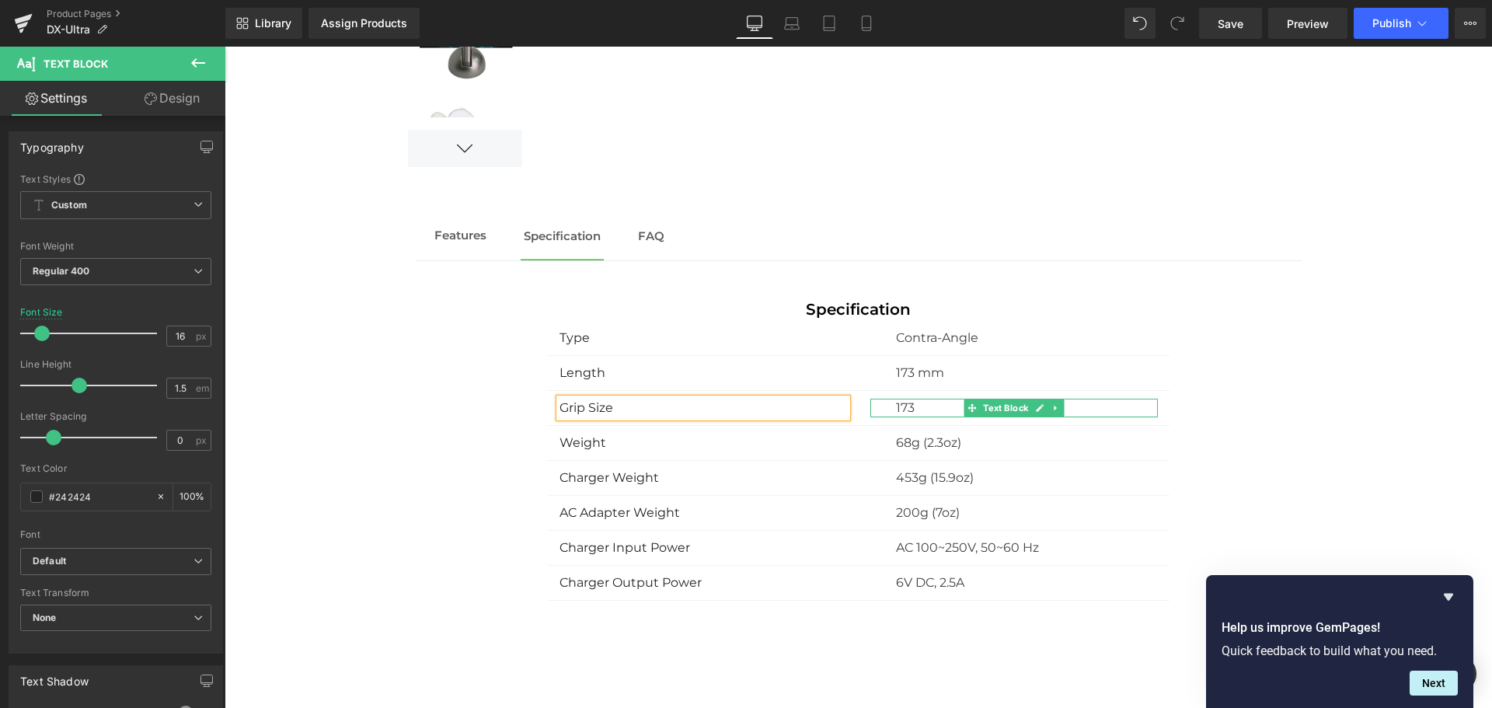
click at [880, 409] on div "173" at bounding box center [1013, 408] width 287 height 19
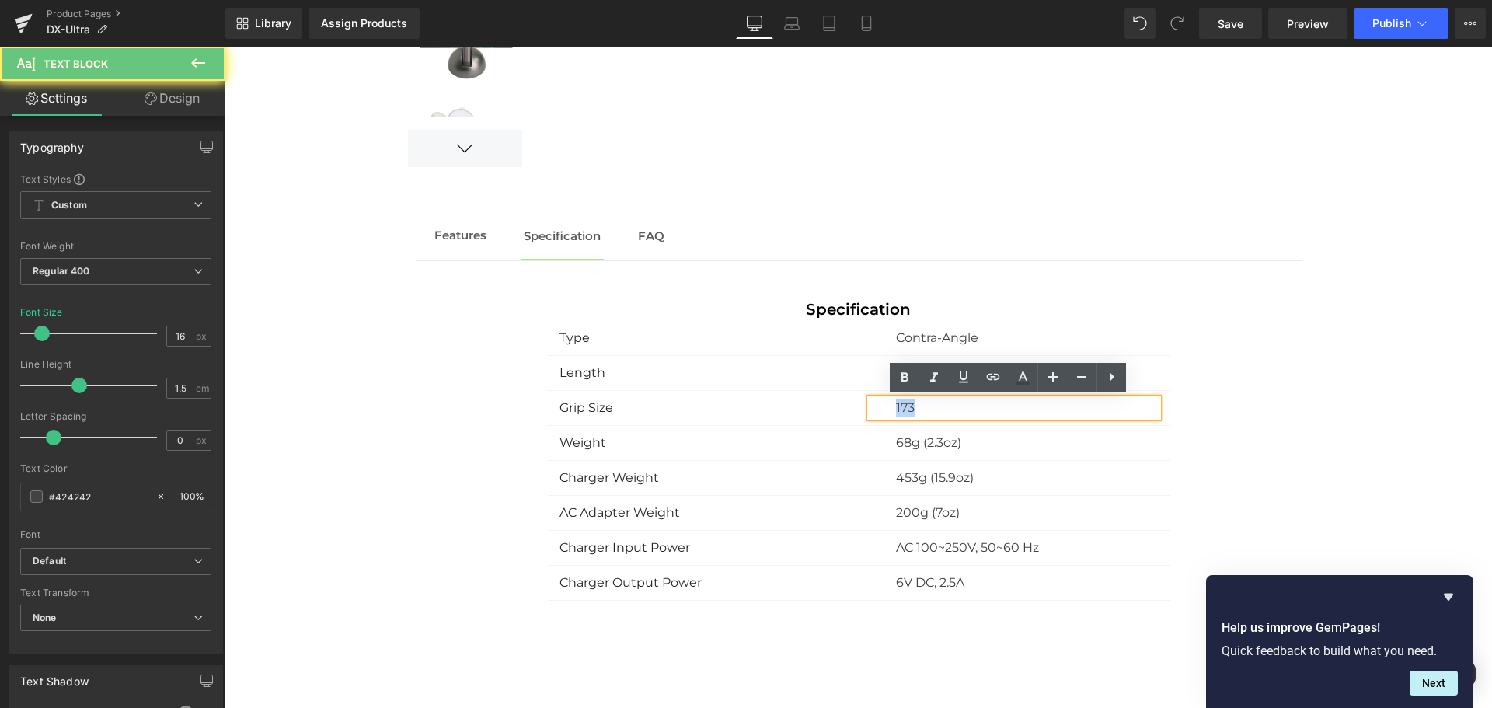
drag, startPoint x: 880, startPoint y: 409, endPoint x: 986, endPoint y: 409, distance: 105.7
click at [986, 409] on div "173" at bounding box center [1013, 408] width 287 height 19
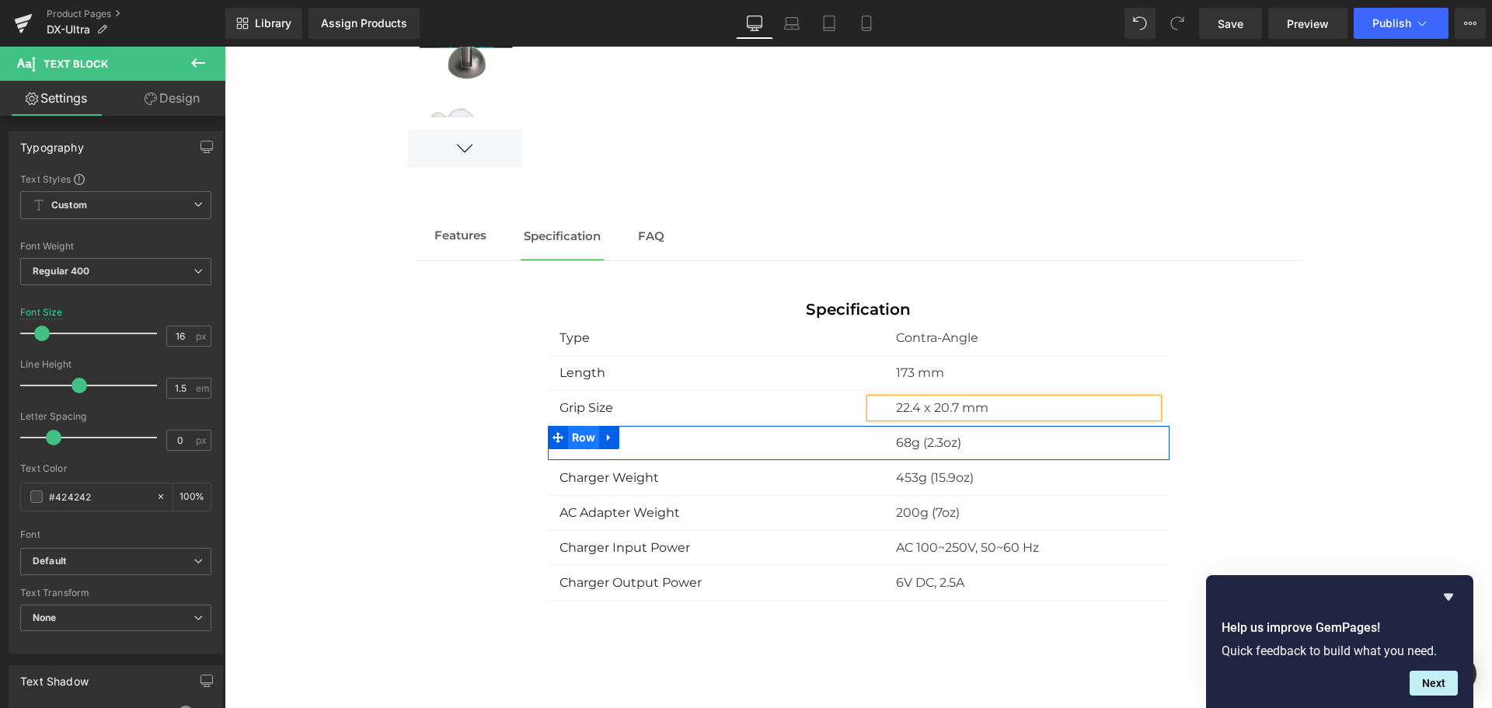
click at [580, 441] on span "Row" at bounding box center [584, 437] width 32 height 23
click at [225, 47] on div at bounding box center [225, 47] width 0 height 0
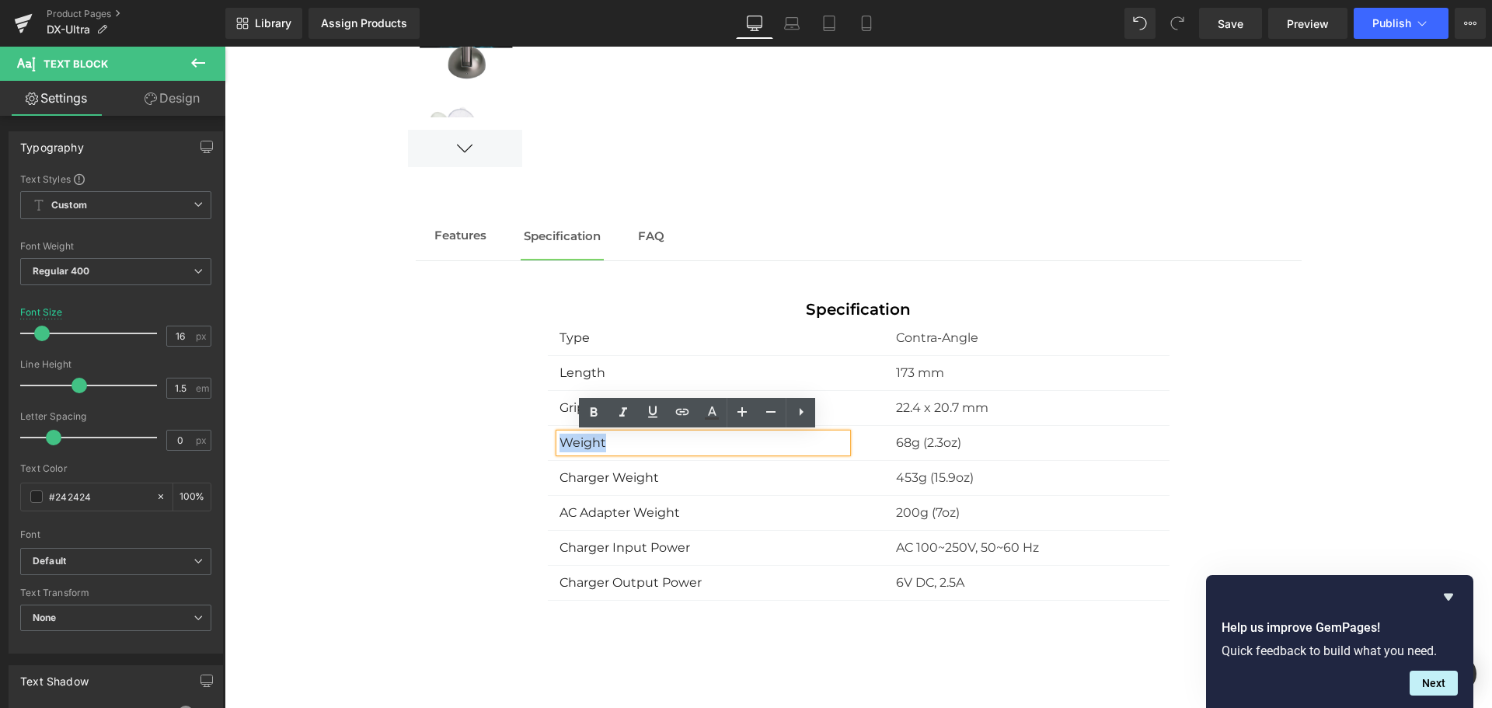
drag, startPoint x: 615, startPoint y: 440, endPoint x: 498, endPoint y: 437, distance: 117.4
click at [500, 437] on div "Specification Text Block Type Text Block Contra-Angle Text Block Row Length Tex…" at bounding box center [859, 449] width 886 height 303
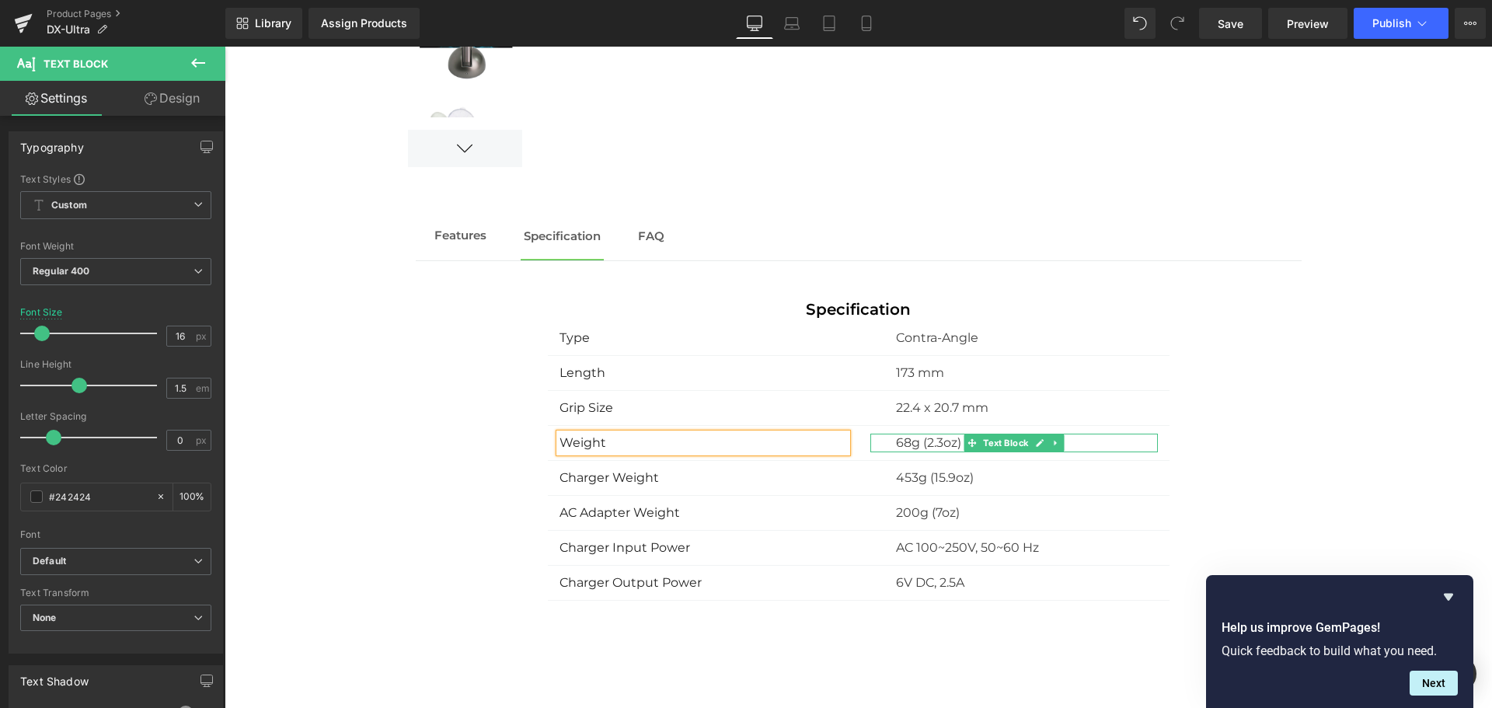
click at [896, 442] on p "68g (2.3oz)" at bounding box center [1027, 443] width 262 height 19
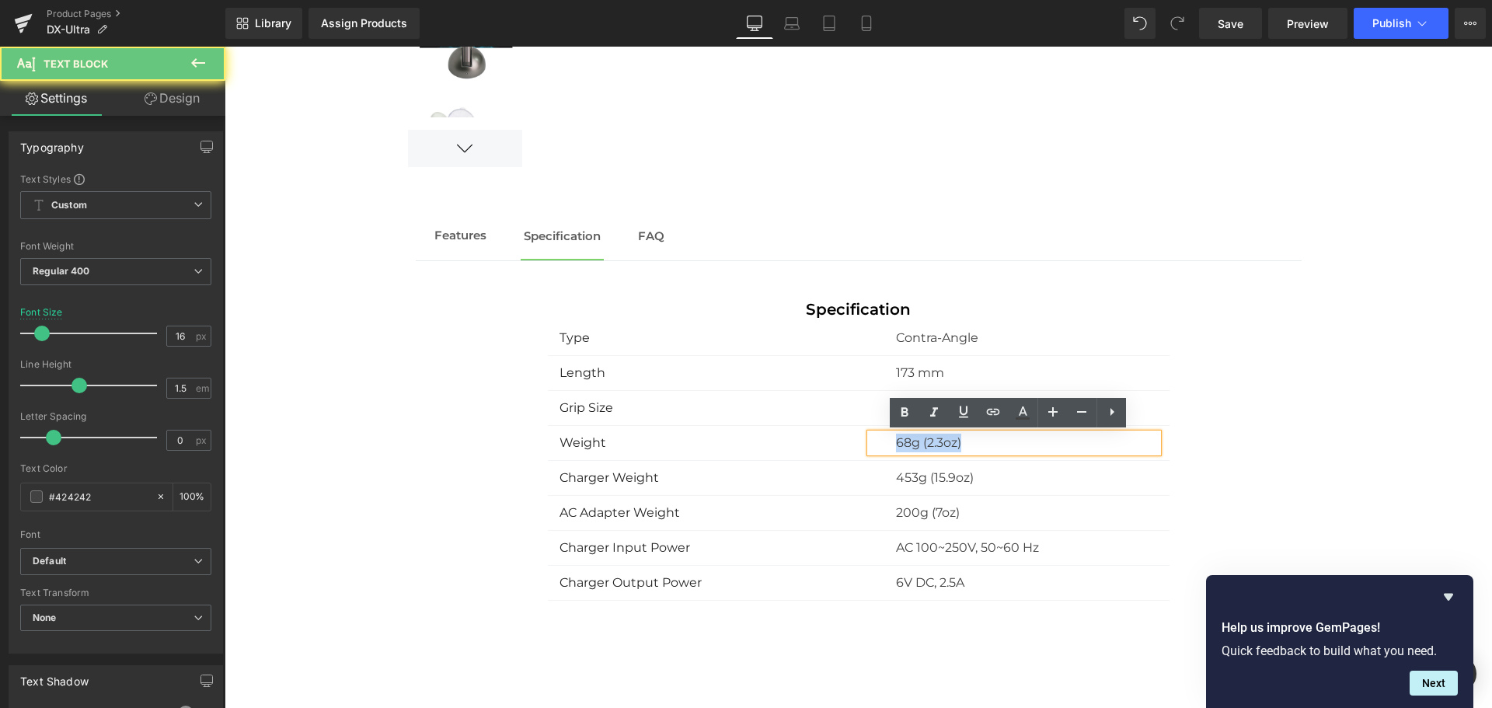
drag, startPoint x: 887, startPoint y: 443, endPoint x: 1064, endPoint y: 451, distance: 178.1
click at [1064, 451] on div "68g (2.3oz)" at bounding box center [1013, 443] width 287 height 19
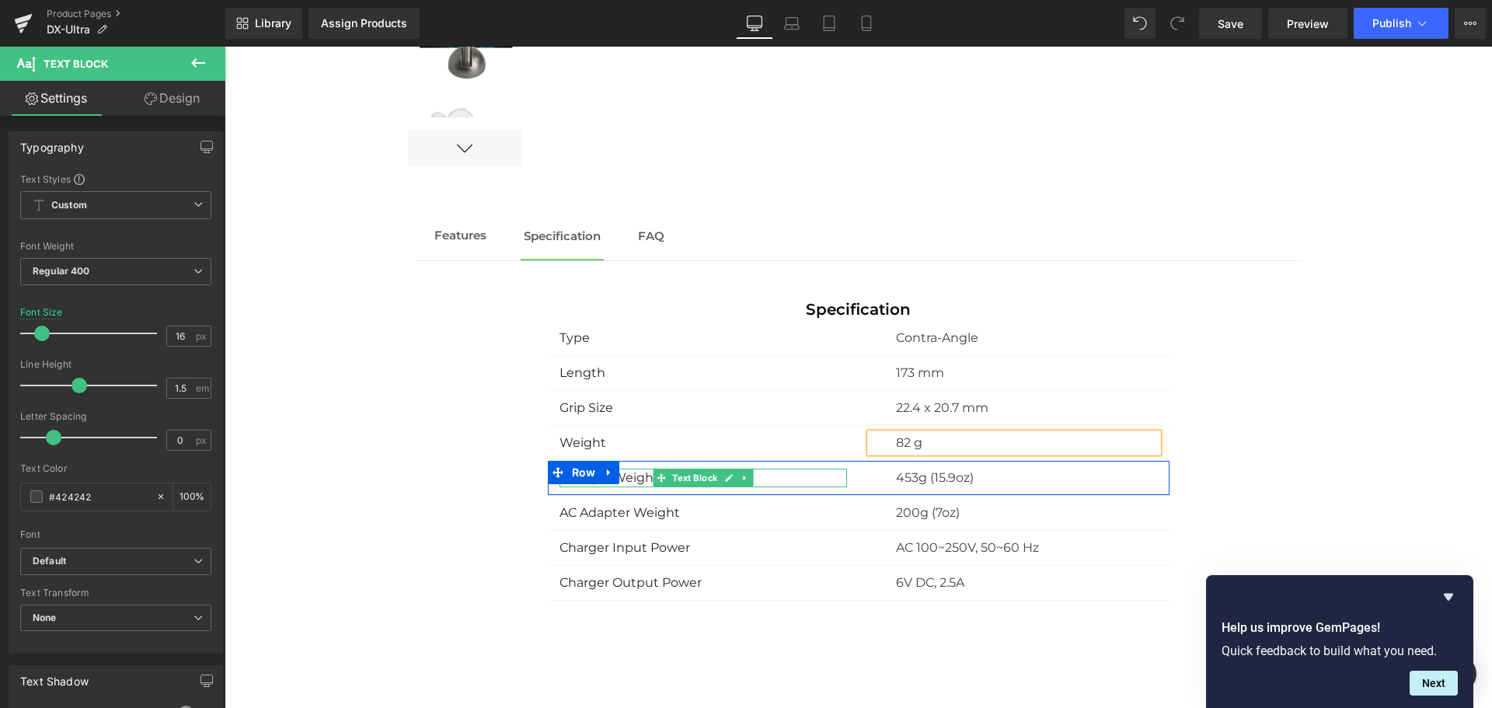
click at [626, 474] on strong "Charger Weight" at bounding box center [608, 477] width 99 height 15
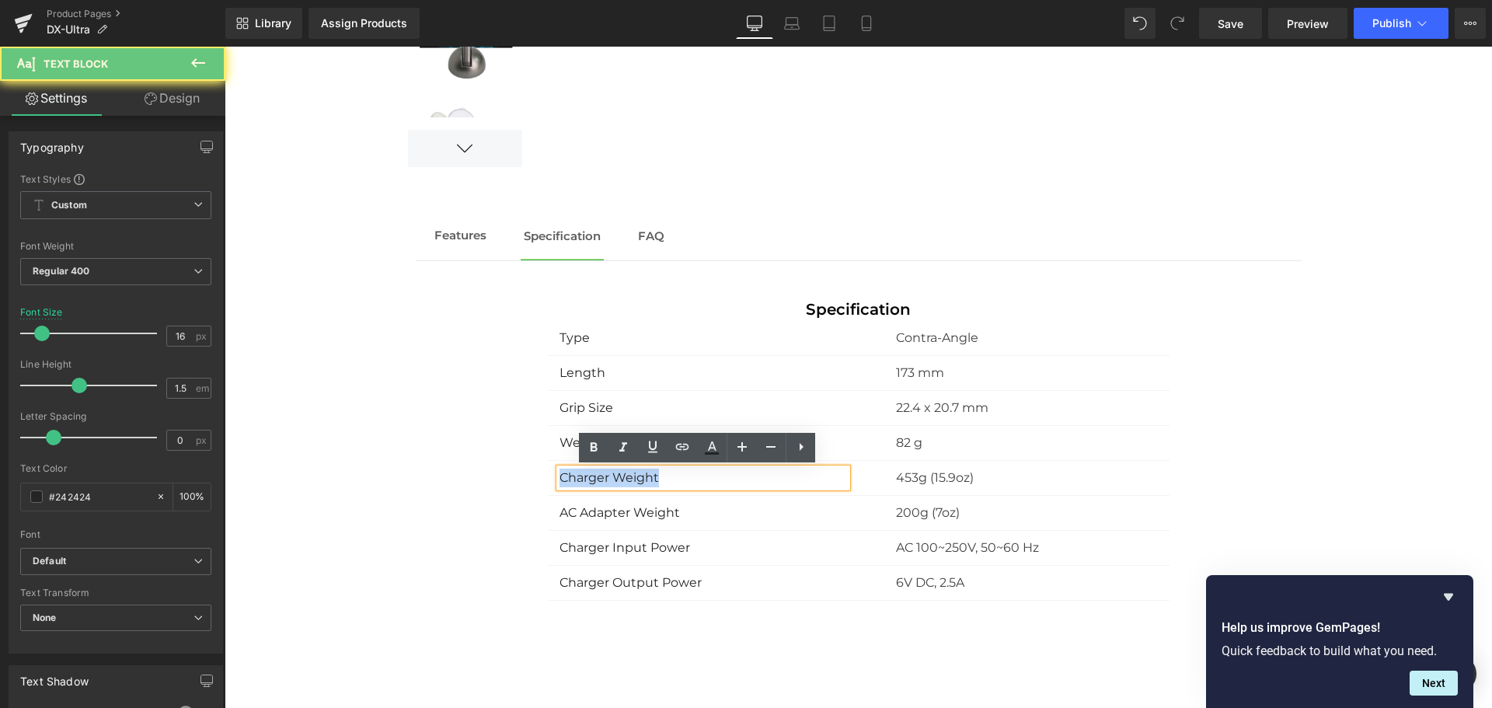
drag, startPoint x: 652, startPoint y: 476, endPoint x: 422, endPoint y: 464, distance: 230.3
click at [422, 464] on div "Specification Text Block Type Text Block Contra-Angle Text Block Row Length Tex…" at bounding box center [859, 449] width 886 height 303
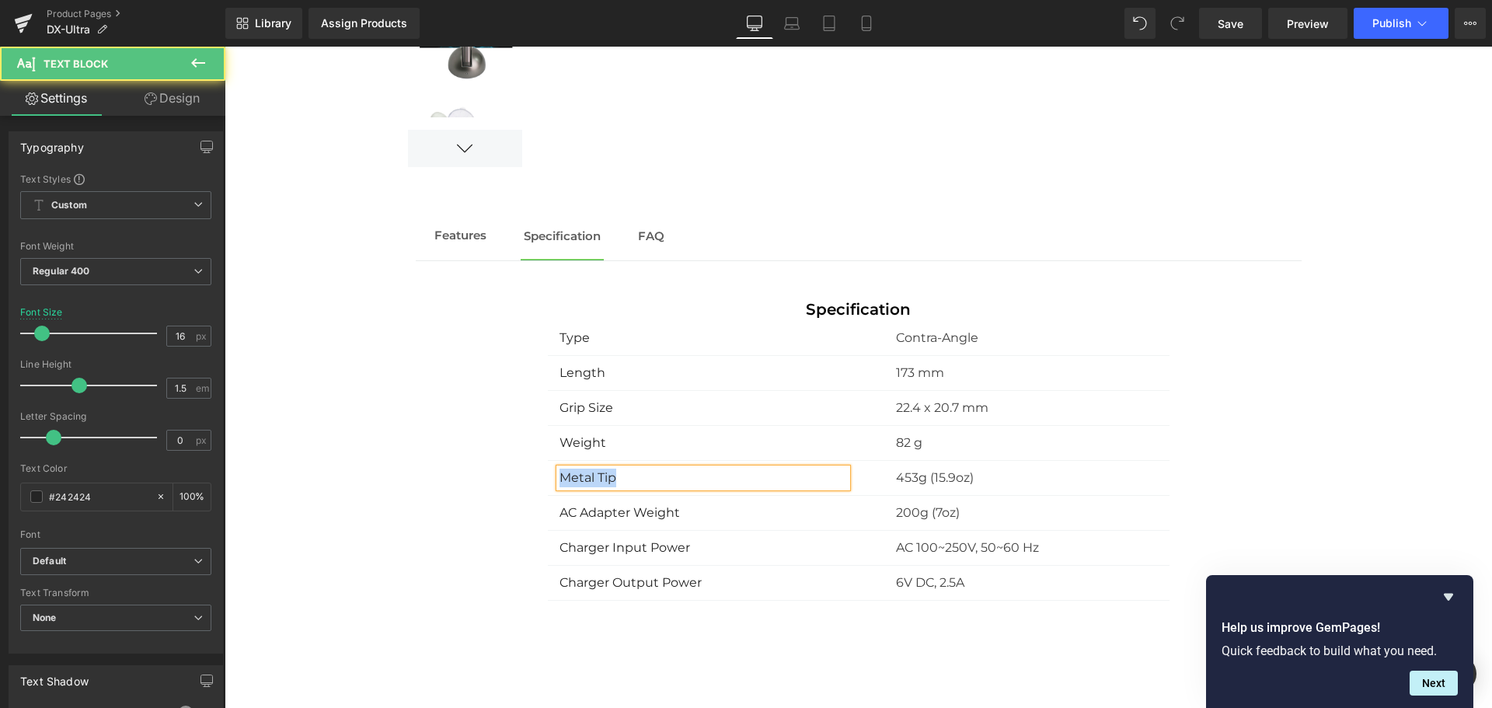
drag, startPoint x: 610, startPoint y: 476, endPoint x: 486, endPoint y: 476, distance: 124.3
click at [486, 476] on div "Specification Text Block Type Text Block Contra-Angle Text Block Row Length Tex…" at bounding box center [859, 449] width 886 height 303
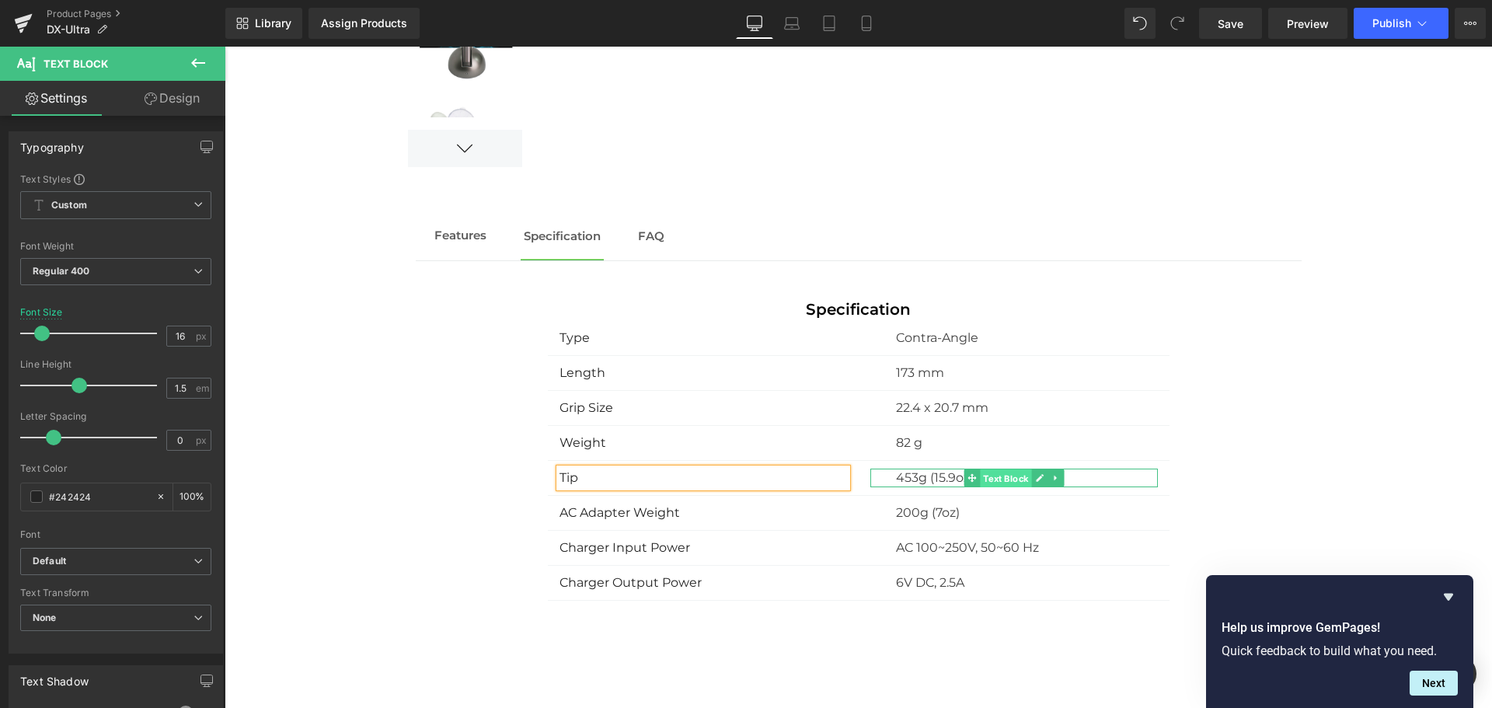
click at [980, 476] on span "Text Block" at bounding box center [1005, 478] width 51 height 19
click at [903, 474] on p "453g (15.9oz)" at bounding box center [1027, 478] width 262 height 19
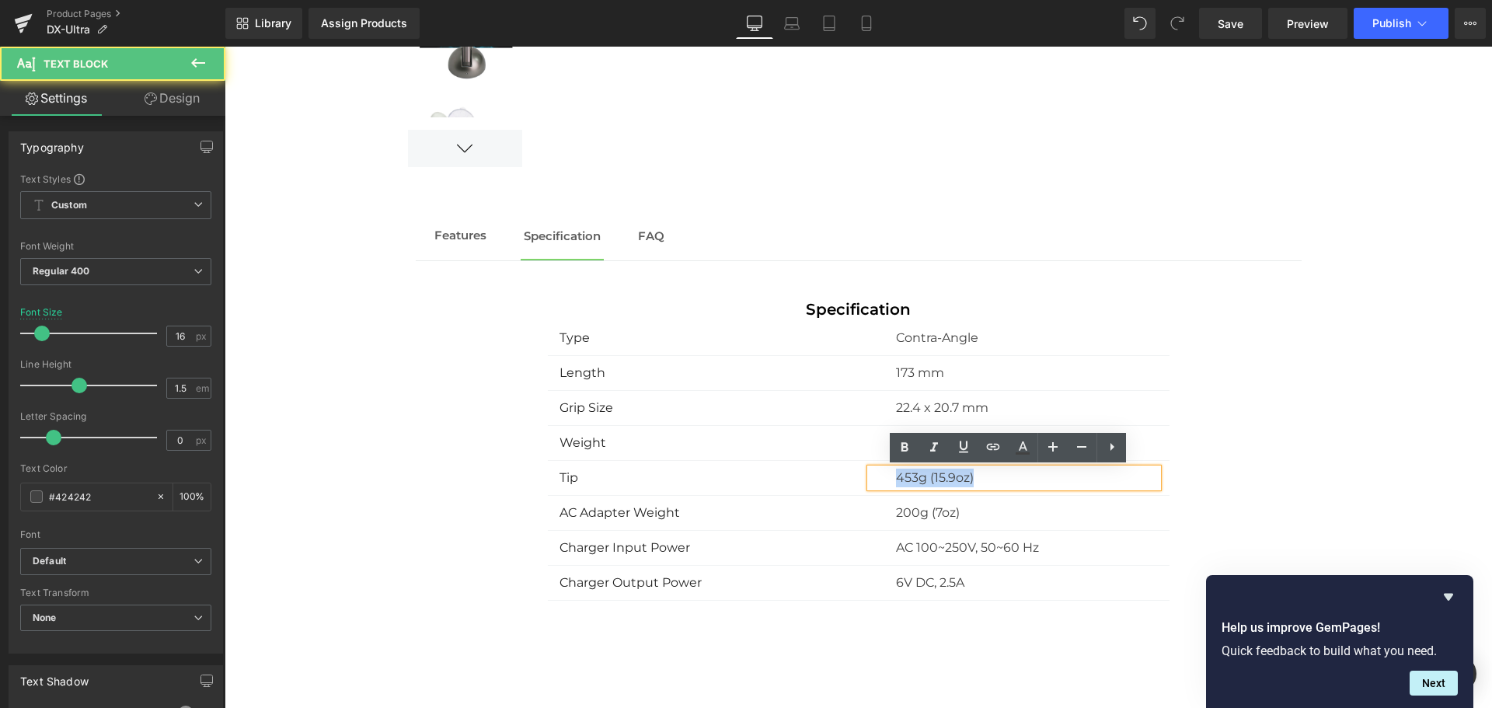
drag, startPoint x: 892, startPoint y: 478, endPoint x: 1083, endPoint y: 487, distance: 191.4
click at [1083, 487] on div "453g (15.9oz)" at bounding box center [1013, 478] width 287 height 19
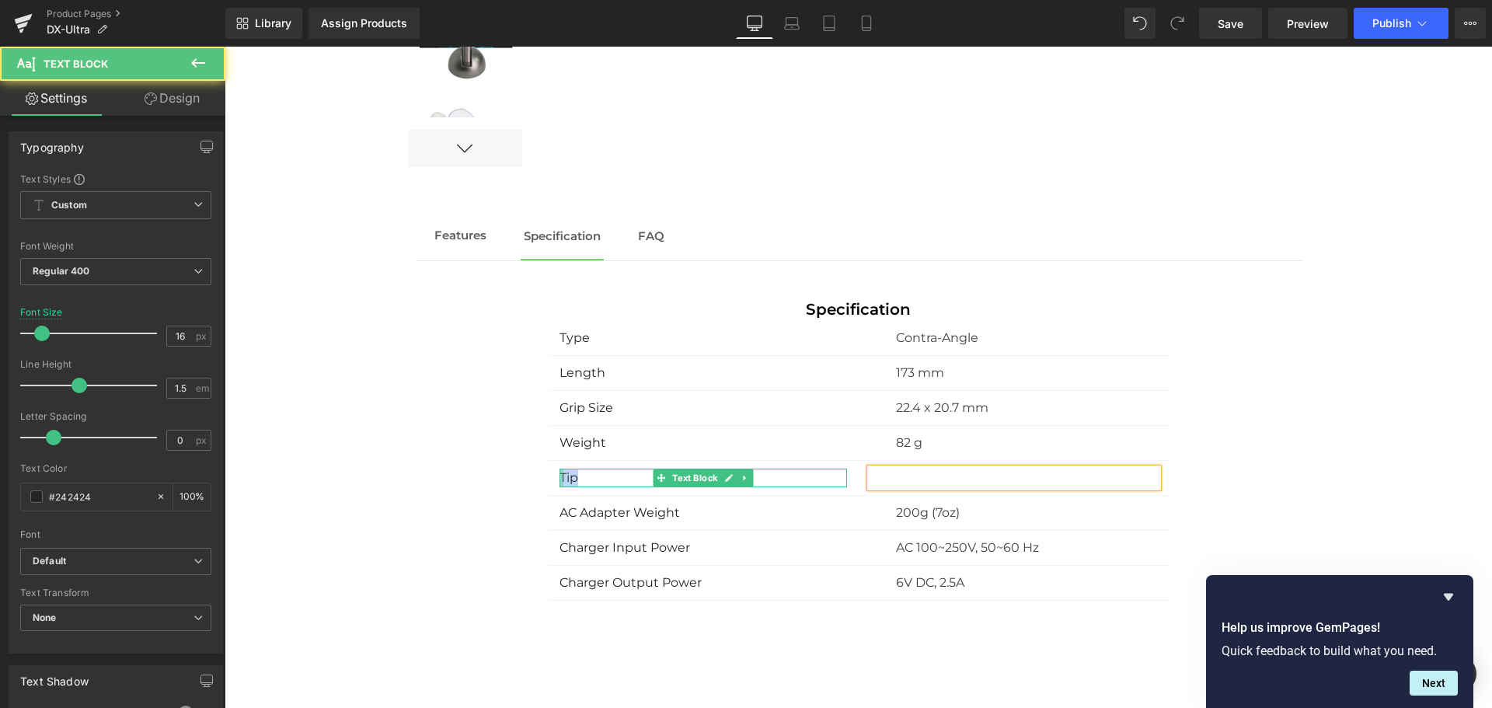
drag, startPoint x: 553, startPoint y: 476, endPoint x: 543, endPoint y: 476, distance: 10.1
click at [548, 476] on div "Tip Text Block" at bounding box center [703, 478] width 311 height 19
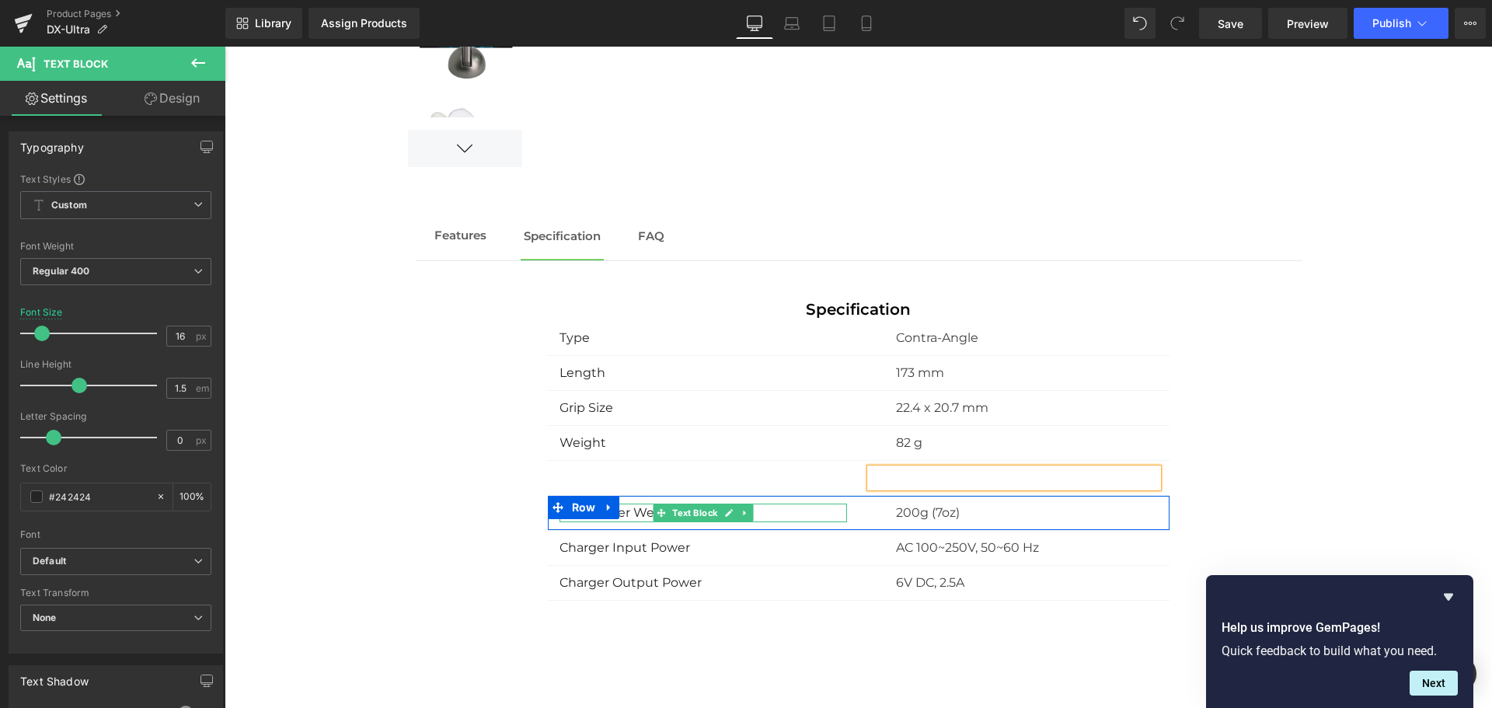
click at [635, 515] on div "AC Adapter Weight" at bounding box center [702, 512] width 287 height 19
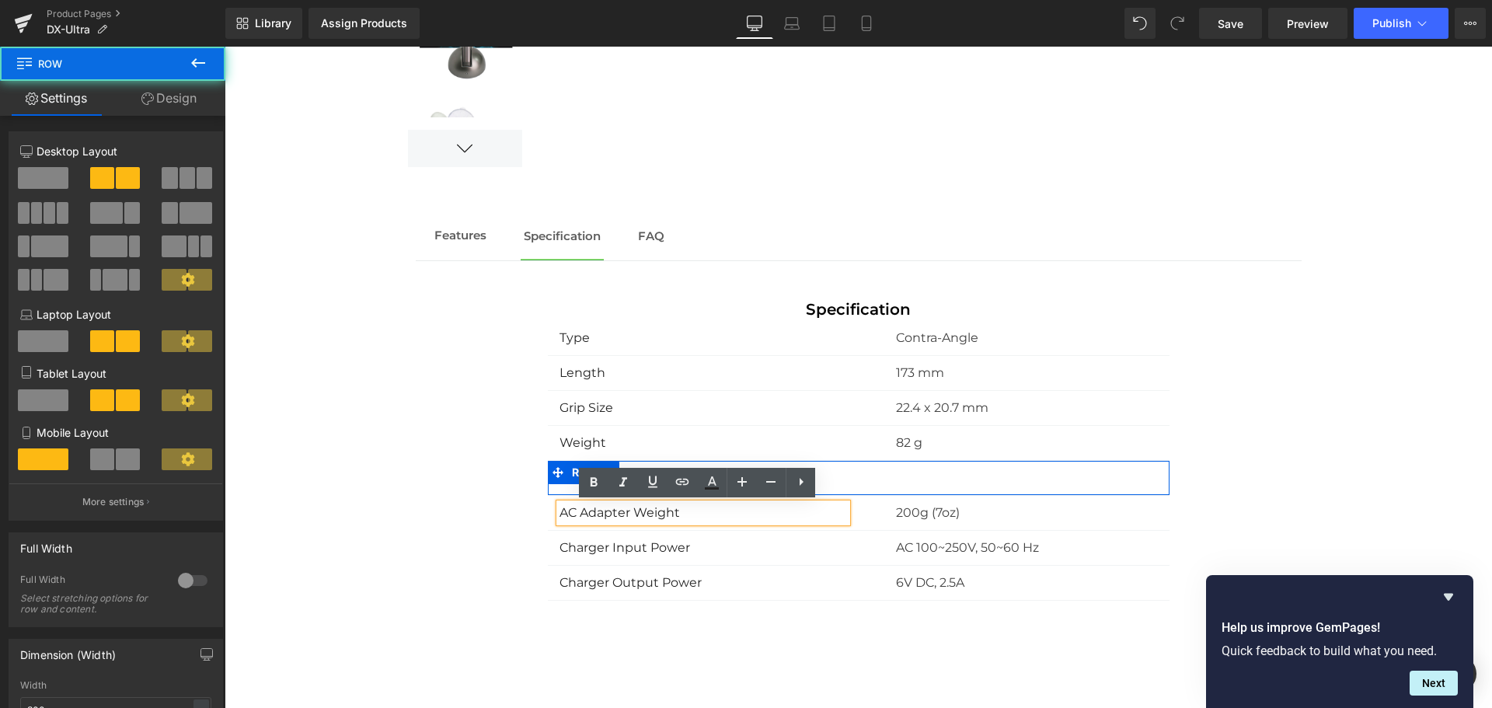
click at [850, 479] on div "Text Block" at bounding box center [703, 478] width 311 height 19
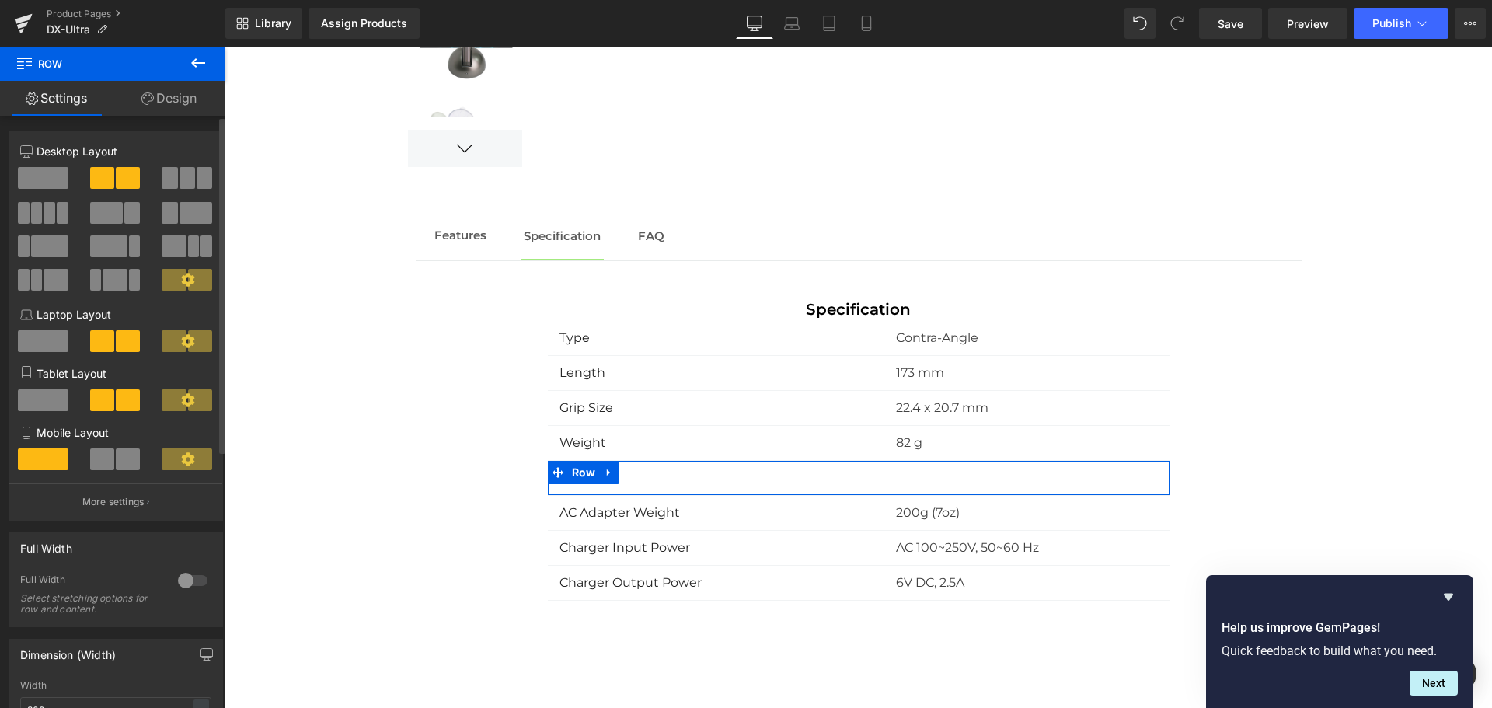
click at [44, 184] on span at bounding box center [43, 178] width 51 height 22
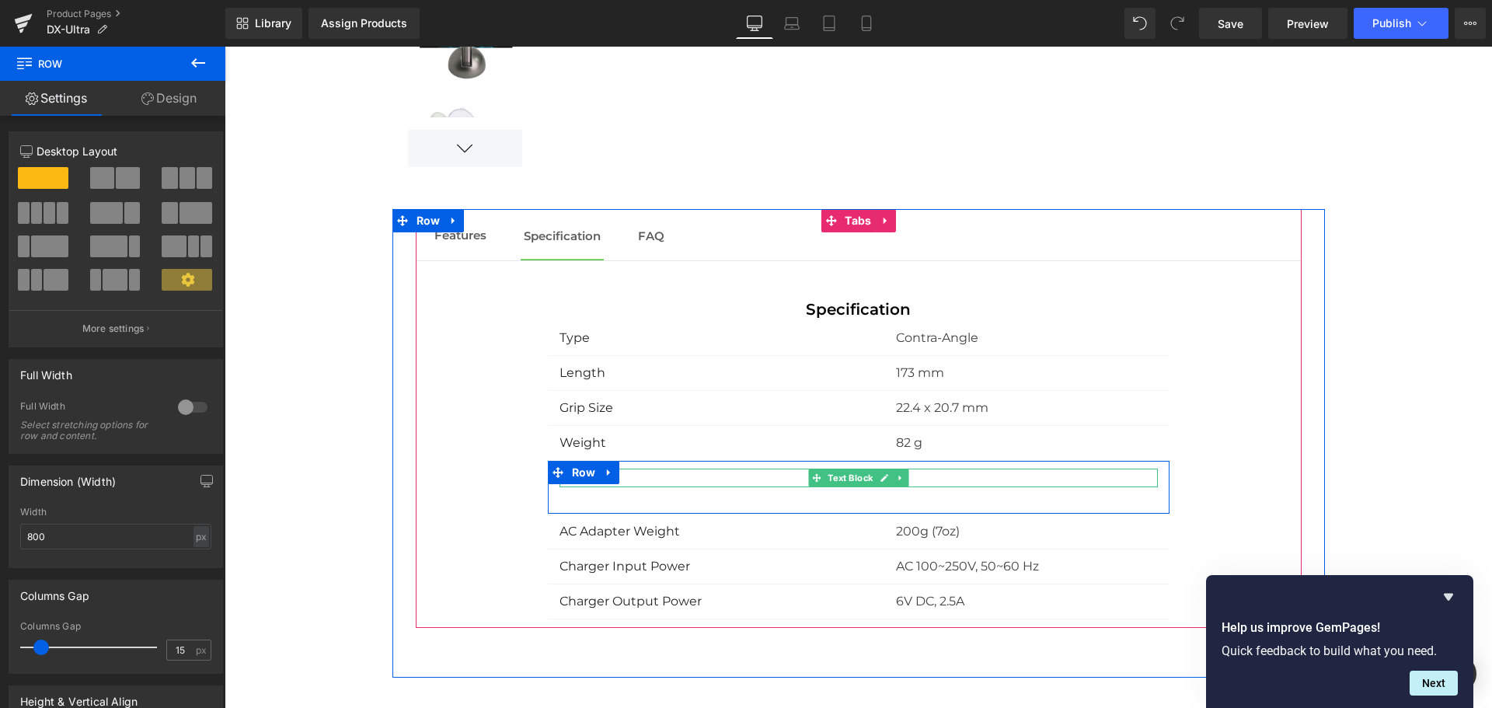
click at [793, 481] on p at bounding box center [858, 478] width 598 height 19
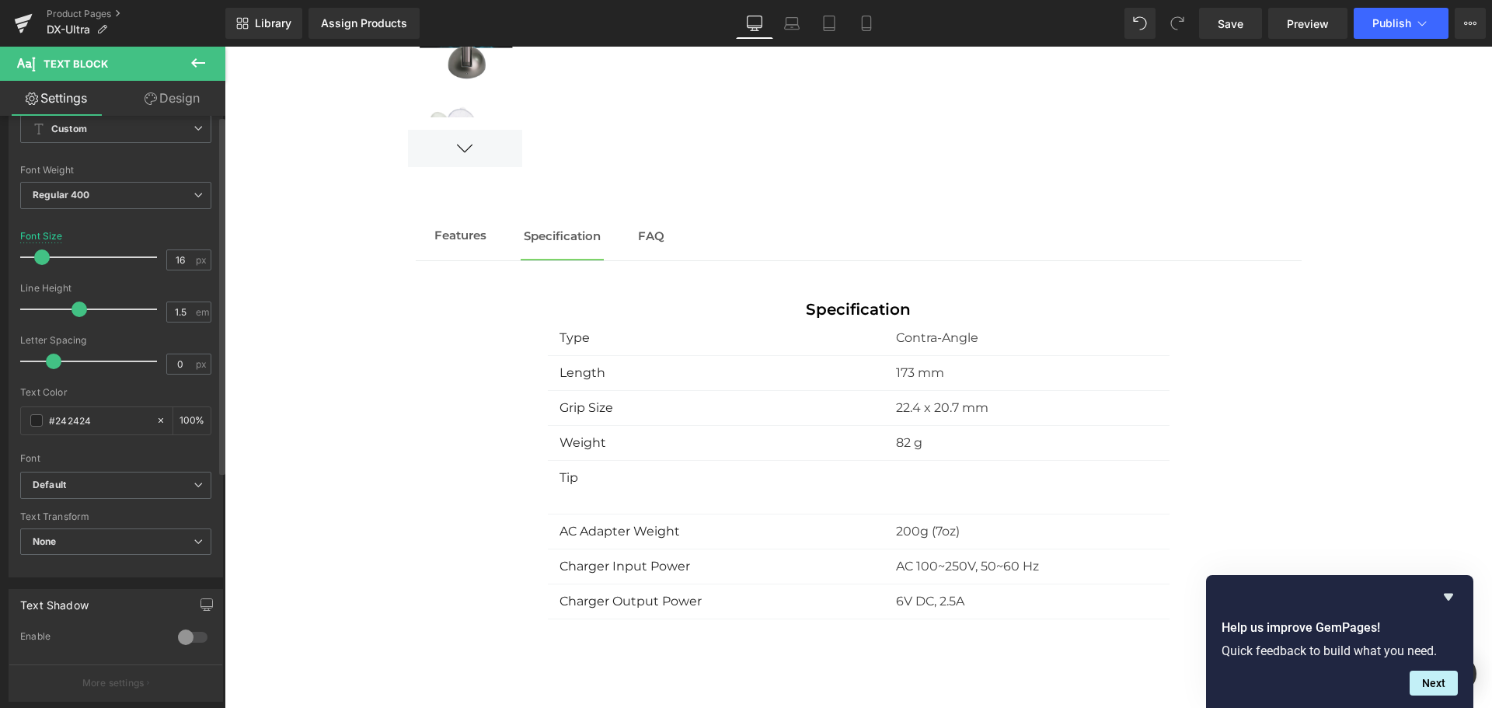
scroll to position [391, 0]
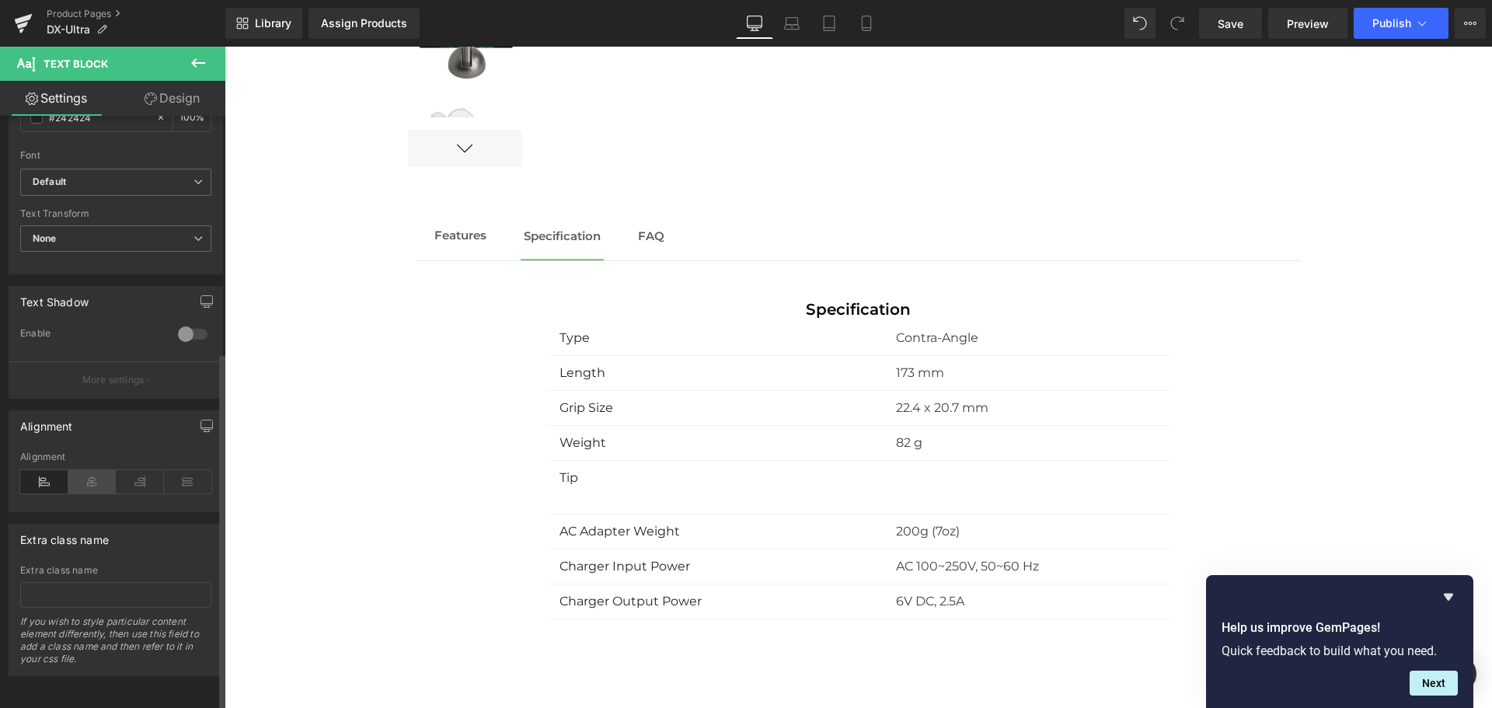
click at [90, 476] on icon at bounding box center [92, 481] width 48 height 23
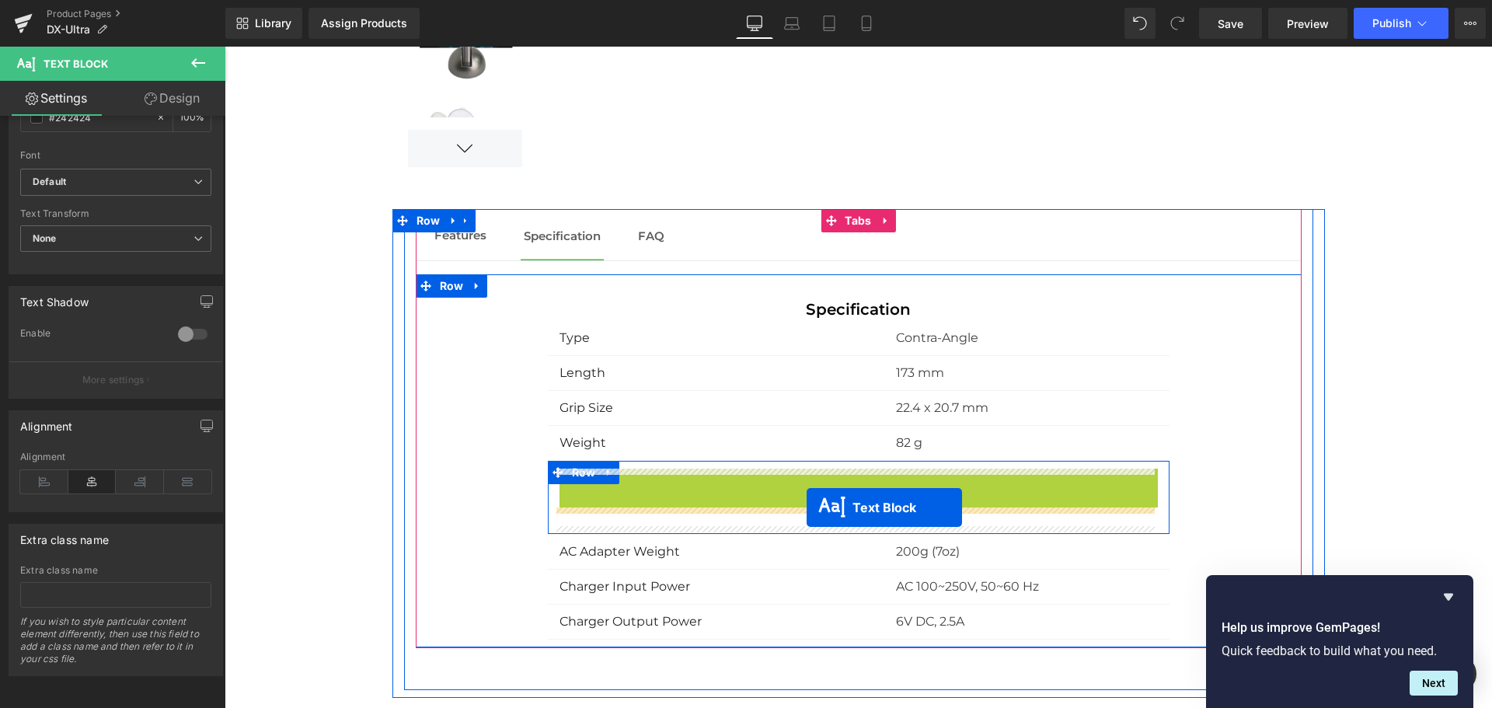
drag, startPoint x: 810, startPoint y: 479, endPoint x: 806, endPoint y: 510, distance: 31.4
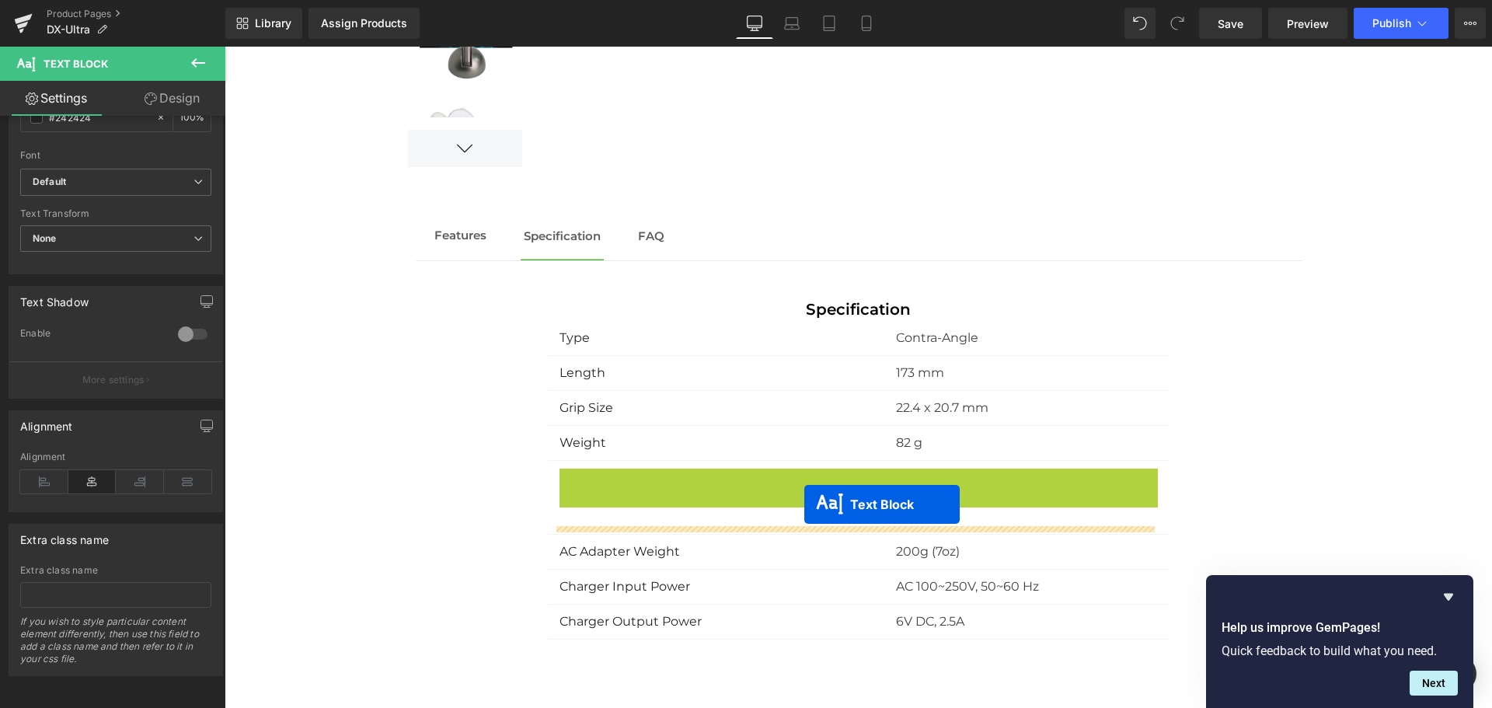
drag, startPoint x: 807, startPoint y: 480, endPoint x: 804, endPoint y: 504, distance: 24.3
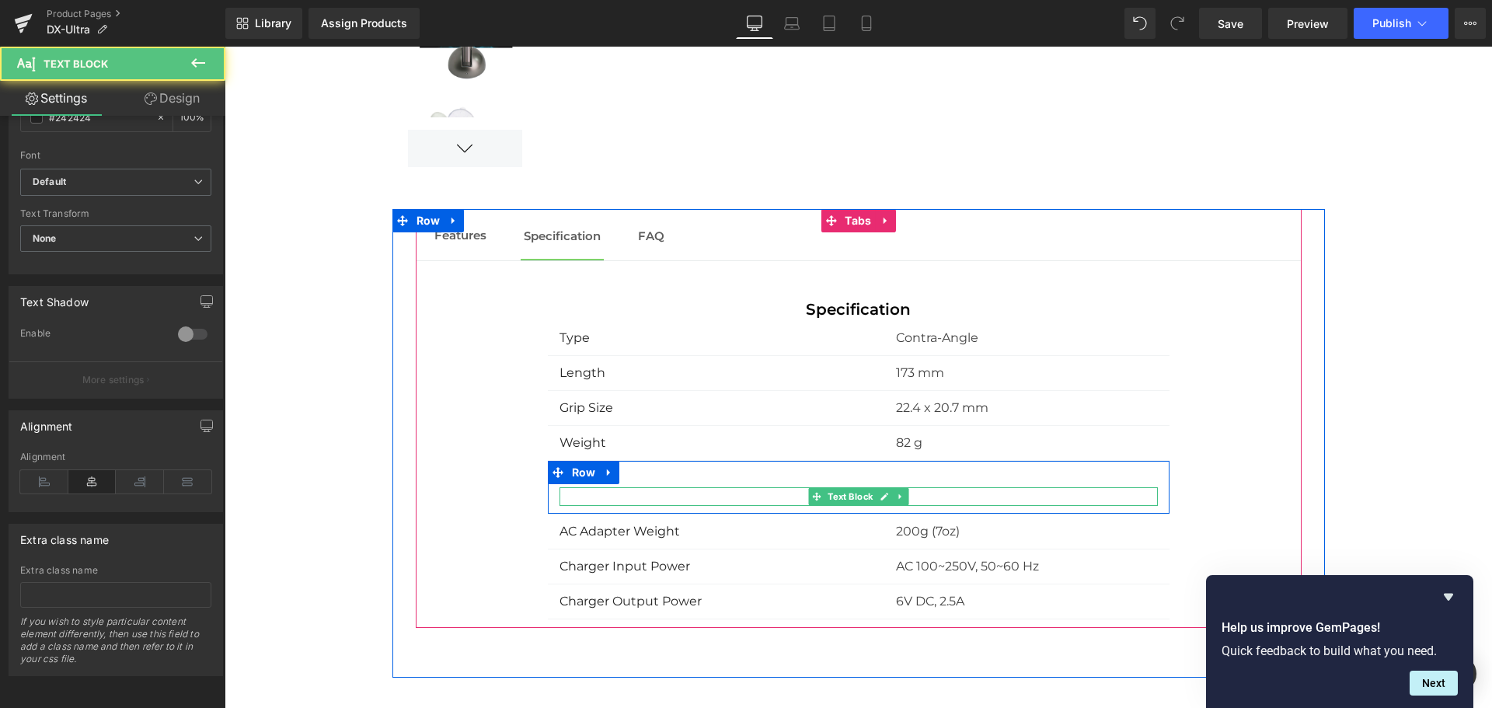
click at [935, 493] on p "Tip" at bounding box center [858, 496] width 598 height 19
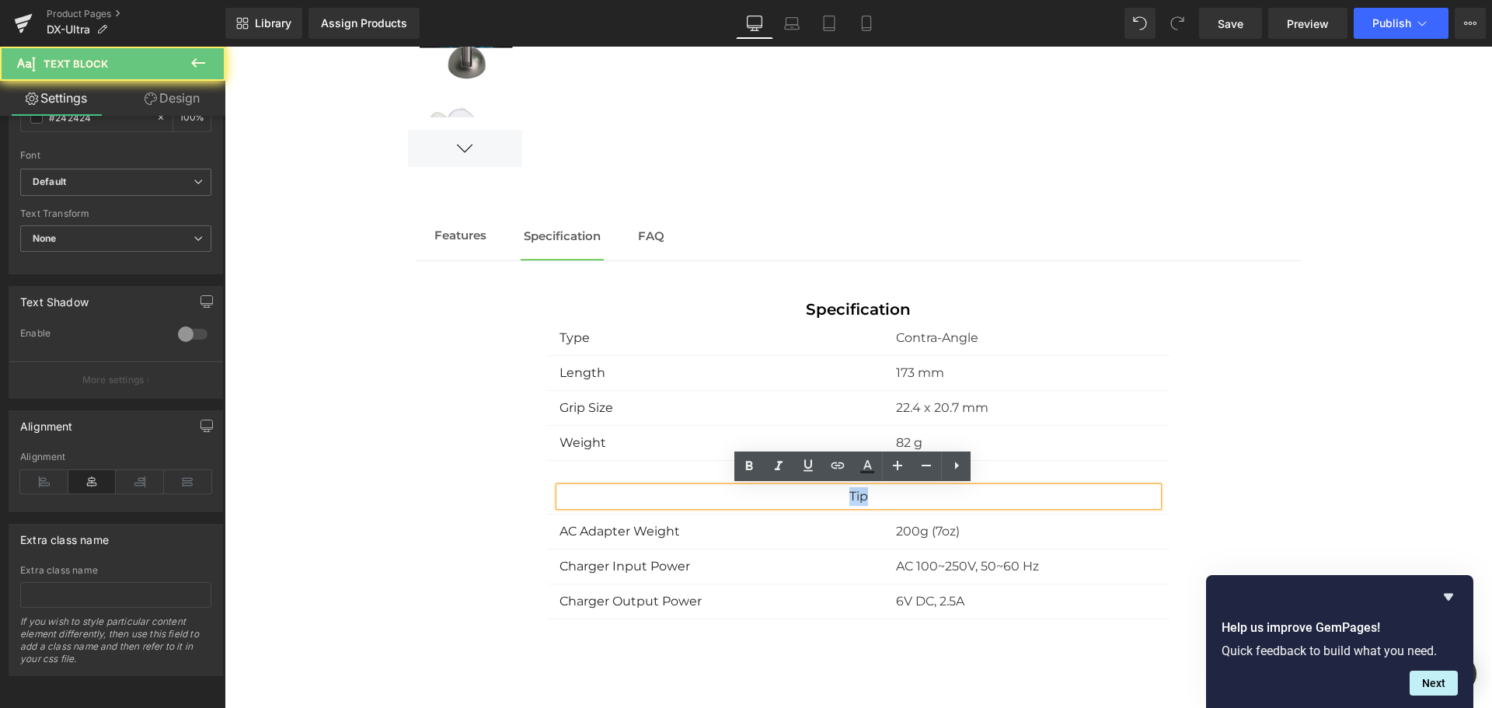
drag, startPoint x: 927, startPoint y: 495, endPoint x: 791, endPoint y: 492, distance: 136.0
click at [791, 492] on p "Tip" at bounding box center [858, 496] width 598 height 19
drag, startPoint x: 865, startPoint y: 498, endPoint x: 841, endPoint y: 499, distance: 23.3
click at [841, 499] on p "Tip" at bounding box center [858, 496] width 598 height 19
drag, startPoint x: 841, startPoint y: 498, endPoint x: 866, endPoint y: 495, distance: 24.3
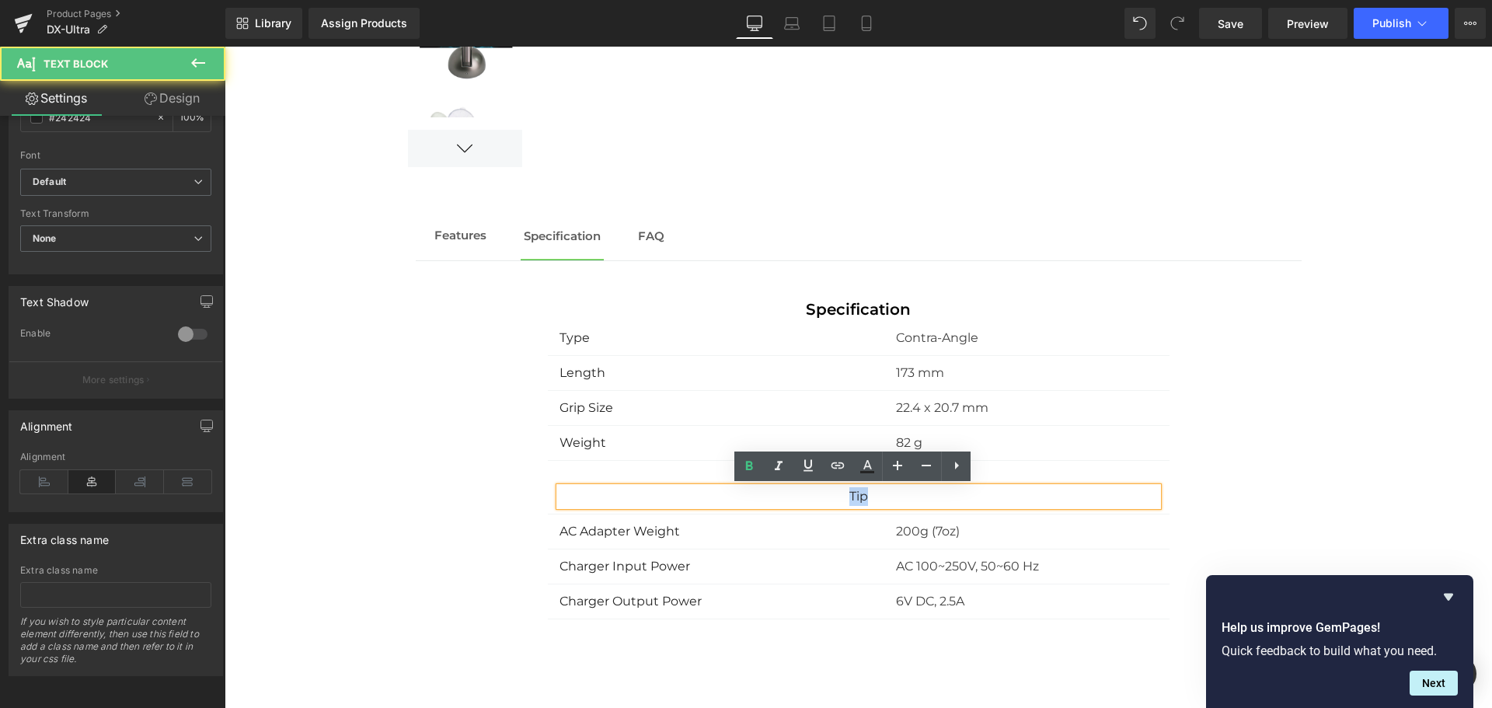
click at [866, 495] on p "Tip" at bounding box center [858, 496] width 598 height 19
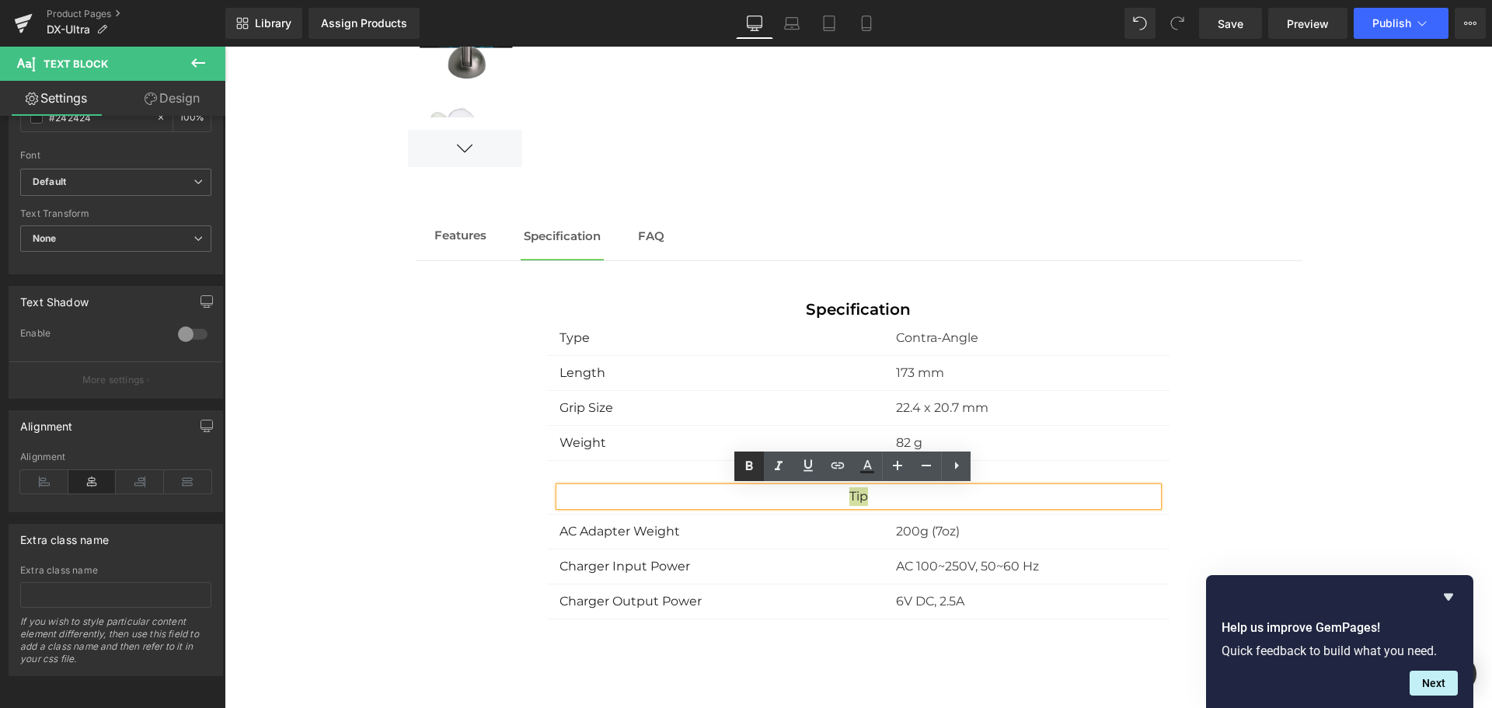
click at [754, 470] on icon at bounding box center [749, 466] width 19 height 19
click at [838, 499] on p "Tip" at bounding box center [858, 496] width 598 height 19
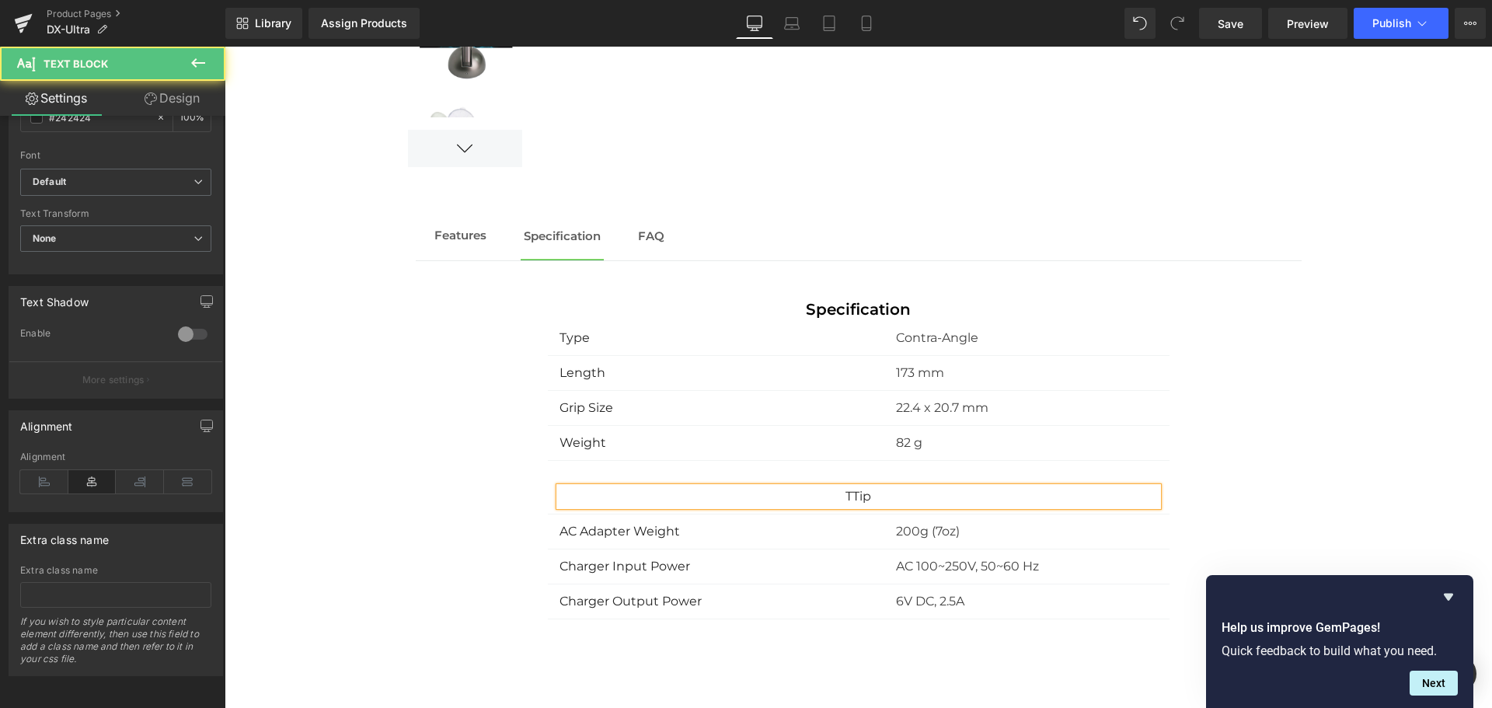
click at [857, 497] on strong "T Tip" at bounding box center [858, 496] width 26 height 15
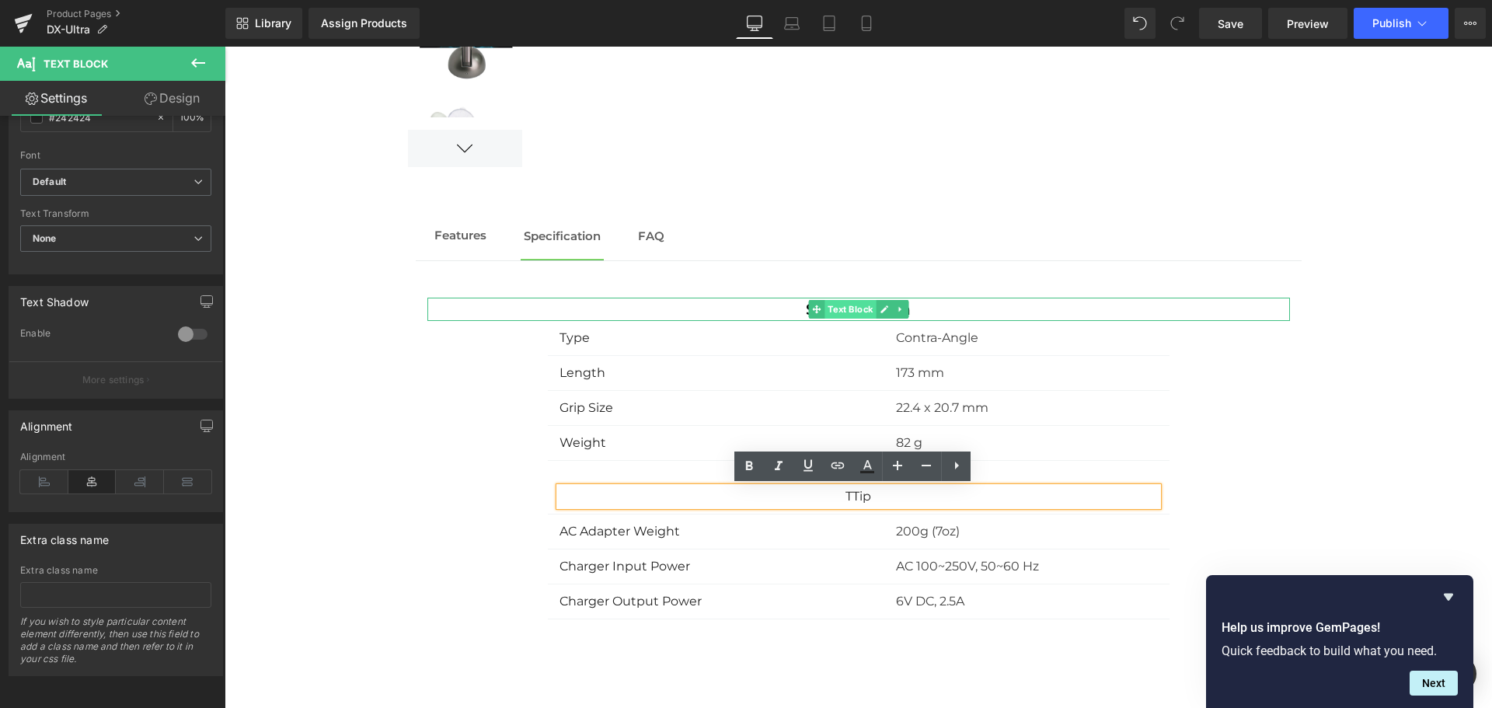
click at [853, 312] on span "Text Block" at bounding box center [849, 309] width 51 height 19
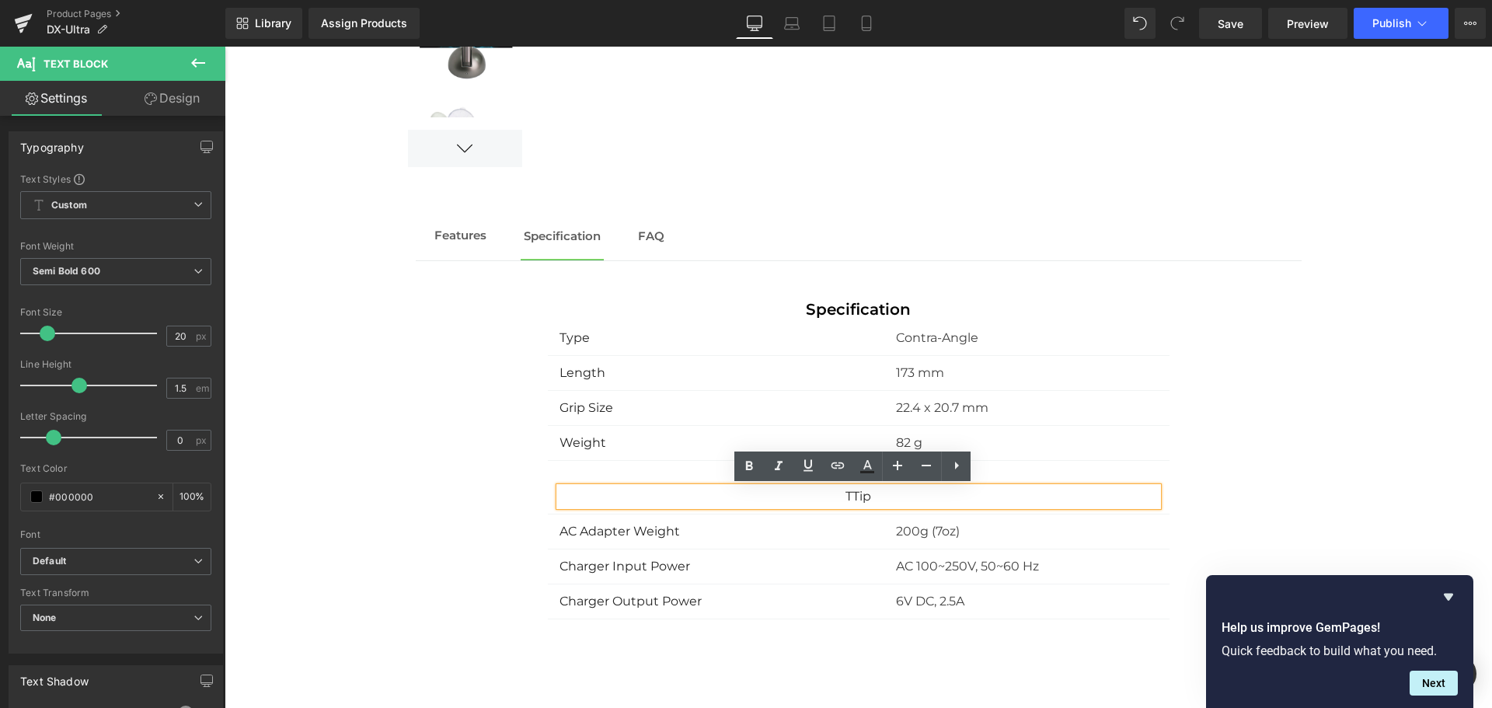
click at [879, 501] on p "T Tip" at bounding box center [858, 496] width 598 height 19
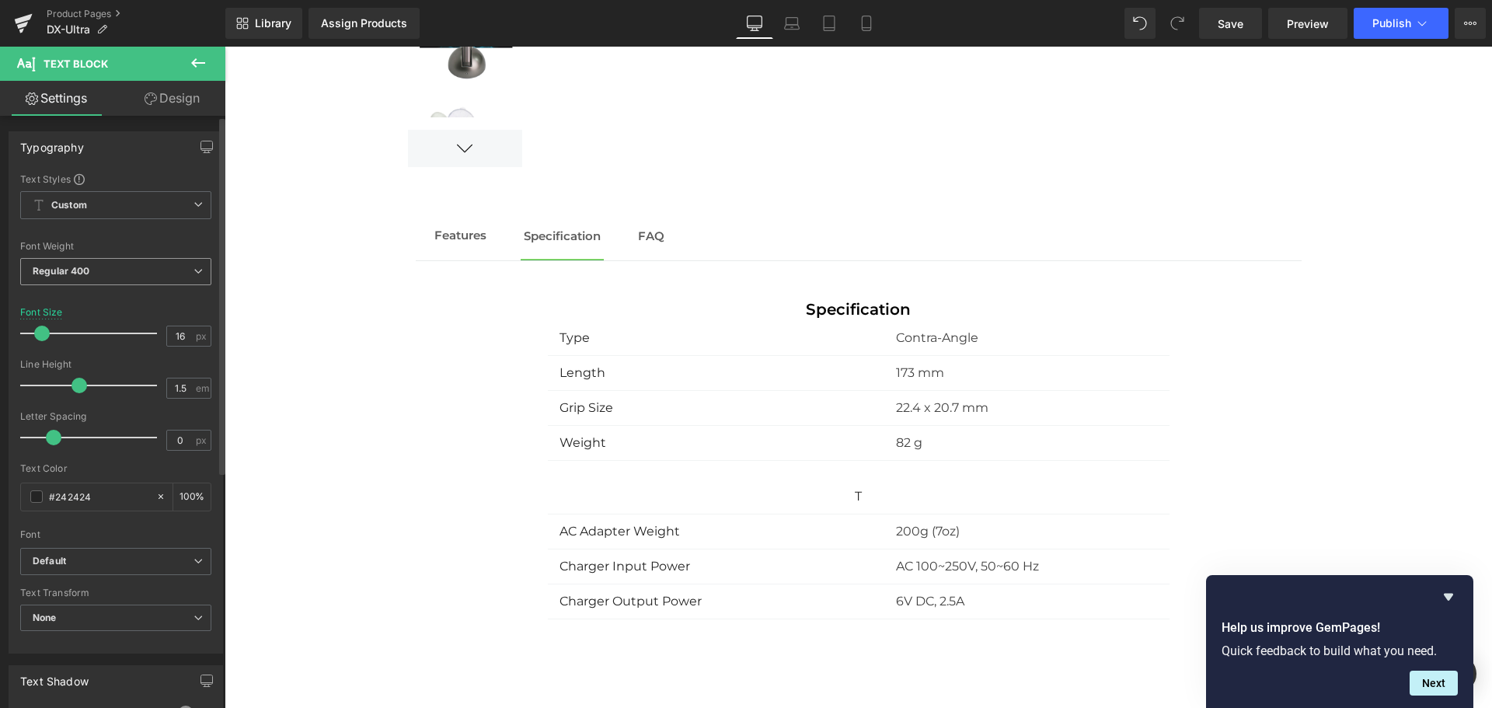
click at [89, 265] on b "Regular 400" at bounding box center [61, 271] width 57 height 12
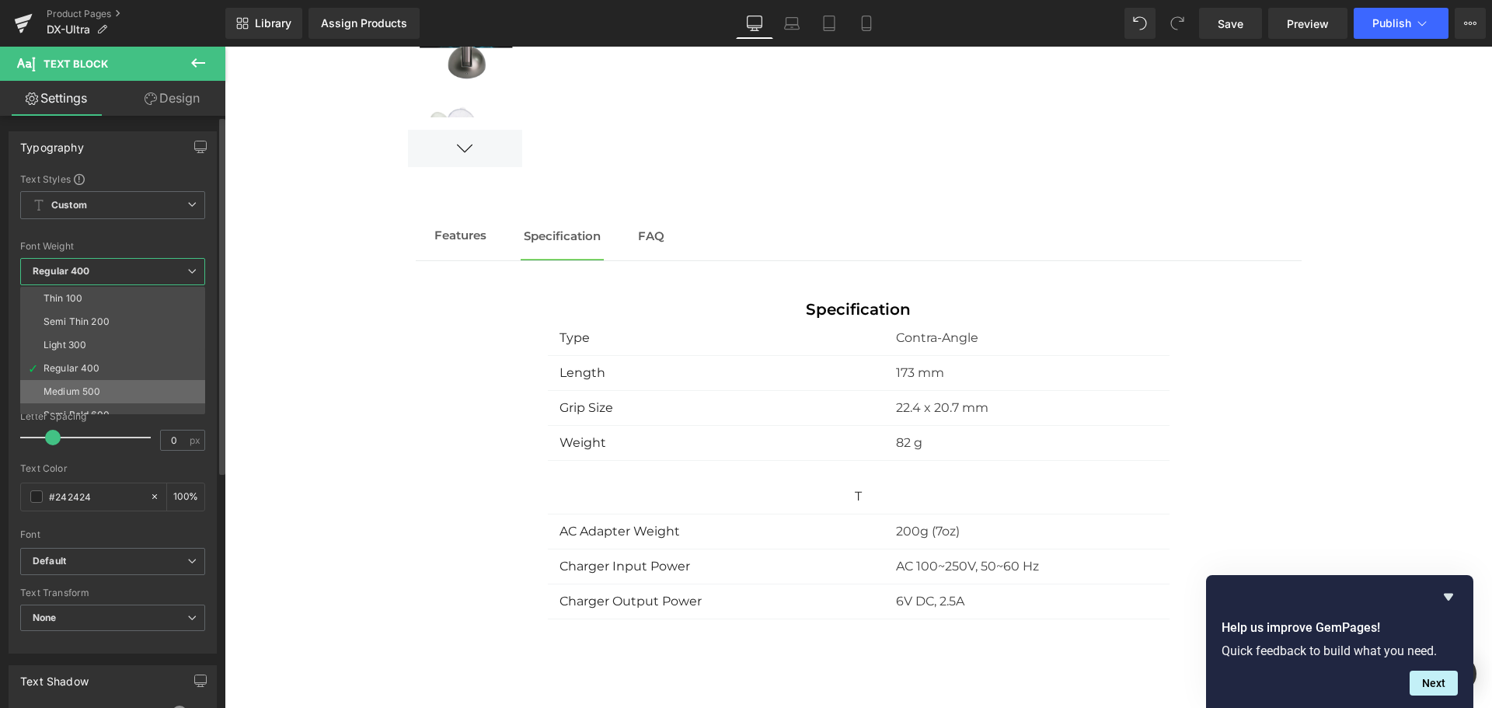
click at [79, 388] on div "Medium 500" at bounding box center [72, 391] width 57 height 11
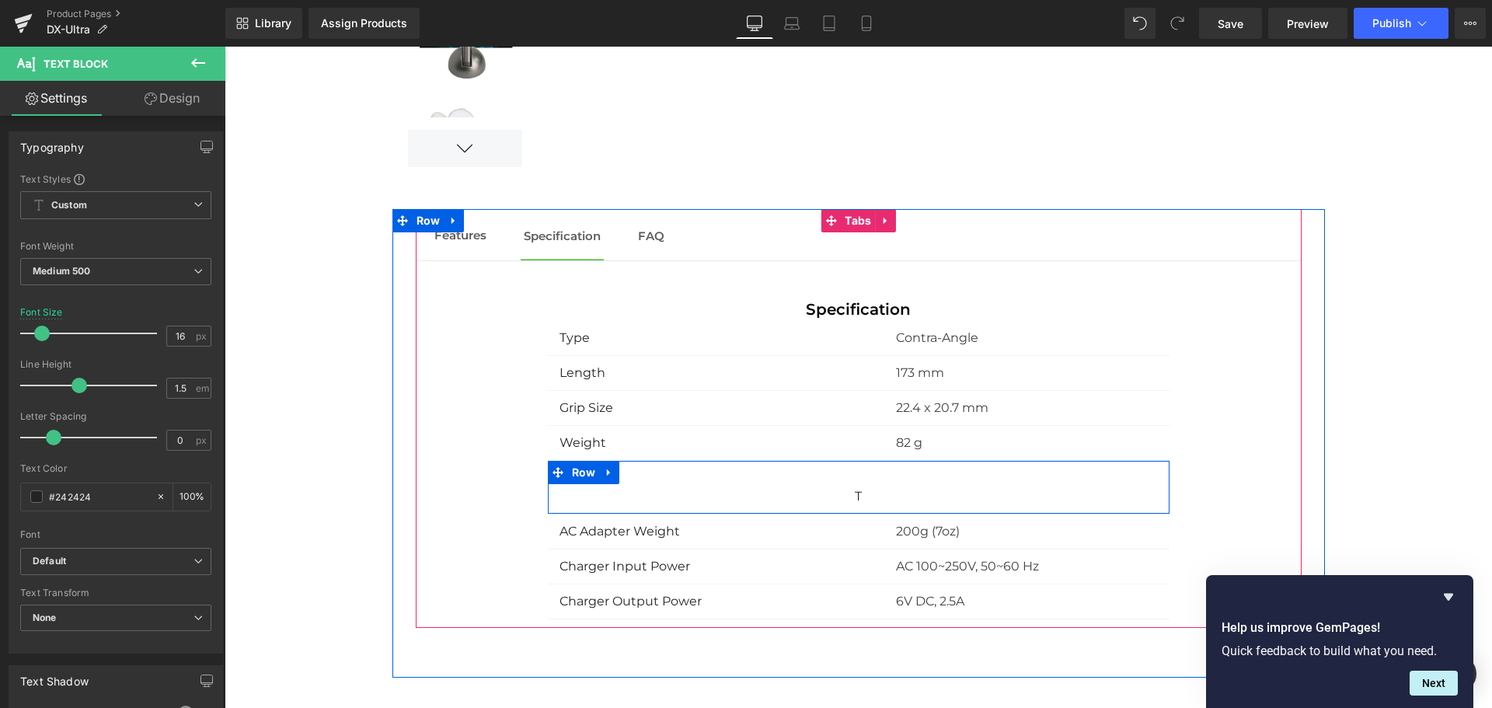
click at [880, 493] on icon at bounding box center [884, 496] width 9 height 9
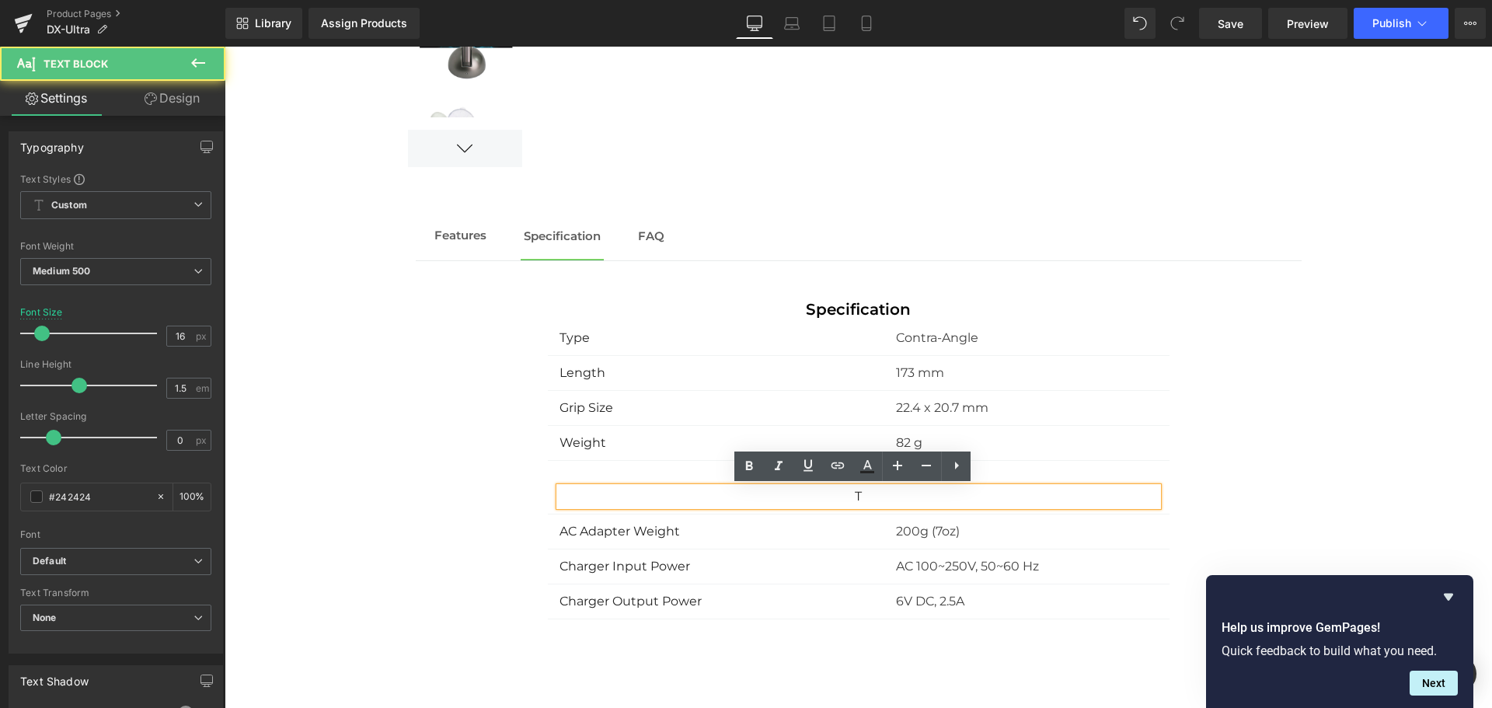
click at [859, 496] on p "T" at bounding box center [858, 496] width 598 height 19
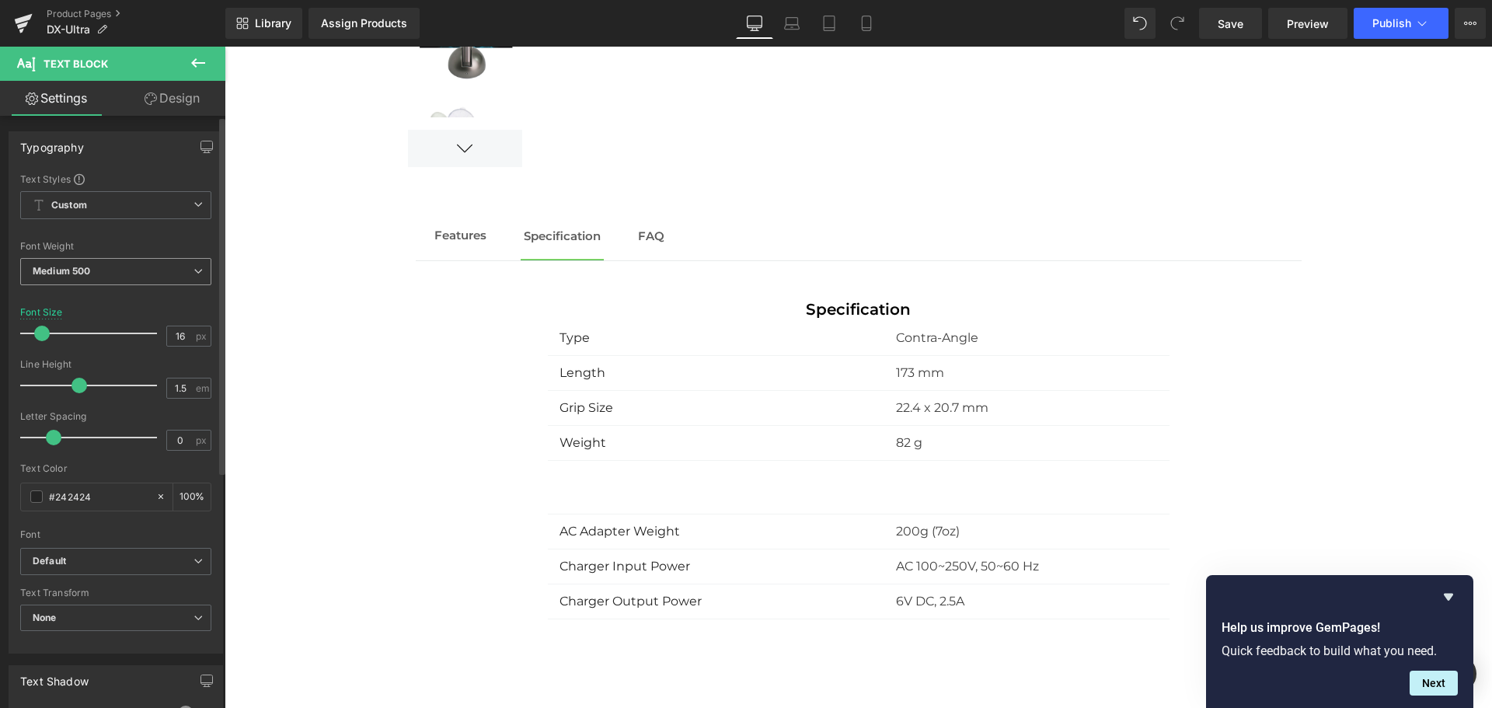
click at [67, 273] on b "Medium 500" at bounding box center [61, 271] width 57 height 12
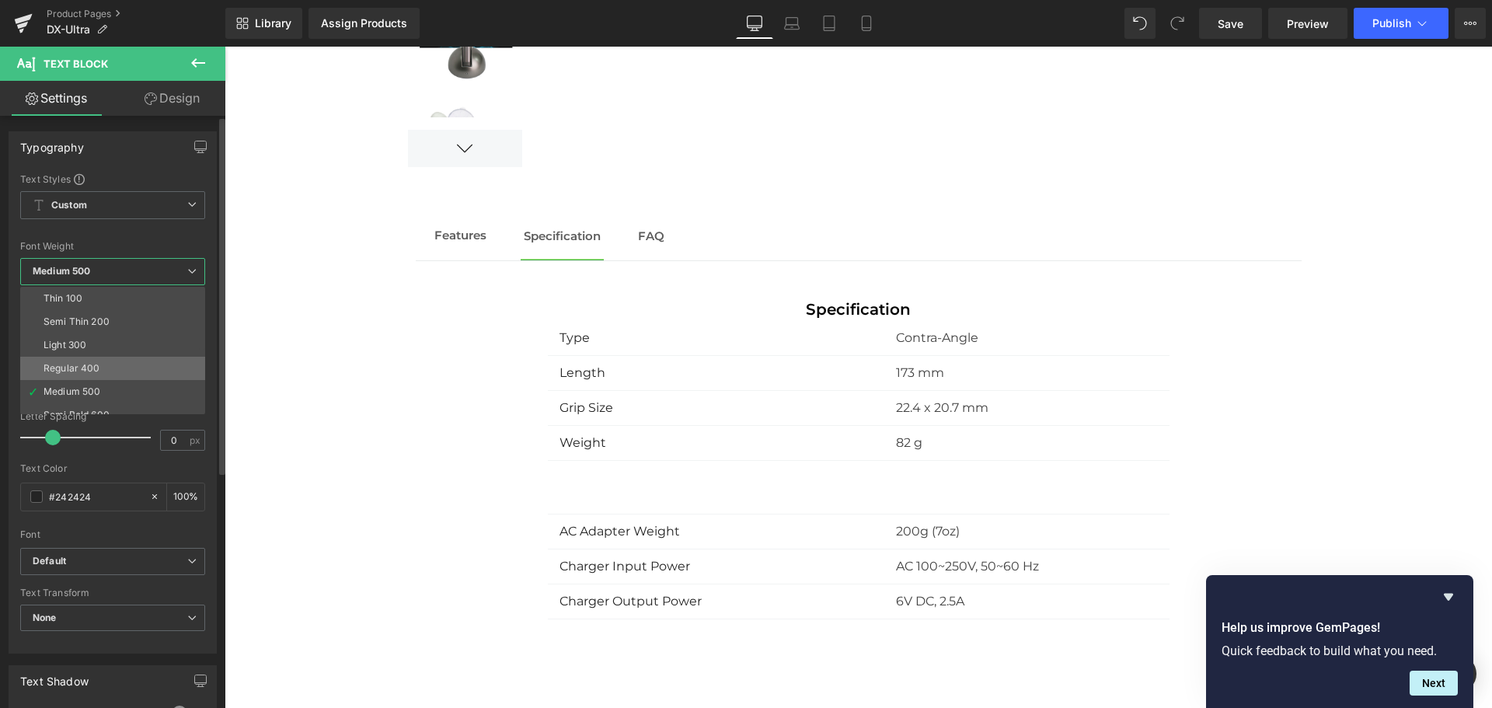
click at [72, 364] on div "Regular 400" at bounding box center [72, 368] width 57 height 11
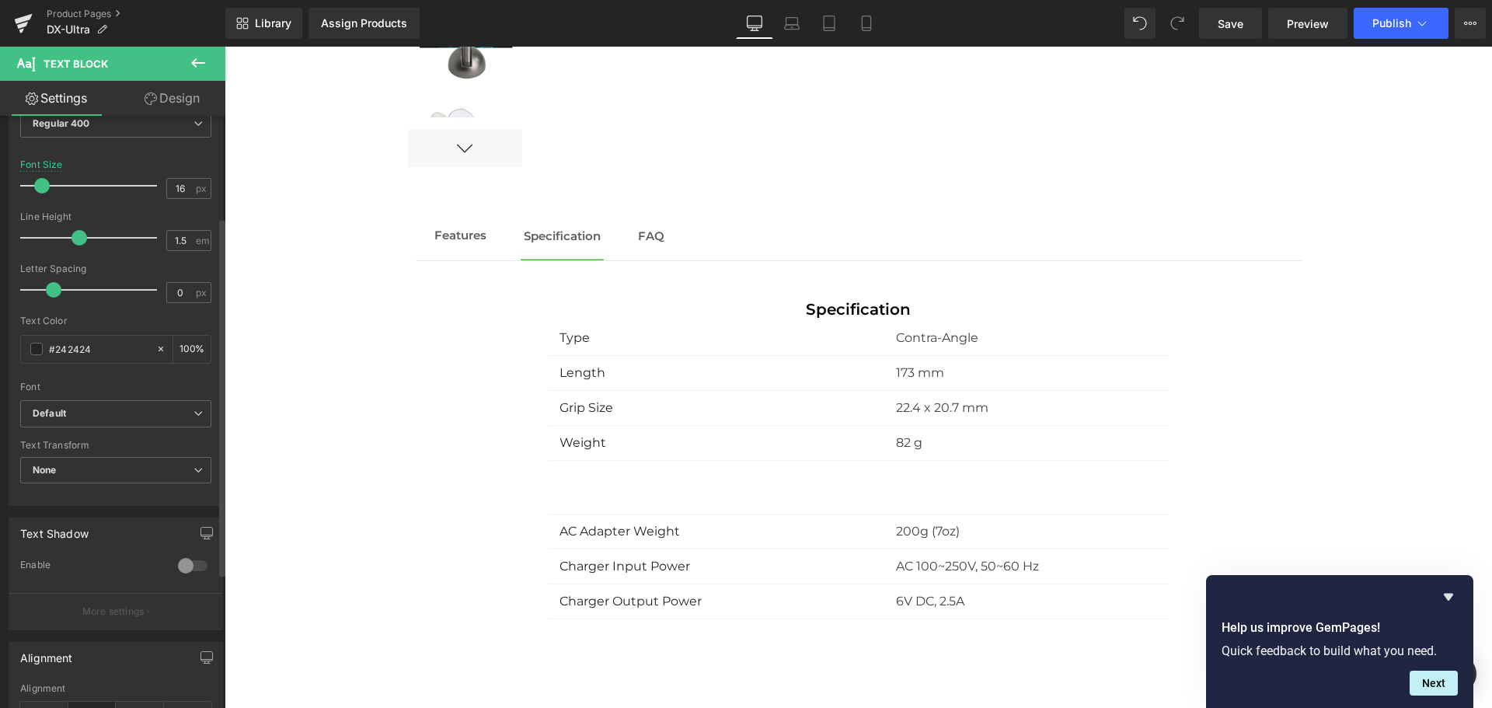
scroll to position [168, 0]
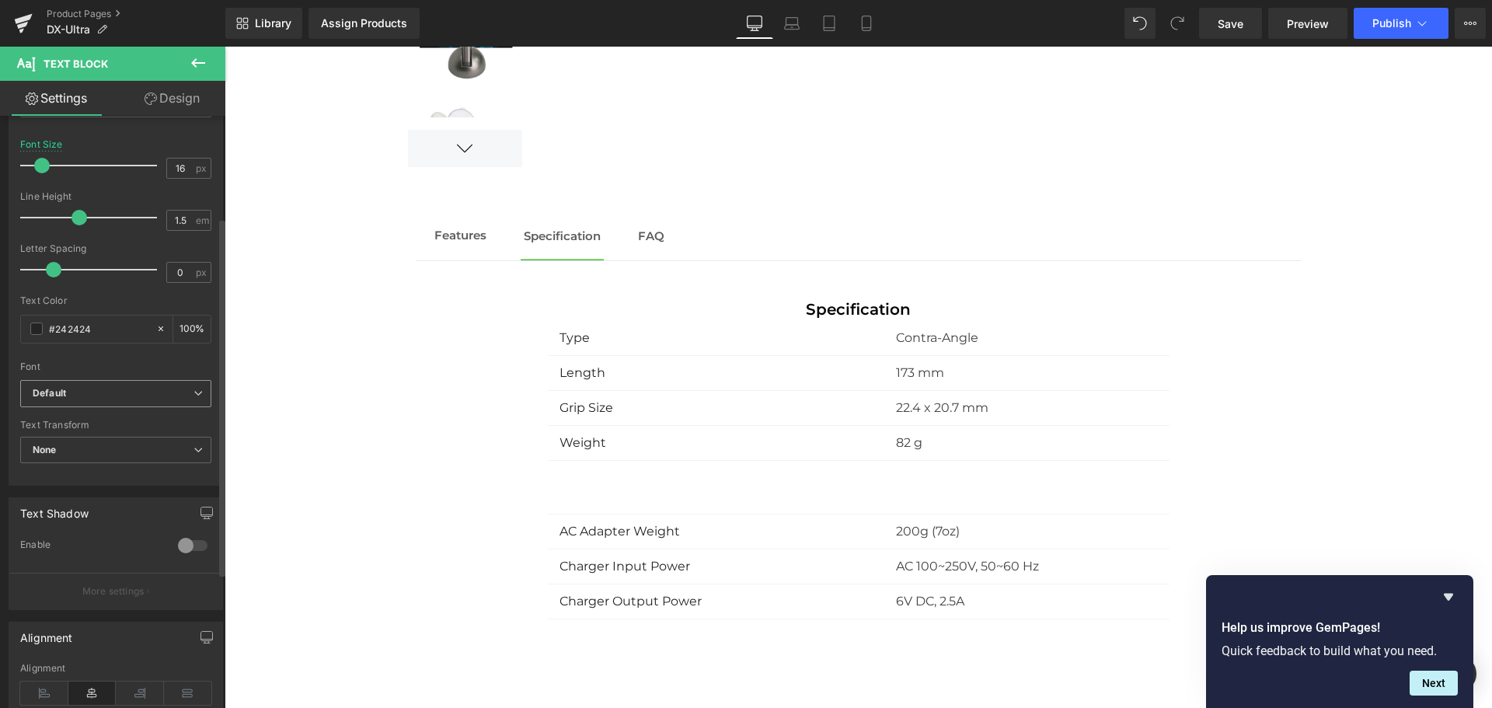
click at [98, 394] on b "Default" at bounding box center [113, 393] width 161 height 13
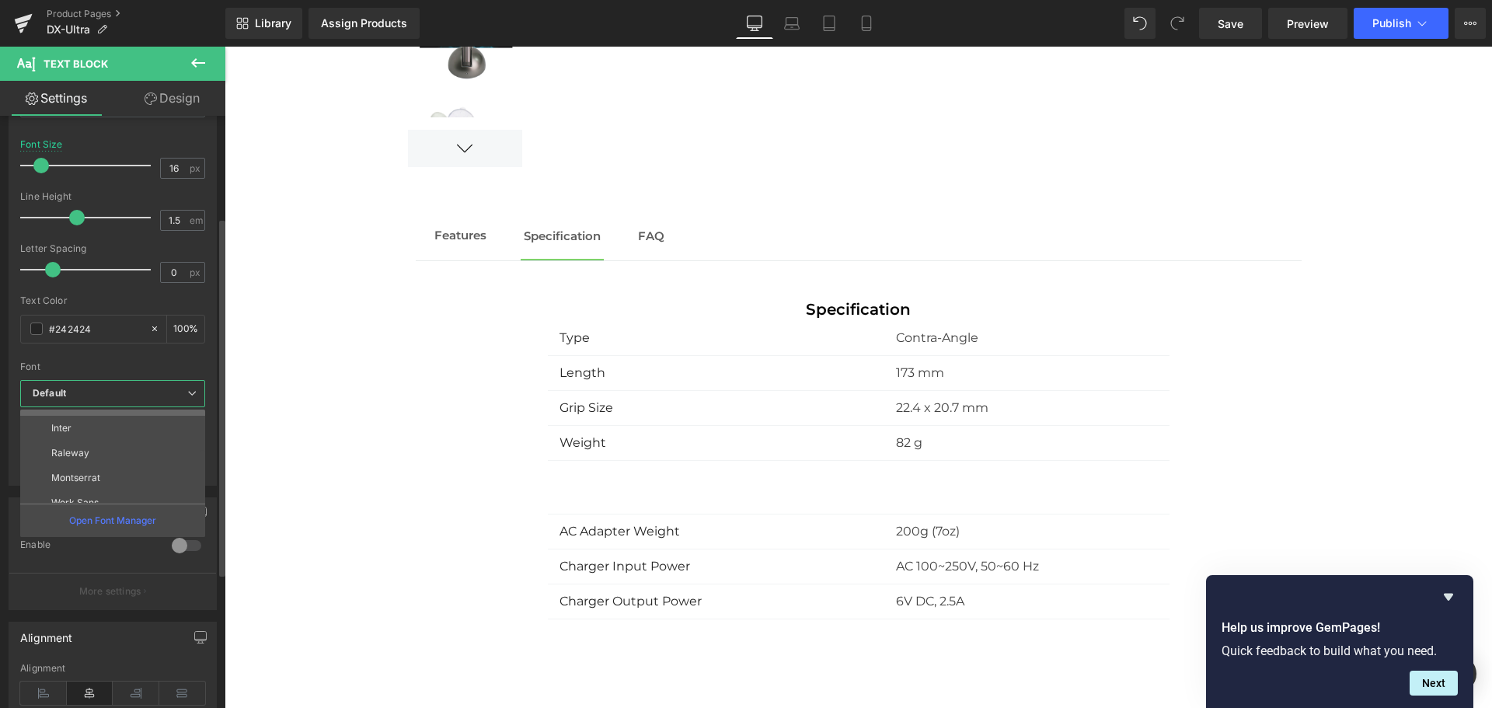
scroll to position [131, 0]
click at [106, 363] on div "Font" at bounding box center [112, 366] width 185 height 11
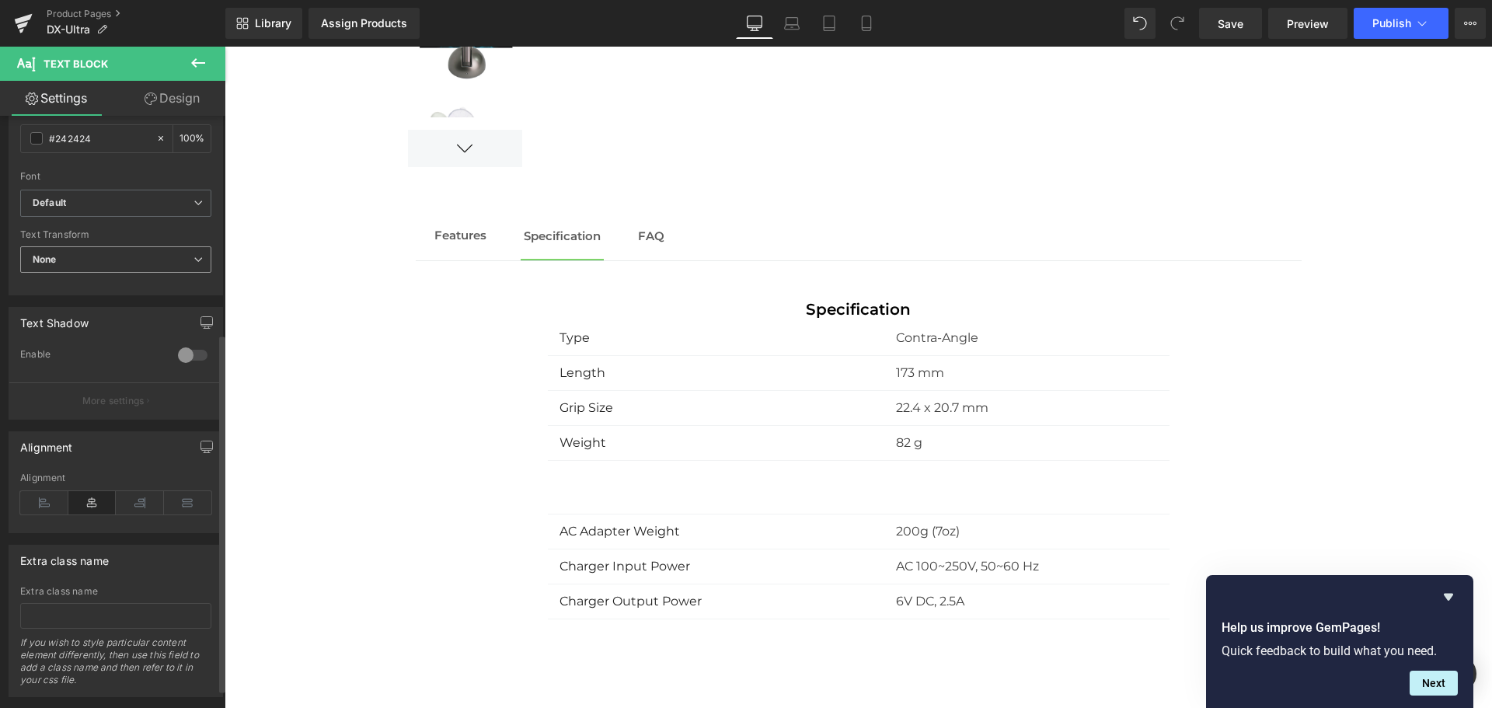
scroll to position [391, 0]
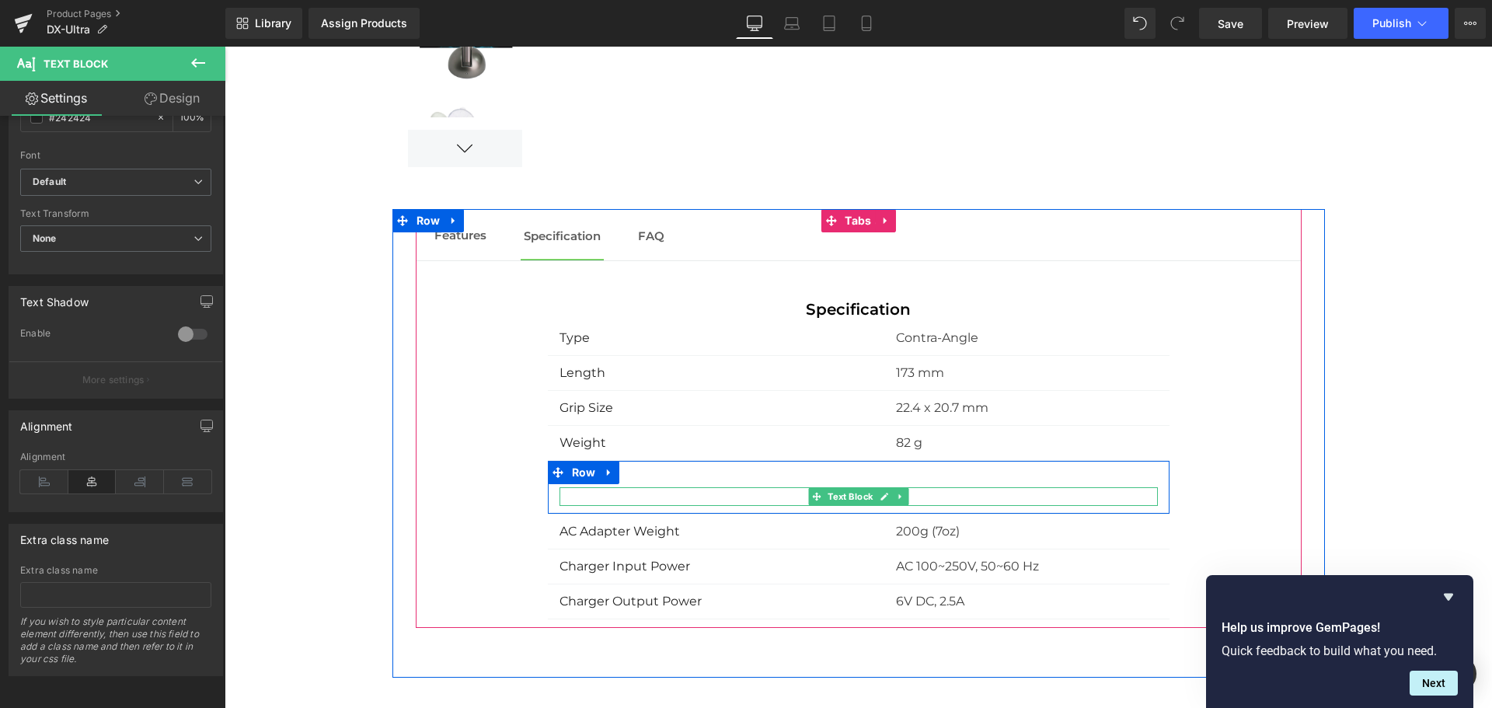
click at [785, 493] on p at bounding box center [858, 496] width 598 height 19
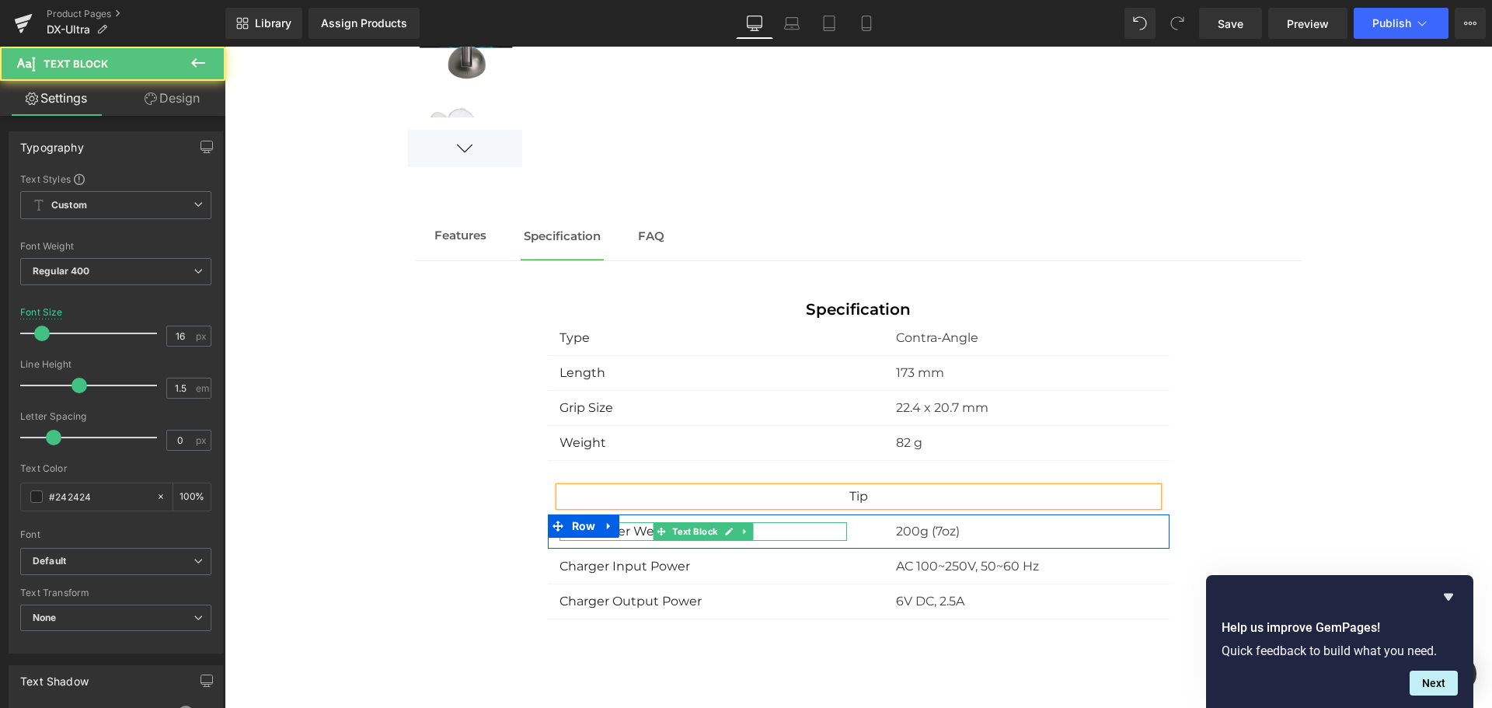
click at [624, 531] on div "AC Adapter Weight" at bounding box center [702, 531] width 287 height 19
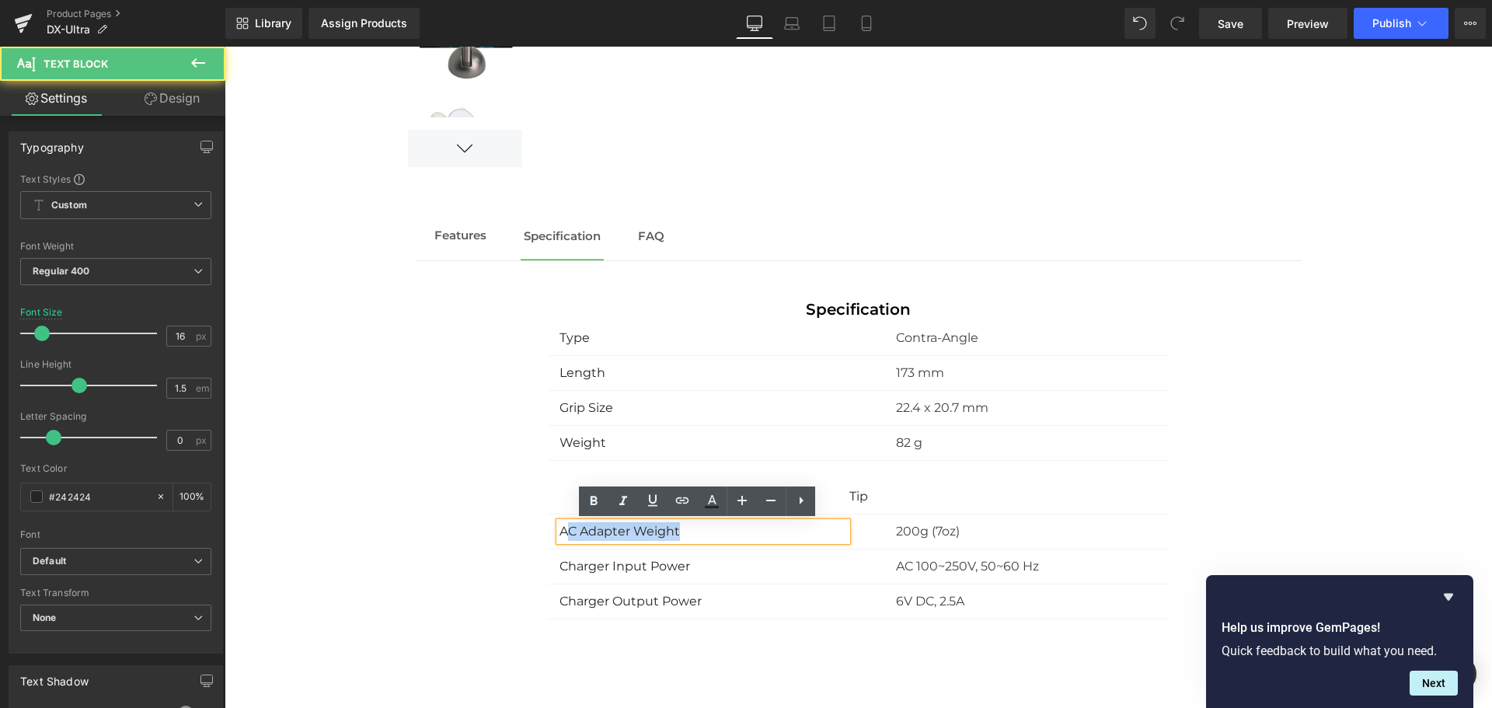
drag, startPoint x: 678, startPoint y: 535, endPoint x: 561, endPoint y: 529, distance: 116.7
click at [565, 529] on div "AC Adapter Weight" at bounding box center [702, 531] width 287 height 19
click at [681, 535] on div "AC Adapter Weight" at bounding box center [702, 531] width 287 height 19
drag, startPoint x: 667, startPoint y: 533, endPoint x: 523, endPoint y: 535, distance: 144.5
click at [525, 535] on div "Specification Text Block Type Text Block Contra-Angle Text Block Row Length Tex…" at bounding box center [859, 459] width 886 height 322
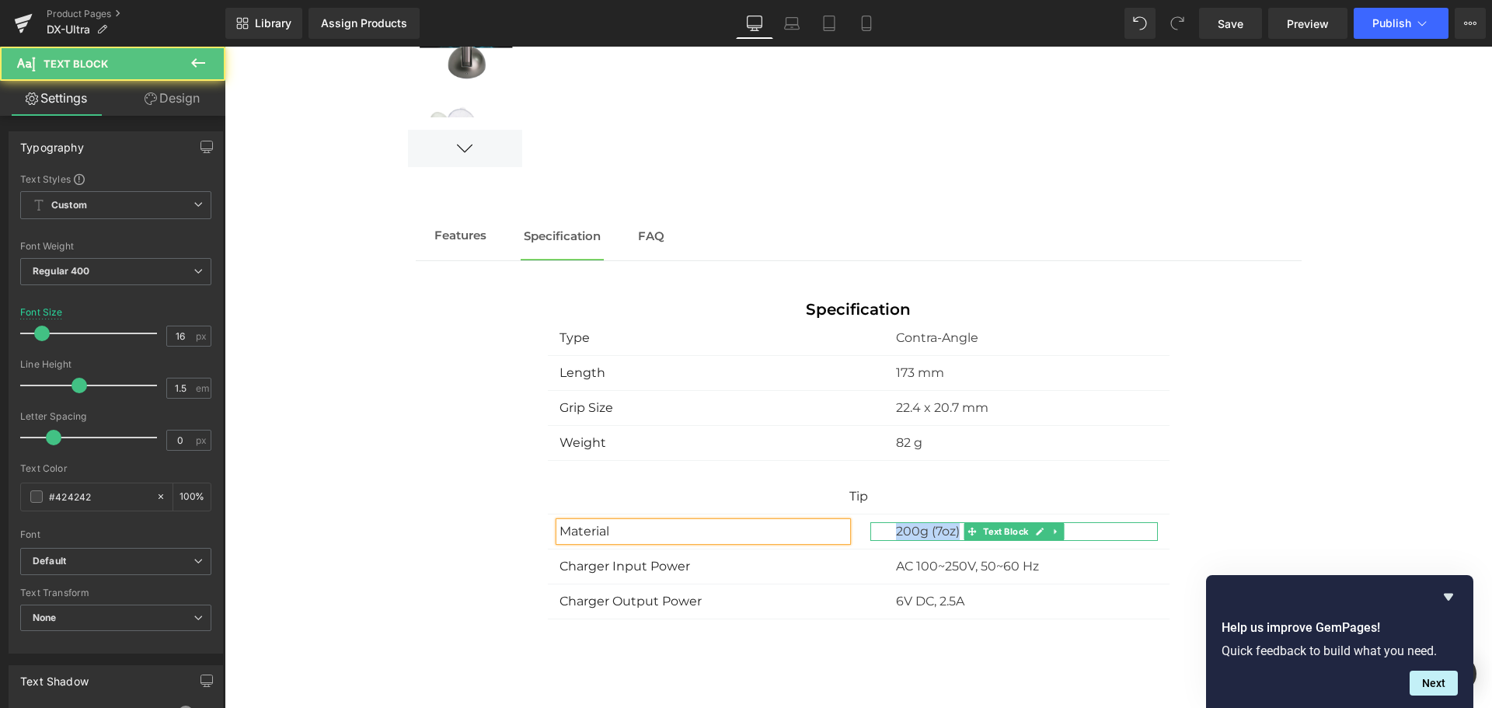
drag, startPoint x: 953, startPoint y: 531, endPoint x: 846, endPoint y: 530, distance: 106.4
click at [847, 531] on div "Material Text Block 200g (7oz) Text Block Row" at bounding box center [859, 531] width 622 height 35
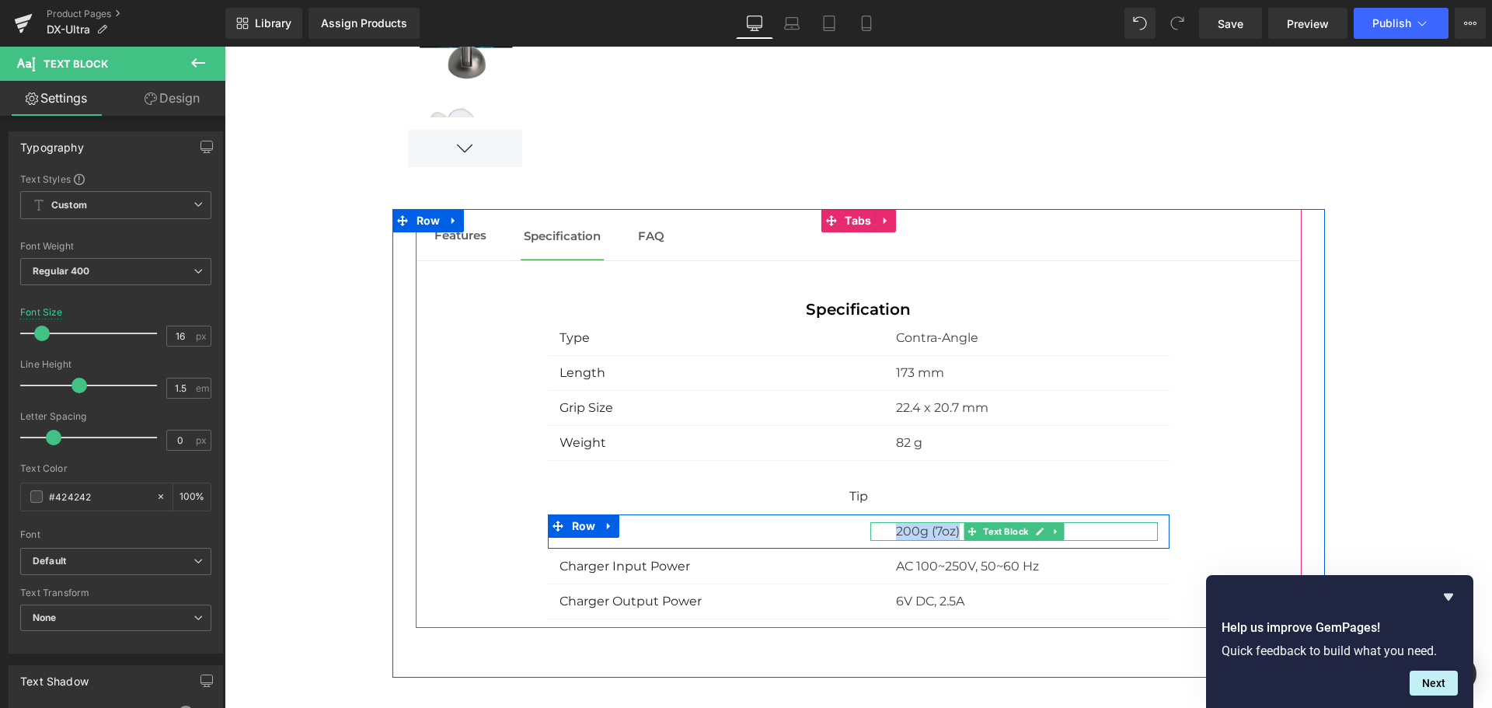
click at [919, 528] on p "200g (7oz)" at bounding box center [1027, 531] width 262 height 19
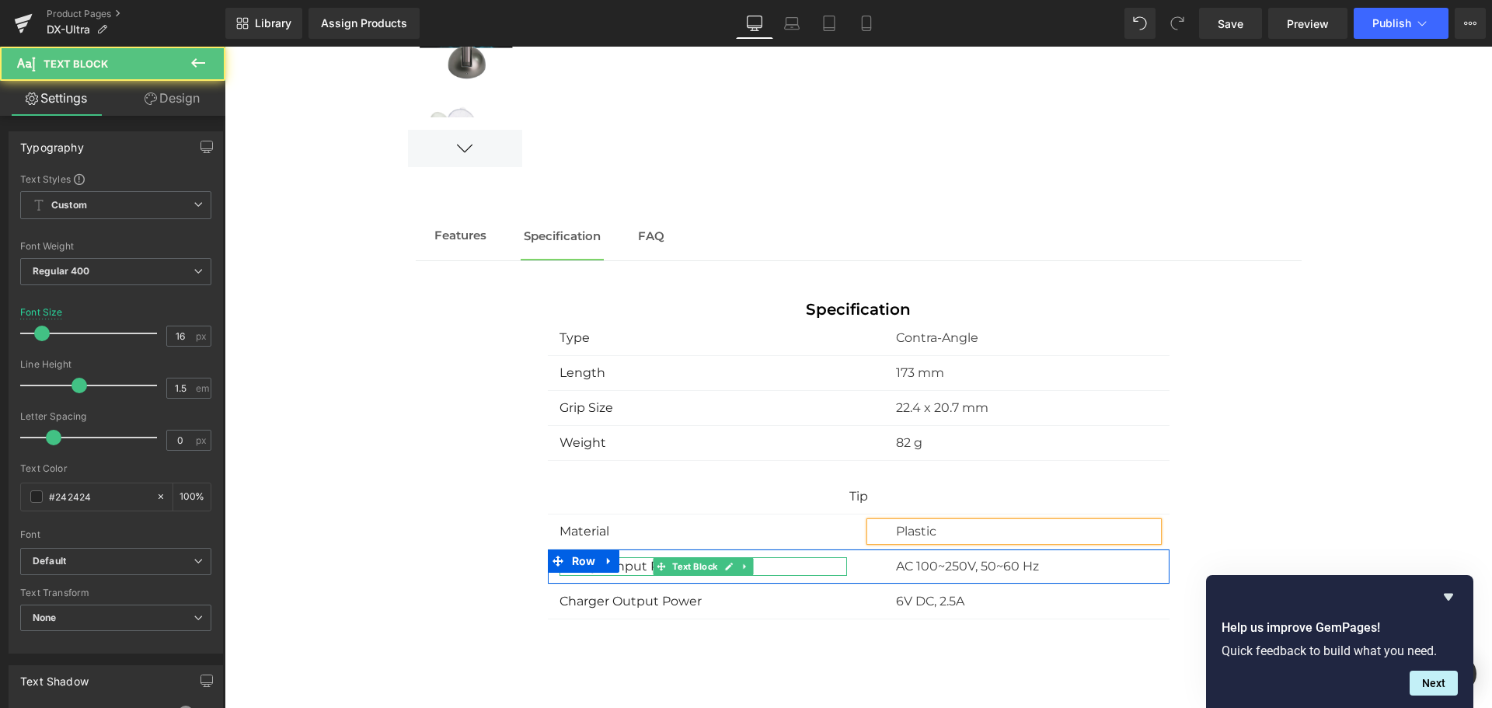
click at [761, 561] on p "Charger Input Power" at bounding box center [702, 566] width 287 height 19
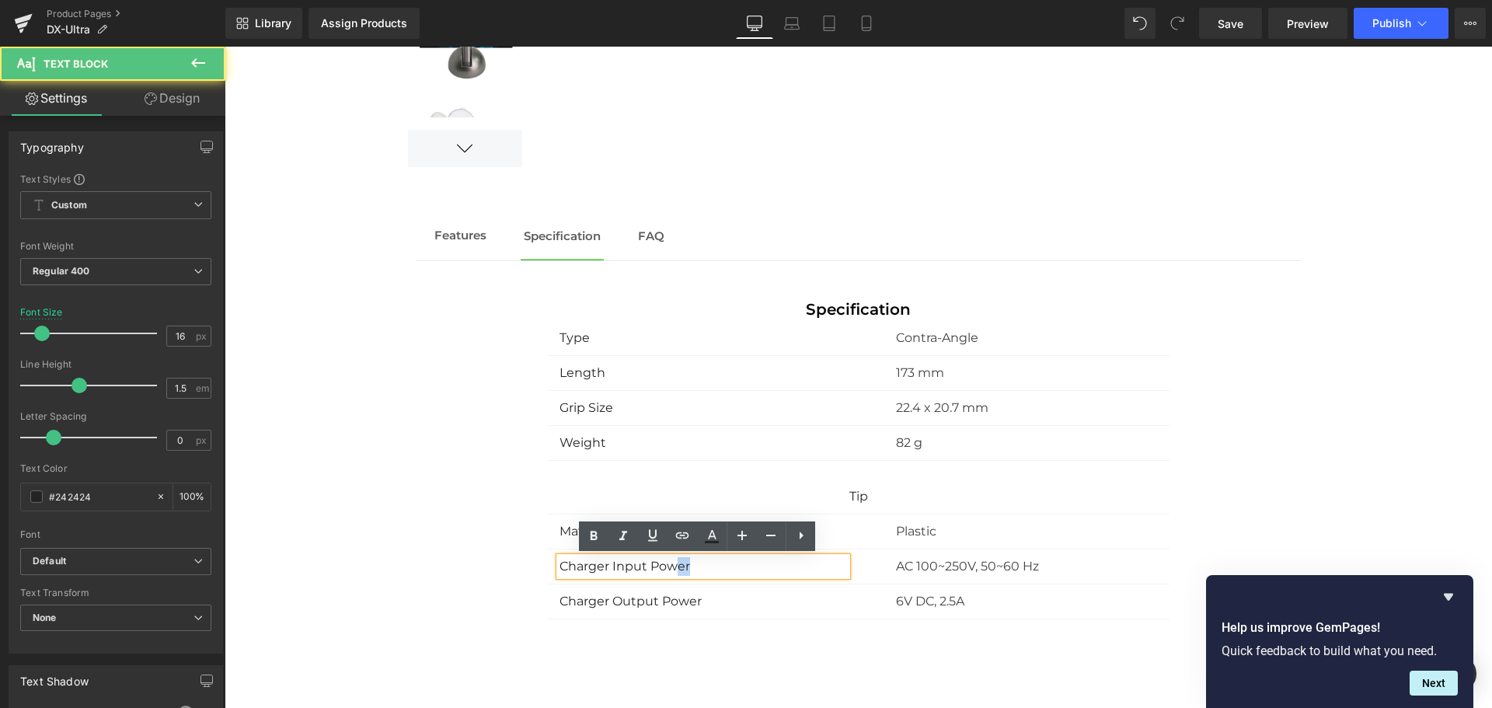
click at [674, 567] on strong "Charger Input Power" at bounding box center [624, 566] width 131 height 15
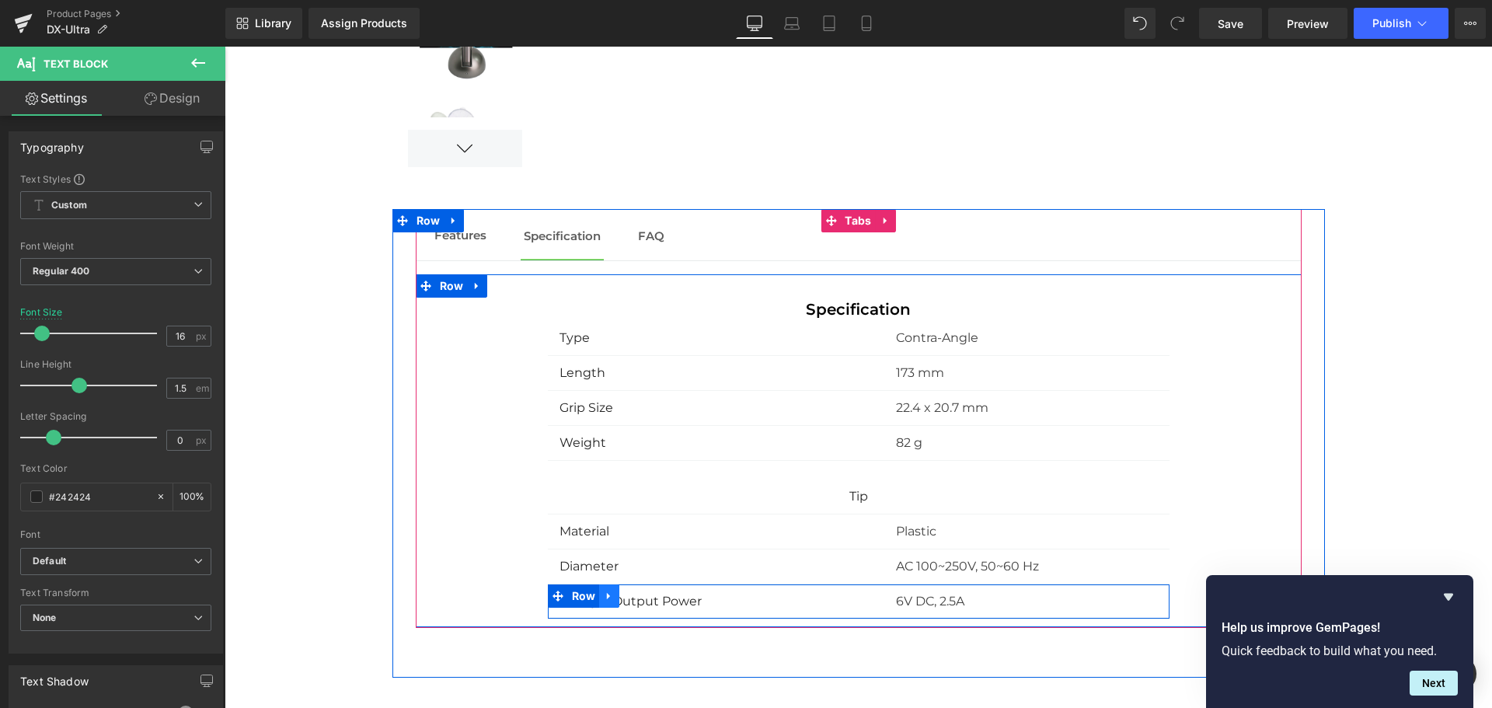
click at [604, 594] on icon at bounding box center [609, 596] width 11 height 12
click at [624, 597] on icon at bounding box center [629, 595] width 11 height 11
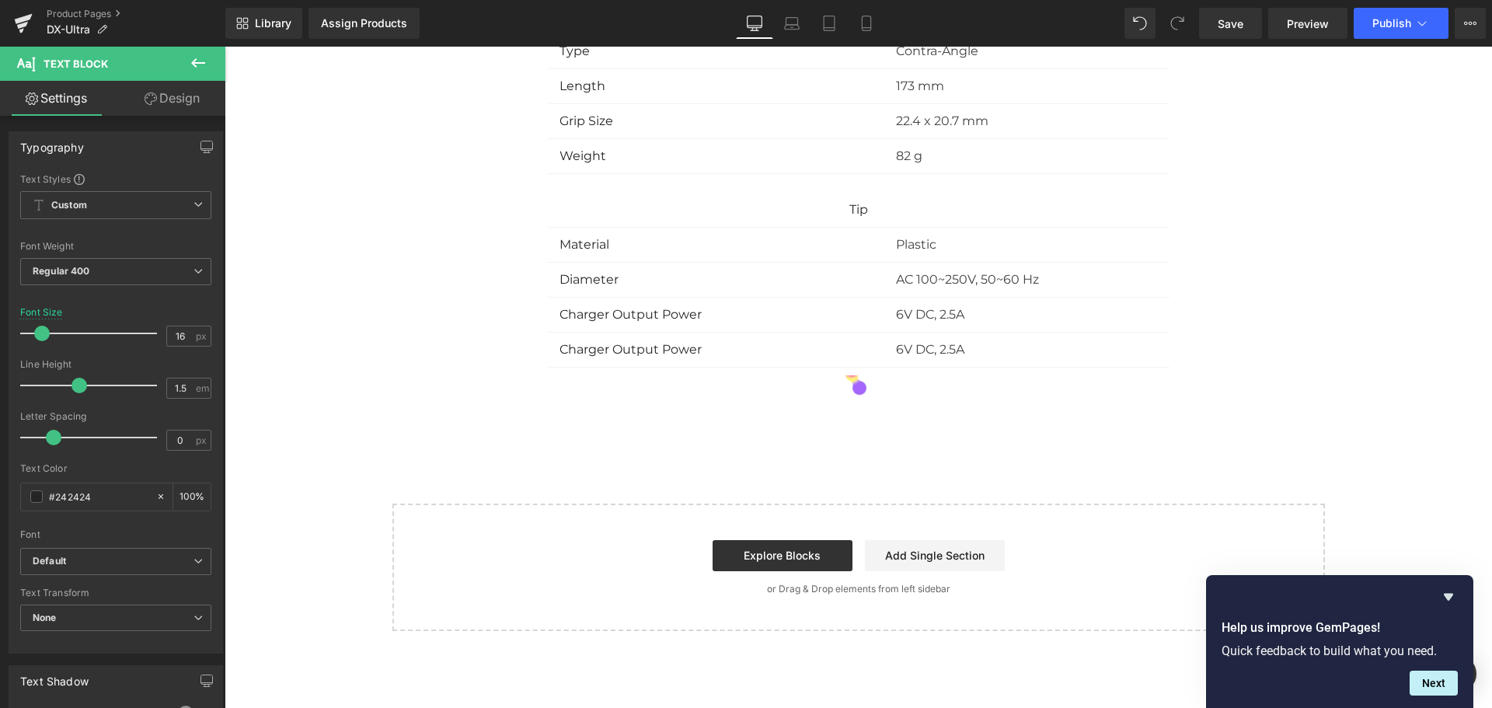
scroll to position [1931, 0]
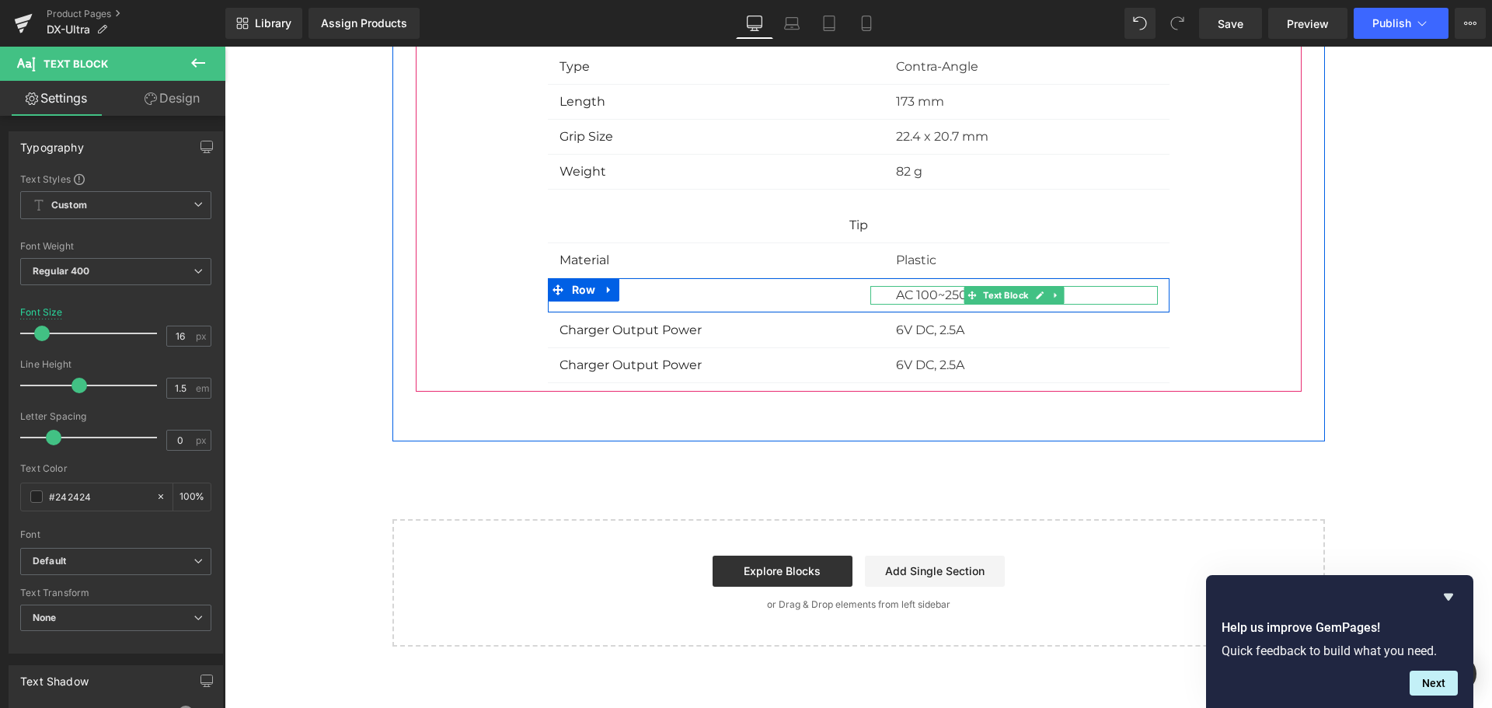
click at [896, 298] on p "AC 100~250V, 50~60 Hz" at bounding box center [1027, 295] width 262 height 19
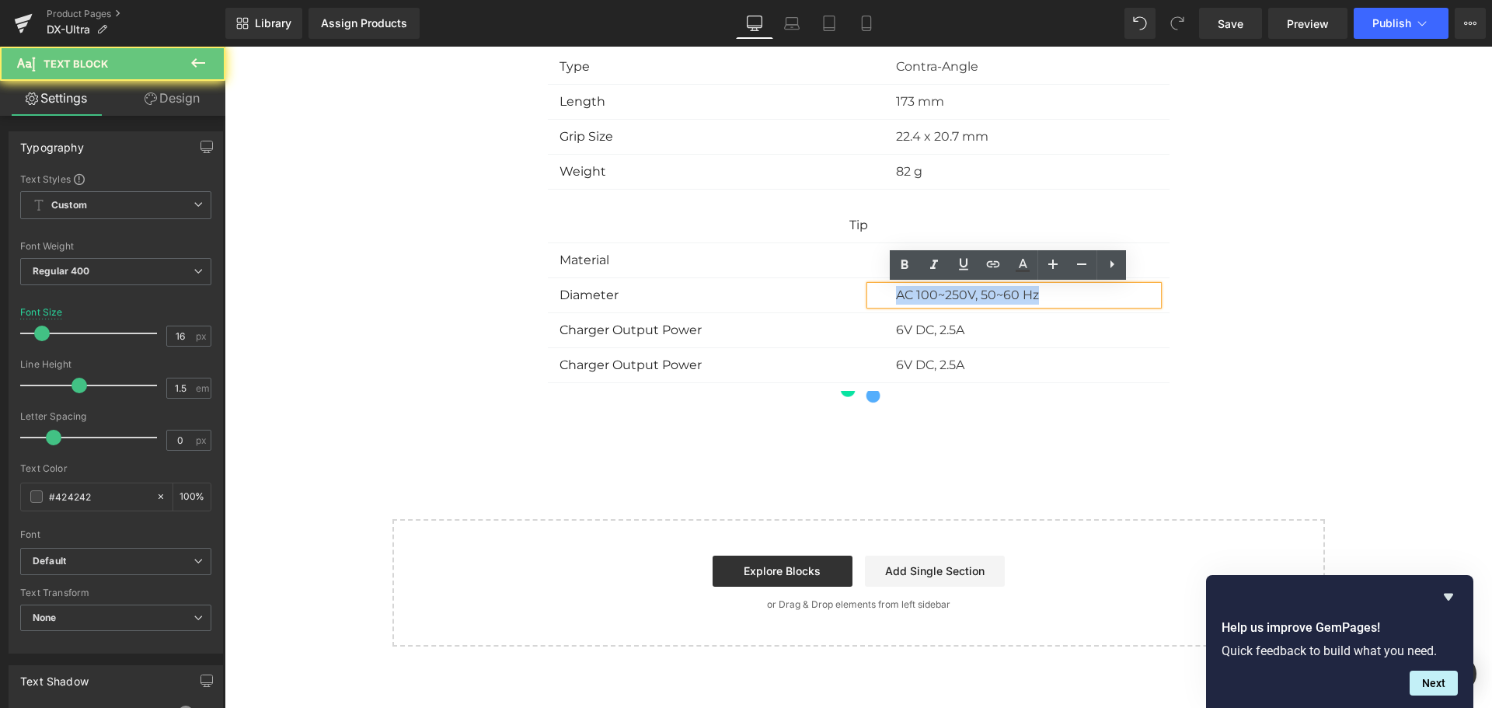
drag, startPoint x: 884, startPoint y: 297, endPoint x: 1152, endPoint y: 297, distance: 268.1
click at [1152, 297] on div "AC 100~250V, 50~60 Hz" at bounding box center [1013, 295] width 287 height 19
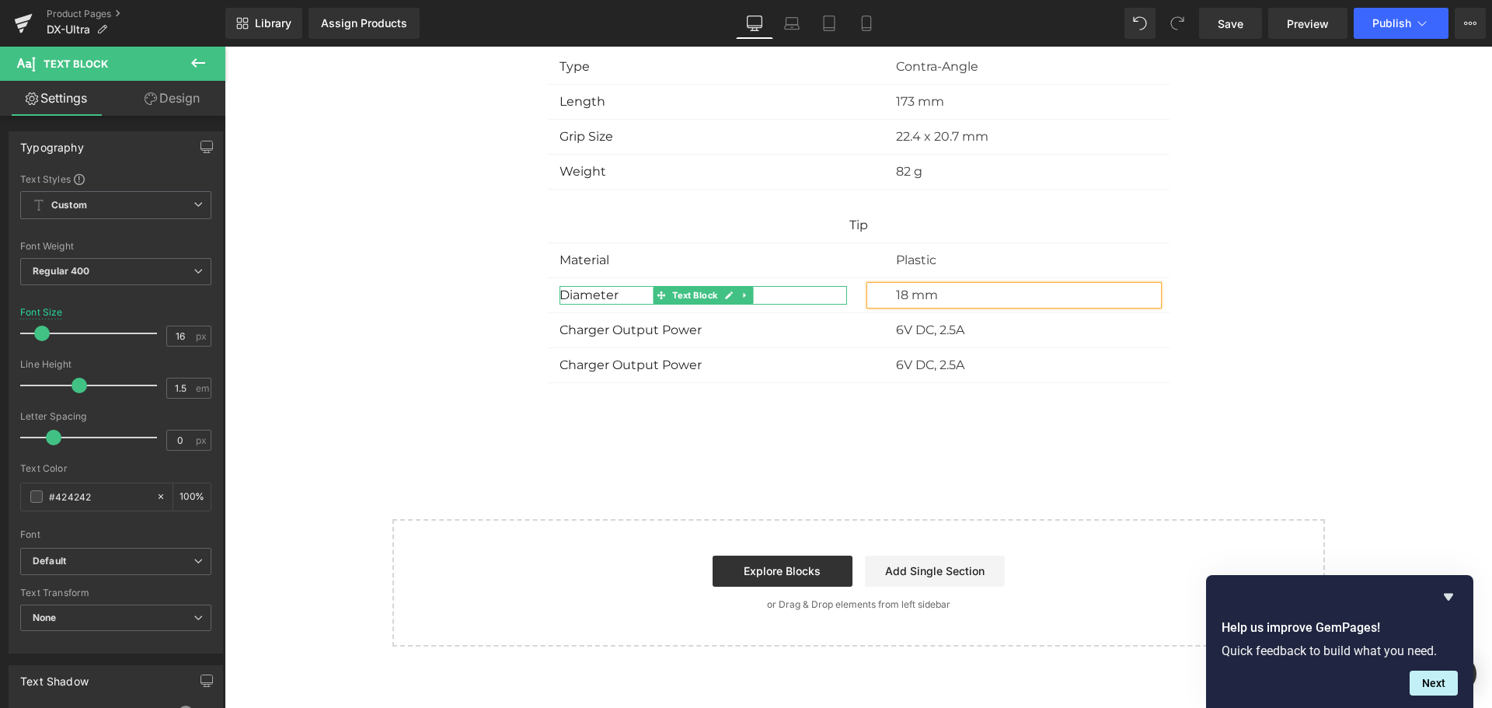
click at [602, 295] on div "Diameter" at bounding box center [702, 295] width 287 height 19
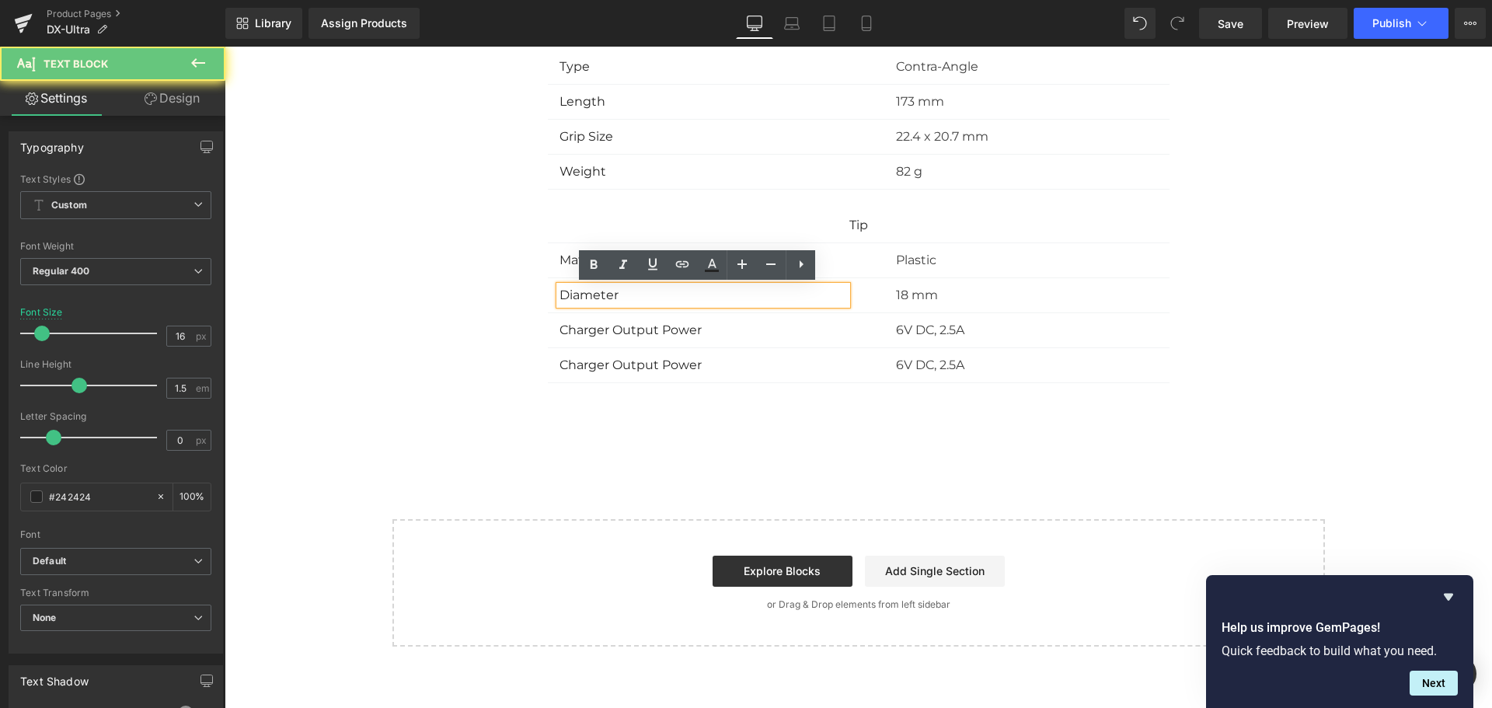
click at [620, 298] on div "Diameter" at bounding box center [702, 295] width 287 height 19
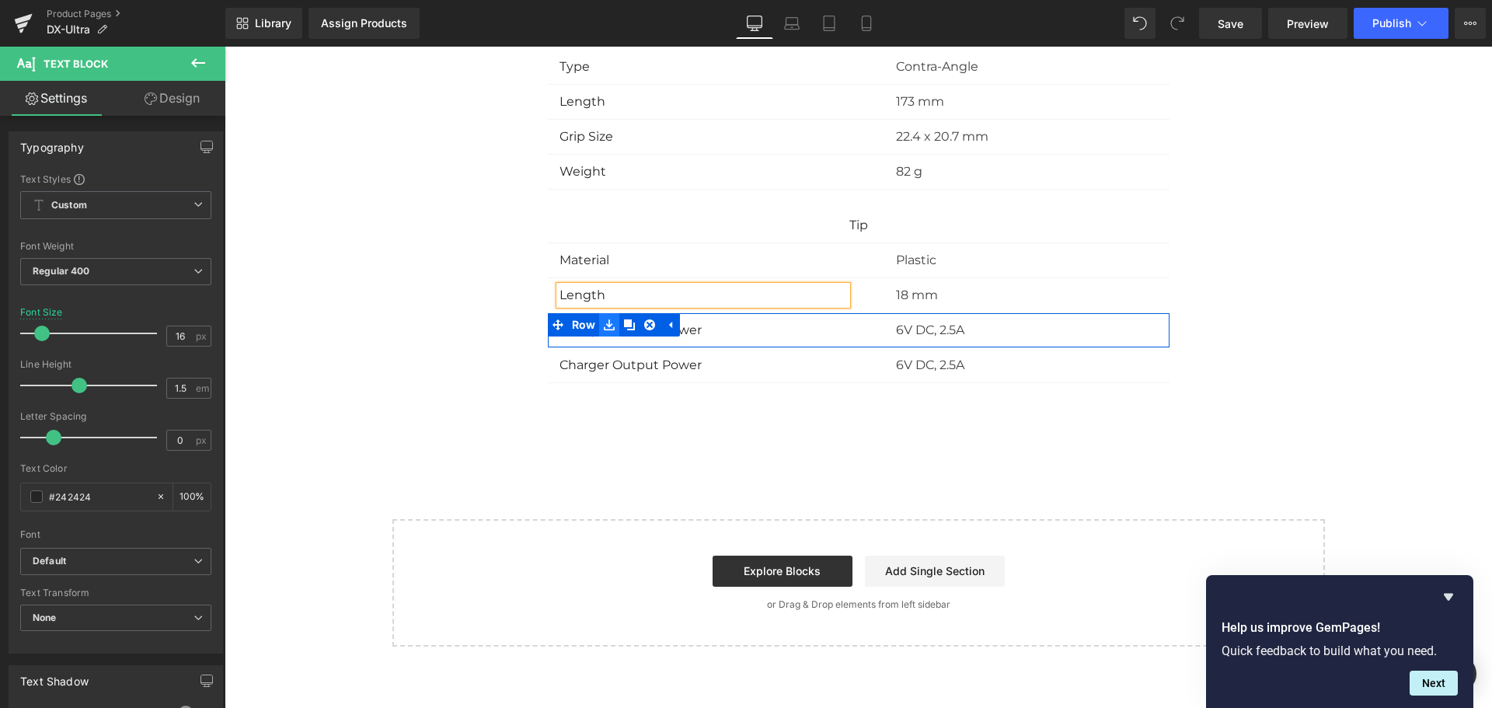
click at [608, 323] on icon at bounding box center [609, 325] width 11 height 12
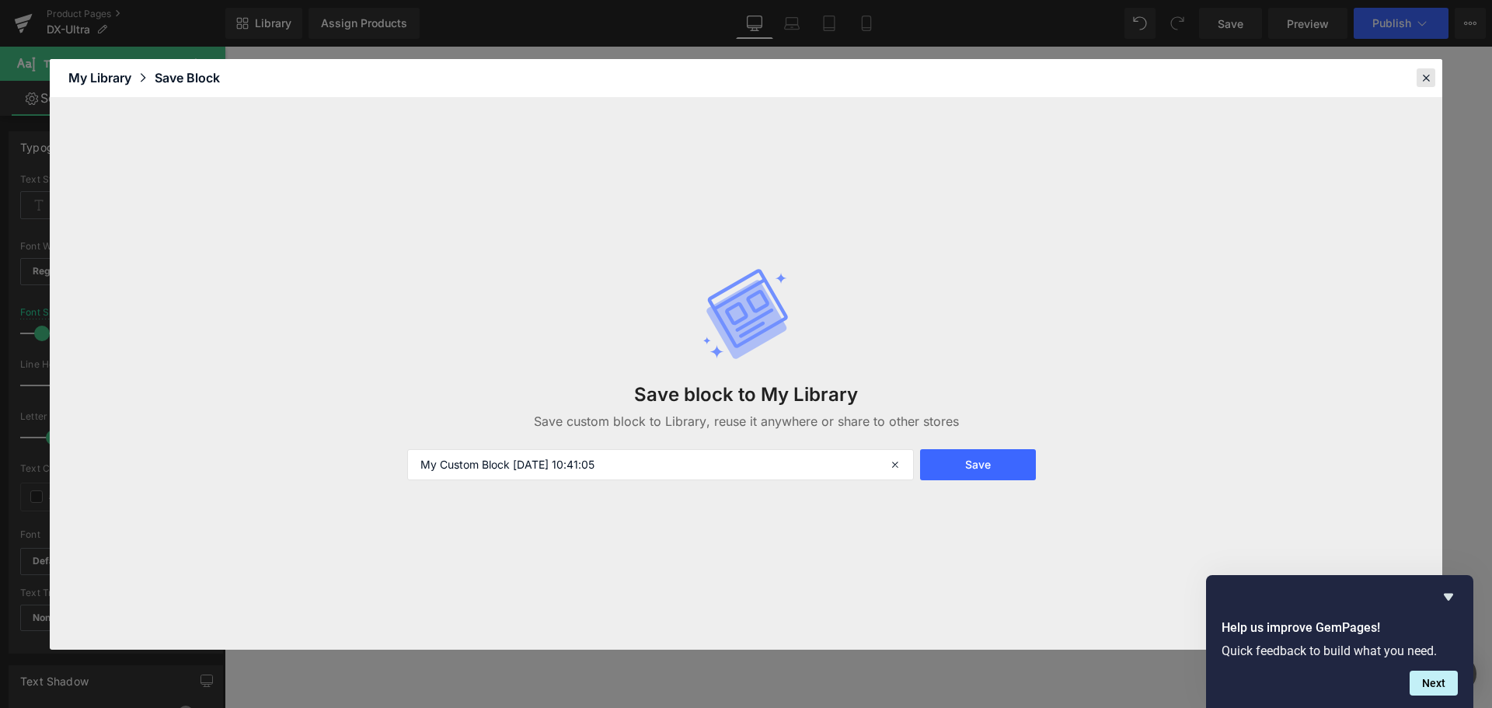
drag, startPoint x: 1435, startPoint y: 75, endPoint x: 1424, endPoint y: 78, distance: 11.6
click at [1433, 77] on header "Library Elements Blocks Templates Saved Library My Library Save Block" at bounding box center [746, 78] width 1392 height 39
click at [1423, 78] on icon at bounding box center [1426, 78] width 14 height 14
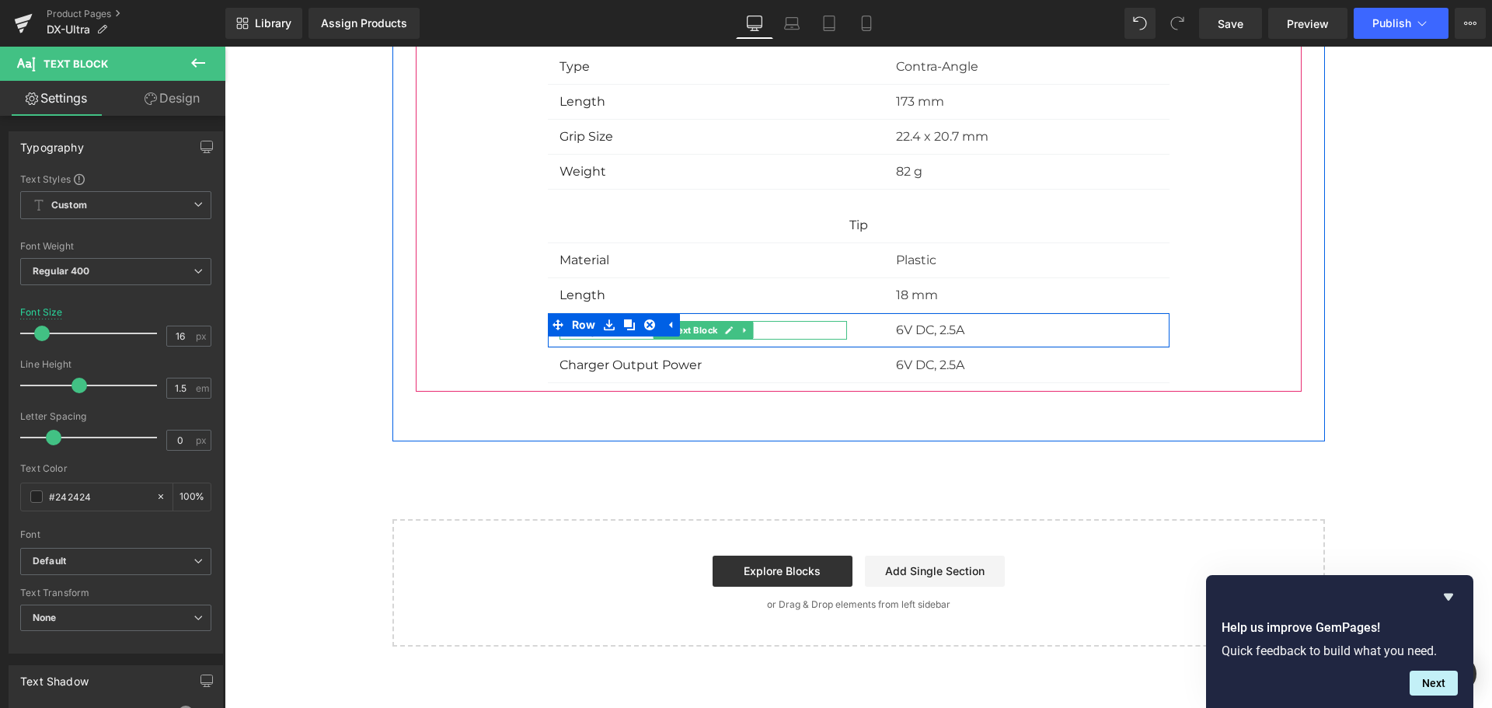
click at [747, 332] on p "Charger Output Power" at bounding box center [702, 330] width 287 height 19
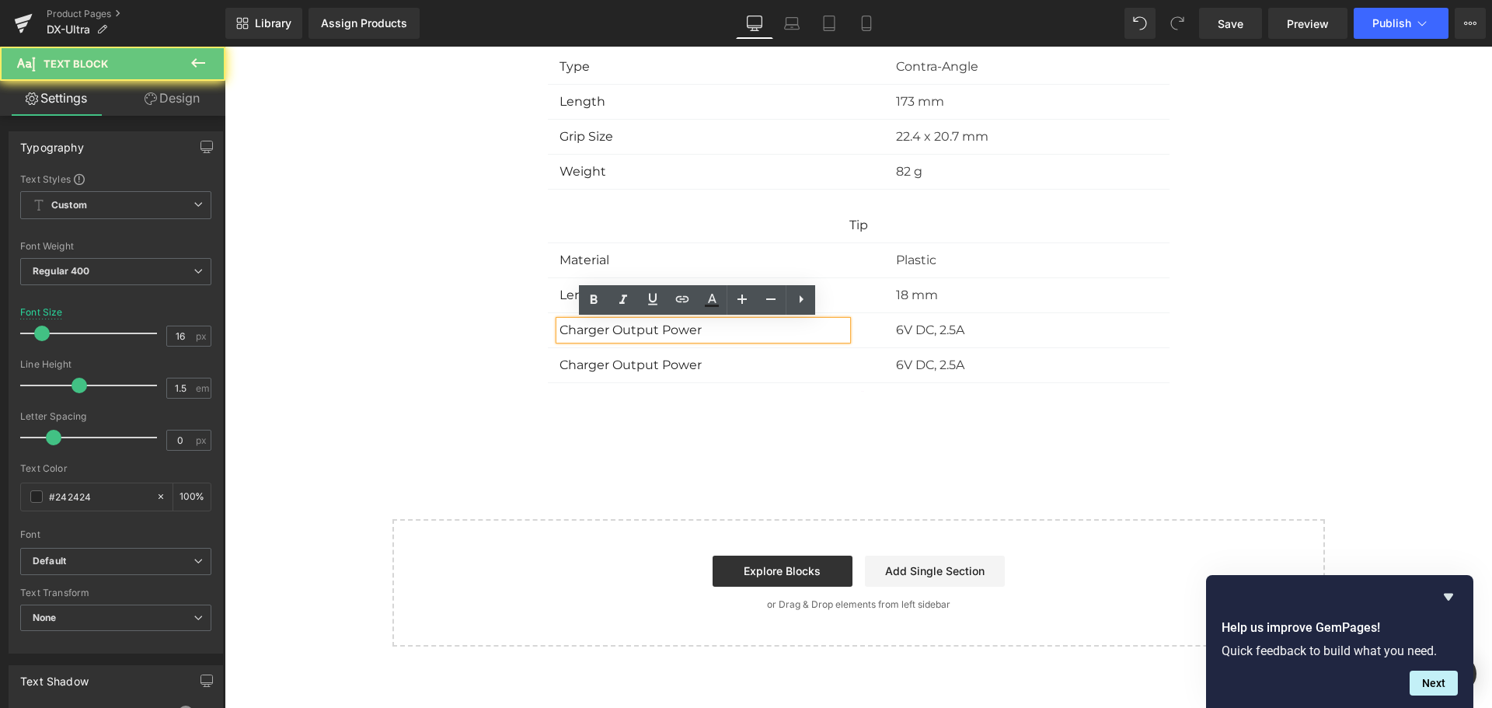
click at [756, 330] on p "Charger Output Power" at bounding box center [702, 330] width 287 height 19
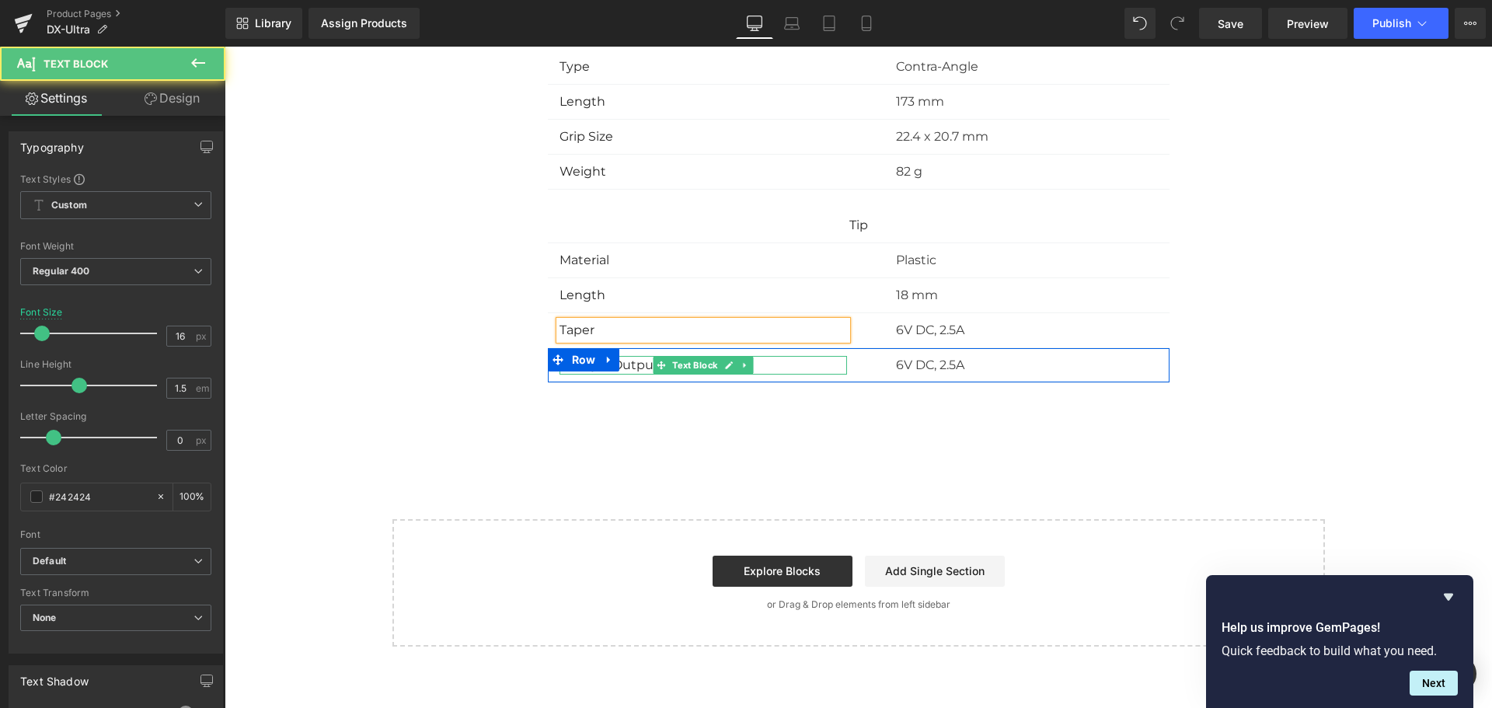
click at [775, 368] on p "Charger Output Power" at bounding box center [702, 365] width 287 height 19
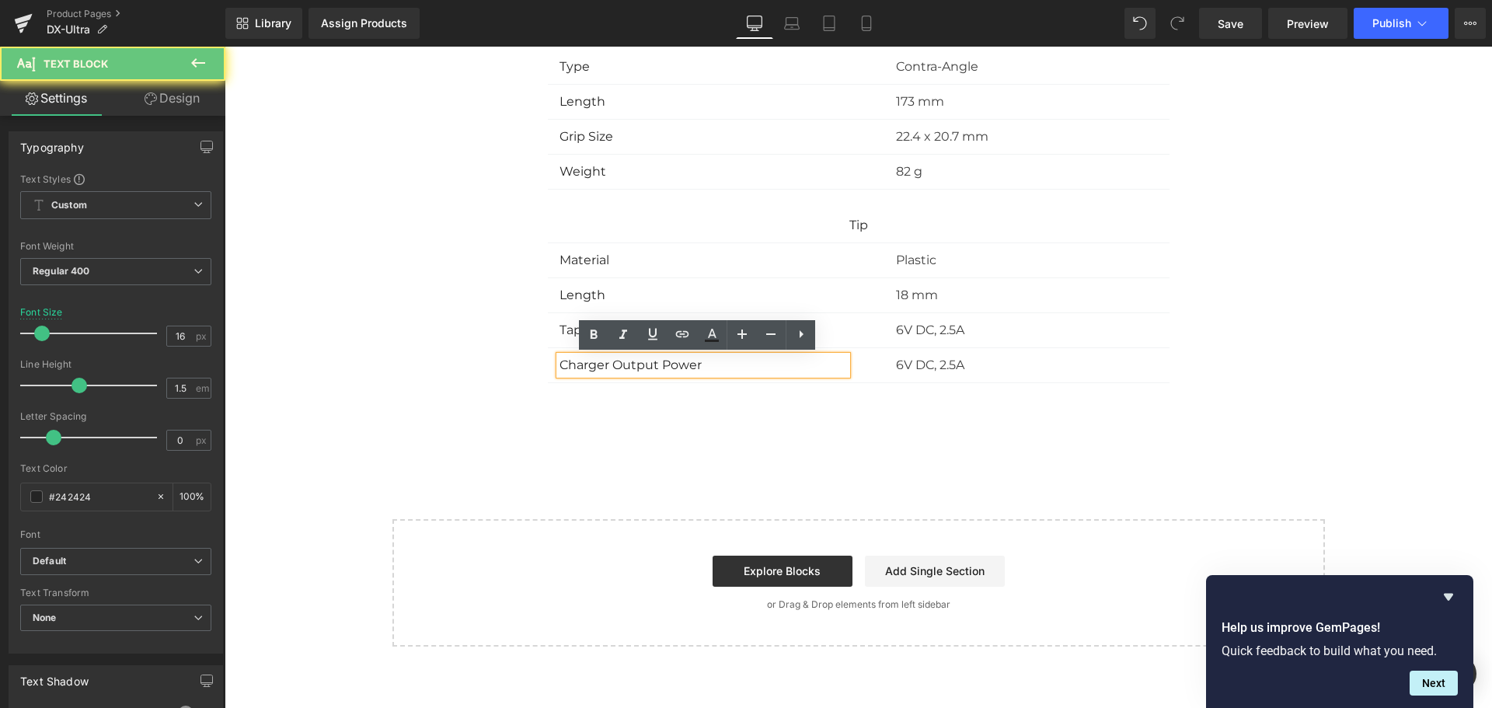
click at [776, 367] on p "Charger Output Power" at bounding box center [702, 365] width 287 height 19
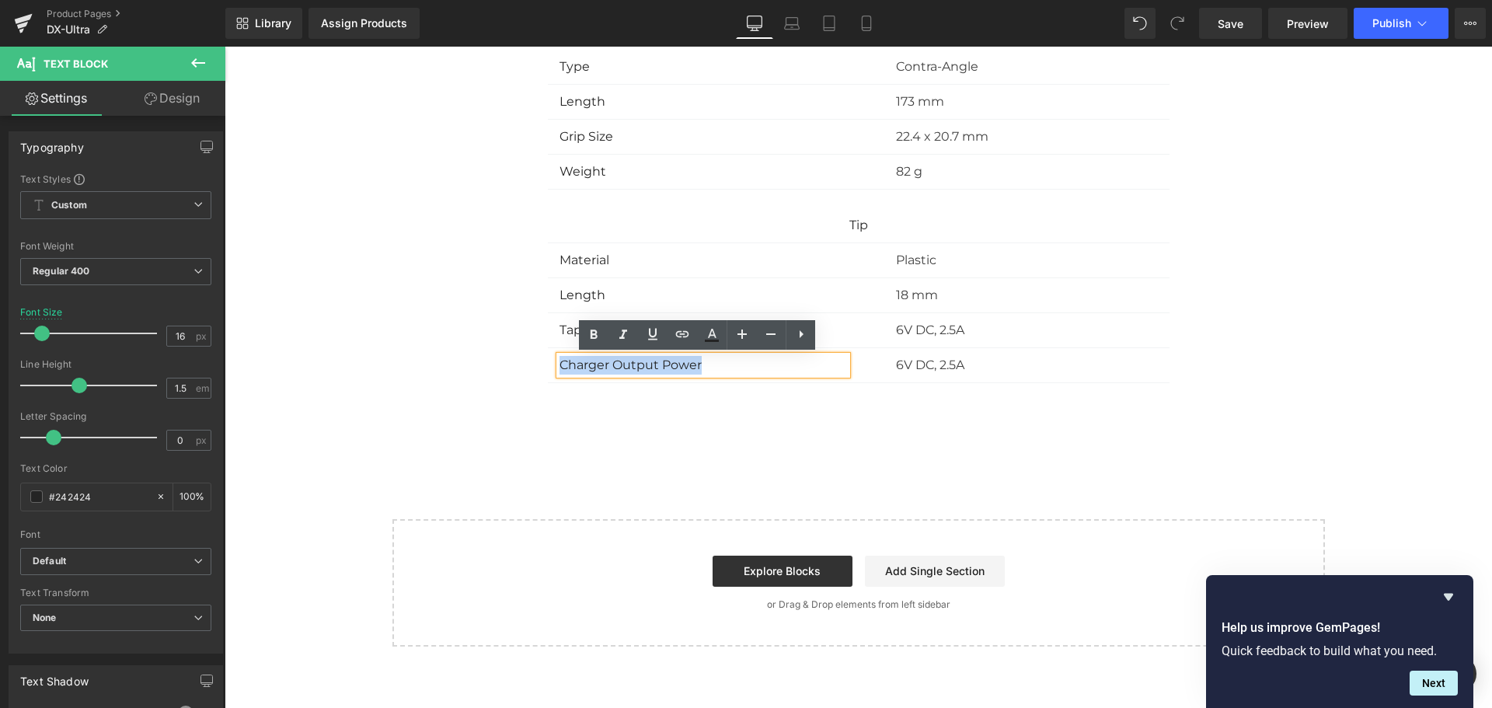
drag, startPoint x: 744, startPoint y: 364, endPoint x: 369, endPoint y: 349, distance: 374.8
click at [369, 349] on div "Assign a product and use this template to present it on live store" at bounding box center [858, 19] width 1267 height 1255
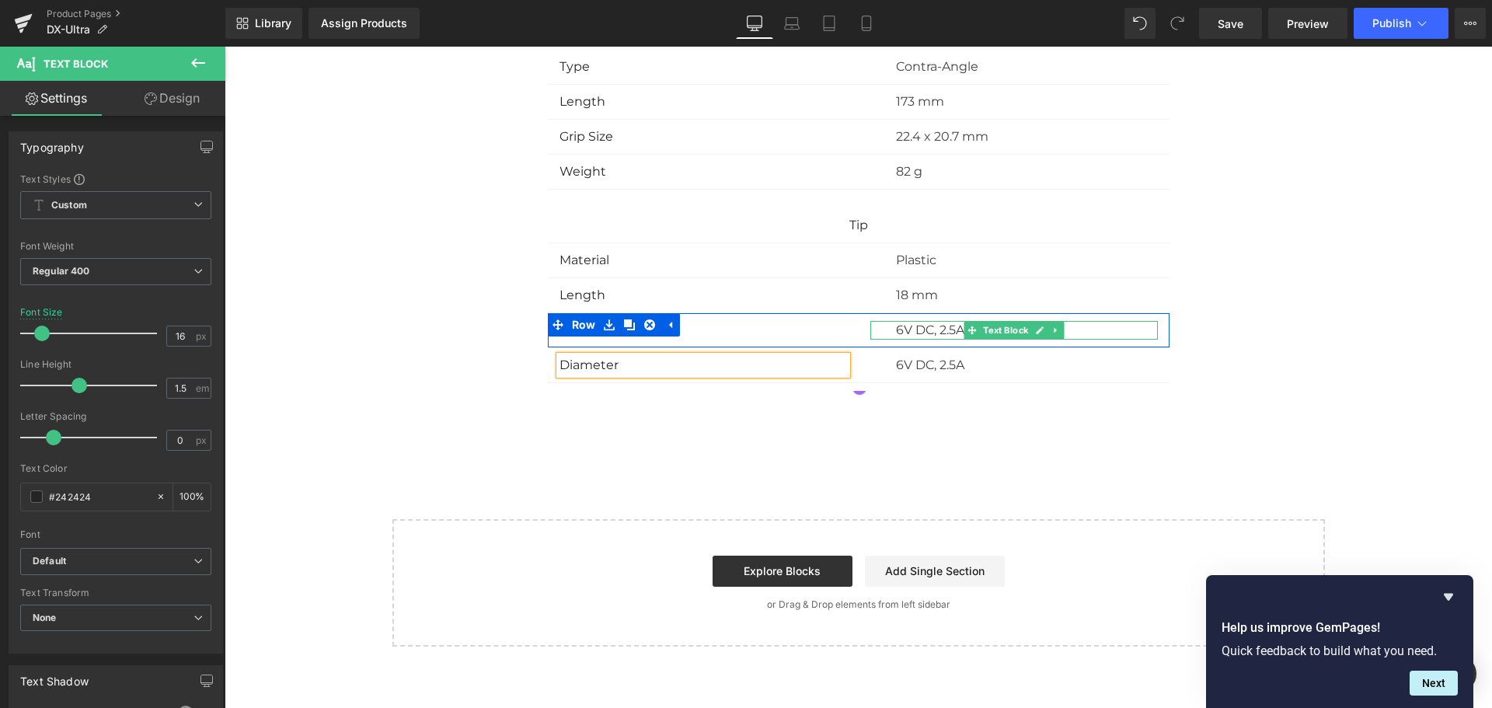
click at [897, 330] on p "6V DC, 2.5A" at bounding box center [1027, 330] width 262 height 19
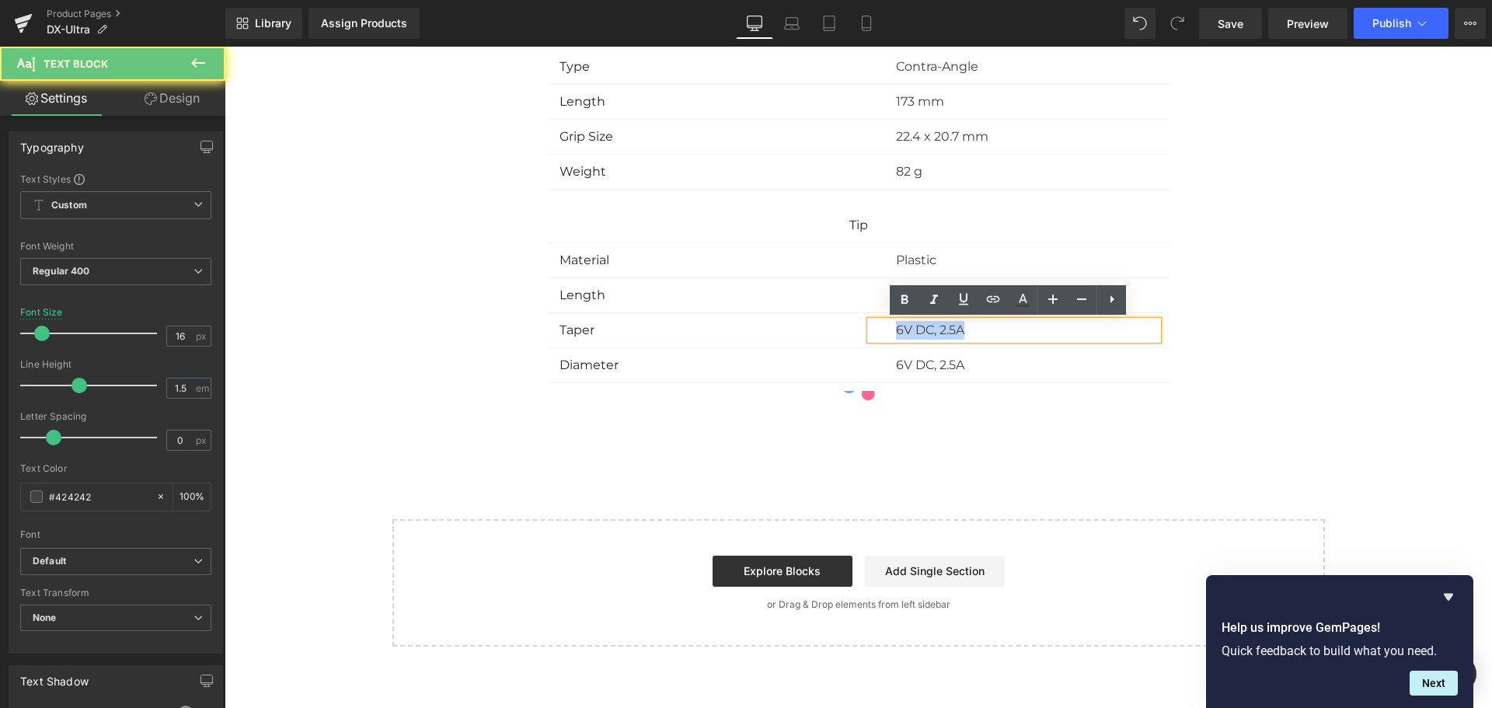
drag, startPoint x: 890, startPoint y: 332, endPoint x: 1110, endPoint y: 337, distance: 219.2
click at [1110, 337] on p "6V DC, 2.5A" at bounding box center [1027, 330] width 262 height 19
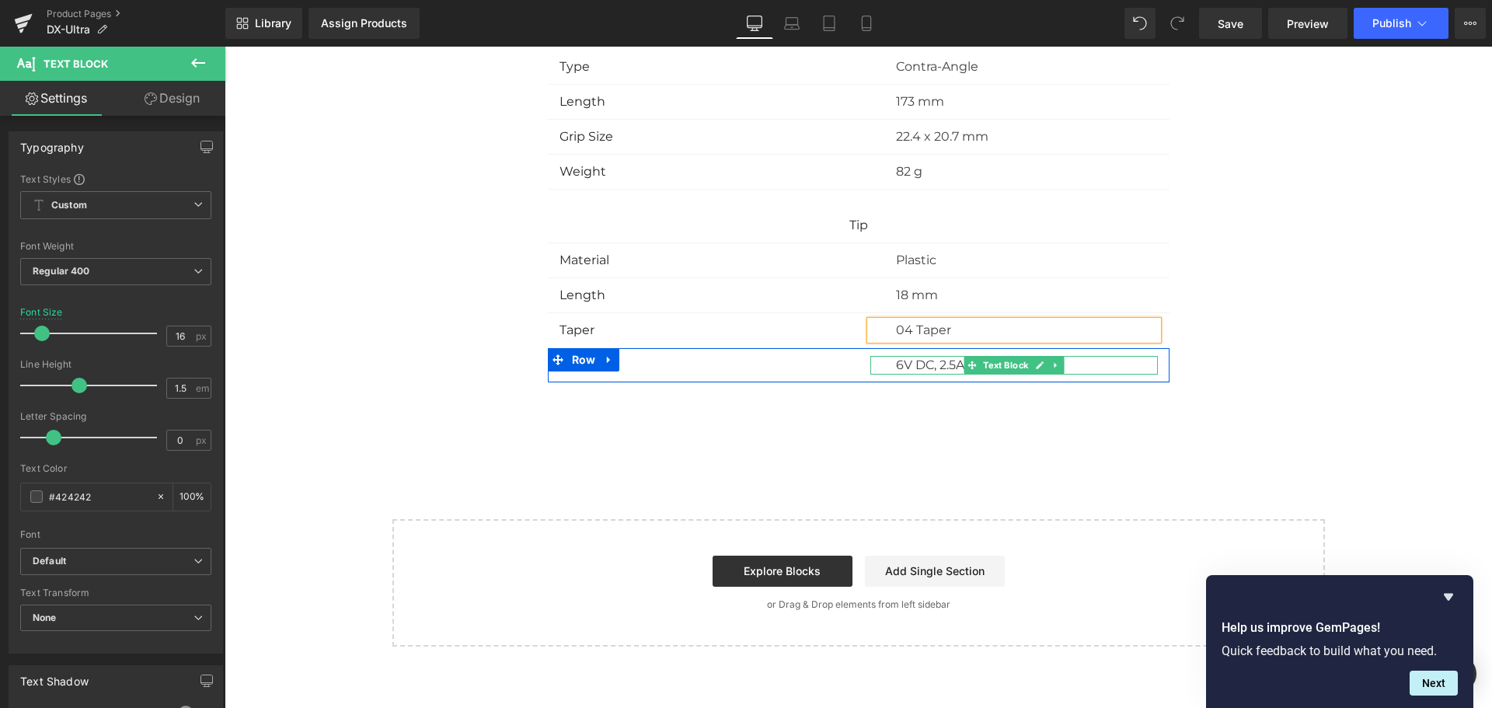
click at [927, 366] on p "6V DC, 2.5A" at bounding box center [1027, 365] width 262 height 19
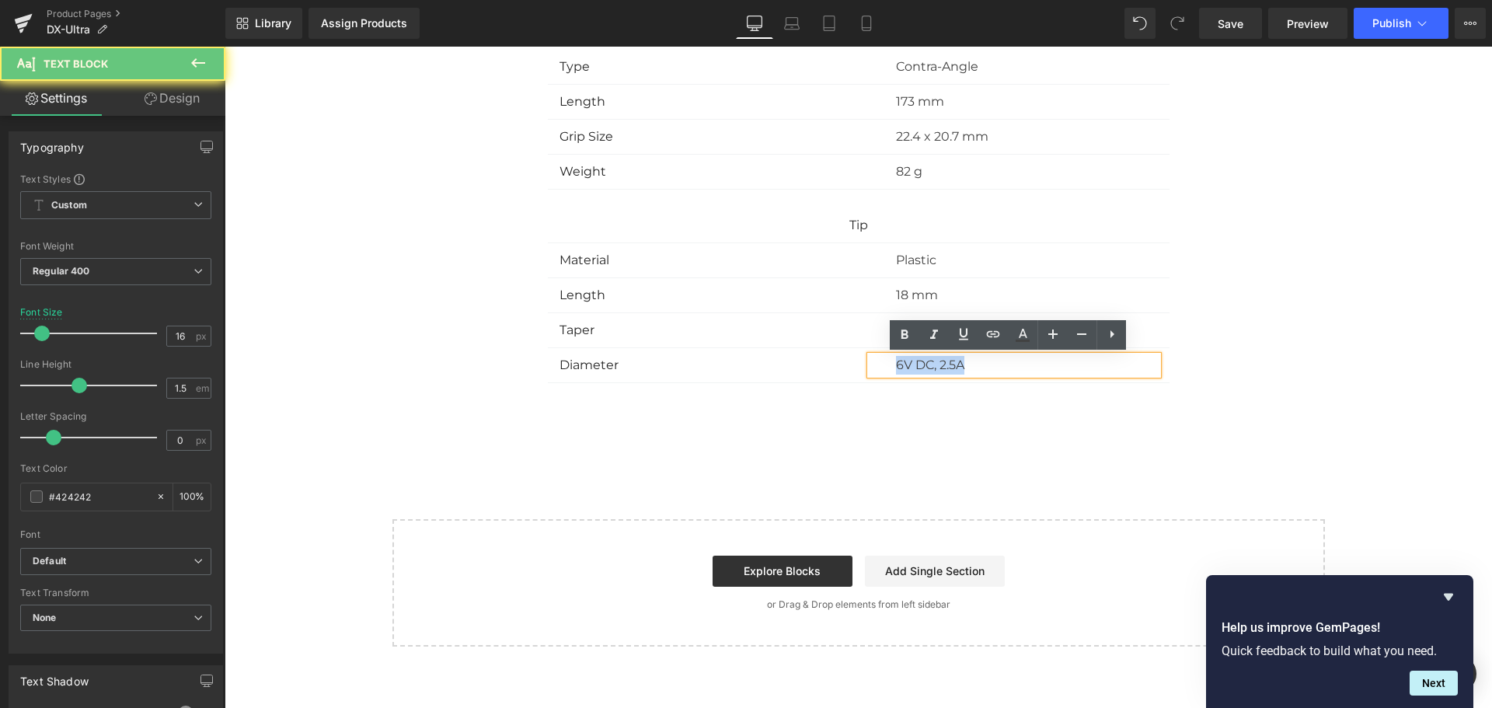
drag, startPoint x: 880, startPoint y: 367, endPoint x: 1099, endPoint y: 367, distance: 218.3
click at [1099, 367] on div "6V DC, 2.5A" at bounding box center [1013, 365] width 287 height 19
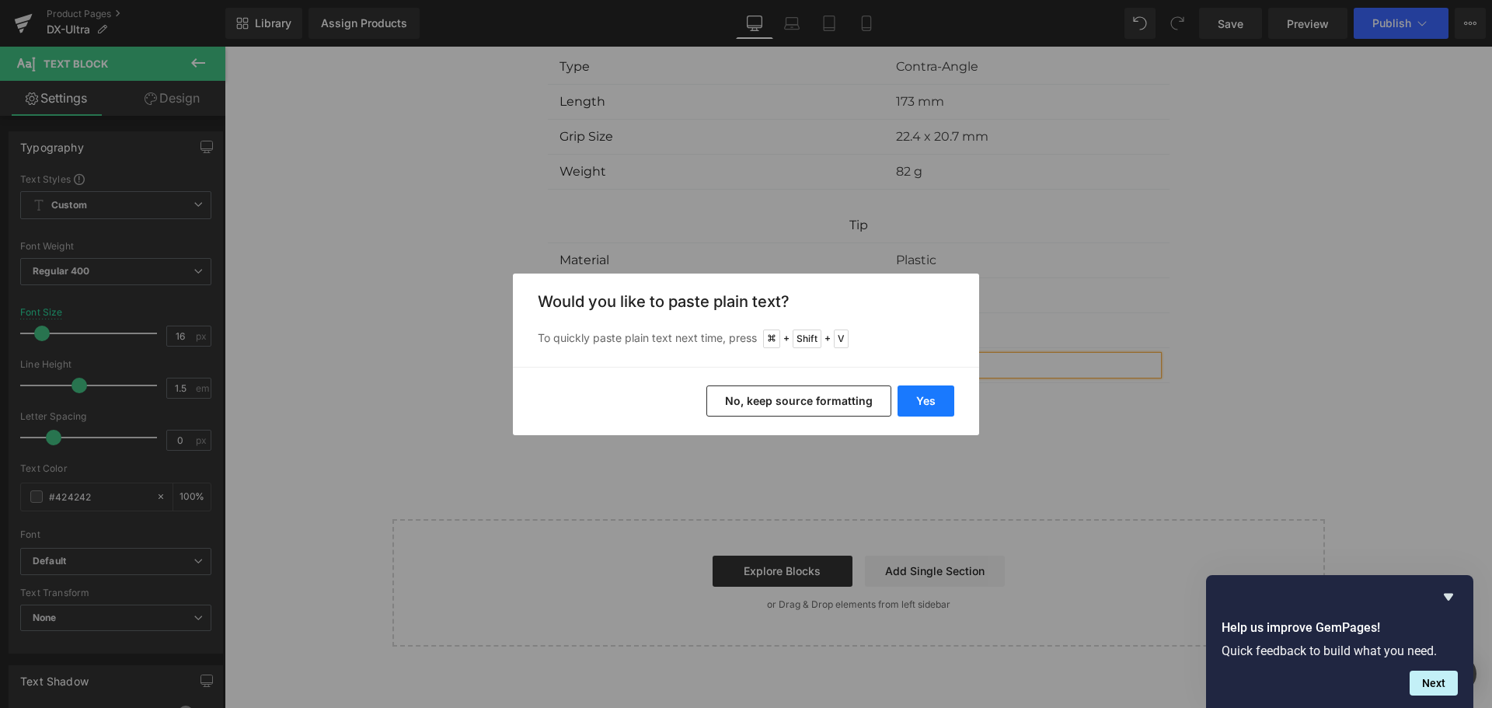
click at [942, 399] on button "Yes" at bounding box center [925, 400] width 57 height 31
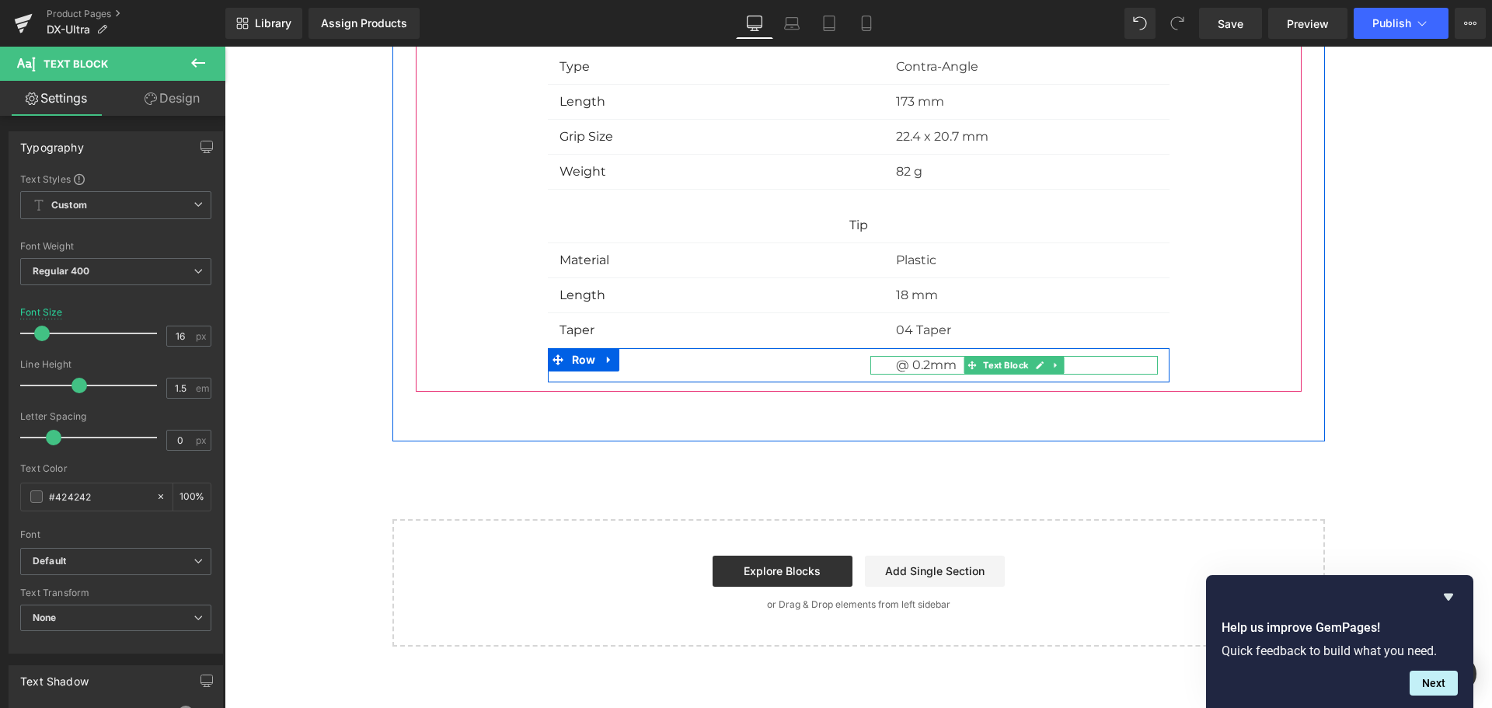
click at [901, 369] on p "@ 0.2mm" at bounding box center [1027, 365] width 262 height 19
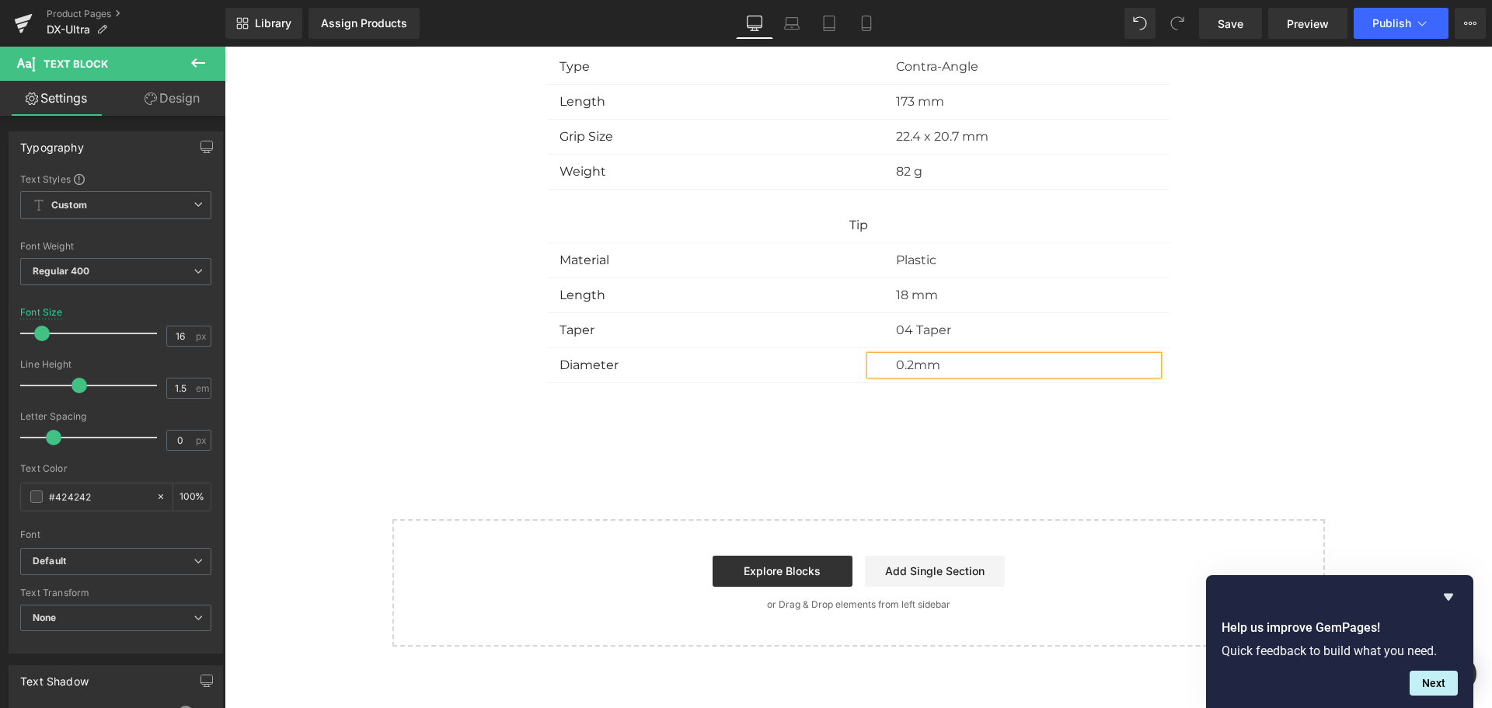
click at [888, 361] on div "0.2mm" at bounding box center [1013, 365] width 287 height 19
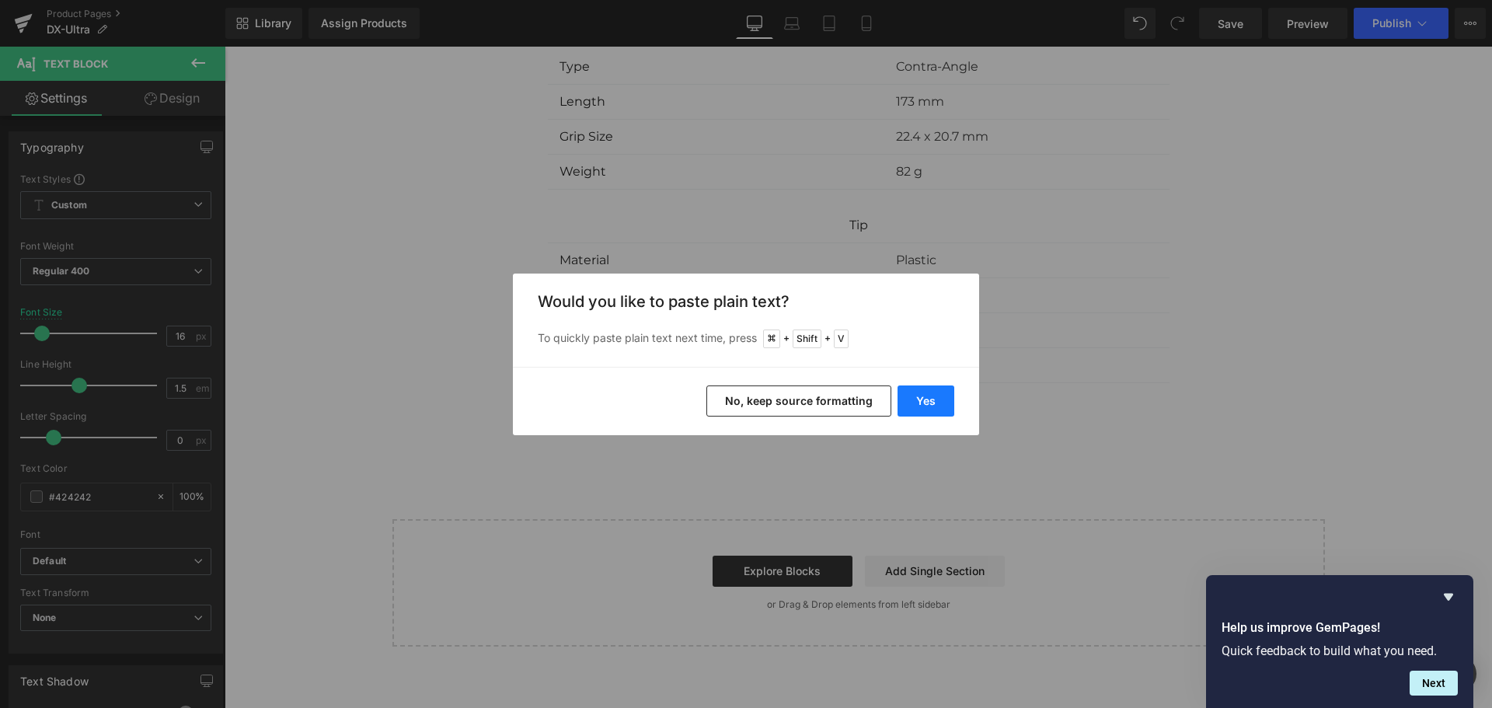
click at [929, 403] on button "Yes" at bounding box center [925, 400] width 57 height 31
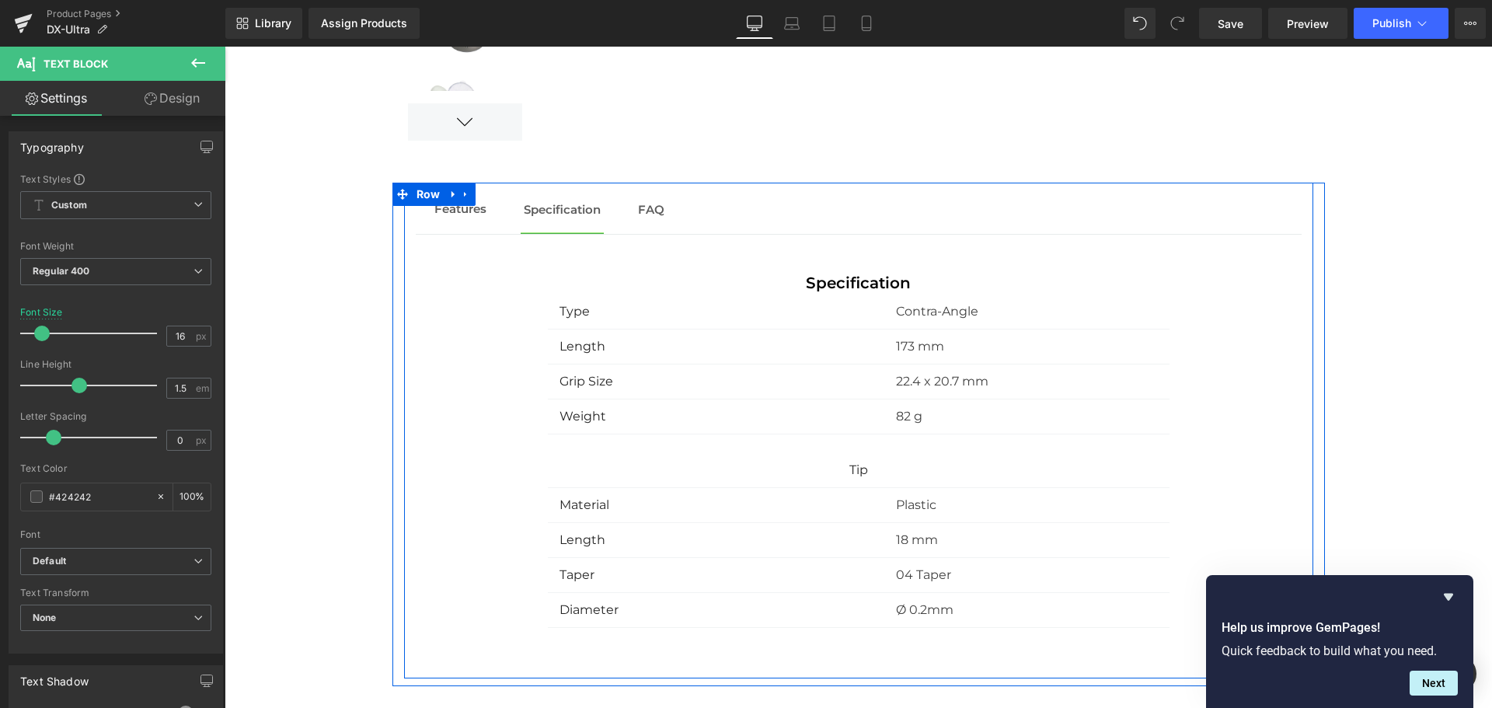
scroll to position [1670, 0]
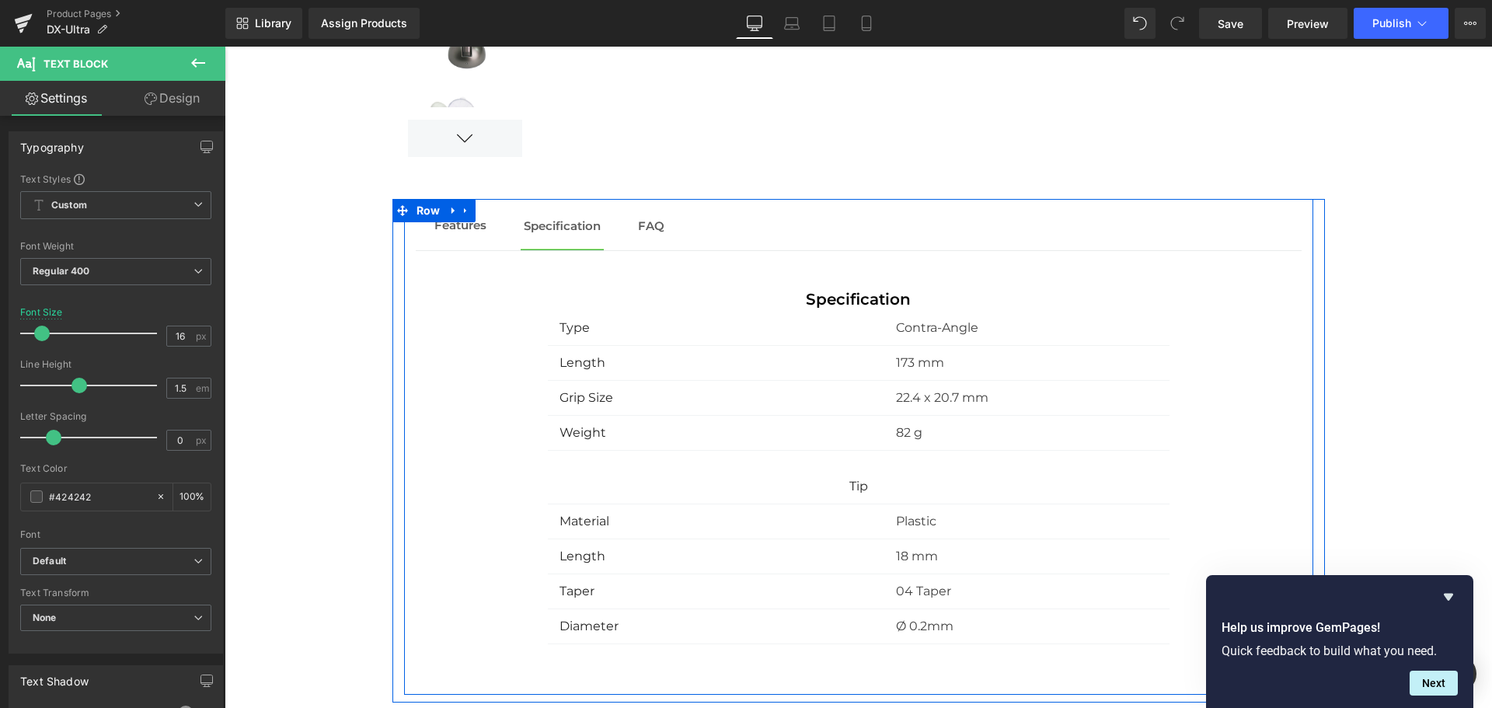
click at [225, 47] on div at bounding box center [225, 47] width 0 height 0
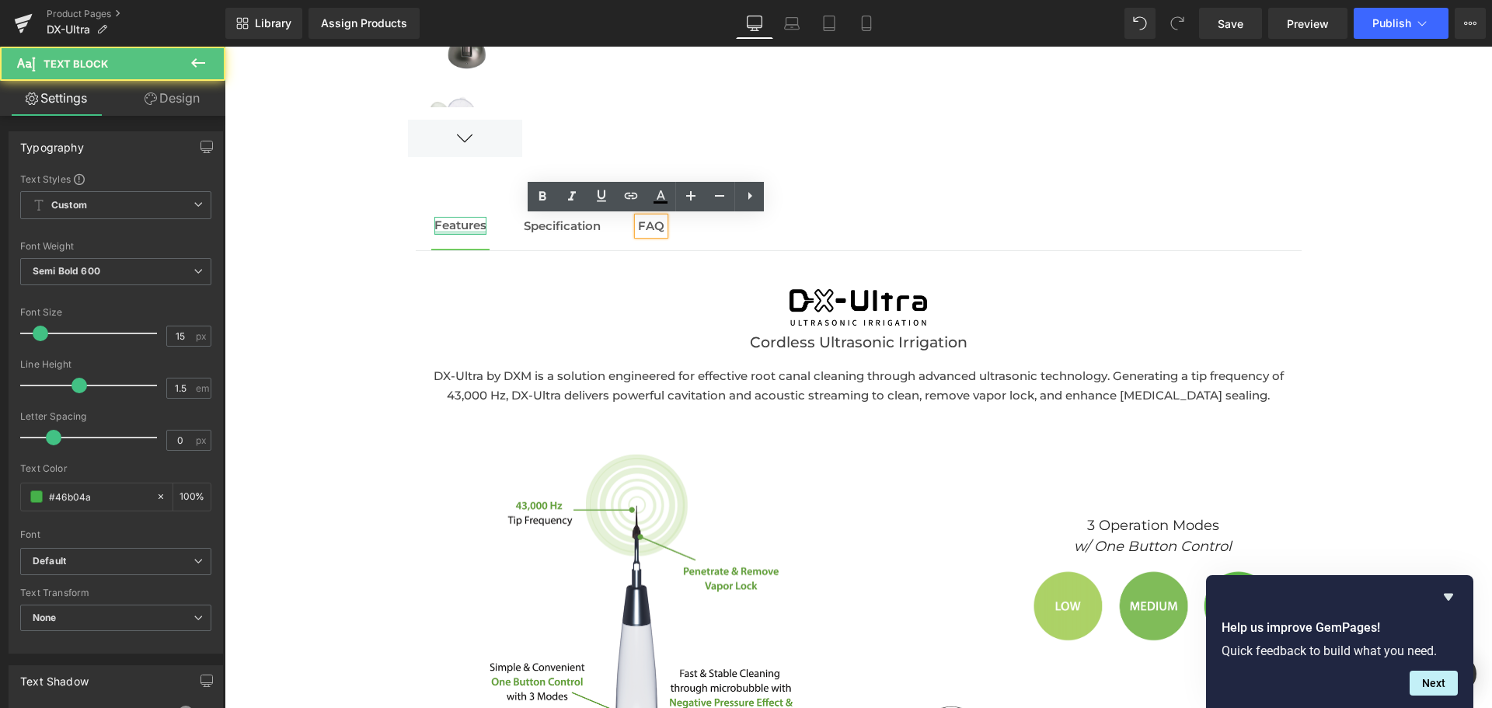
click at [443, 233] on div at bounding box center [460, 233] width 52 height 4
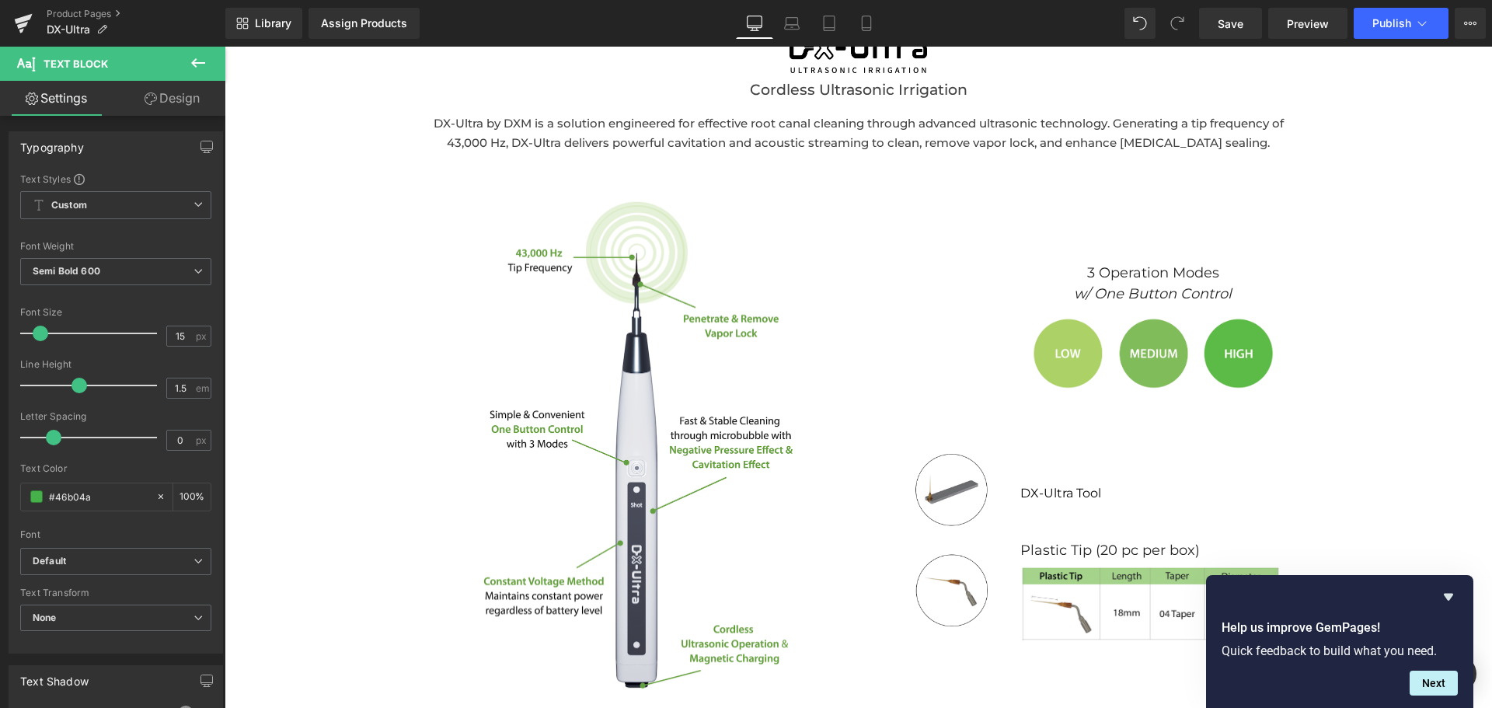
scroll to position [1923, 0]
click at [1447, 594] on icon "Hide survey" at bounding box center [1448, 597] width 9 height 7
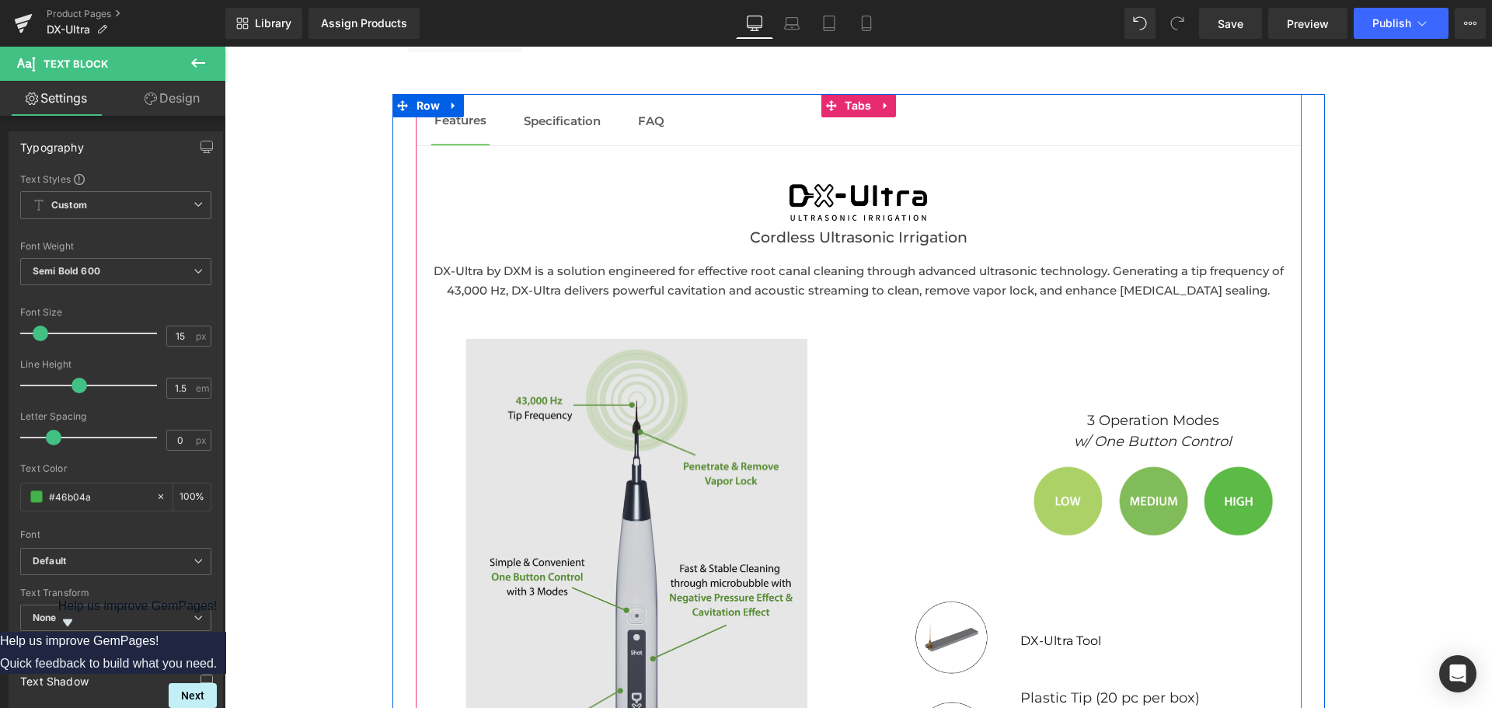
scroll to position [1761, 0]
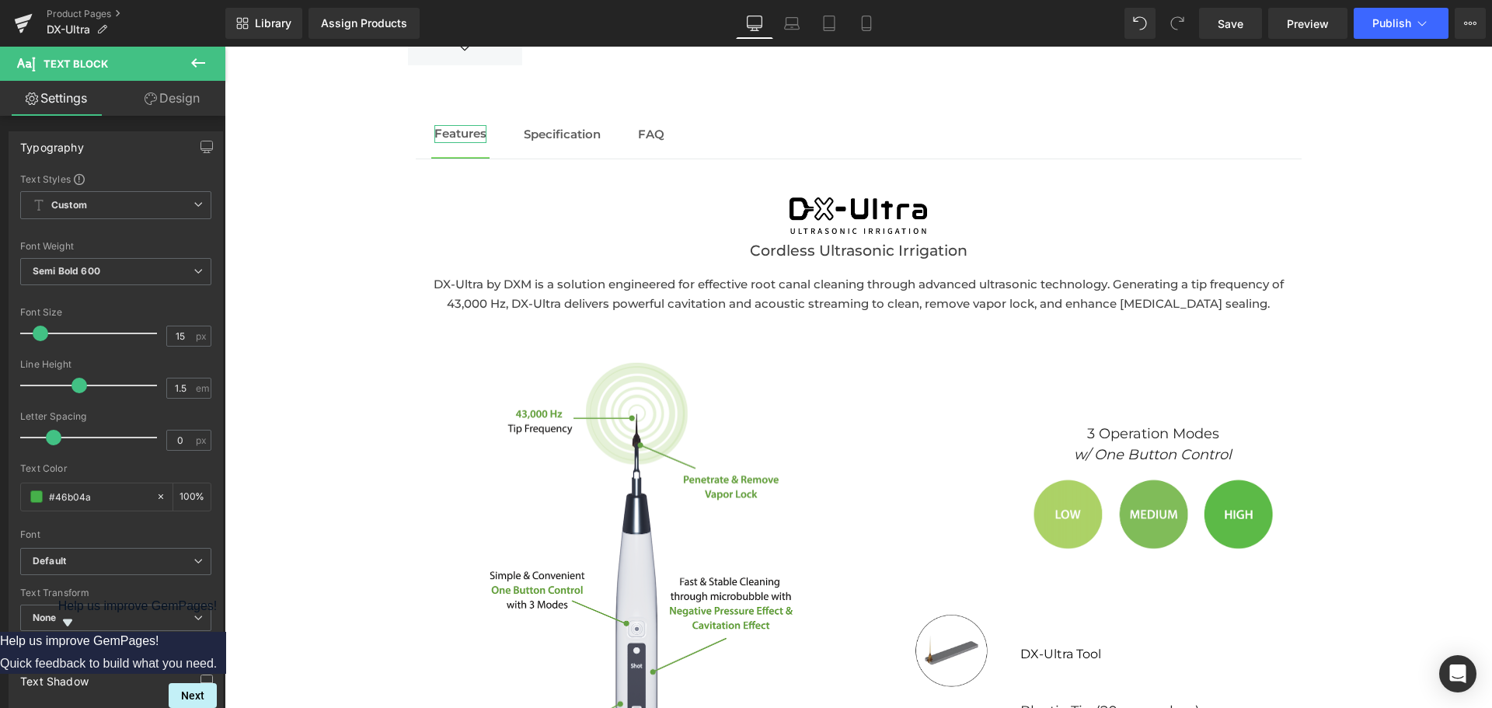
click at [155, 110] on link "Design" at bounding box center [172, 98] width 113 height 35
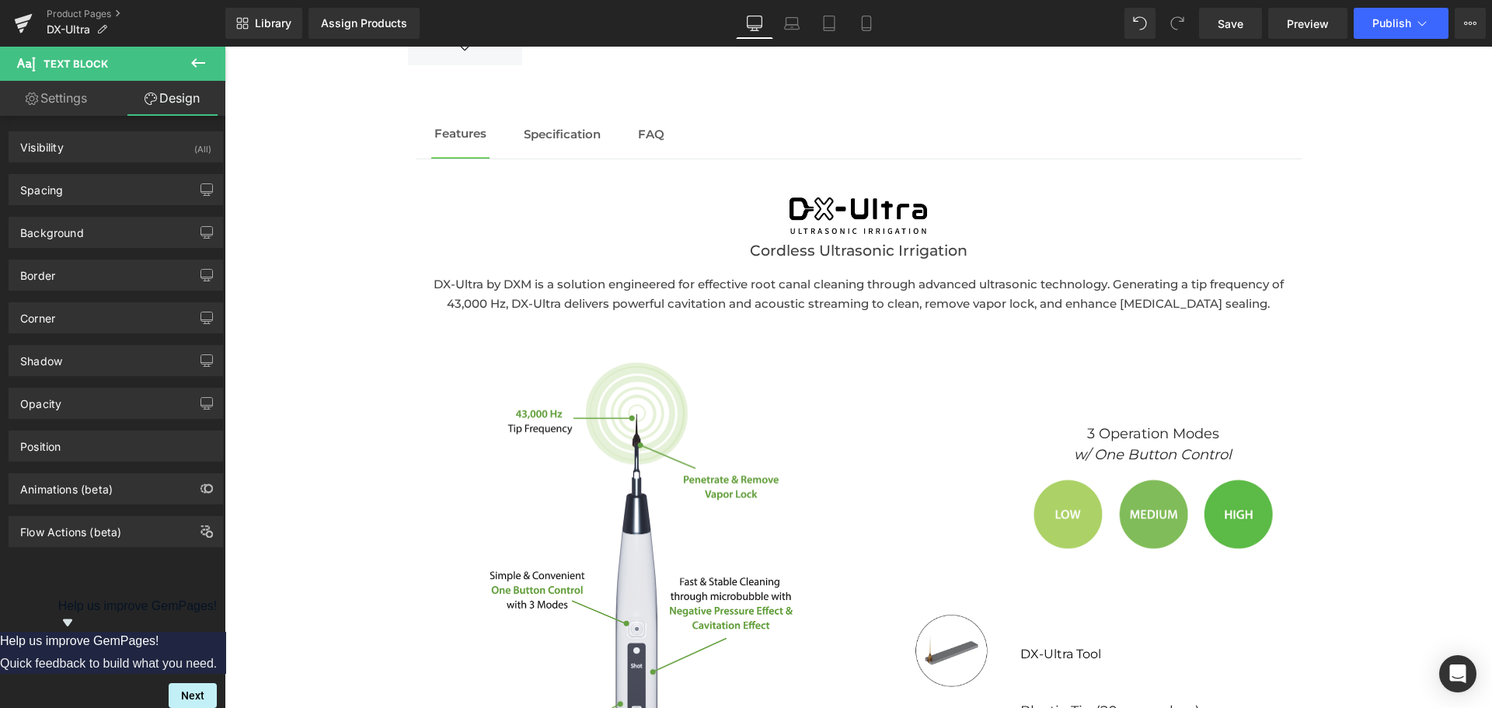
click at [195, 54] on icon at bounding box center [198, 63] width 19 height 19
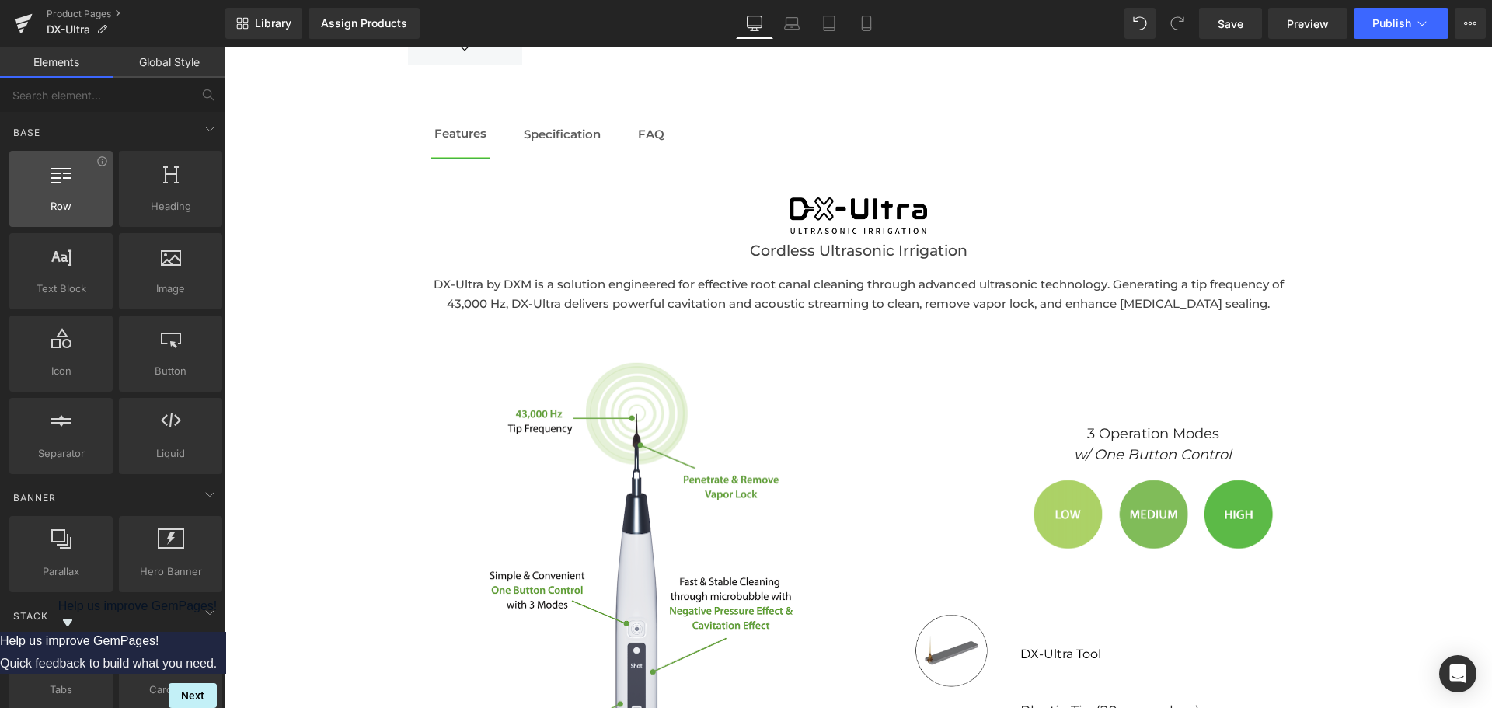
click at [82, 182] on div at bounding box center [61, 180] width 94 height 35
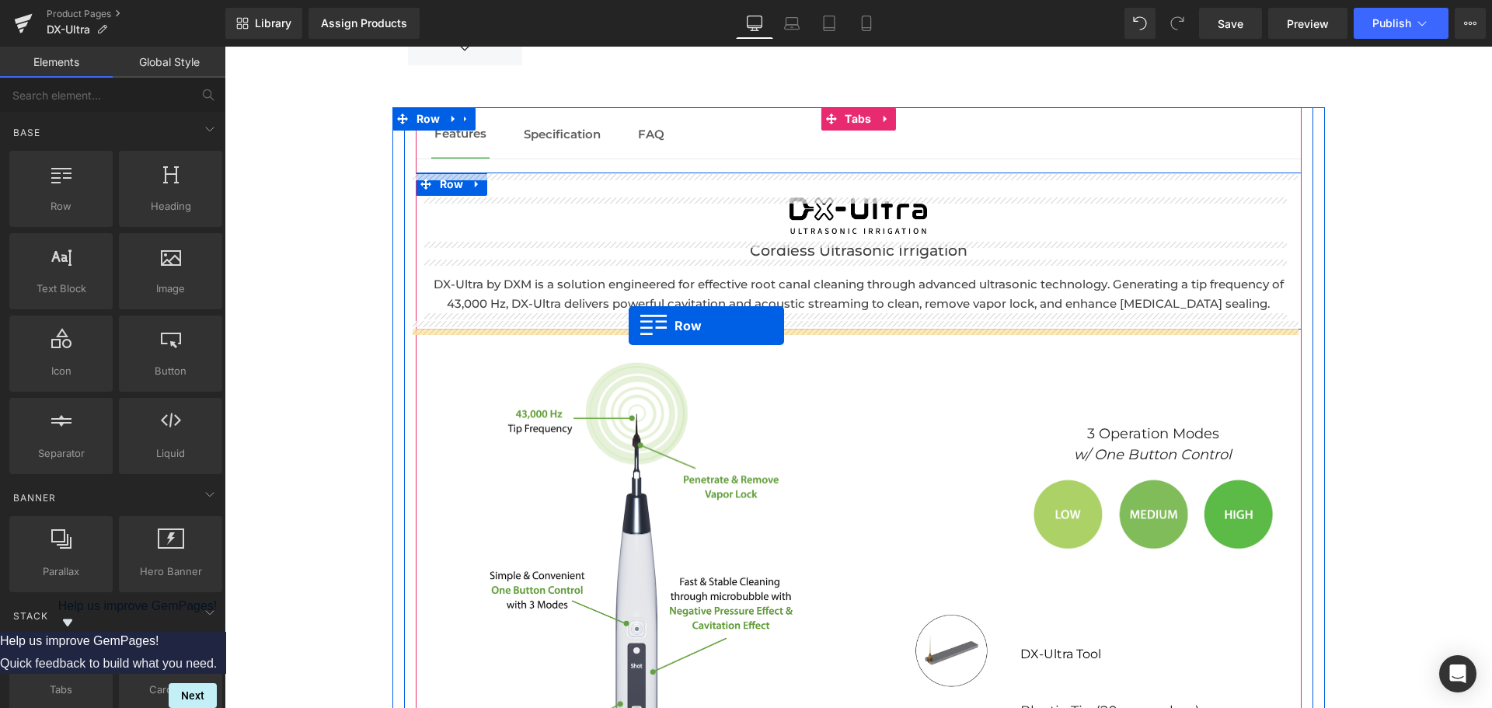
drag, startPoint x: 299, startPoint y: 235, endPoint x: 629, endPoint y: 326, distance: 341.7
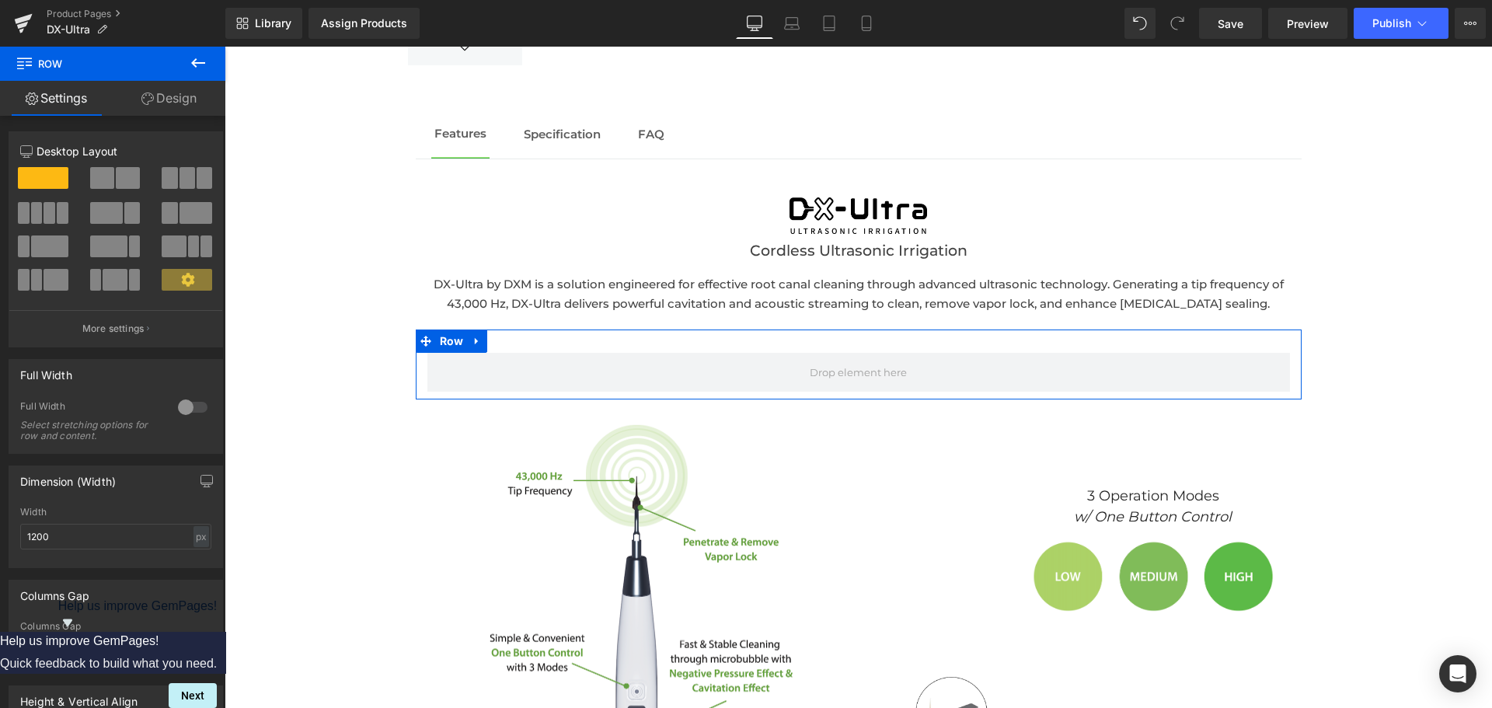
click at [121, 180] on span at bounding box center [128, 178] width 24 height 22
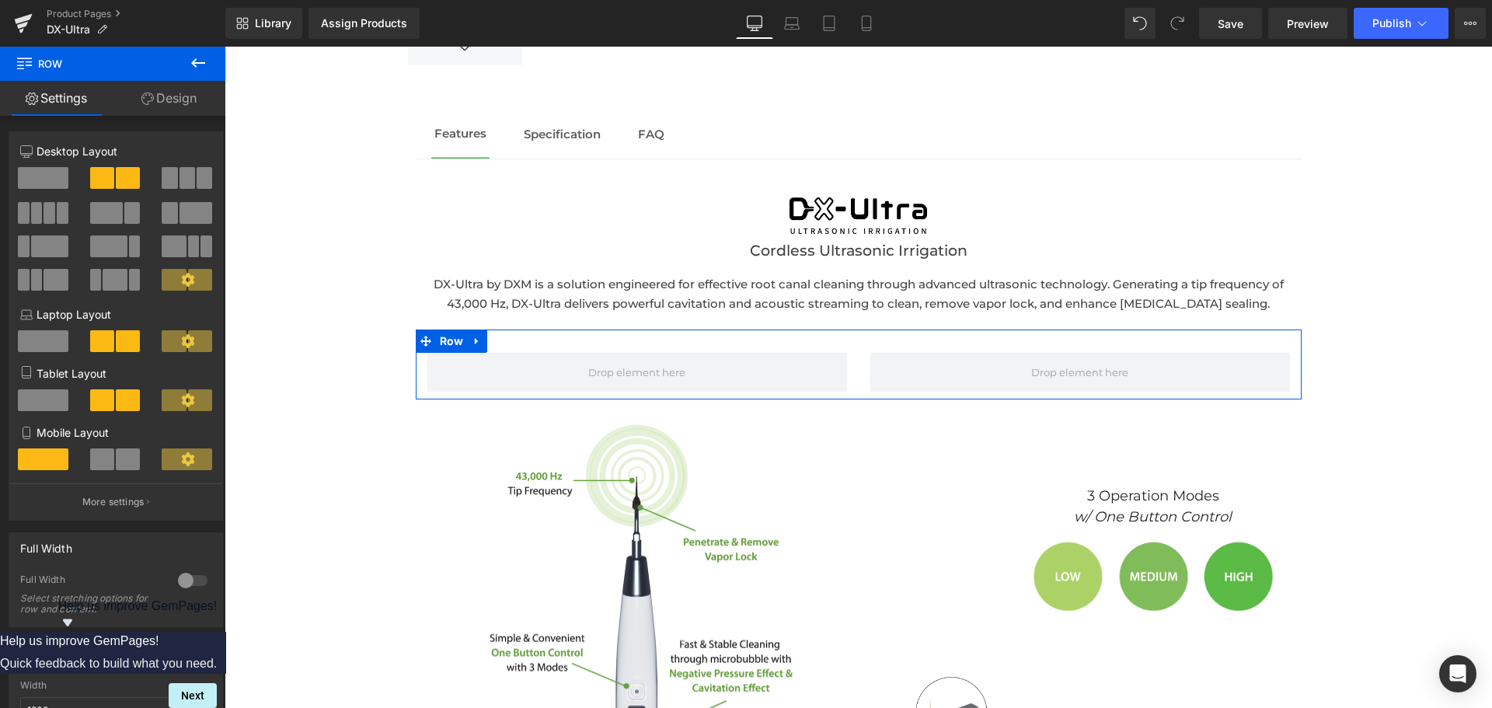
click at [201, 221] on span at bounding box center [195, 213] width 33 height 22
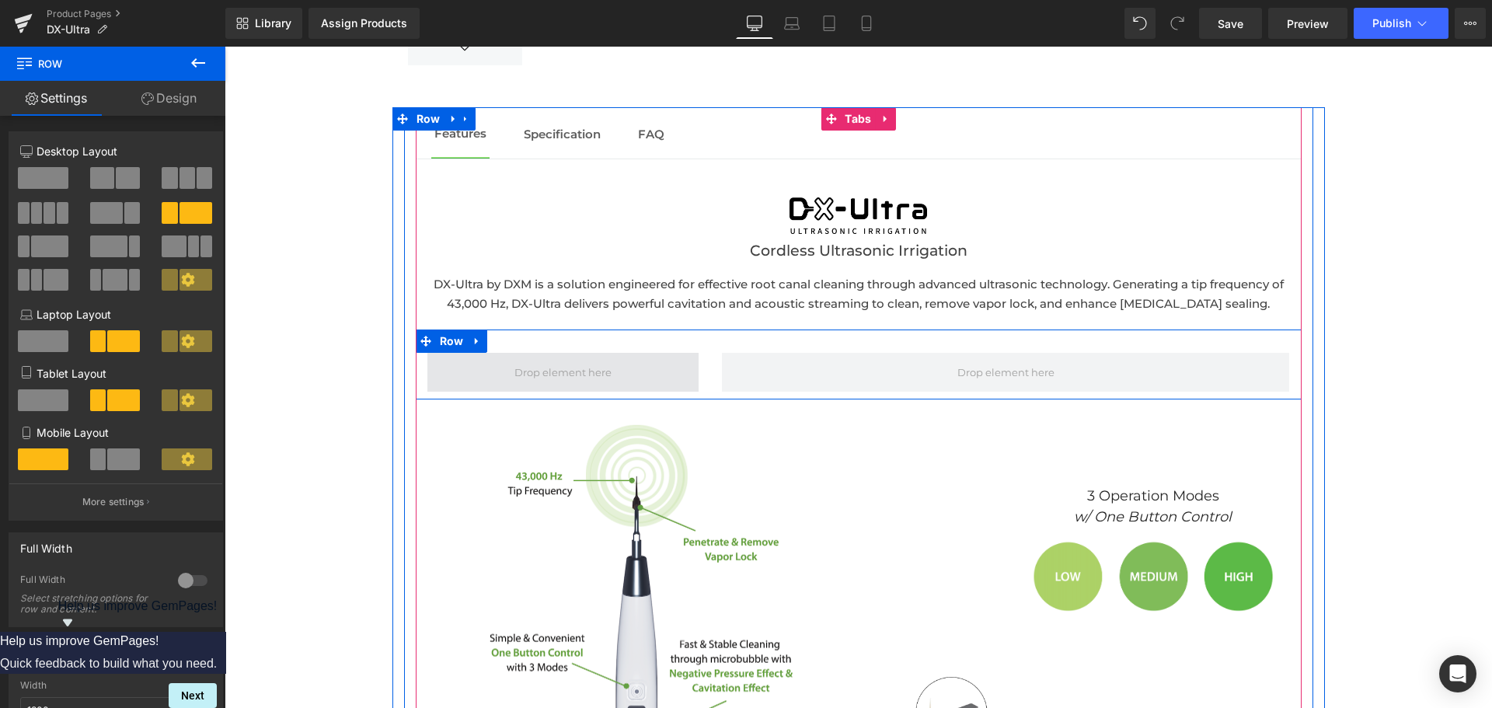
click at [498, 373] on span at bounding box center [563, 372] width 272 height 39
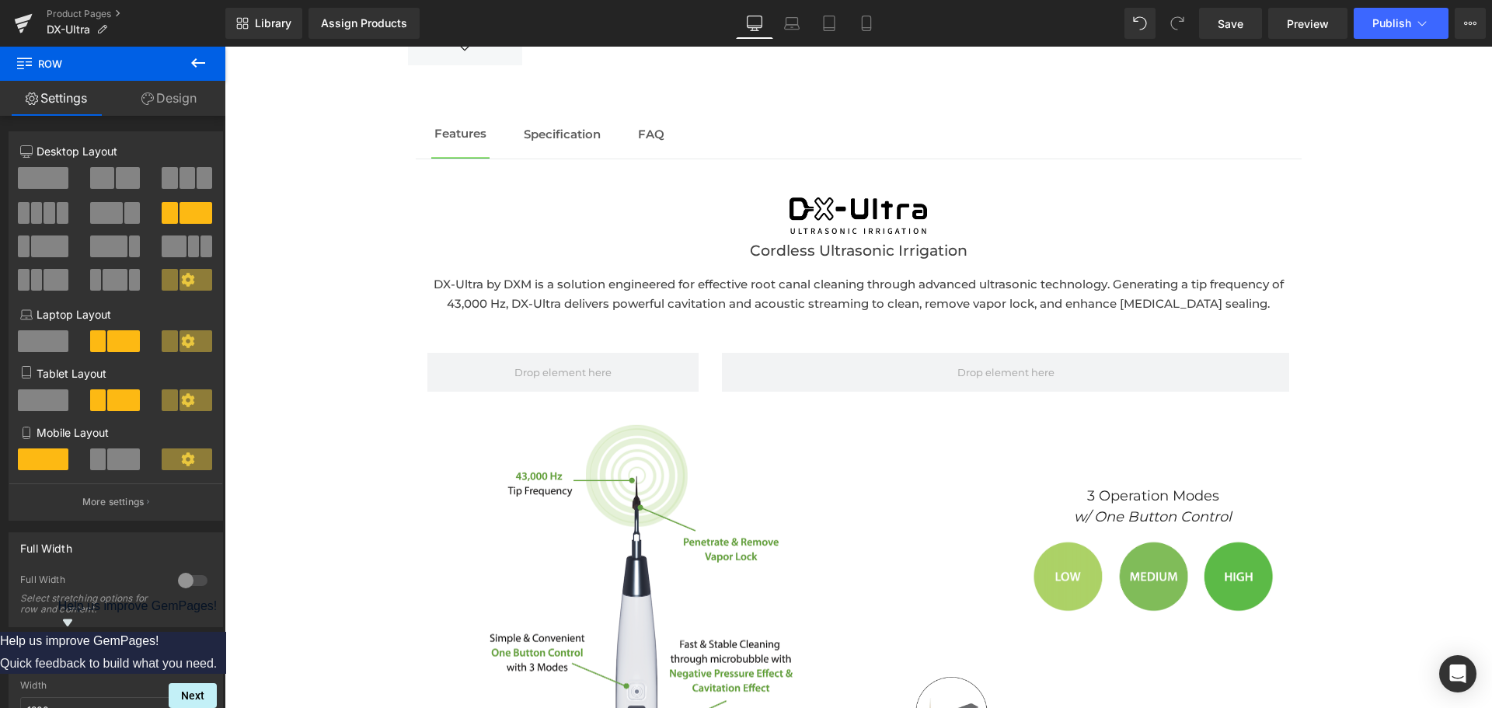
click at [190, 67] on icon at bounding box center [198, 63] width 19 height 19
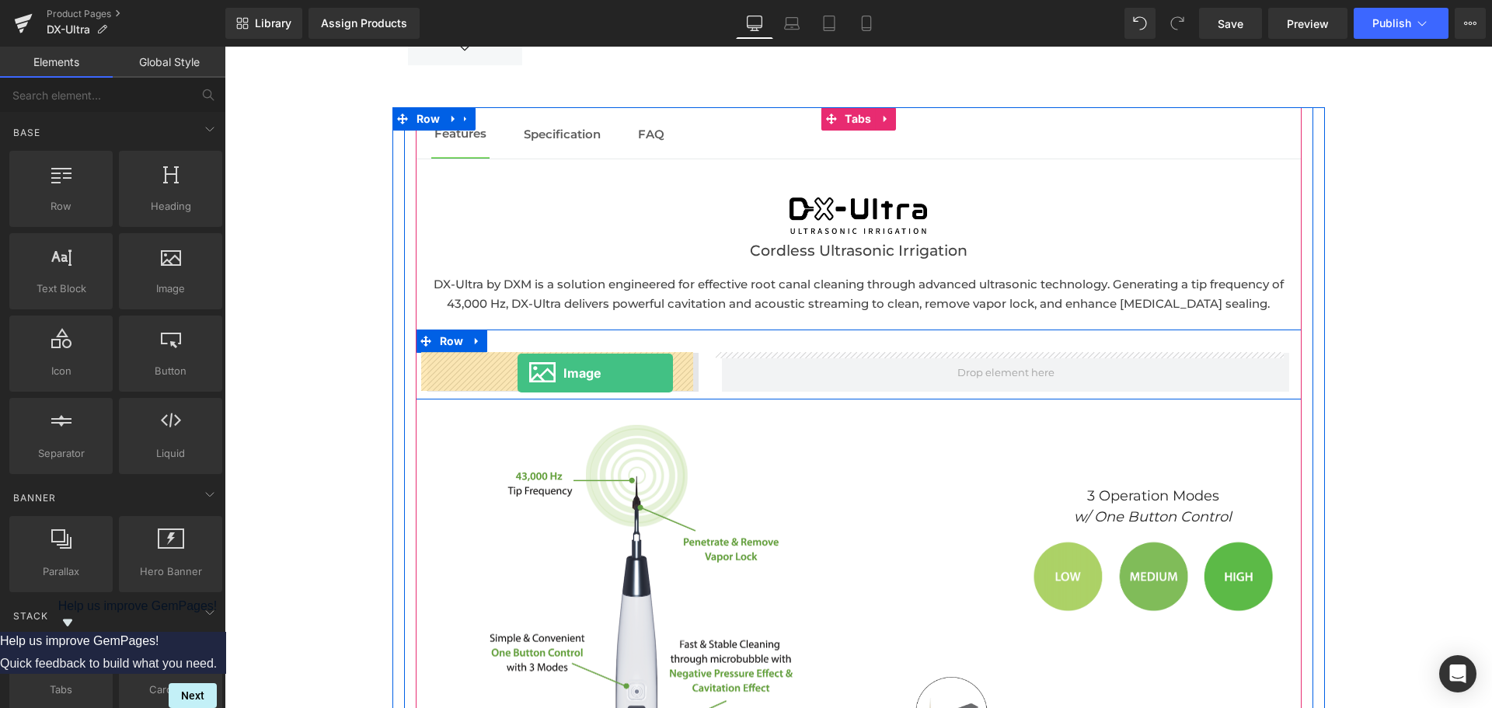
drag, startPoint x: 371, startPoint y: 306, endPoint x: 517, endPoint y: 373, distance: 161.3
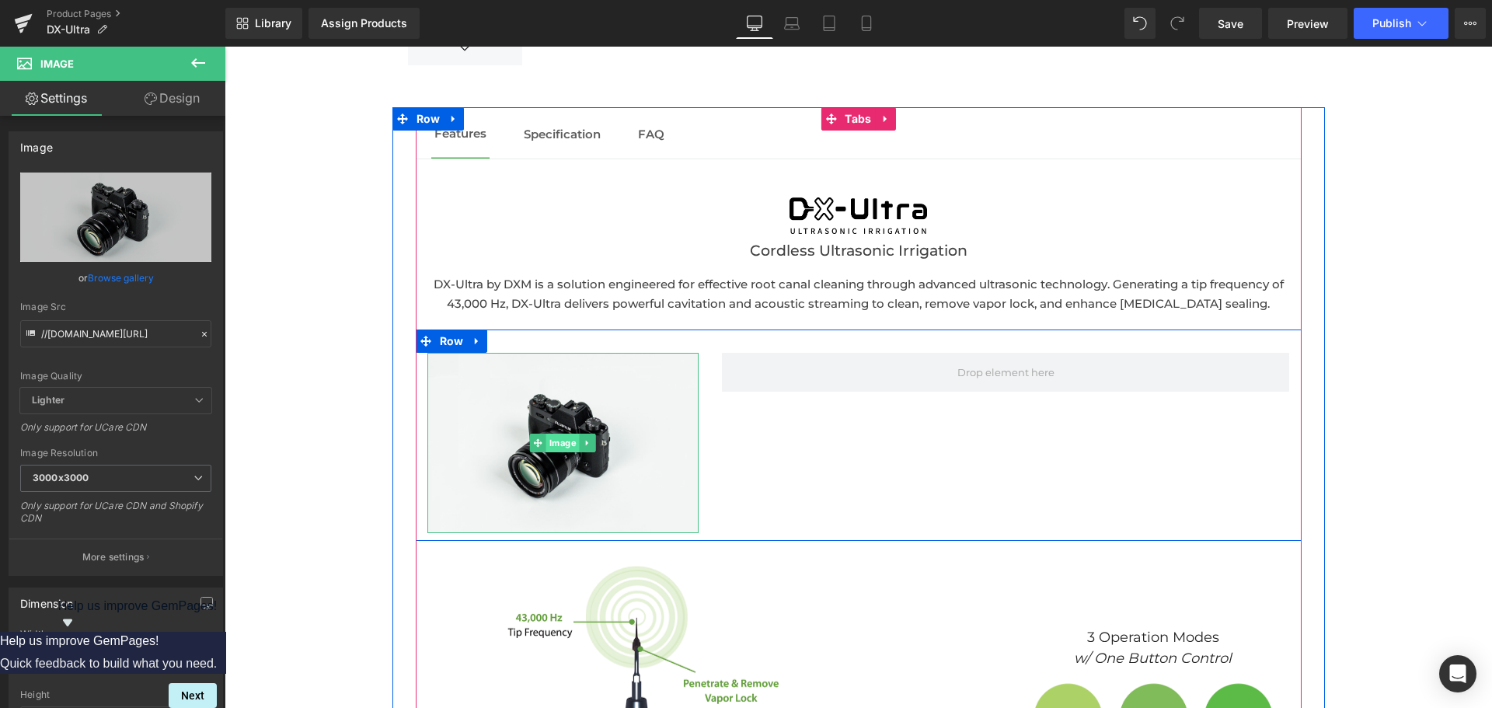
click at [549, 441] on span "Image" at bounding box center [562, 443] width 33 height 19
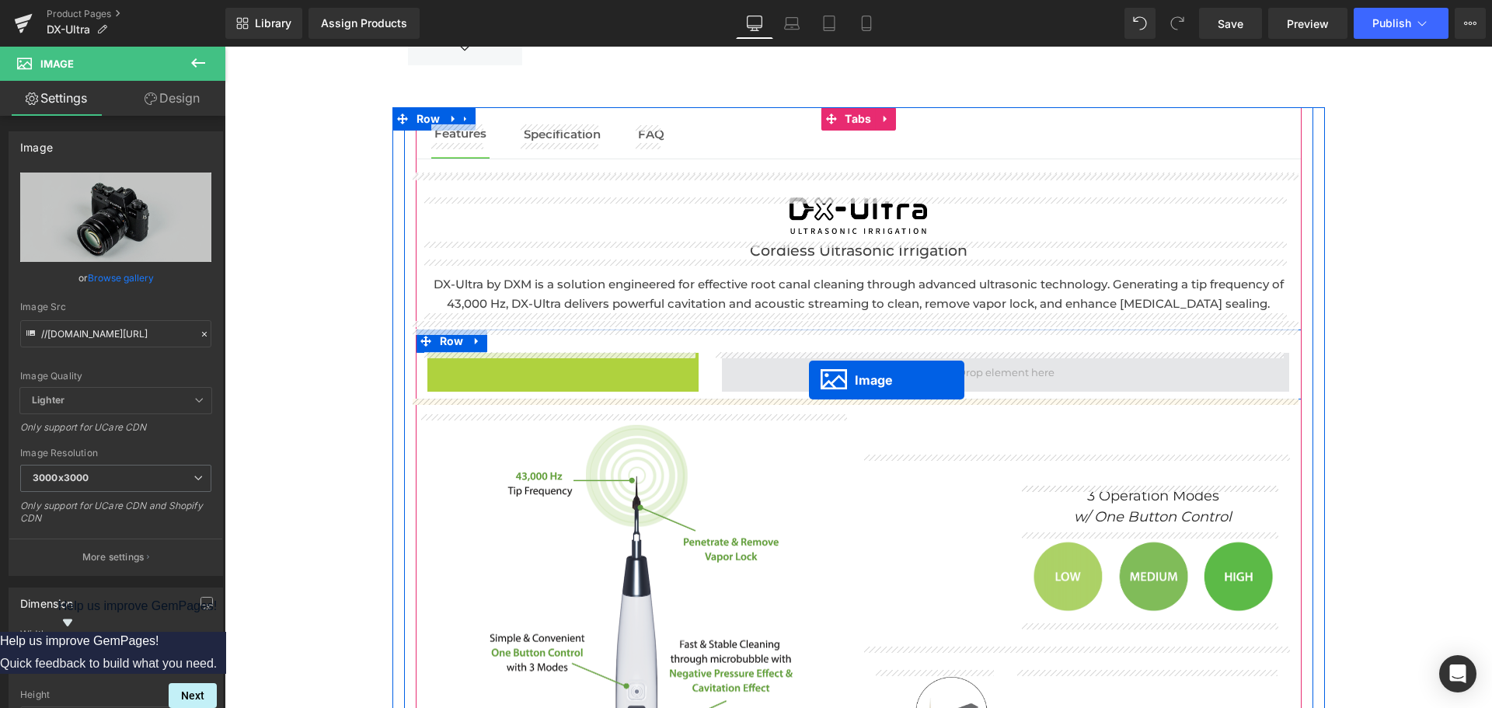
drag, startPoint x: 549, startPoint y: 437, endPoint x: 809, endPoint y: 380, distance: 266.6
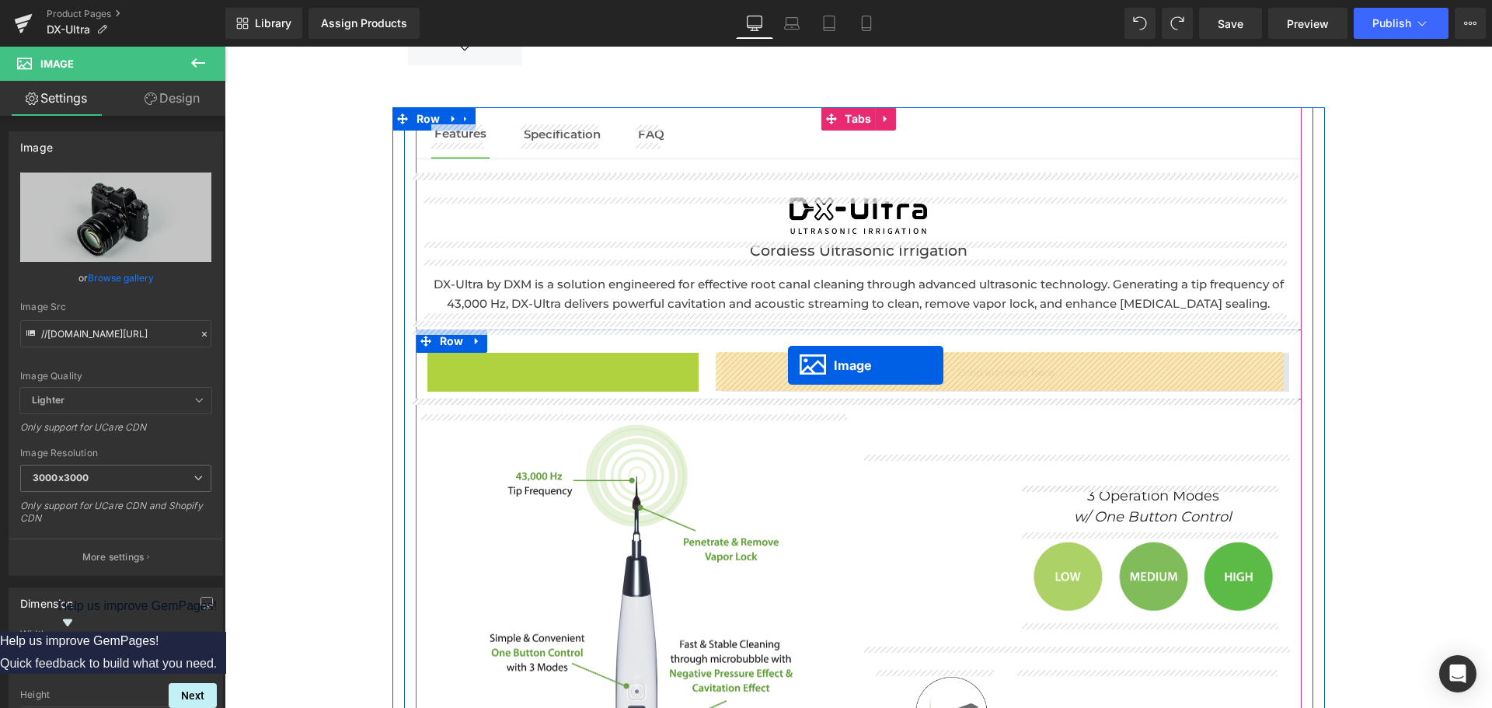
drag, startPoint x: 528, startPoint y: 442, endPoint x: 788, endPoint y: 366, distance: 270.4
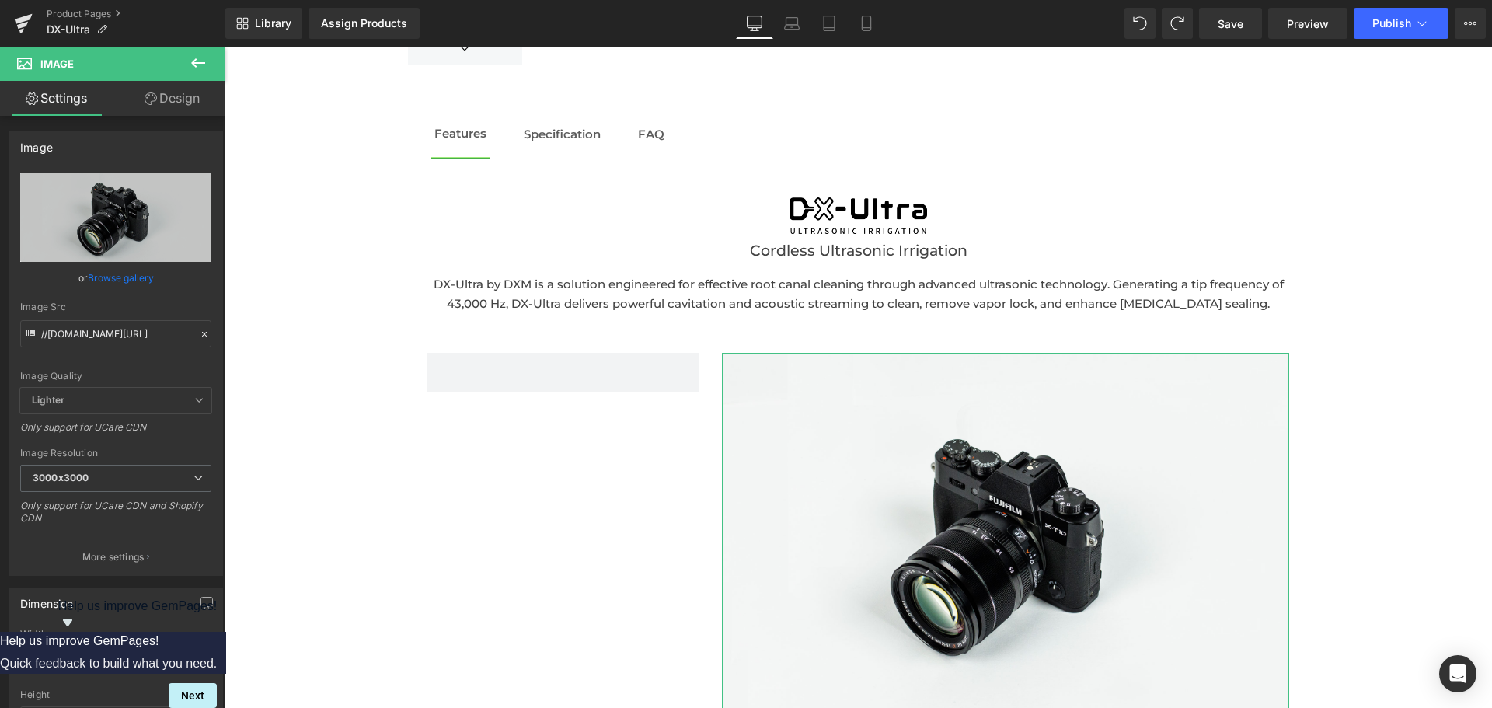
click at [166, 105] on link "Design" at bounding box center [172, 98] width 113 height 35
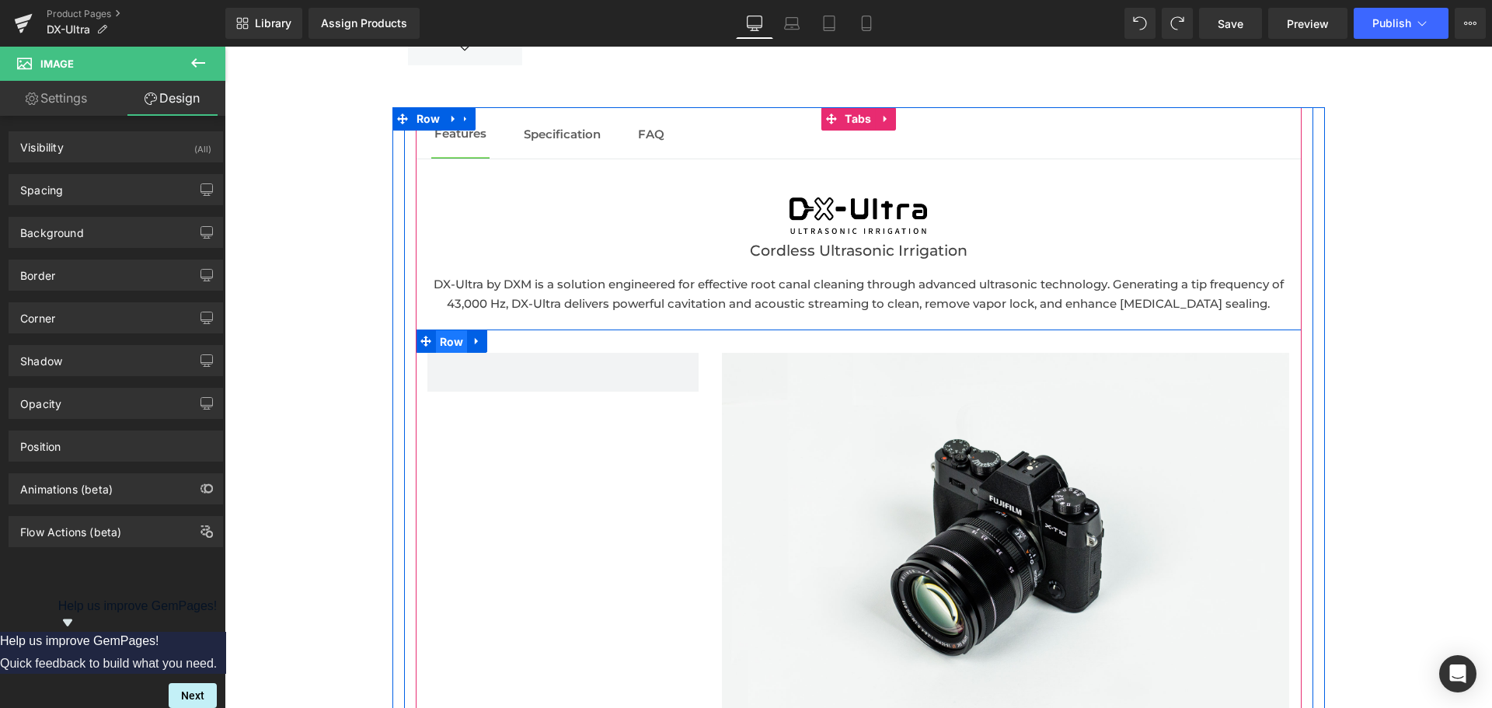
click at [436, 343] on span "Row" at bounding box center [452, 341] width 32 height 23
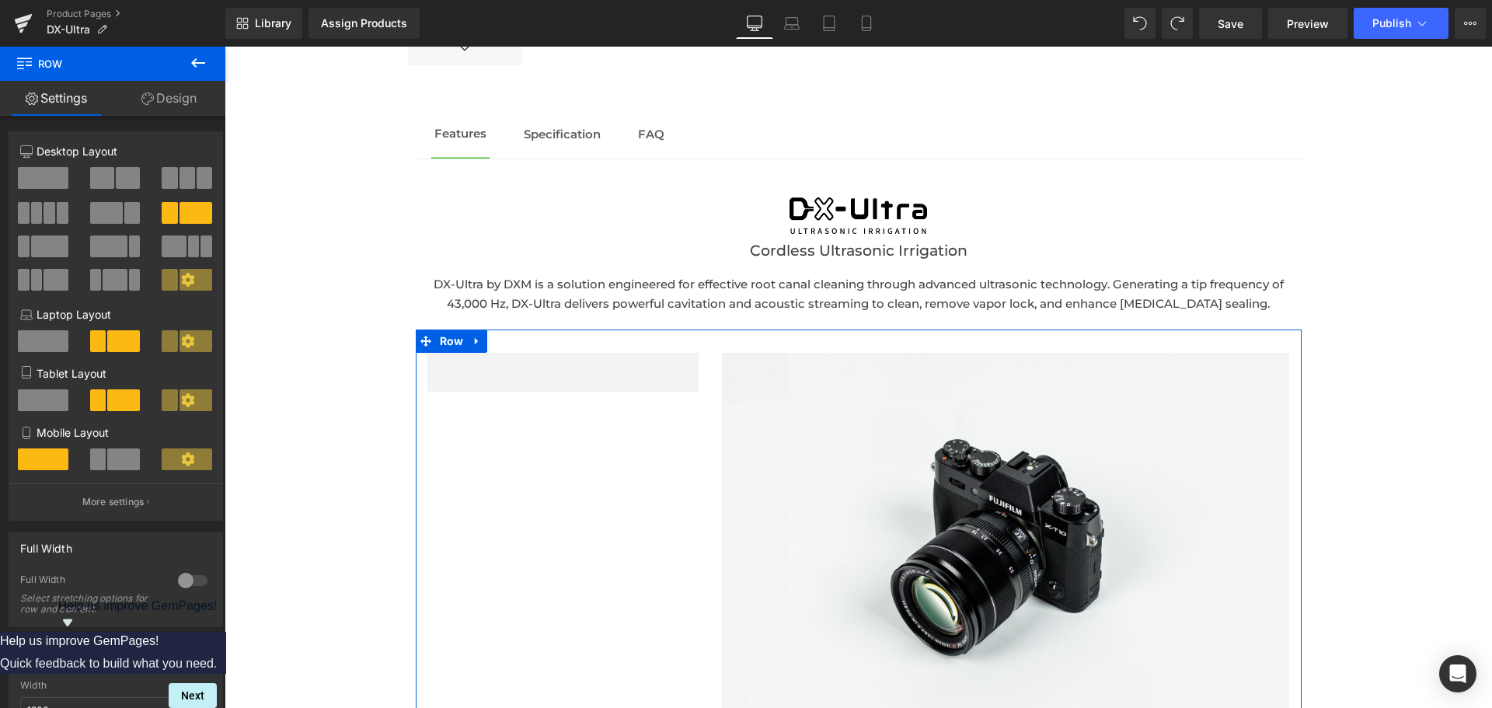
click at [133, 214] on span at bounding box center [132, 213] width 16 height 22
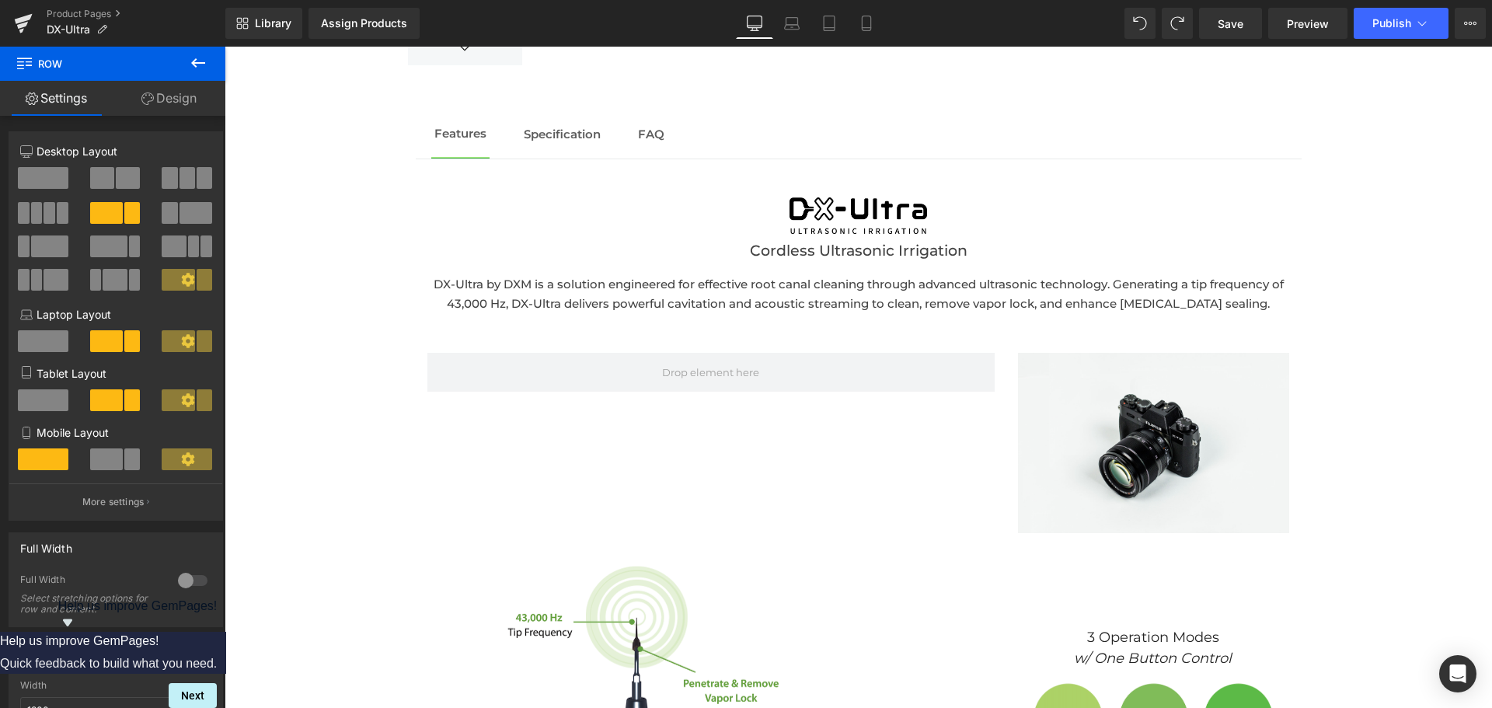
click at [197, 64] on icon at bounding box center [198, 63] width 19 height 19
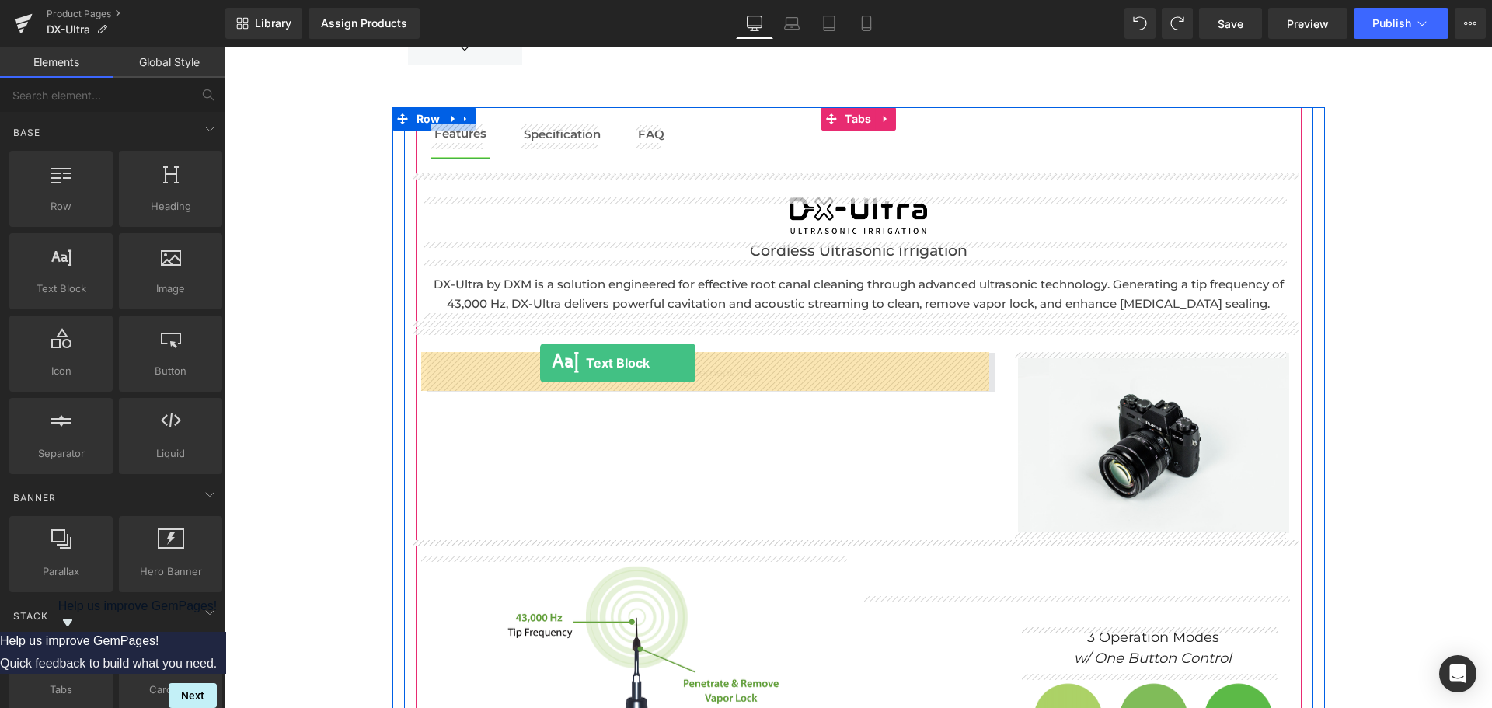
drag, startPoint x: 291, startPoint y: 340, endPoint x: 540, endPoint y: 363, distance: 249.7
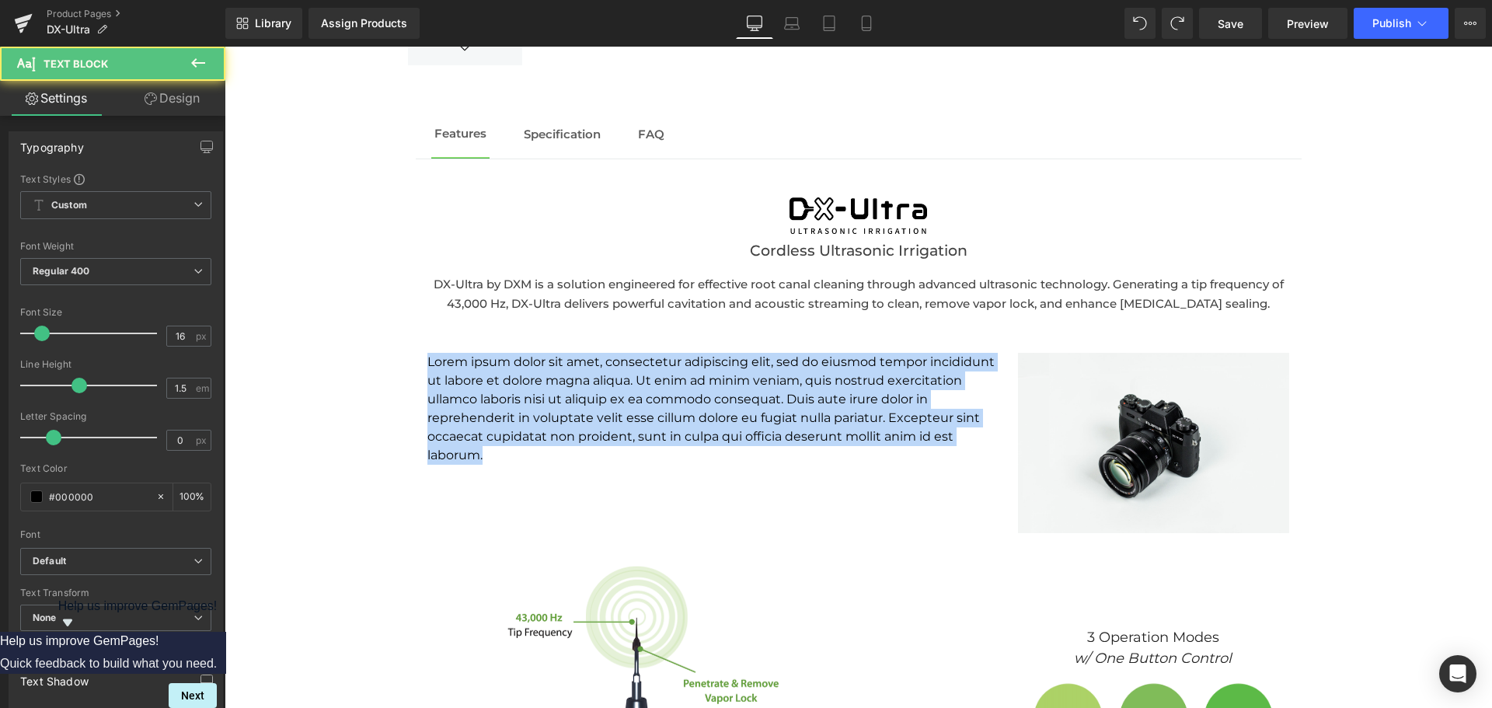
drag, startPoint x: 807, startPoint y: 458, endPoint x: 308, endPoint y: 343, distance: 512.8
click at [308, 343] on div "Assign a product and use this template to present it on live store" at bounding box center [858, 632] width 1267 height 2140
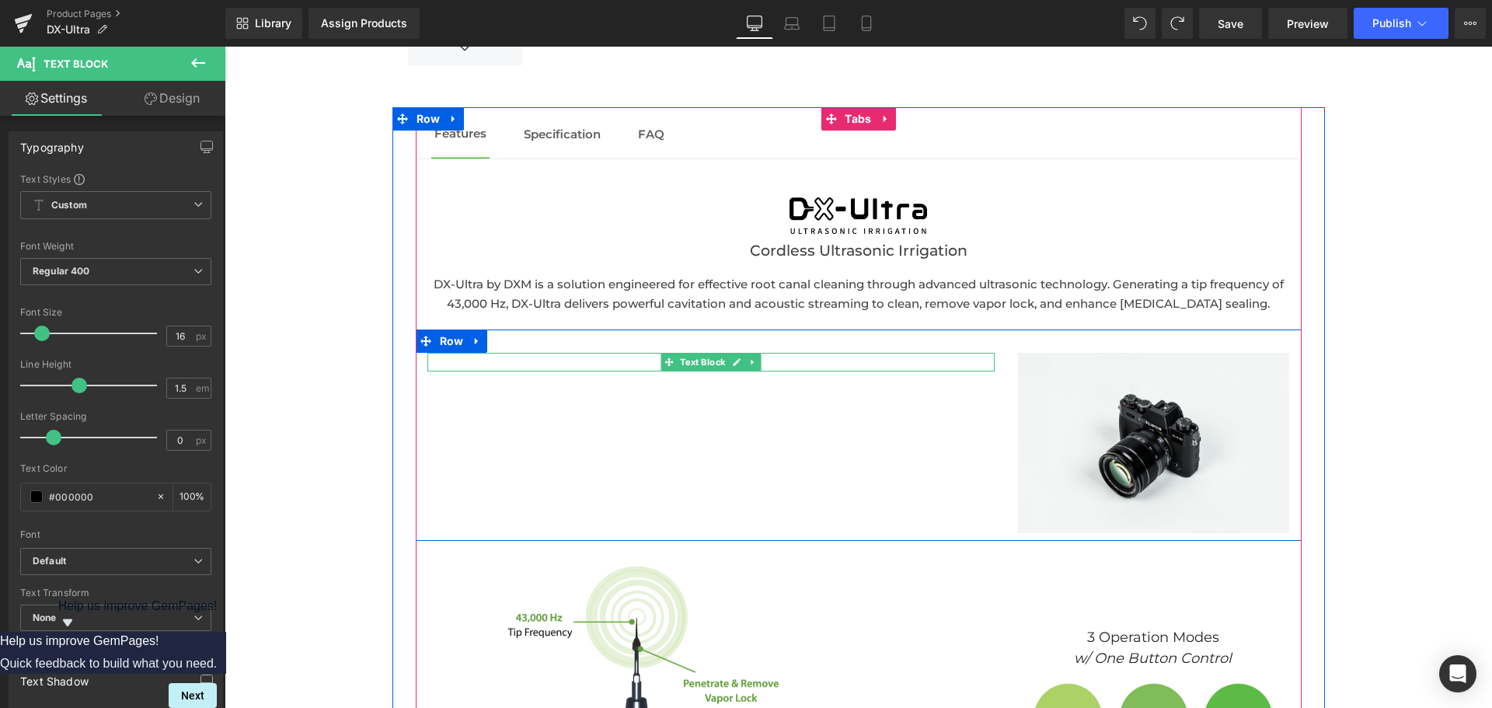
click at [527, 364] on p at bounding box center [710, 362] width 567 height 19
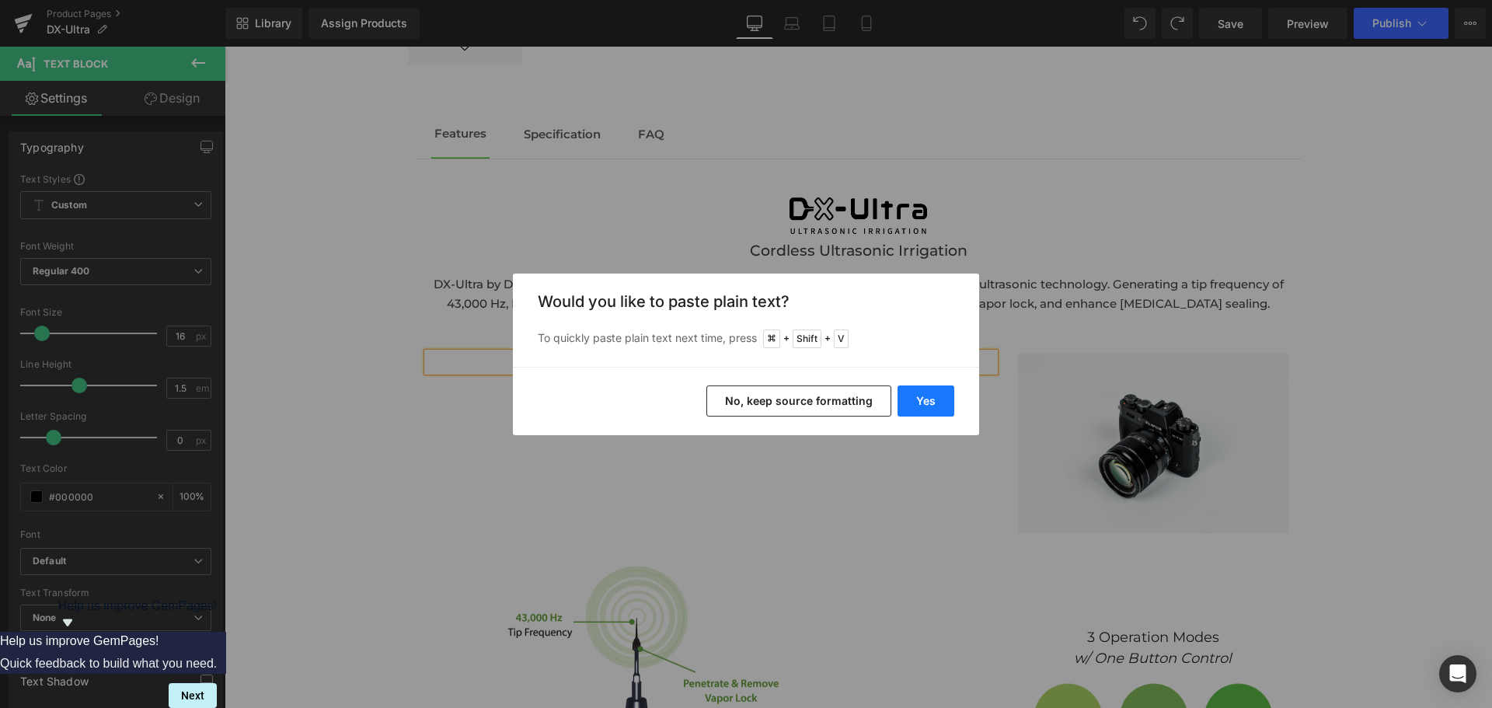
click at [925, 399] on button "Yes" at bounding box center [925, 400] width 57 height 31
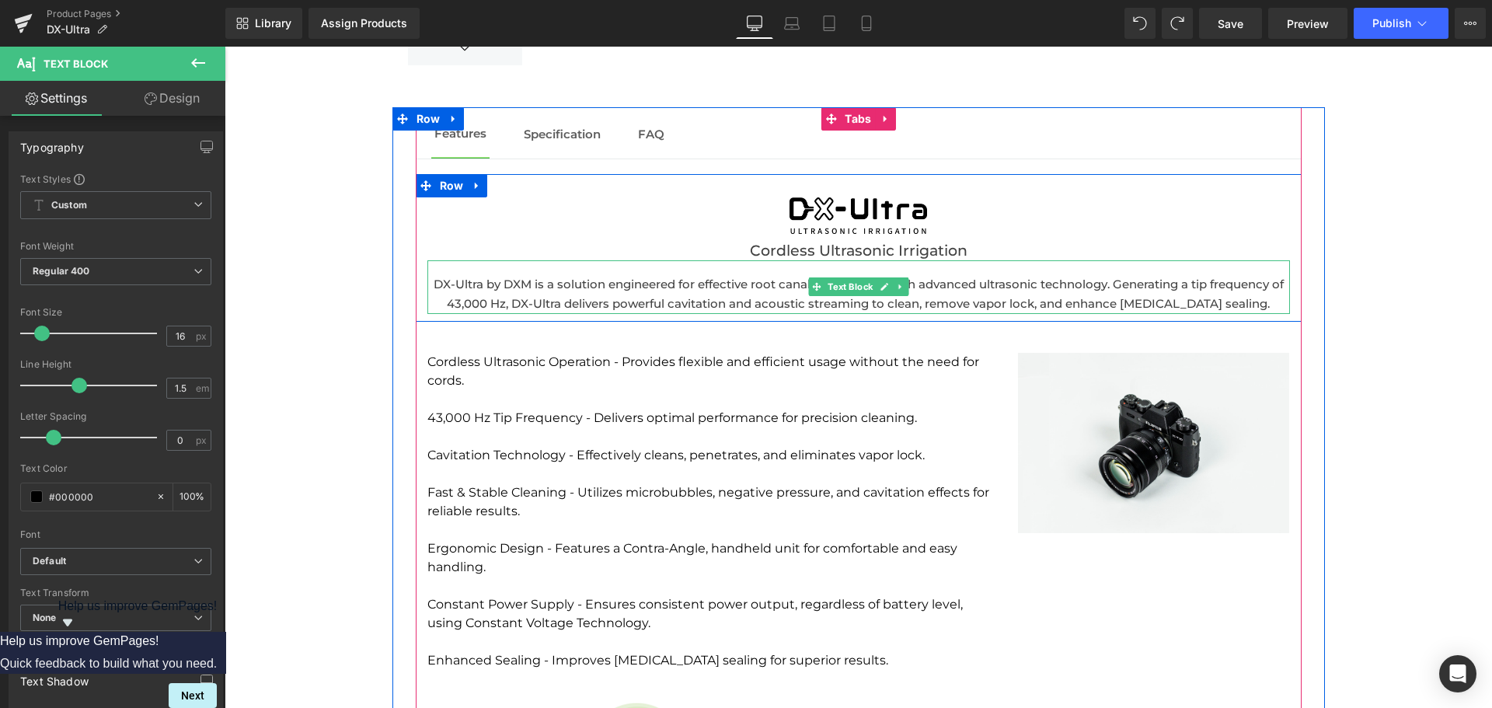
click at [669, 308] on p "DX-Ultra by DXM is a solution engineered for effective root canal cleaning thro…" at bounding box center [858, 294] width 862 height 40
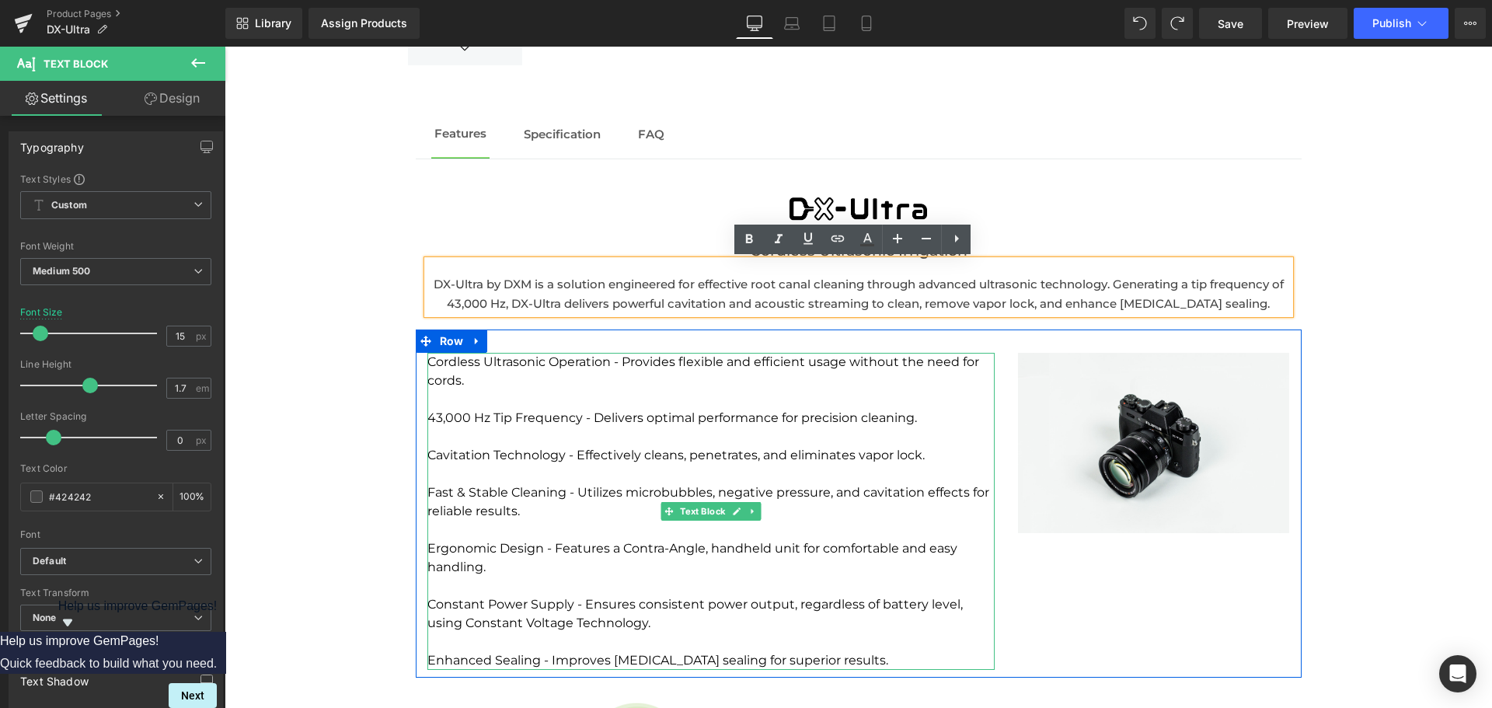
click at [652, 371] on p "Cordless Ultrasonic Operation - Provides flexible and efficient usage without t…" at bounding box center [710, 371] width 567 height 37
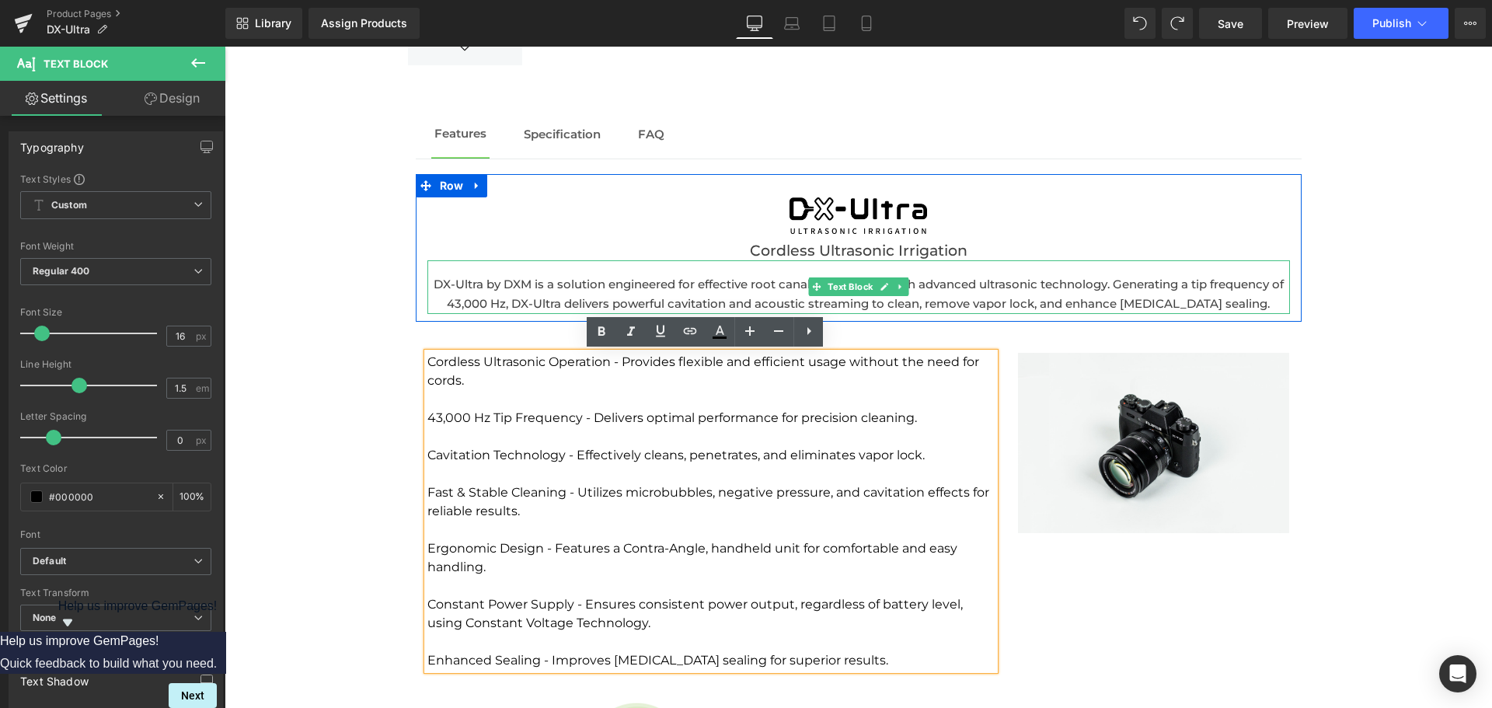
click at [563, 301] on p "DX-Ultra by DXM is a solution engineered for effective root canal cleaning thro…" at bounding box center [858, 294] width 862 height 40
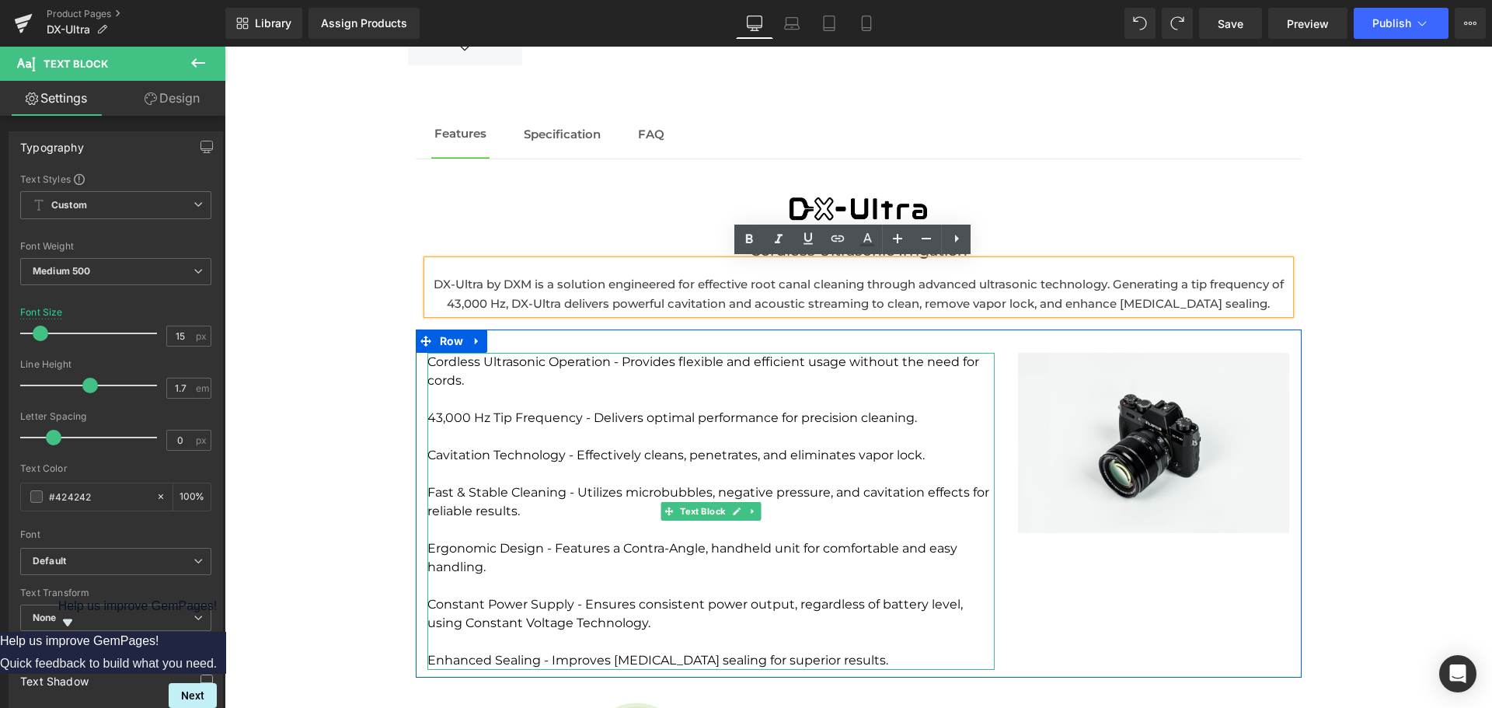
click at [554, 410] on p "43,000 Hz Tip Frequency - Delivers optimal performance for precision cleaning." at bounding box center [710, 418] width 567 height 19
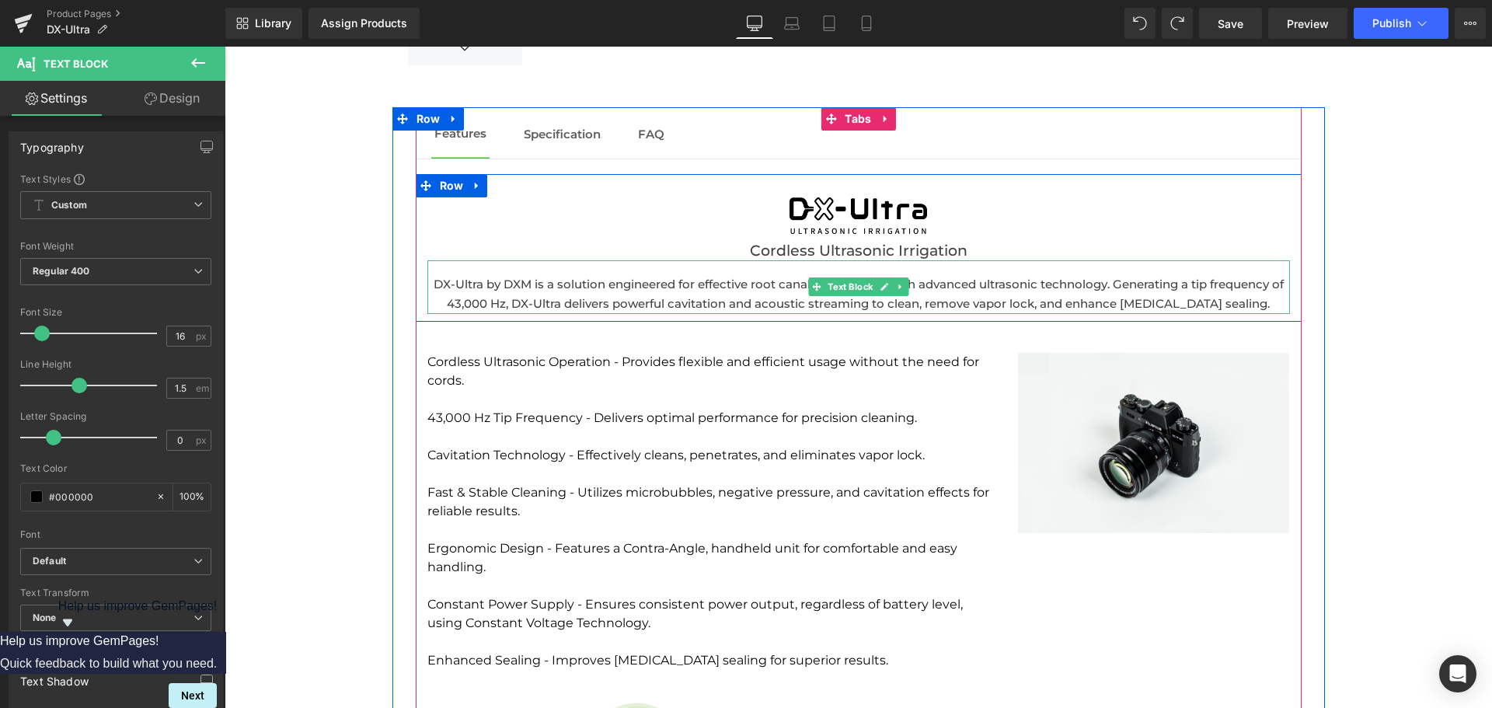
click at [608, 300] on p "DX-Ultra by DXM is a solution engineered for effective root canal cleaning thro…" at bounding box center [858, 294] width 862 height 40
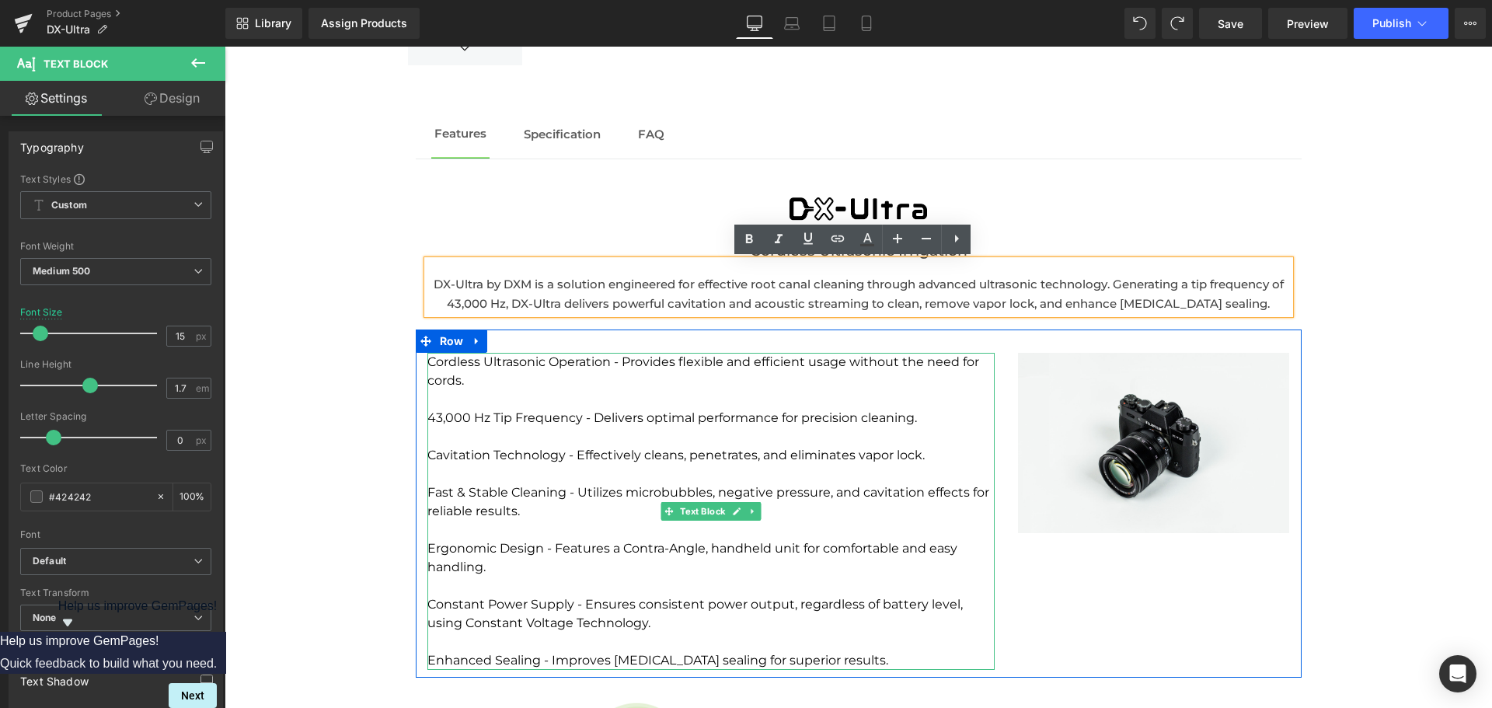
click at [573, 363] on p "Cordless Ultrasonic Operation - Provides flexible and efficient usage without t…" at bounding box center [710, 371] width 567 height 37
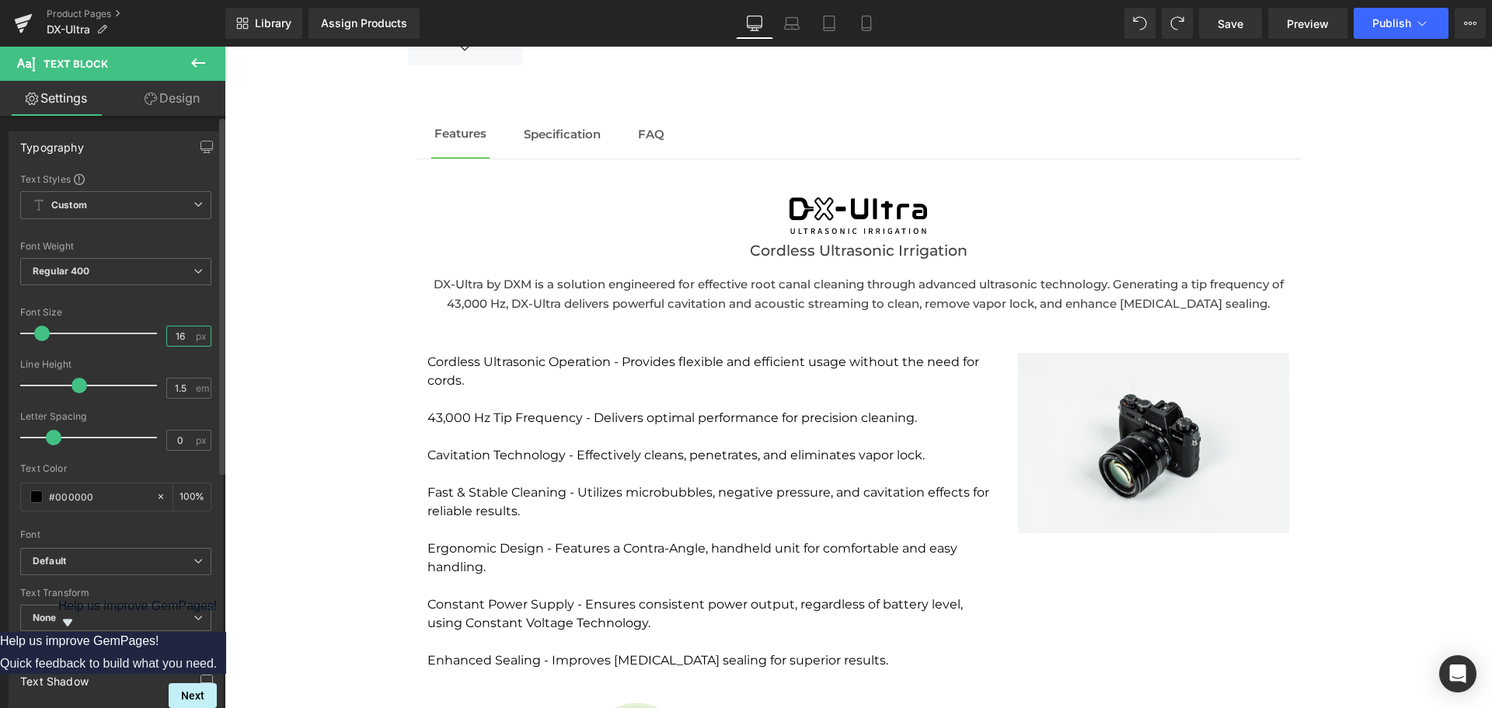
drag, startPoint x: 186, startPoint y: 336, endPoint x: 141, endPoint y: 332, distance: 45.3
click at [141, 332] on div "Font Size 16 px" at bounding box center [115, 333] width 191 height 52
type input "15"
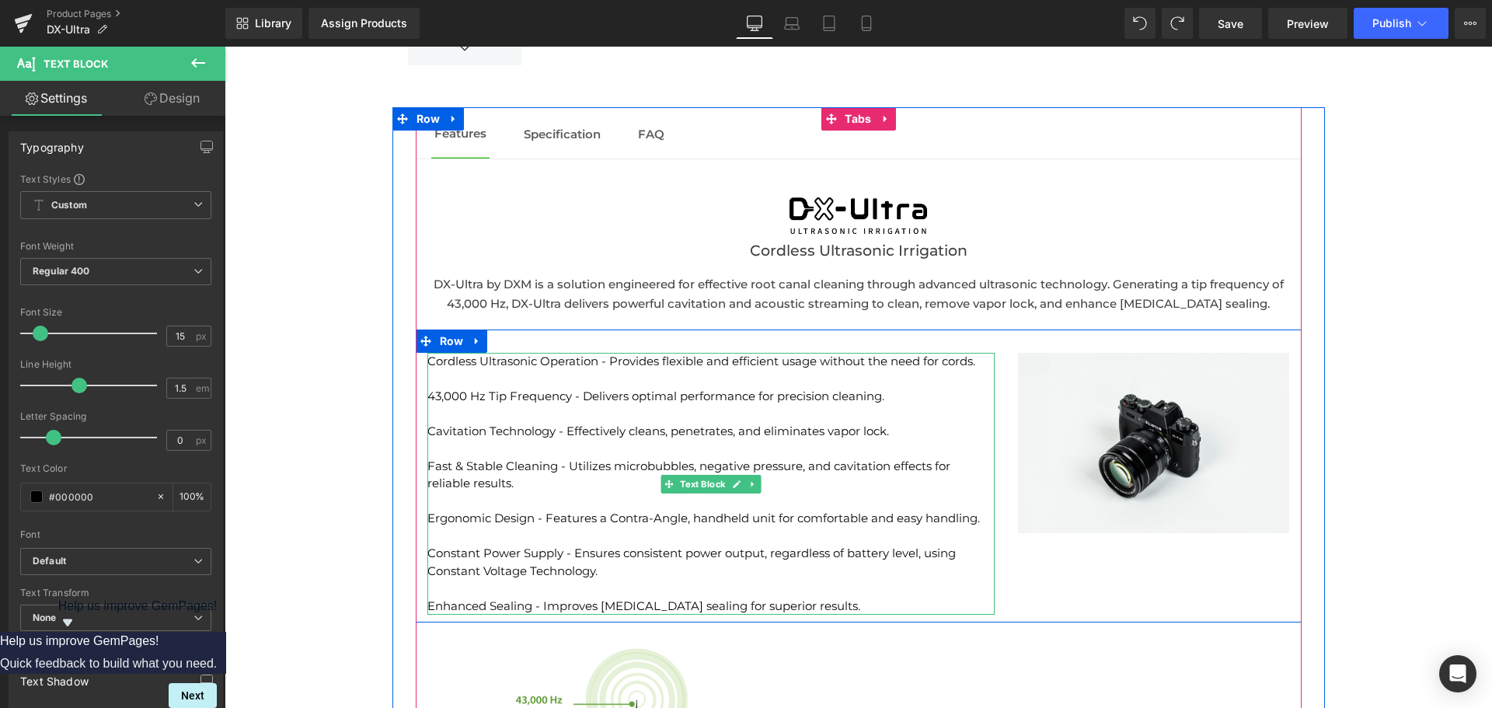
click at [580, 520] on p "Ergonomic Design - Features a Contra-Angle, handheld unit for comfortable and e…" at bounding box center [710, 519] width 567 height 18
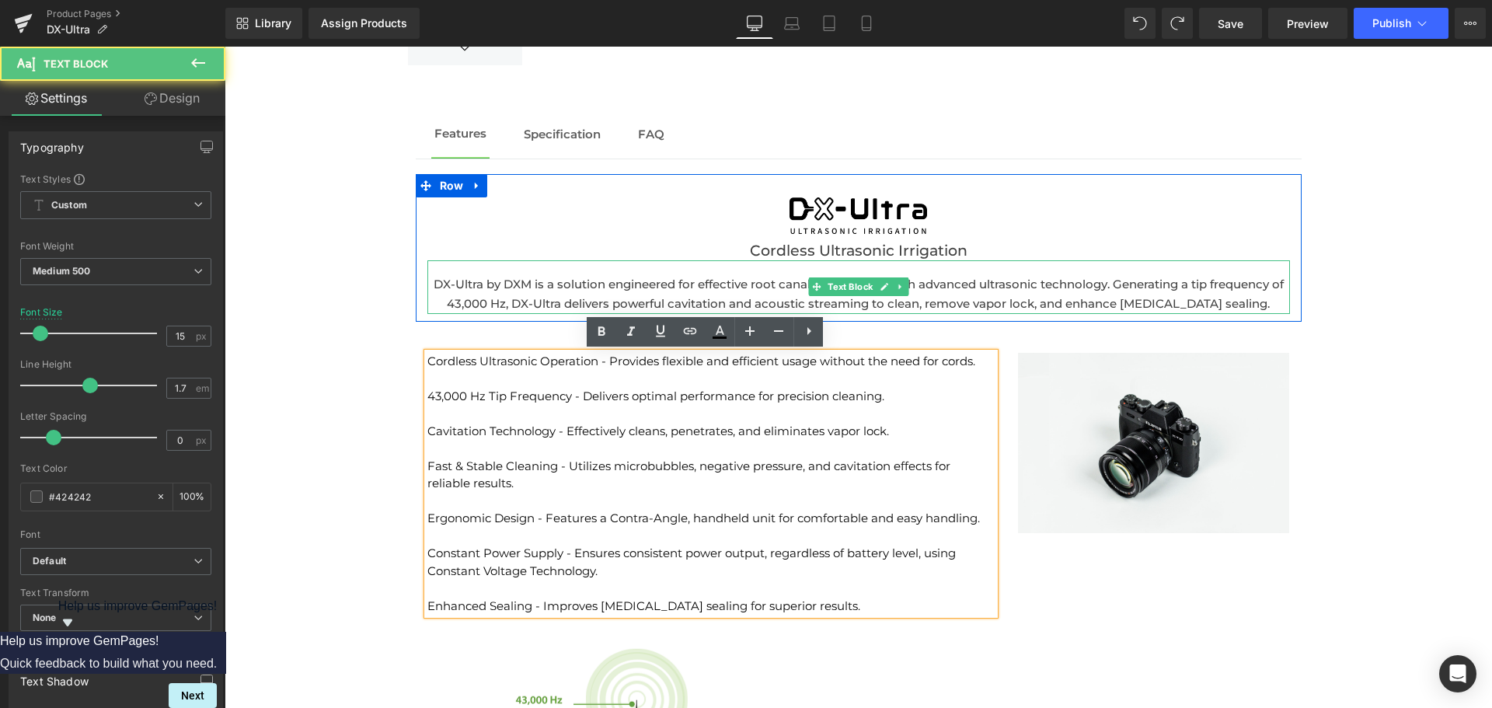
click at [553, 305] on p "DX-Ultra by DXM is a solution engineered for effective root canal cleaning thro…" at bounding box center [858, 294] width 862 height 40
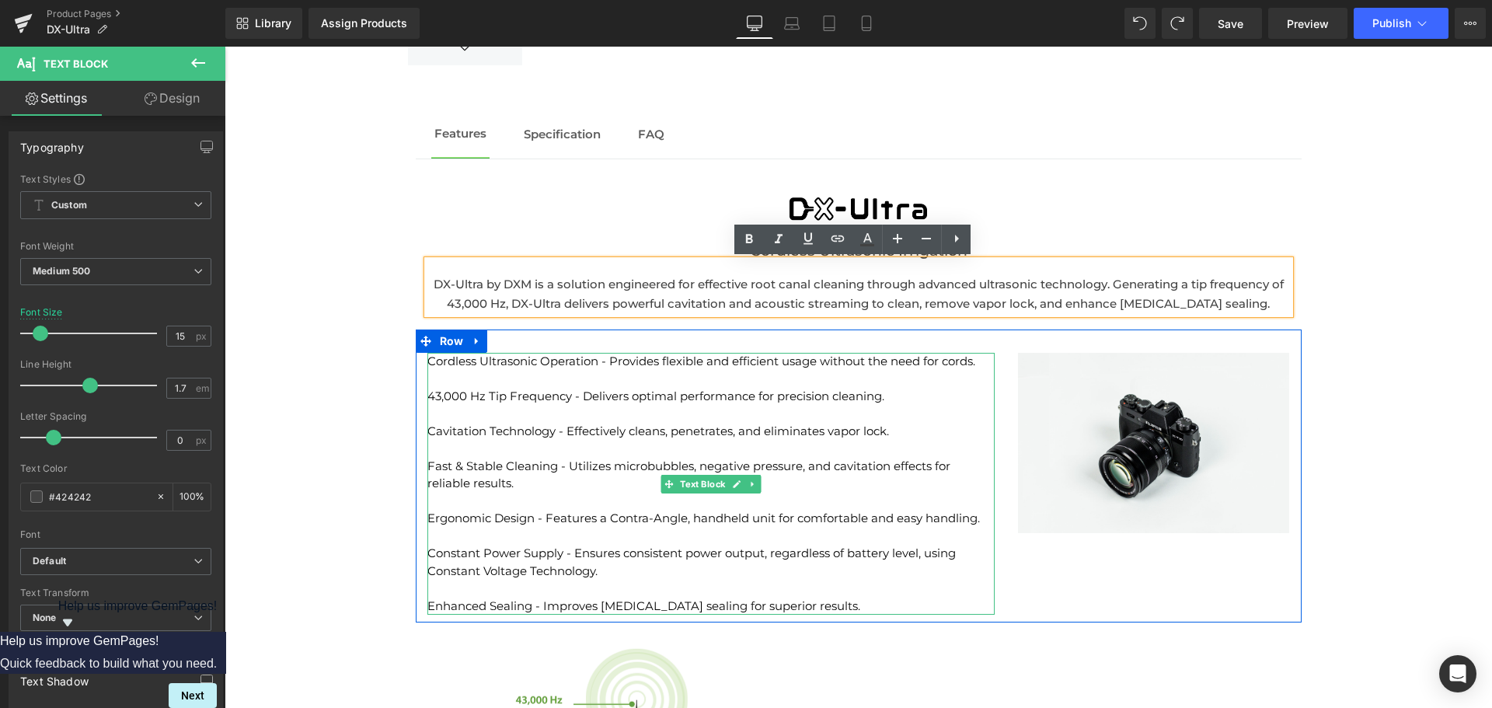
click at [513, 403] on p "43,000 Hz Tip Frequency - Delivers optimal performance for precision cleaning." at bounding box center [710, 397] width 567 height 18
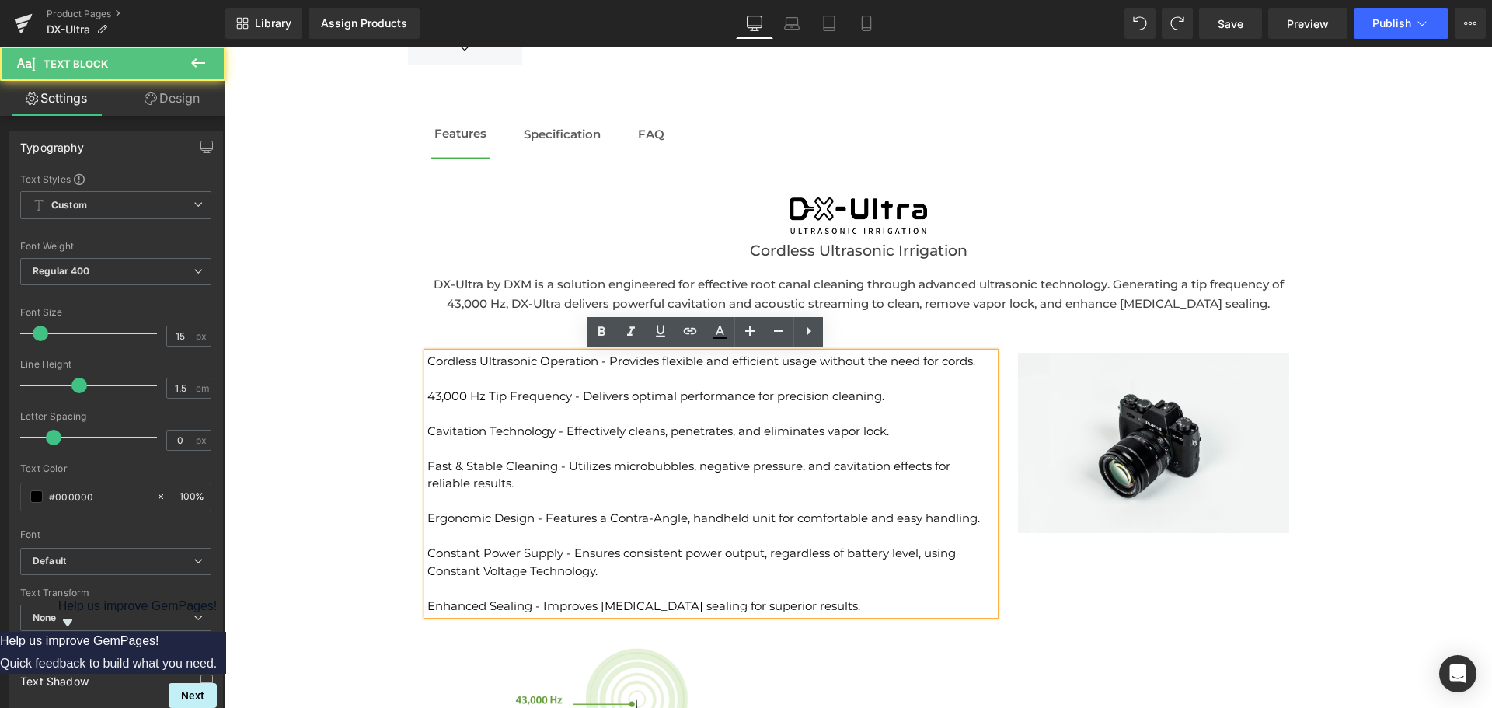
click at [543, 462] on p "Fast & Stable Cleaning - Utilizes microbubbles, negative pressure, and cavitati…" at bounding box center [710, 475] width 567 height 35
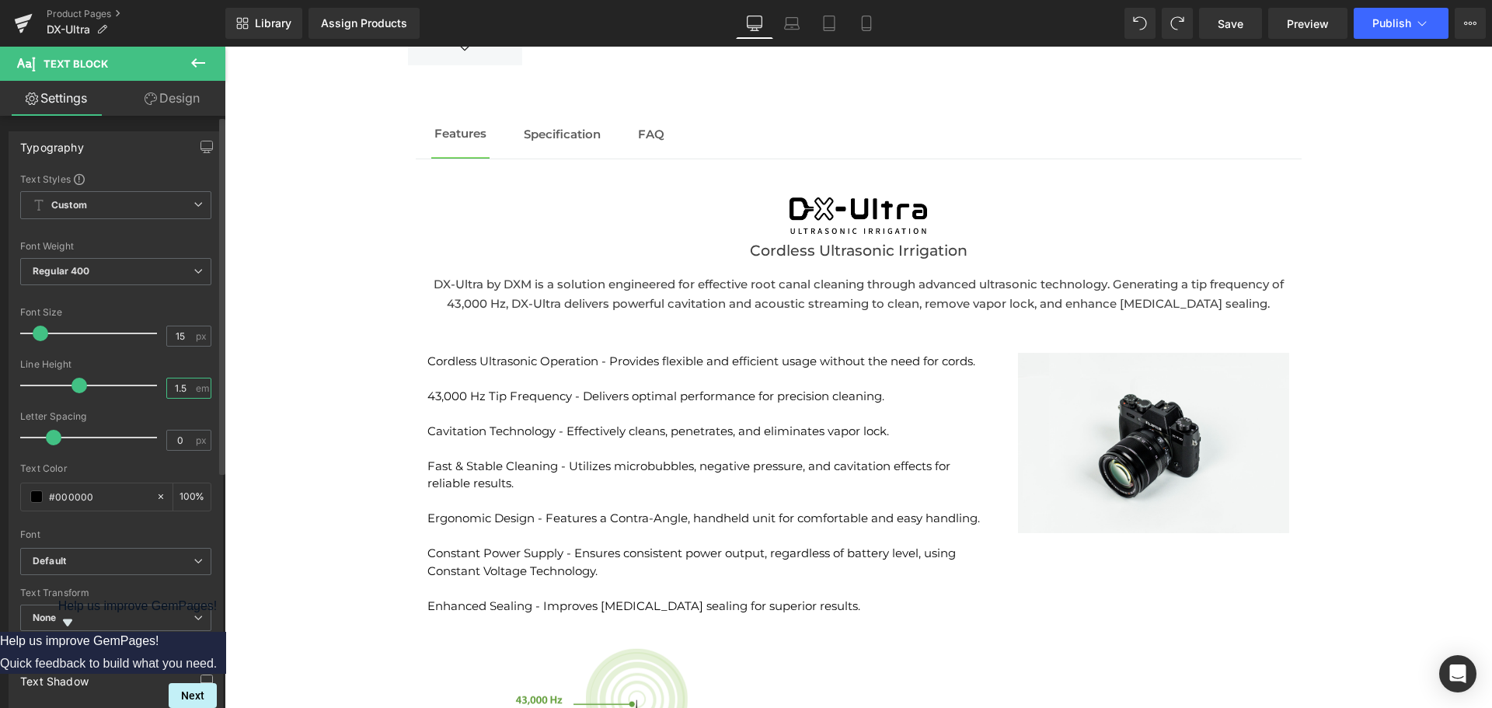
click at [182, 388] on input "1.5" at bounding box center [180, 387] width 27 height 19
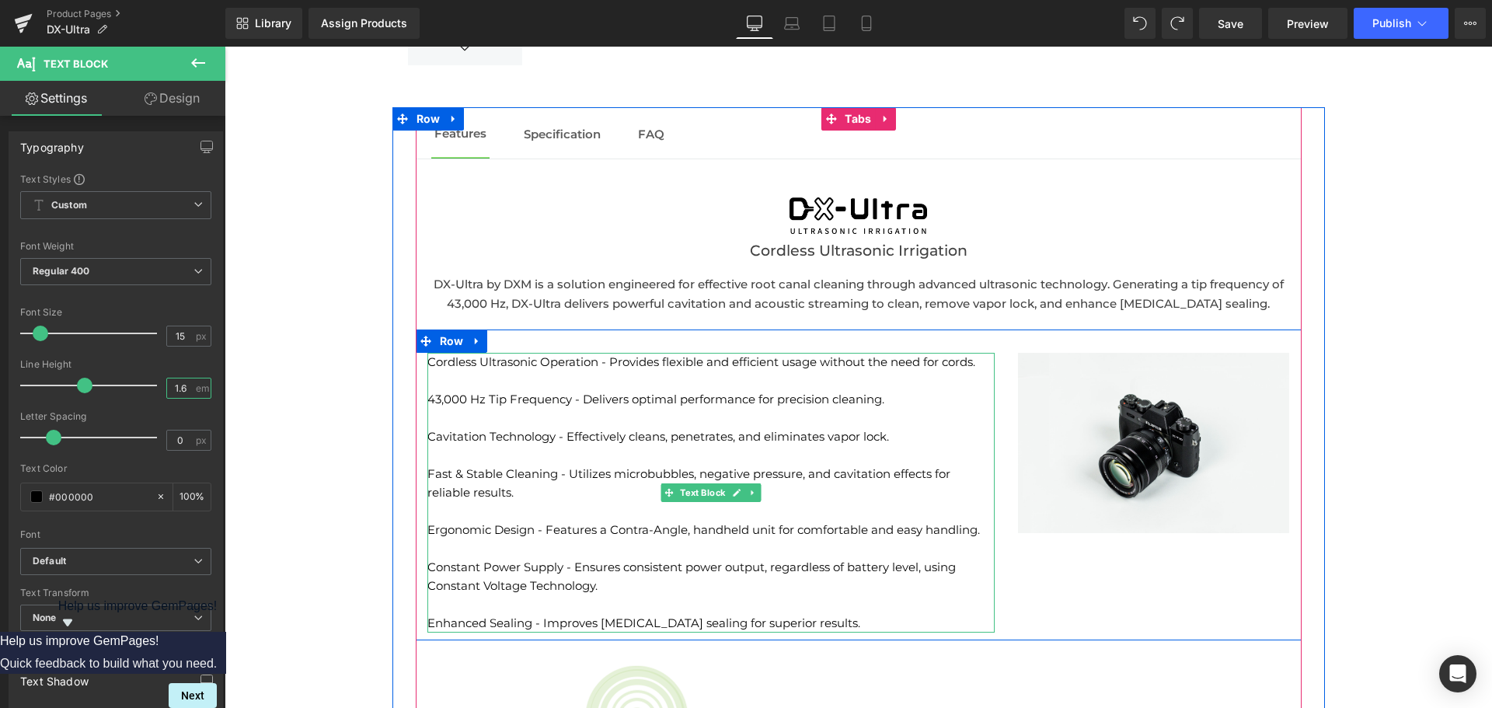
type input "1.6"
click at [447, 382] on p at bounding box center [710, 380] width 567 height 19
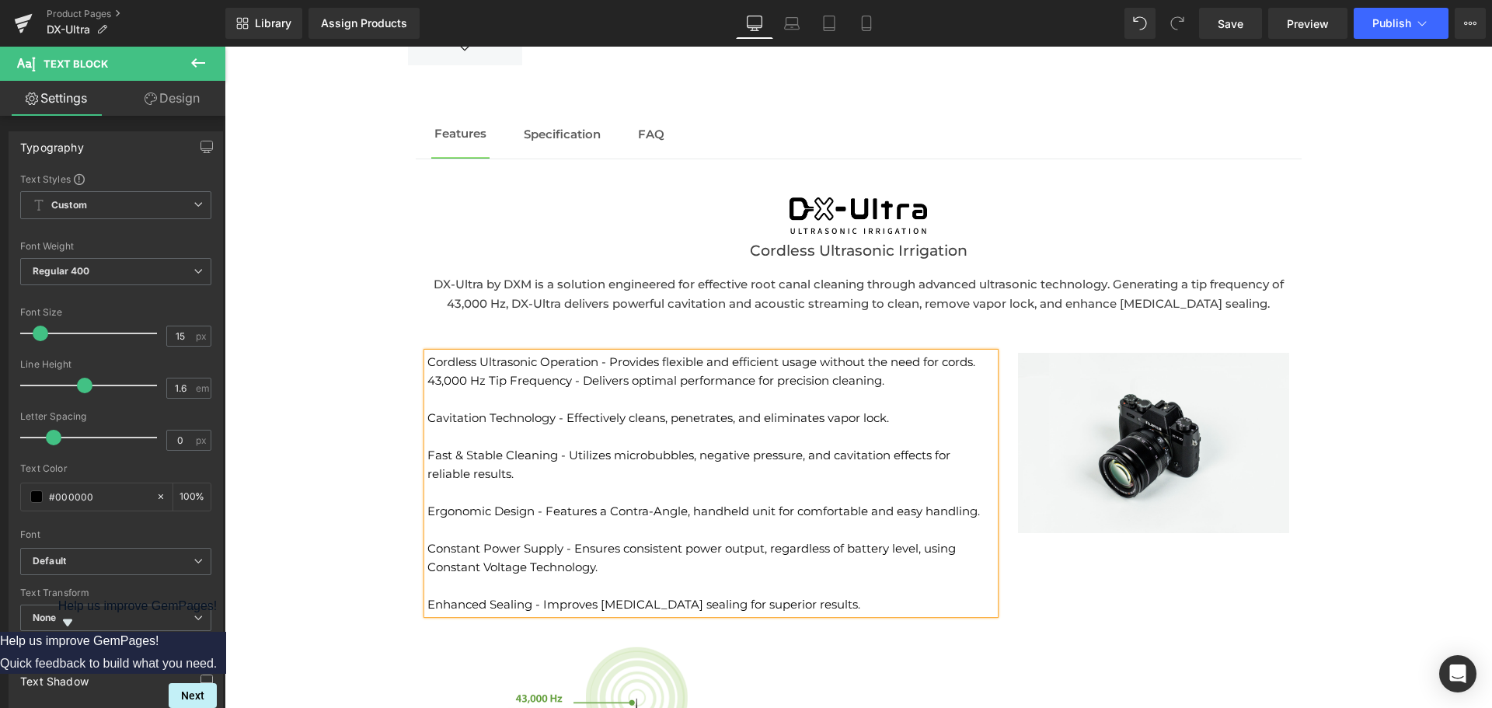
click at [427, 363] on p "Cordless Ultrasonic Operation - Provides flexible and efficient usage without t…" at bounding box center [710, 362] width 567 height 19
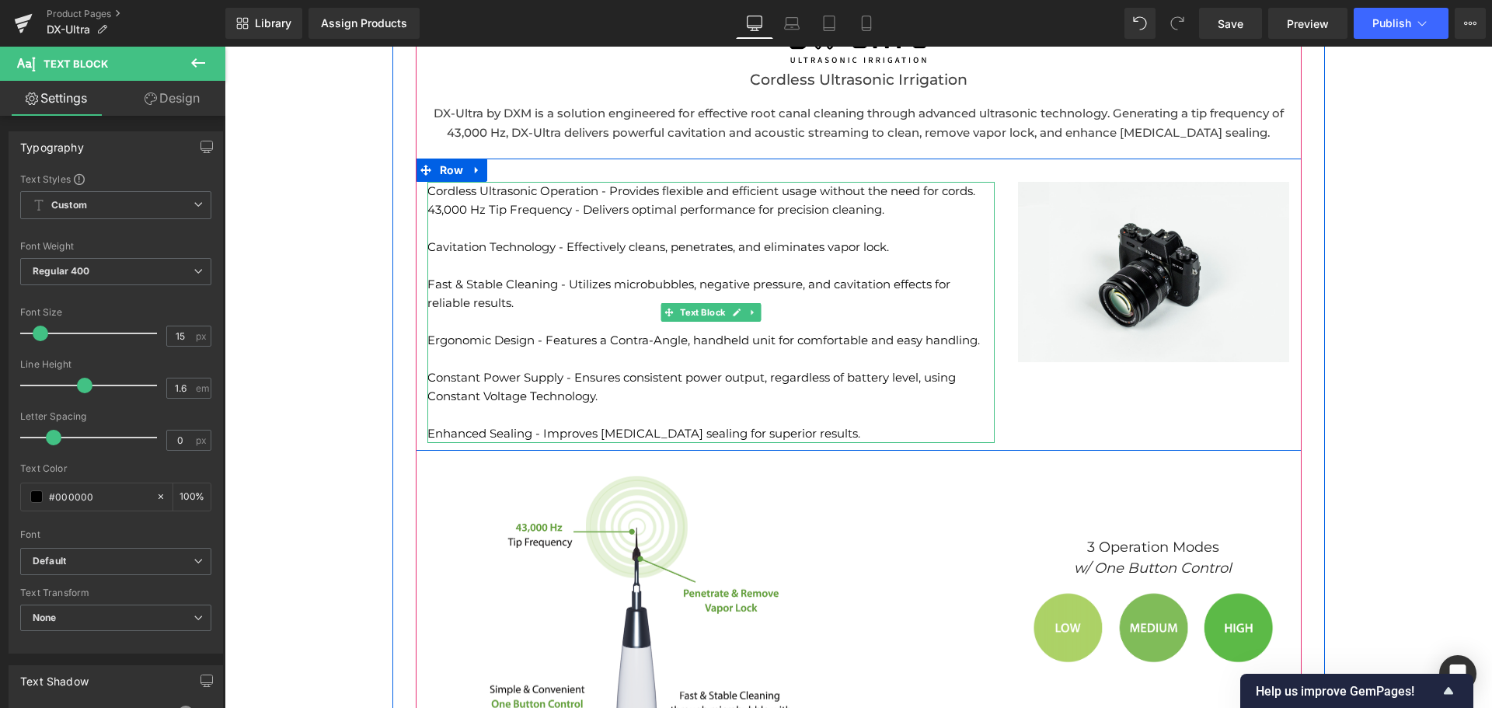
click at [430, 193] on p "Cordless Ultrasonic Operation - Provides flexible and efficient usage without t…" at bounding box center [710, 191] width 567 height 19
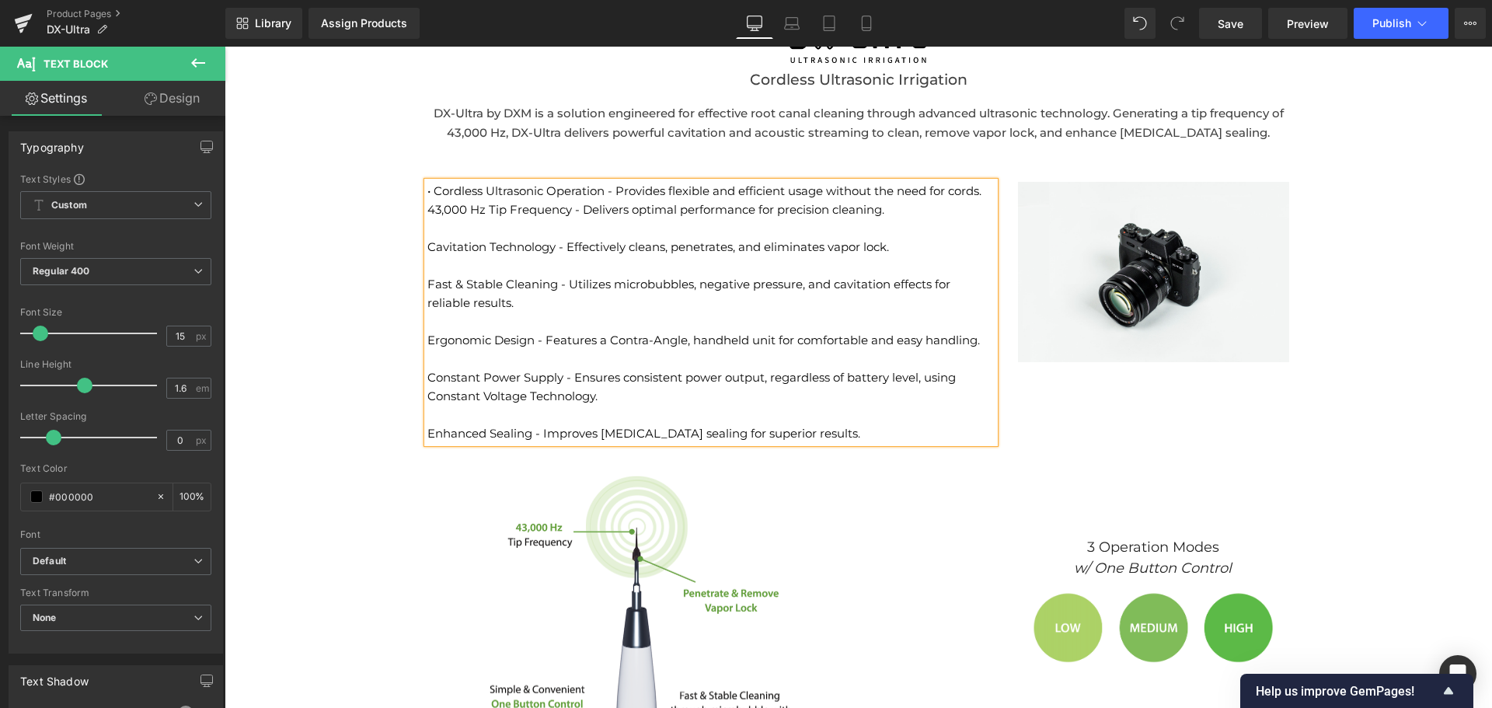
click at [427, 208] on p "43,000 Hz Tip Frequency - Delivers optimal performance for precision cleaning." at bounding box center [710, 209] width 567 height 19
click at [987, 193] on p "• Cordless Ultrasonic Operation - Provides flexible and efficient usage without…" at bounding box center [710, 191] width 567 height 19
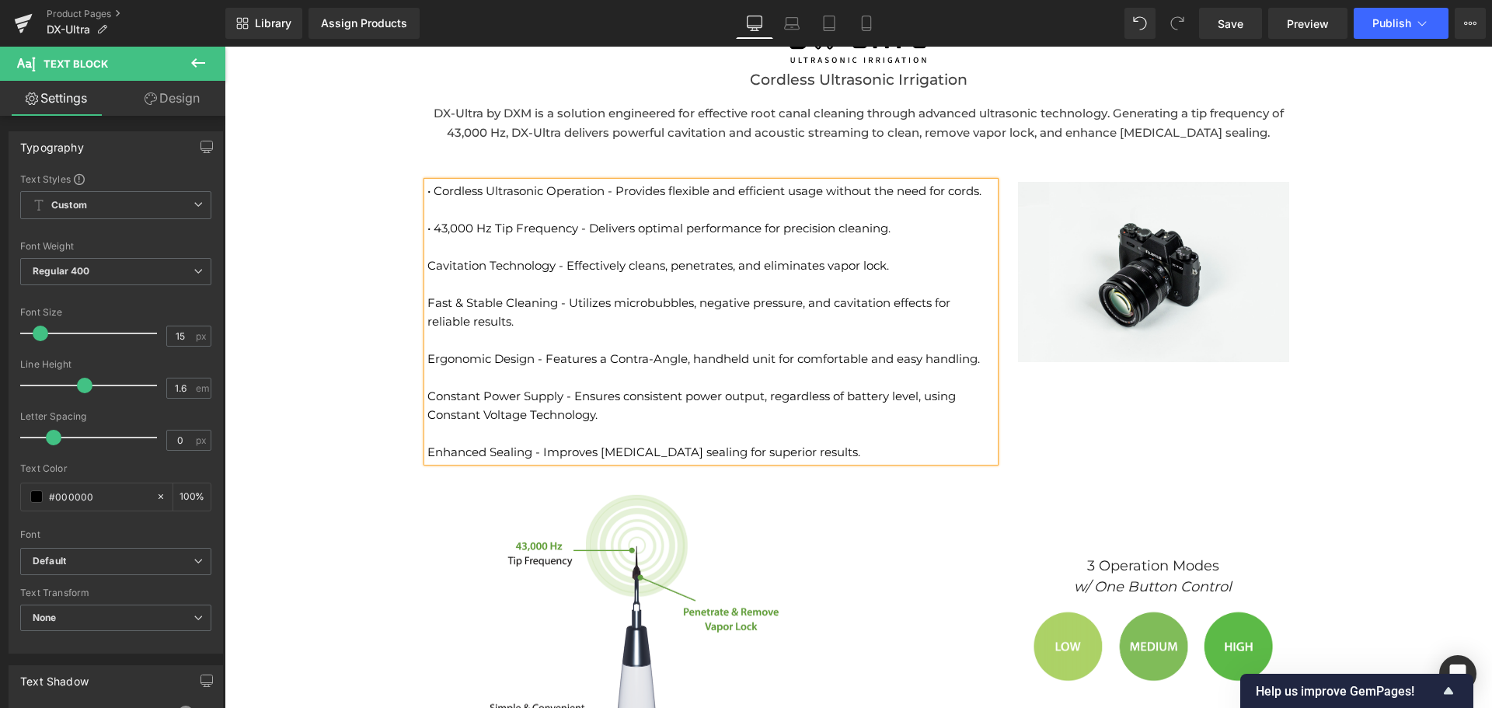
click at [427, 266] on p "Cavitation Technology - Effectively cleans, penetrates, and eliminates vapor lo…" at bounding box center [710, 265] width 567 height 19
click at [427, 300] on p "Fast & Stable Cleaning - Utilizes microbubbles, negative pressure, and cavitati…" at bounding box center [710, 312] width 567 height 37
drag, startPoint x: 420, startPoint y: 355, endPoint x: 416, endPoint y: 384, distance: 28.9
click at [427, 356] on div "• Cordless Ultrasonic Operation - Provides flexible and efficient usage without…" at bounding box center [710, 322] width 567 height 280
click at [427, 362] on p "Ergonomic Design - Features a Contra-Angle, handheld unit for comfortable and e…" at bounding box center [710, 359] width 567 height 19
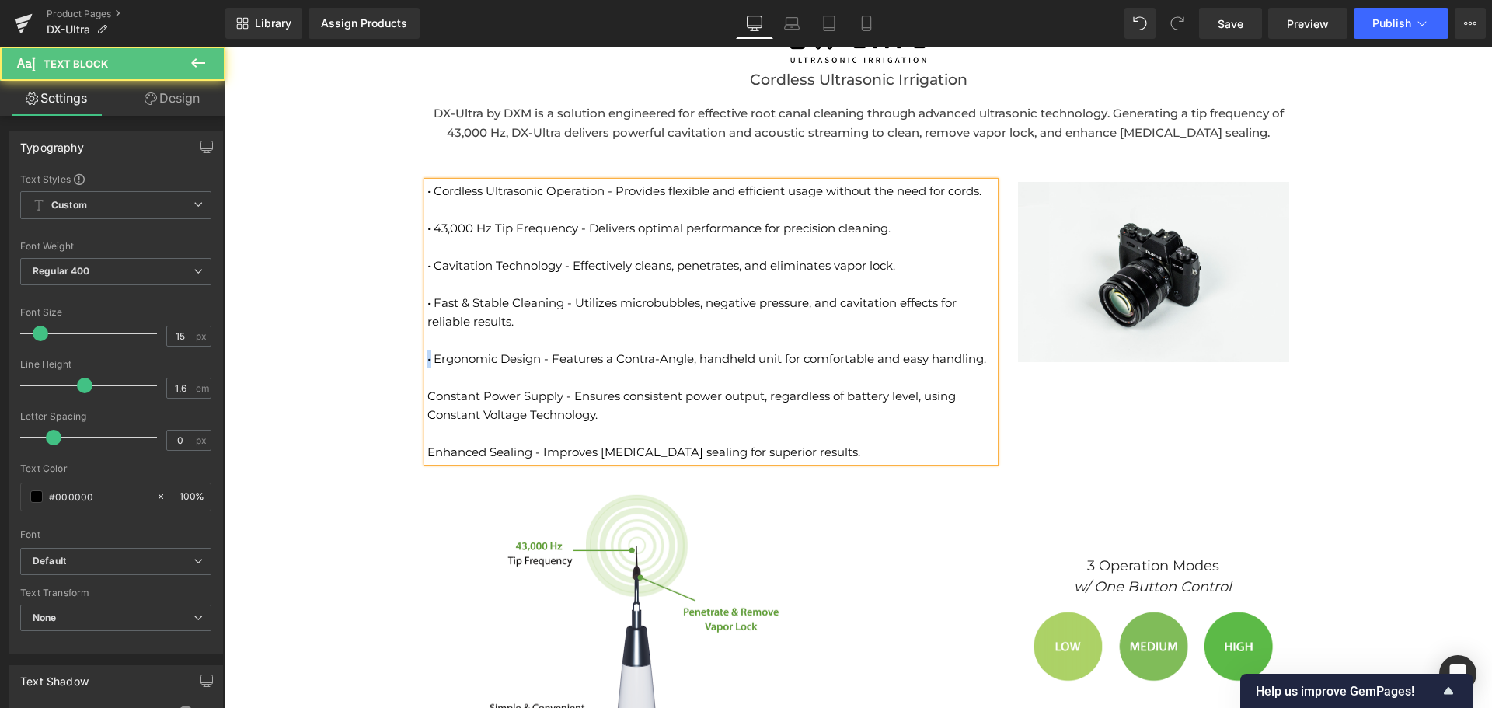
click at [427, 361] on p "• Ergonomic Design - Features a Contra-Angle, handheld unit for comfortable and…" at bounding box center [710, 359] width 567 height 19
click at [427, 397] on p "Constant Power Supply - Ensures consistent power output, regardless of battery …" at bounding box center [710, 405] width 567 height 37
drag, startPoint x: 423, startPoint y: 451, endPoint x: 434, endPoint y: 480, distance: 31.5
click at [427, 451] on p "Enhanced Sealing - Improves [MEDICAL_DATA] sealing for superior results." at bounding box center [710, 452] width 567 height 19
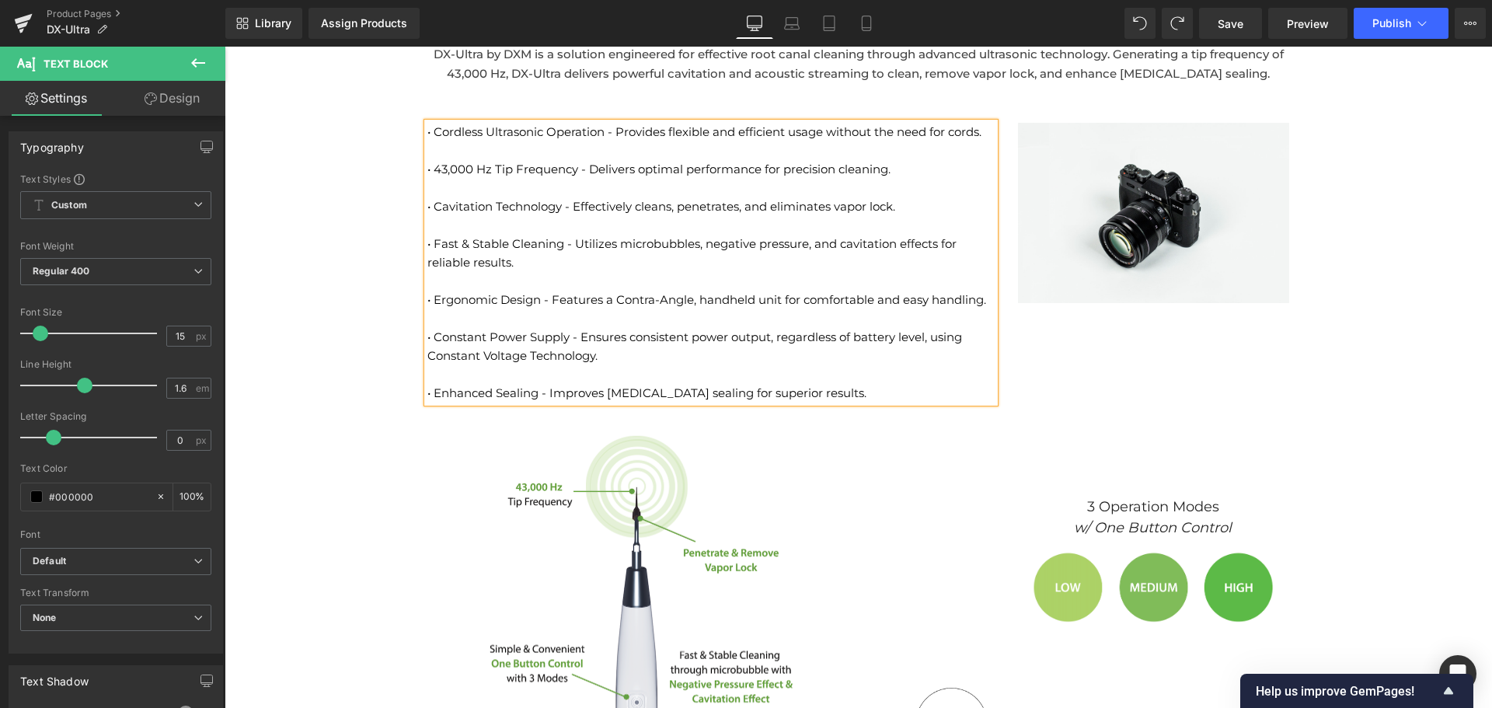
scroll to position [1994, 0]
click at [1121, 211] on div "Image" at bounding box center [1154, 210] width 272 height 180
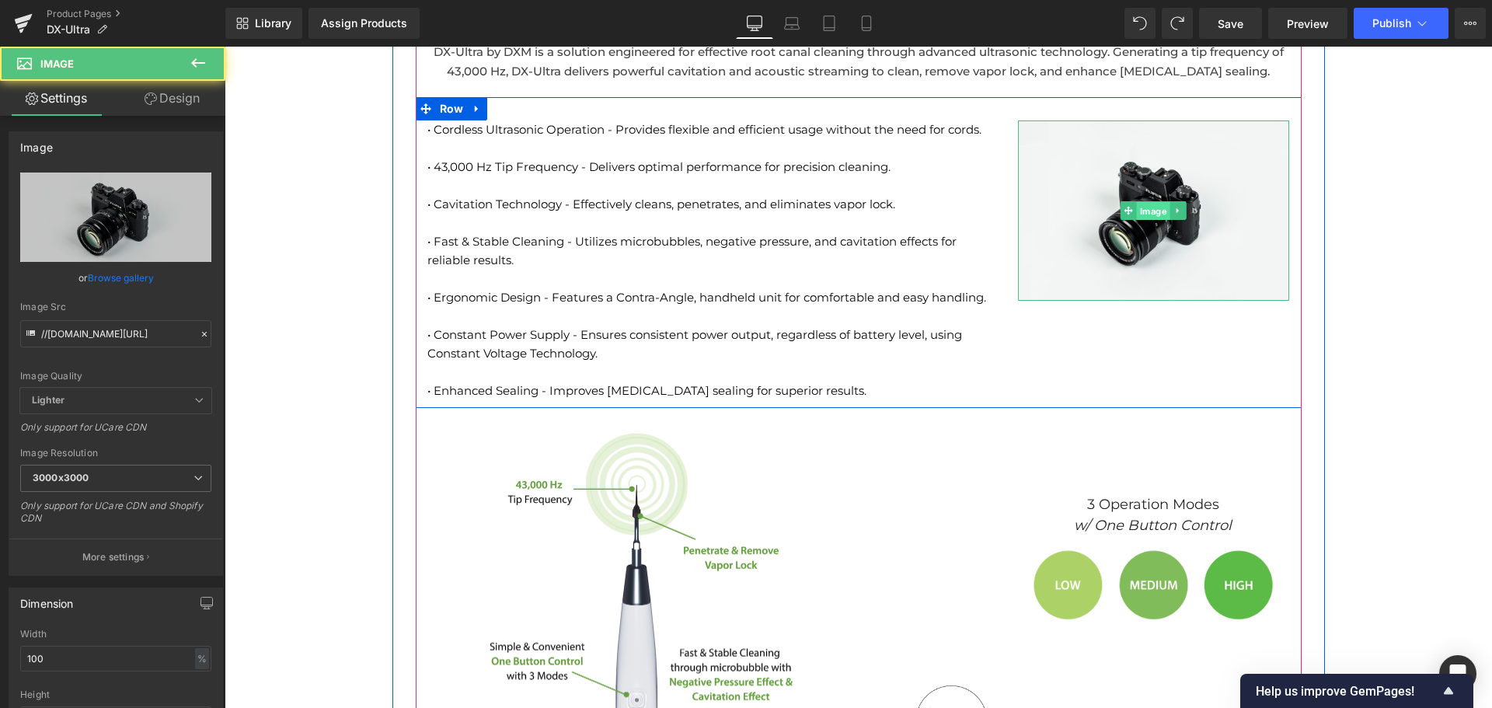
click at [1143, 213] on span "Image" at bounding box center [1153, 211] width 33 height 19
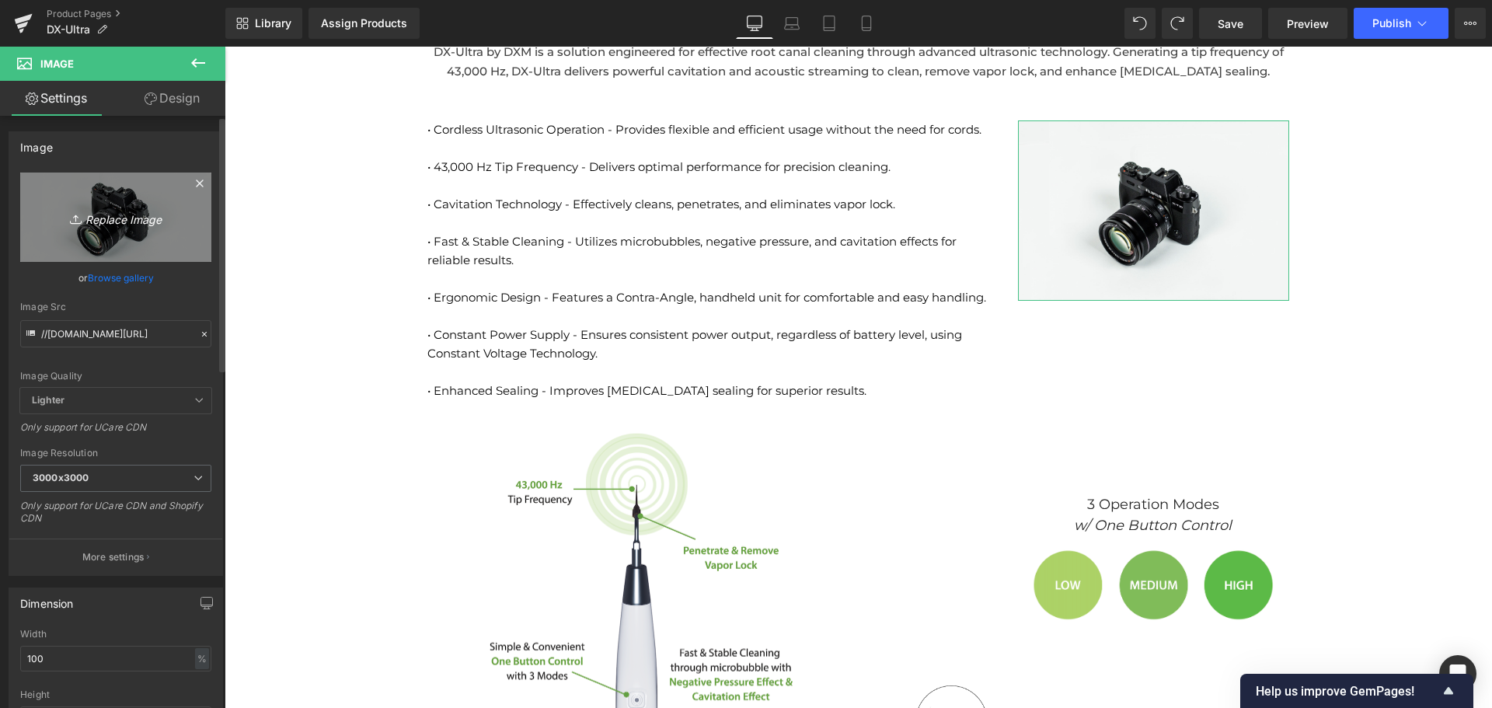
click at [116, 214] on icon "Replace Image" at bounding box center [116, 216] width 124 height 19
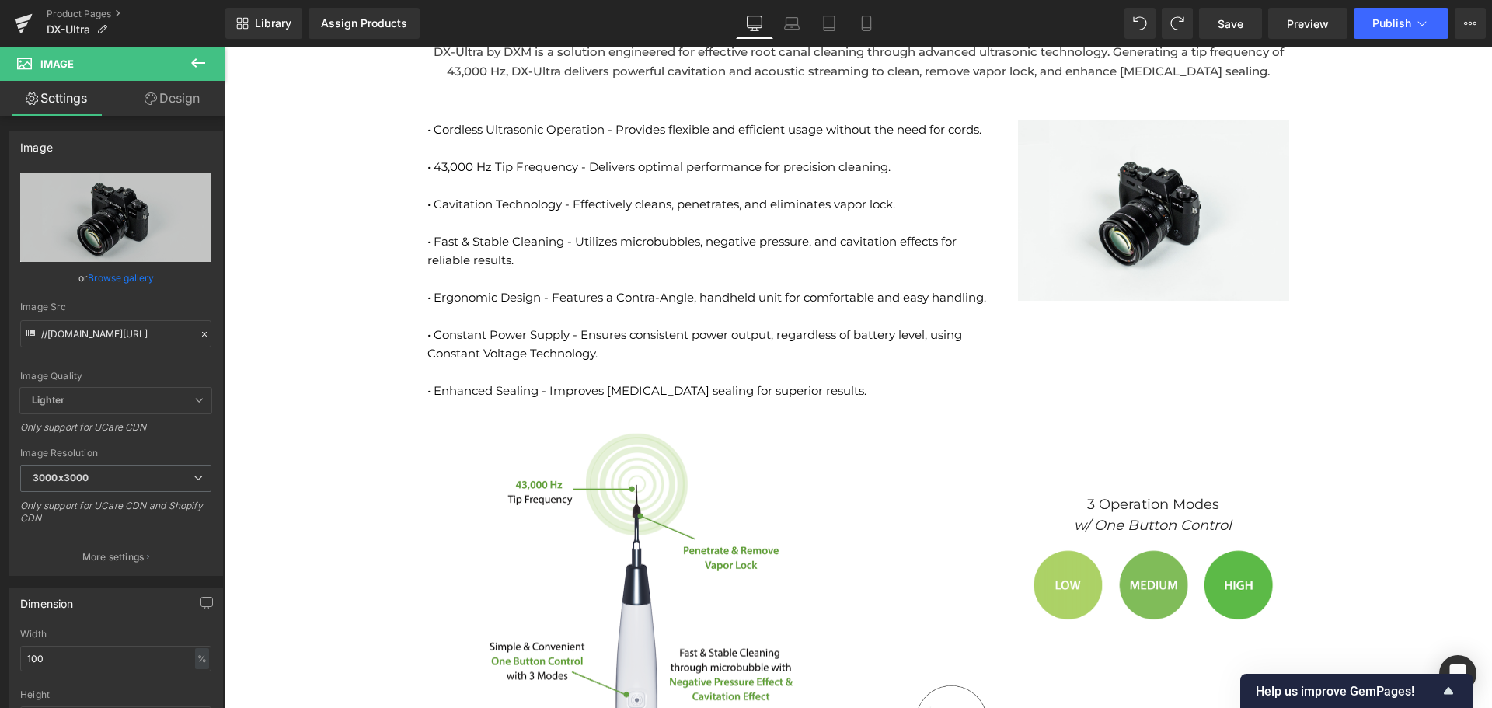
type input "C:\fakepath\ultra hp copy 2.png"
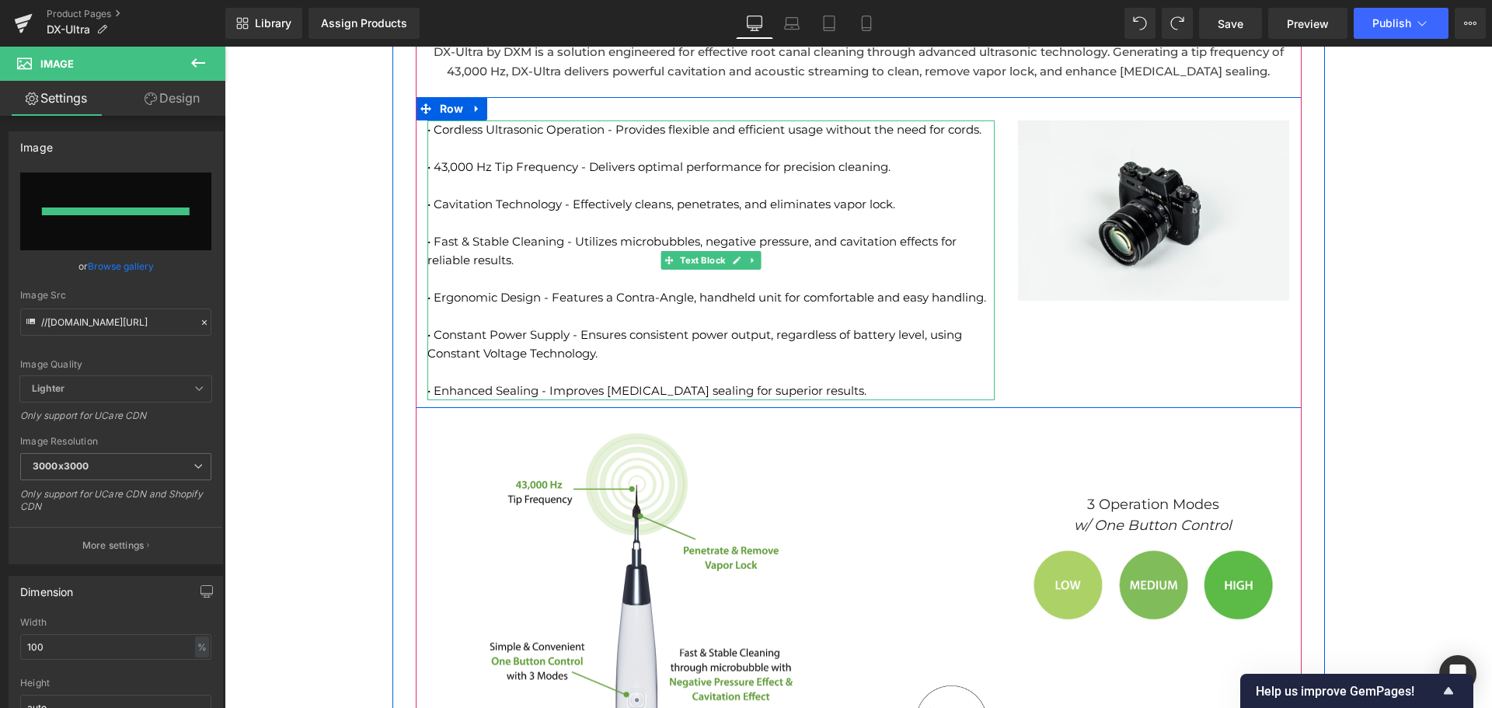
type input "[URL][DOMAIN_NAME]"
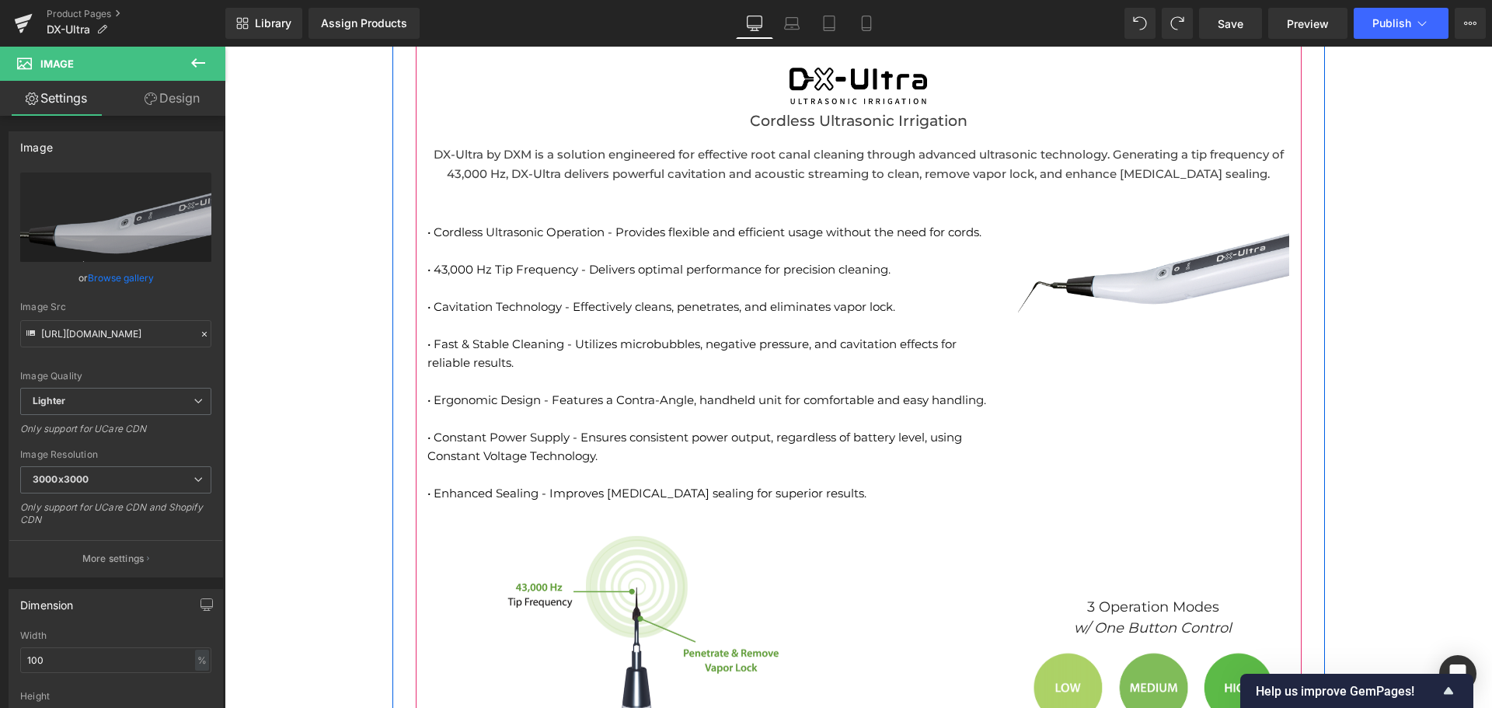
scroll to position [1879, 0]
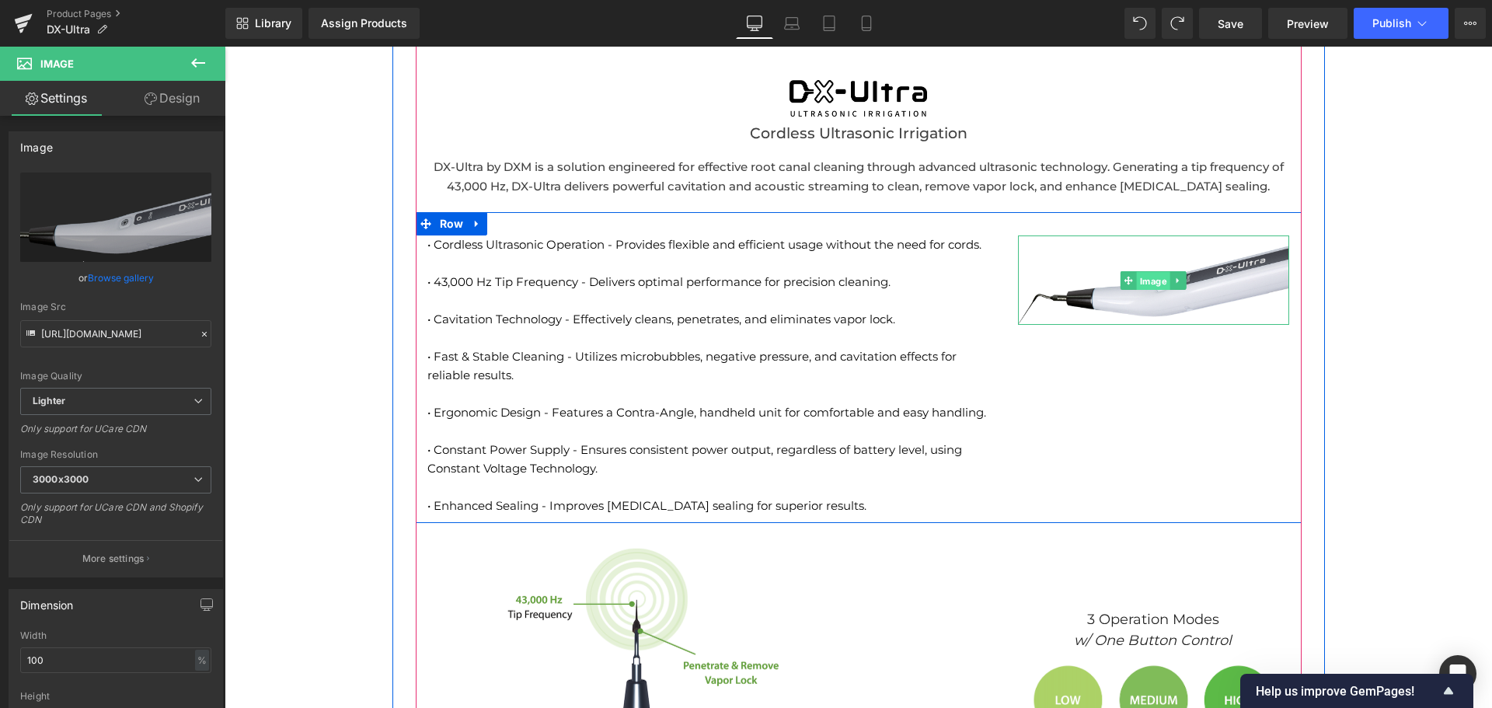
click at [1137, 279] on span "Image" at bounding box center [1153, 281] width 33 height 19
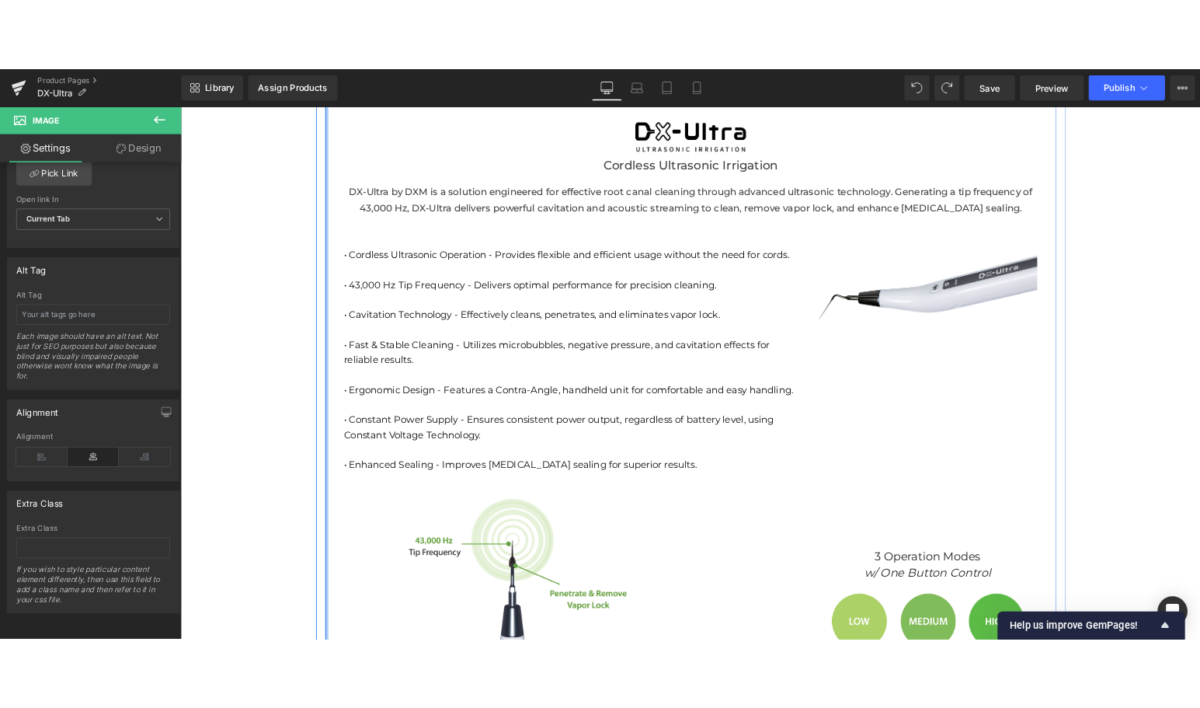
scroll to position [1849, 0]
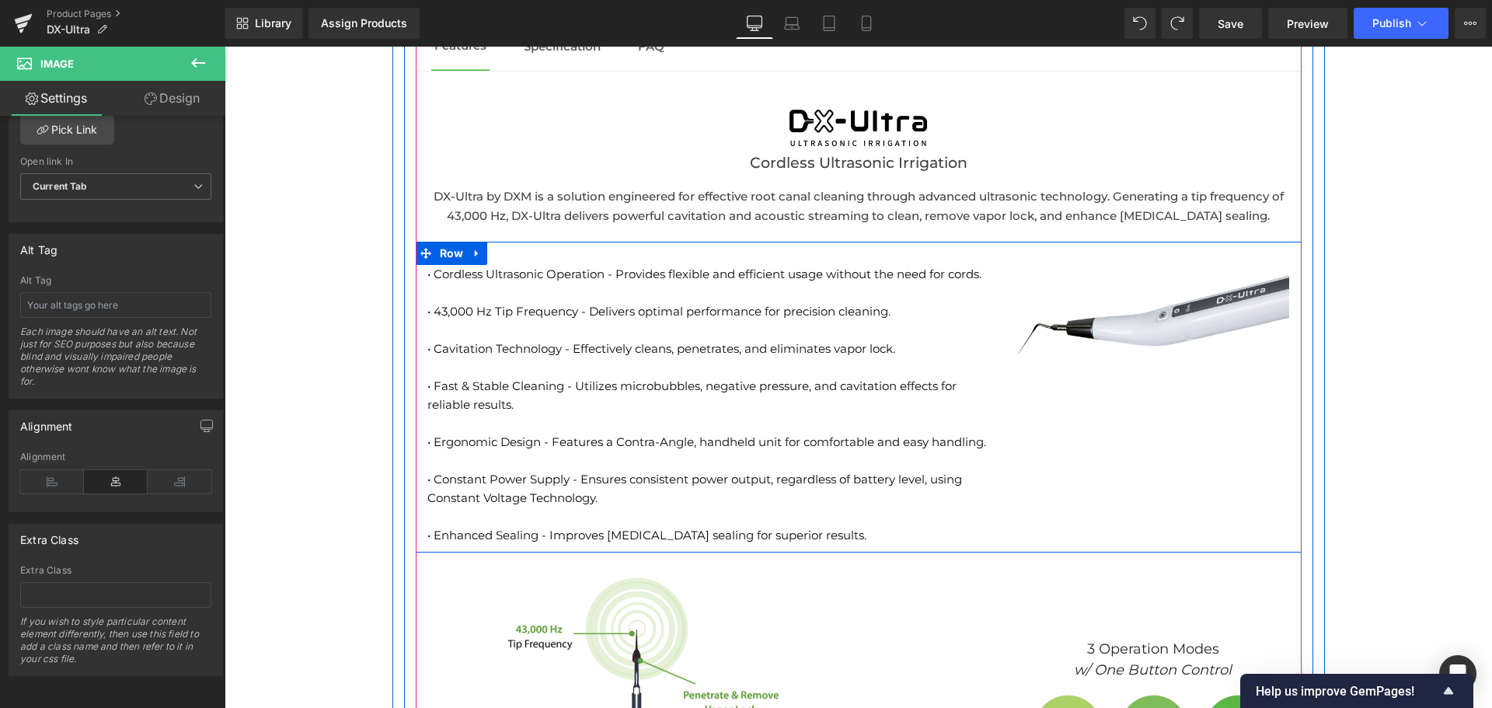
click at [1112, 413] on div "• Cordless Ultrasonic Operation - Provides flexible and efficient usage without…" at bounding box center [859, 397] width 886 height 311
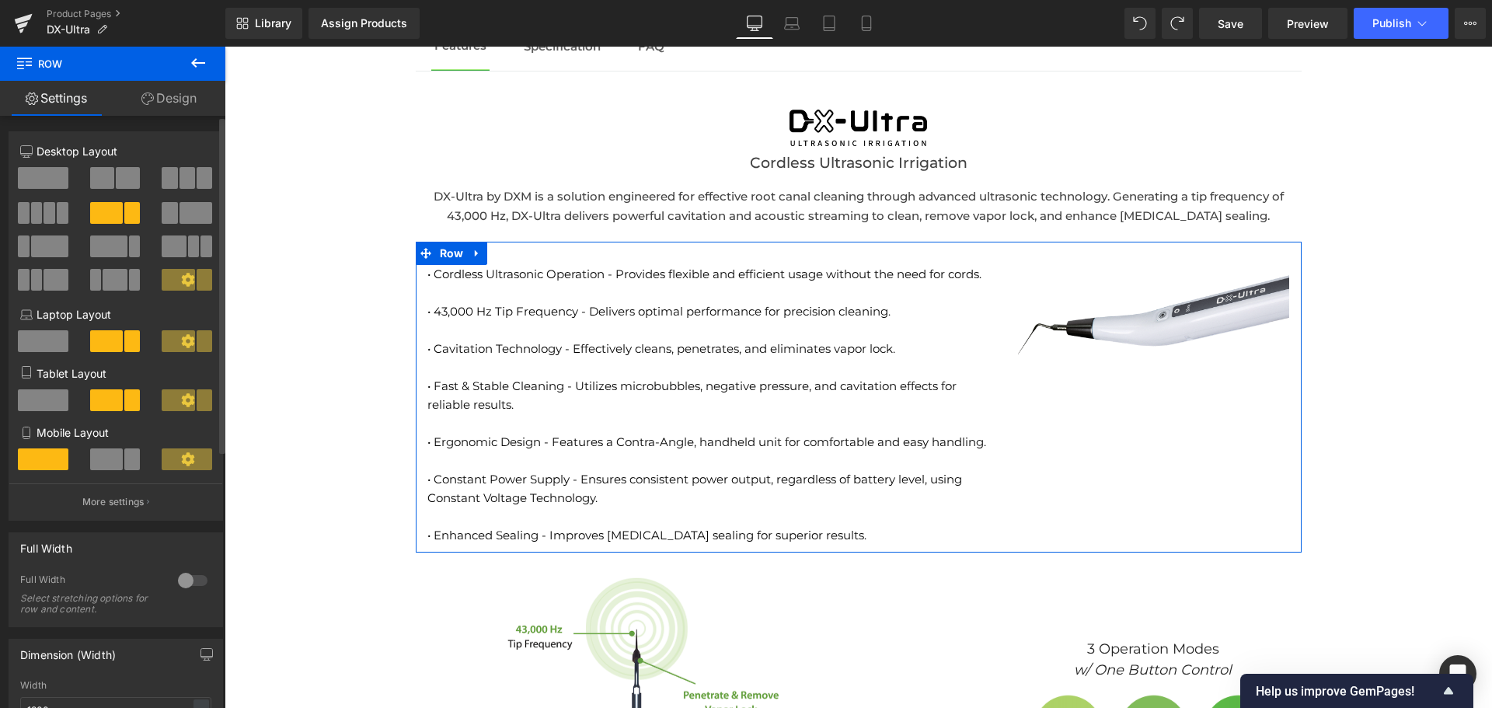
click at [124, 183] on span at bounding box center [128, 178] width 24 height 22
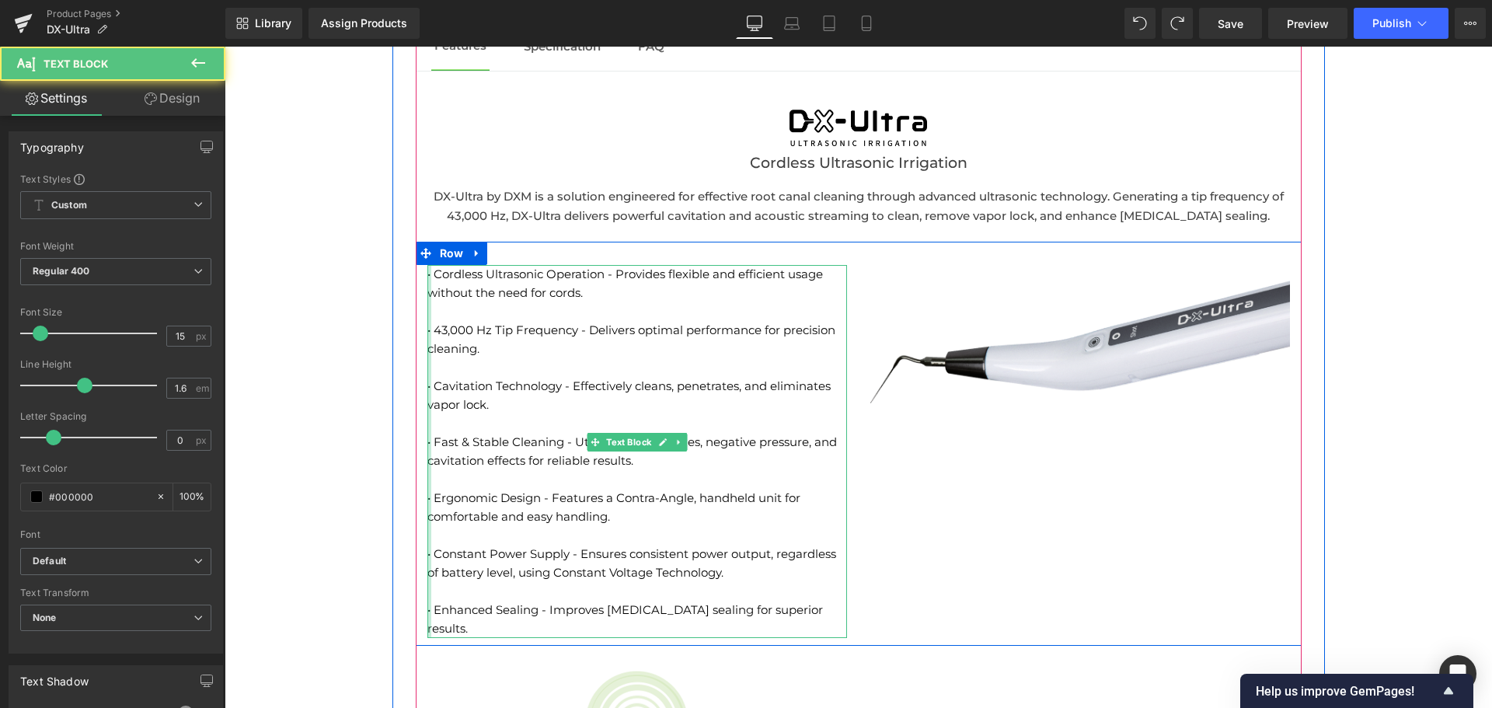
click at [427, 277] on div "• Cordless Ultrasonic Operation - Provides flexible and efficient usage without…" at bounding box center [637, 451] width 420 height 373
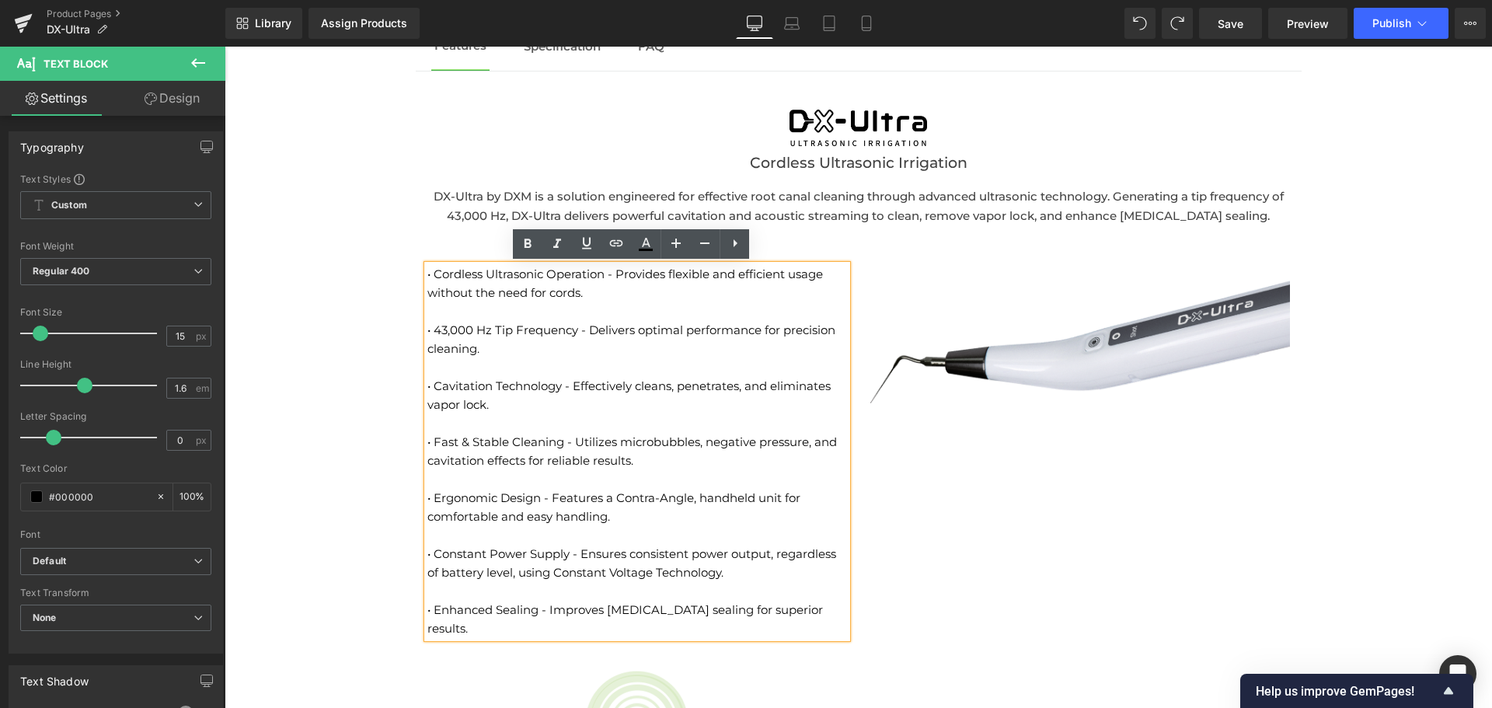
drag, startPoint x: 426, startPoint y: 277, endPoint x: 427, endPoint y: 290, distance: 13.3
click at [427, 277] on p "• Cordless Ultrasonic Operation - Provides flexible and efficient usage without…" at bounding box center [637, 283] width 420 height 37
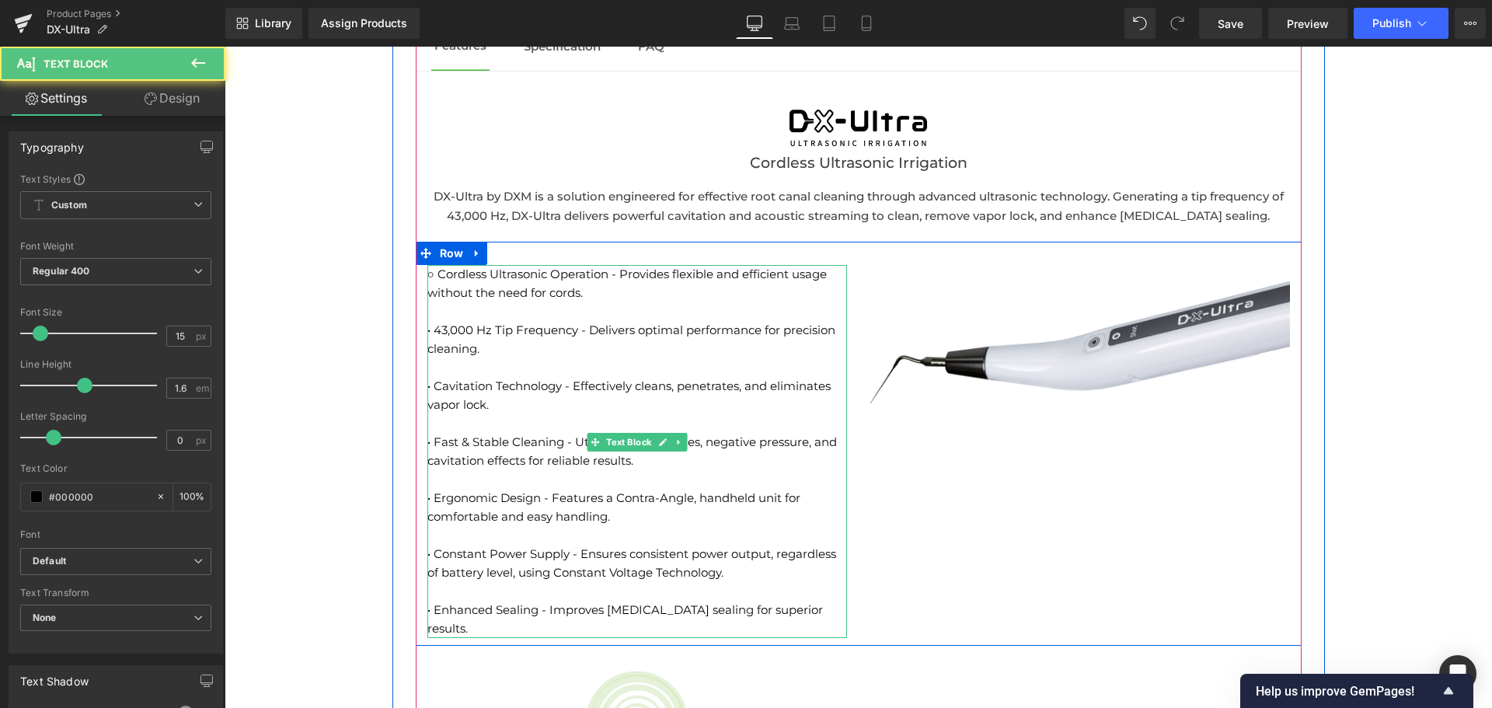
click at [427, 329] on p "• 43,000 Hz Tip Frequency - Delivers optimal performance for precision cleaning." at bounding box center [637, 339] width 420 height 37
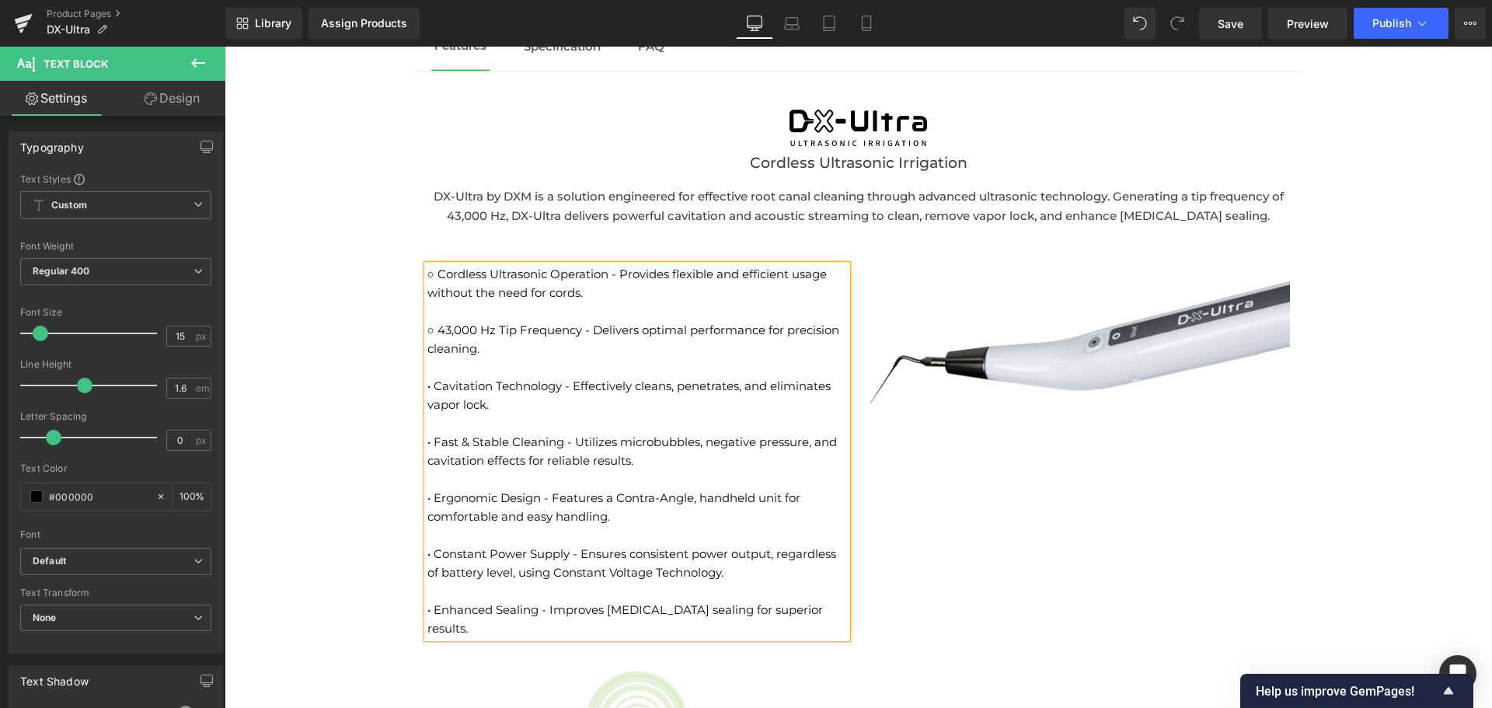
click at [427, 385] on p "• Cavitation Technology - Effectively cleans, penetrates, and eliminates vapor …" at bounding box center [637, 395] width 420 height 37
click at [427, 446] on p "• Fast & Stable Cleaning - Utilizes microbubbles, negative pressure, and cavita…" at bounding box center [637, 451] width 420 height 37
click at [427, 579] on p "○ Constant Power Supply - Ensures consistent power output, regardless of batter…" at bounding box center [637, 563] width 420 height 37
drag, startPoint x: 423, startPoint y: 516, endPoint x: 430, endPoint y: 520, distance: 8.7
click at [427, 516] on p "○ Ergonomic Design - Features a Contra-Angle, handheld unit for comfortable and…" at bounding box center [637, 507] width 420 height 37
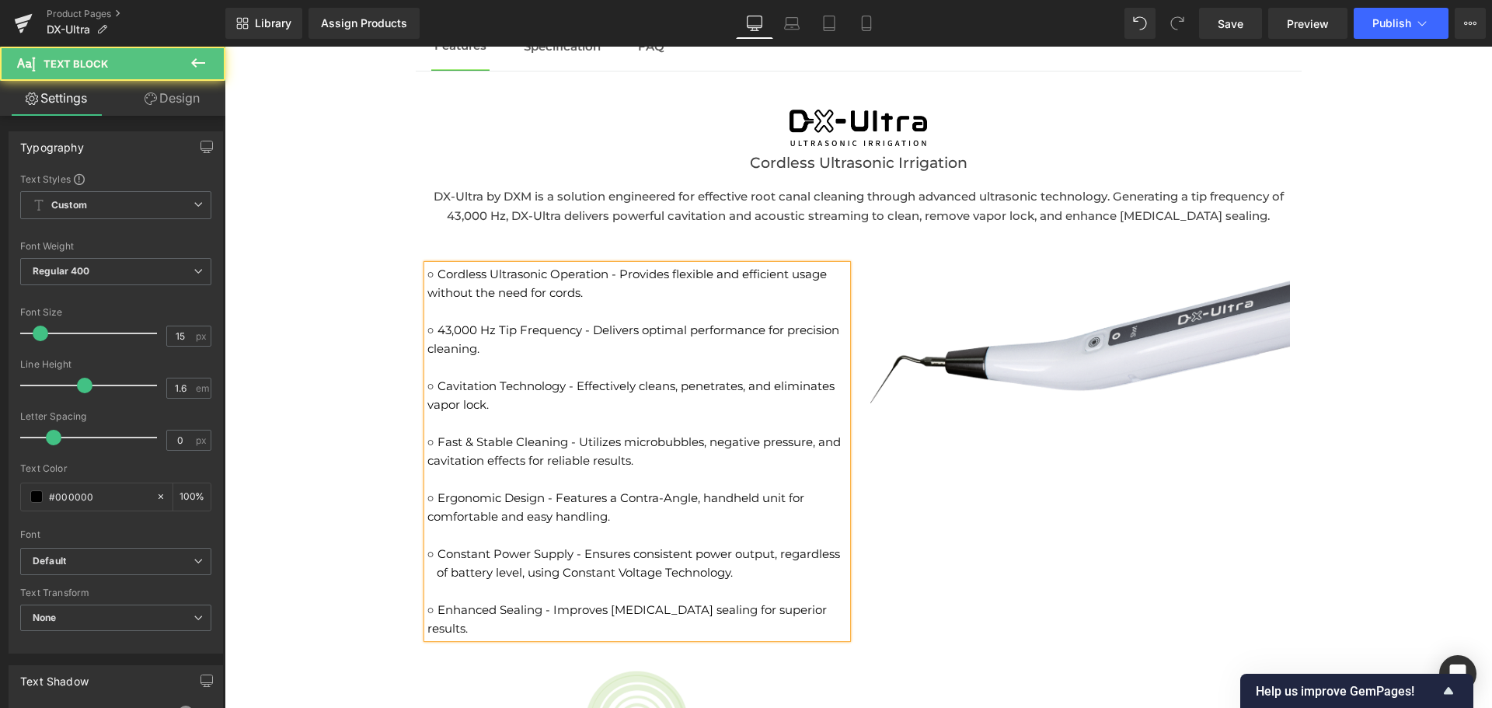
click at [432, 573] on p "○ Constant Power Supply - Ensures consistent power output, regardless of batter…" at bounding box center [637, 563] width 420 height 37
click at [735, 568] on p "○ Constant Power Supply - Ensures consistent power output, regardless of batter…" at bounding box center [637, 563] width 420 height 37
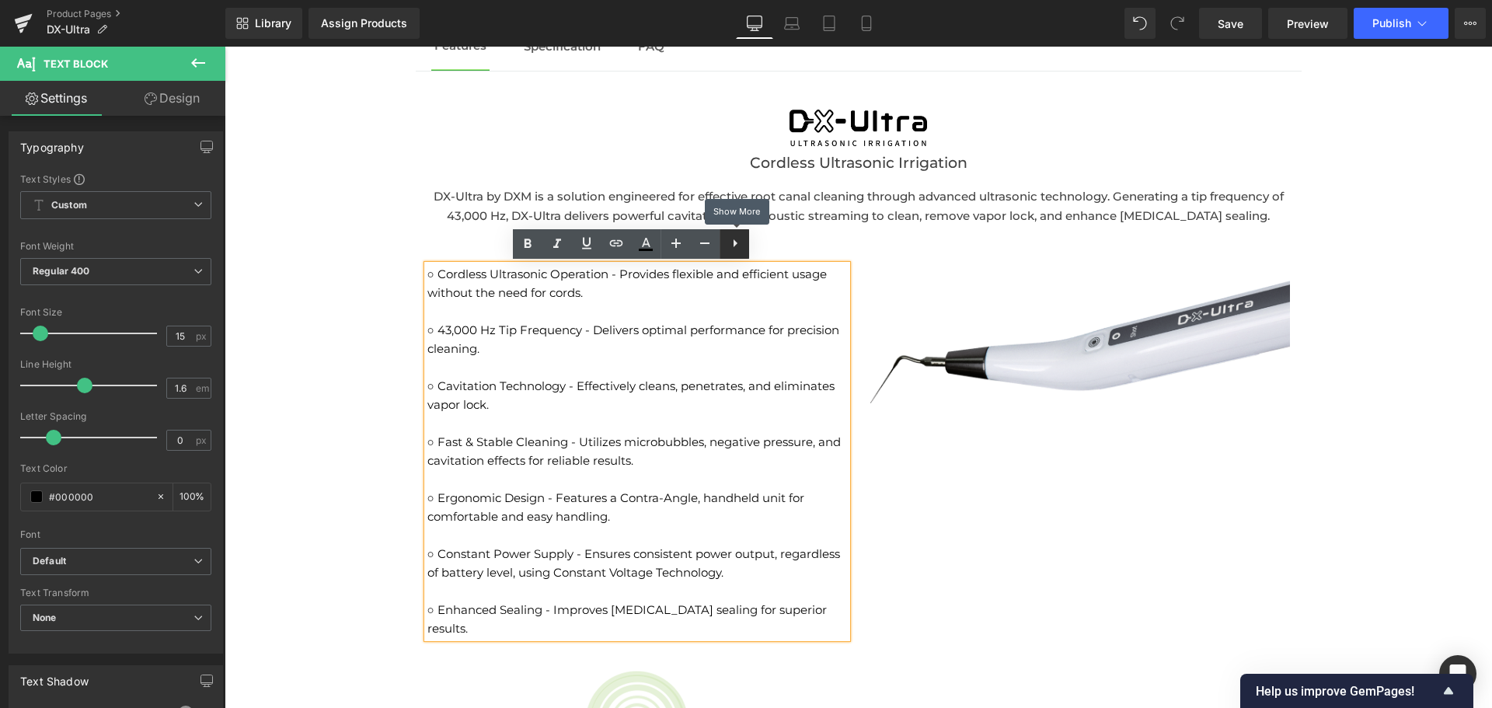
click at [730, 247] on icon at bounding box center [735, 243] width 19 height 19
click at [726, 251] on icon at bounding box center [734, 243] width 19 height 19
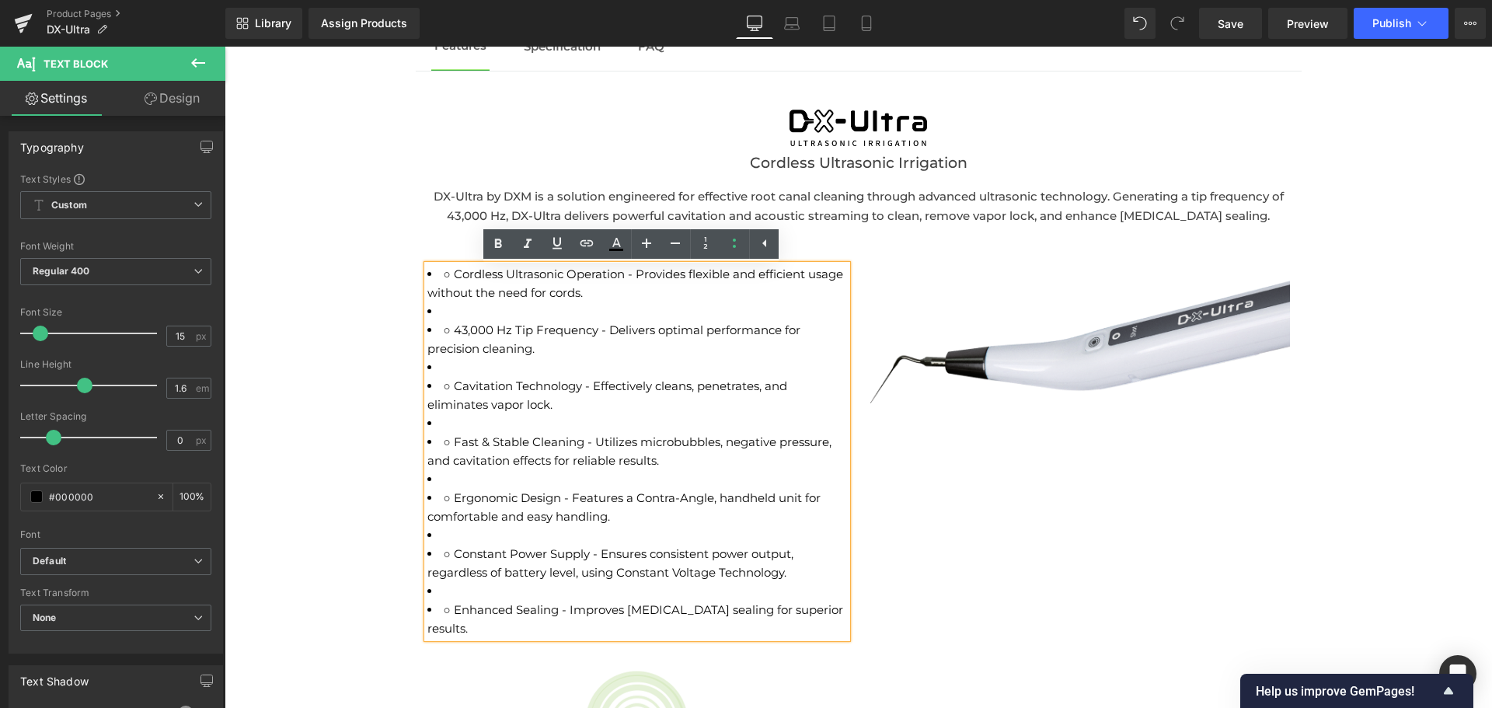
click at [444, 330] on li "○ 43,000 Hz Tip Frequency - Delivers optimal performance for precision cleaning." at bounding box center [637, 339] width 420 height 37
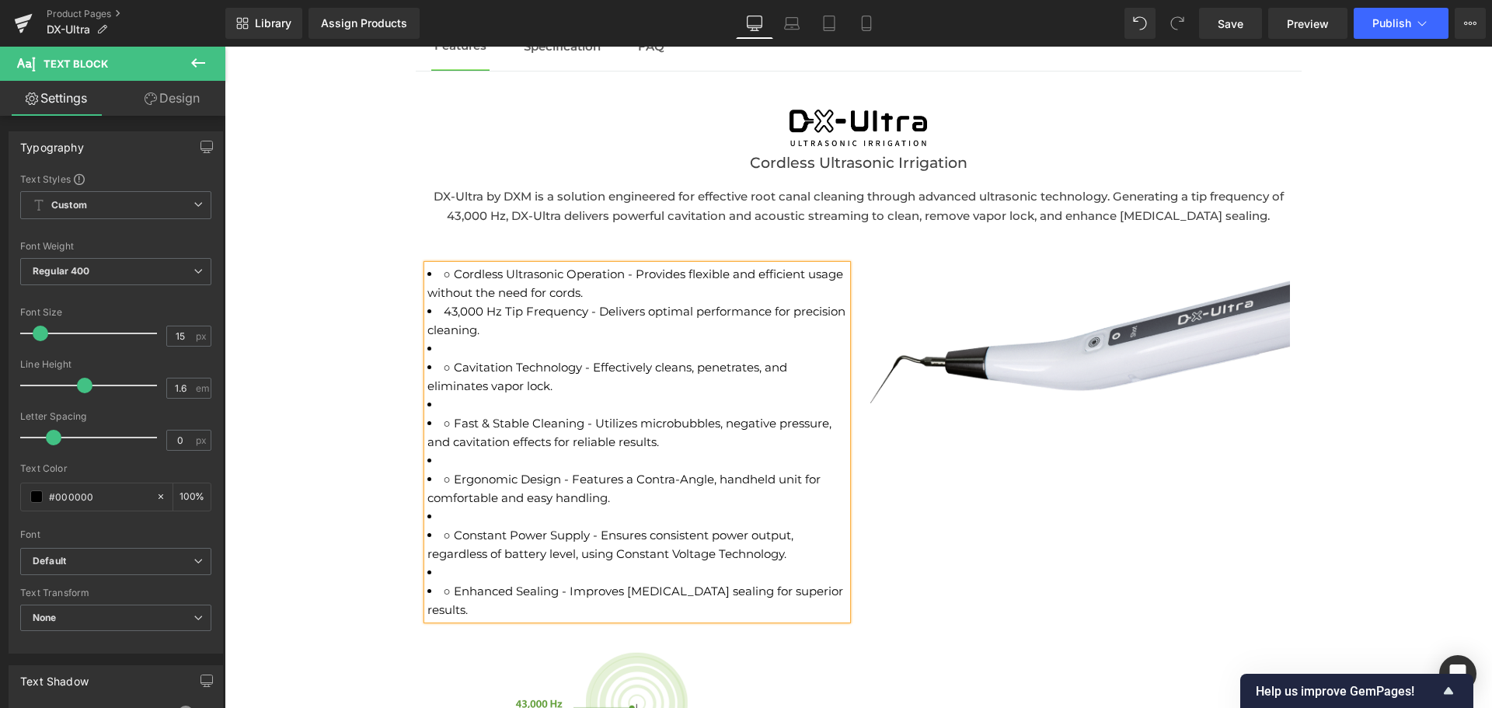
click at [448, 279] on li "○ Cordless Ultrasonic Operation - Provides flexible and efficient usage without…" at bounding box center [637, 283] width 420 height 37
click at [448, 370] on li "○ Cavitation Technology - Effectively cleans, penetrates, and eliminates vapor …" at bounding box center [637, 376] width 420 height 37
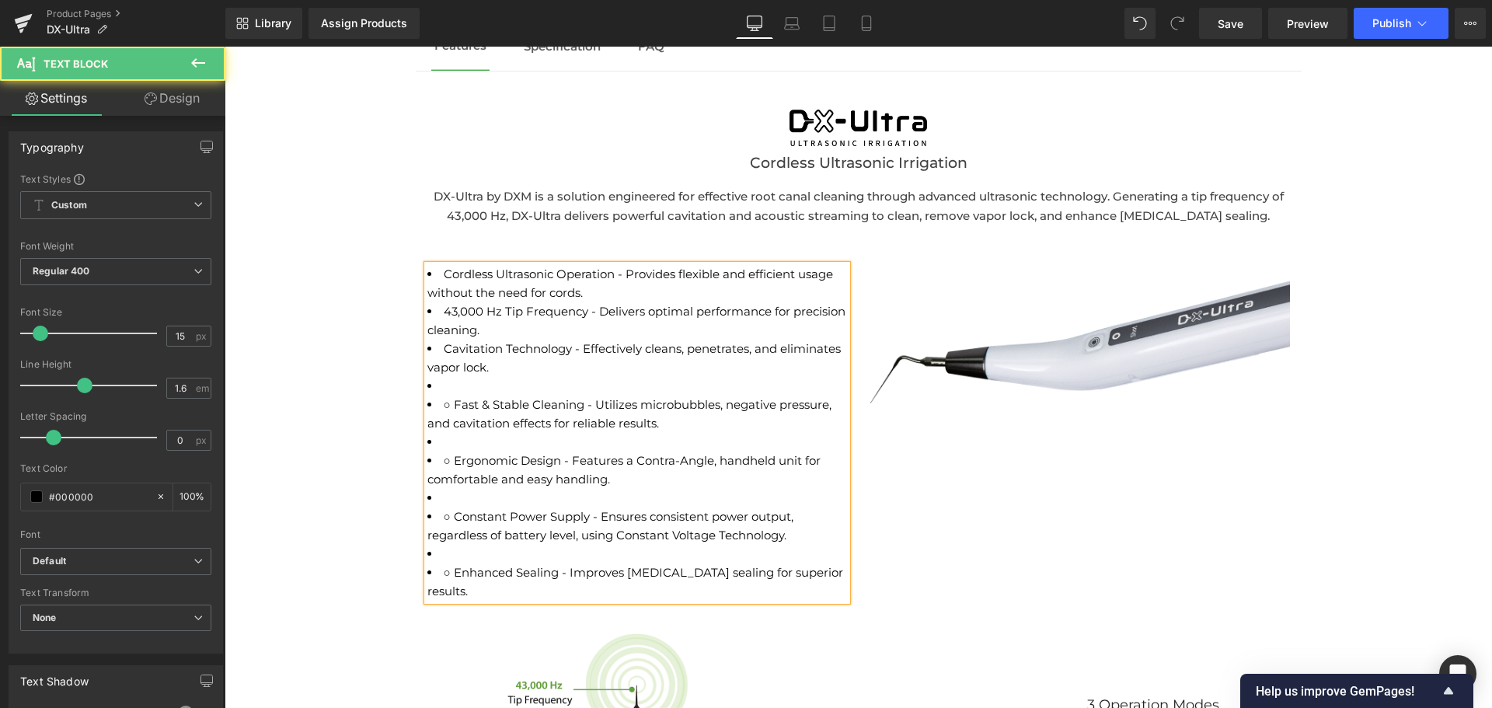
click at [448, 403] on li "○ Fast & Stable Cleaning - Utilizes microbubbles, negative pressure, and cavita…" at bounding box center [637, 413] width 420 height 37
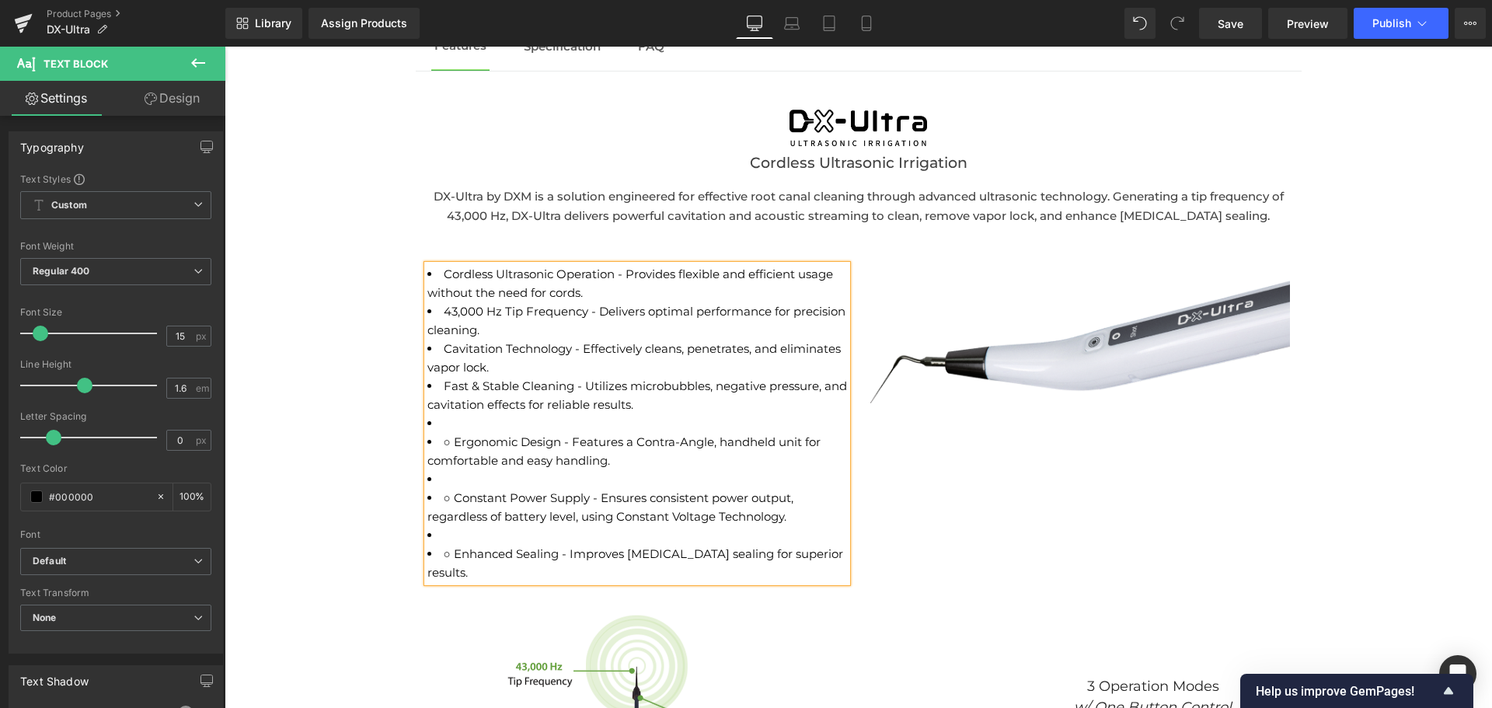
click at [448, 437] on li "○ Ergonomic Design - Features a Contra-Angle, handheld unit for comfortable and…" at bounding box center [637, 451] width 420 height 37
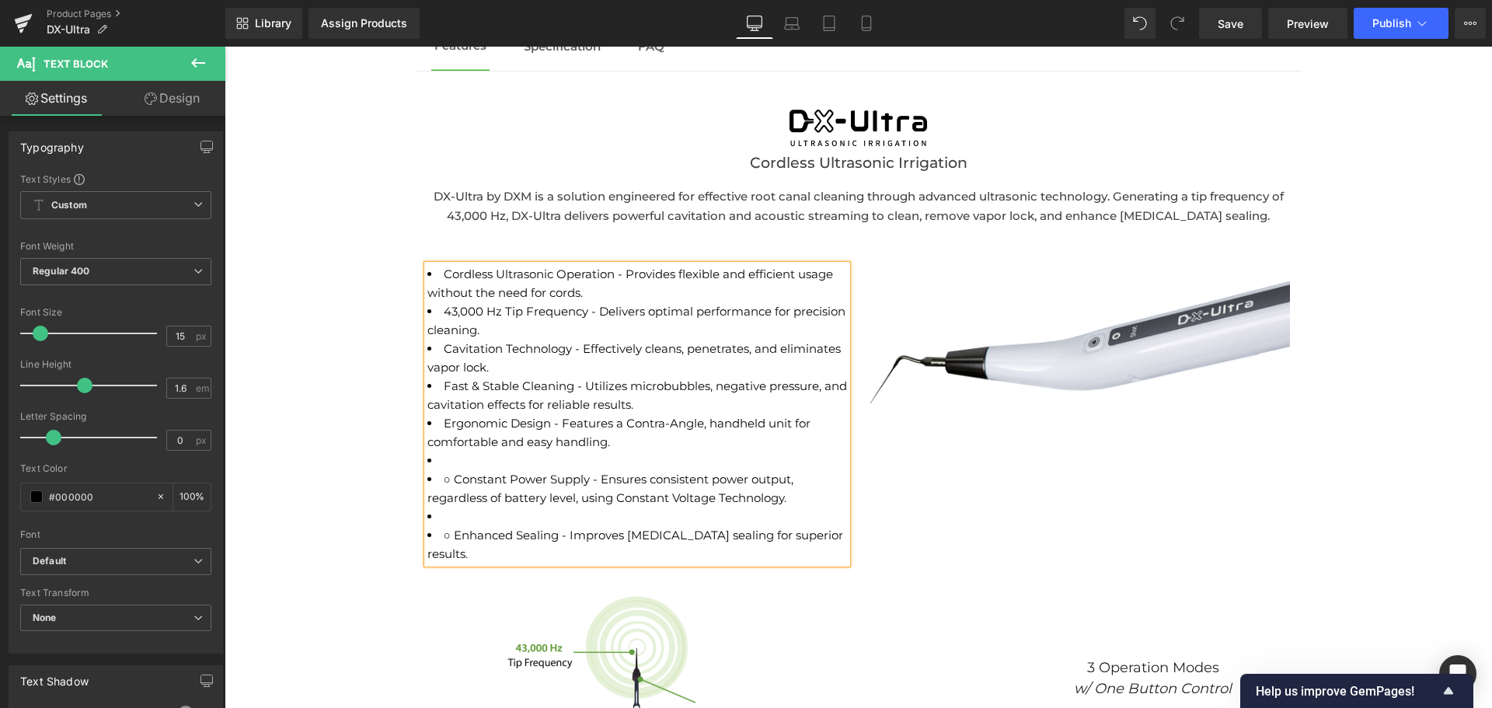
click at [448, 482] on li "○ Constant Power Supply - Ensures consistent power output, regardless of batter…" at bounding box center [637, 488] width 420 height 37
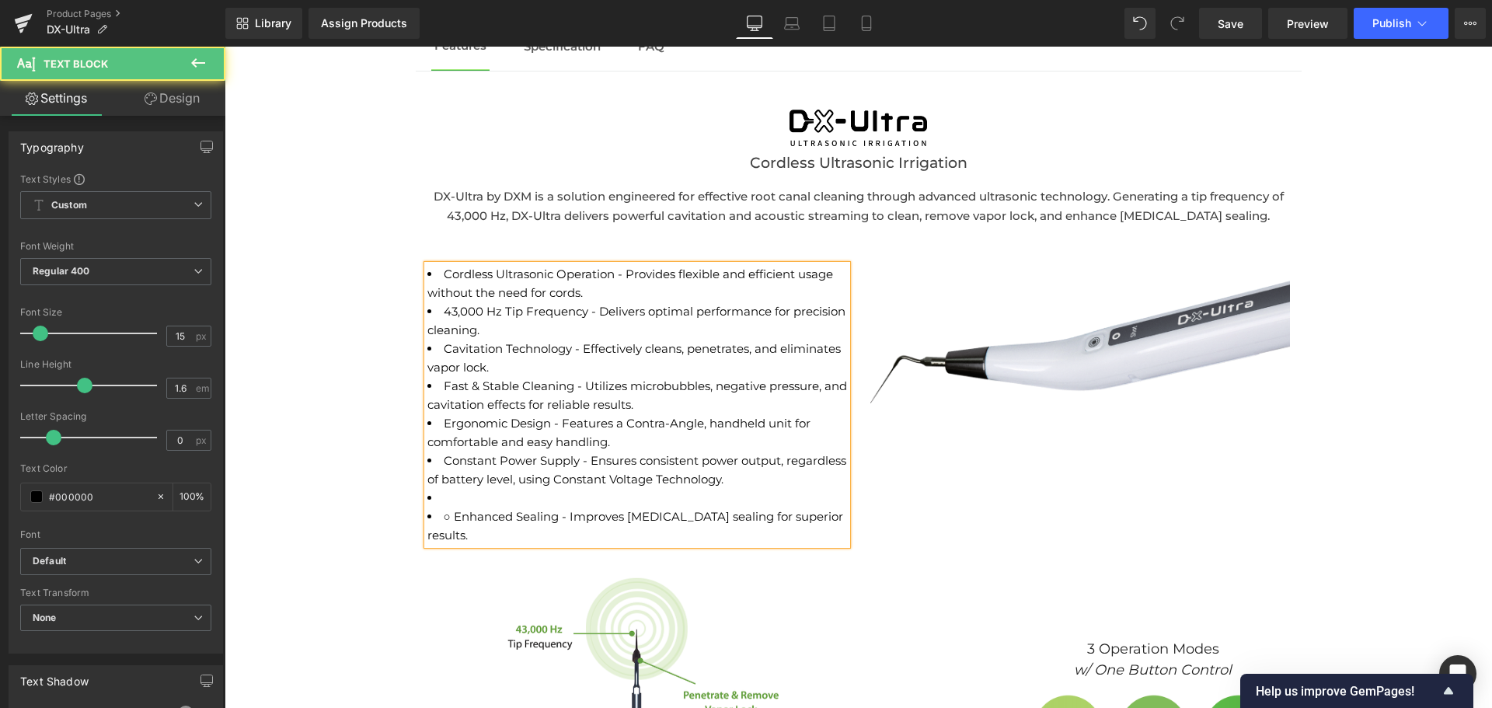
click at [446, 519] on li "○ Enhanced Sealing - Improves [MEDICAL_DATA] sealing for superior results." at bounding box center [637, 525] width 420 height 37
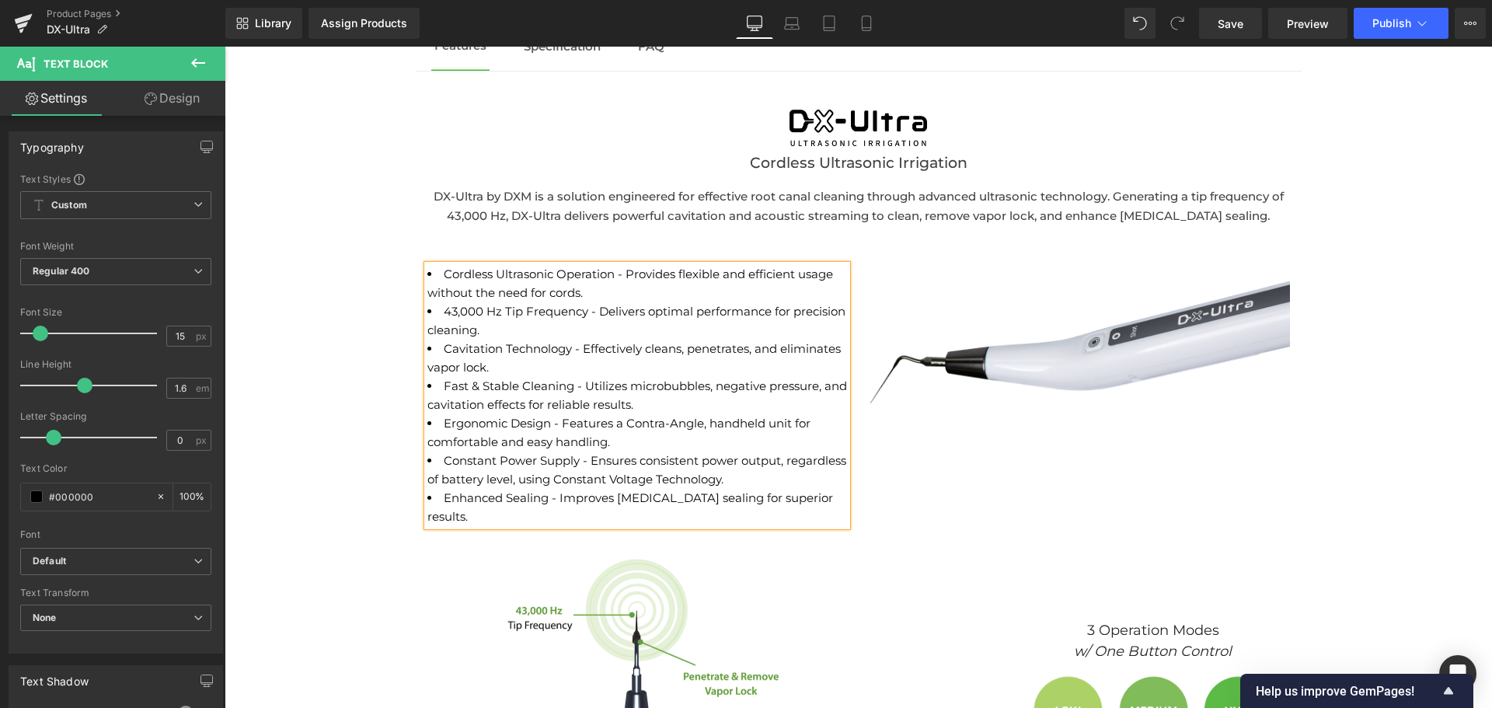
click at [692, 307] on span "43,000 Hz Tip Frequency - Delivers optimal performance for precision cleaning." at bounding box center [636, 320] width 418 height 33
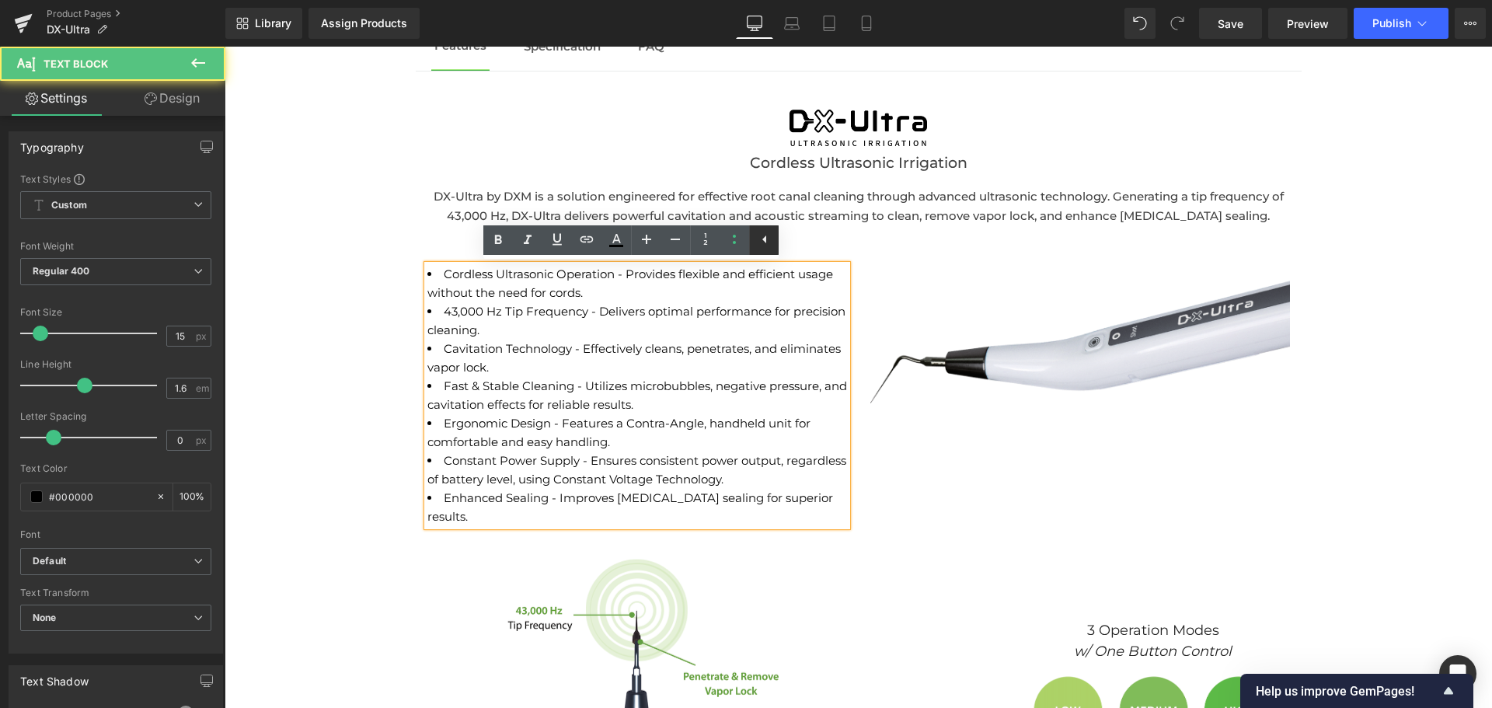
click at [757, 239] on icon at bounding box center [764, 239] width 19 height 19
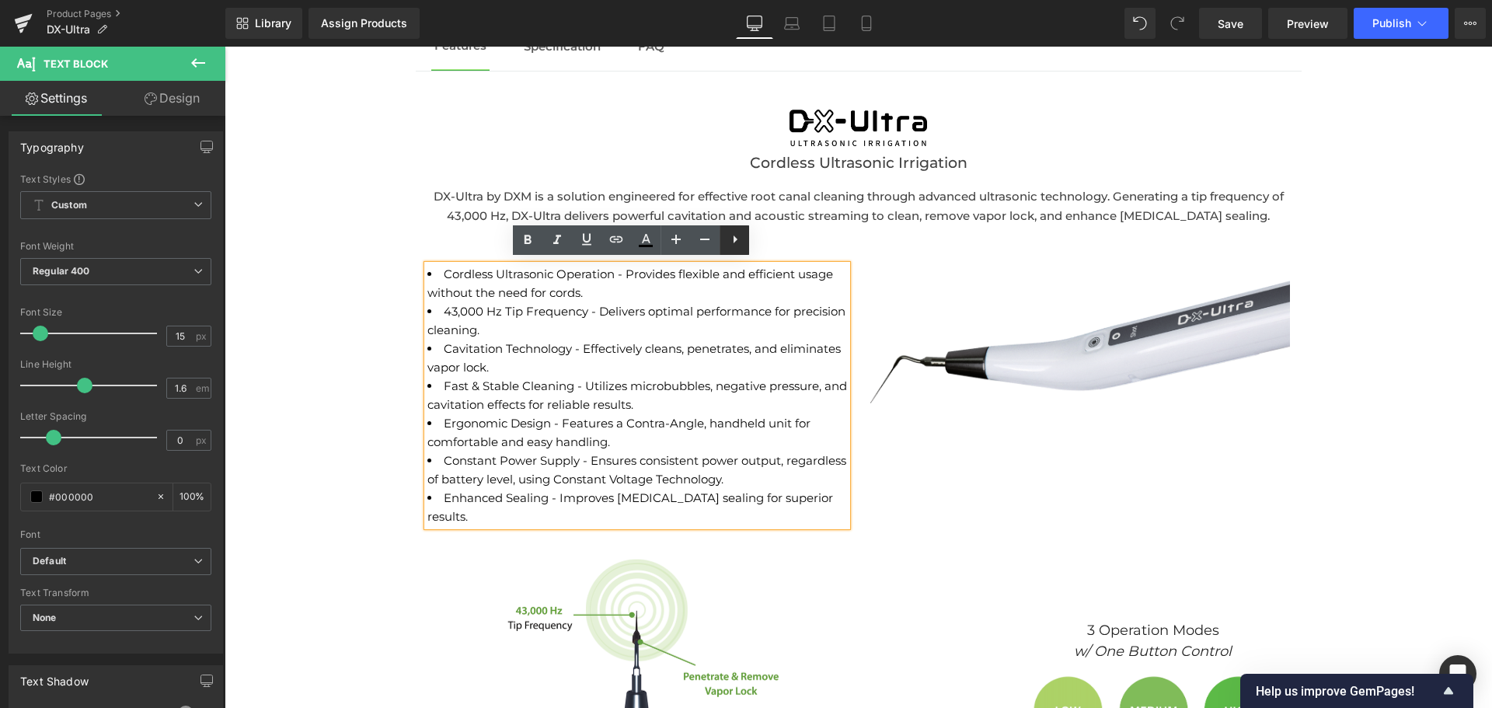
click at [739, 242] on icon at bounding box center [735, 239] width 19 height 19
click at [574, 310] on span "43,000 Hz Tip Frequency - Delivers optimal performance for precision cleaning." at bounding box center [636, 320] width 418 height 33
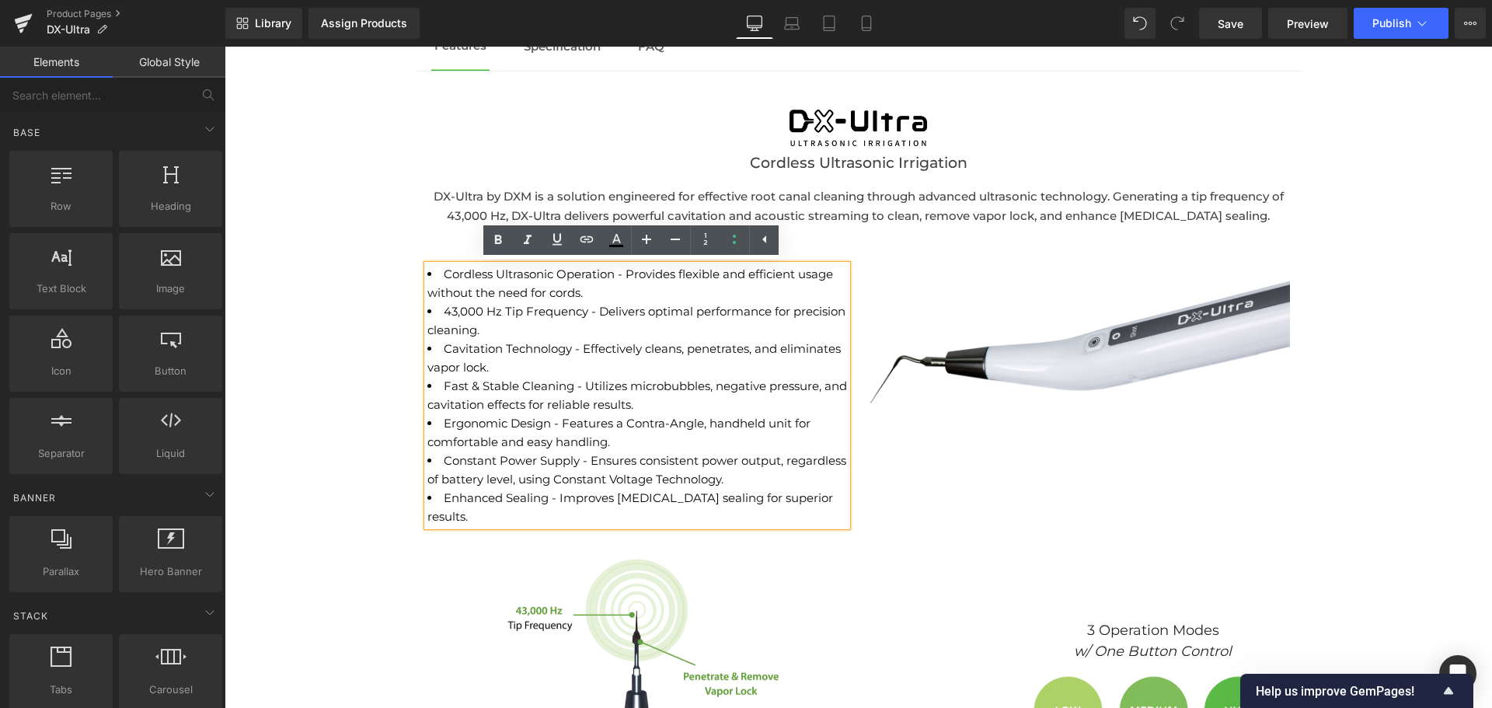
click at [372, 252] on div "Assign a product and use this template to present it on live store" at bounding box center [858, 584] width 1267 height 2221
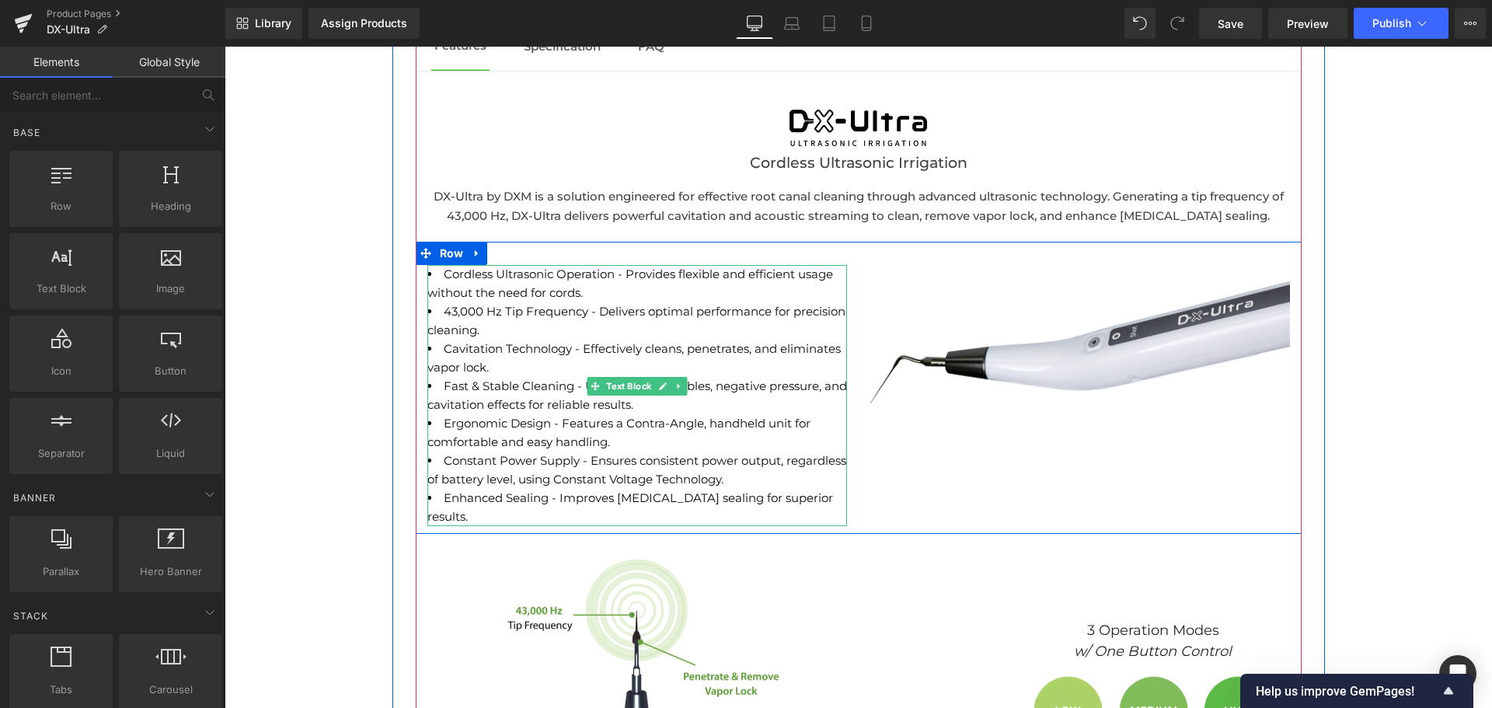
click at [674, 381] on icon at bounding box center [678, 385] width 9 height 9
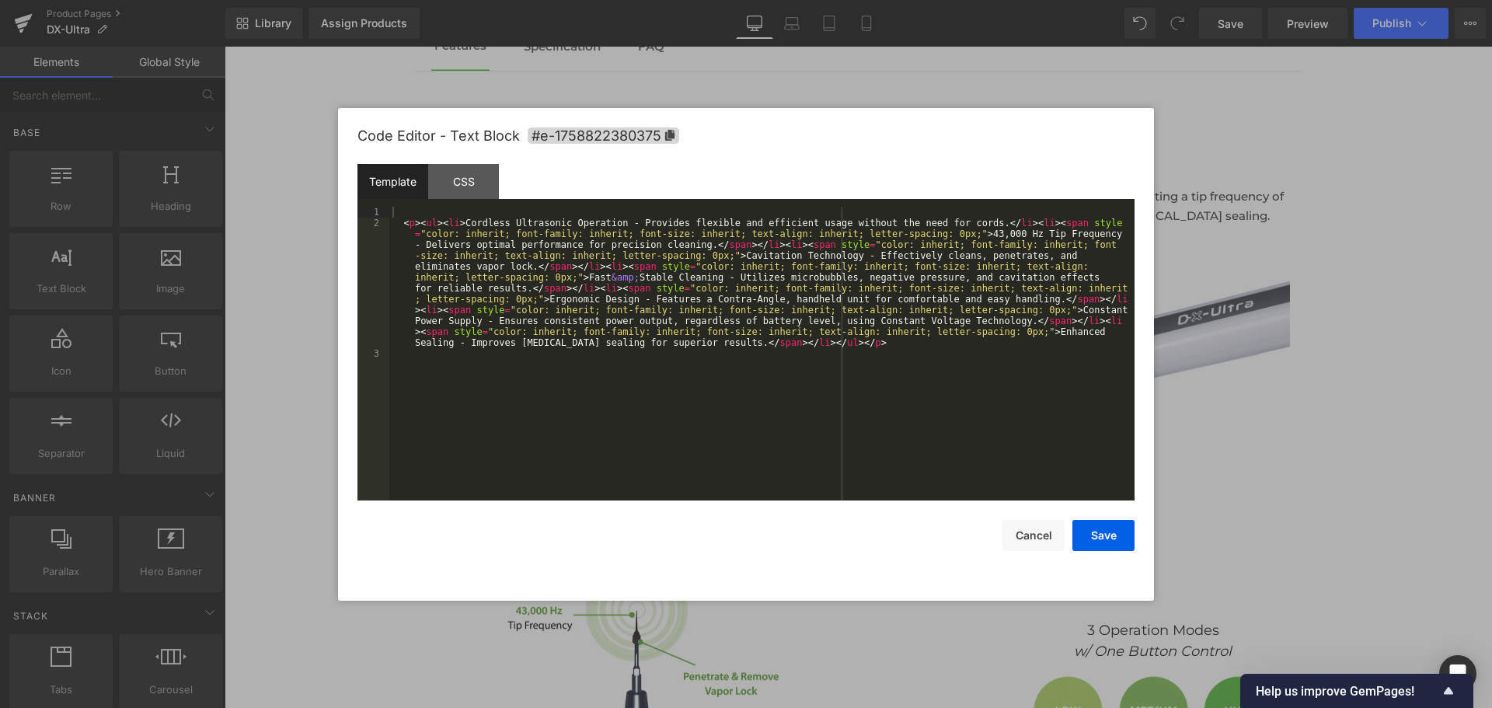
click at [566, 0] on div "Image You are previewing how the will restyle your page. You can not edit Eleme…" at bounding box center [746, 0] width 1492 height 0
click at [472, 183] on div "CSS" at bounding box center [463, 181] width 71 height 35
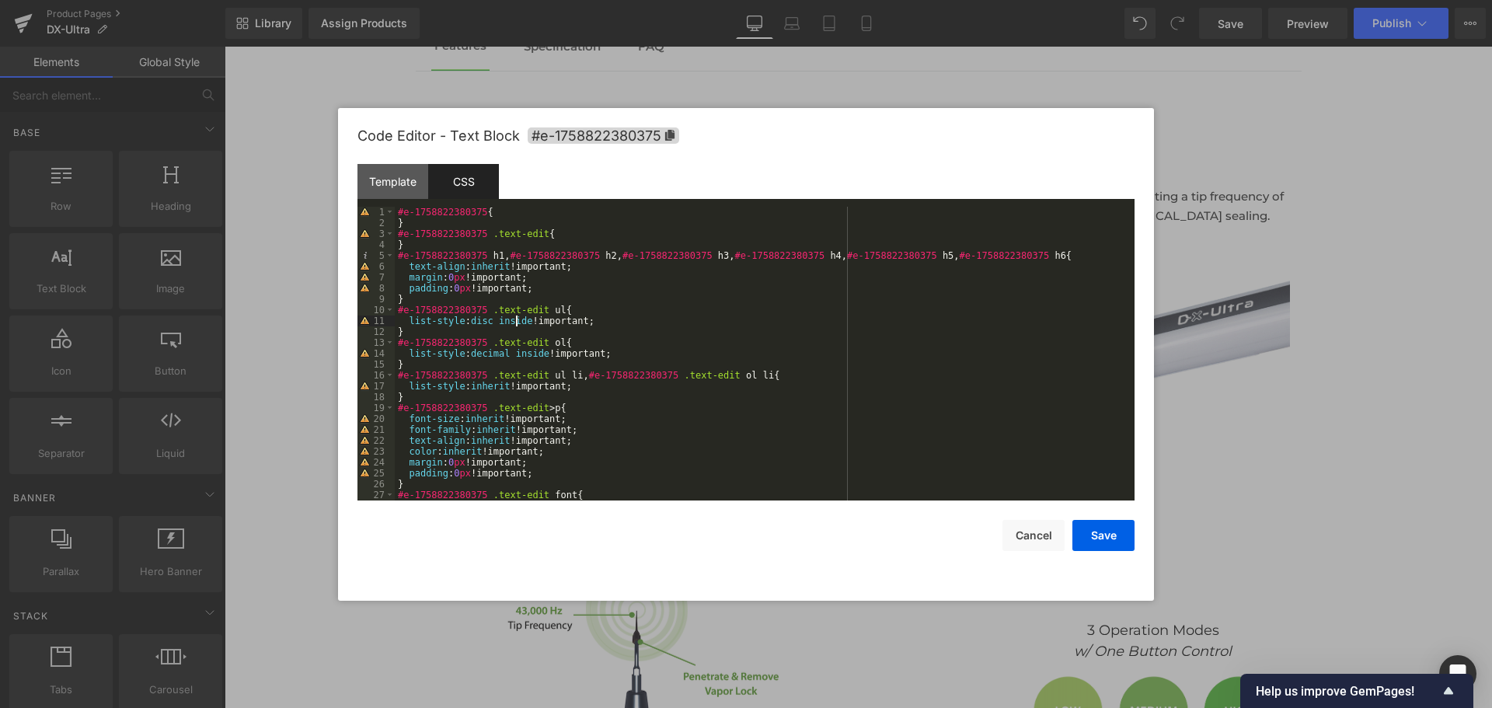
click at [516, 325] on div "#e-1758822380375 { } #e-1758822380375 .text-edit { } #e-1758822380375 h1 , #e-1…" at bounding box center [761, 364] width 733 height 315
click at [533, 357] on div "#e-1758822380375 { } #e-1758822380375 .text-edit { } #e-1758822380375 h1 , #e-1…" at bounding box center [761, 364] width 733 height 315
click at [1101, 545] on button "Save" at bounding box center [1103, 535] width 62 height 31
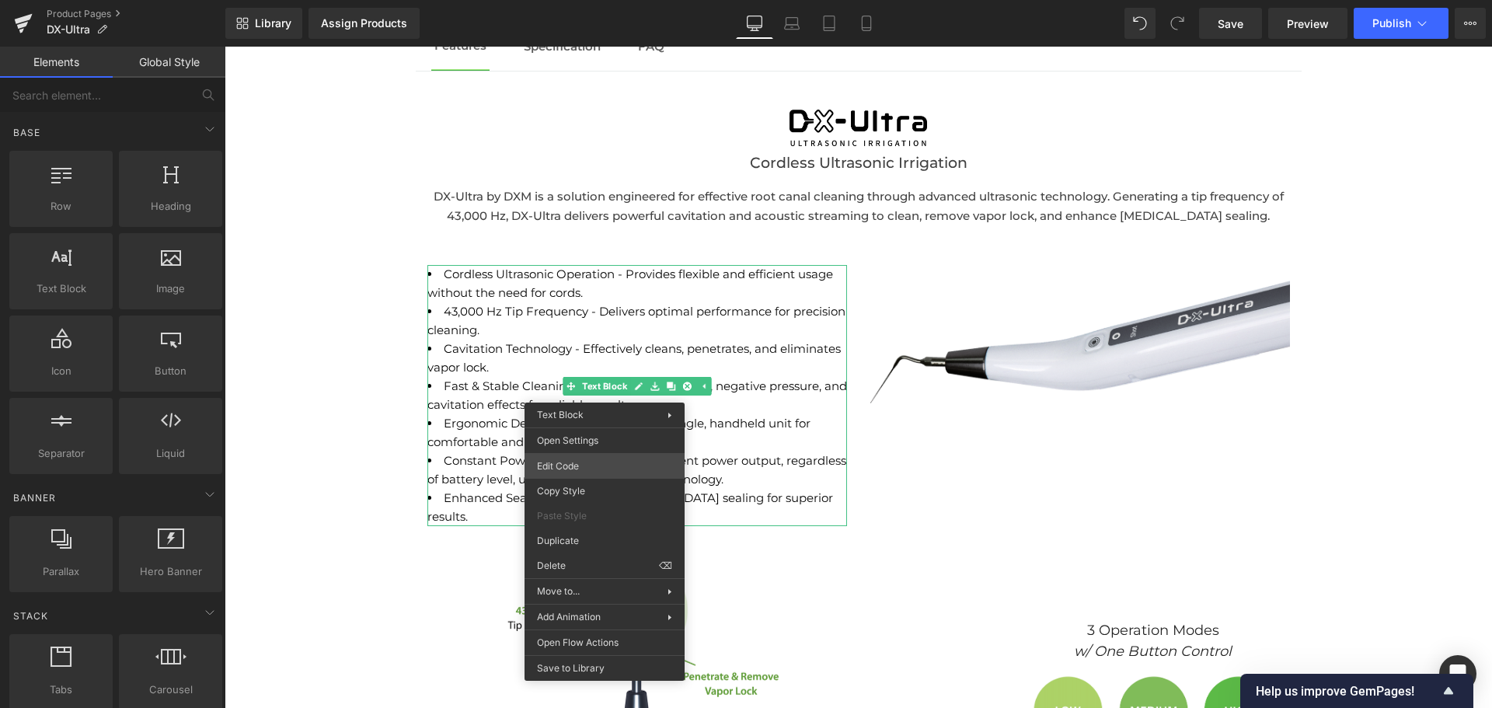
click at [588, 0] on div "Image You are previewing how the will restyle your page. You can not edit Eleme…" at bounding box center [746, 0] width 1492 height 0
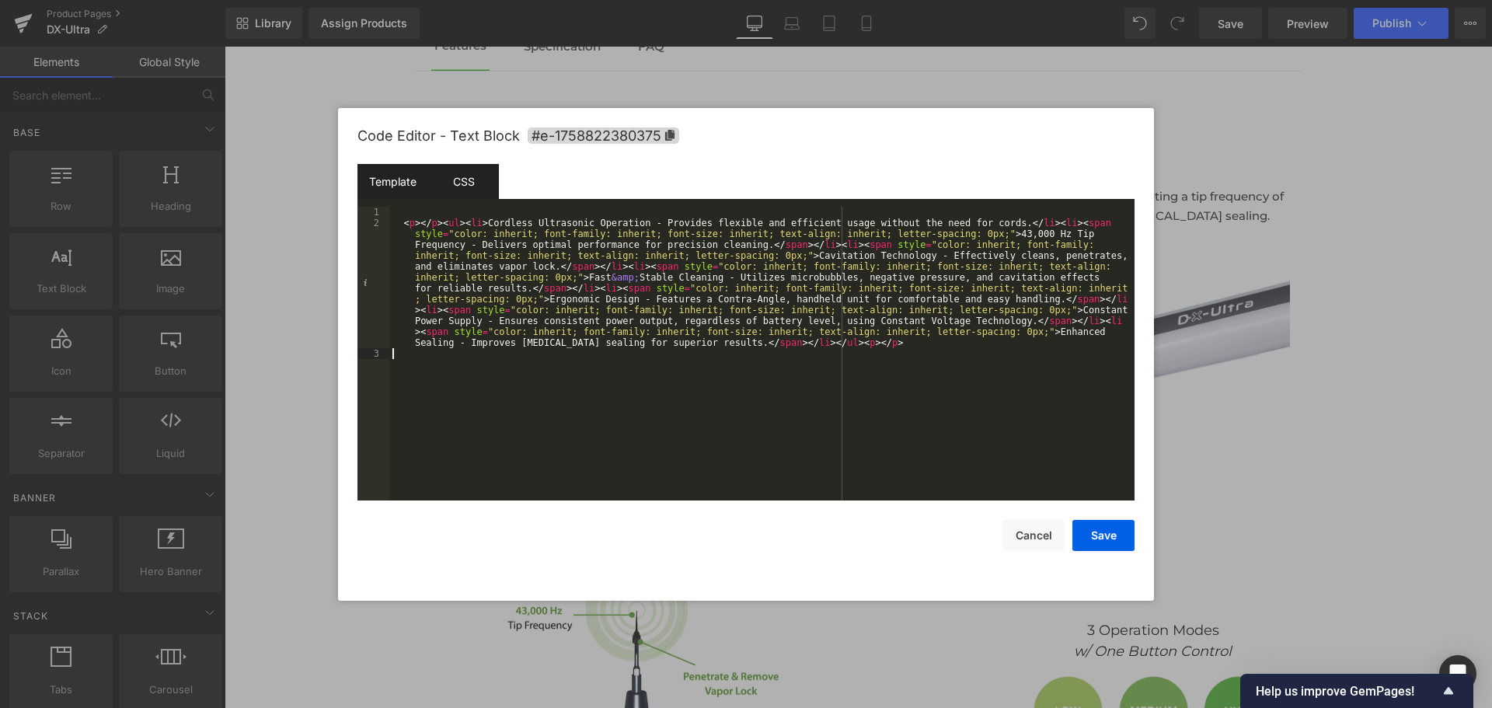
click at [481, 186] on div "CSS" at bounding box center [463, 181] width 71 height 35
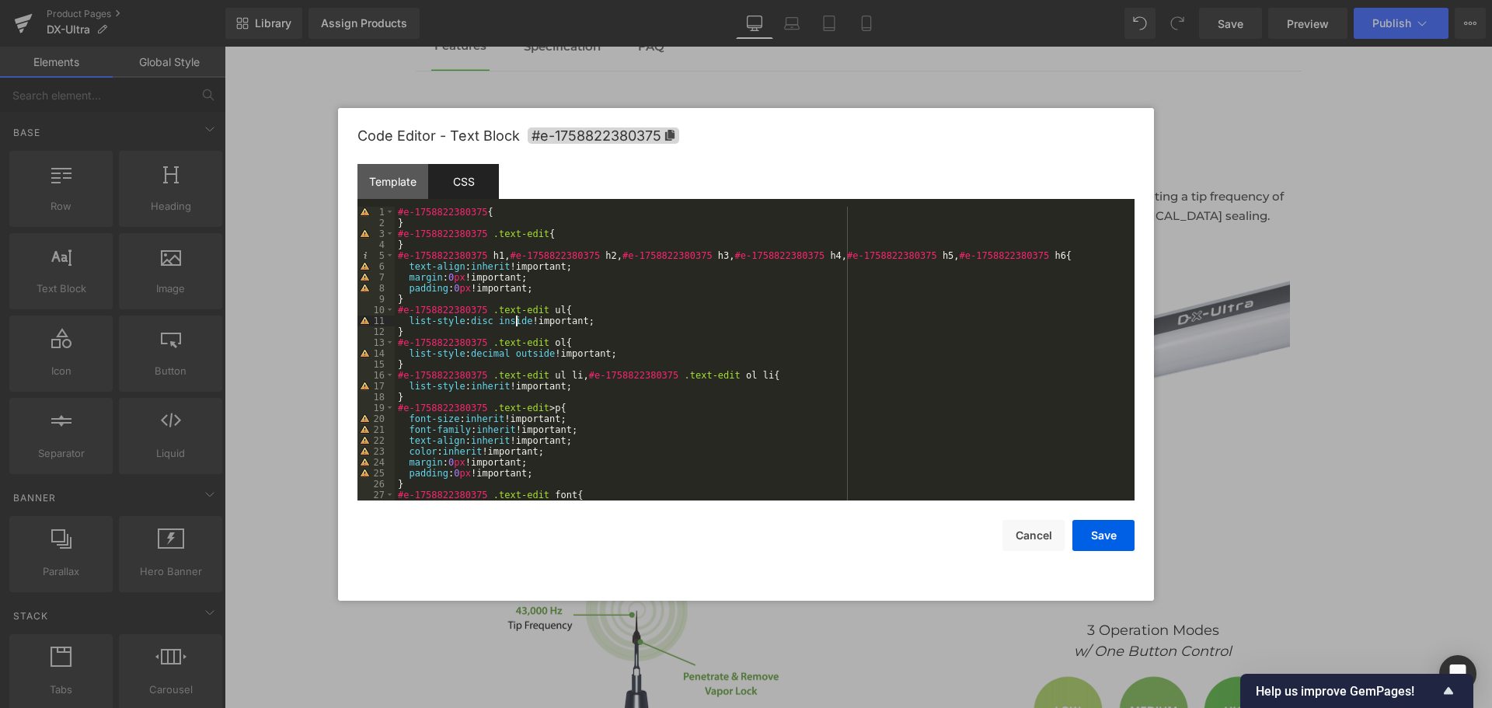
click at [518, 323] on div "#e-1758822380375 { } #e-1758822380375 .text-edit { } #e-1758822380375 h1 , #e-1…" at bounding box center [761, 364] width 733 height 315
click at [1097, 540] on button "Save" at bounding box center [1103, 535] width 62 height 31
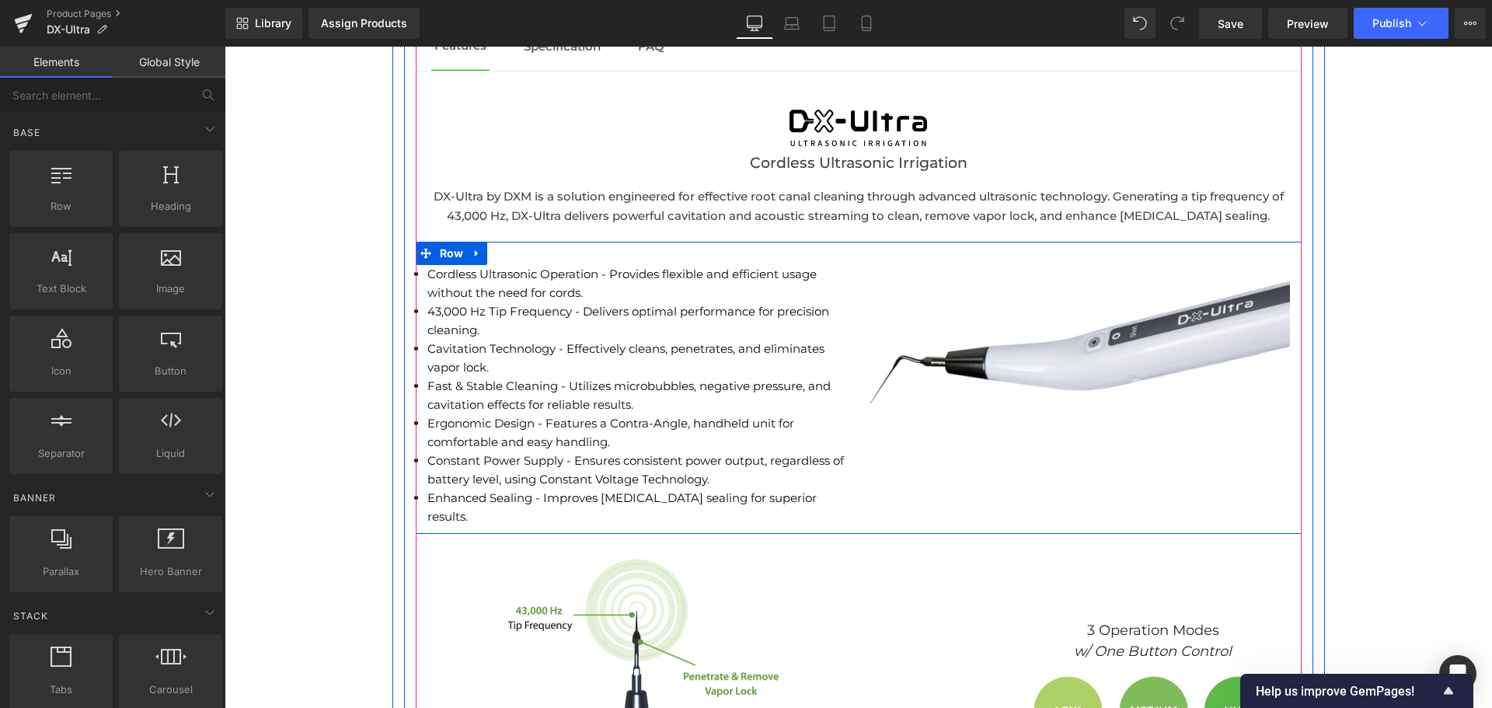
click at [1064, 492] on div "Cordless Ultrasonic Operation - Provides flexible and efficient usage without t…" at bounding box center [859, 388] width 886 height 292
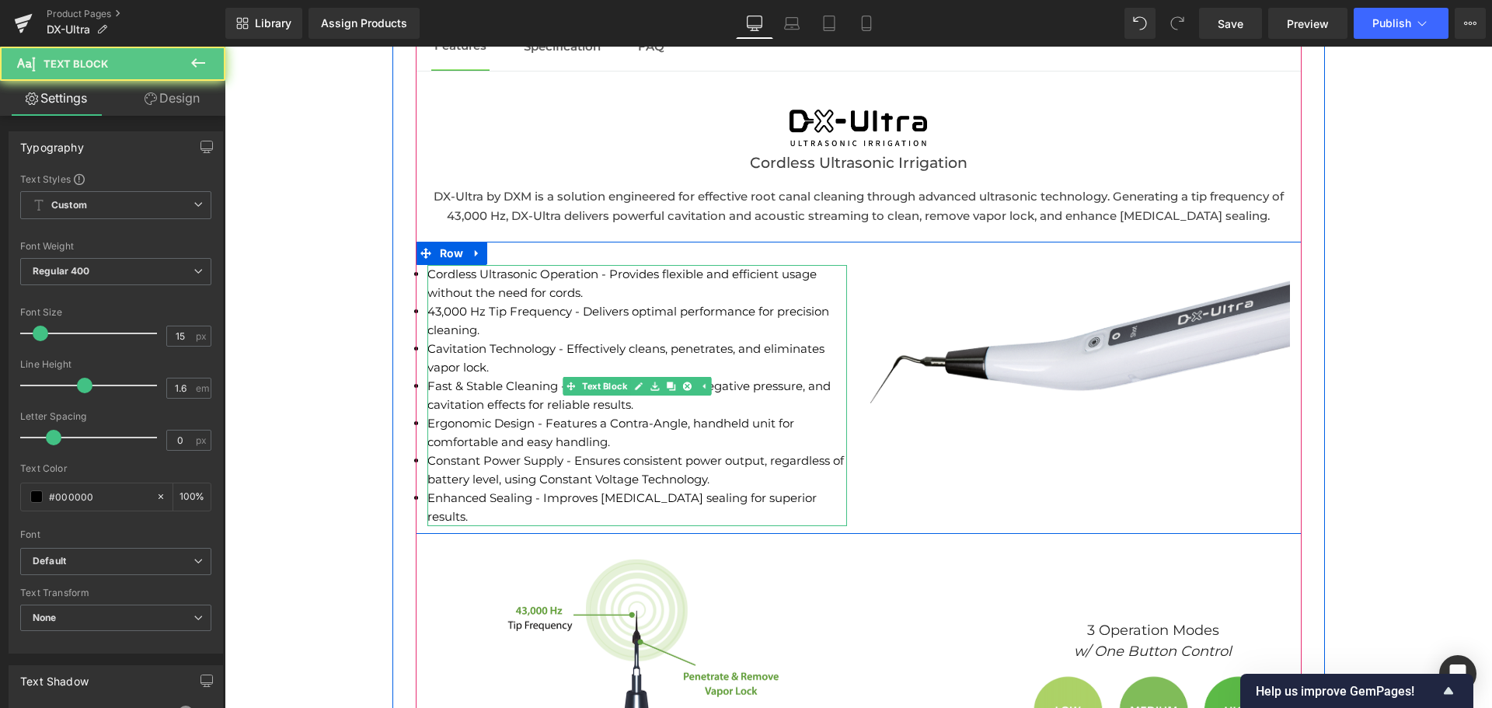
click at [632, 401] on li "Fast & Stable Cleaning - Utilizes microbubbles, negative pressure, and cavitati…" at bounding box center [637, 395] width 420 height 37
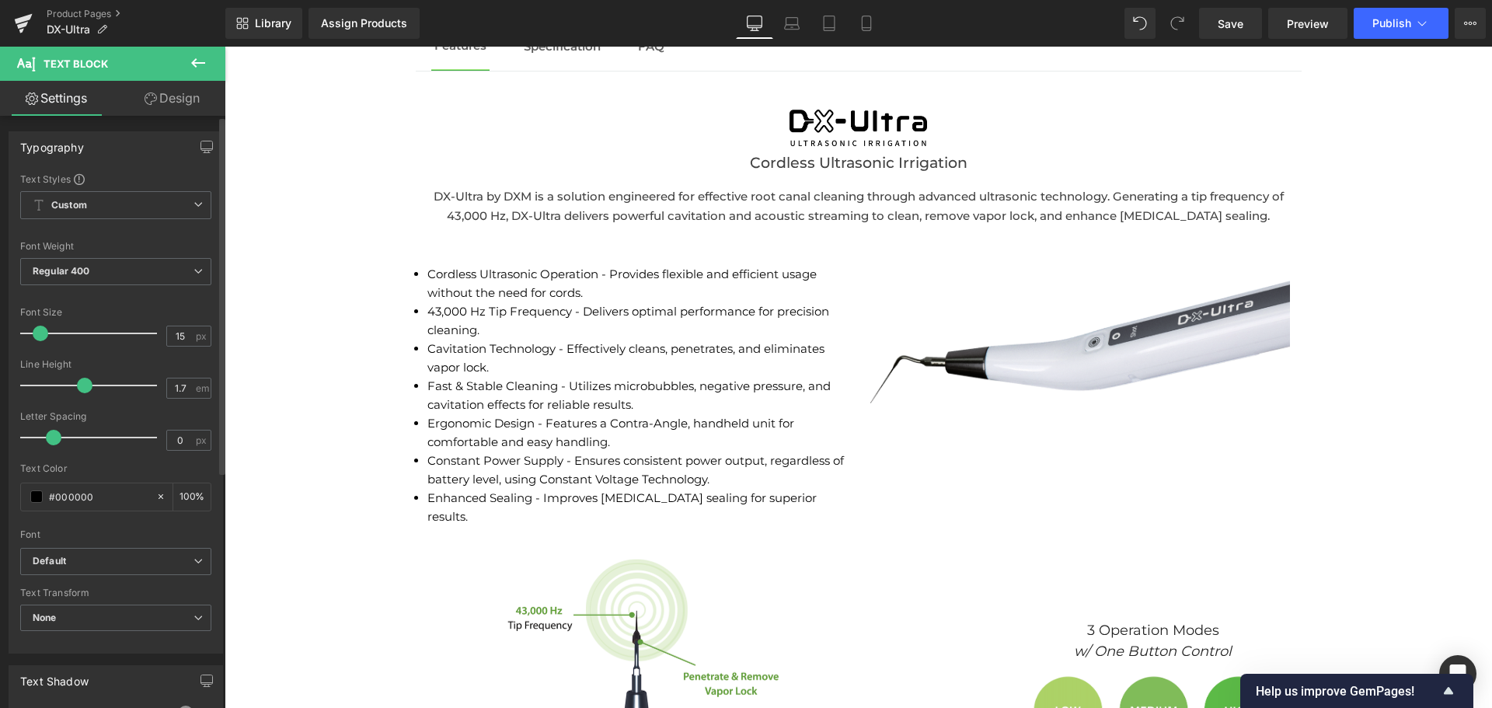
click at [88, 391] on span at bounding box center [85, 386] width 16 height 16
click at [88, 391] on span at bounding box center [90, 386] width 16 height 16
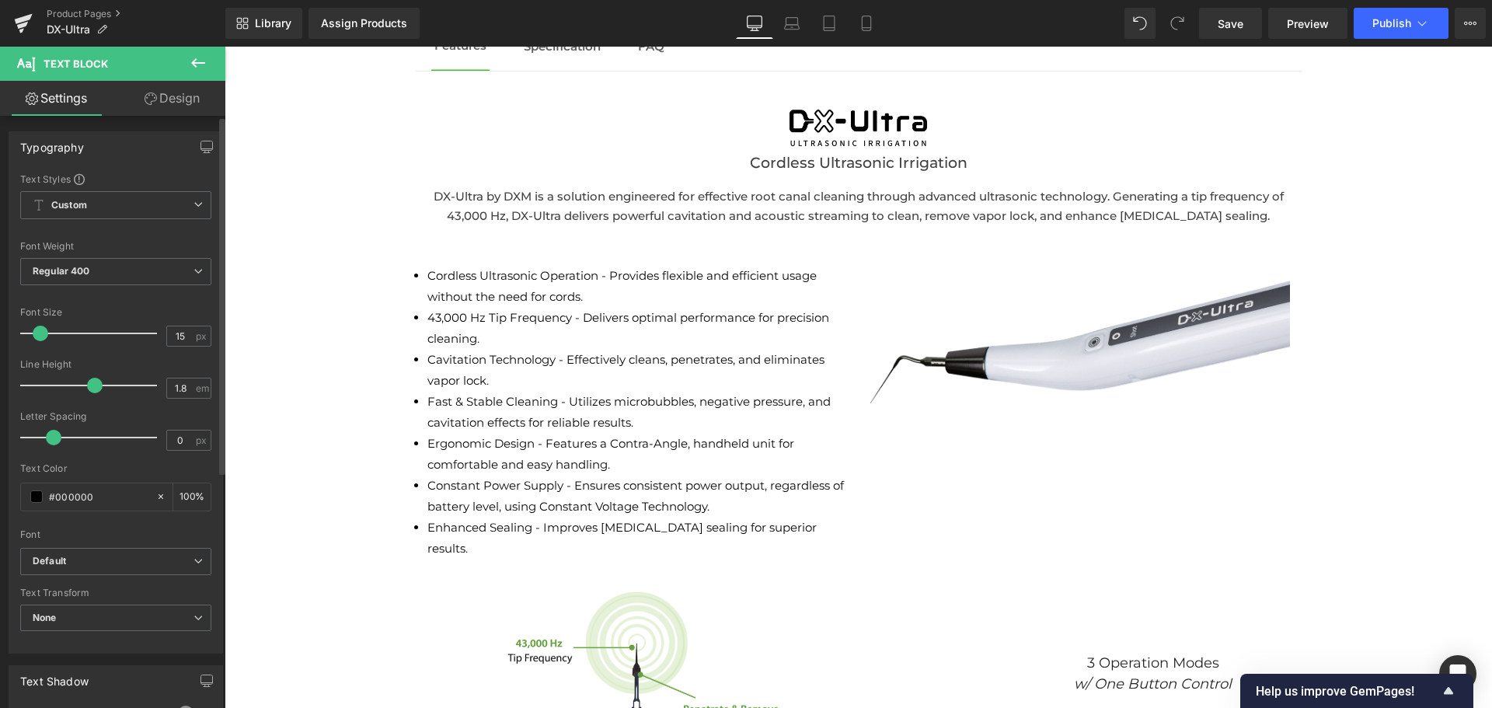
click at [92, 390] on span at bounding box center [95, 386] width 16 height 16
type input "1.7"
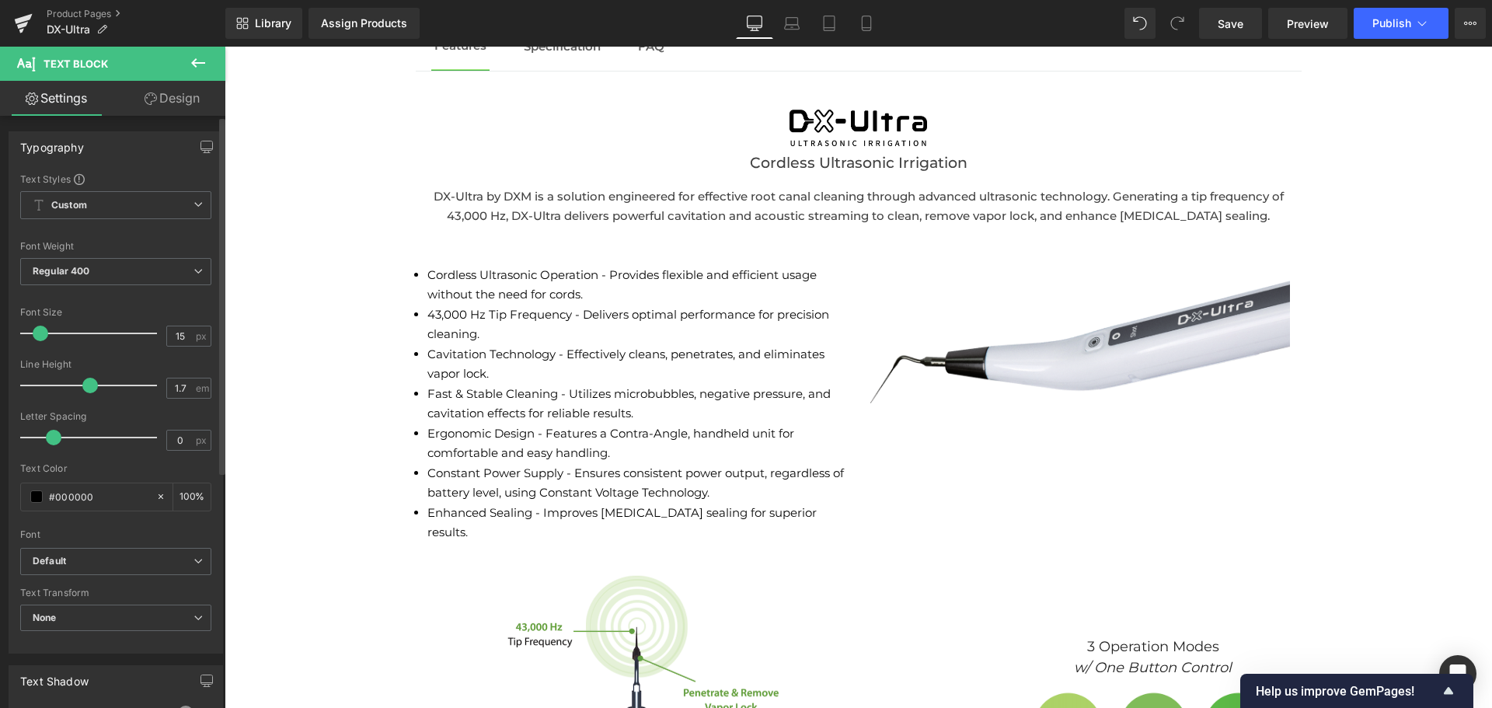
click at [86, 392] on span at bounding box center [90, 386] width 16 height 16
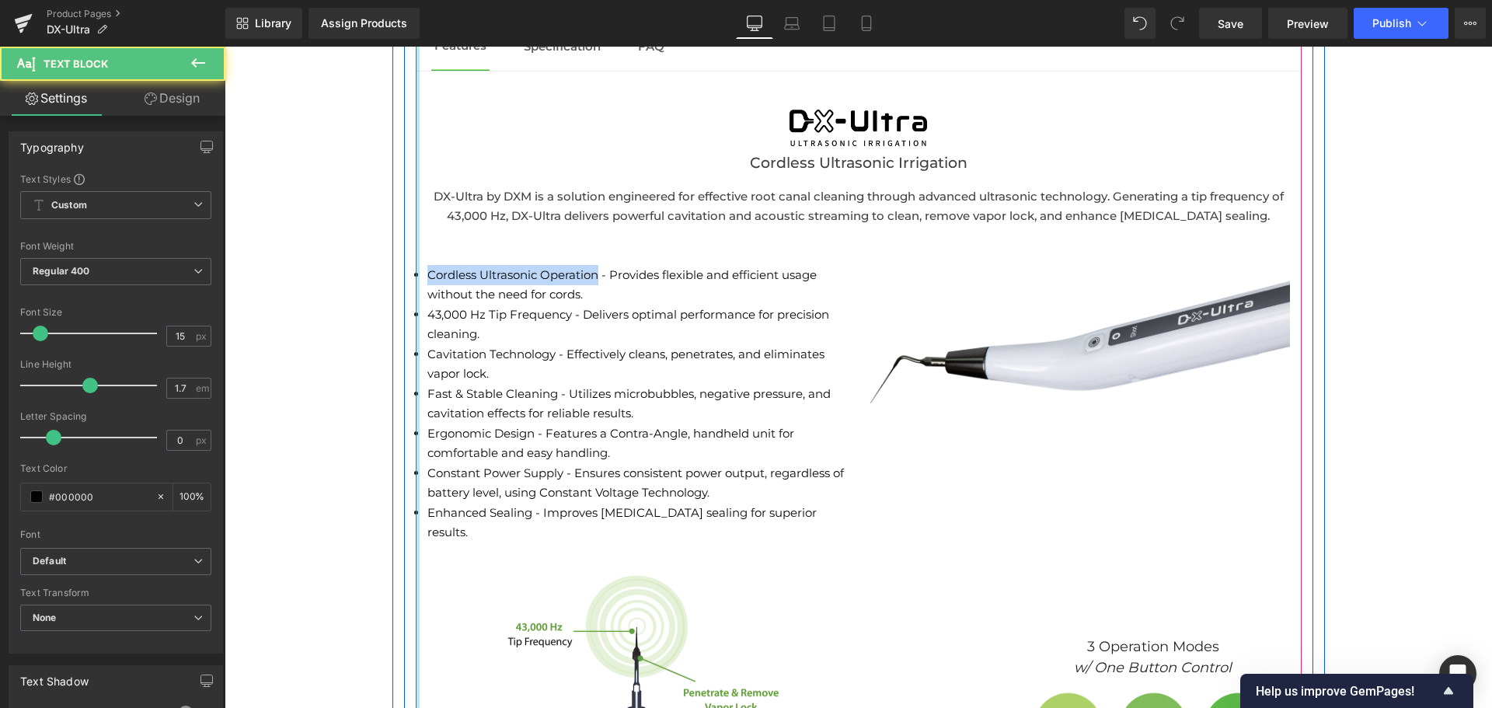
drag, startPoint x: 592, startPoint y: 277, endPoint x: 410, endPoint y: 277, distance: 181.8
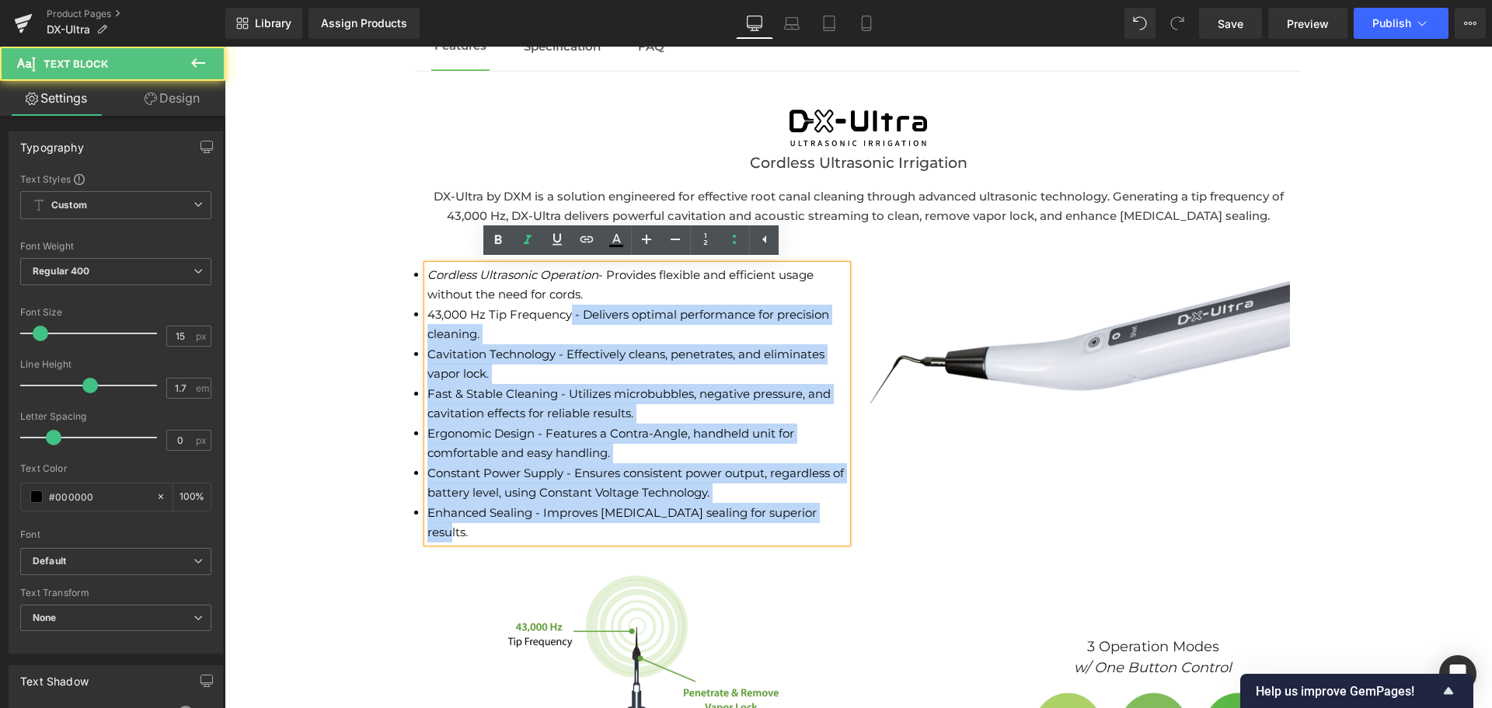
drag, startPoint x: 556, startPoint y: 312, endPoint x: 420, endPoint y: 312, distance: 135.2
click at [427, 312] on span "43,000 Hz Tip Frequency - Delivers optimal performance for precision cleaning." at bounding box center [628, 324] width 402 height 35
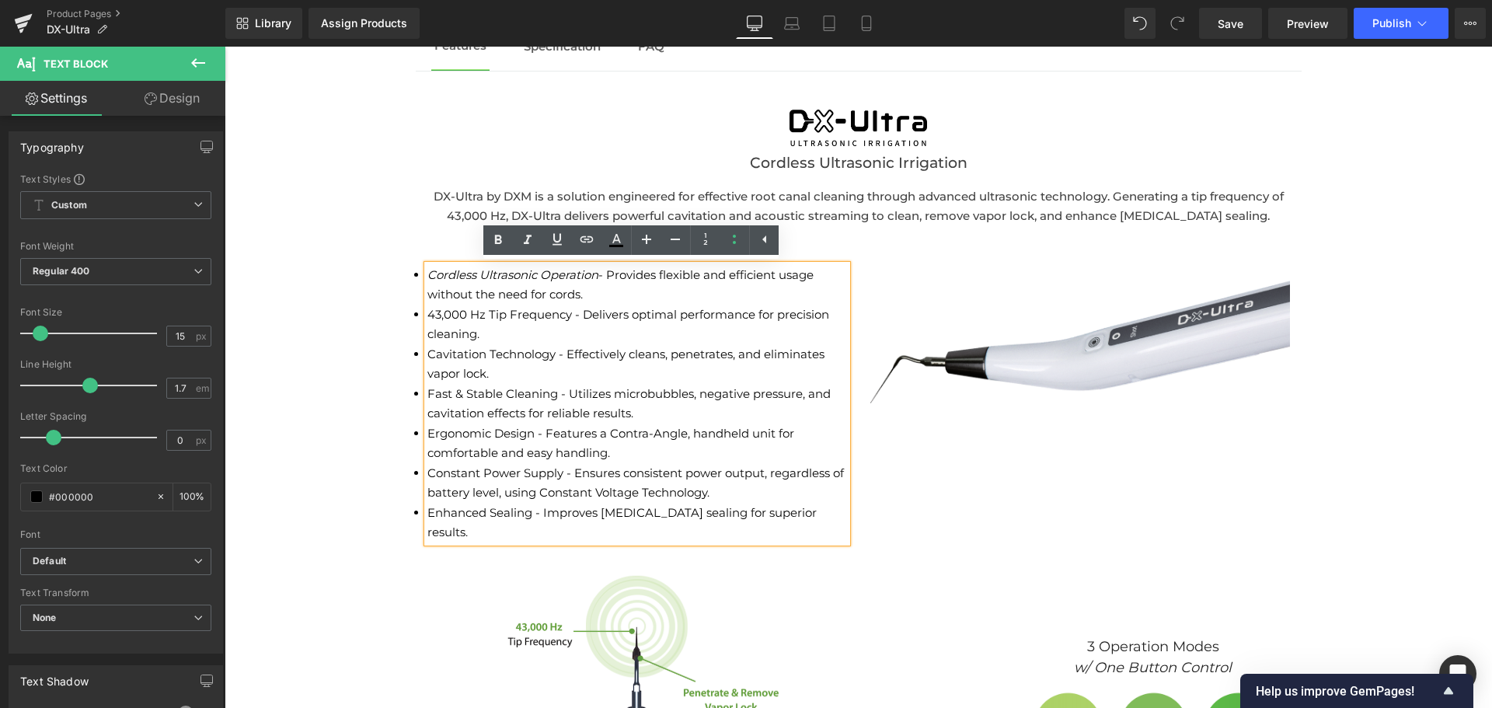
click at [458, 322] on li "43,000 Hz Tip Frequency - Delivers optimal performance for precision cleaning." at bounding box center [637, 325] width 420 height 40
drag, startPoint x: 564, startPoint y: 313, endPoint x: 421, endPoint y: 316, distance: 143.0
click at [427, 316] on span "43,000 Hz Tip Frequency - Delivers optimal performance for precision cleaning." at bounding box center [628, 324] width 402 height 35
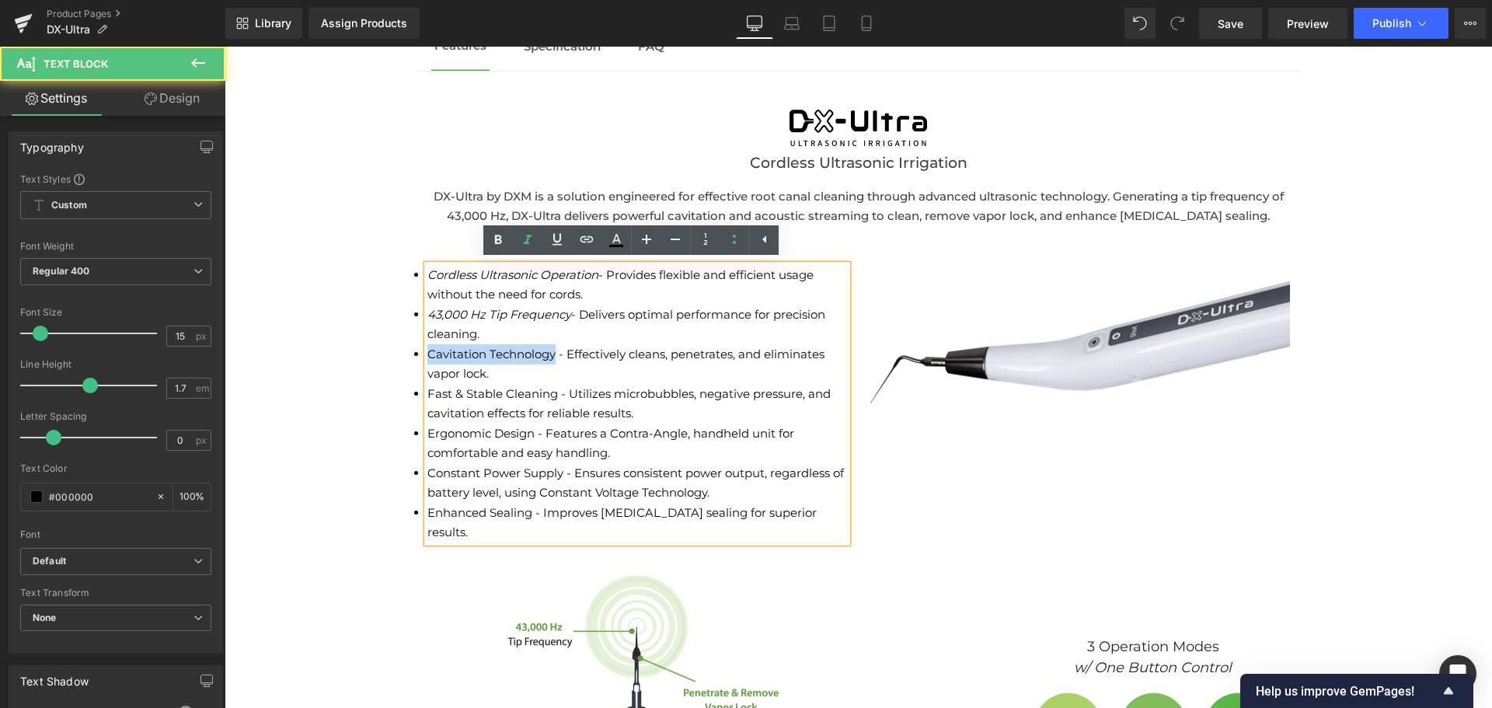
drag, startPoint x: 549, startPoint y: 354, endPoint x: 423, endPoint y: 352, distance: 126.7
click at [427, 352] on span "Cavitation Technology - Effectively cleans, penetrates, and eliminates vapor lo…" at bounding box center [625, 364] width 397 height 35
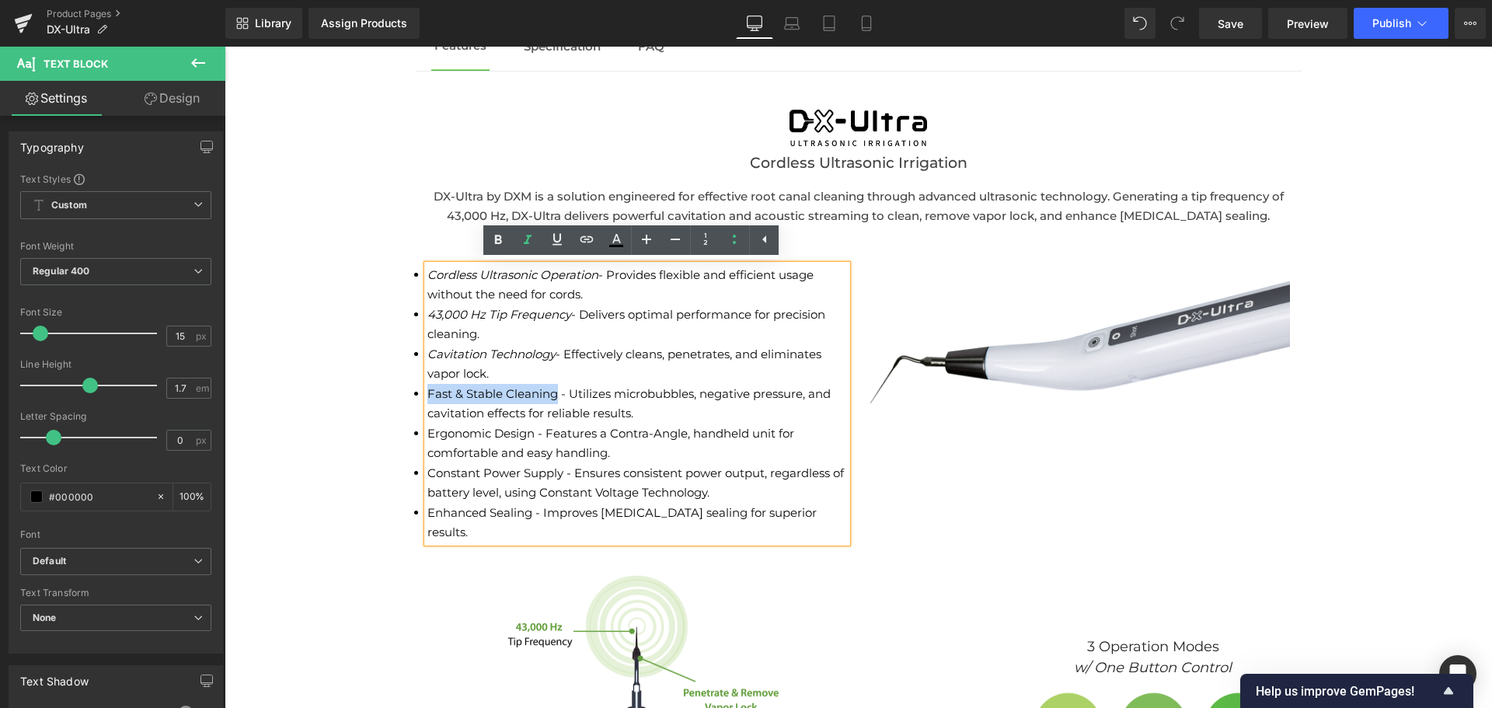
drag, startPoint x: 552, startPoint y: 394, endPoint x: 423, endPoint y: 392, distance: 129.0
click at [427, 392] on span "Fast & Stable Cleaning - Utilizes microbubbles, negative pressure, and cavitati…" at bounding box center [628, 403] width 403 height 35
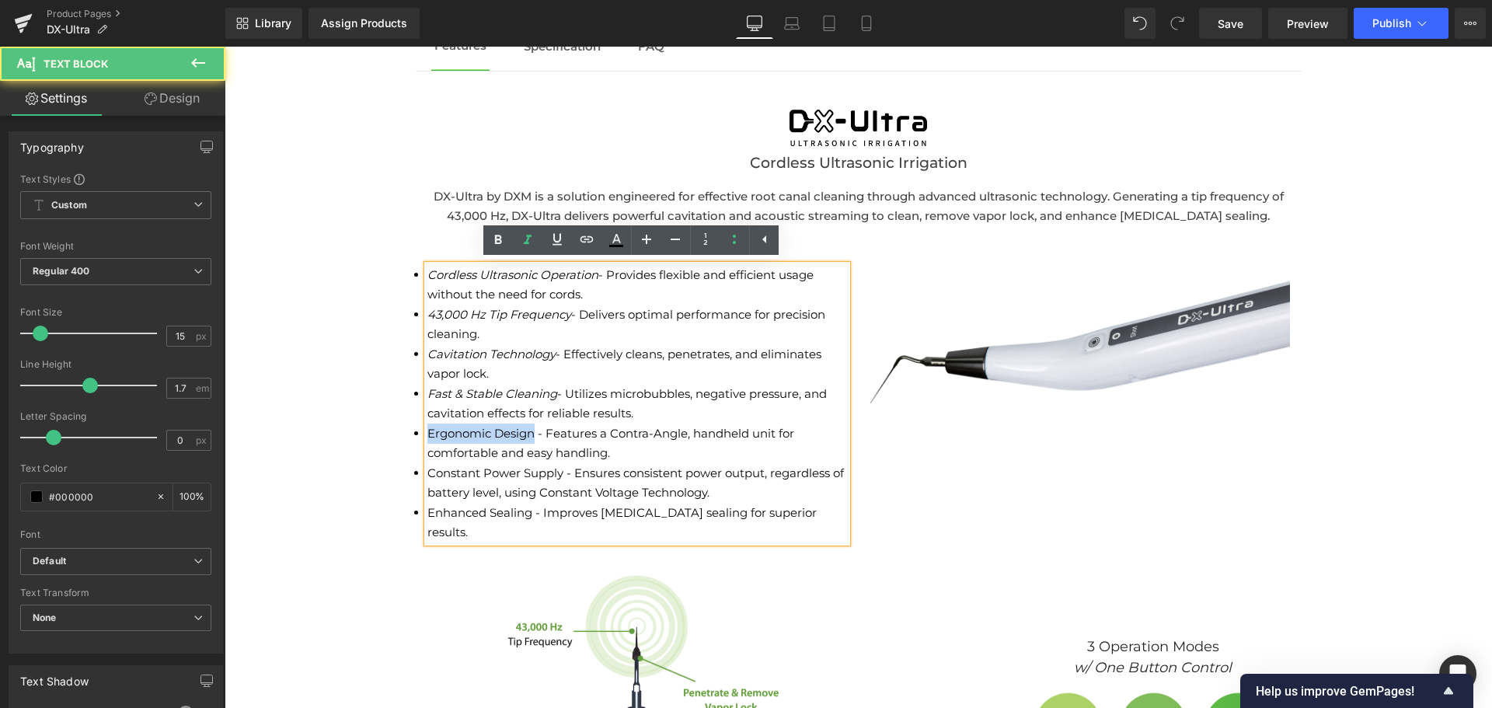
drag, startPoint x: 530, startPoint y: 437, endPoint x: 423, endPoint y: 432, distance: 106.5
click at [427, 432] on span "Ergonomic Design - Features a Contra-Angle, handheld unit for comfortable and e…" at bounding box center [610, 443] width 367 height 35
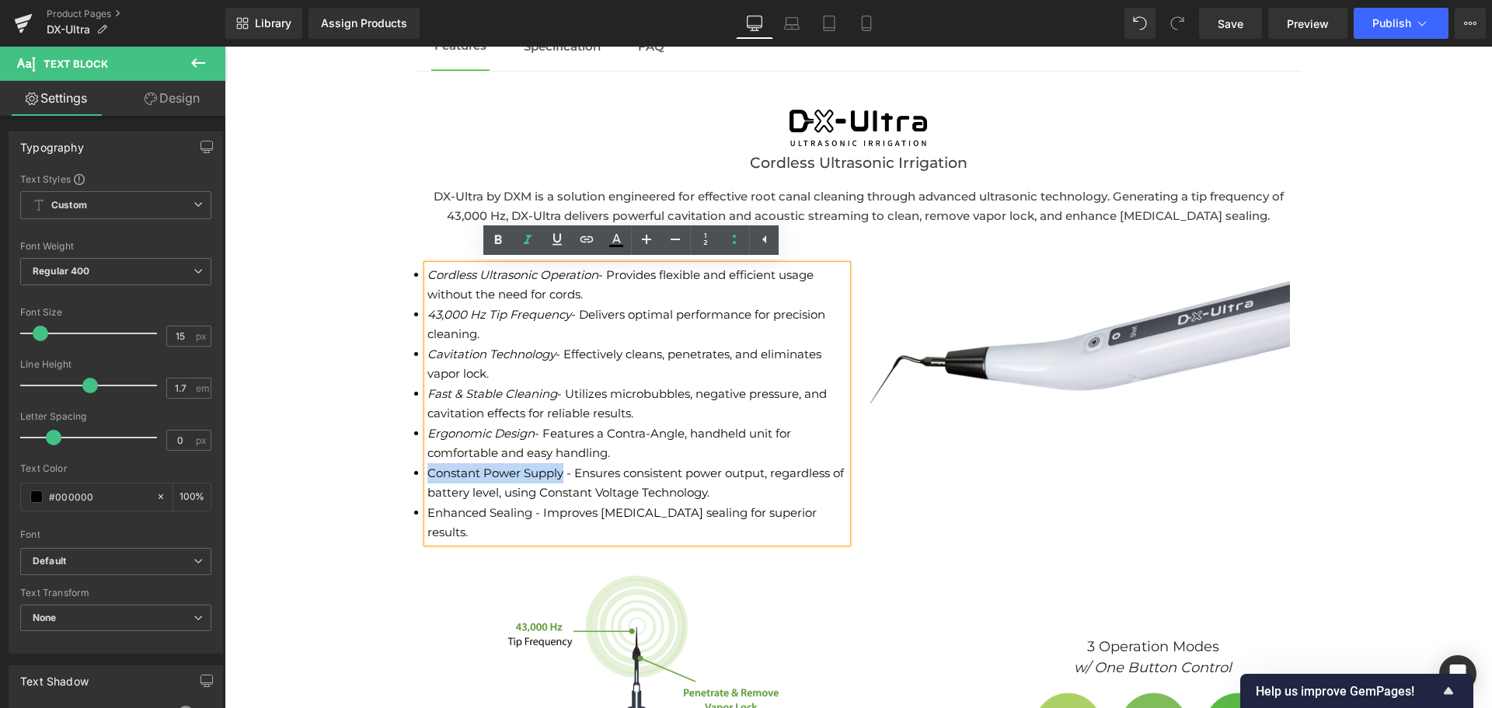
drag, startPoint x: 556, startPoint y: 471, endPoint x: 423, endPoint y: 469, distance: 132.9
click at [427, 469] on span "Constant Power Supply - Ensures consistent power output, regardless of battery …" at bounding box center [635, 482] width 416 height 35
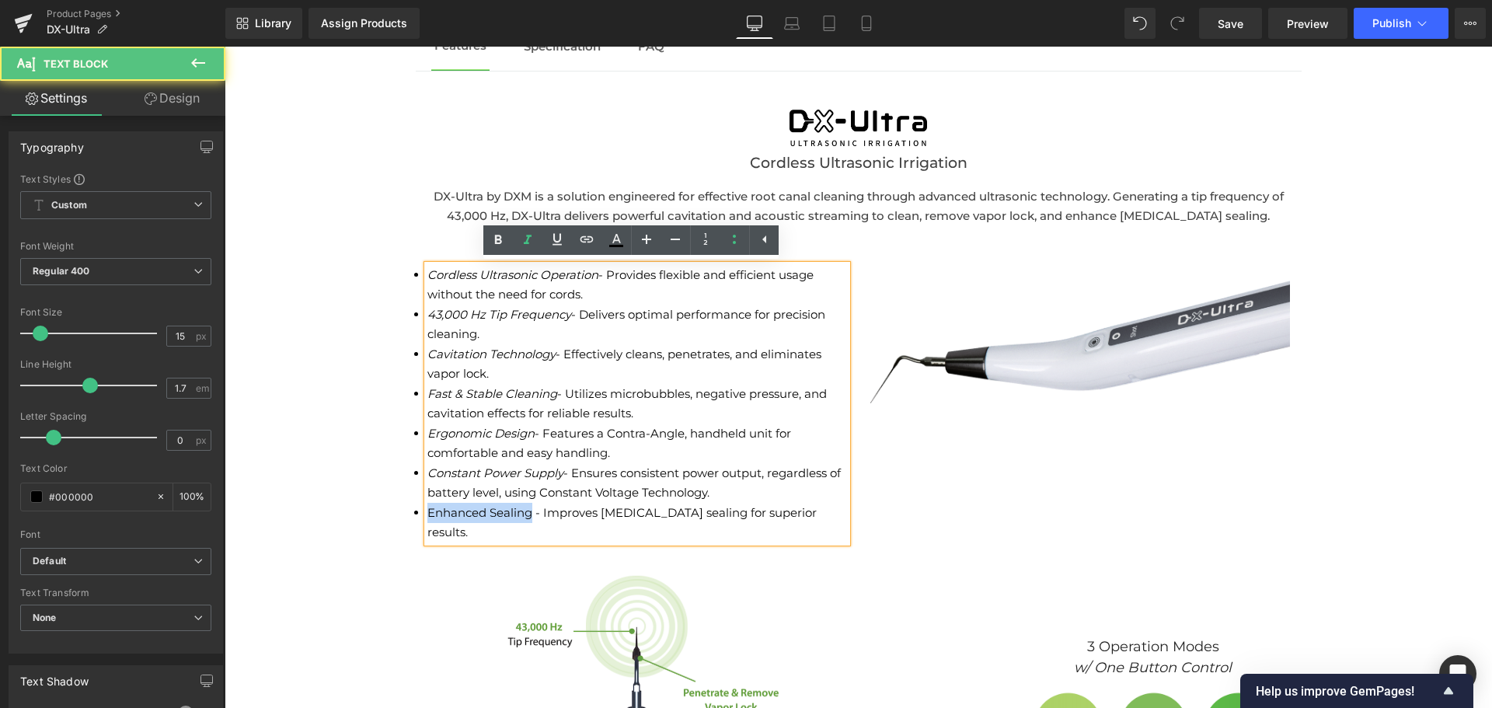
drag, startPoint x: 525, startPoint y: 512, endPoint x: 422, endPoint y: 511, distance: 103.3
click at [427, 511] on span "Enhanced Sealing - Improves [MEDICAL_DATA] sealing for superior results." at bounding box center [621, 522] width 389 height 35
click at [612, 458] on li "Ergonomic Design - Features a Contra-Angle, handheld unit for comfortable and e…" at bounding box center [637, 443] width 420 height 40
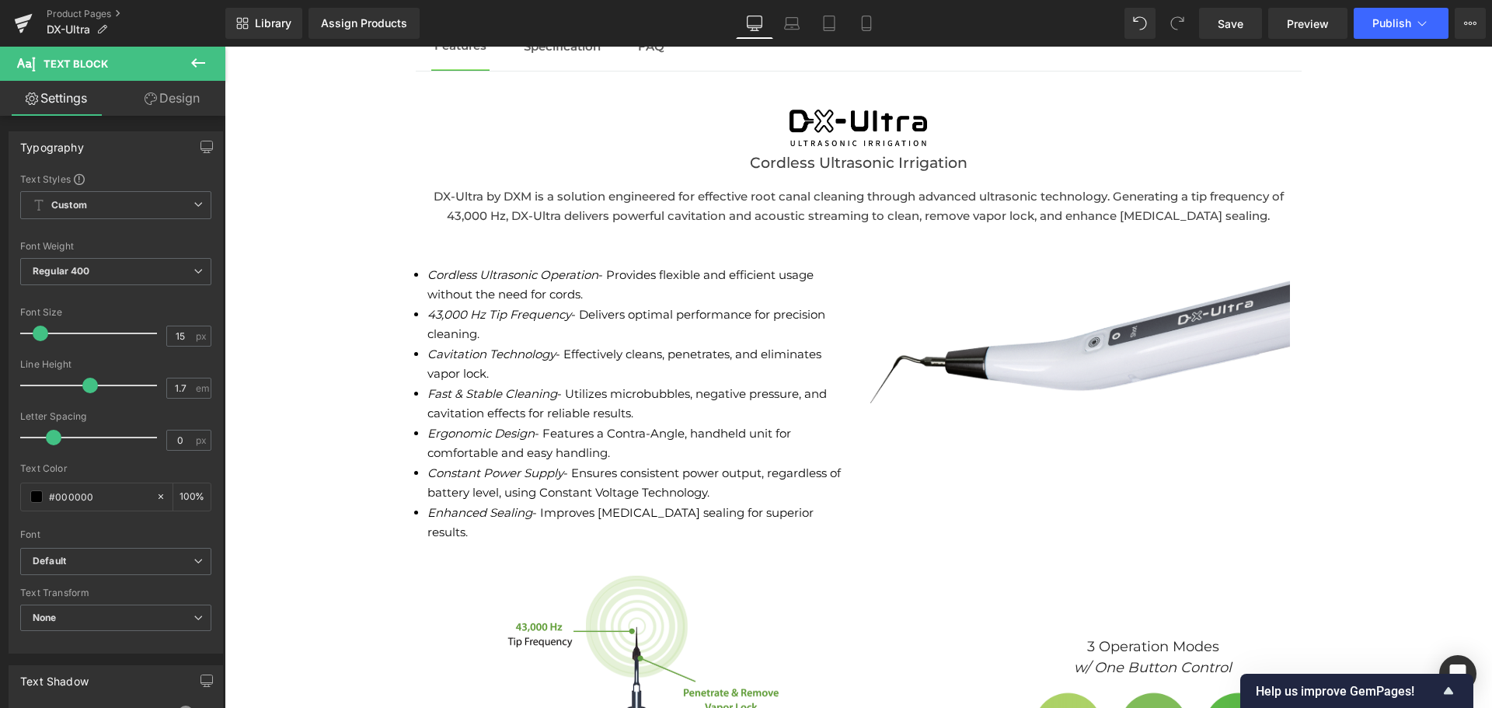
click at [162, 96] on link "Design" at bounding box center [172, 98] width 113 height 35
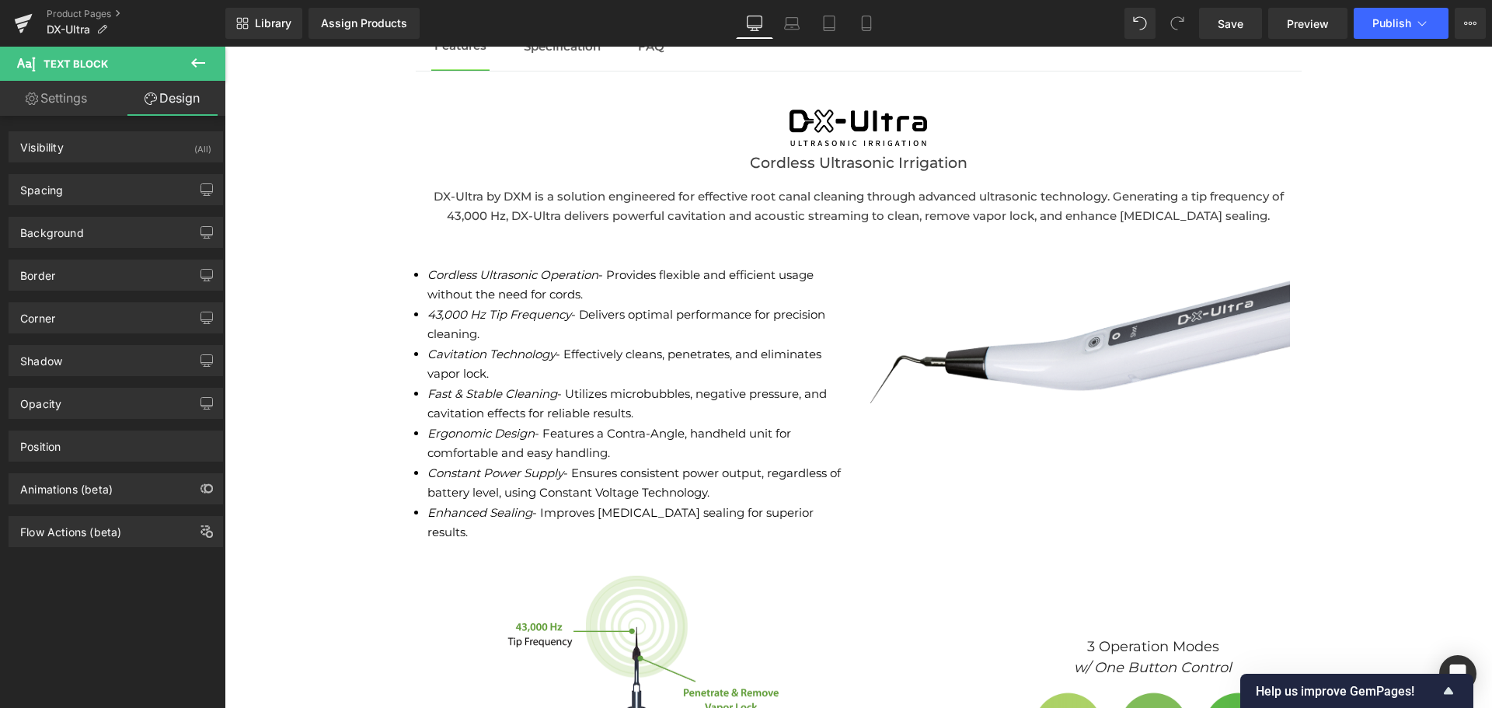
click at [64, 109] on link "Settings" at bounding box center [56, 98] width 113 height 35
type input "100"
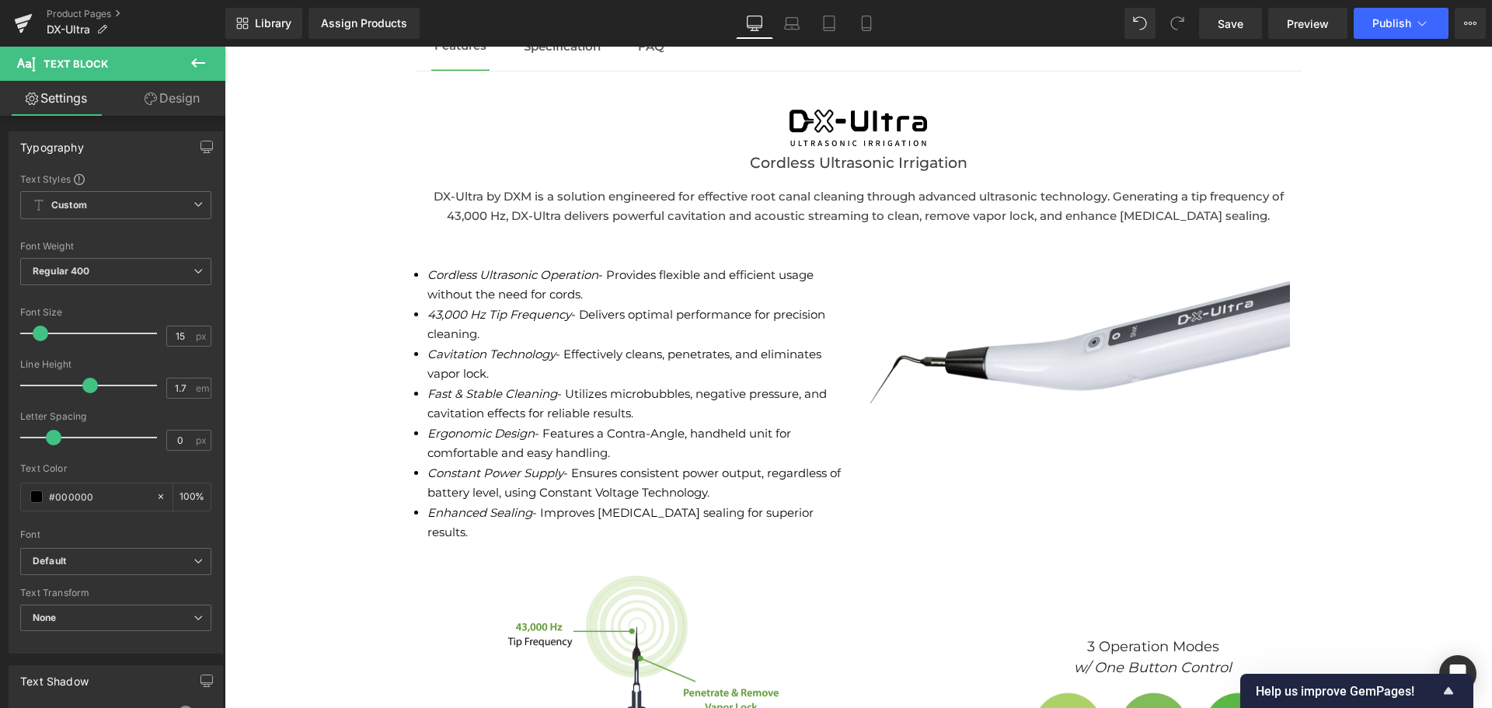
click at [201, 61] on icon at bounding box center [198, 63] width 19 height 19
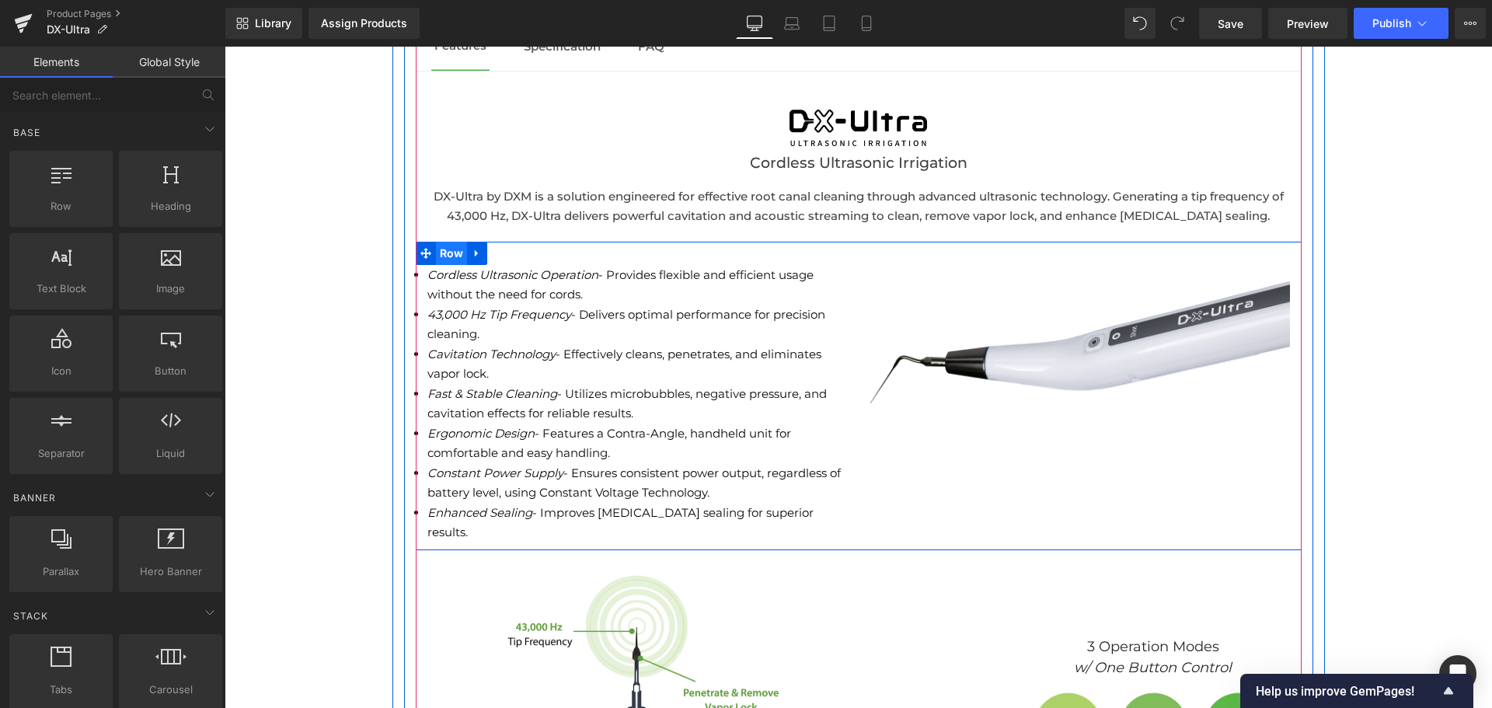
click at [445, 257] on span "Row" at bounding box center [452, 253] width 32 height 23
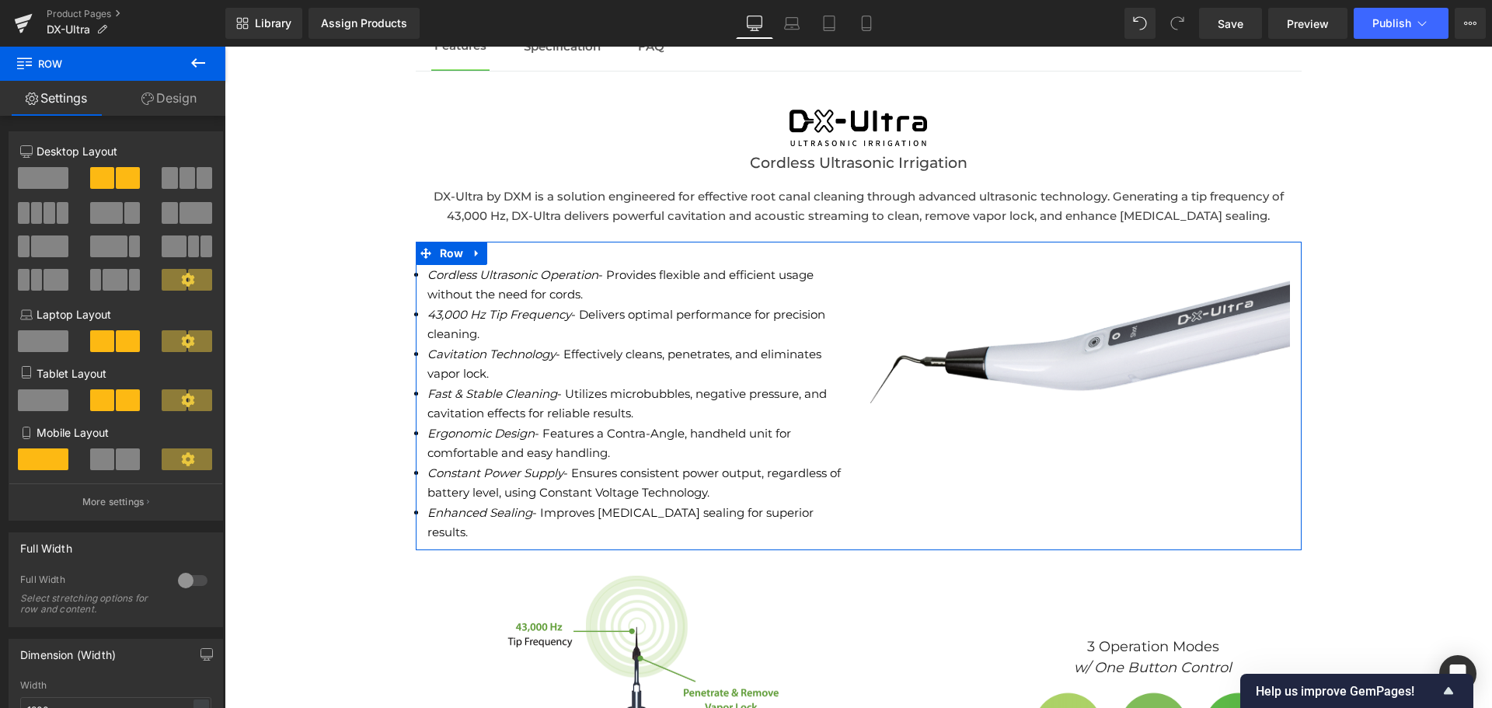
click at [163, 216] on span at bounding box center [170, 213] width 16 height 22
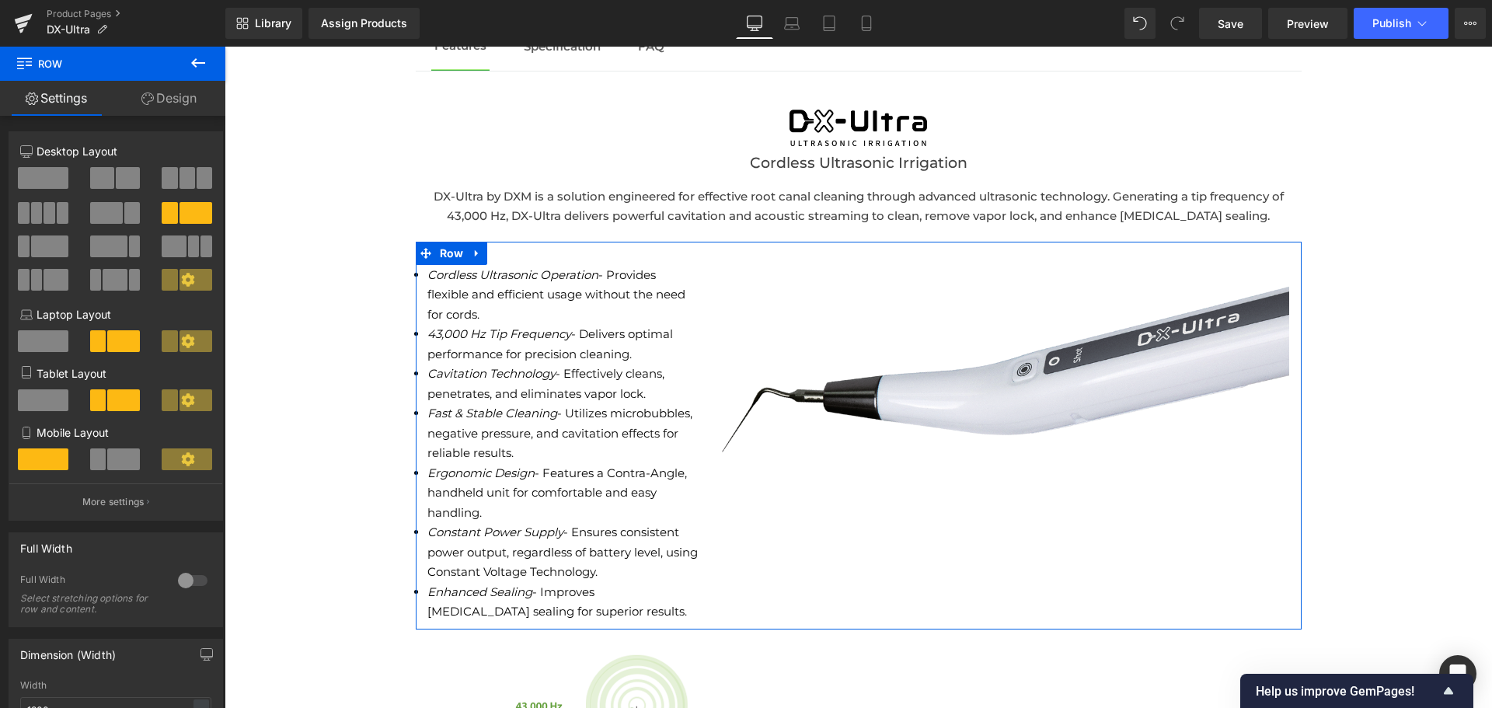
click at [112, 211] on span at bounding box center [106, 213] width 33 height 22
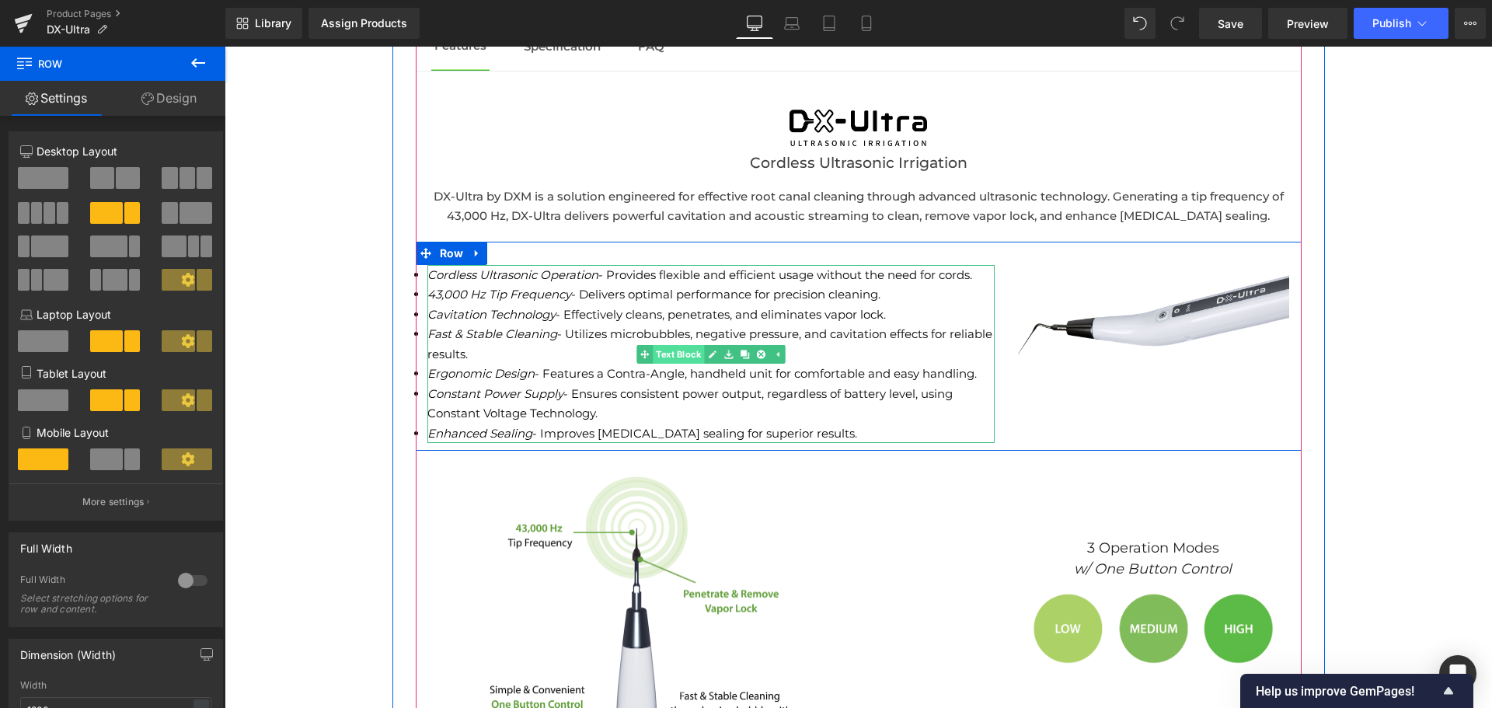
click at [674, 357] on span "Text Block" at bounding box center [678, 354] width 51 height 19
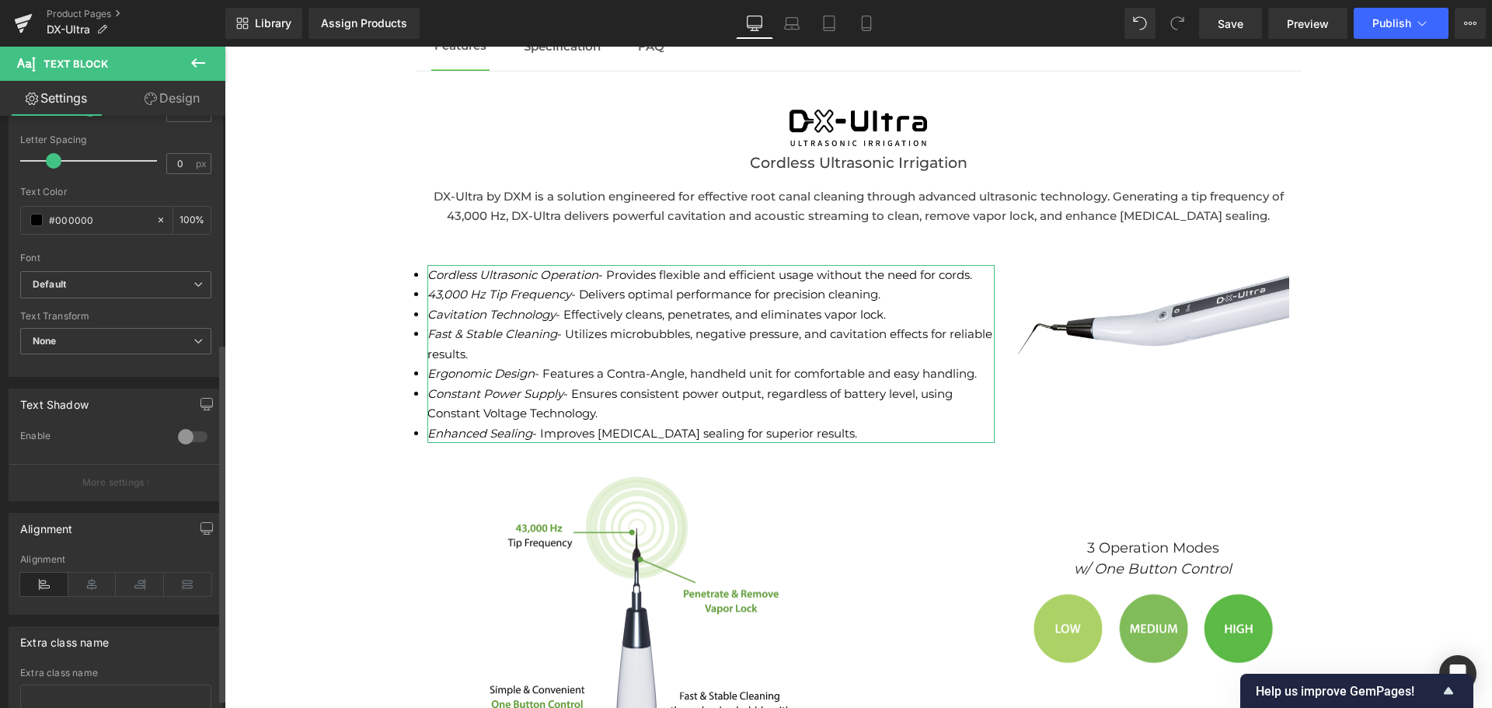
scroll to position [391, 0]
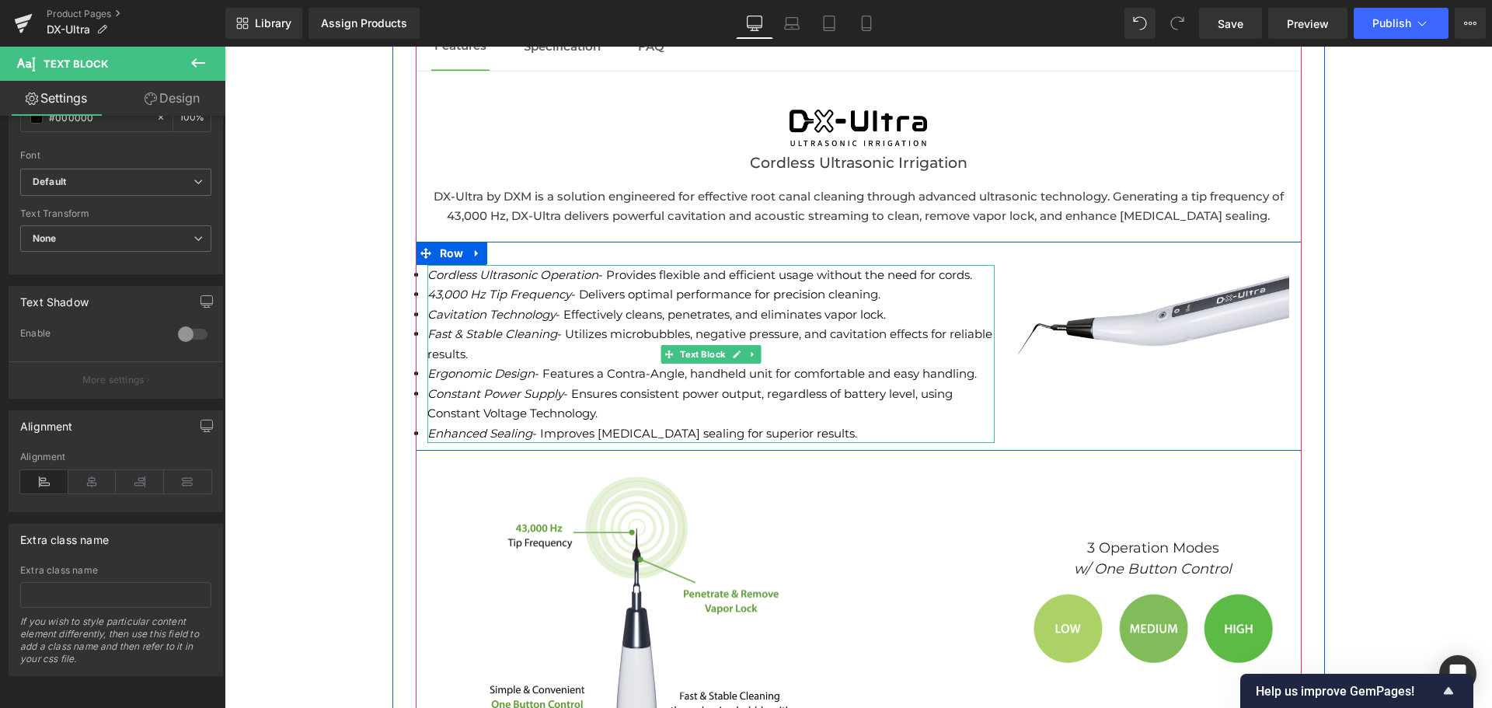
click at [529, 355] on li "Fast & Stable Cleaning - Utilizes microbubbles, negative pressure, and cavitati…" at bounding box center [710, 344] width 567 height 40
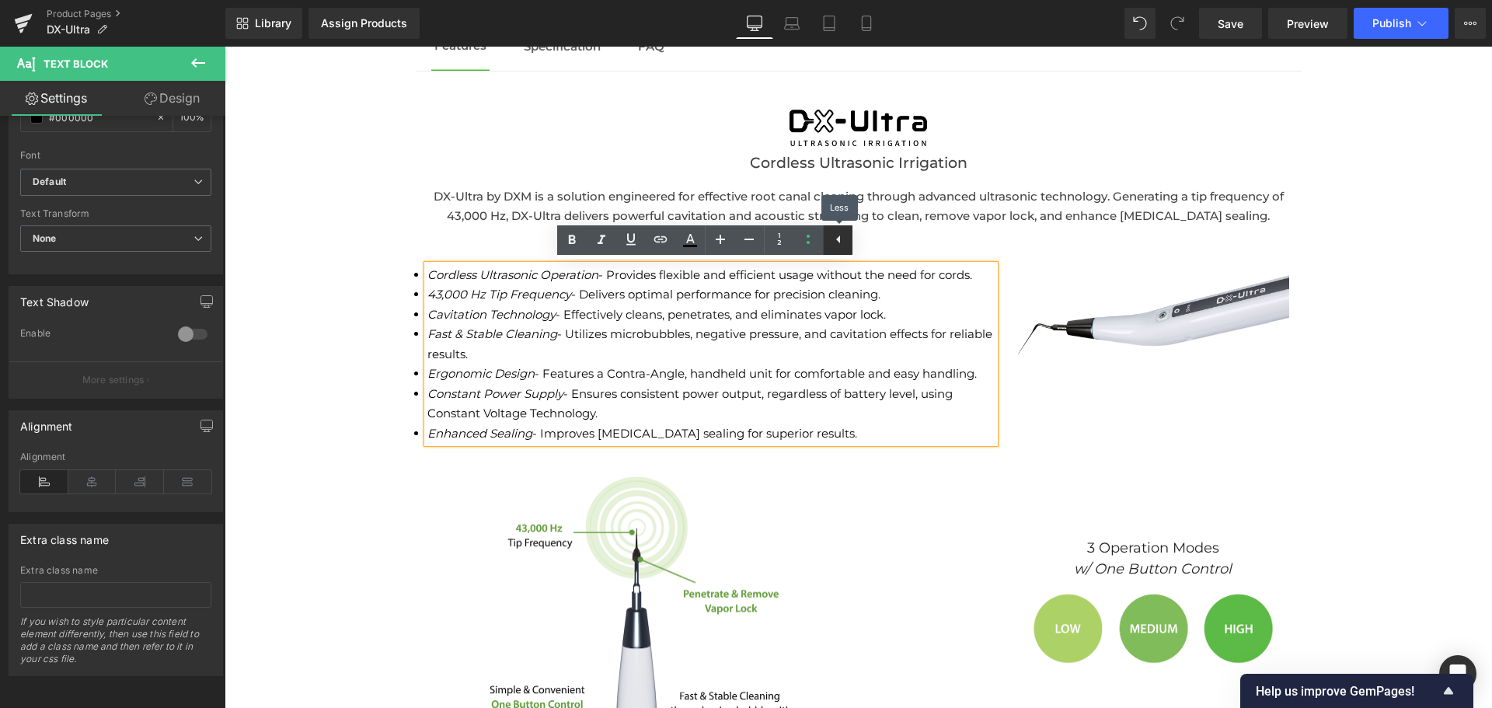
click at [840, 236] on icon at bounding box center [838, 239] width 19 height 19
click at [650, 343] on li "Fast & Stable Cleaning - Utilizes microbubbles, negative pressure, and cavitati…" at bounding box center [710, 344] width 567 height 40
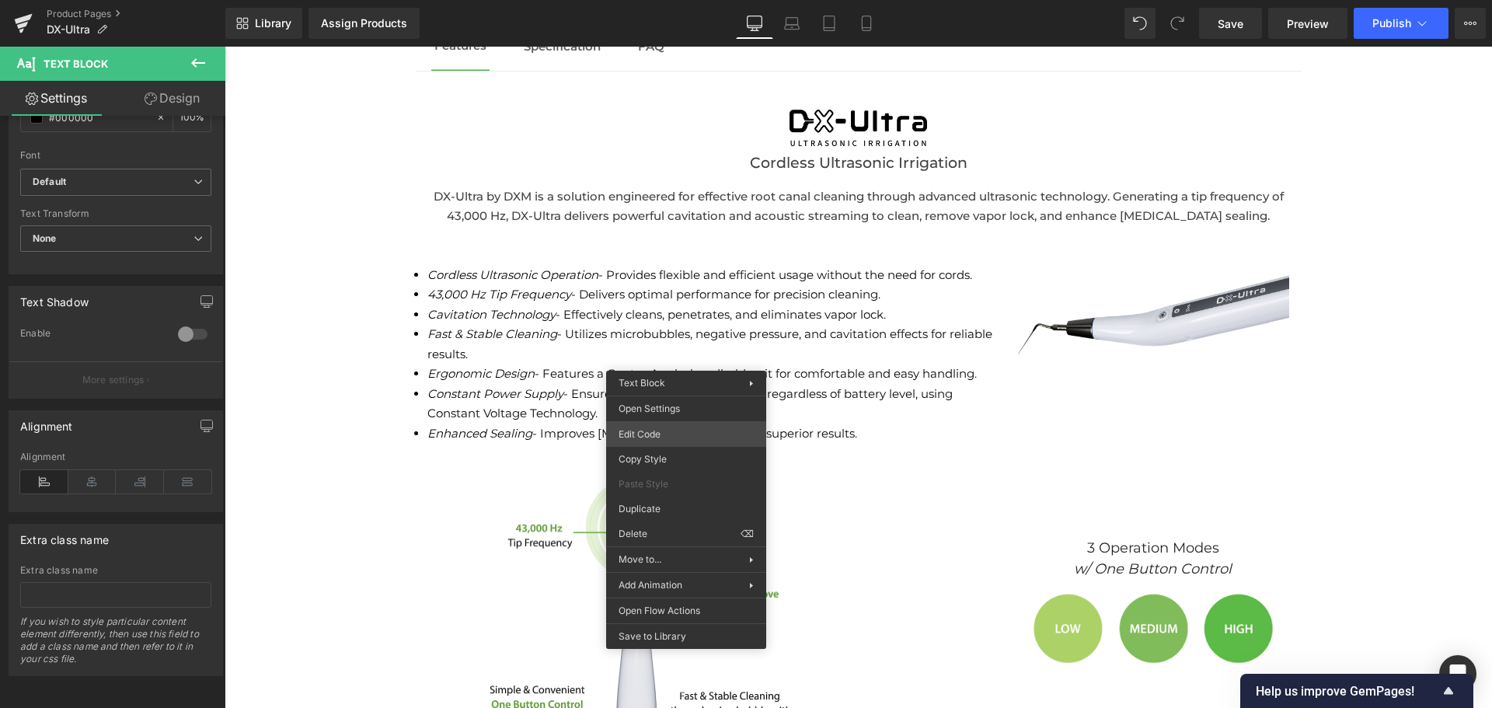
click at [675, 0] on div "Text Block You are previewing how the will restyle your page. You can not edit …" at bounding box center [746, 0] width 1492 height 0
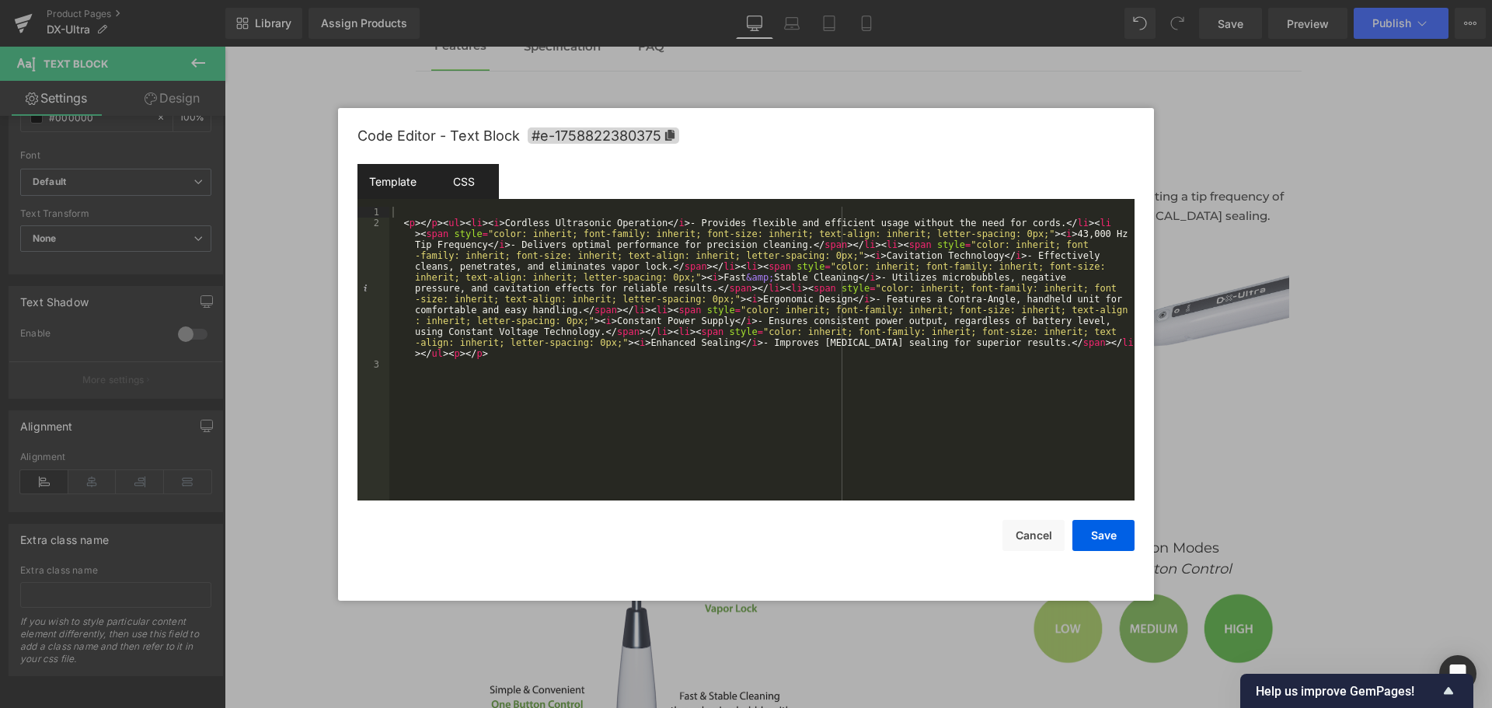
click at [484, 174] on div "CSS" at bounding box center [463, 181] width 71 height 35
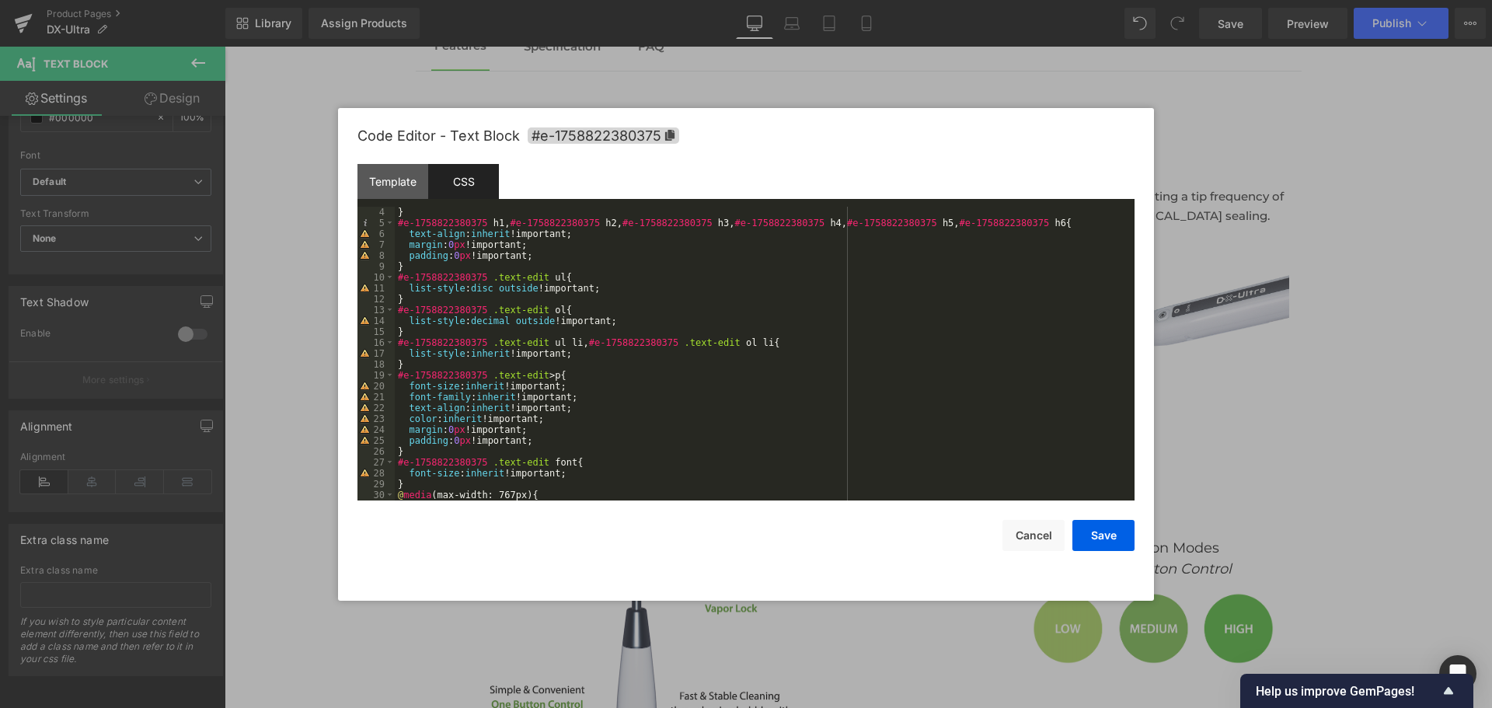
scroll to position [33, 0]
click at [1015, 538] on button "Cancel" at bounding box center [1033, 535] width 62 height 31
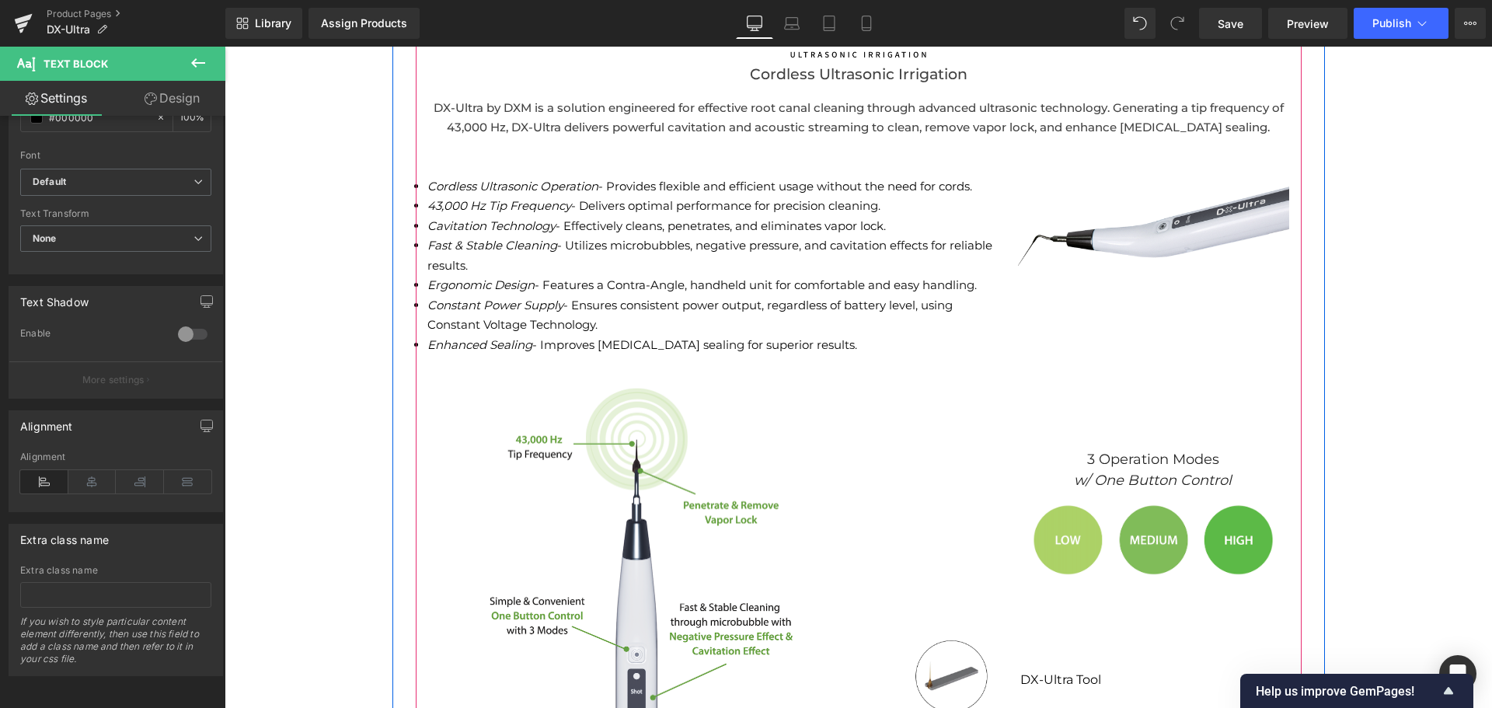
scroll to position [1937, 0]
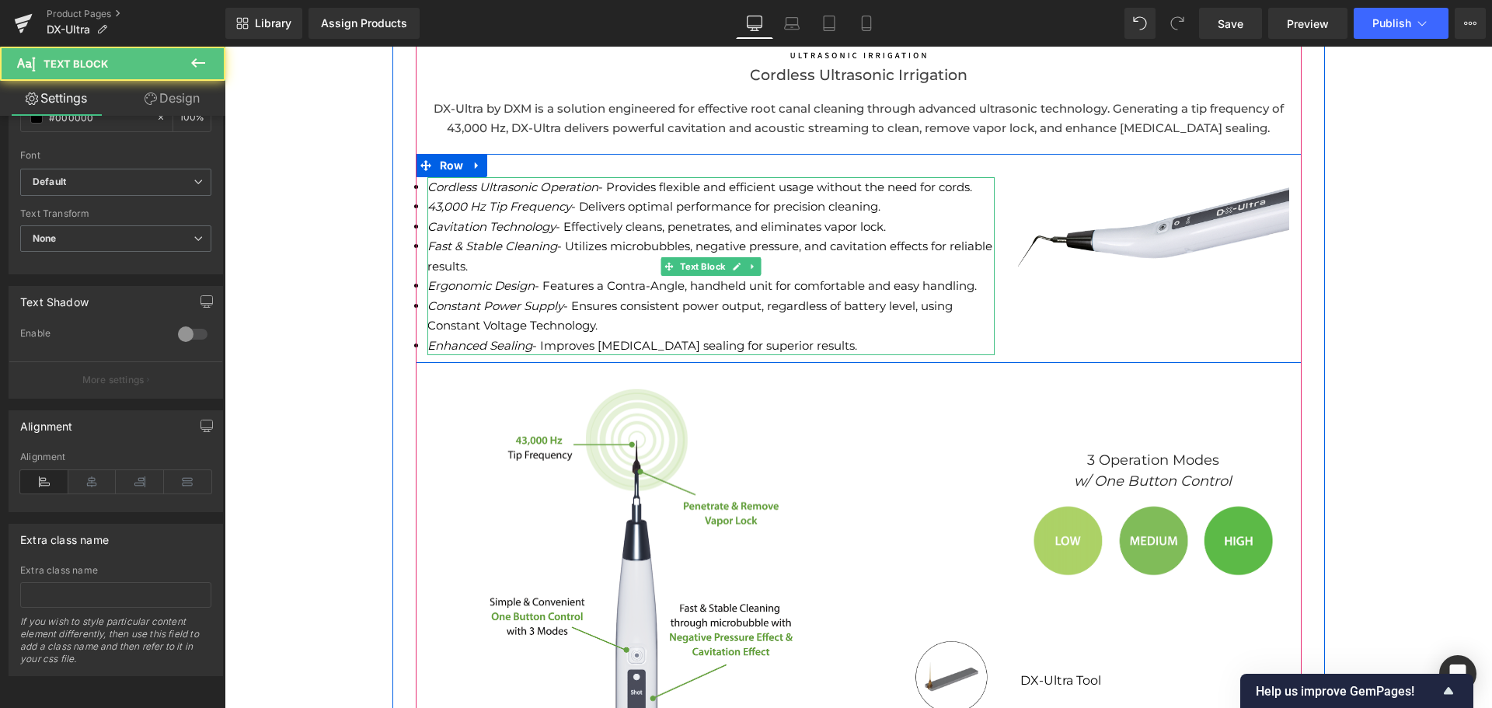
click at [773, 204] on span "43,000 Hz Tip Frequency - Delivers optimal performance for precision cleaning." at bounding box center [653, 206] width 453 height 15
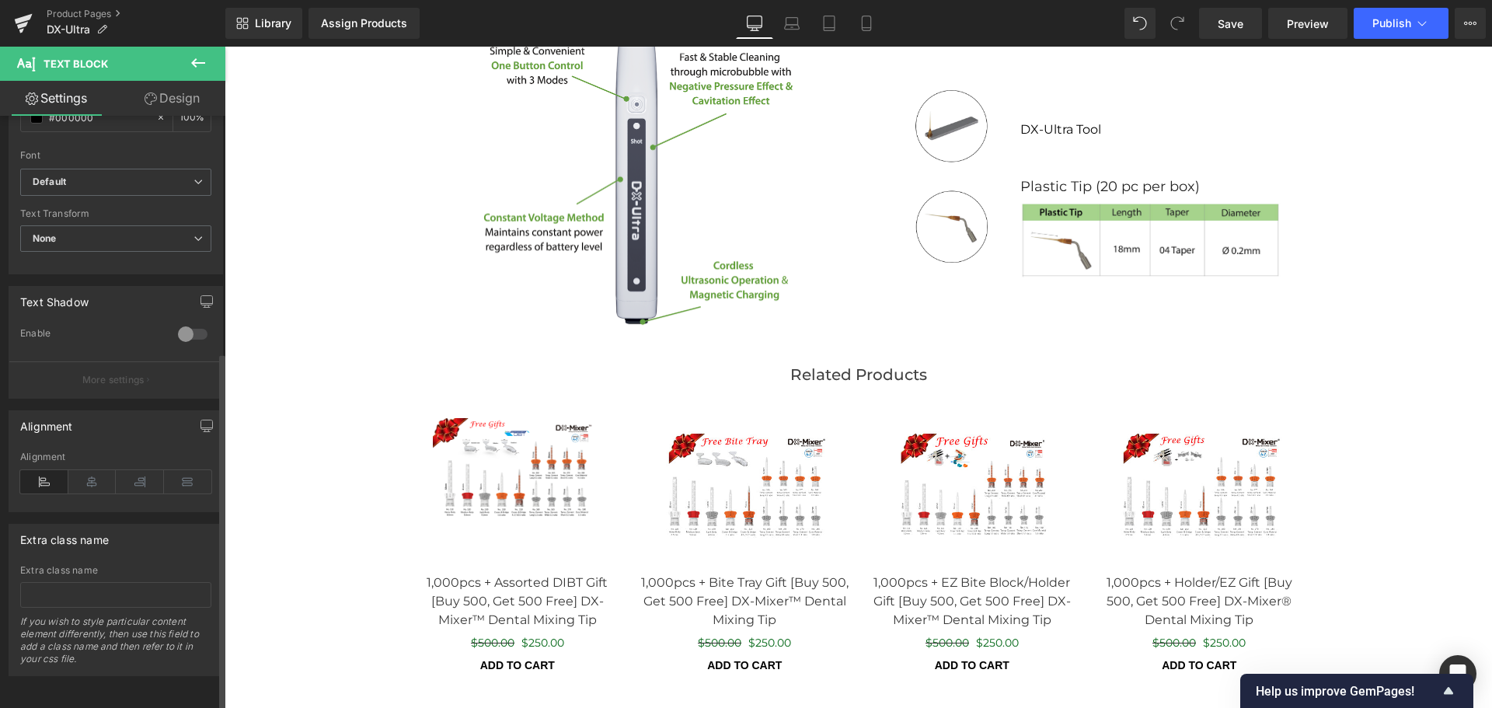
scroll to position [2516, 0]
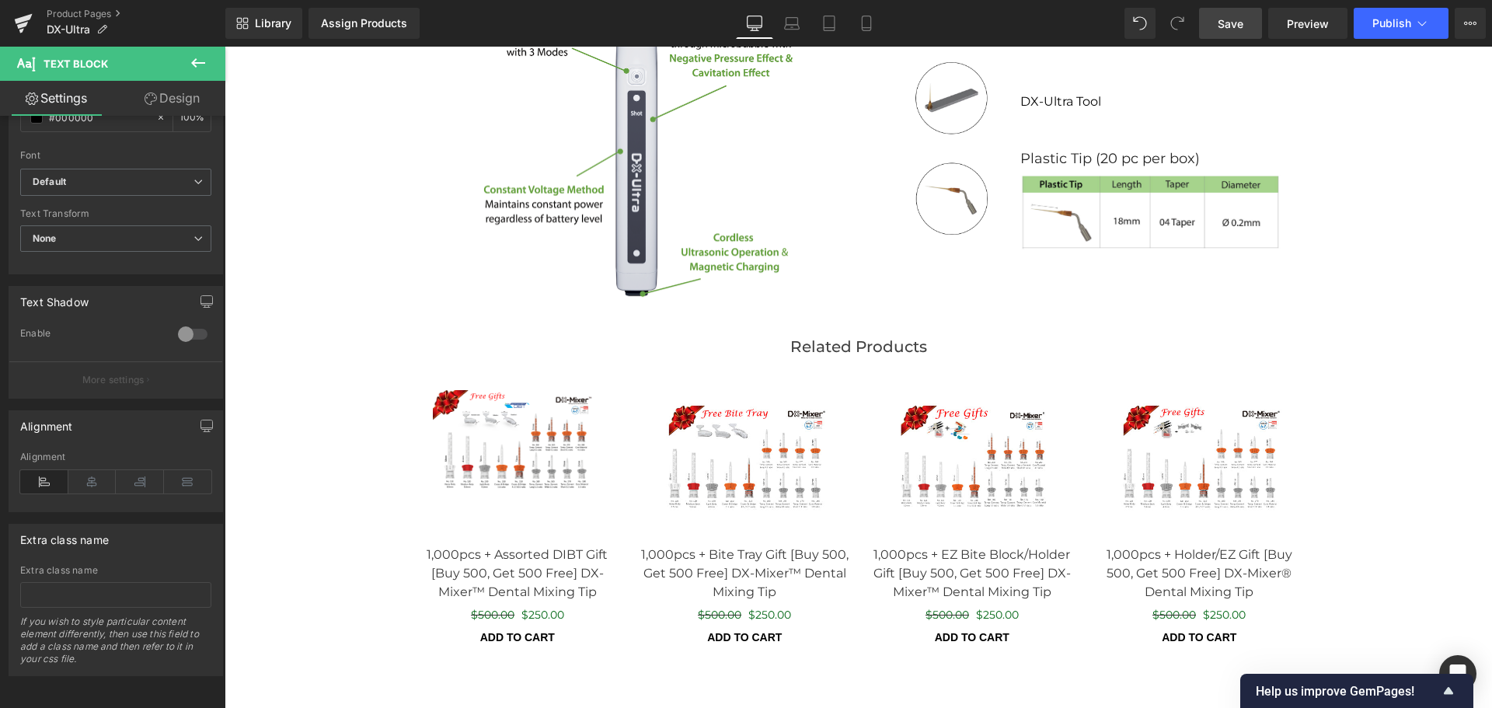
click at [1238, 31] on span "Save" at bounding box center [1231, 24] width 26 height 16
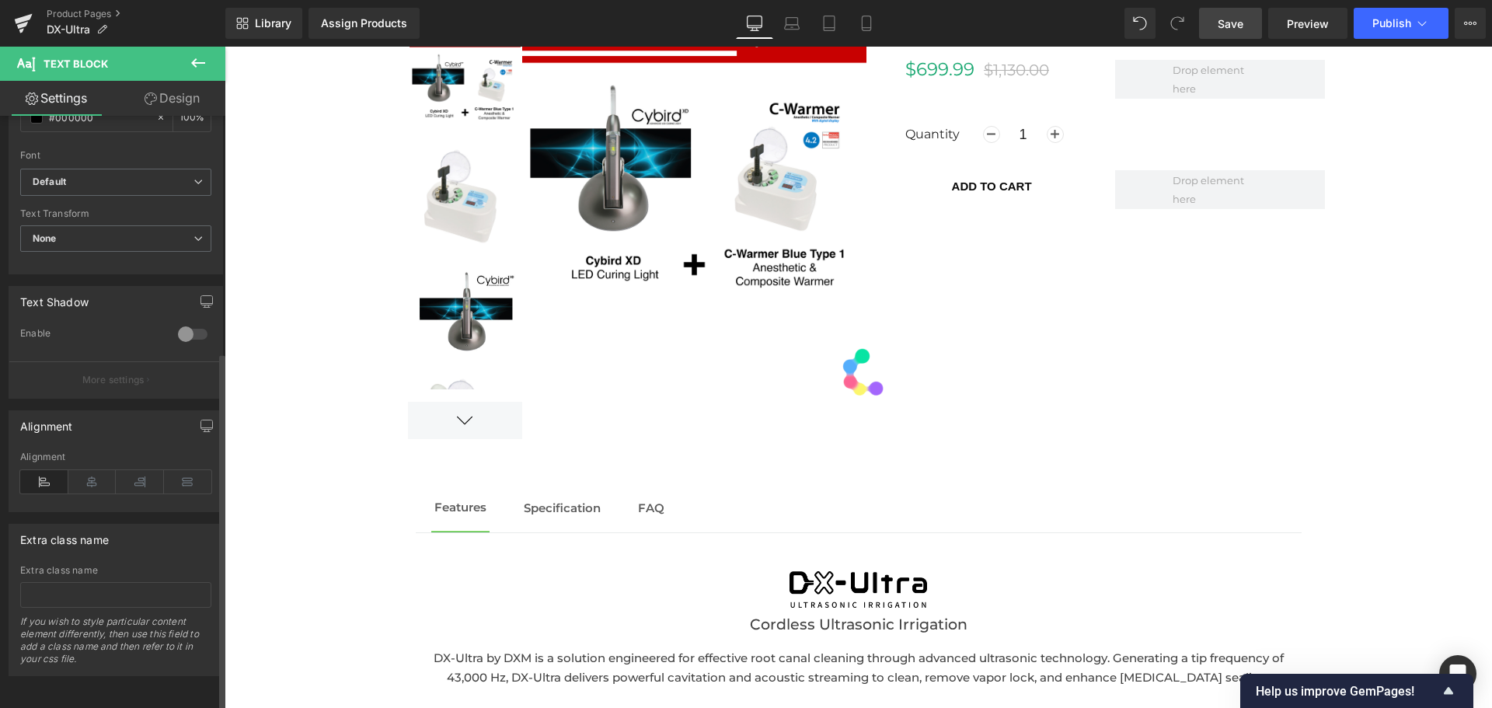
scroll to position [1335, 0]
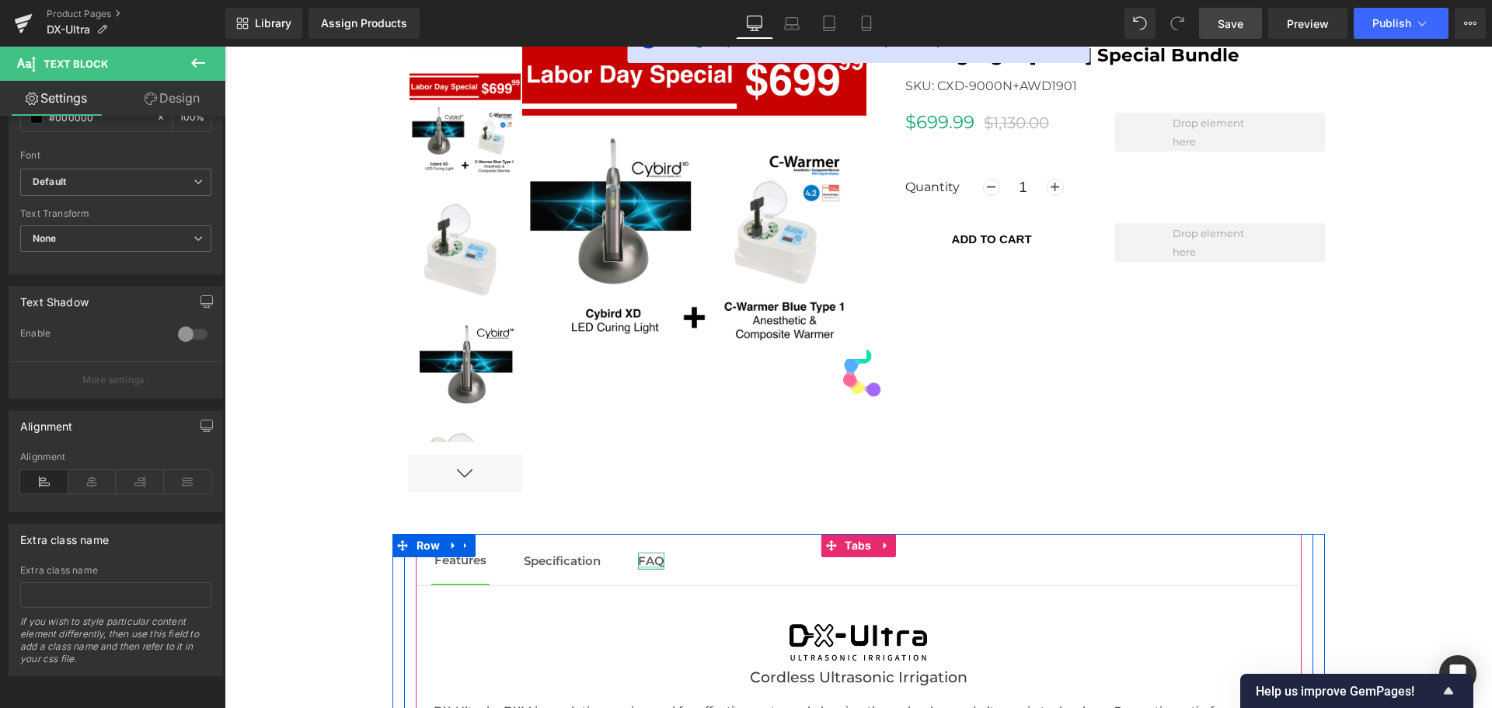
click at [646, 563] on font "FAQ" at bounding box center [651, 560] width 26 height 15
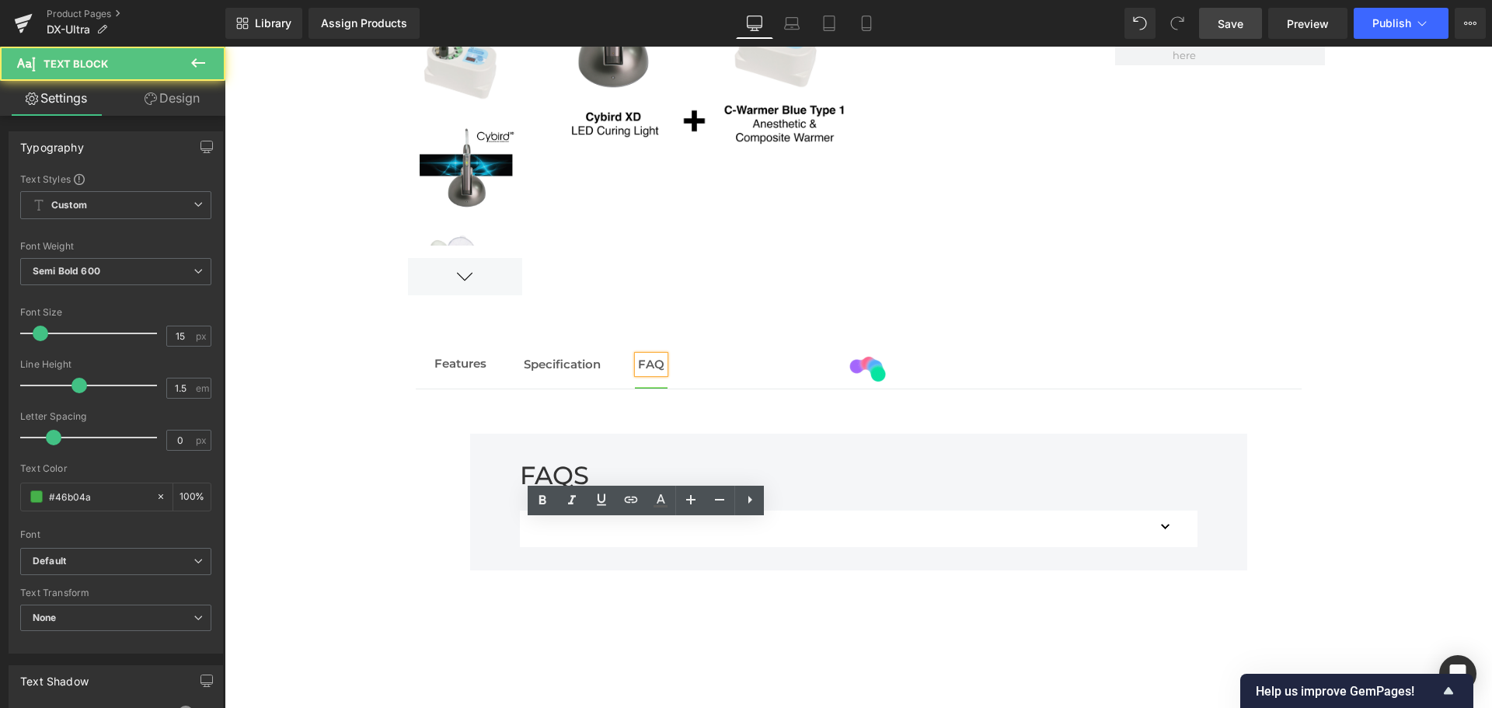
scroll to position [1533, 0]
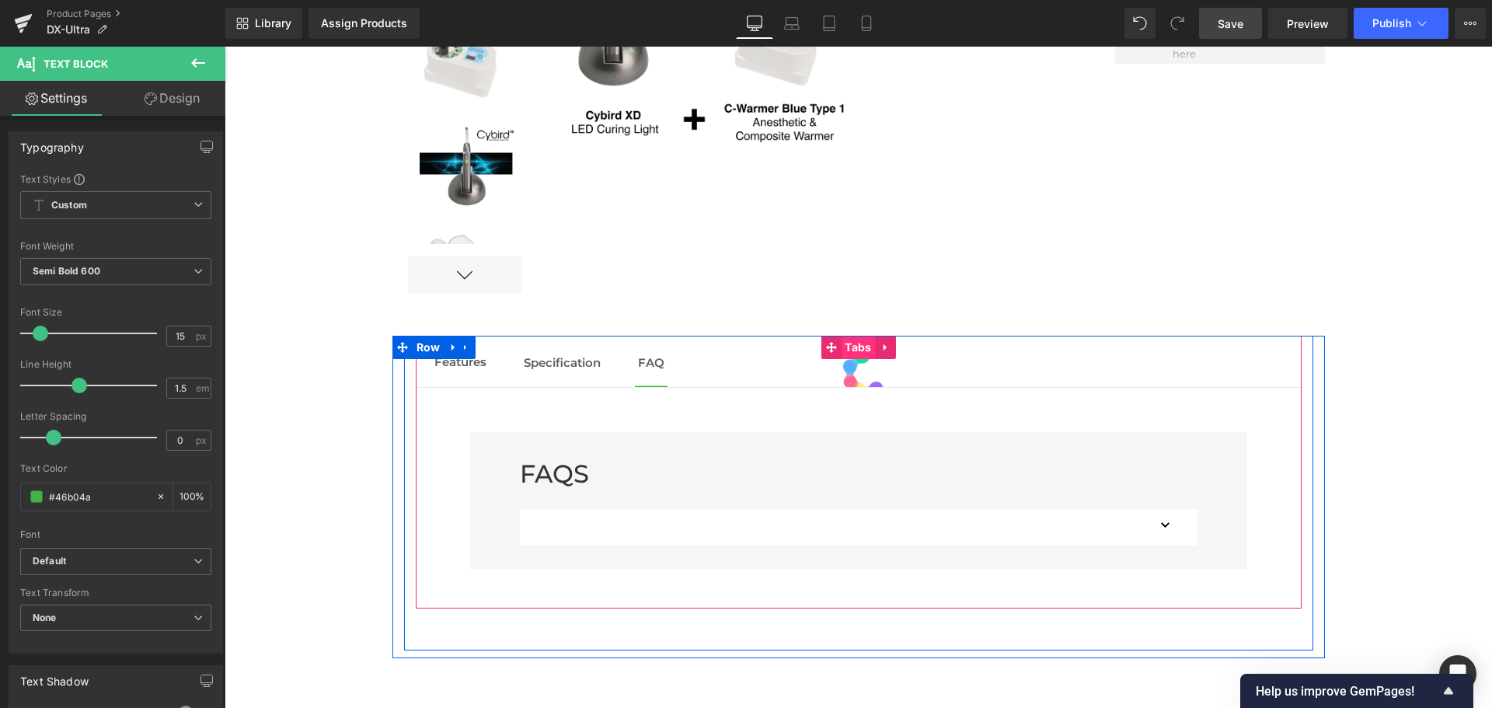
click at [855, 347] on span "Tabs" at bounding box center [858, 347] width 34 height 23
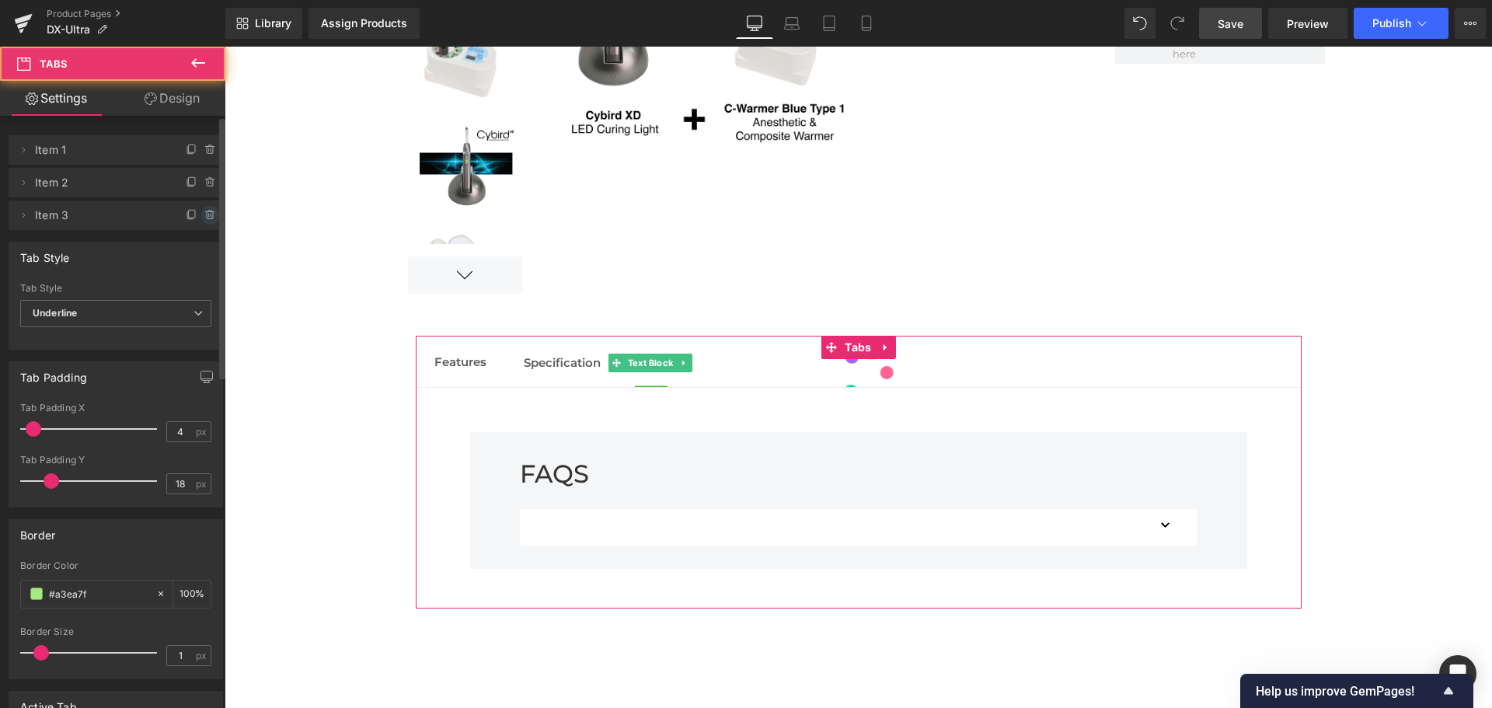
click at [205, 220] on icon at bounding box center [210, 215] width 12 height 12
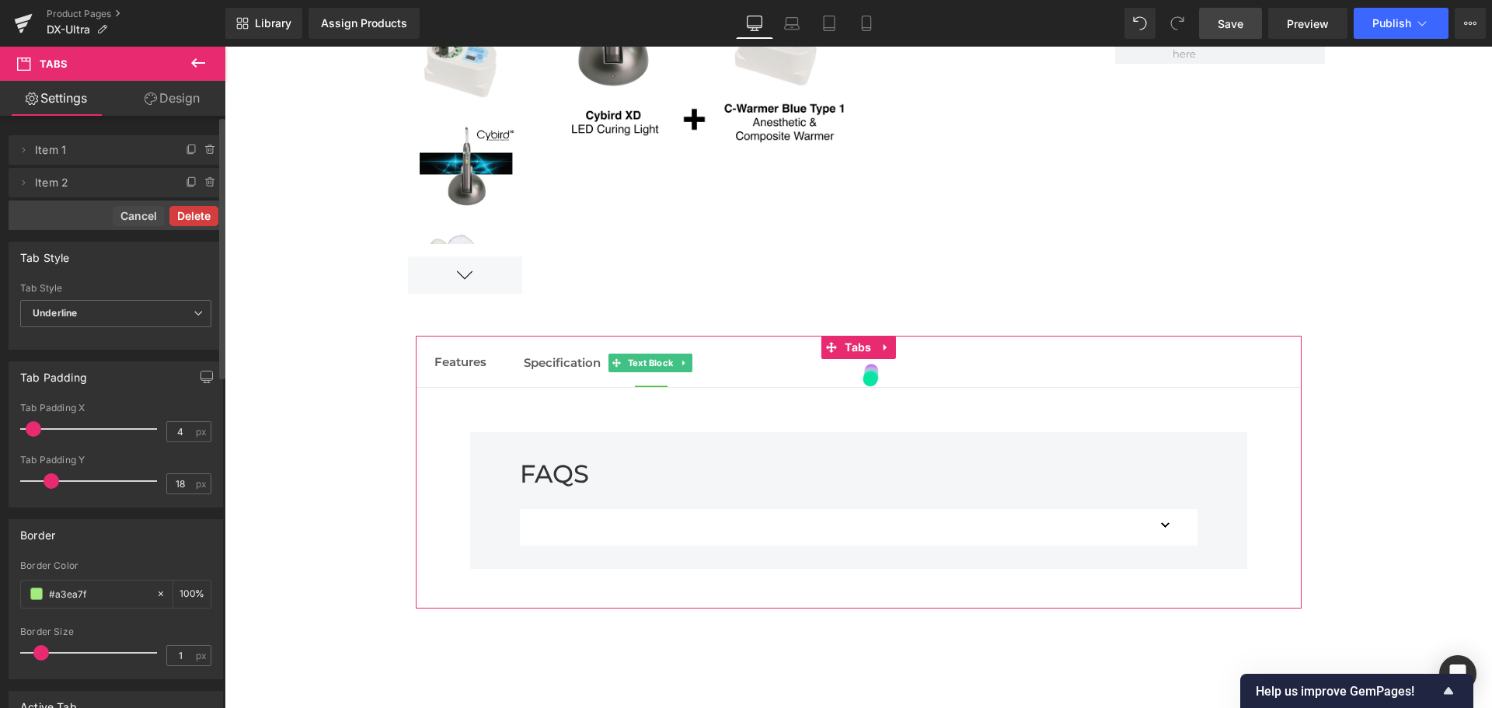
click at [189, 221] on button "Delete" at bounding box center [193, 216] width 49 height 20
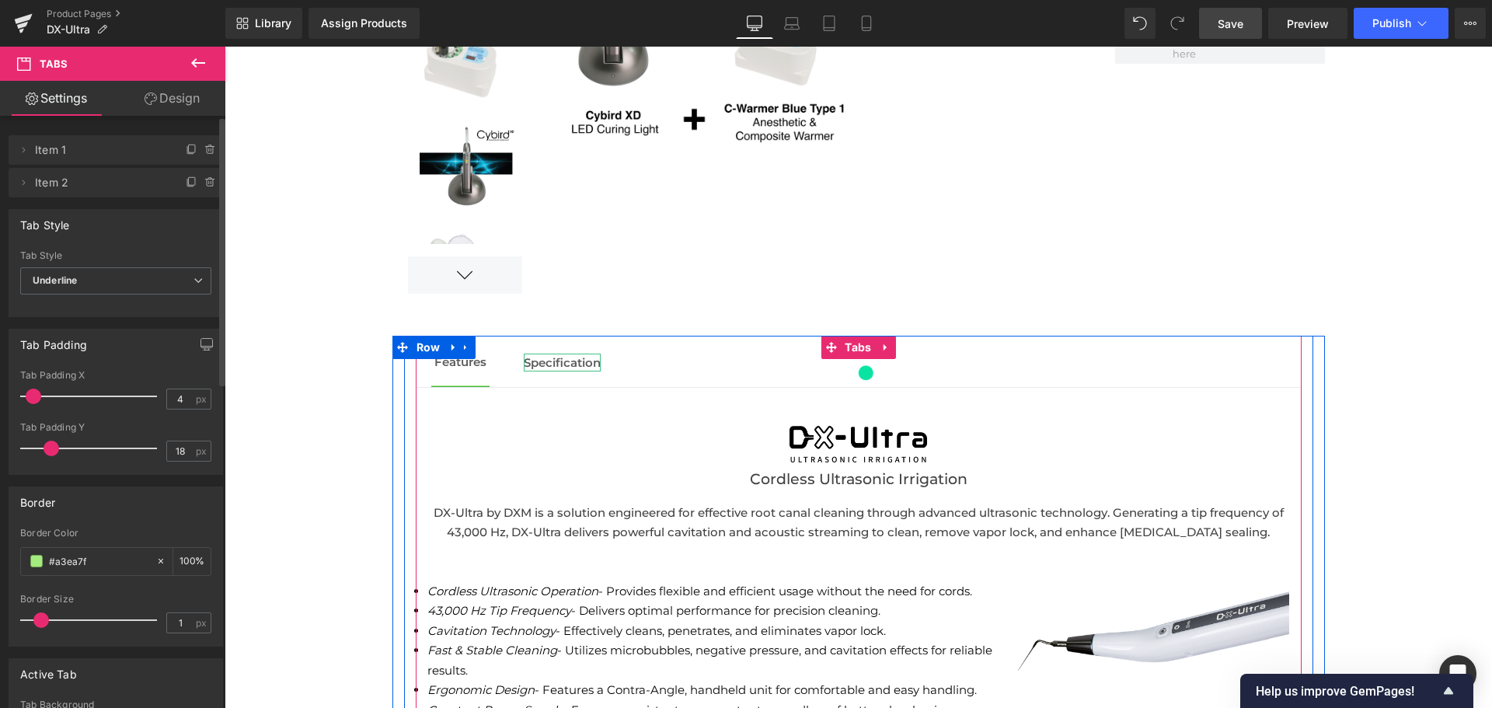
click at [558, 364] on span "Specification" at bounding box center [562, 362] width 77 height 15
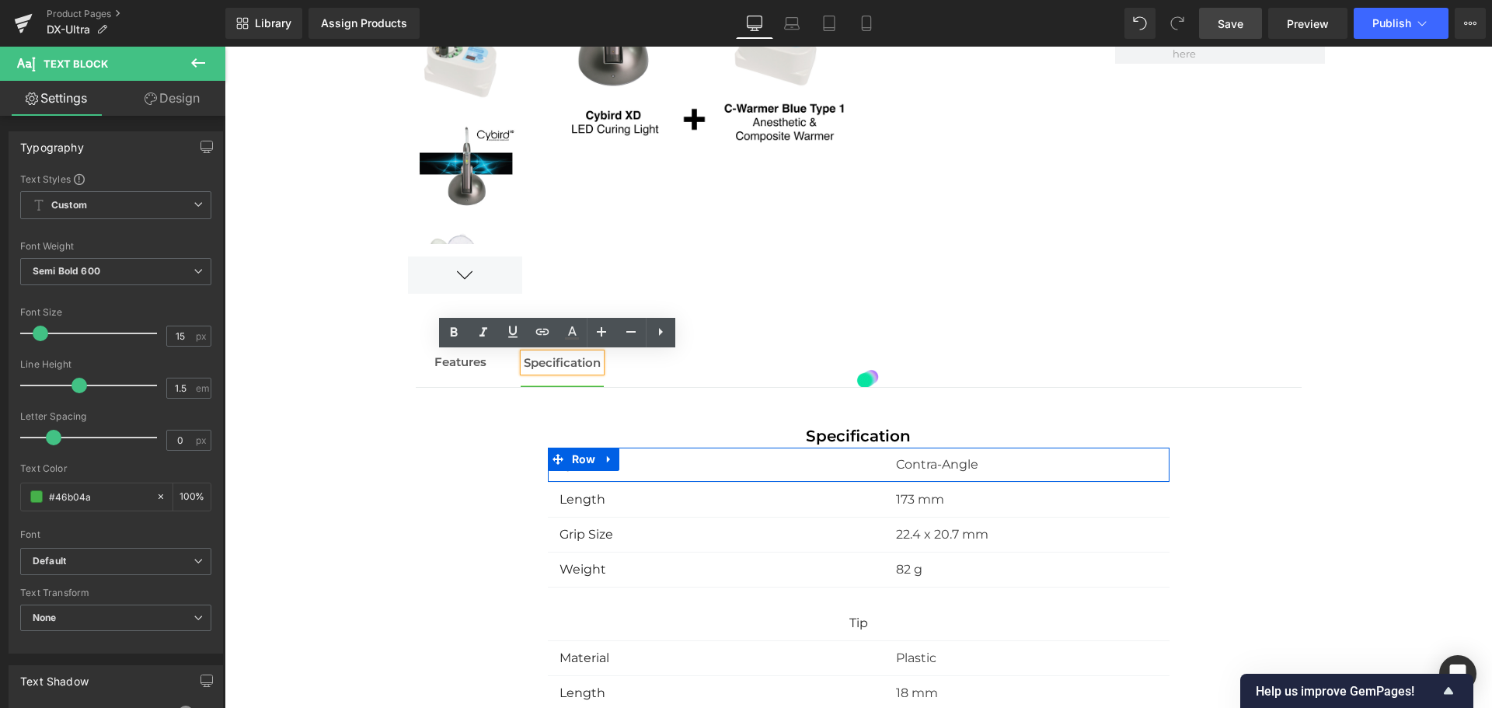
scroll to position [1719, 0]
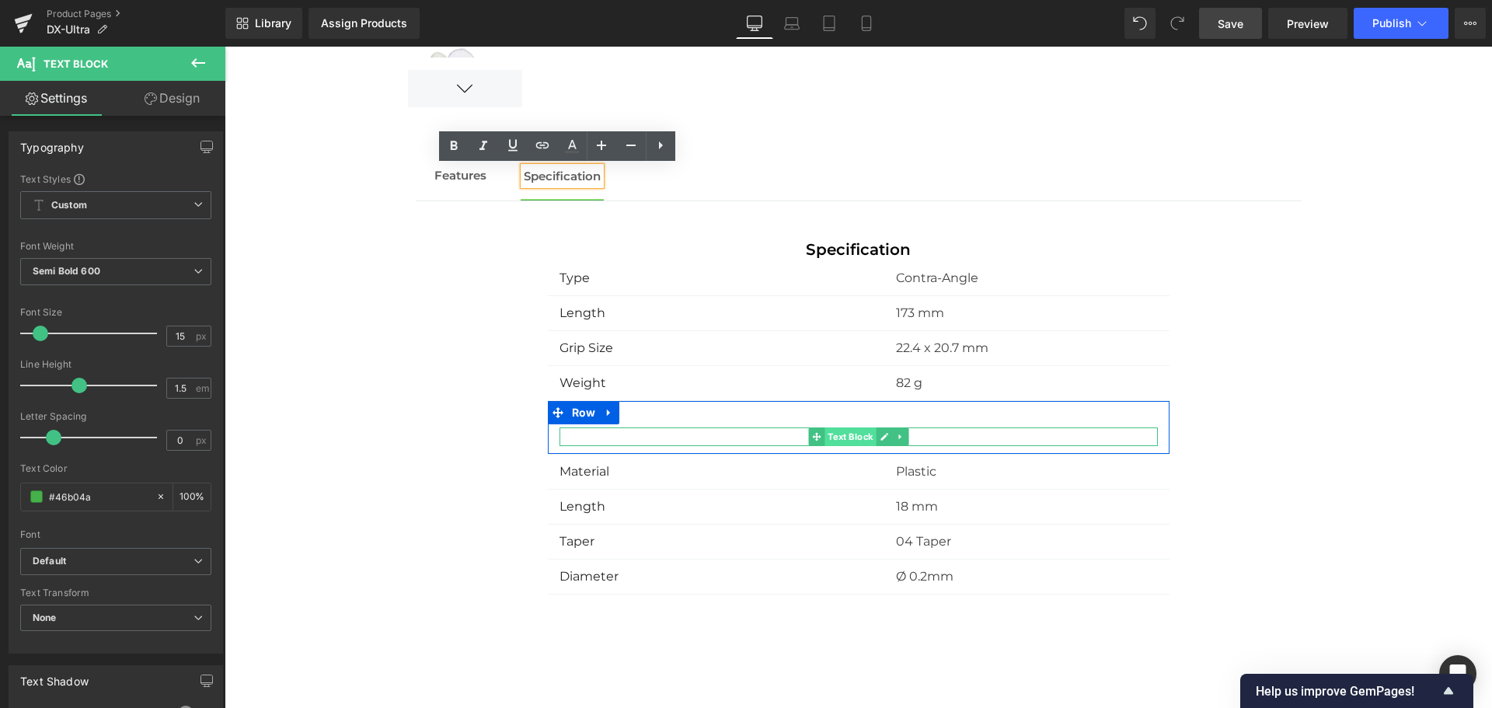
click at [841, 436] on span "Text Block" at bounding box center [849, 436] width 51 height 19
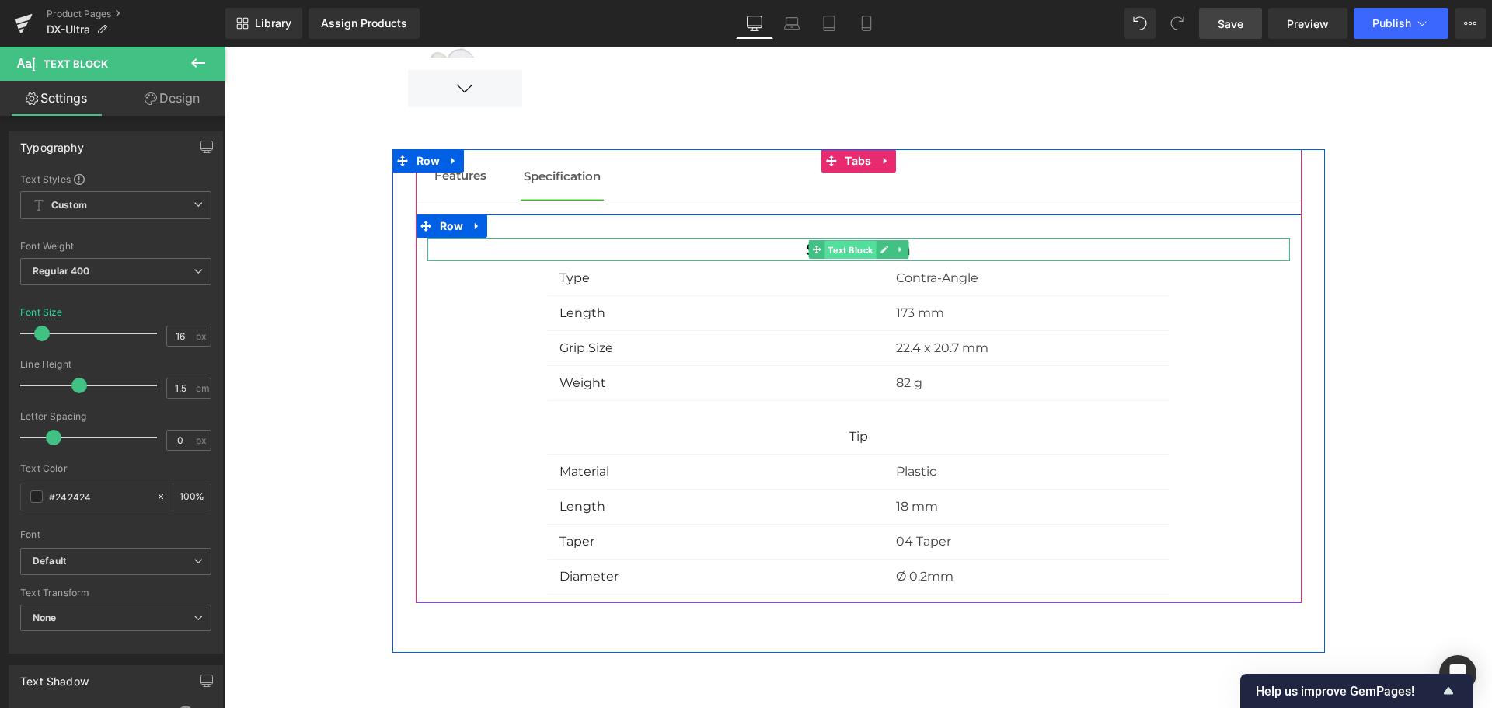
click at [848, 253] on span "Text Block" at bounding box center [849, 250] width 51 height 19
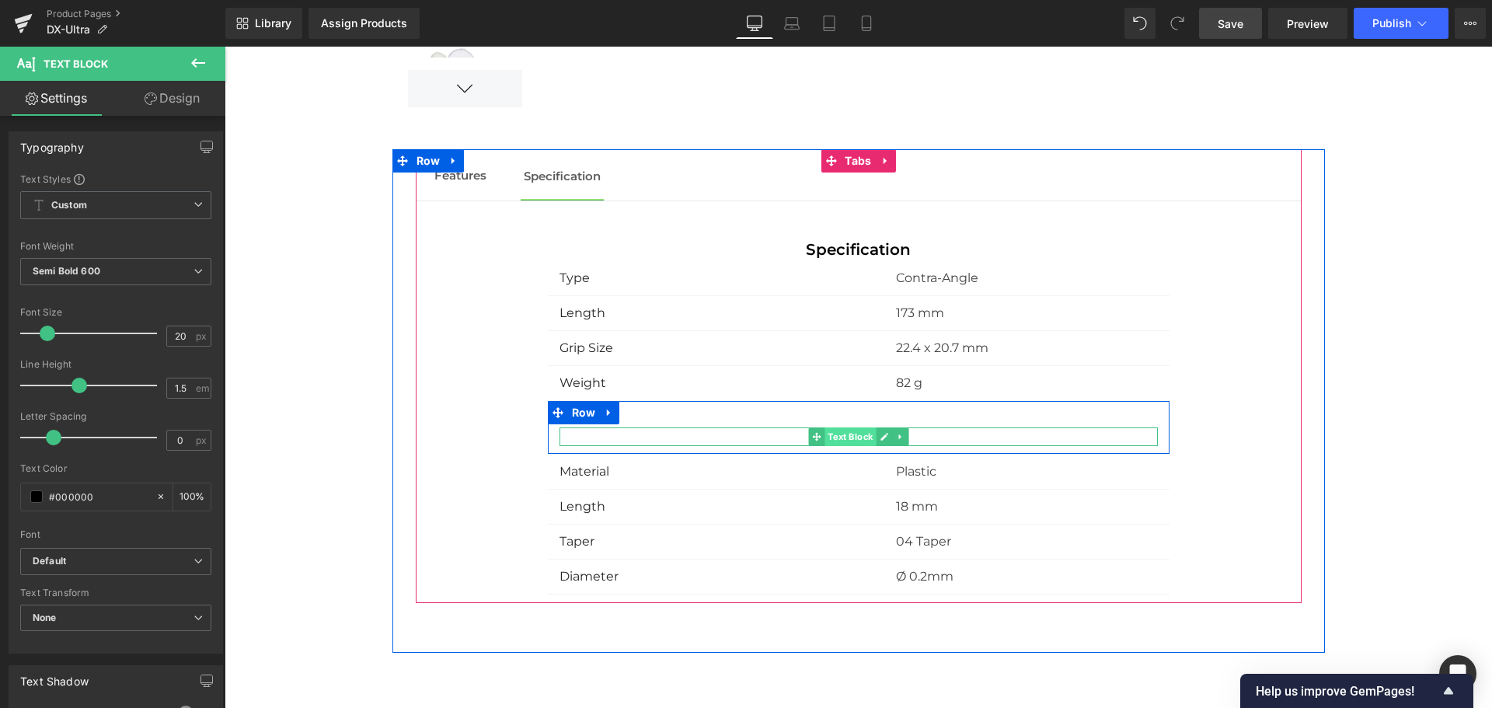
click at [854, 437] on span "Text Block" at bounding box center [849, 436] width 51 height 19
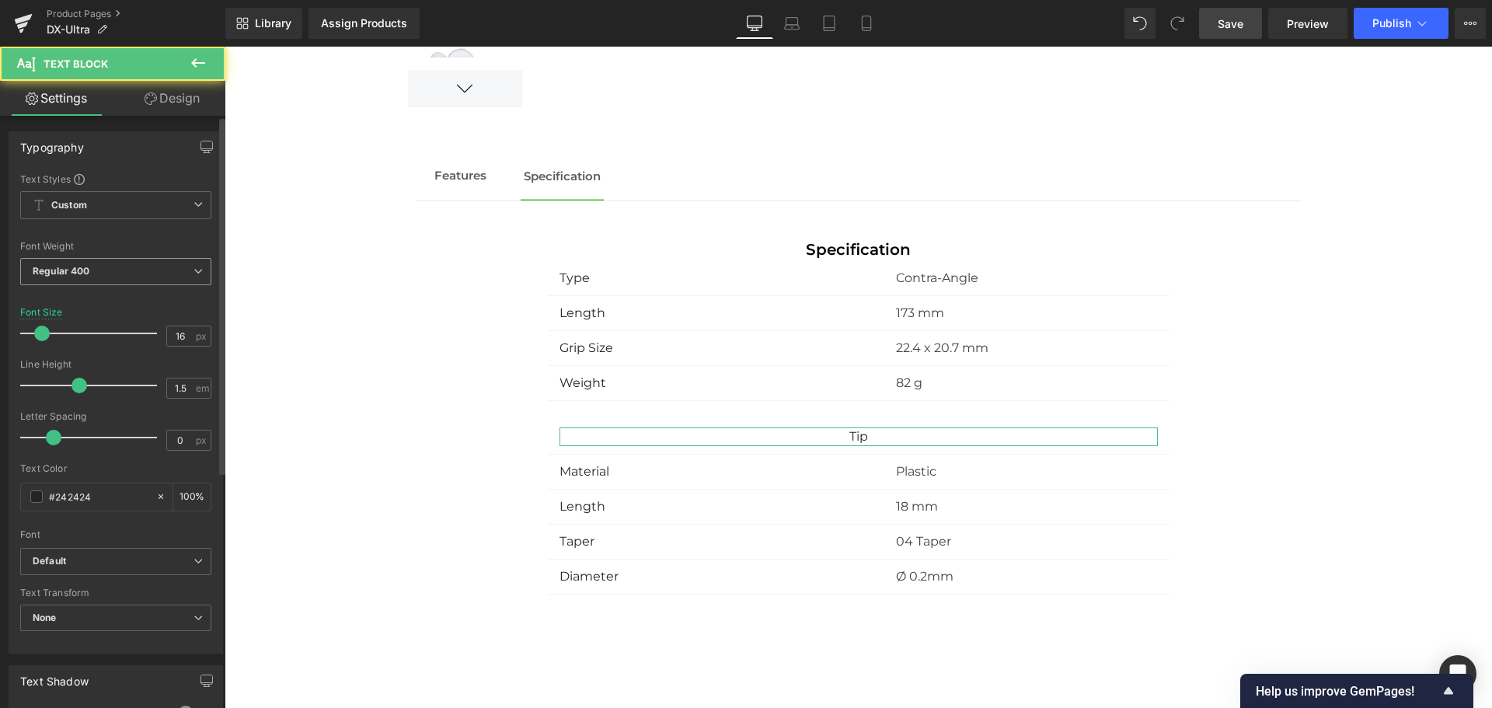
click at [119, 273] on span "Regular 400" at bounding box center [115, 271] width 191 height 27
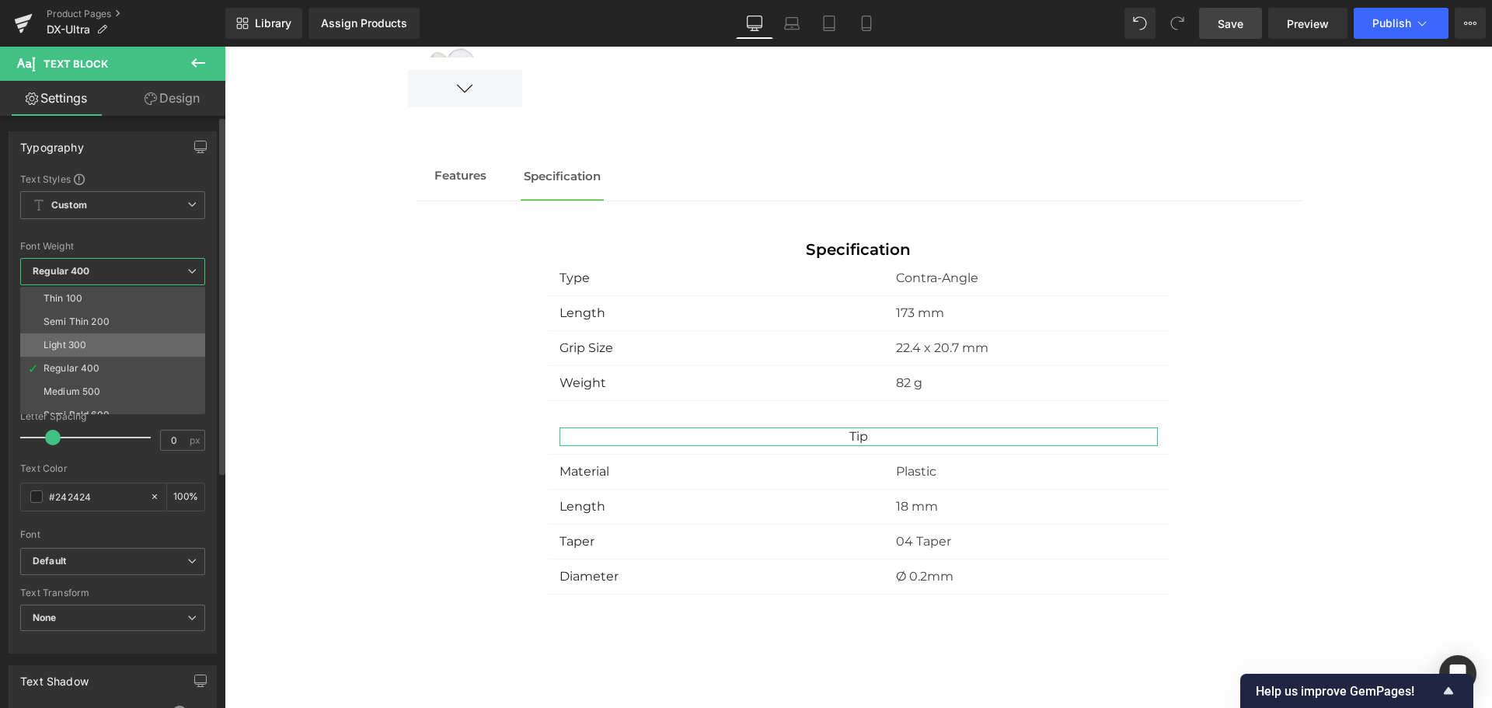
scroll to position [42, 0]
click at [120, 366] on li "Semi Bold 600" at bounding box center [116, 372] width 192 height 23
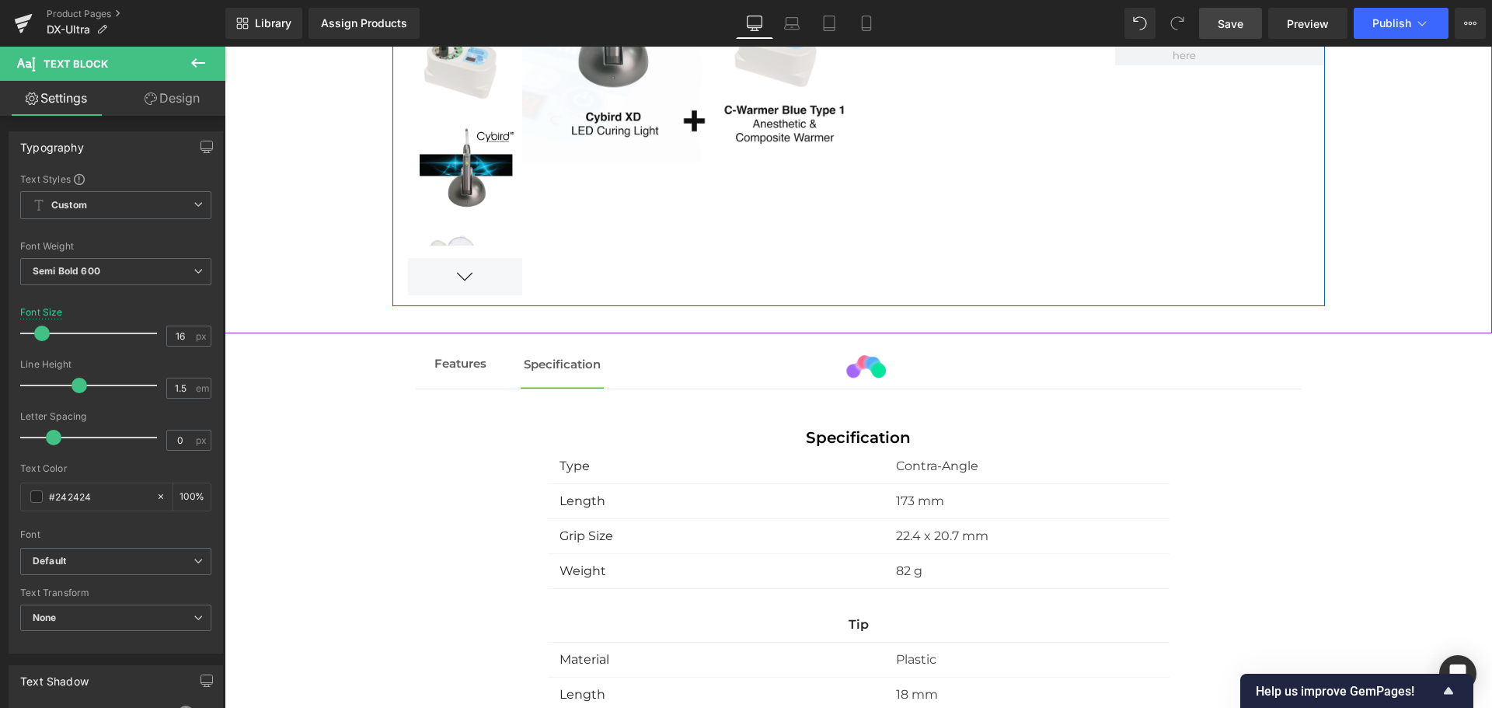
scroll to position [1452, 0]
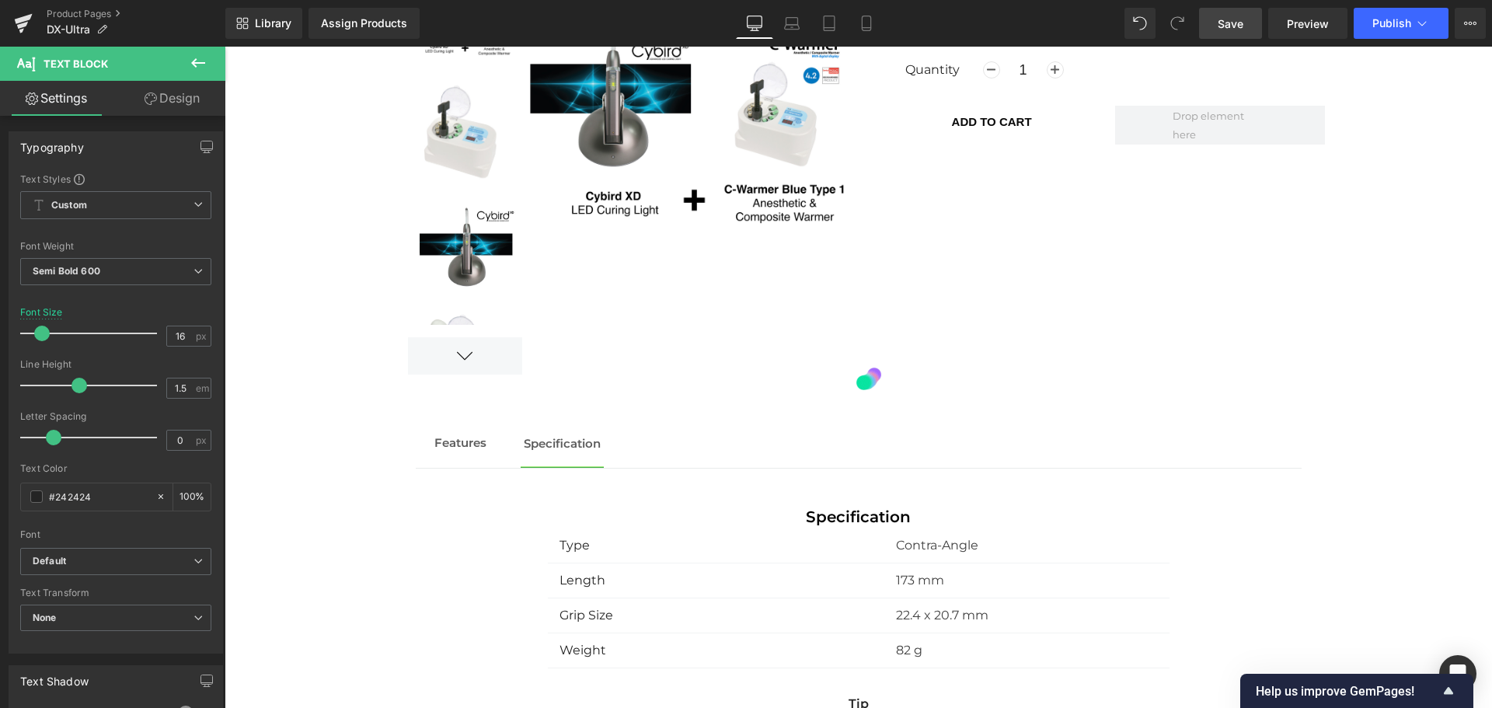
drag, startPoint x: 1253, startPoint y: 29, endPoint x: 597, endPoint y: 308, distance: 712.6
click at [1253, 29] on link "Save" at bounding box center [1230, 23] width 63 height 31
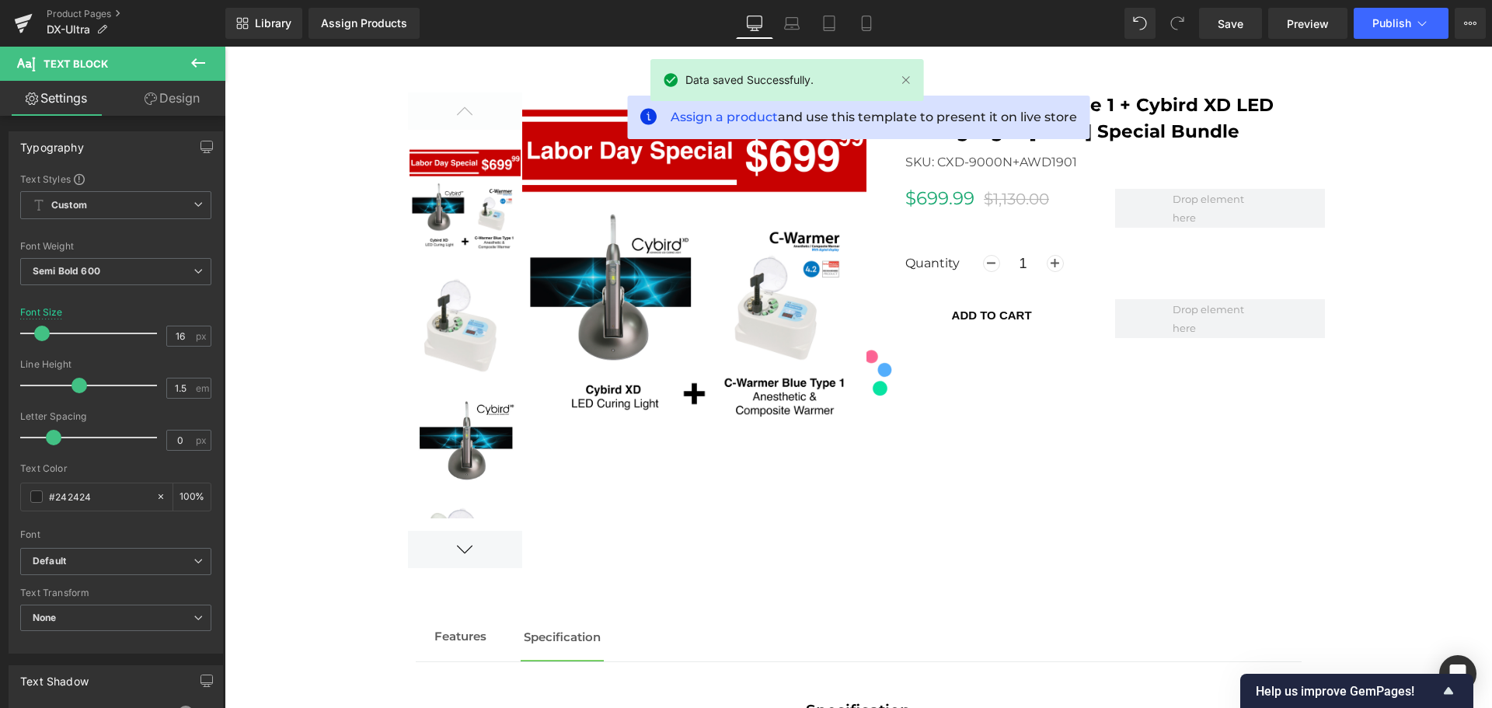
scroll to position [1259, 0]
click at [453, 634] on span "Features" at bounding box center [460, 635] width 52 height 15
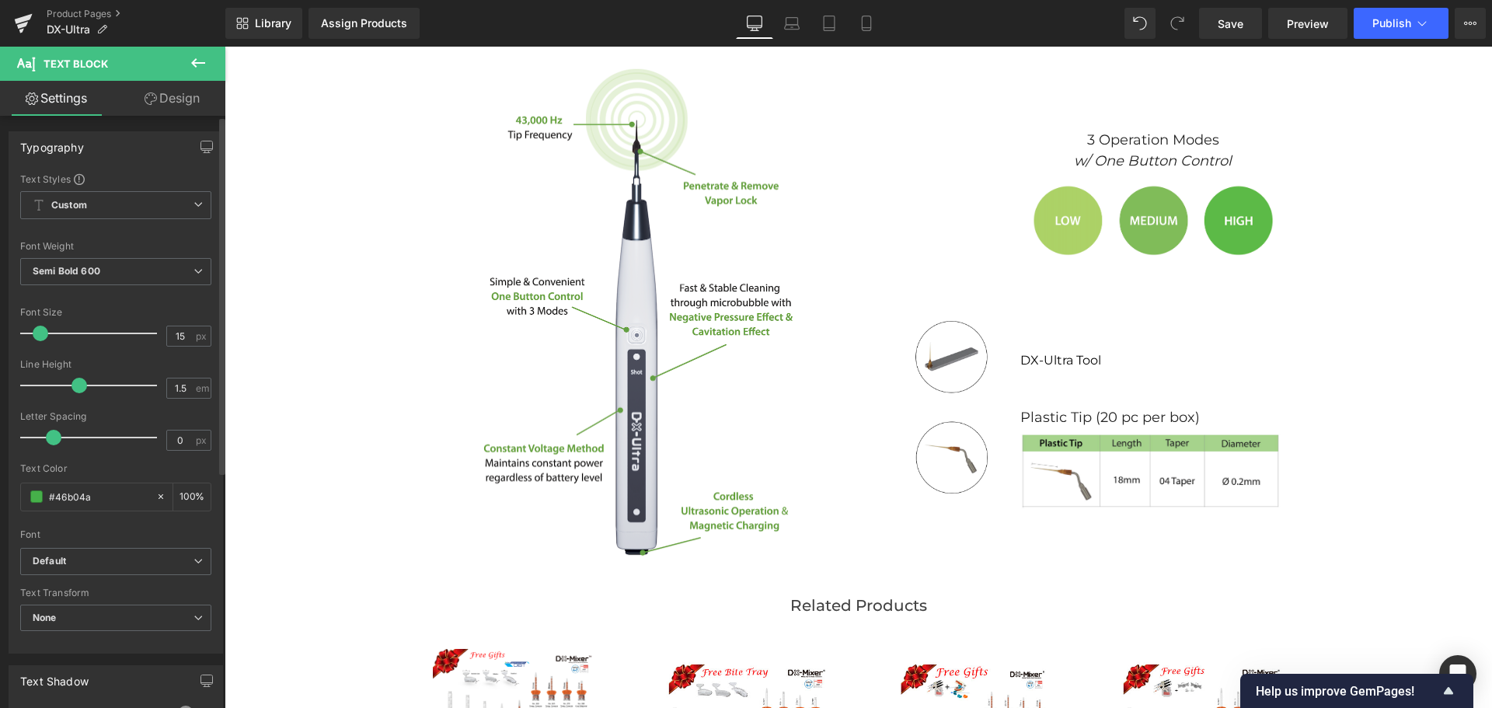
scroll to position [2211, 0]
